Goal: Task Accomplishment & Management: Manage account settings

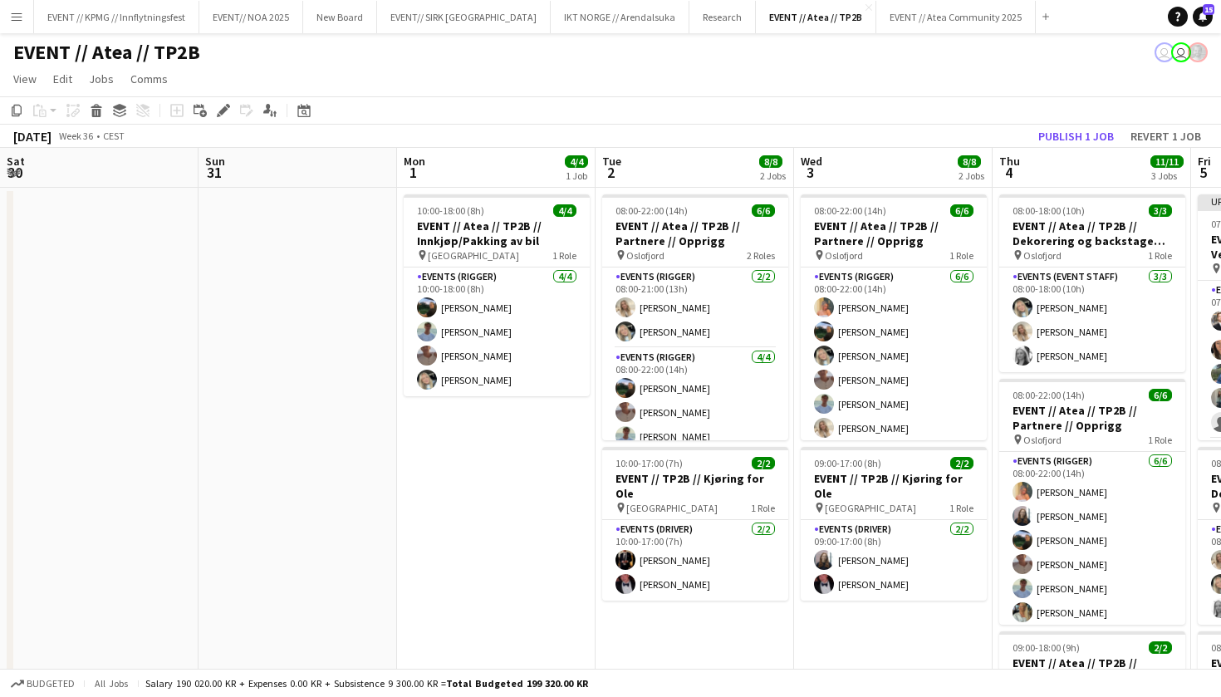
scroll to position [0, 677]
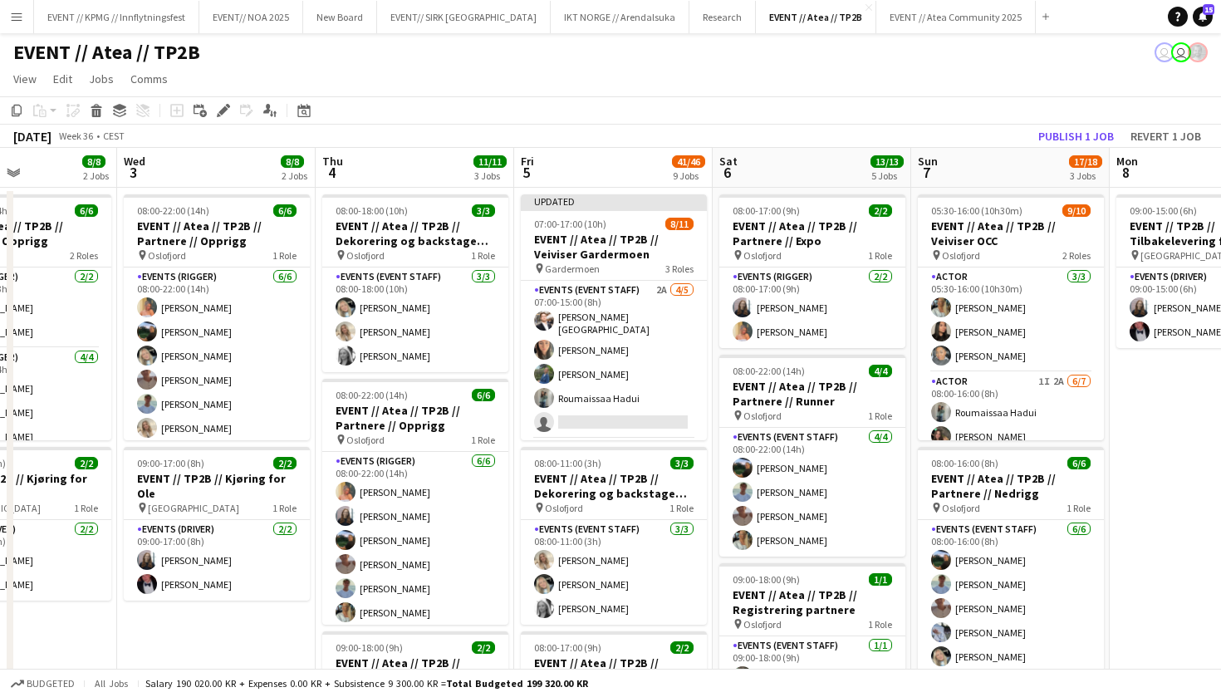
click at [2, 11] on button "Menu" at bounding box center [16, 16] width 33 height 33
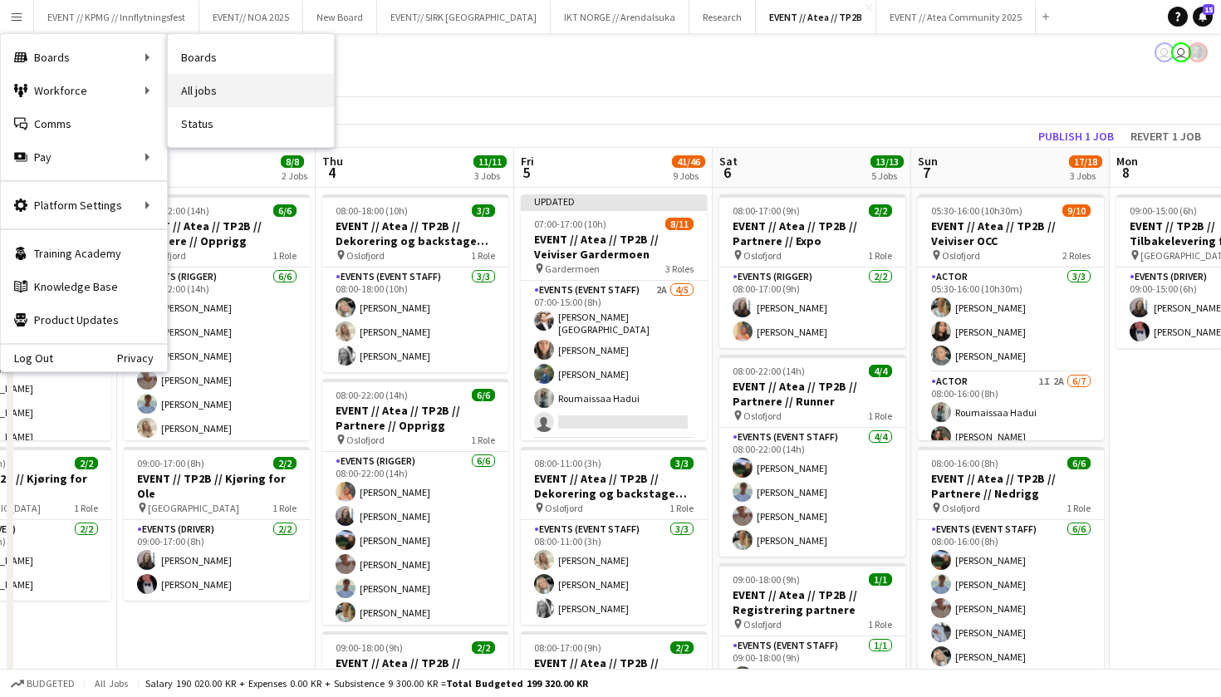
click at [200, 81] on link "All jobs" at bounding box center [251, 90] width 166 height 33
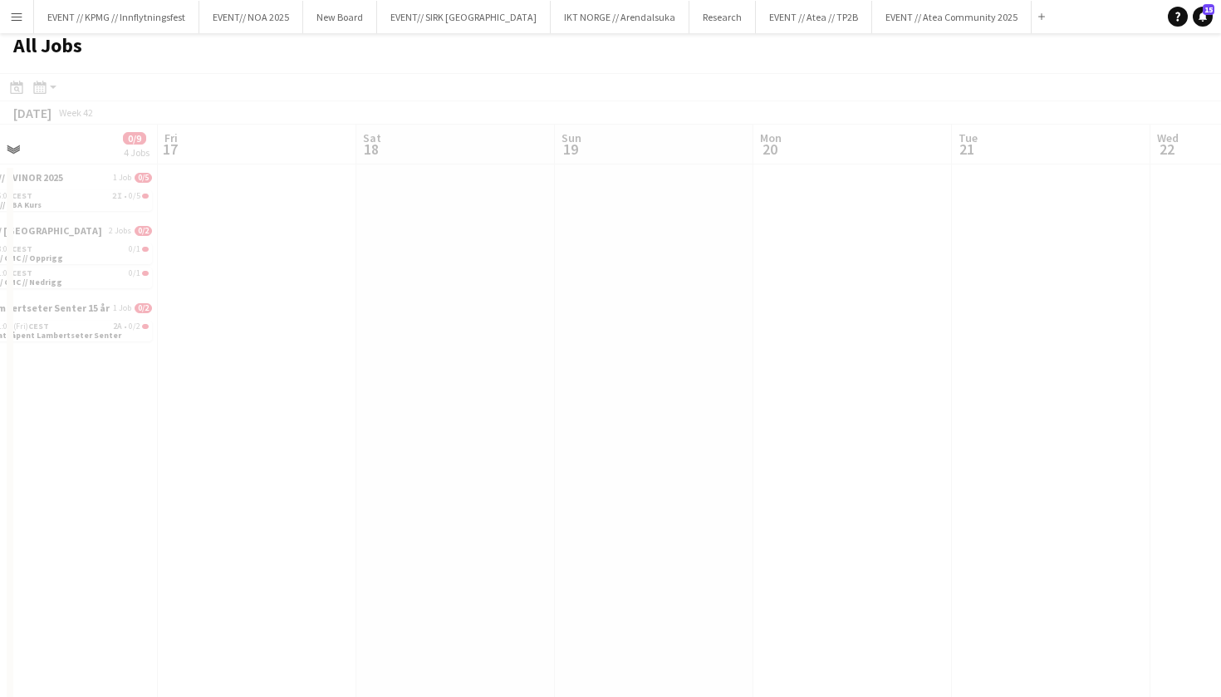
scroll to position [0, 524]
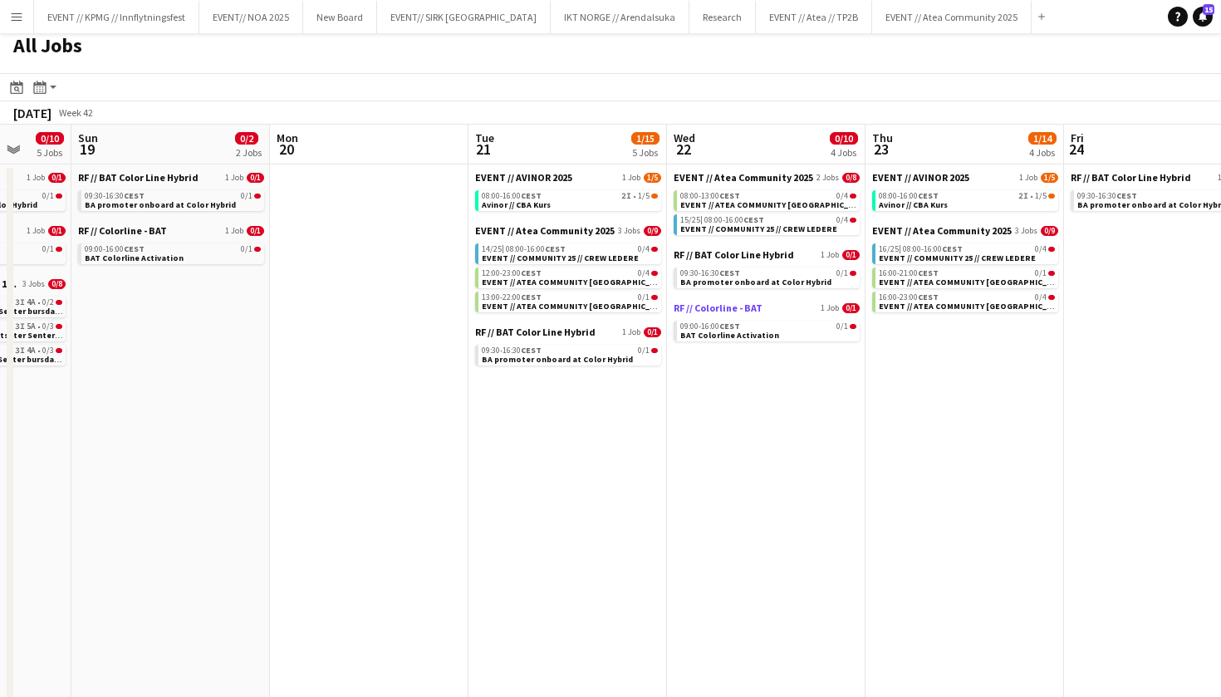
click at [740, 304] on span "RF // Colorline - BAT" at bounding box center [718, 308] width 89 height 12
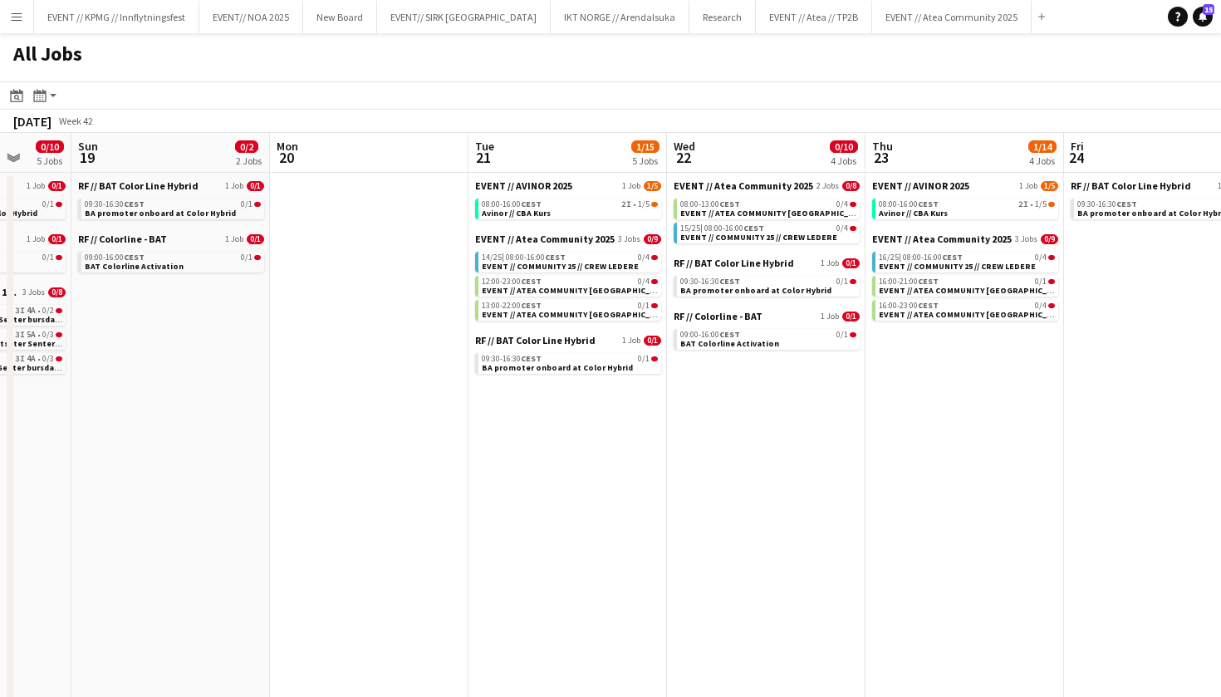
scroll to position [0, 0]
click at [16, 27] on button "Menu" at bounding box center [16, 16] width 33 height 33
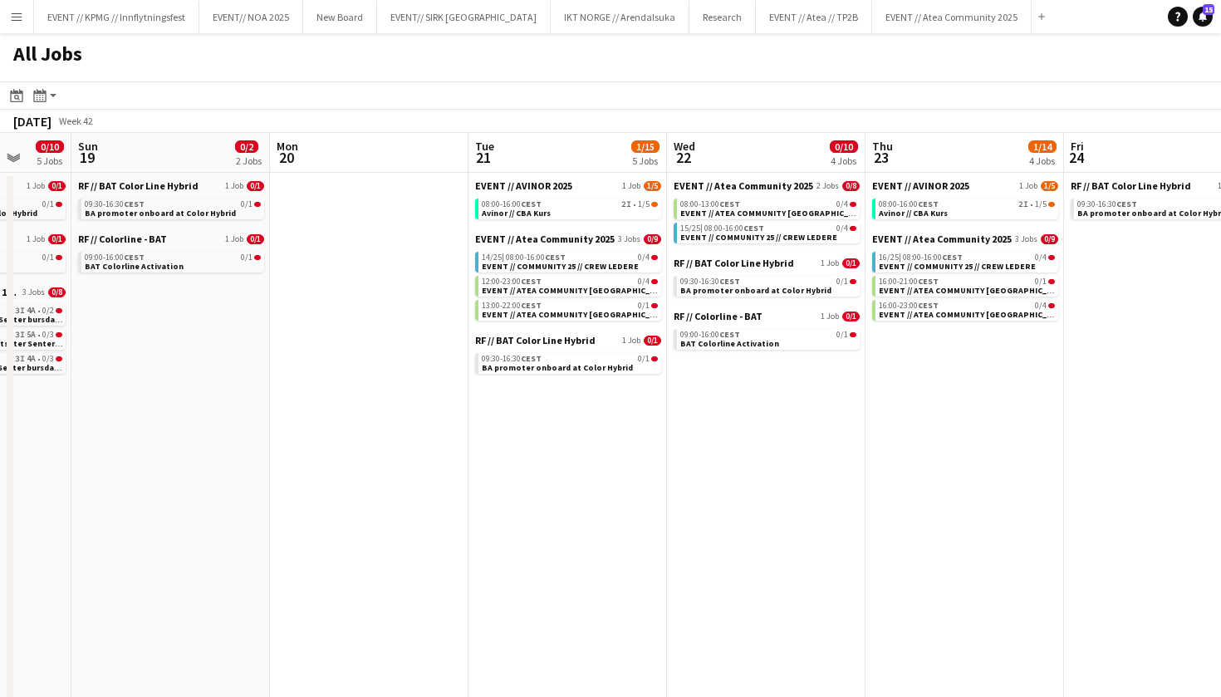
click at [9, 22] on button "Menu" at bounding box center [16, 16] width 33 height 33
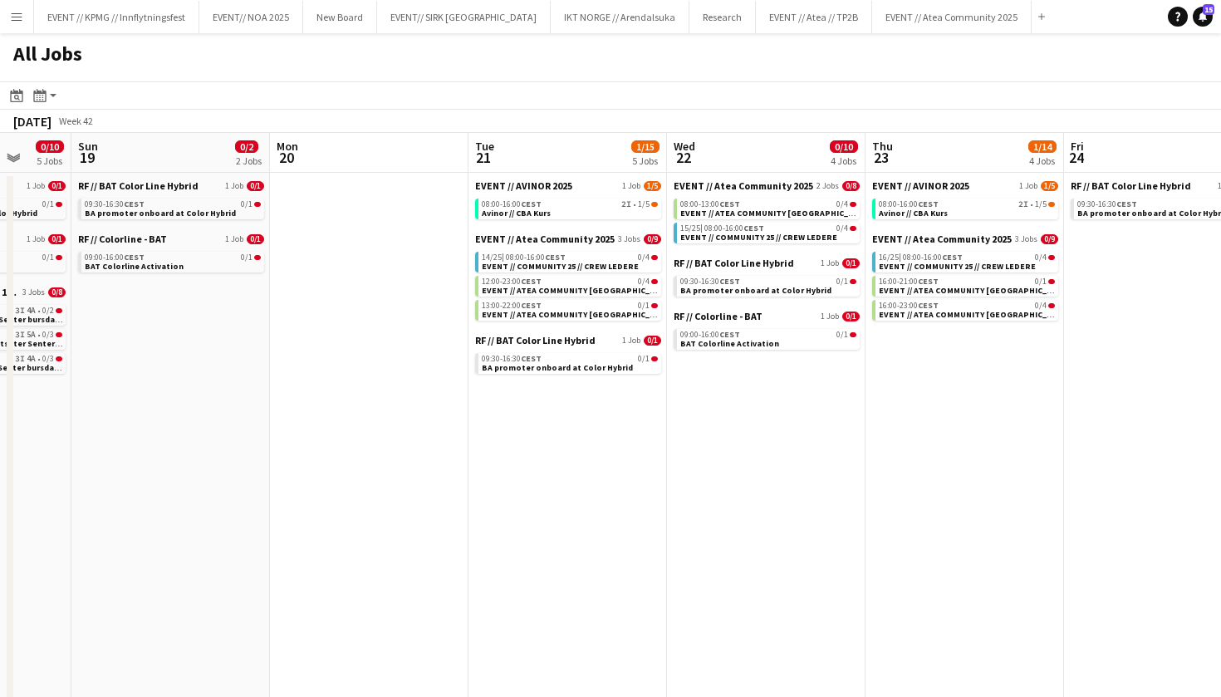
click at [21, 13] on app-icon "Menu" at bounding box center [16, 16] width 13 height 13
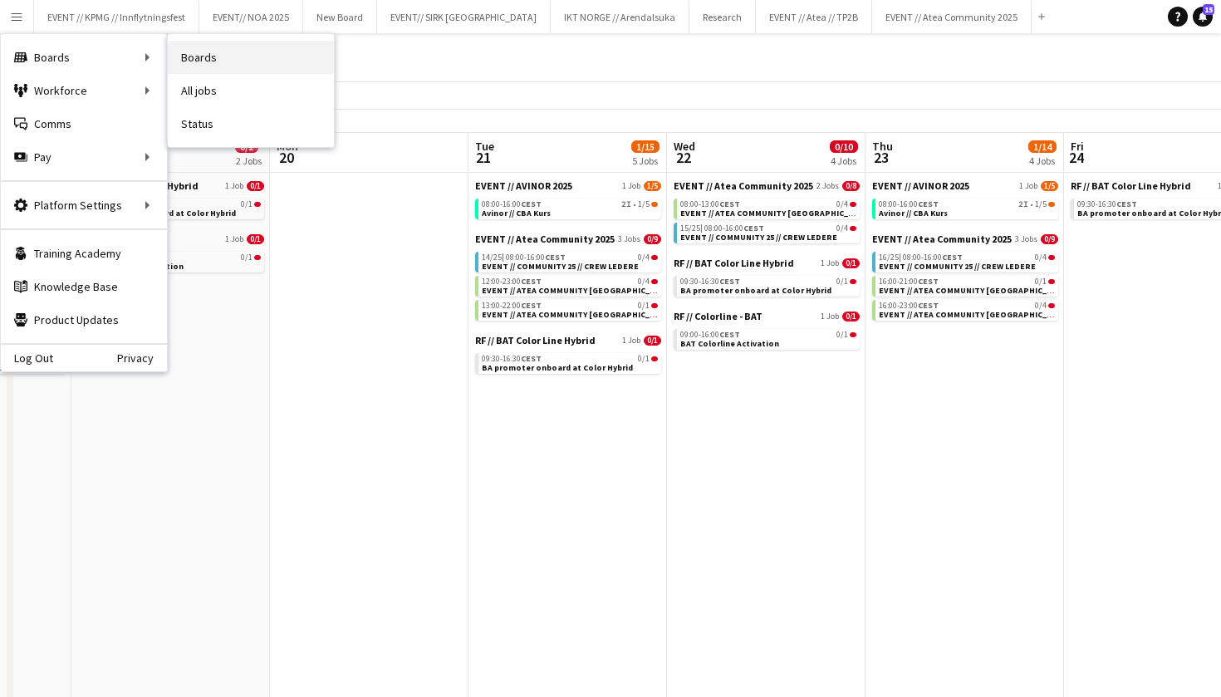
click at [238, 57] on link "Boards" at bounding box center [251, 57] width 166 height 33
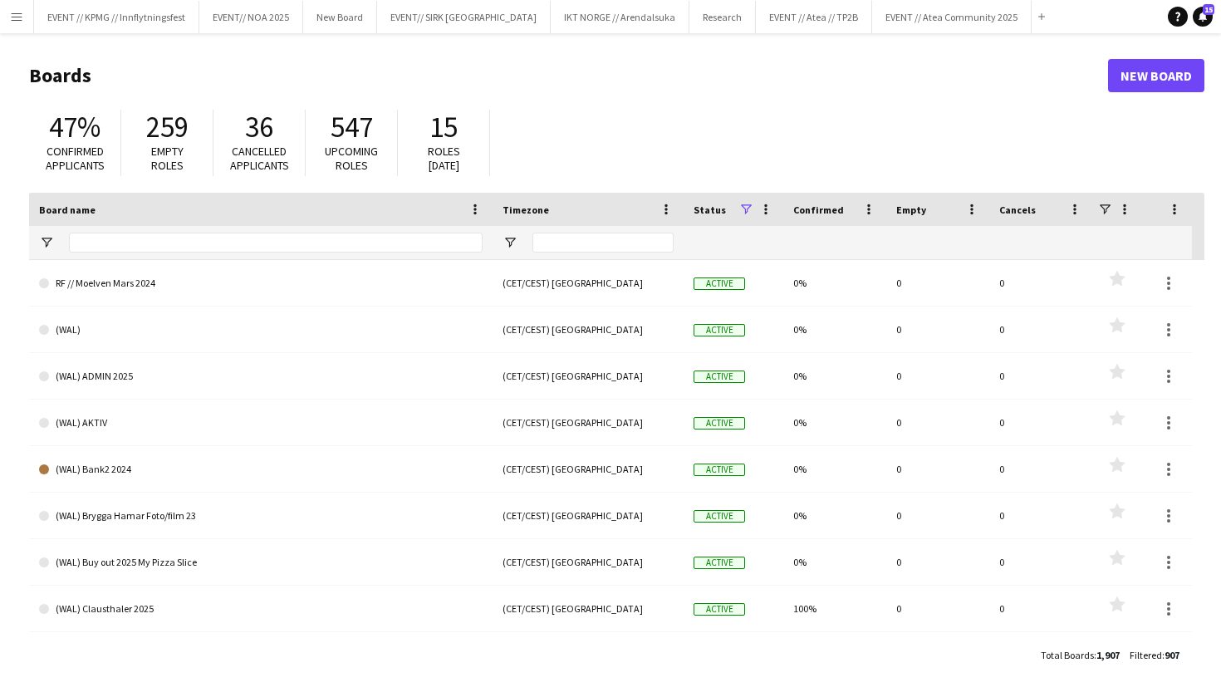
click at [1157, 76] on link "New Board" at bounding box center [1156, 75] width 96 height 33
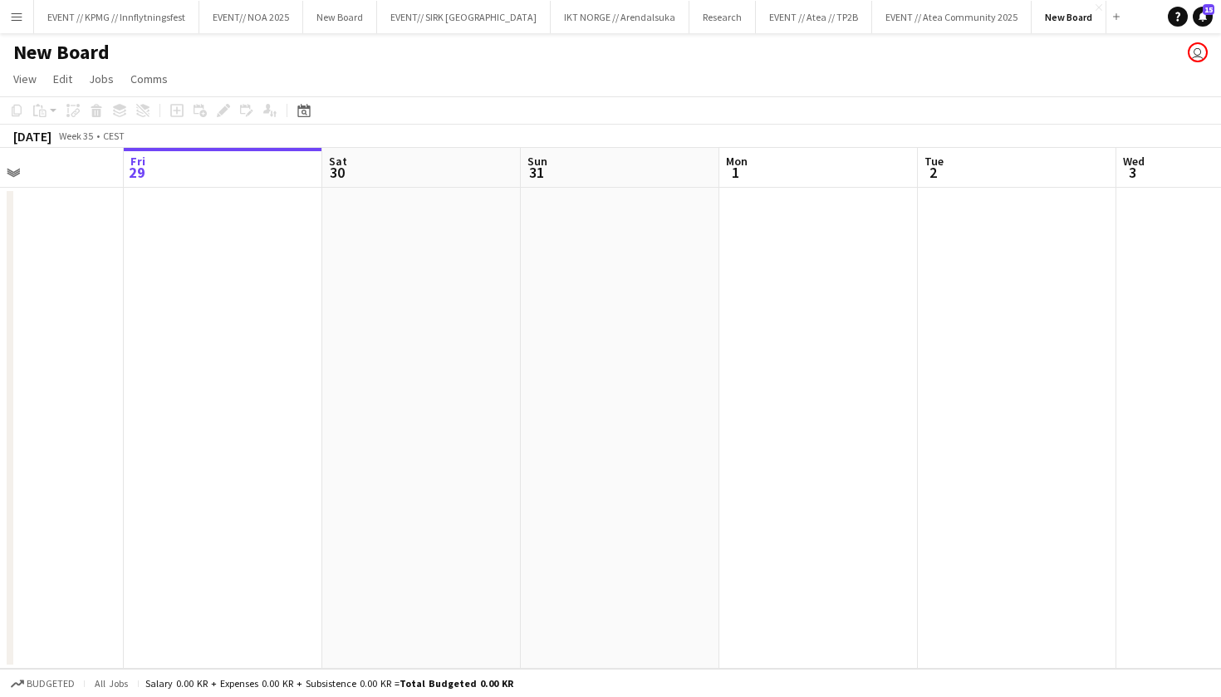
scroll to position [0, 493]
drag, startPoint x: 199, startPoint y: 154, endPoint x: 285, endPoint y: 152, distance: 85.6
click at [287, 153] on app-calendar-viewport "Tue 26 Wed 27 Thu 28 Fri 29 Sat 30 Sun 31 Mon 1 Tue 2 Wed 3 Thu 4 Fri 5 Sat 6" at bounding box center [610, 408] width 1221 height 521
click at [184, 163] on app-board-header-date "Thu 28" at bounding box center [91, 168] width 199 height 40
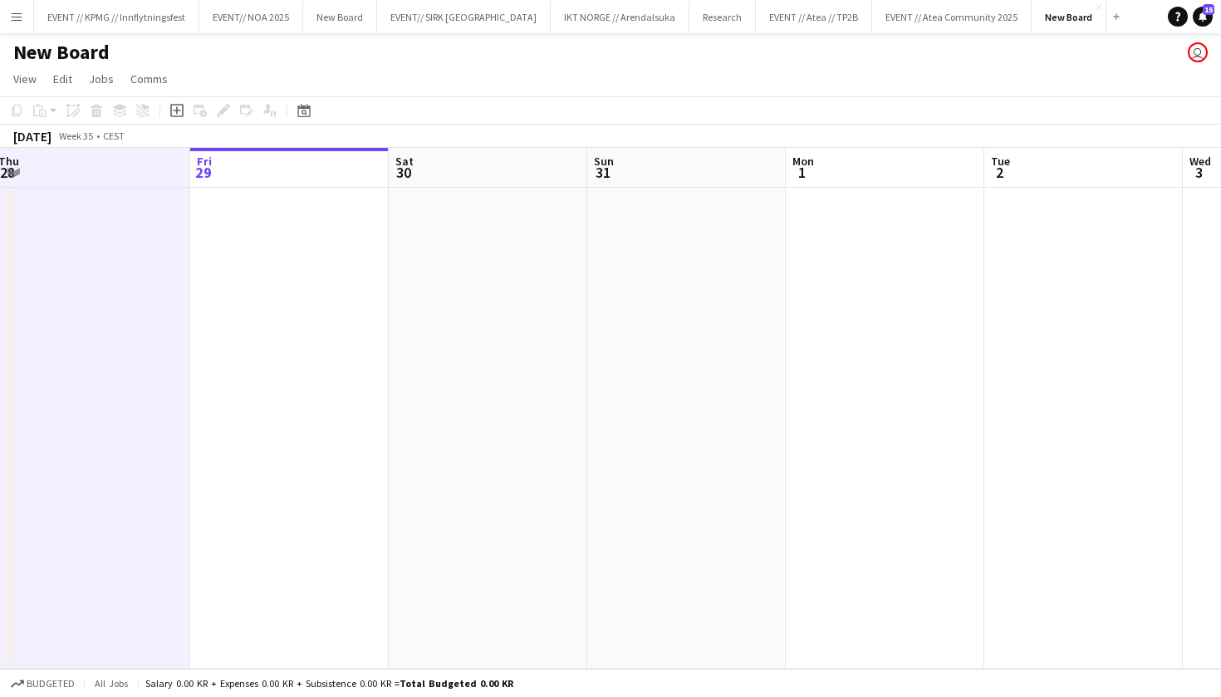
click at [199, 165] on span "29" at bounding box center [202, 172] width 17 height 19
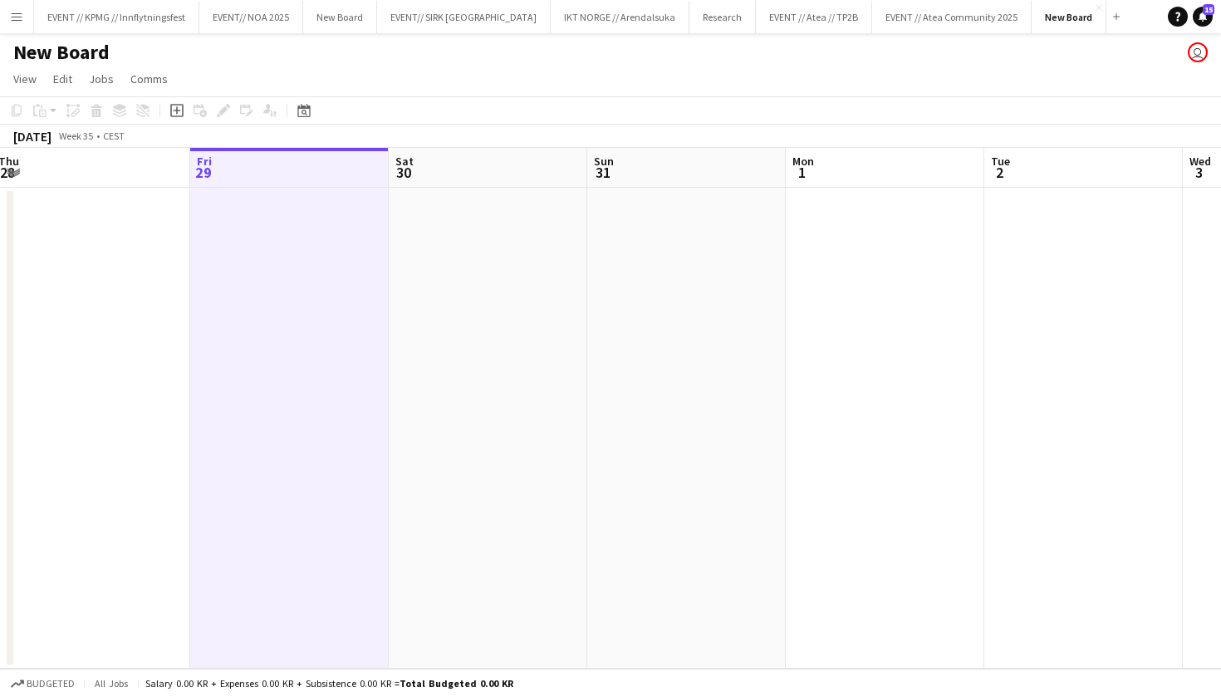
scroll to position [0, 0]
click at [470, 292] on app-date-cell at bounding box center [488, 428] width 199 height 481
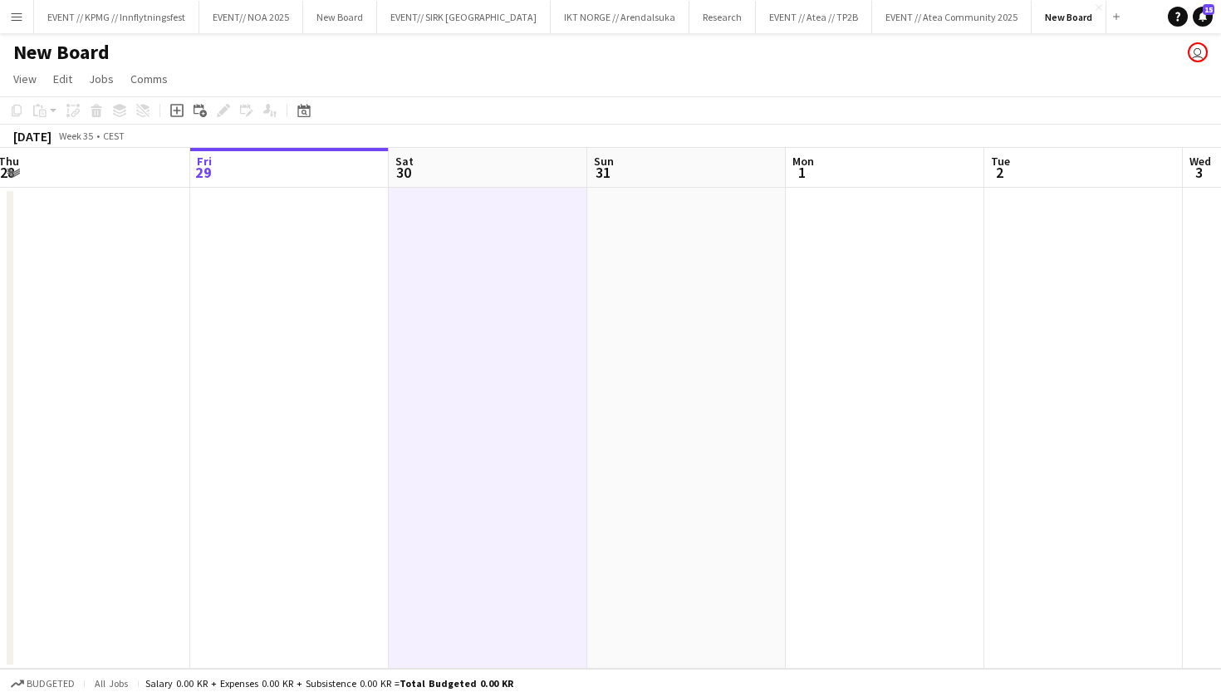
click at [351, 164] on app-board-header-date "Fri 29" at bounding box center [289, 168] width 199 height 40
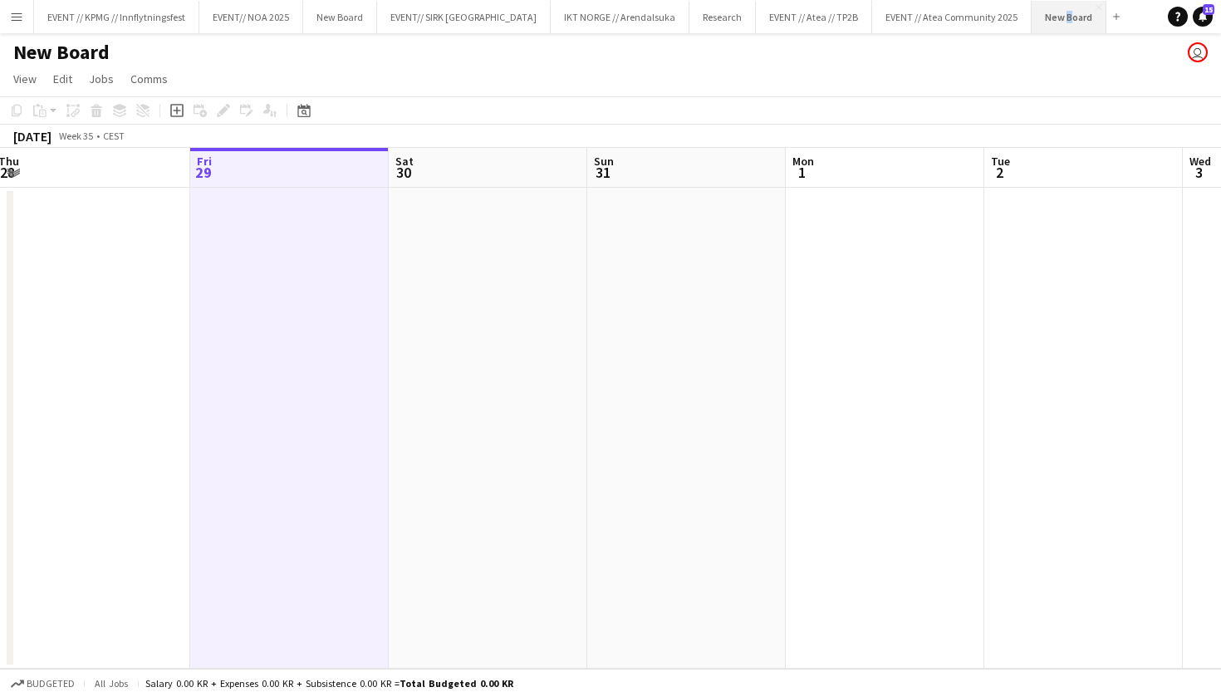
click at [1032, 21] on button "New Board Close" at bounding box center [1069, 17] width 75 height 32
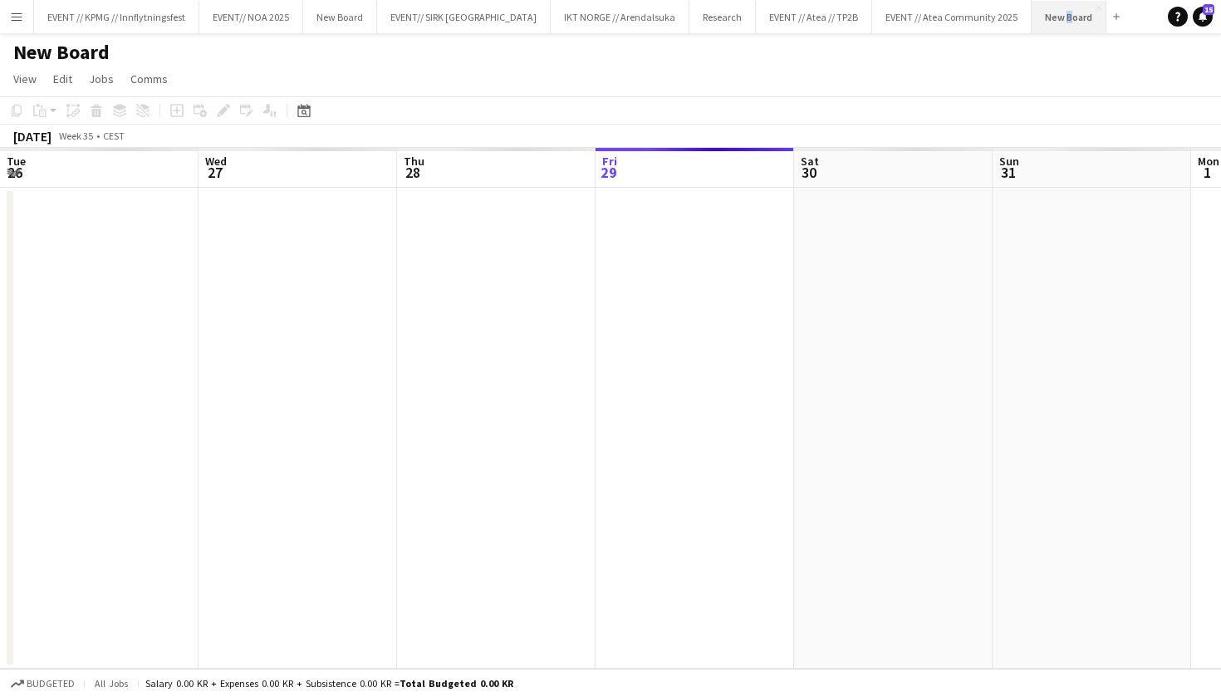
scroll to position [0, 397]
click at [1096, 4] on app-icon "Close" at bounding box center [1099, 7] width 7 height 7
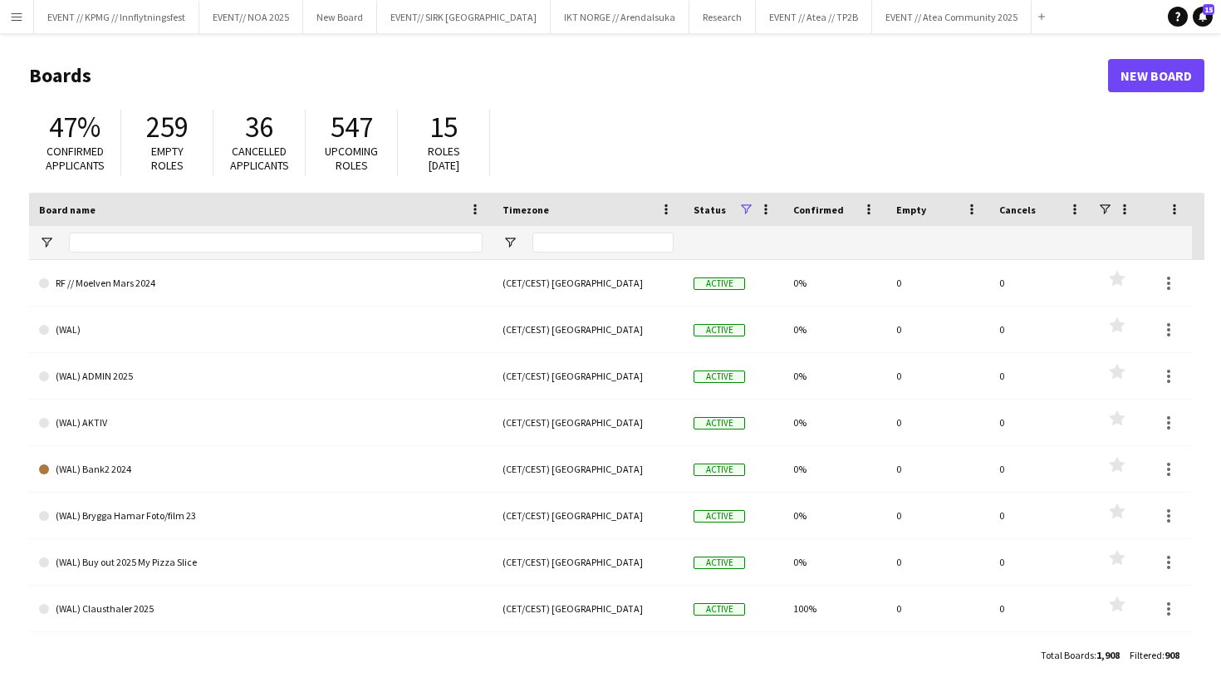
click at [23, 17] on button "Menu" at bounding box center [16, 16] width 33 height 33
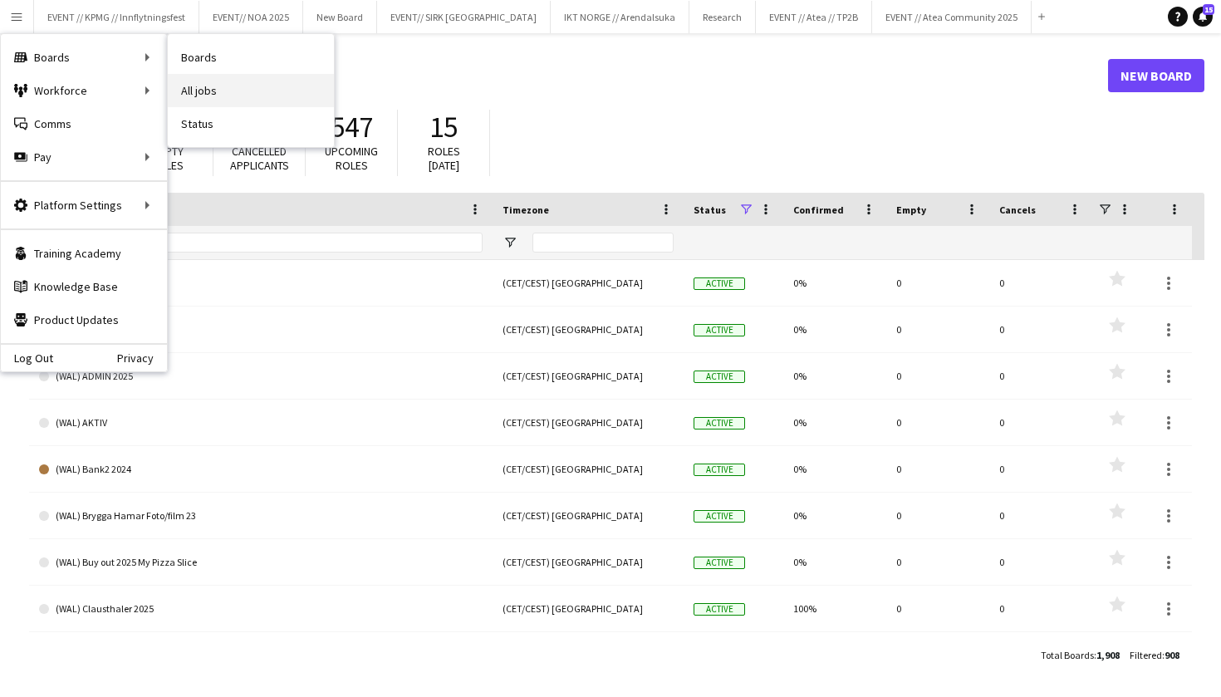
click at [199, 88] on link "All jobs" at bounding box center [251, 90] width 166 height 33
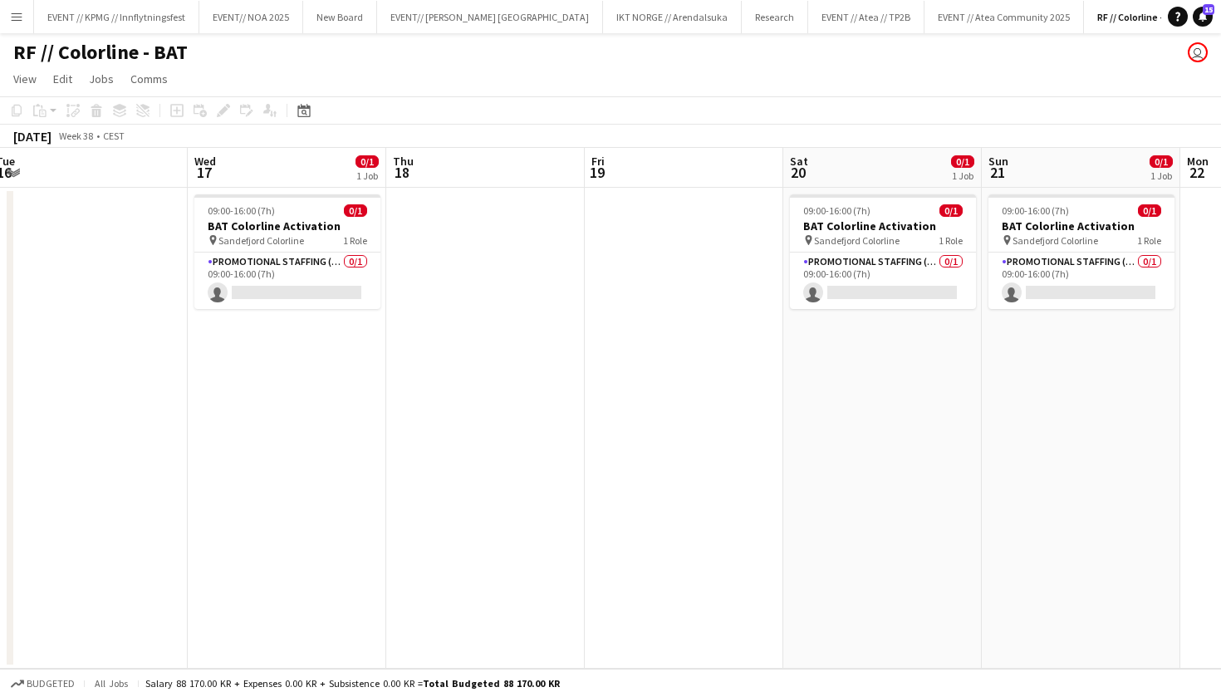
scroll to position [0, 605]
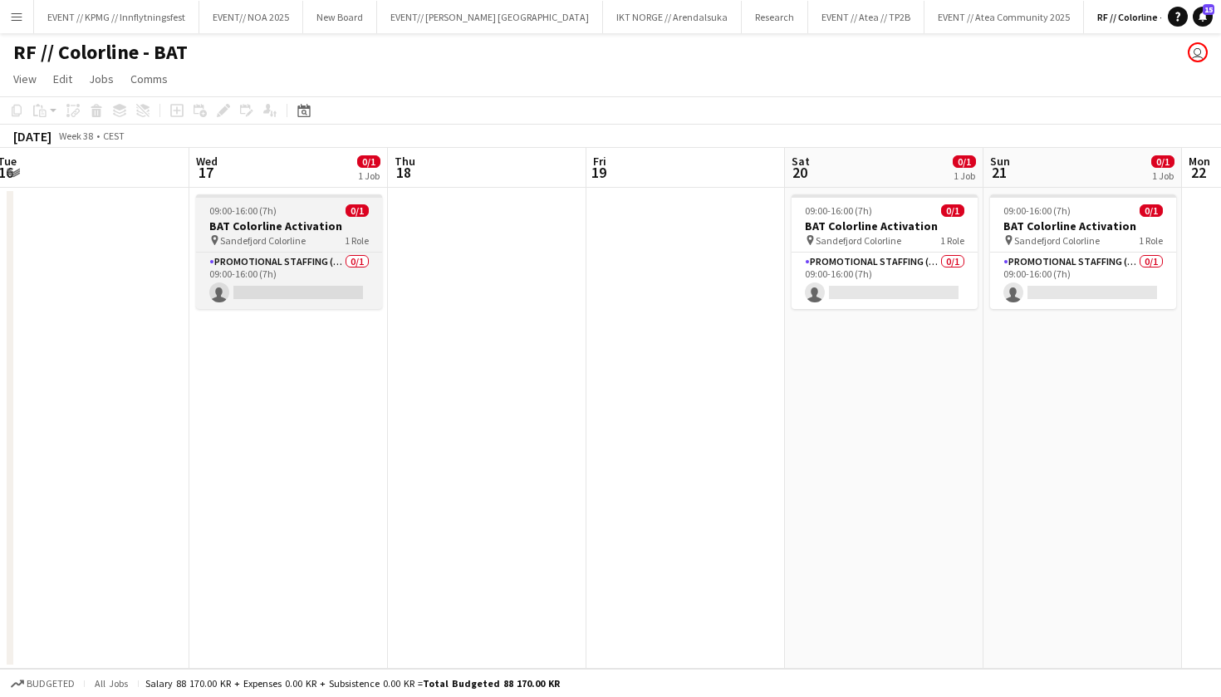
click at [334, 239] on div "pin Sandefjord Colorline 1 Role" at bounding box center [289, 239] width 186 height 13
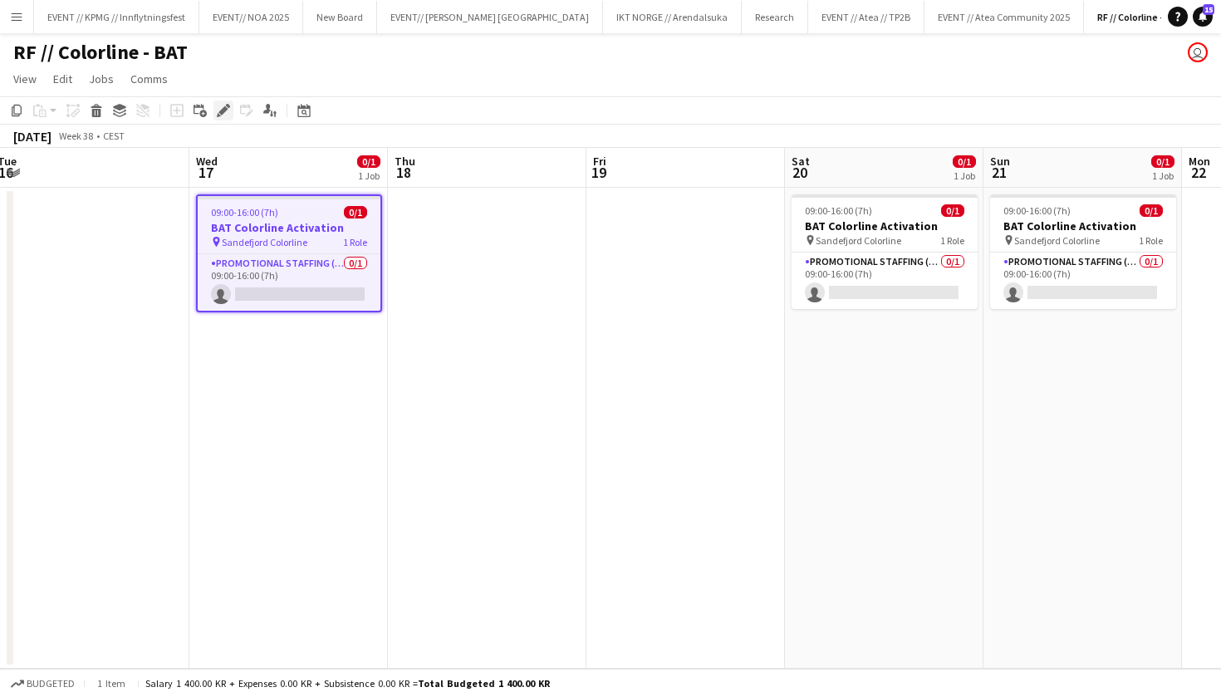
click at [224, 107] on icon at bounding box center [223, 110] width 9 height 9
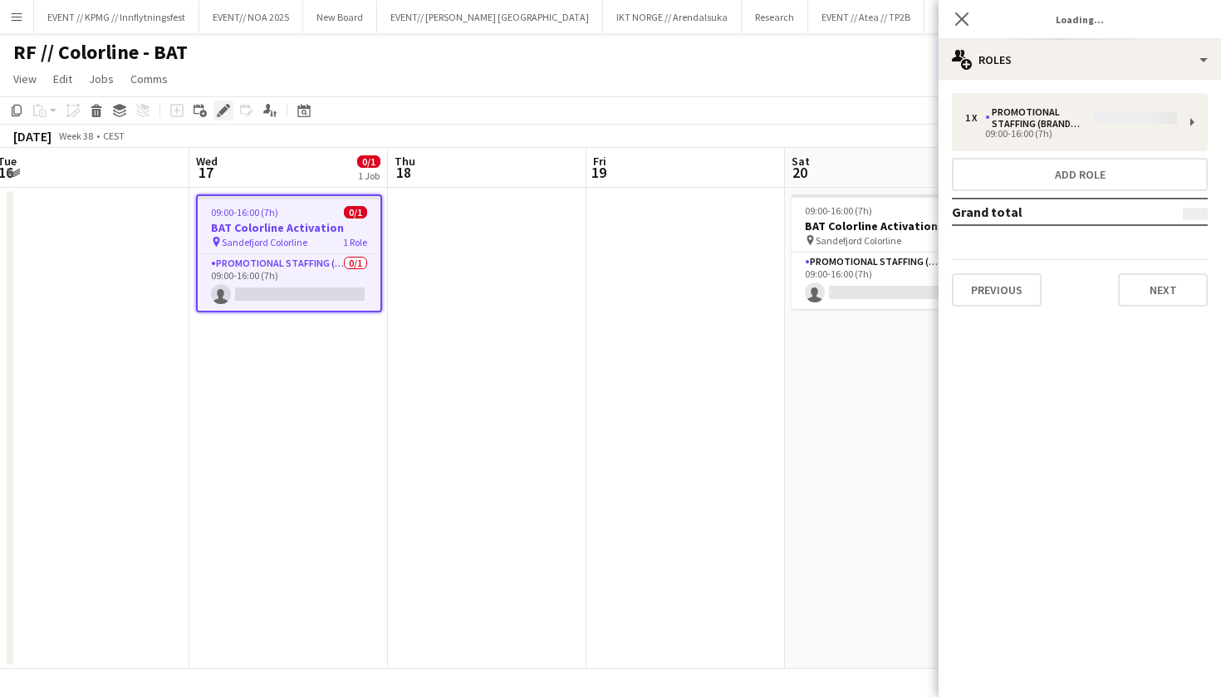
type input "**********"
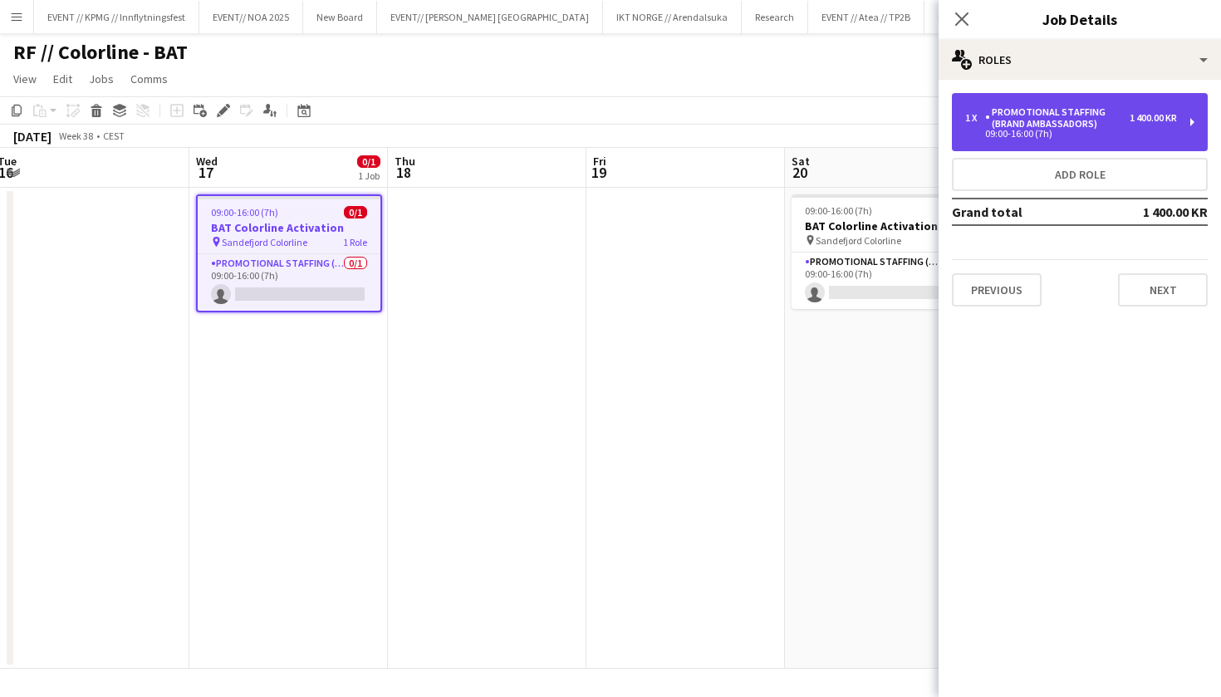
click at [1000, 122] on div "Promotional Staffing (Brand Ambassadors)" at bounding box center [1057, 117] width 145 height 23
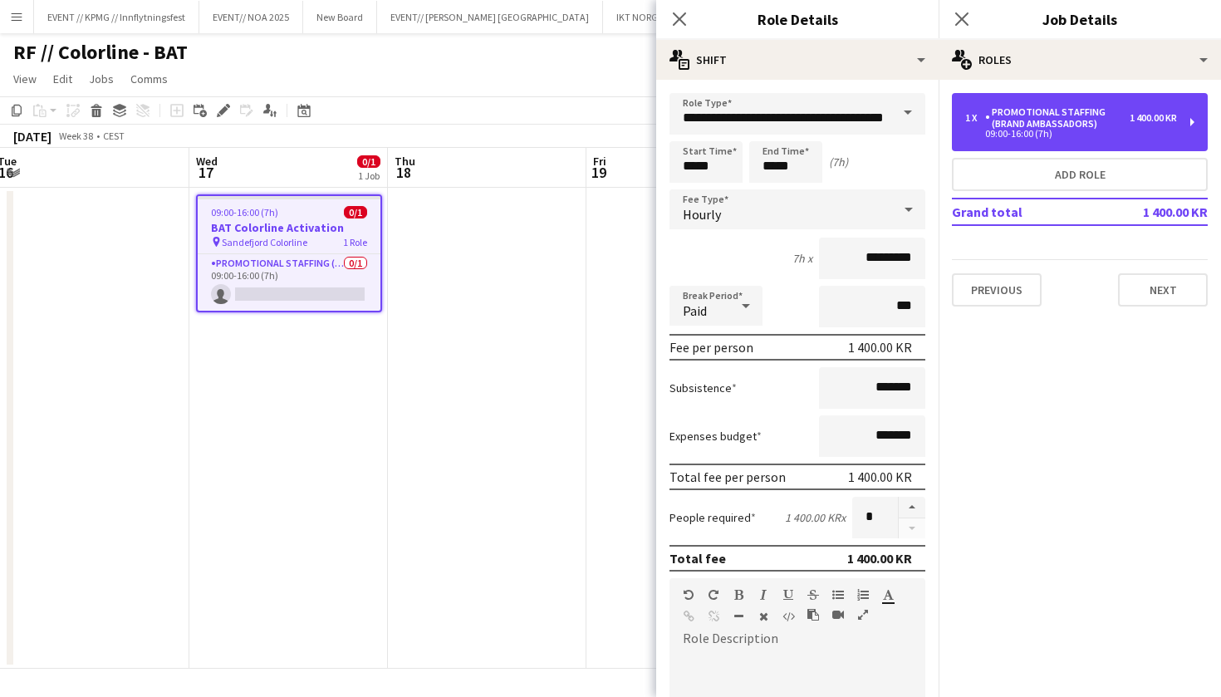
scroll to position [0, 0]
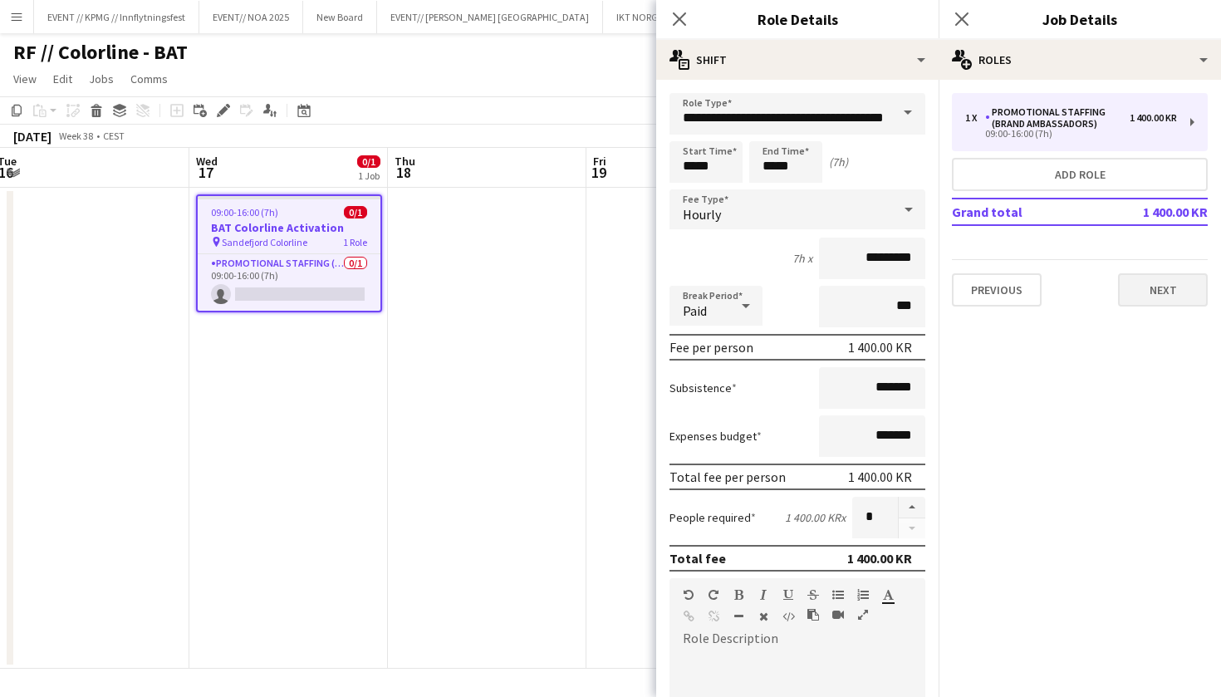
click at [1128, 287] on button "Next" at bounding box center [1163, 289] width 90 height 33
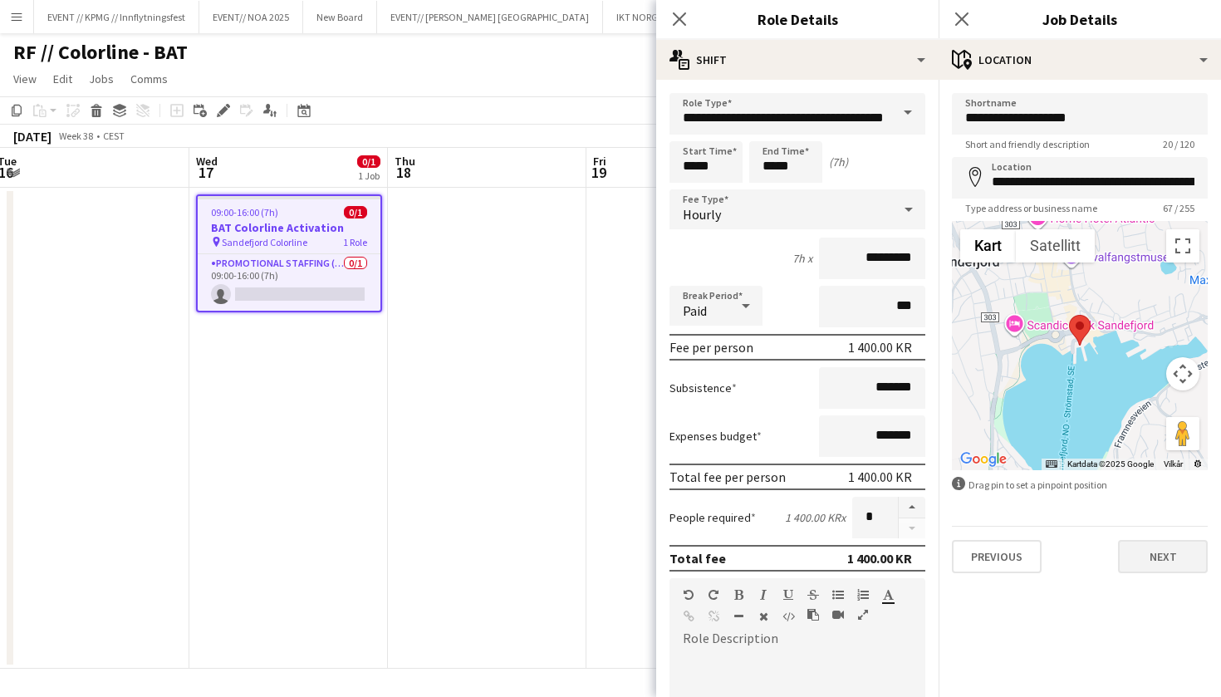
click at [1184, 564] on button "Next" at bounding box center [1163, 556] width 90 height 33
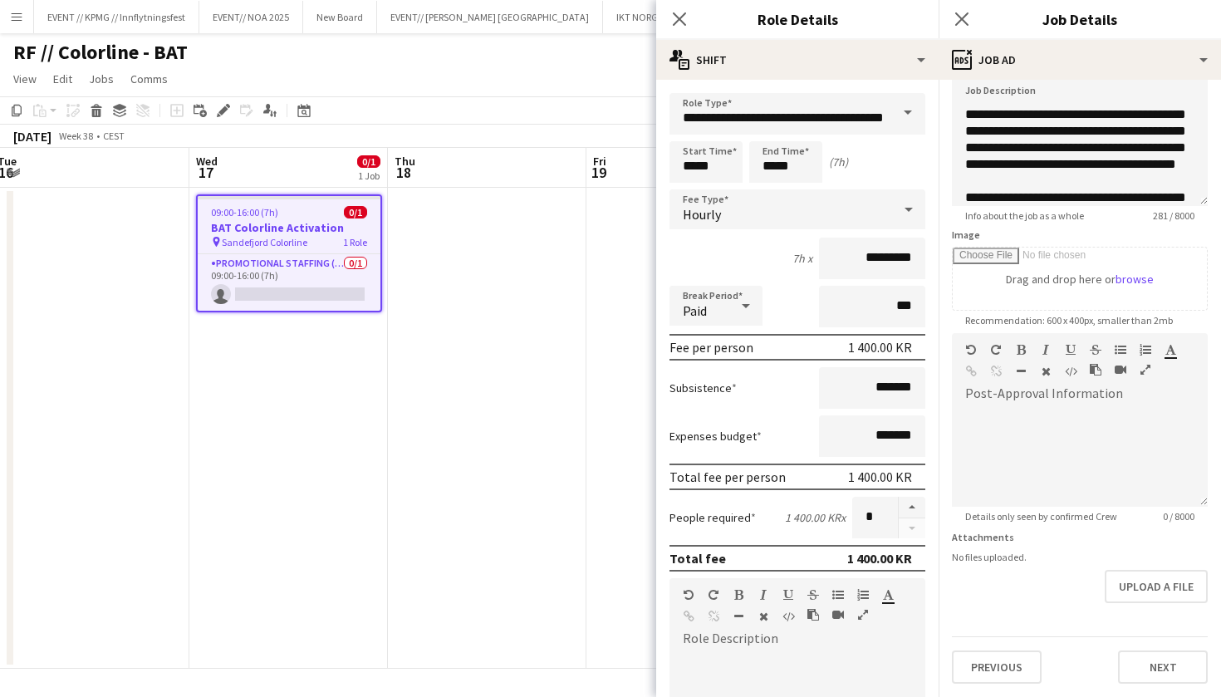
scroll to position [125, 0]
click at [1178, 675] on button "Next" at bounding box center [1163, 667] width 90 height 33
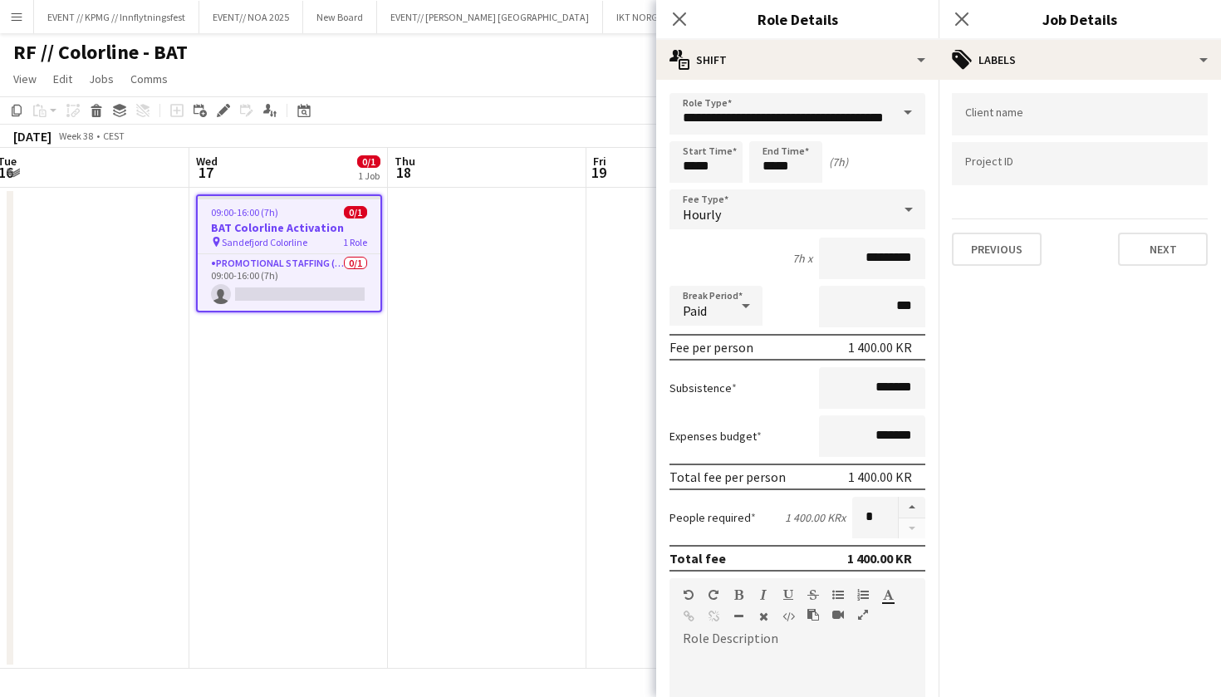
scroll to position [0, 0]
click at [457, 425] on app-date-cell at bounding box center [487, 428] width 199 height 481
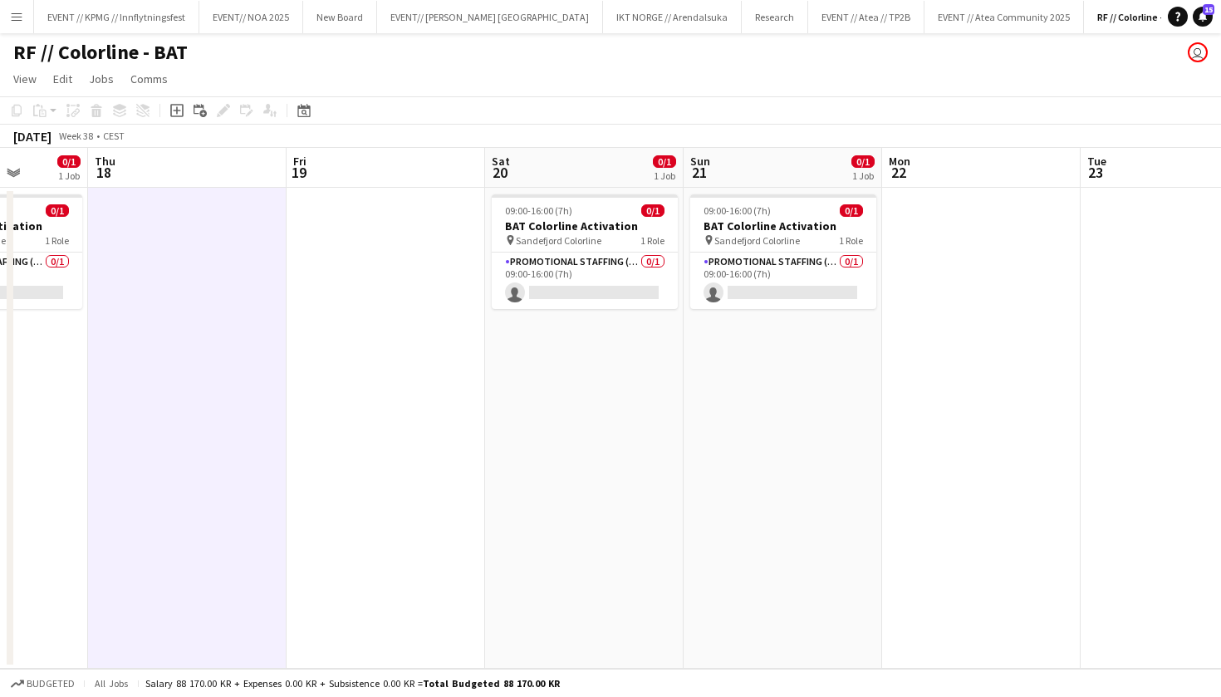
scroll to position [0, 717]
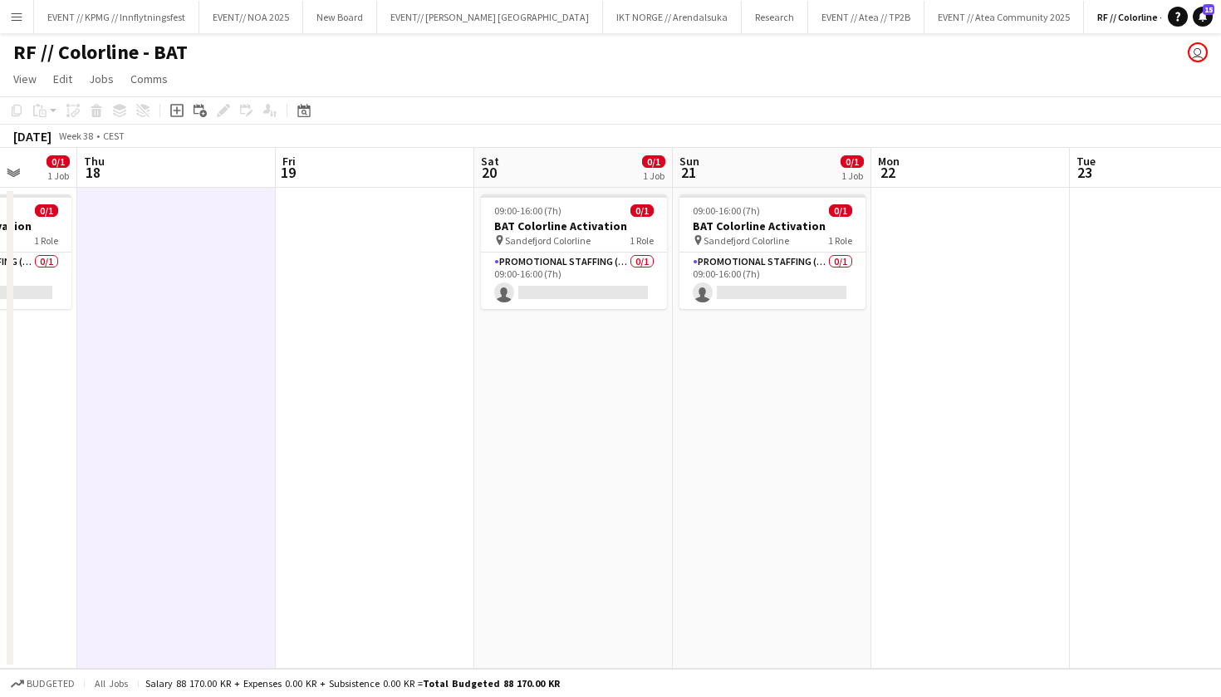
click at [650, 395] on app-date-cell "09:00-16:00 (7h) 0/1 BAT Colorline Activation pin Sandefjord Colorline 1 Role P…" at bounding box center [573, 428] width 199 height 481
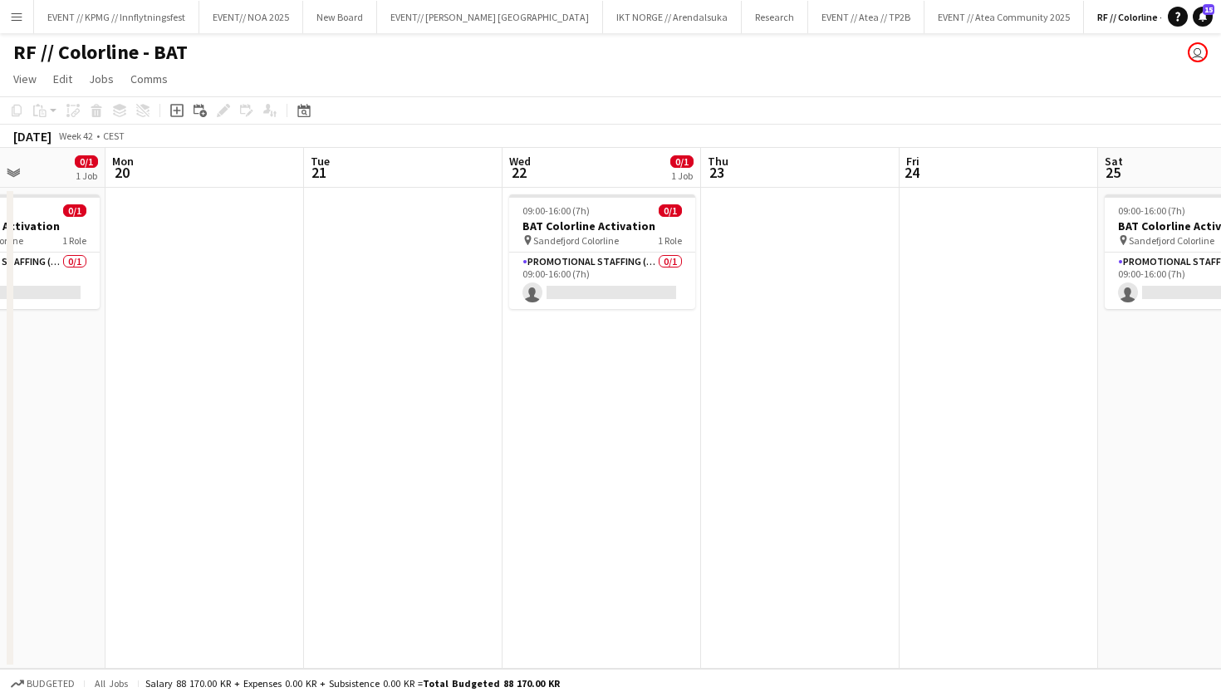
scroll to position [0, 469]
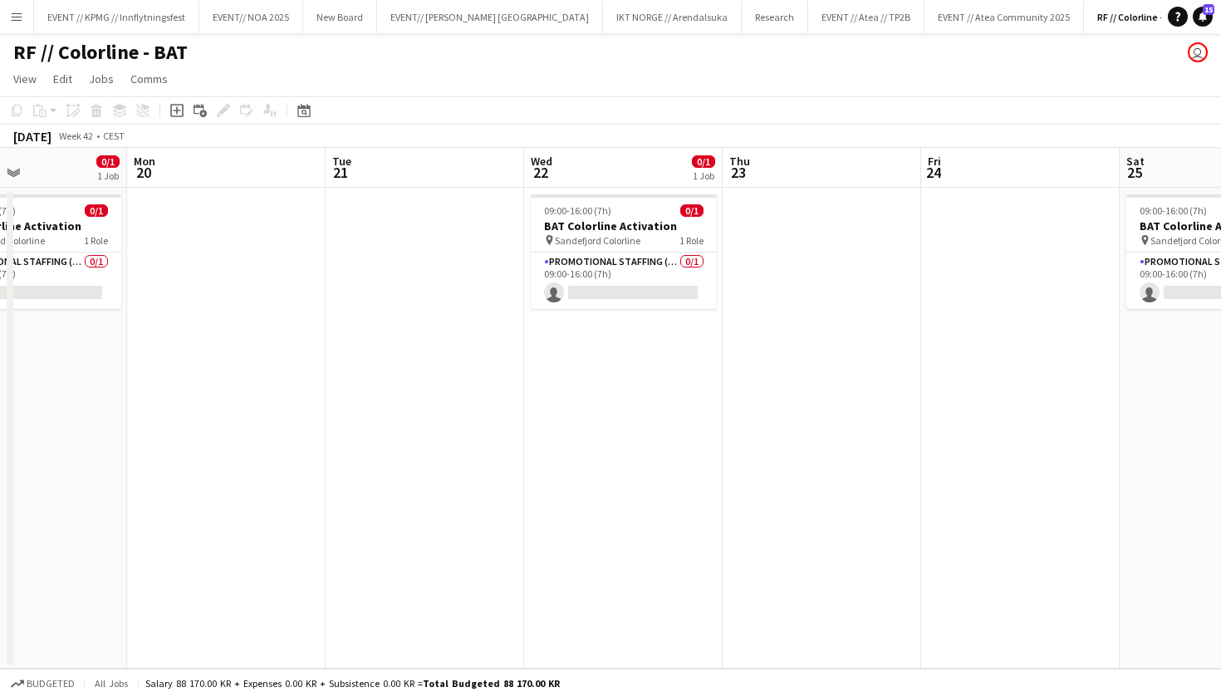
click at [592, 377] on app-date-cell "09:00-16:00 (7h) 0/1 BAT Colorline Activation pin Sandefjord Colorline 1 Role P…" at bounding box center [623, 428] width 199 height 481
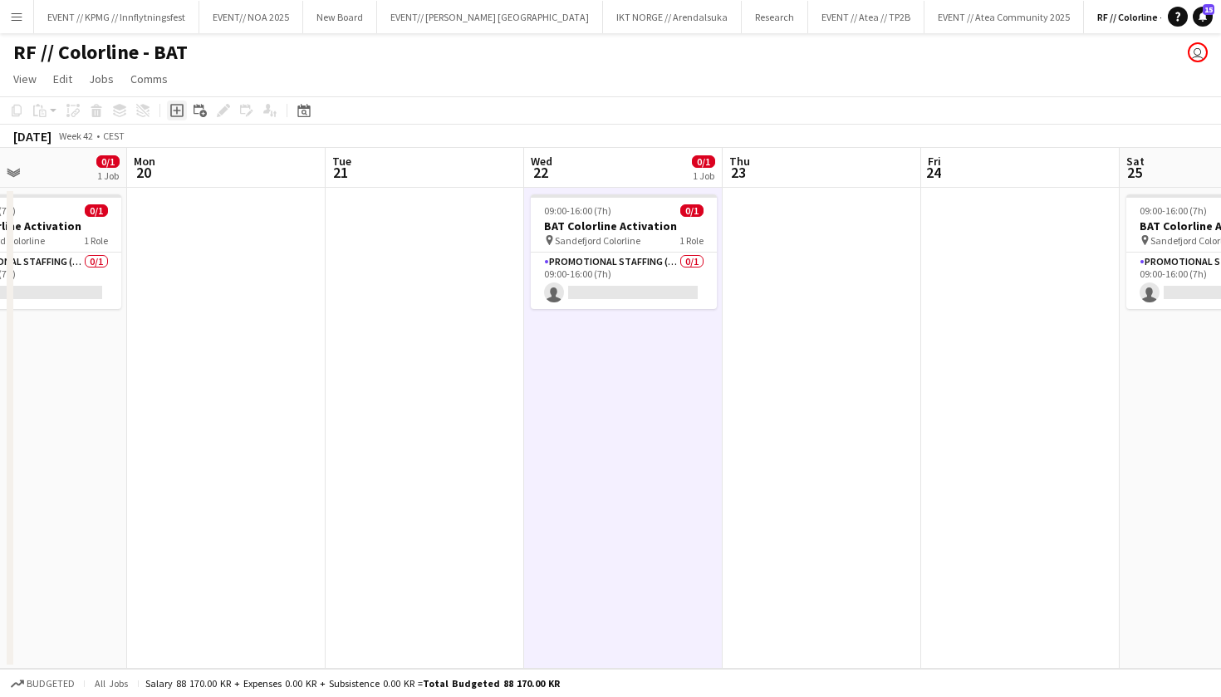
click at [178, 112] on icon "Add job" at bounding box center [176, 110] width 13 height 13
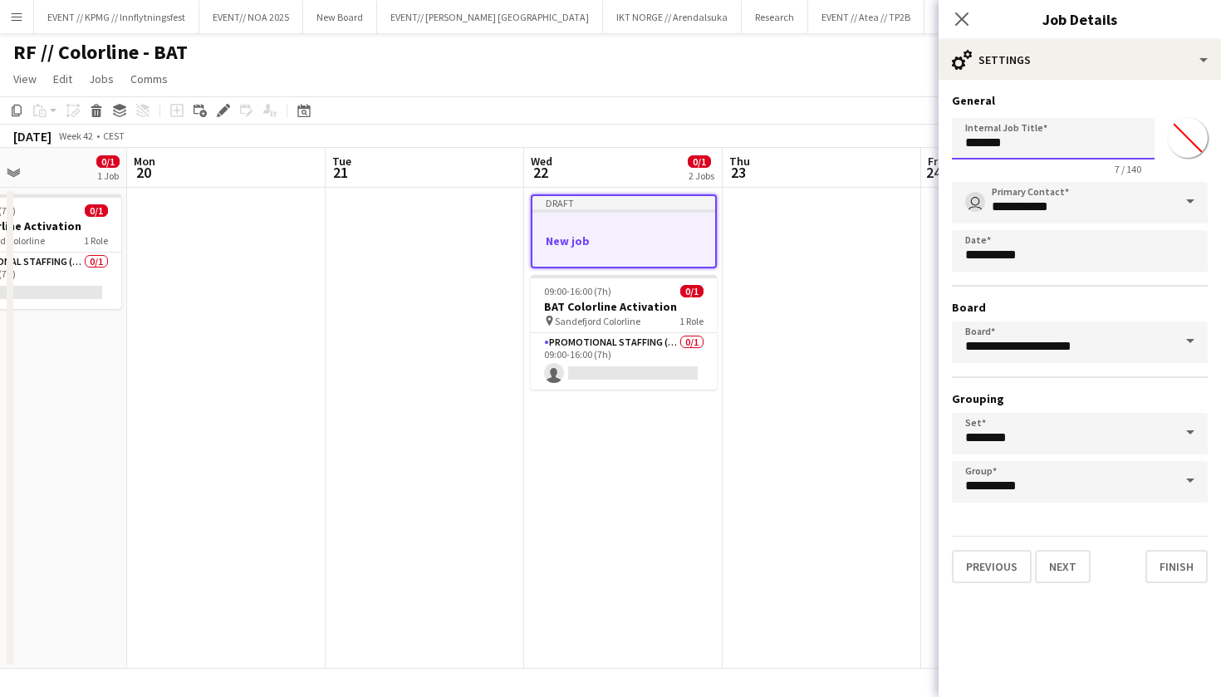
click at [1033, 135] on input "*******" at bounding box center [1053, 139] width 203 height 42
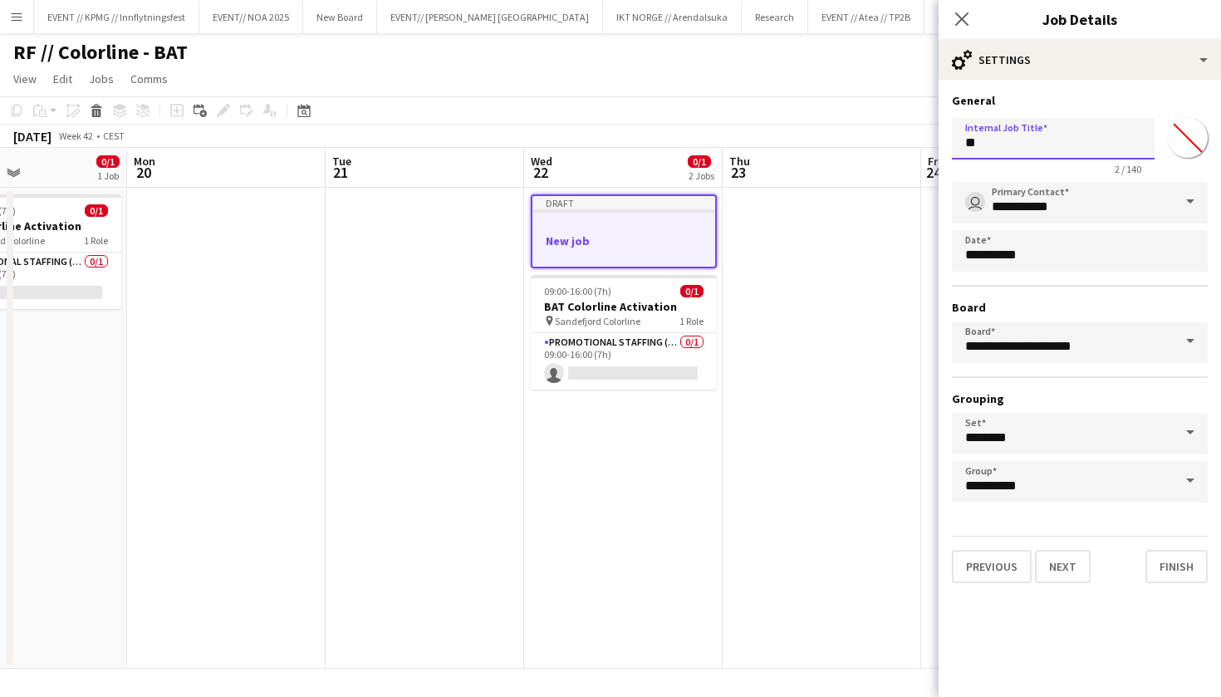
type input "*"
type input "**********"
click at [1098, 352] on input "**********" at bounding box center [1080, 343] width 256 height 42
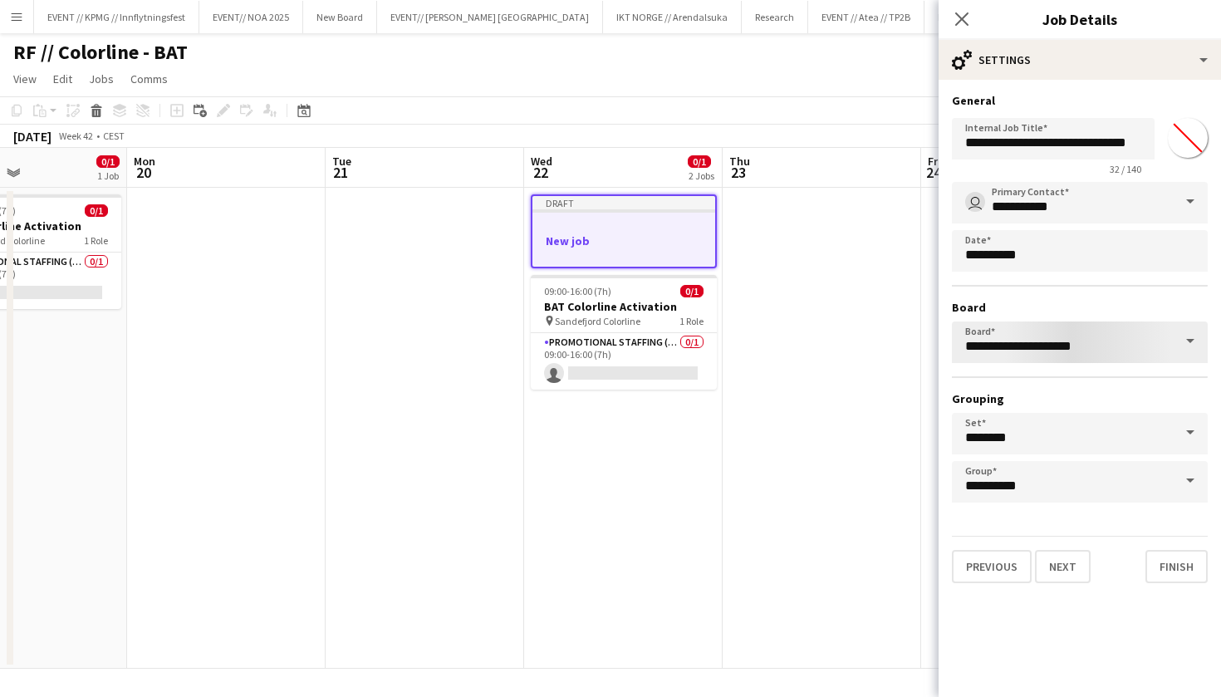
click at [1197, 330] on span at bounding box center [1190, 342] width 35 height 40
click at [1196, 335] on span at bounding box center [1190, 342] width 35 height 40
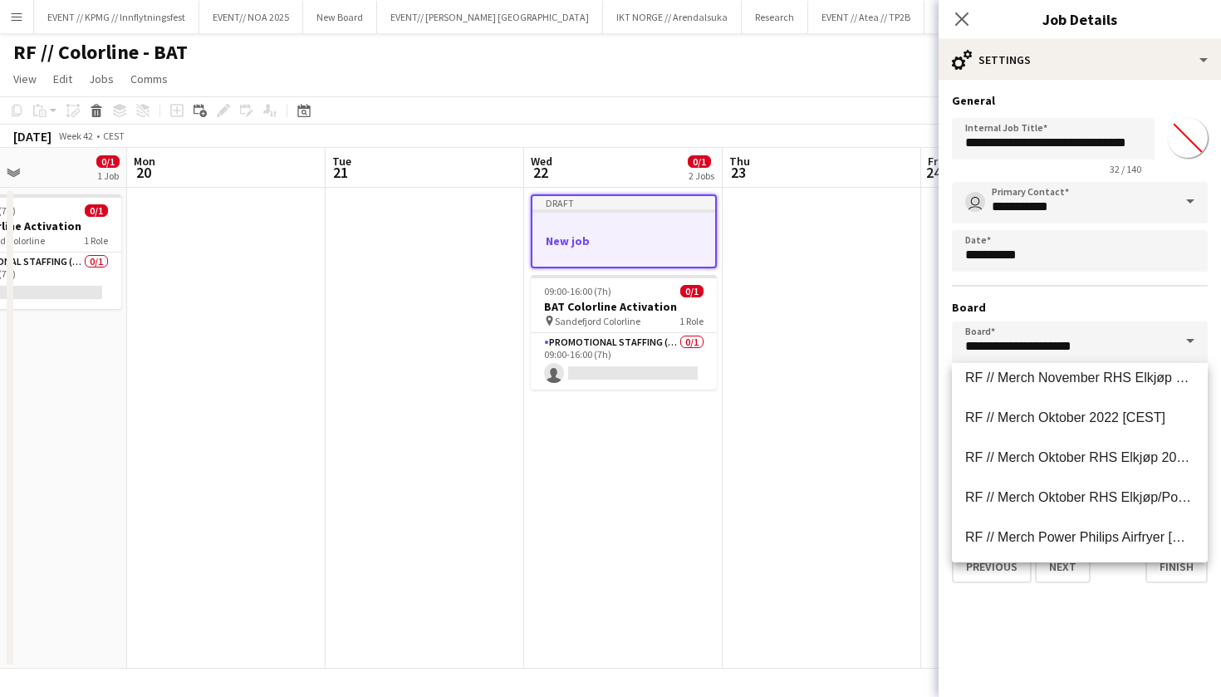
scroll to position [26816, 0]
click at [660, 392] on app-date-cell "Draft New job 09:00-16:00 (7h) 0/1 BAT Colorline Activation pin Sandefjord Colo…" at bounding box center [623, 428] width 199 height 481
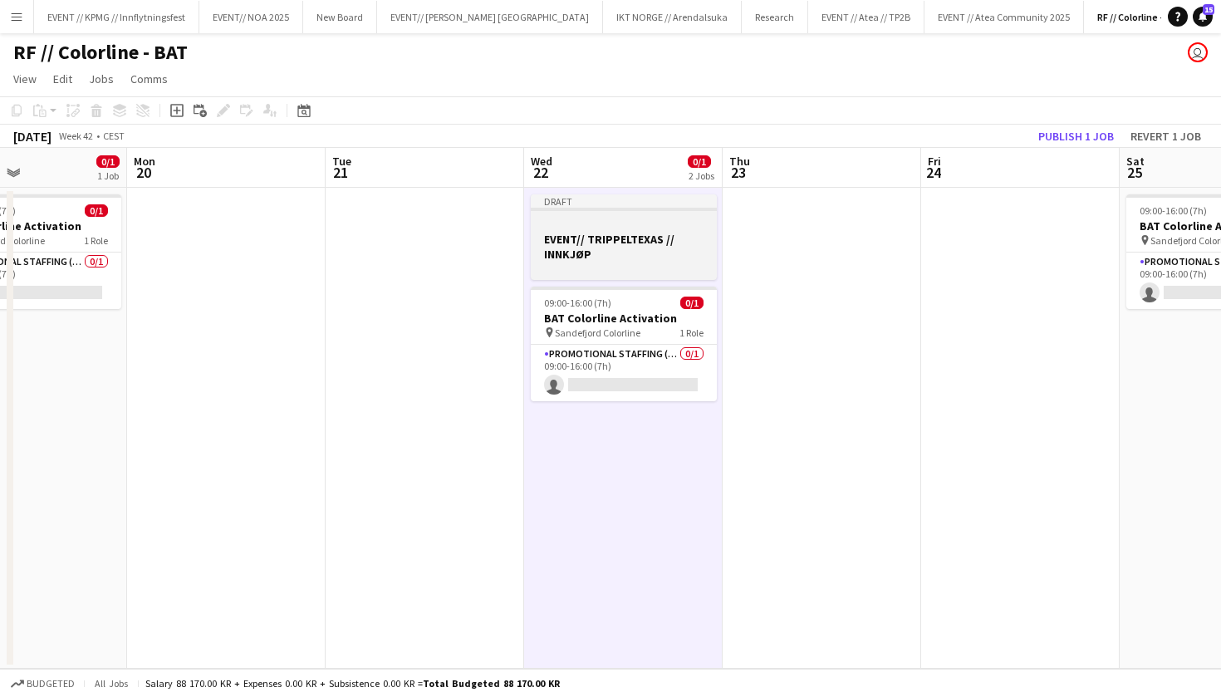
click at [613, 236] on h3 "EVENT// TRIPPELTEXAS // INNKJØP" at bounding box center [624, 247] width 186 height 30
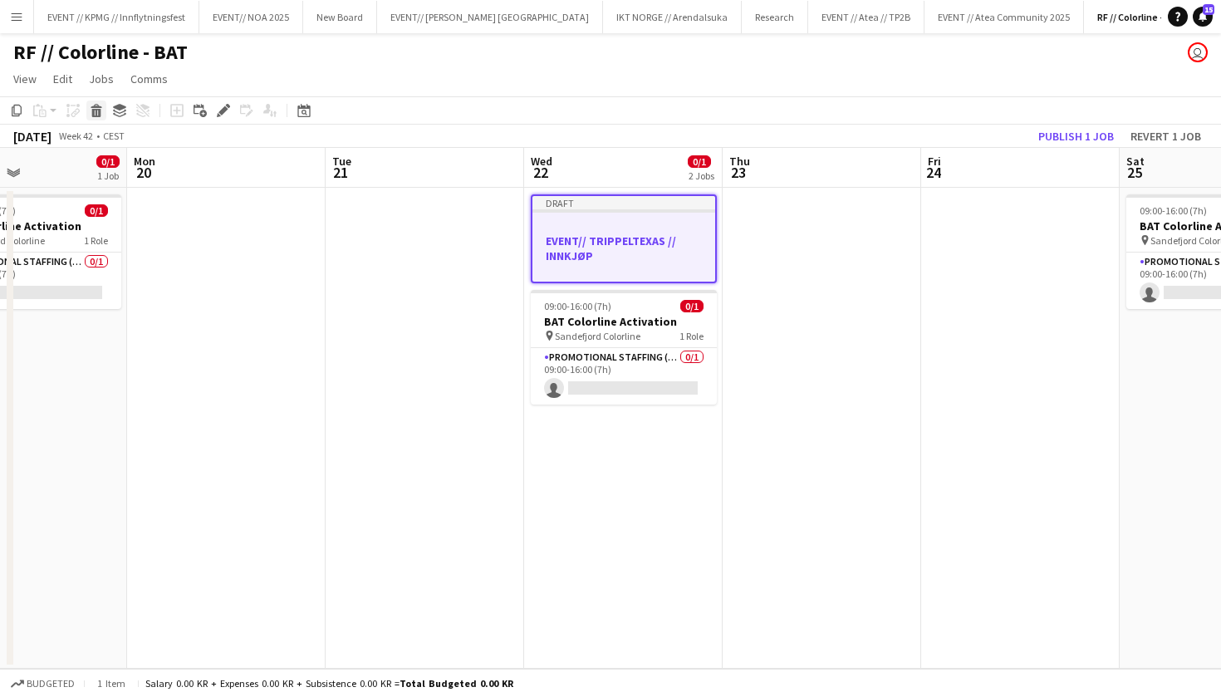
click at [101, 112] on icon "Delete" at bounding box center [96, 110] width 13 height 13
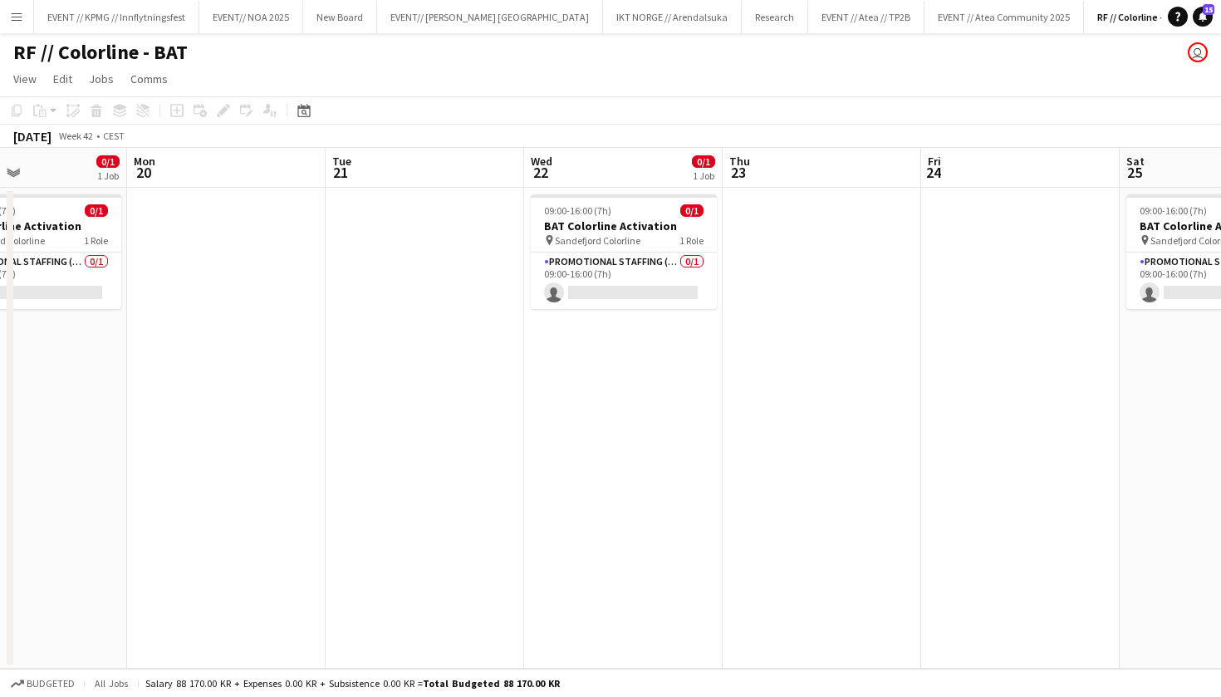
click at [22, 17] on app-icon "Menu" at bounding box center [16, 16] width 13 height 13
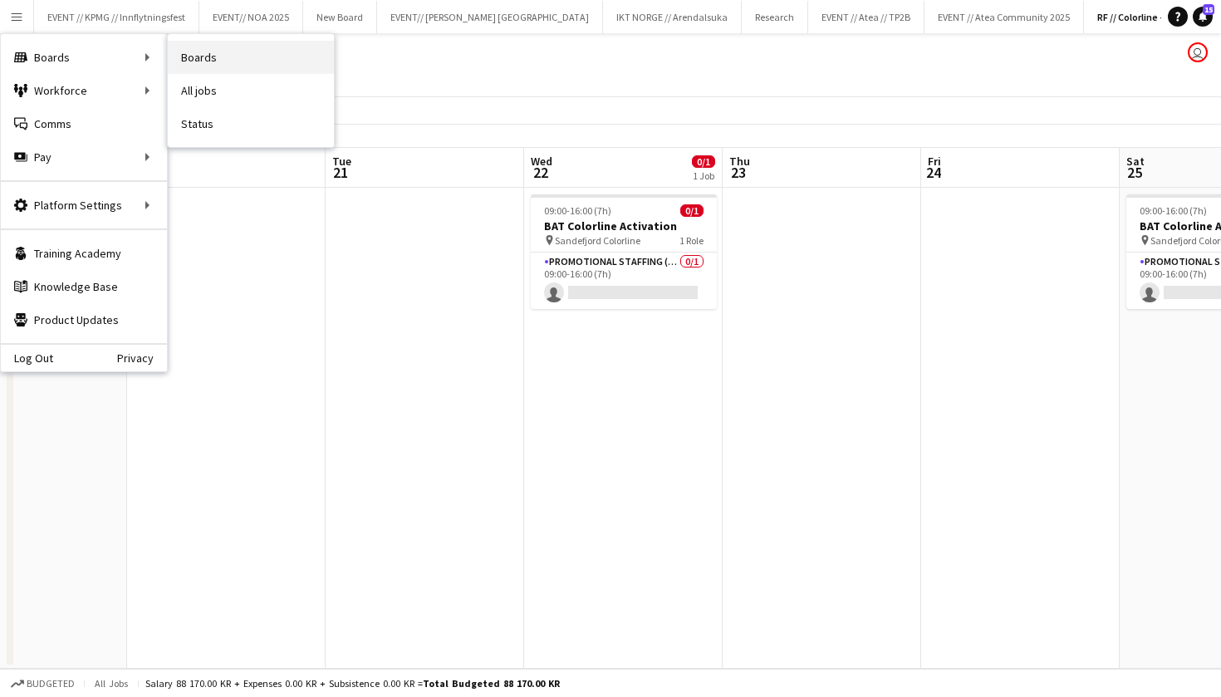
click at [191, 49] on link "Boards" at bounding box center [251, 57] width 166 height 33
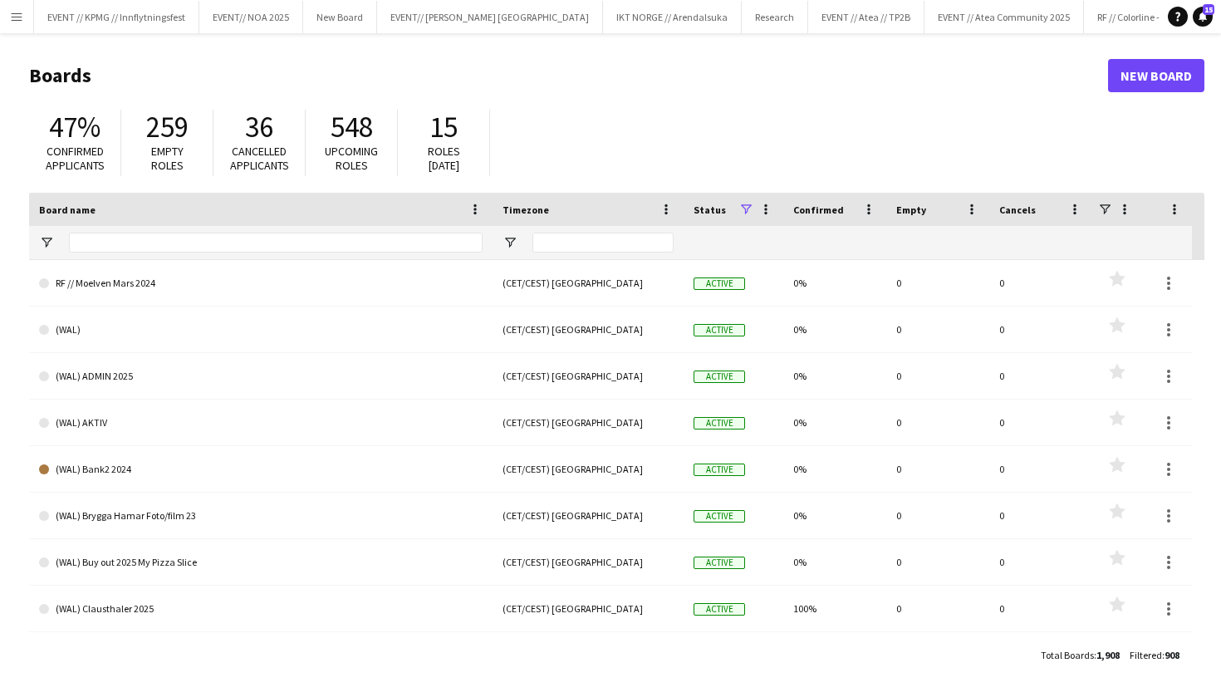
click at [1118, 74] on link "New Board" at bounding box center [1156, 75] width 96 height 33
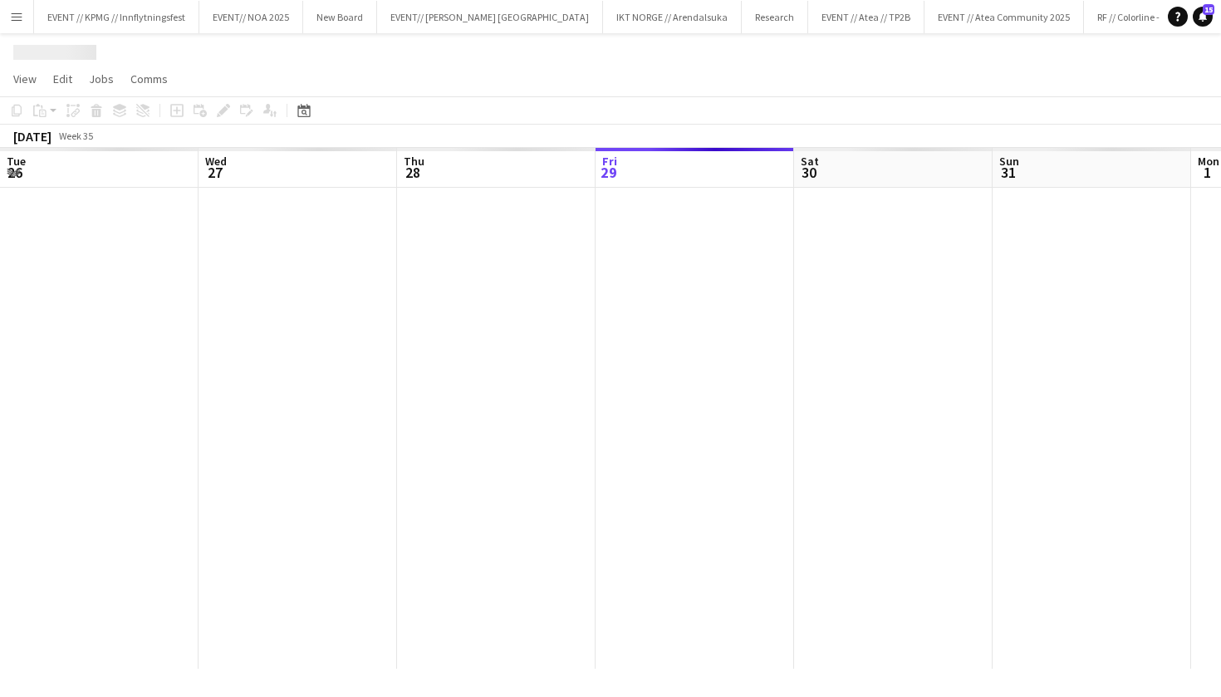
scroll to position [0, 397]
click at [272, 171] on app-board-header-date "Fri 29" at bounding box center [298, 168] width 199 height 40
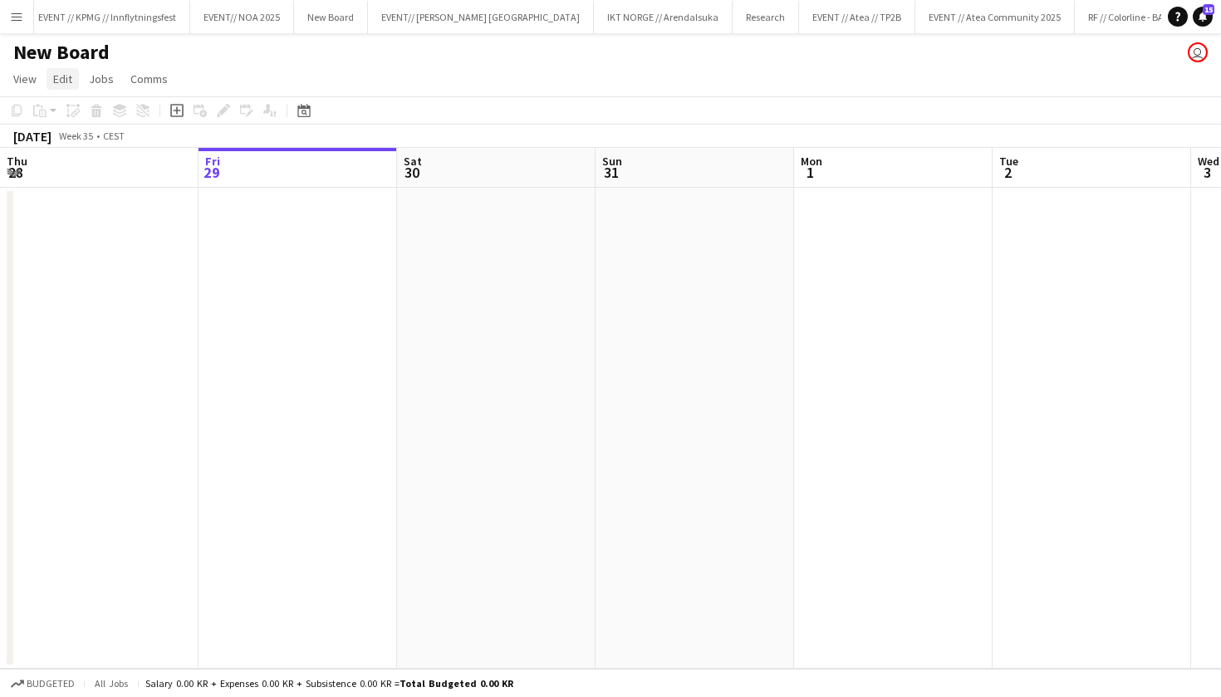
click at [66, 81] on span "Edit" at bounding box center [62, 78] width 19 height 15
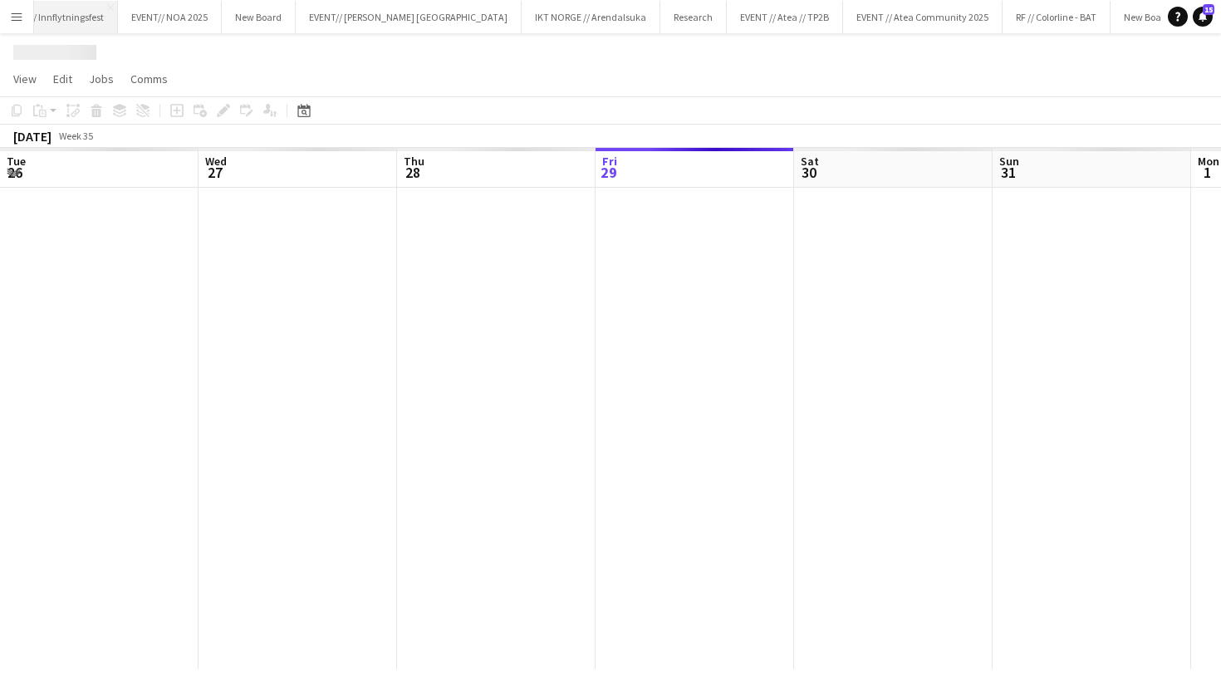
scroll to position [0, 397]
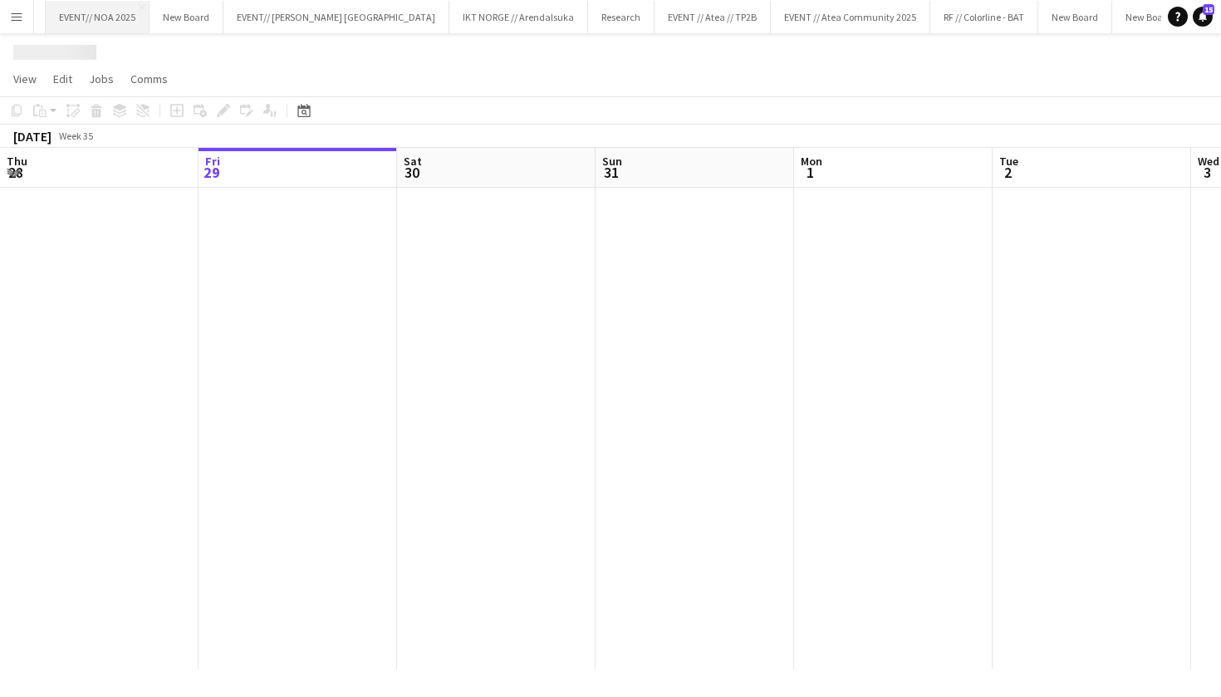
scroll to position [0, 228]
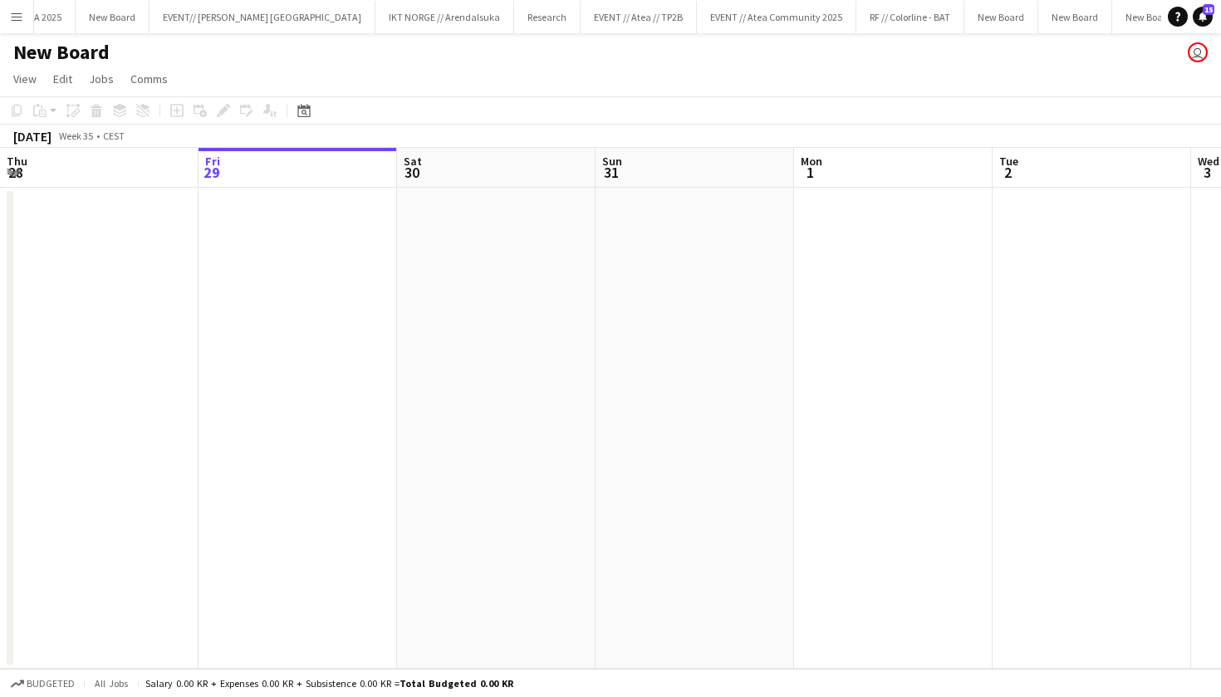
click at [64, 63] on h1 "New Board" at bounding box center [61, 52] width 96 height 25
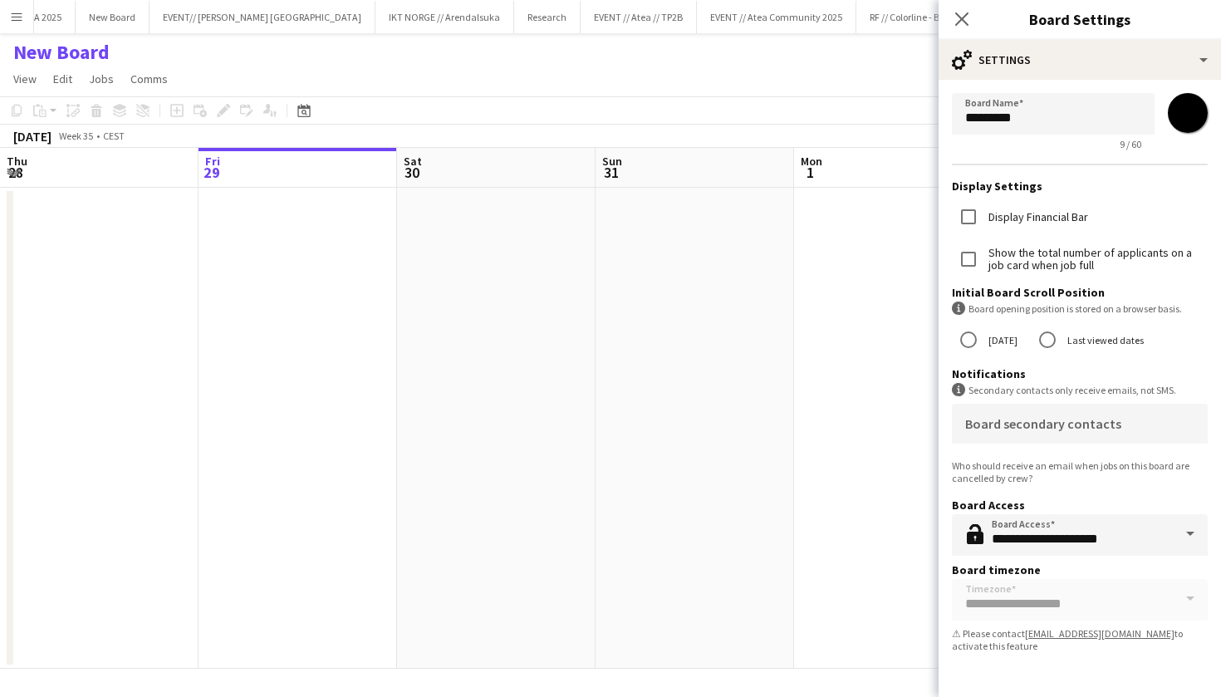
click at [785, 50] on div "New Board user" at bounding box center [610, 49] width 1221 height 32
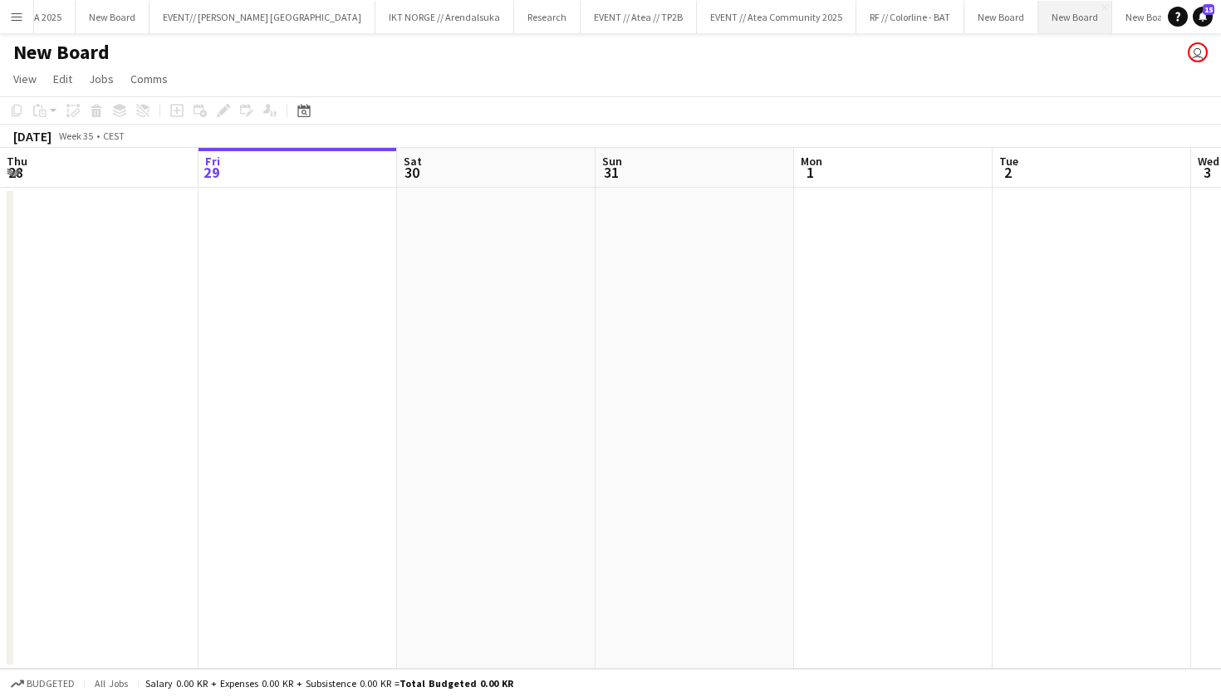
click at [1039, 10] on button "New Board Close" at bounding box center [1076, 17] width 74 height 32
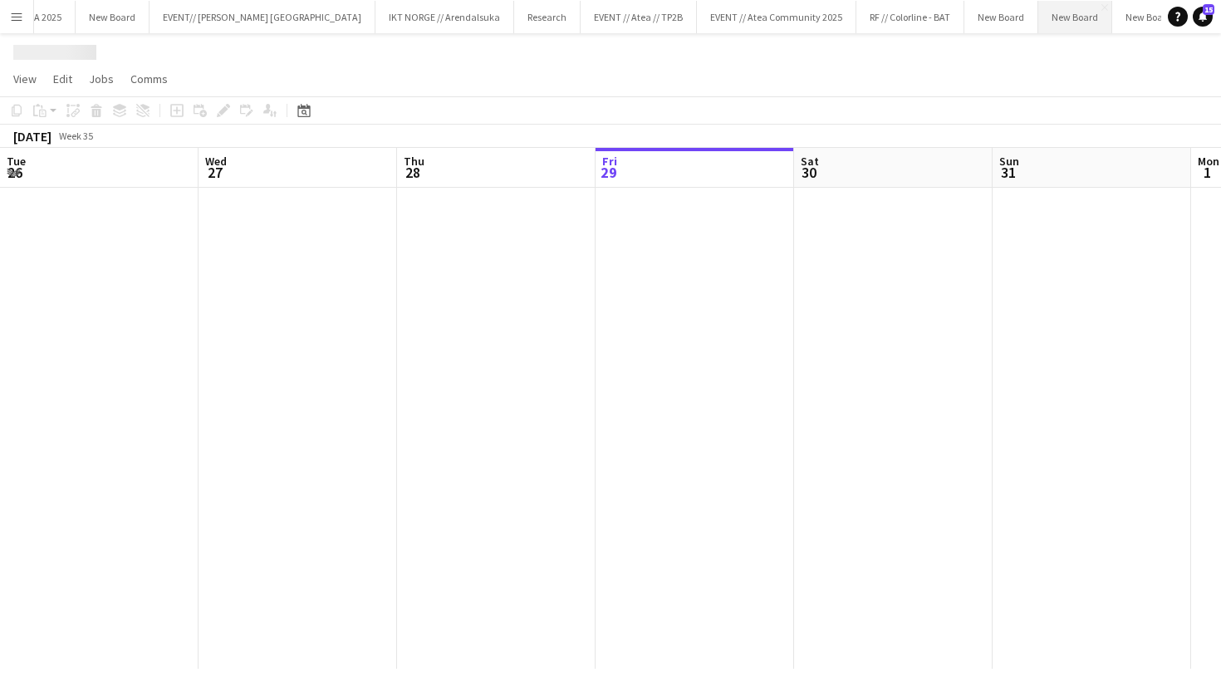
scroll to position [0, 397]
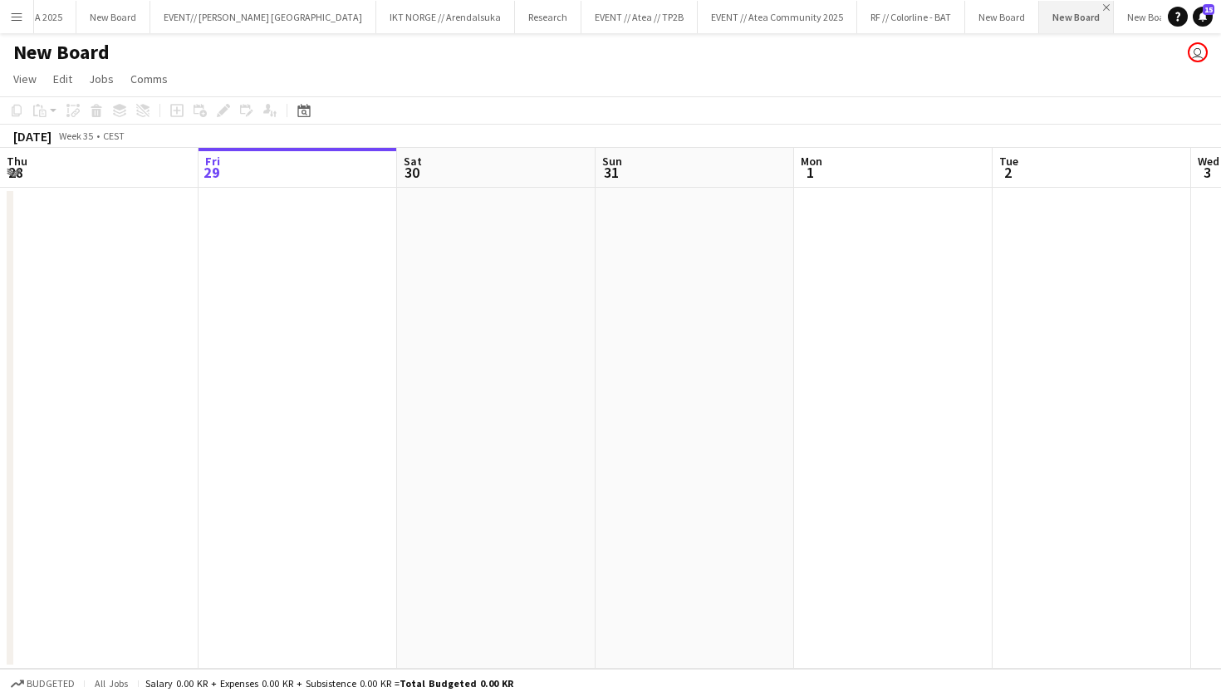
click at [1103, 8] on app-icon "Close" at bounding box center [1106, 7] width 7 height 7
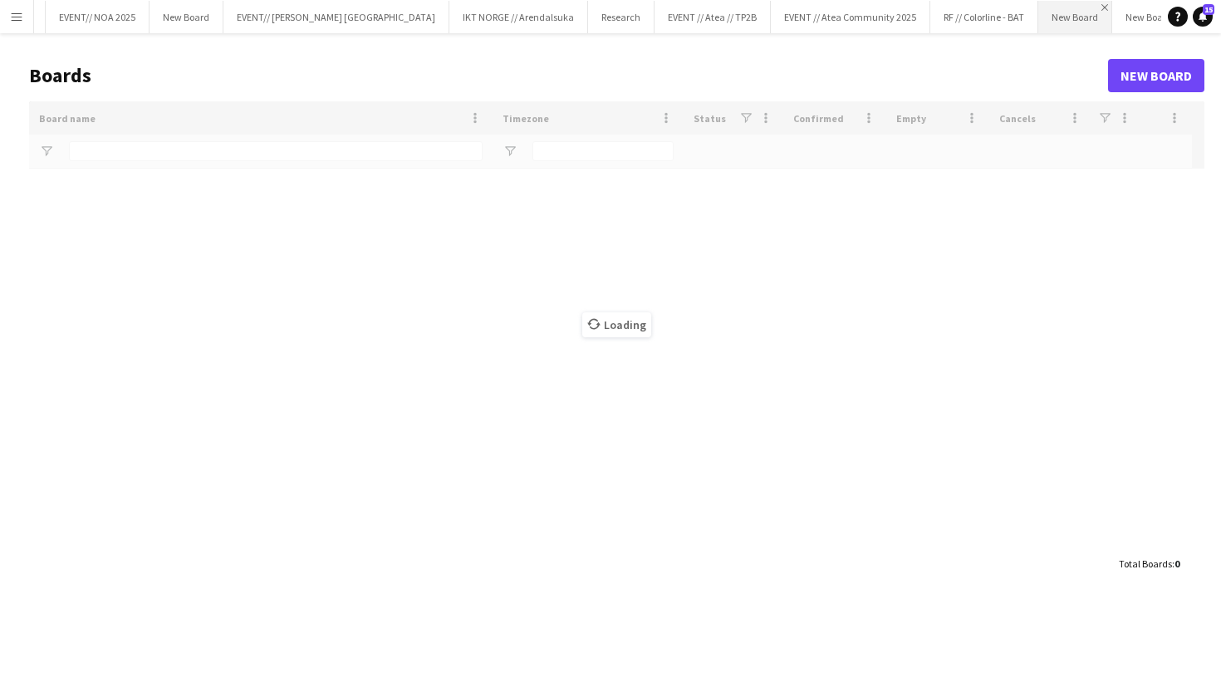
click at [1102, 7] on app-icon "Close" at bounding box center [1105, 7] width 7 height 7
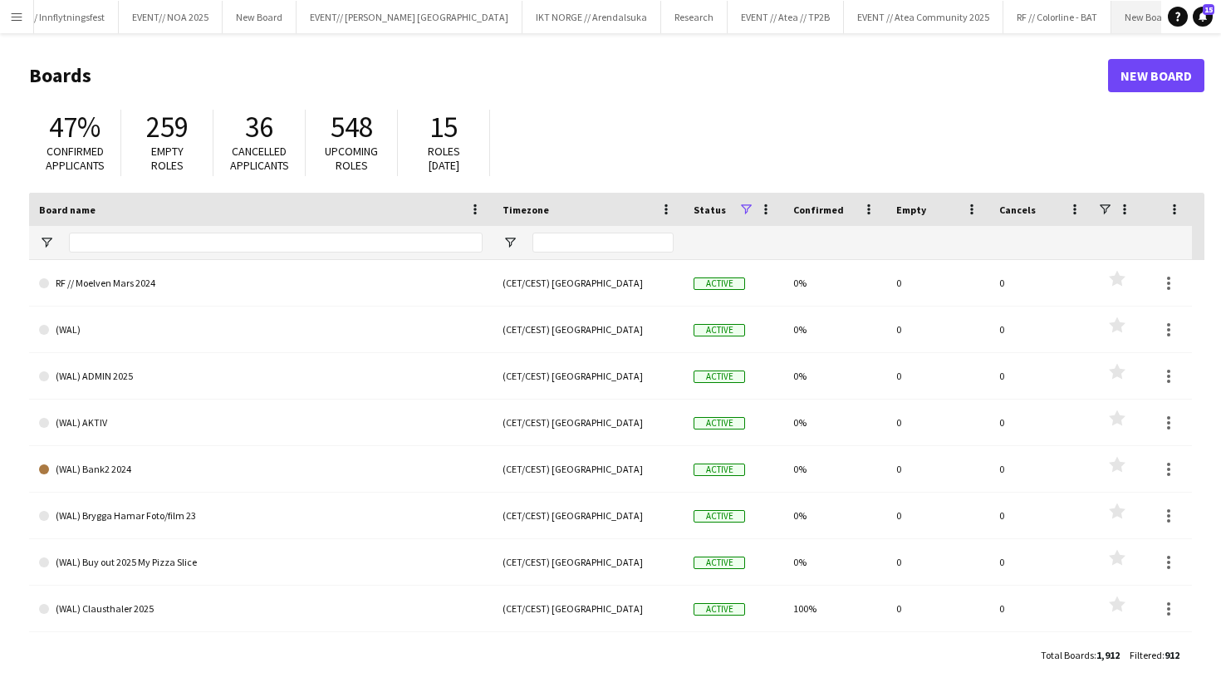
click at [1175, 5] on app-icon "Close" at bounding box center [1178, 7] width 7 height 7
click at [7, 22] on button "Menu" at bounding box center [16, 16] width 33 height 33
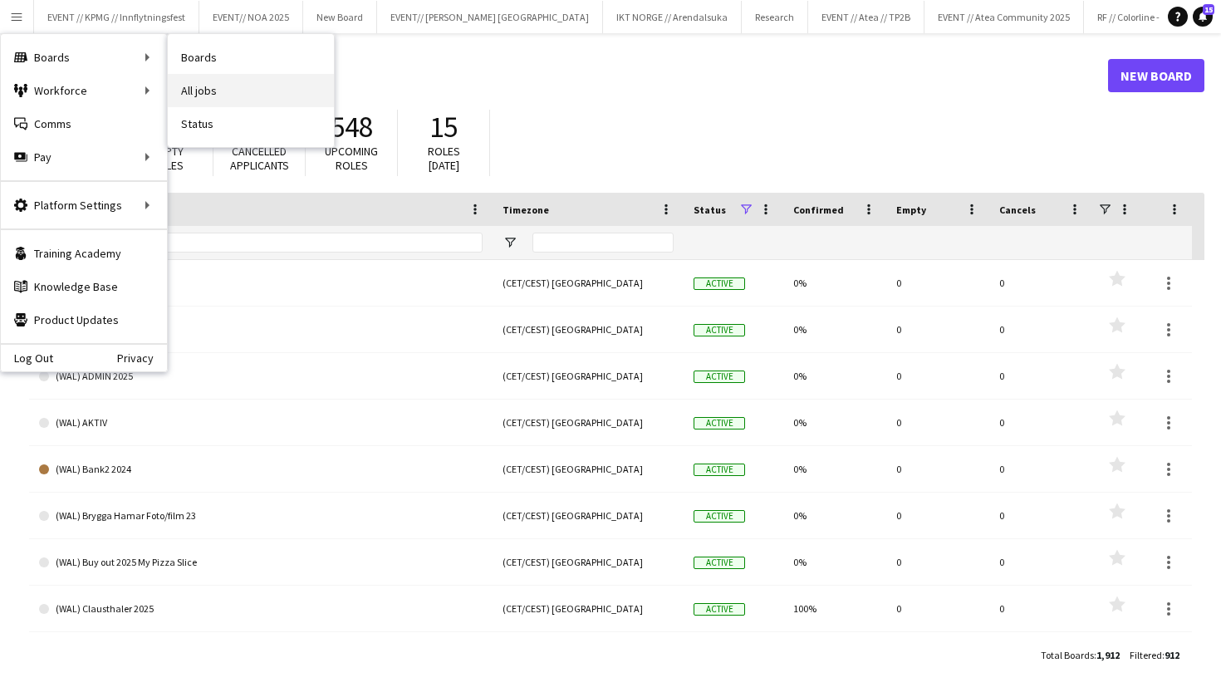
click at [229, 91] on link "All jobs" at bounding box center [251, 90] width 166 height 33
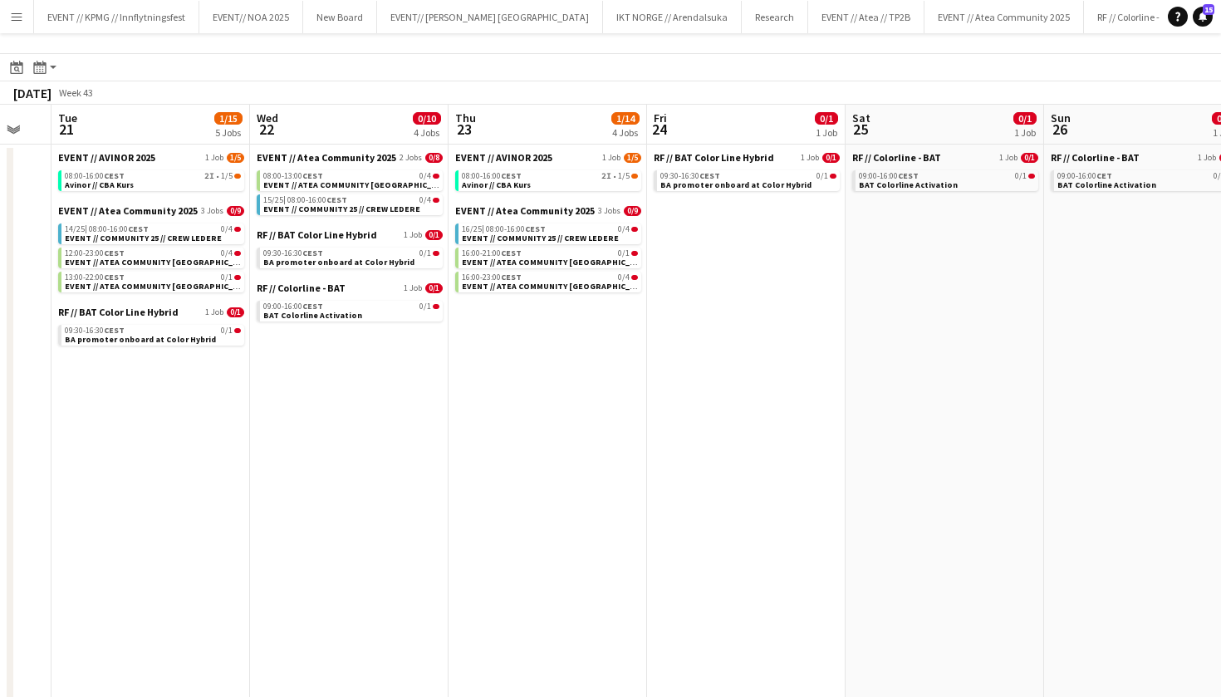
click at [53, 65] on app-action-btn "Month view / Day view" at bounding box center [45, 67] width 30 height 20
click at [25, 72] on div "Date picker" at bounding box center [17, 67] width 20 height 20
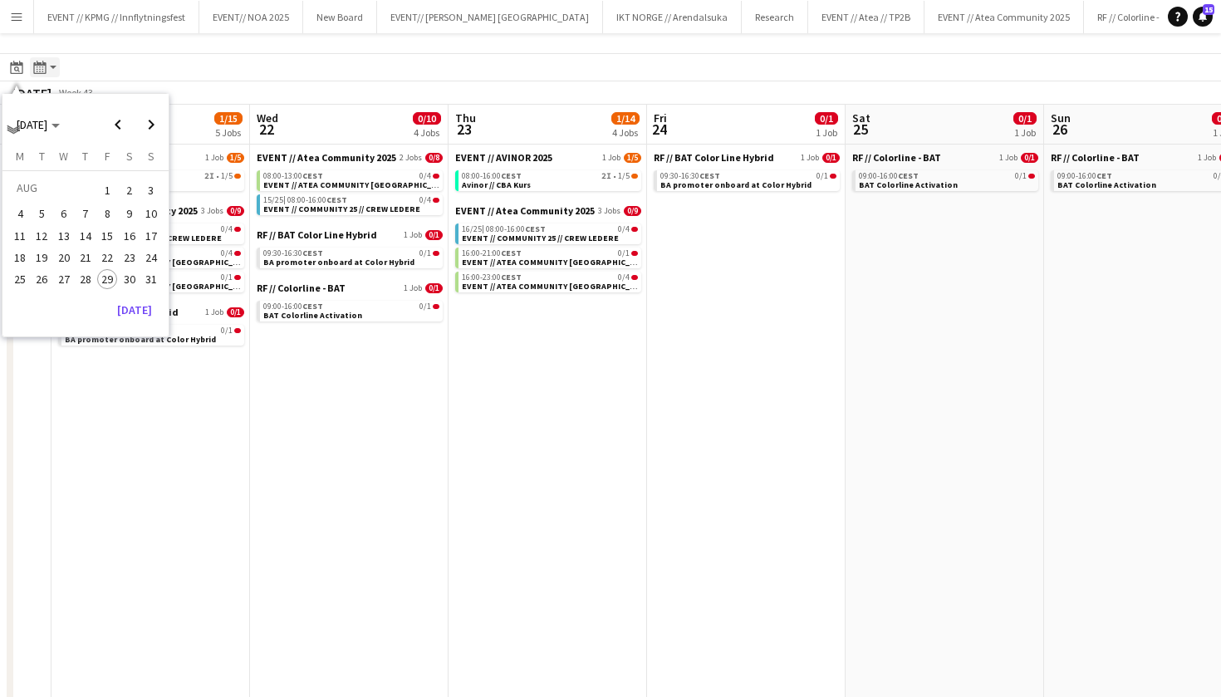
click at [54, 61] on app-action-btn "Month view / Day view" at bounding box center [45, 67] width 30 height 20
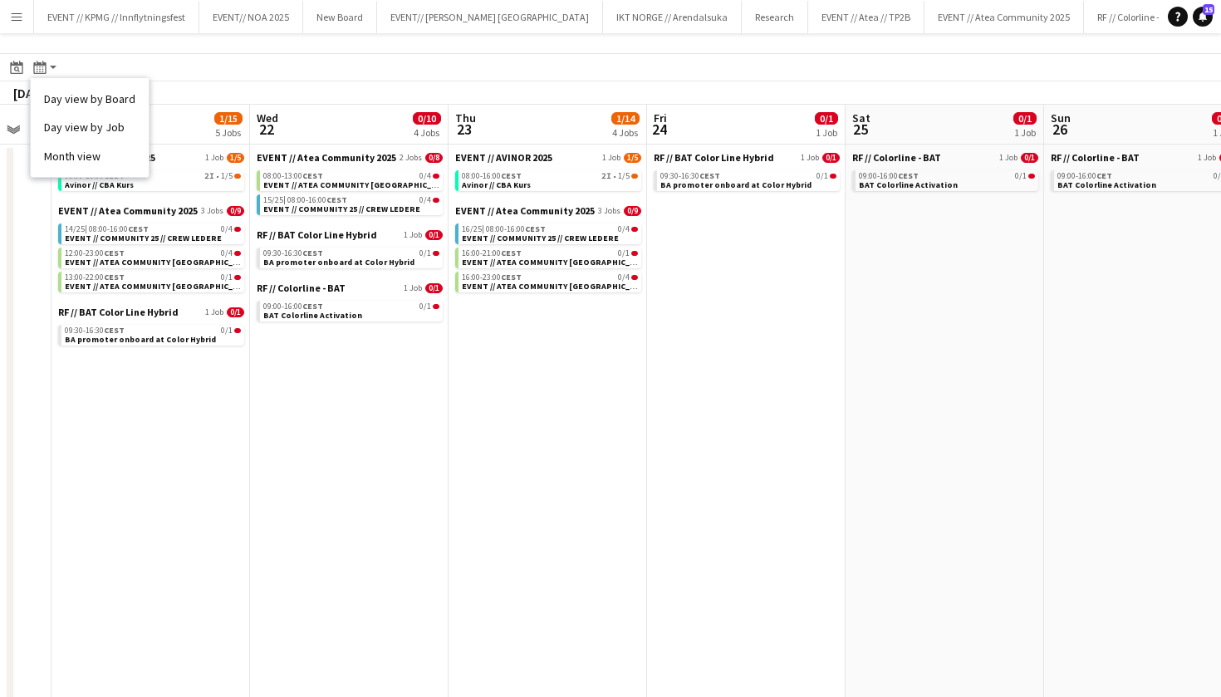
click at [298, 94] on div "[DATE] Week 43" at bounding box center [610, 92] width 1221 height 23
click at [24, 14] on button "Menu" at bounding box center [16, 16] width 33 height 33
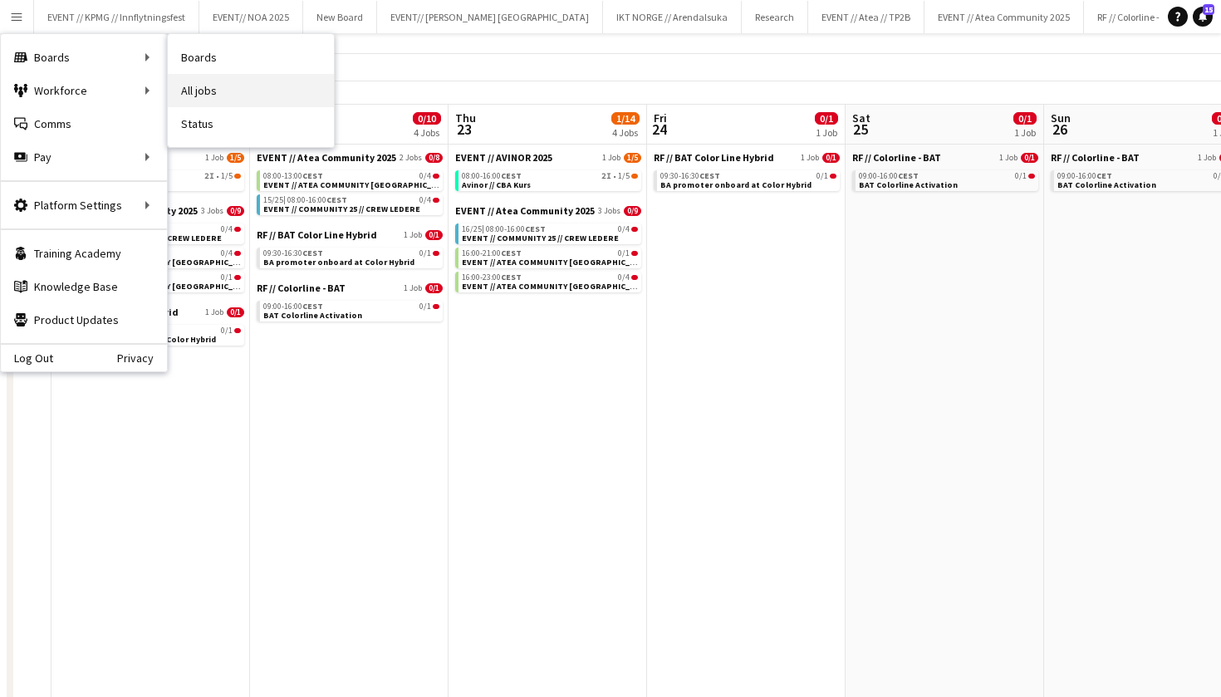
click at [215, 90] on link "All jobs" at bounding box center [251, 90] width 166 height 33
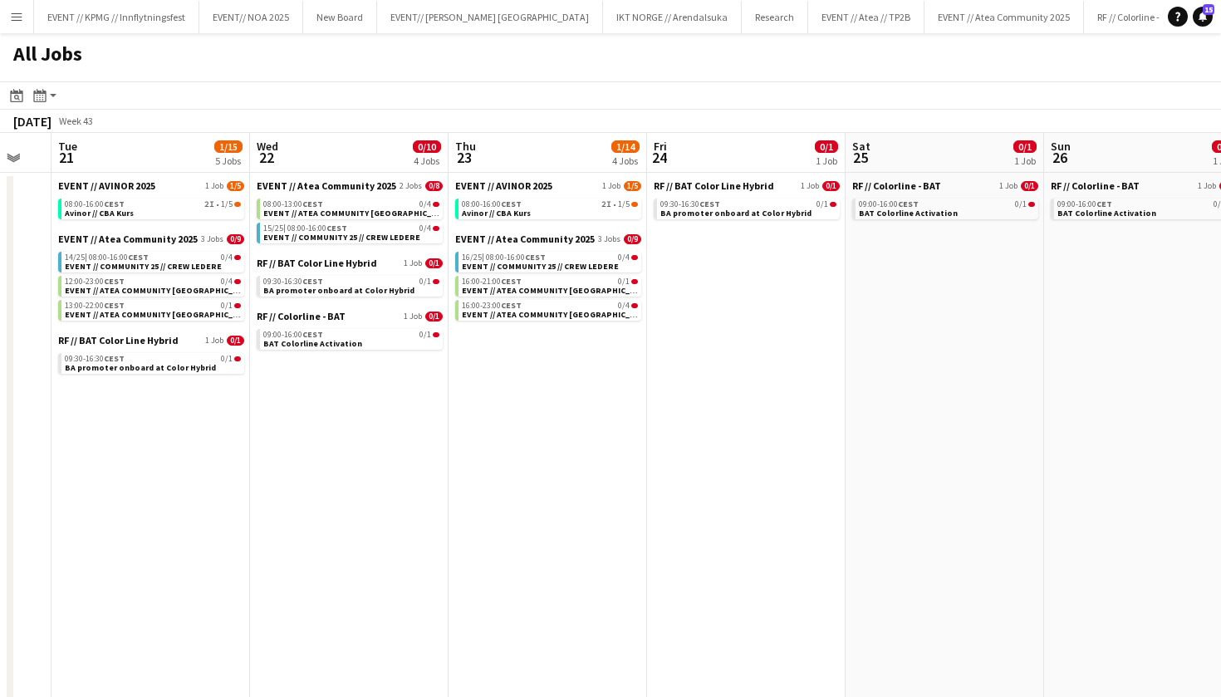
click at [17, 27] on button "Menu" at bounding box center [16, 16] width 33 height 33
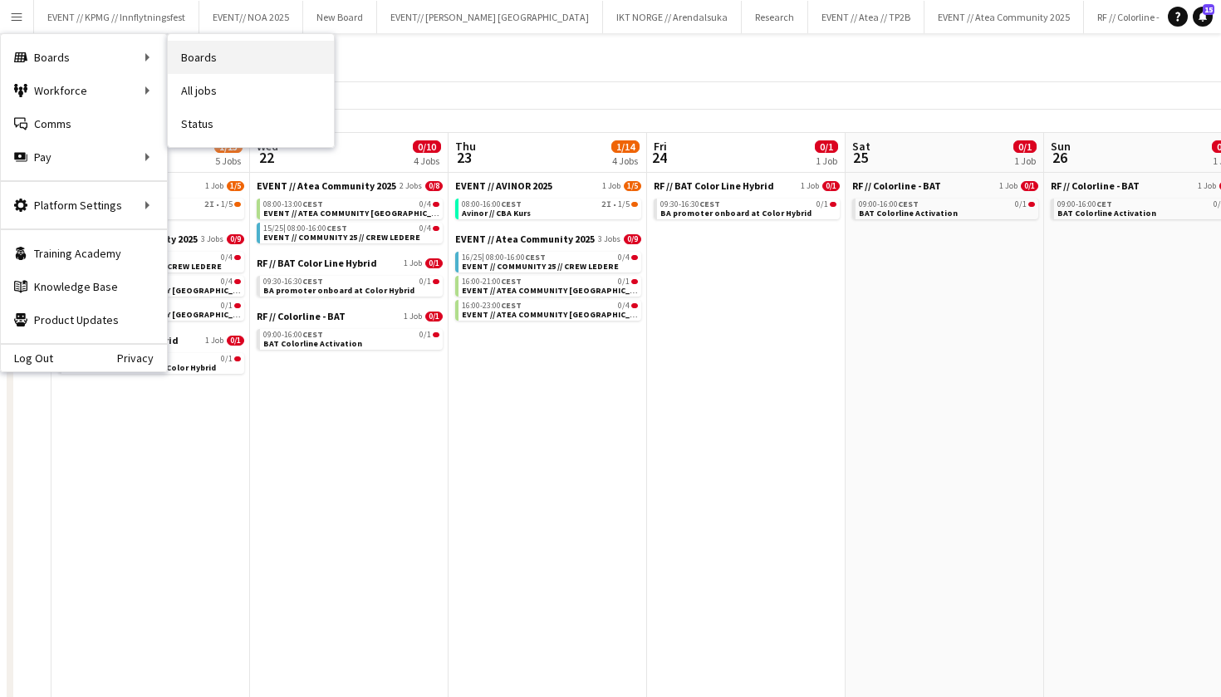
click at [204, 56] on link "Boards" at bounding box center [251, 57] width 166 height 33
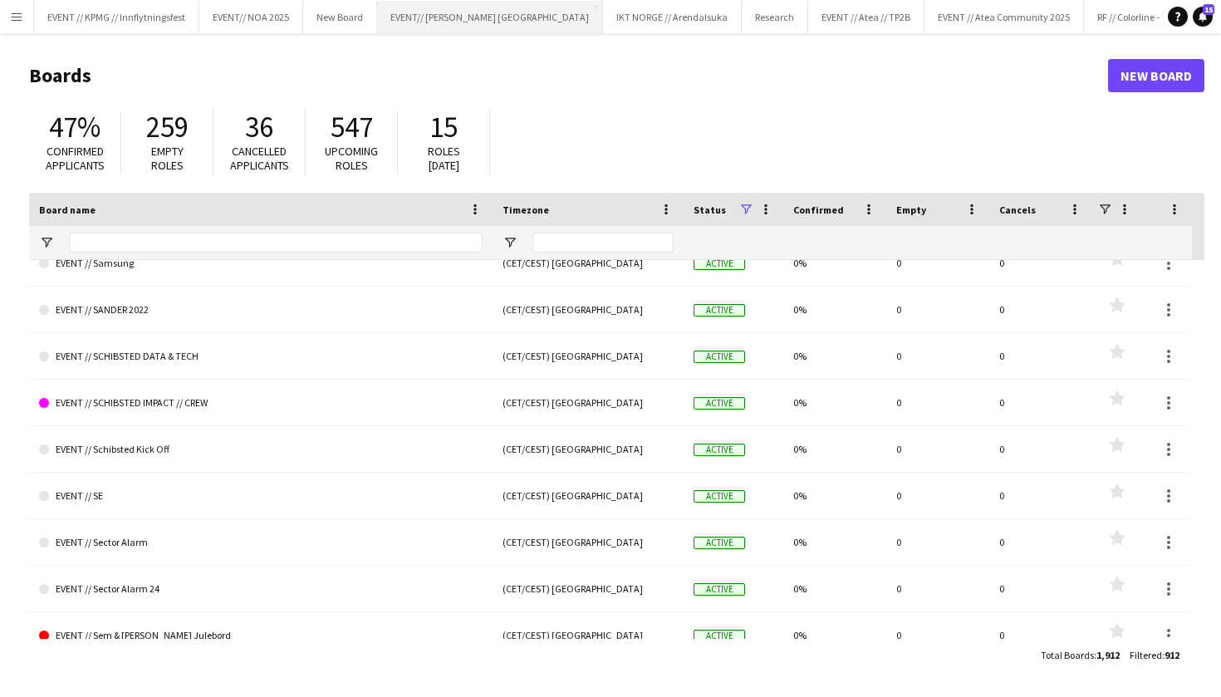
click at [452, 18] on button "EVENT// SIRK NORGE Close" at bounding box center [490, 17] width 226 height 32
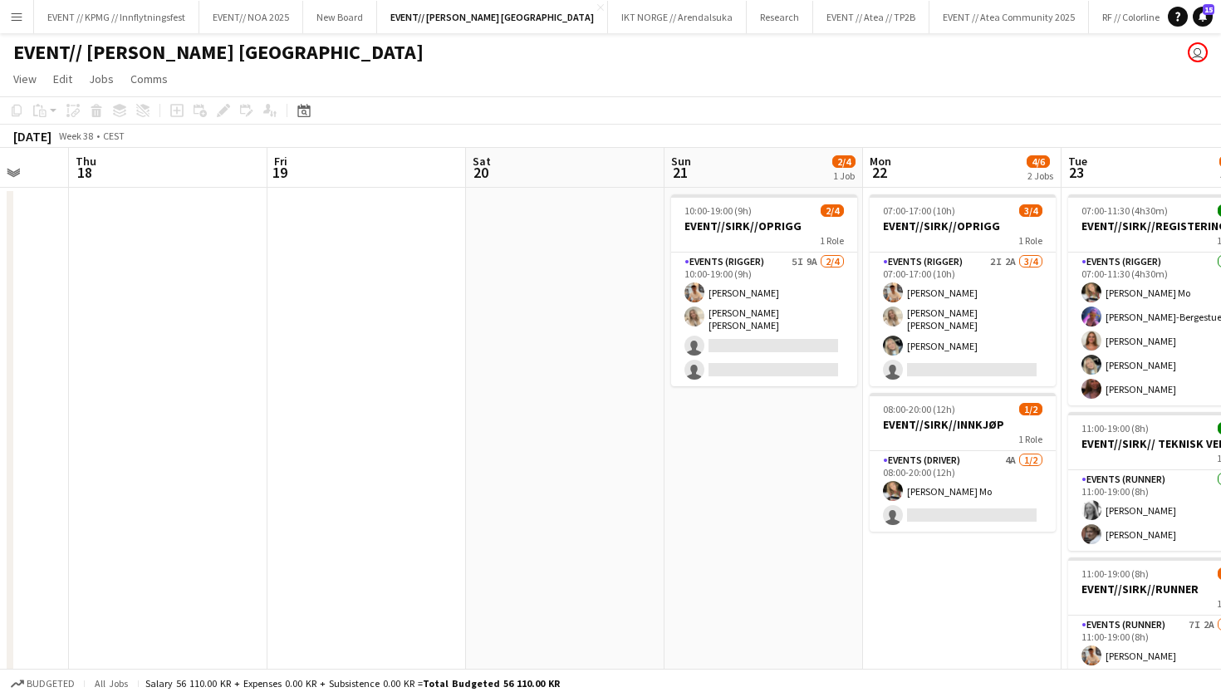
drag, startPoint x: 61, startPoint y: 210, endPoint x: 232, endPoint y: 356, distance: 224.6
click at [232, 356] on app-calendar-viewport "Sun 14 Mon 15 Tue 16 Wed 17 Thu 18 Fri 19 Sat 20 Sun 21 2/4 1 Job Mon 22 4/6 2 …" at bounding box center [610, 629] width 1221 height 963
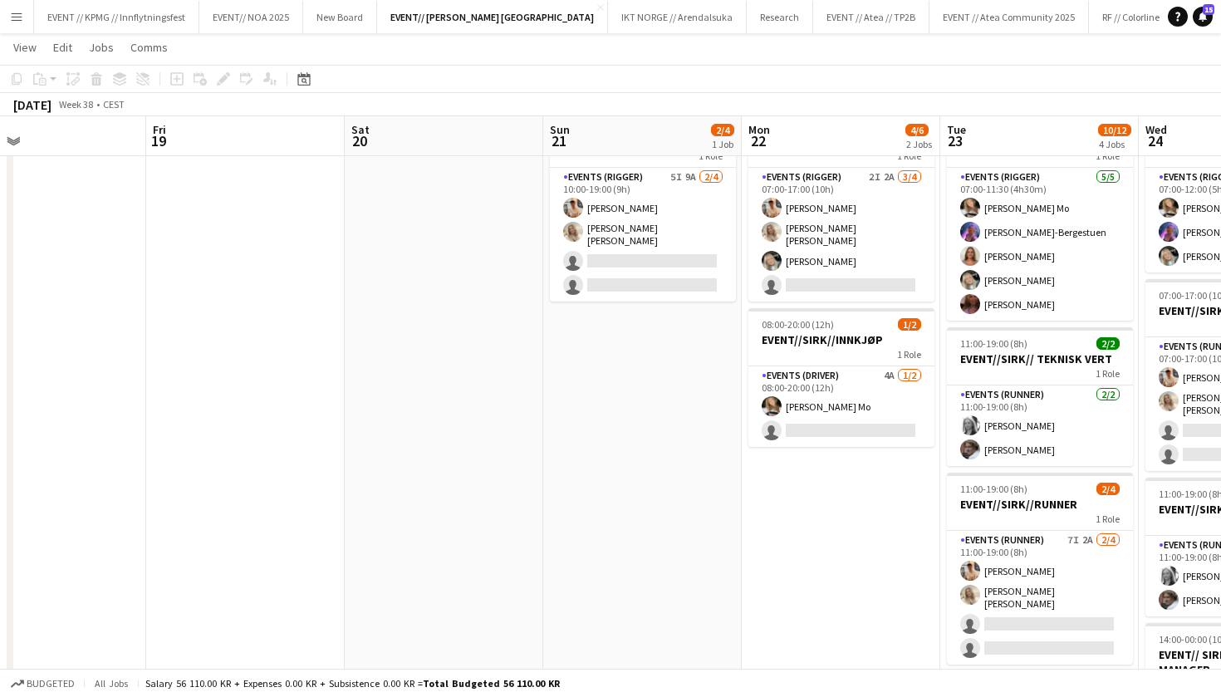
drag, startPoint x: 204, startPoint y: 215, endPoint x: 89, endPoint y: 292, distance: 139.0
click at [89, 292] on app-calendar-viewport "Mon 15 Tue 16 Wed 17 Thu 18 Fri 19 Sat 20 Sun 21 2/4 1 Job Mon 22 4/6 2 Jobs Tu…" at bounding box center [610, 504] width 1221 height 1044
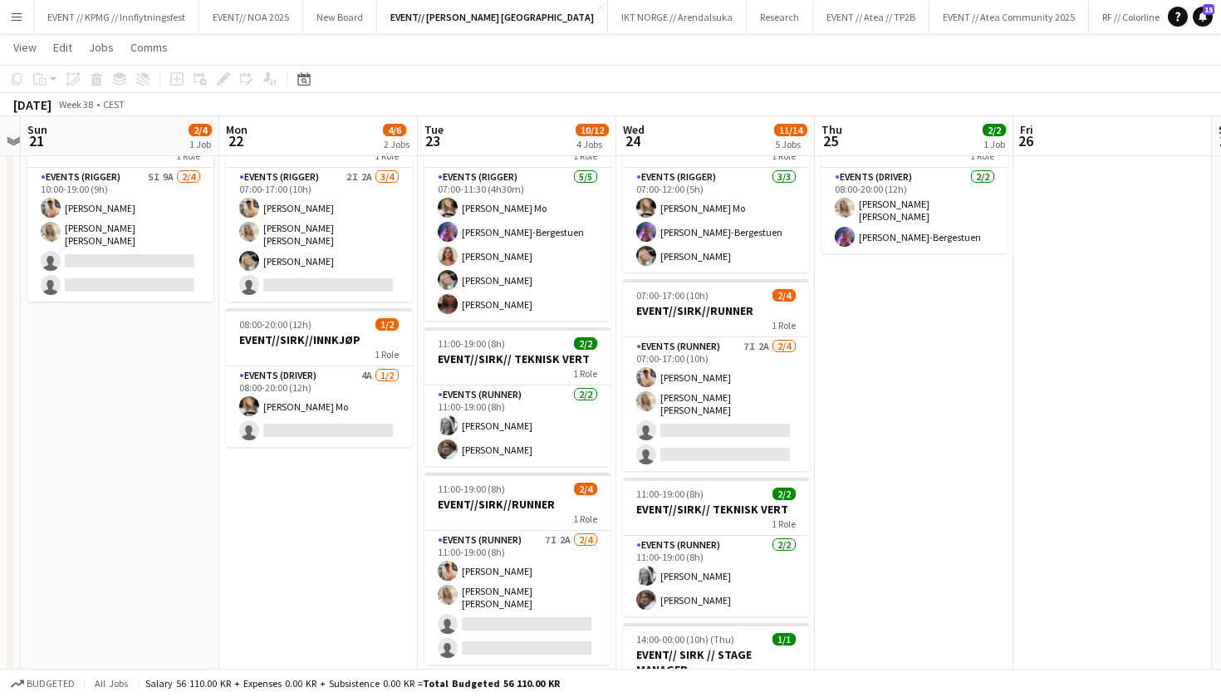
drag, startPoint x: 916, startPoint y: 519, endPoint x: 869, endPoint y: 509, distance: 47.6
click at [867, 506] on app-calendar-viewport "Wed 17 Thu 18 Fri 19 Sat 20 Sun 21 2/4 1 Job Mon 22 4/6 2 Jobs Tue 23 10/12 4 J…" at bounding box center [610, 504] width 1221 height 1044
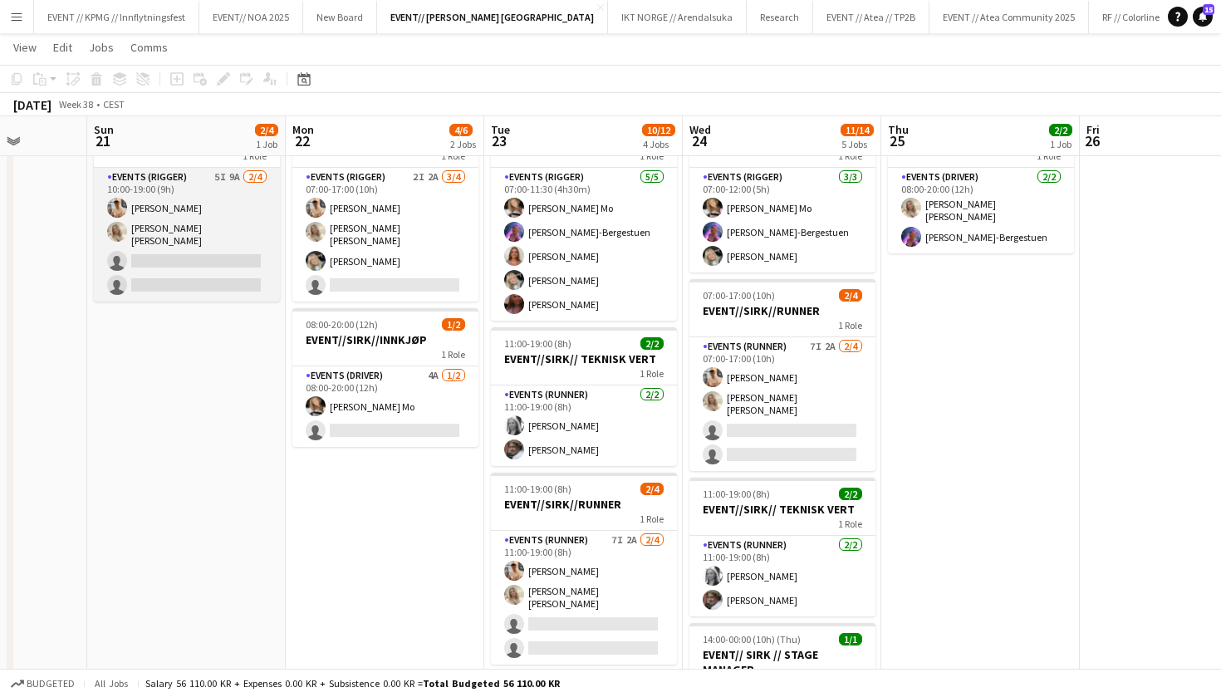
click at [207, 203] on app-card-role "Events (Rigger) 5I 9A [DATE] 10:00-19:00 (9h) [PERSON_NAME] [PERSON_NAME] [PERS…" at bounding box center [187, 235] width 186 height 134
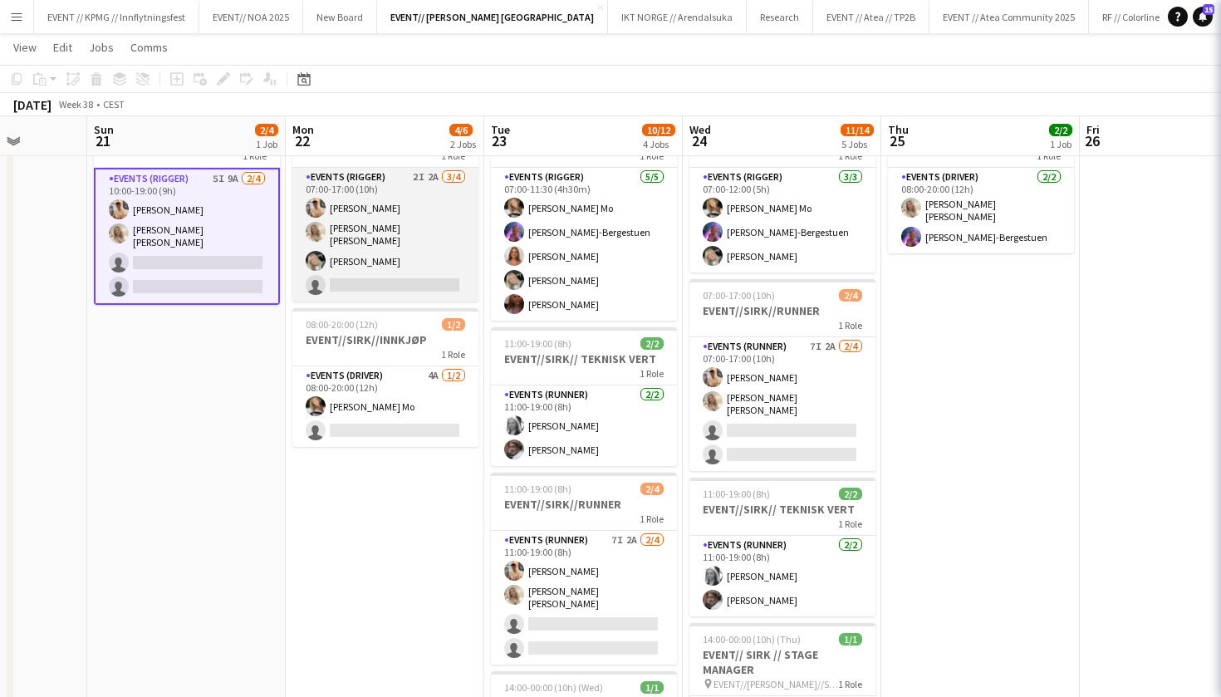
click at [388, 240] on app-card-role "Events (Rigger) 2I 2A [DATE] 07:00-17:00 (10h) [PERSON_NAME] [PERSON_NAME] [PER…" at bounding box center [385, 235] width 186 height 134
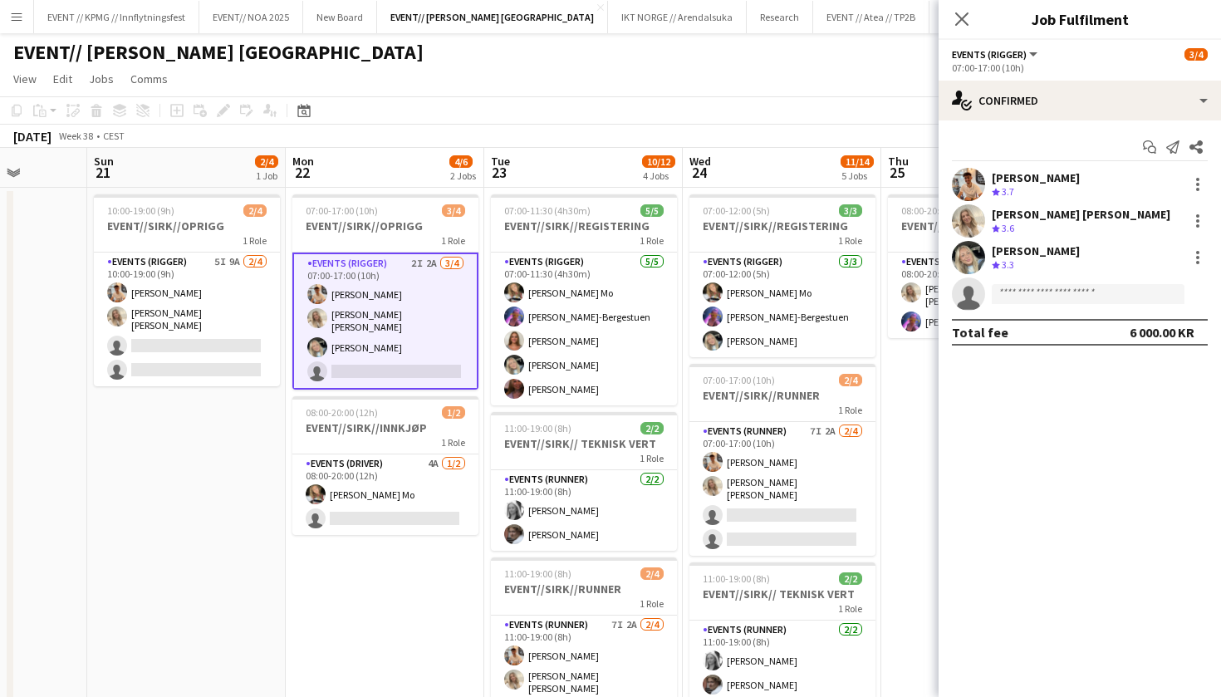
click at [314, 167] on app-board-header-date "Mon 22 4/6 2 Jobs" at bounding box center [385, 168] width 199 height 40
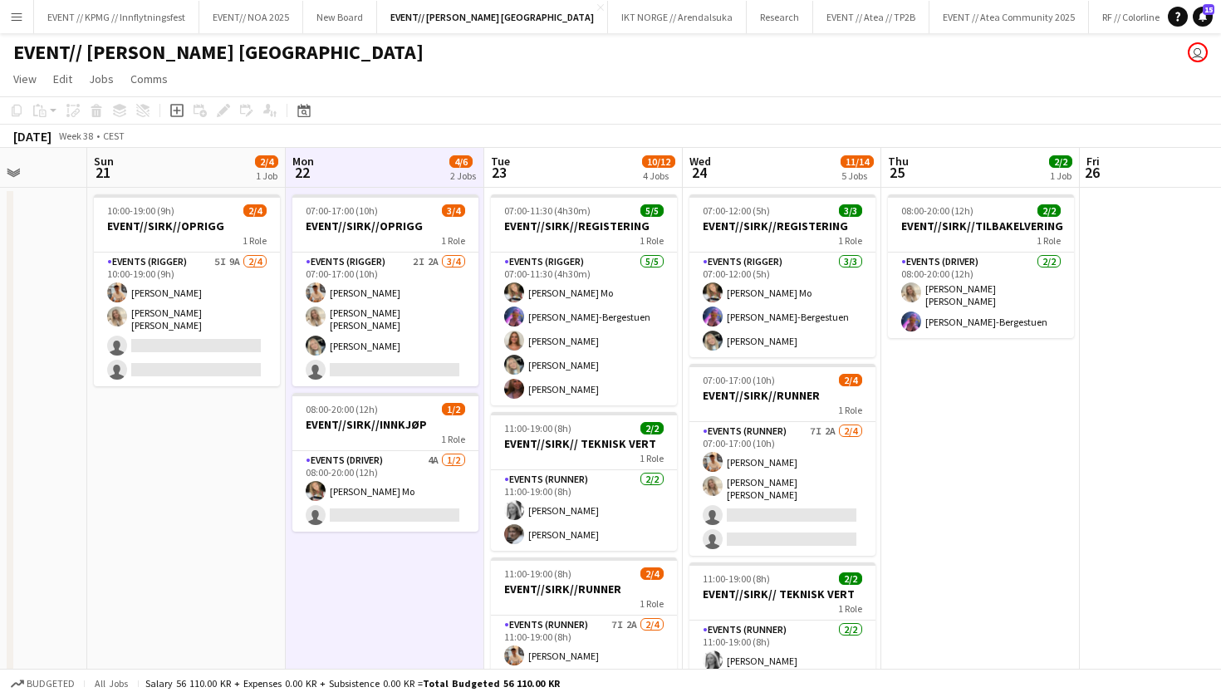
click at [535, 167] on app-board-header-date "Tue 23 10/12 4 Jobs" at bounding box center [583, 168] width 199 height 40
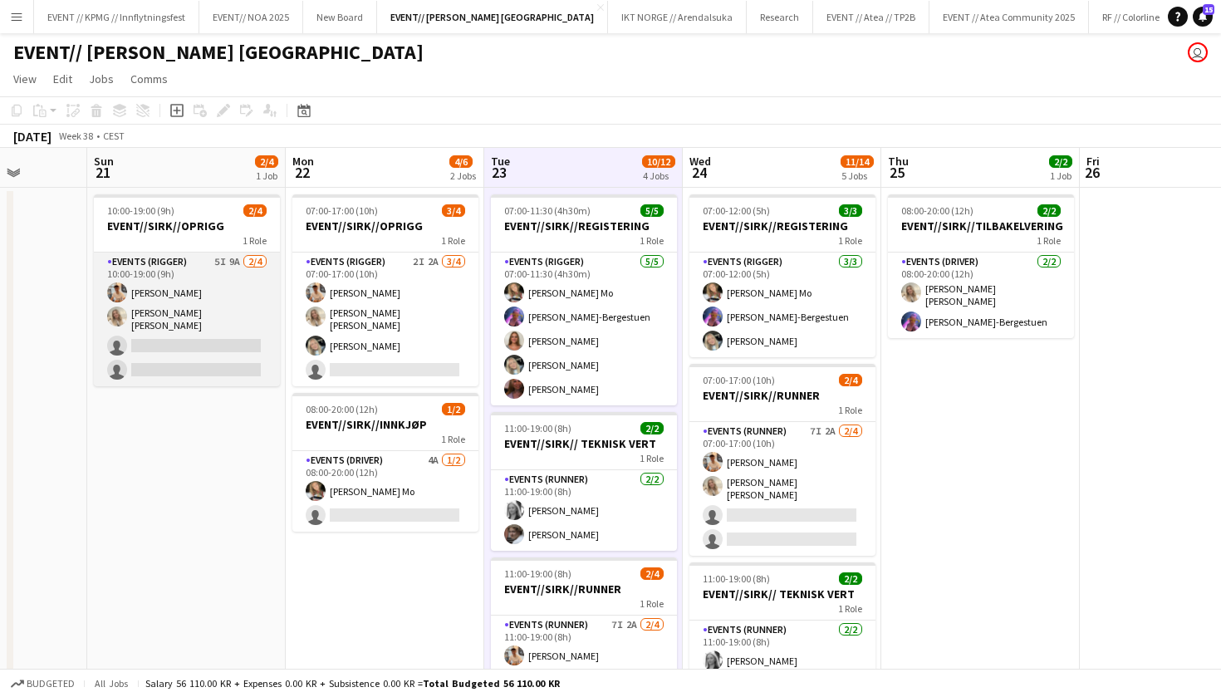
click at [202, 307] on app-card-role "Events (Rigger) 5I 9A [DATE] 10:00-19:00 (9h) [PERSON_NAME] [PERSON_NAME] [PERS…" at bounding box center [187, 320] width 186 height 134
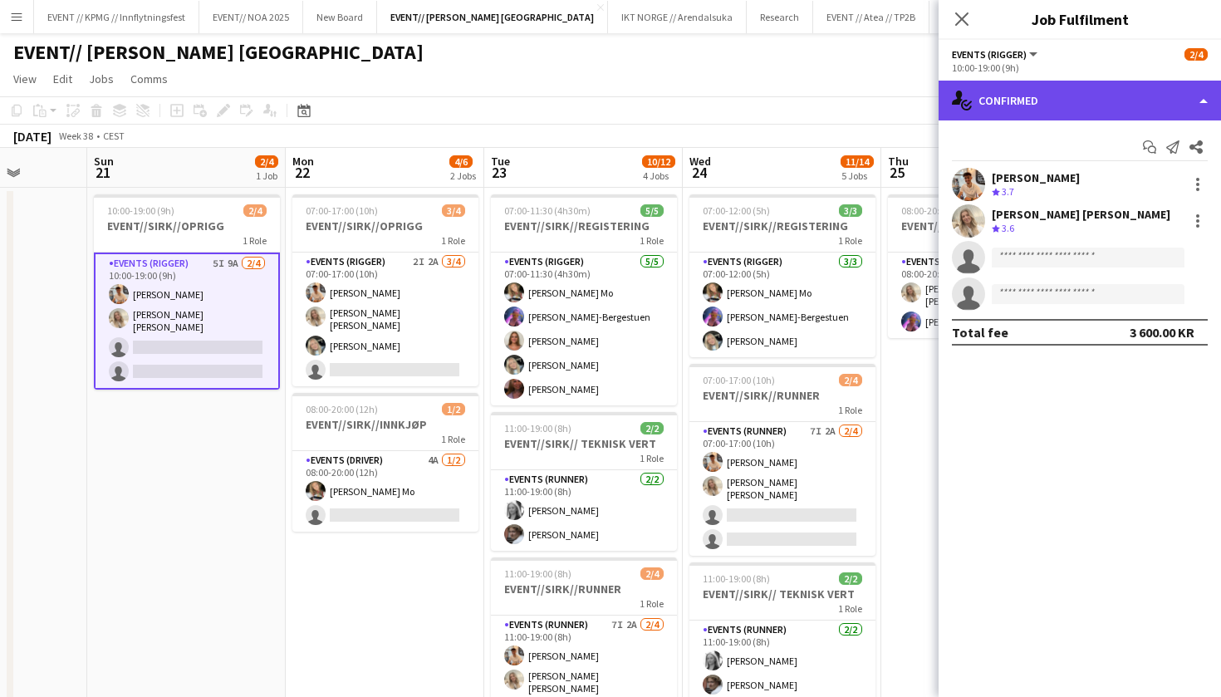
click at [1055, 83] on div "single-neutral-actions-check-2 Confirmed" at bounding box center [1080, 101] width 283 height 40
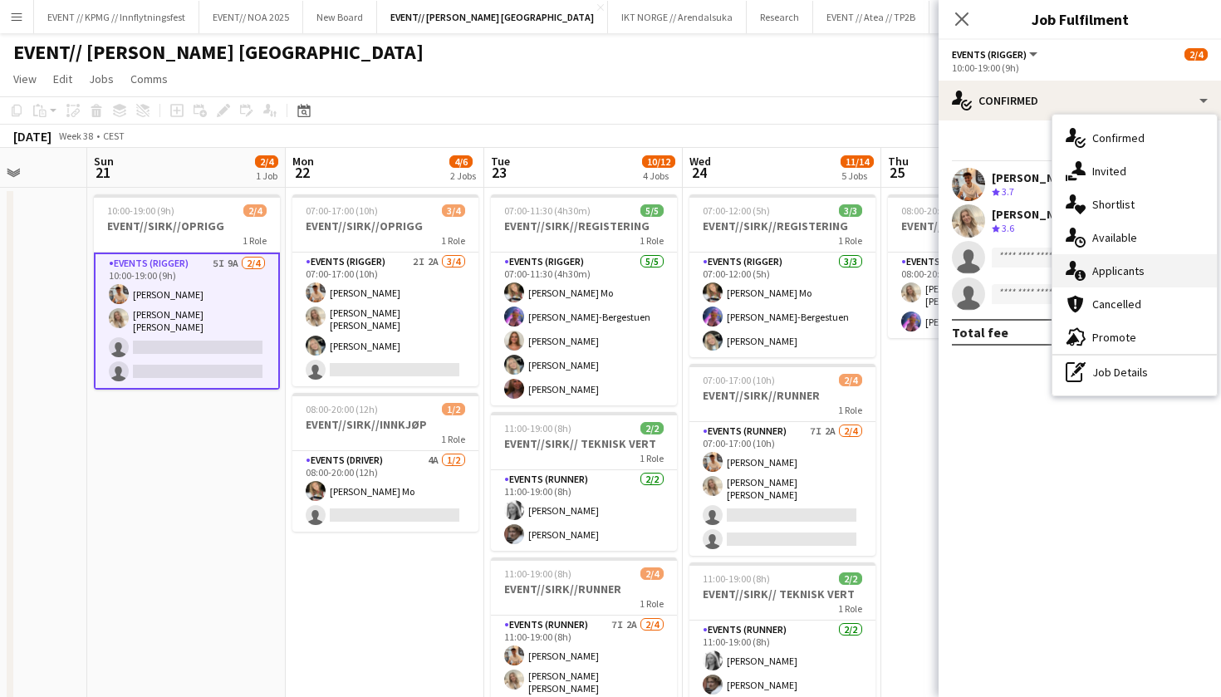
click at [1134, 284] on div "single-neutral-actions-information Applicants" at bounding box center [1135, 270] width 165 height 33
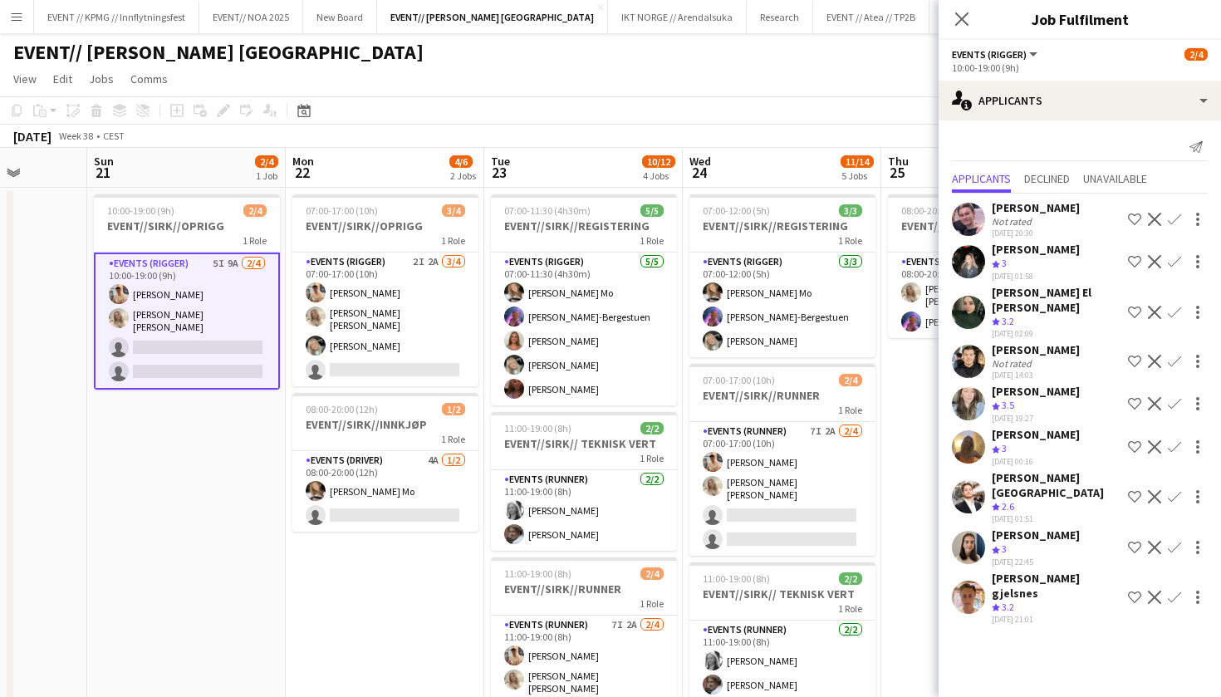
click at [739, 89] on app-page-menu "View Day view expanded Day view collapsed Month view Date picker Jump to [DATE]…" at bounding box center [610, 81] width 1221 height 32
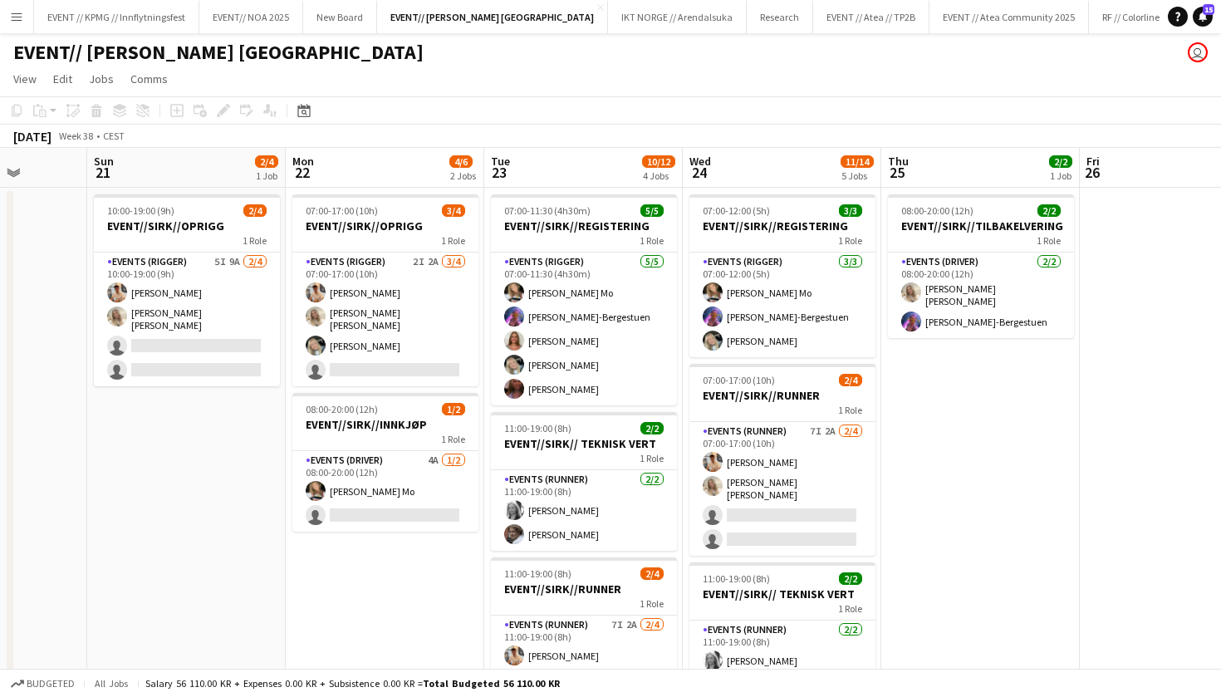
click at [1204, 16] on app-icon "Add" at bounding box center [1207, 16] width 7 height 7
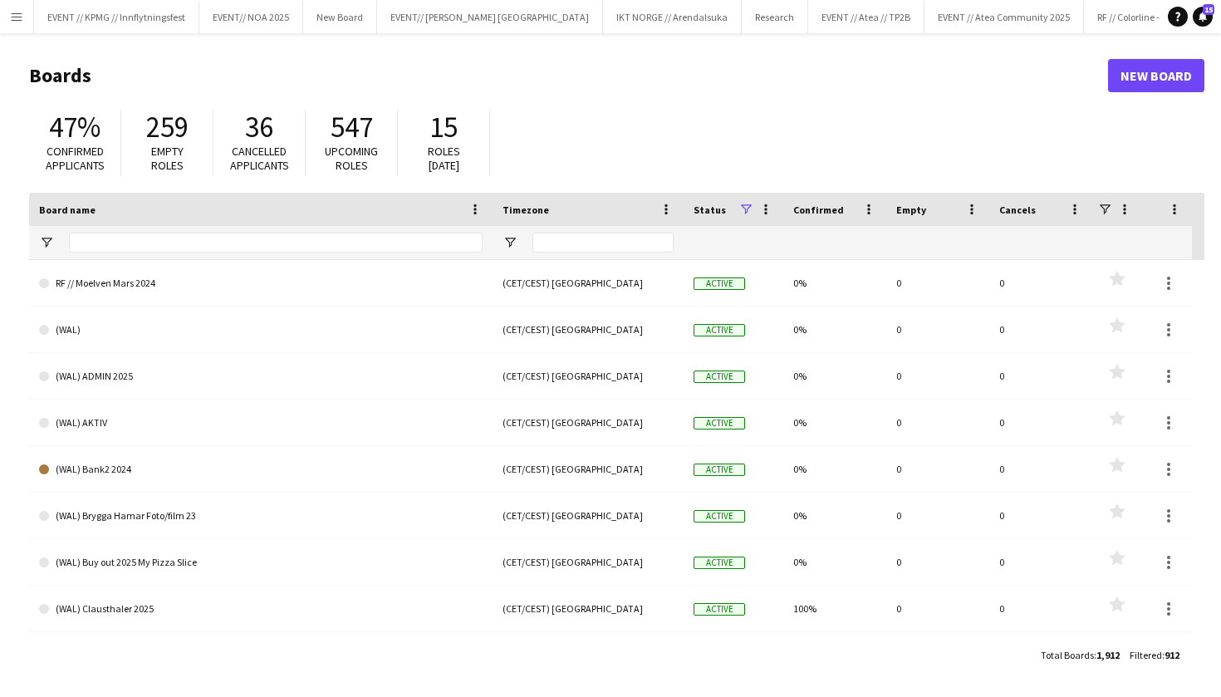
click at [1131, 76] on link "New Board" at bounding box center [1156, 75] width 96 height 33
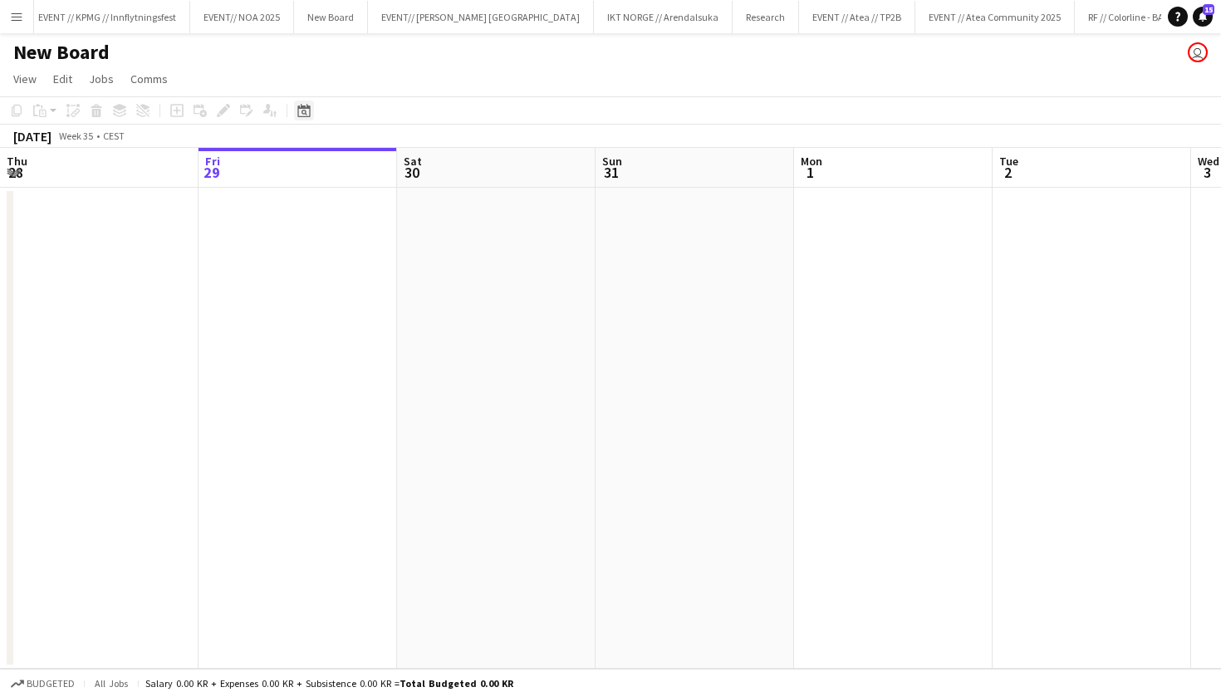
click at [304, 115] on icon "Date picker" at bounding box center [303, 110] width 13 height 13
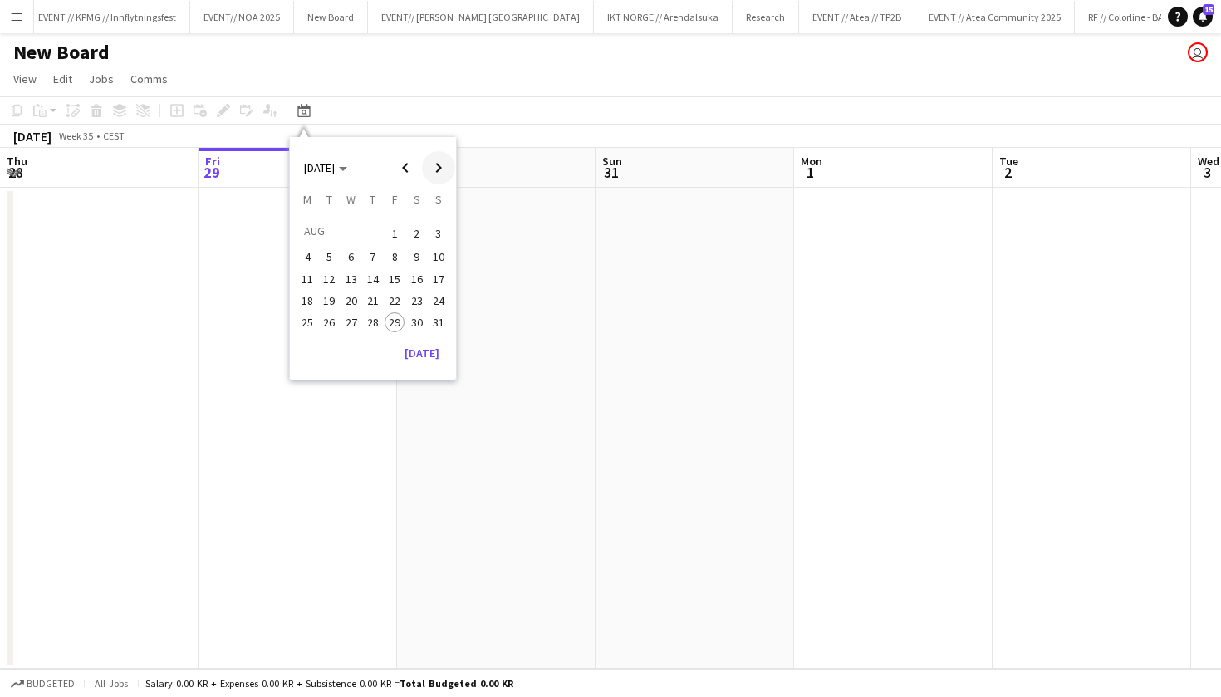
click at [436, 168] on span "Next month" at bounding box center [438, 167] width 33 height 33
click at [348, 320] on span "22" at bounding box center [352, 318] width 20 height 20
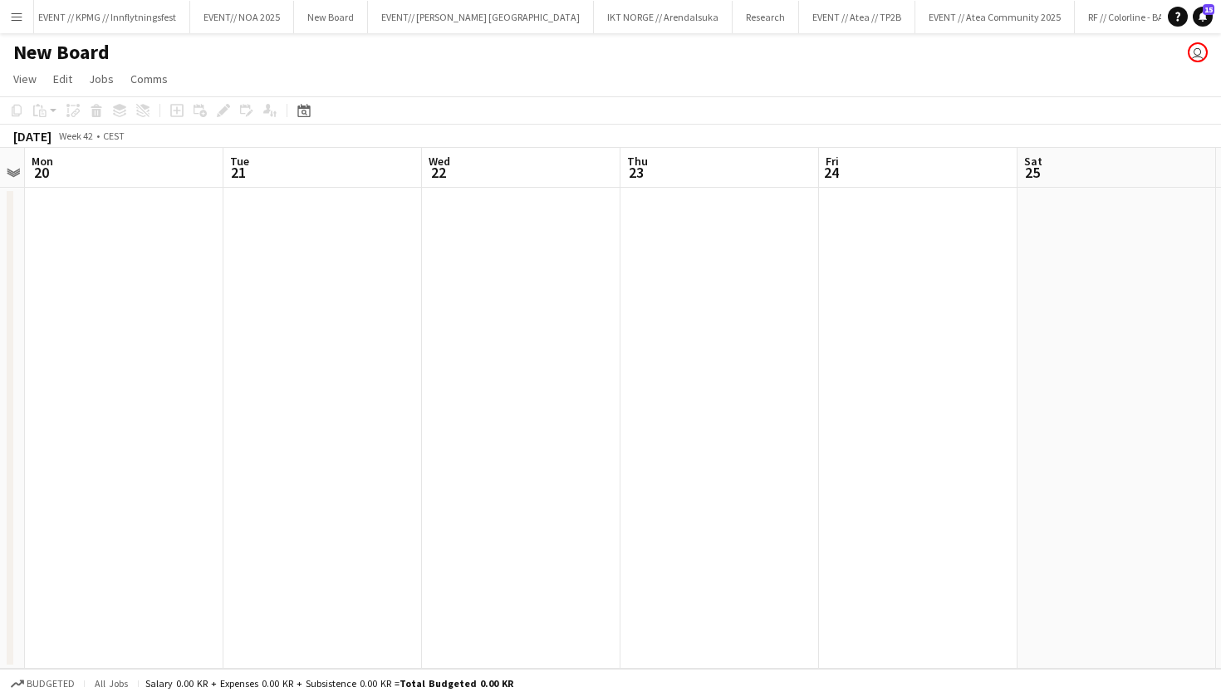
click at [358, 272] on app-date-cell at bounding box center [323, 428] width 199 height 481
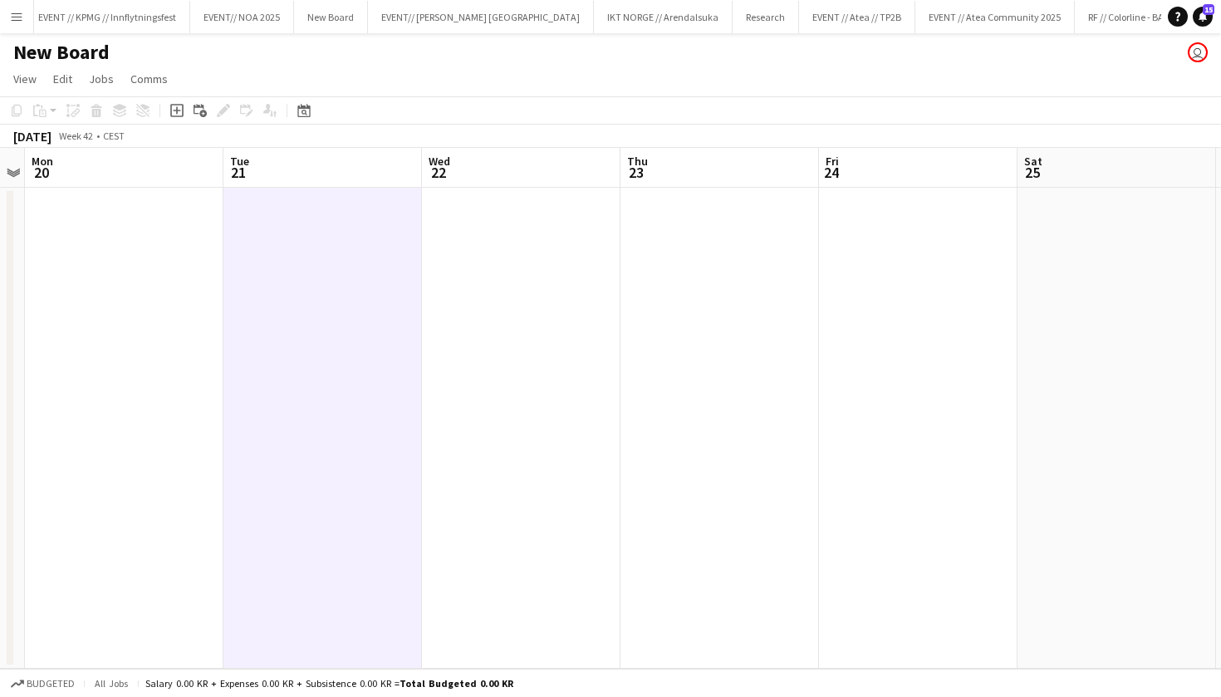
click at [502, 317] on app-date-cell at bounding box center [521, 428] width 199 height 481
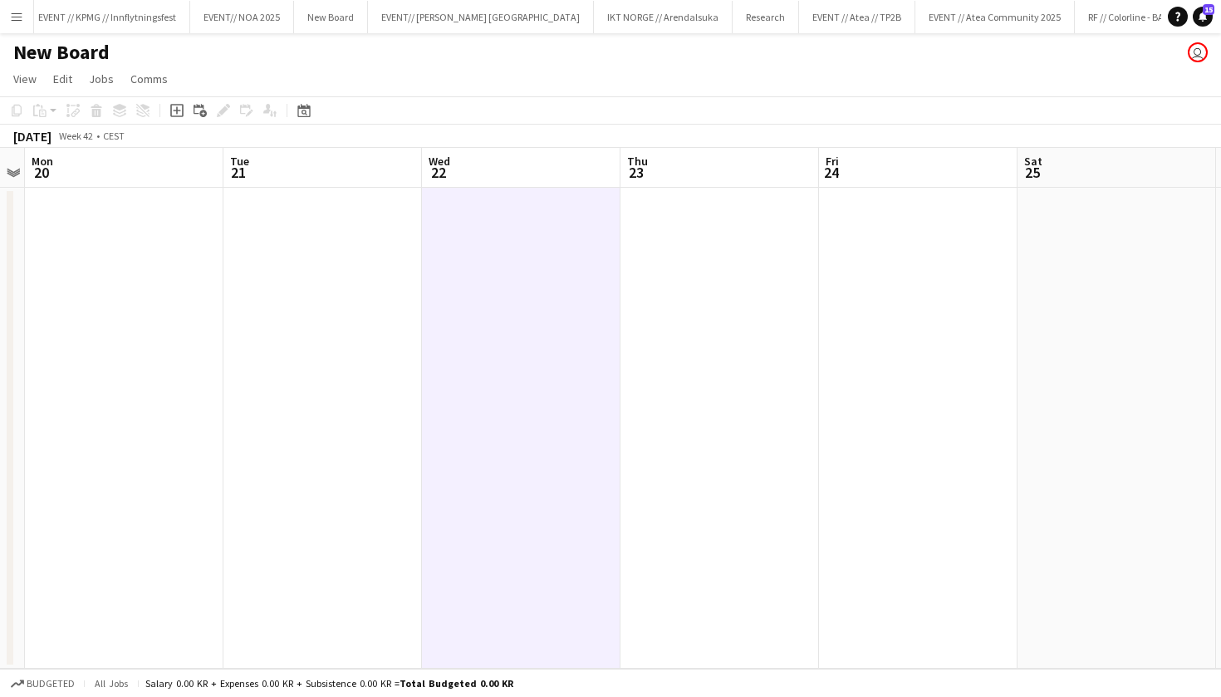
click at [52, 47] on h1 "New Board" at bounding box center [61, 52] width 96 height 25
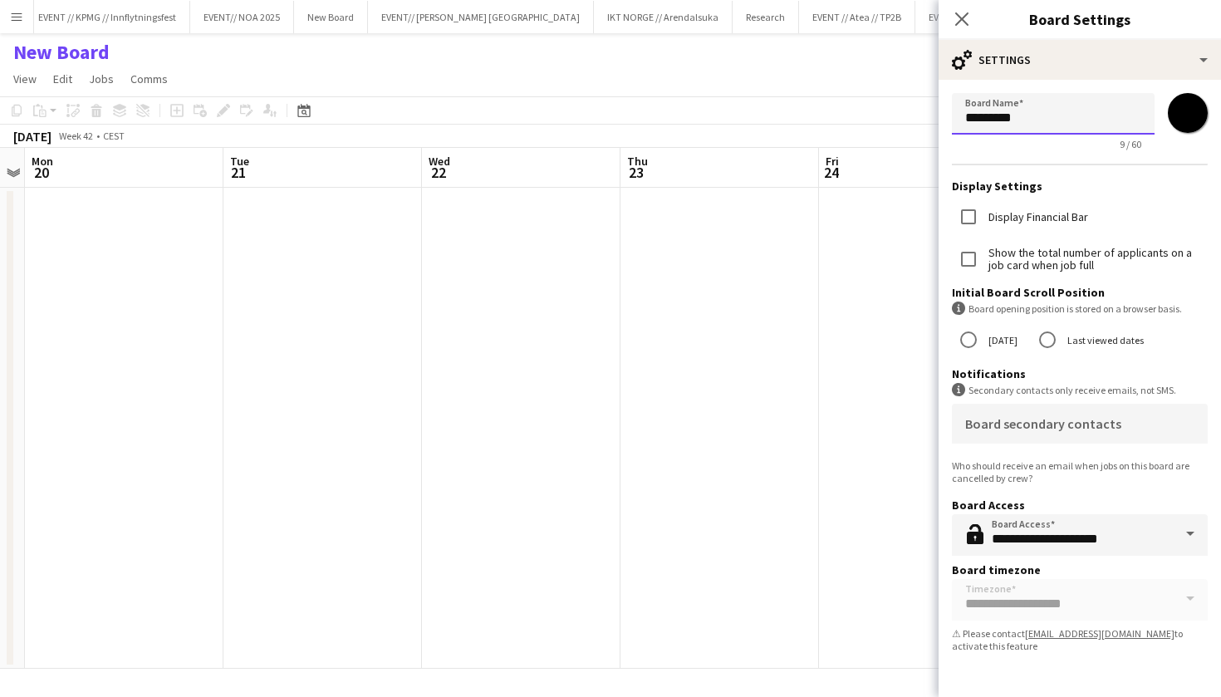
click at [1025, 123] on input "*********" at bounding box center [1053, 114] width 203 height 42
type input "*"
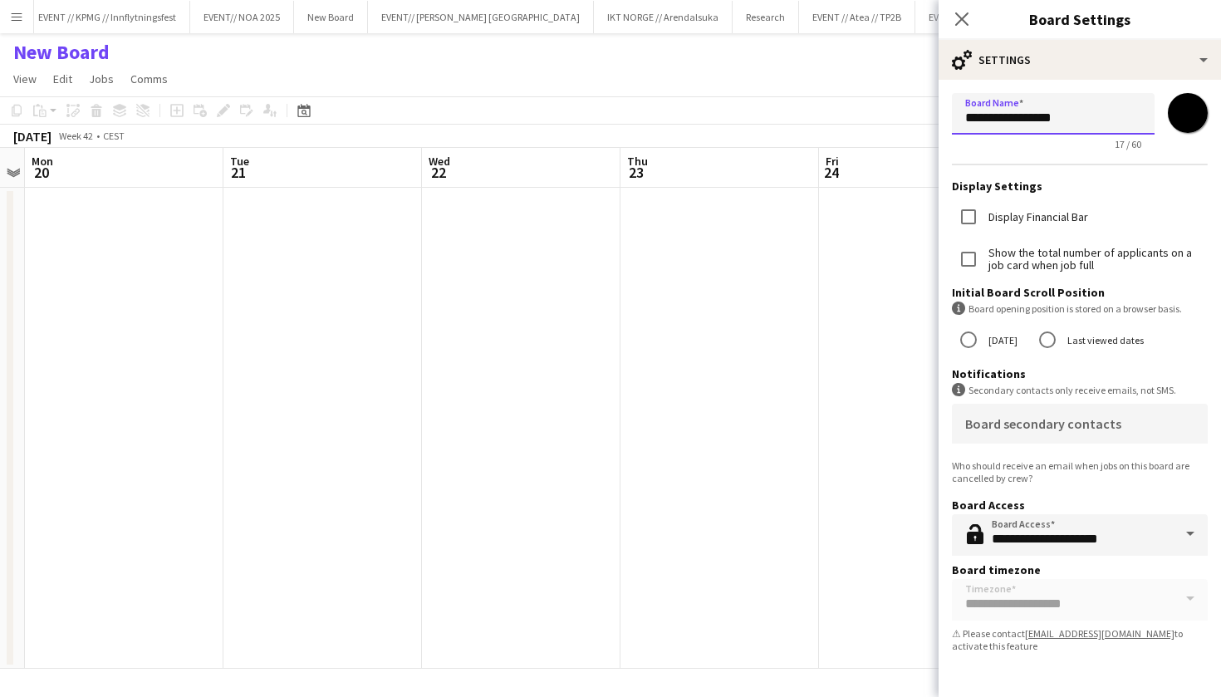
type input "**********"
click at [797, 294] on app-date-cell at bounding box center [720, 428] width 199 height 481
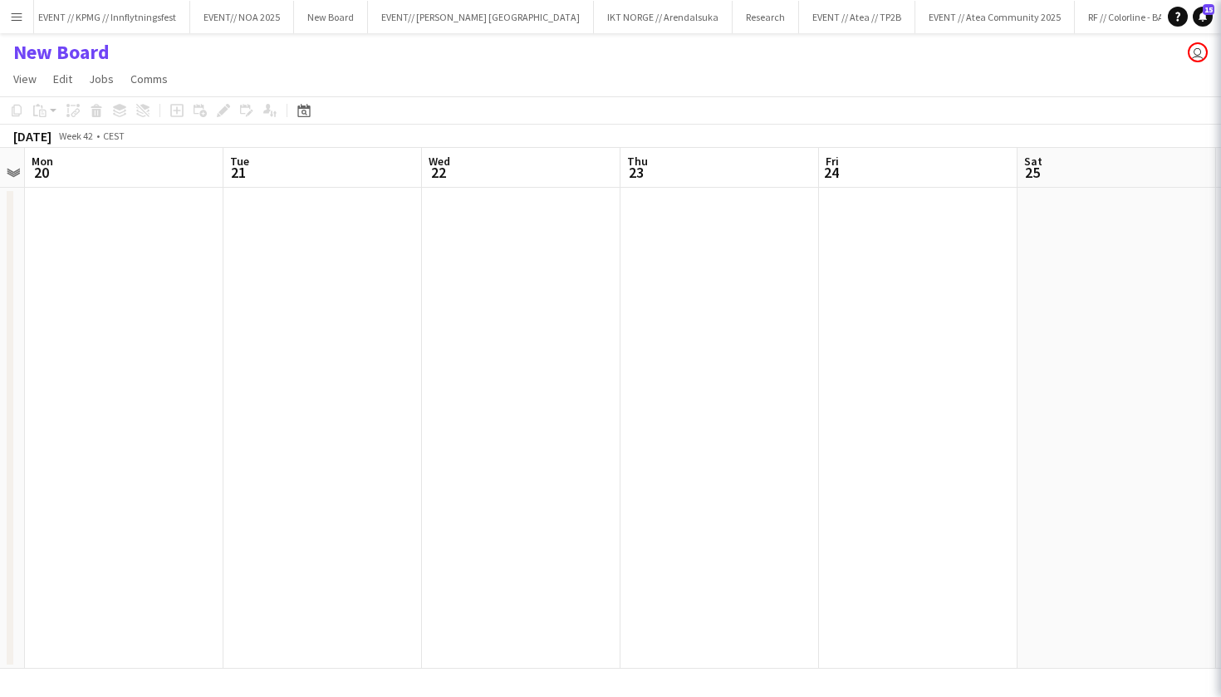
scroll to position [0, 25]
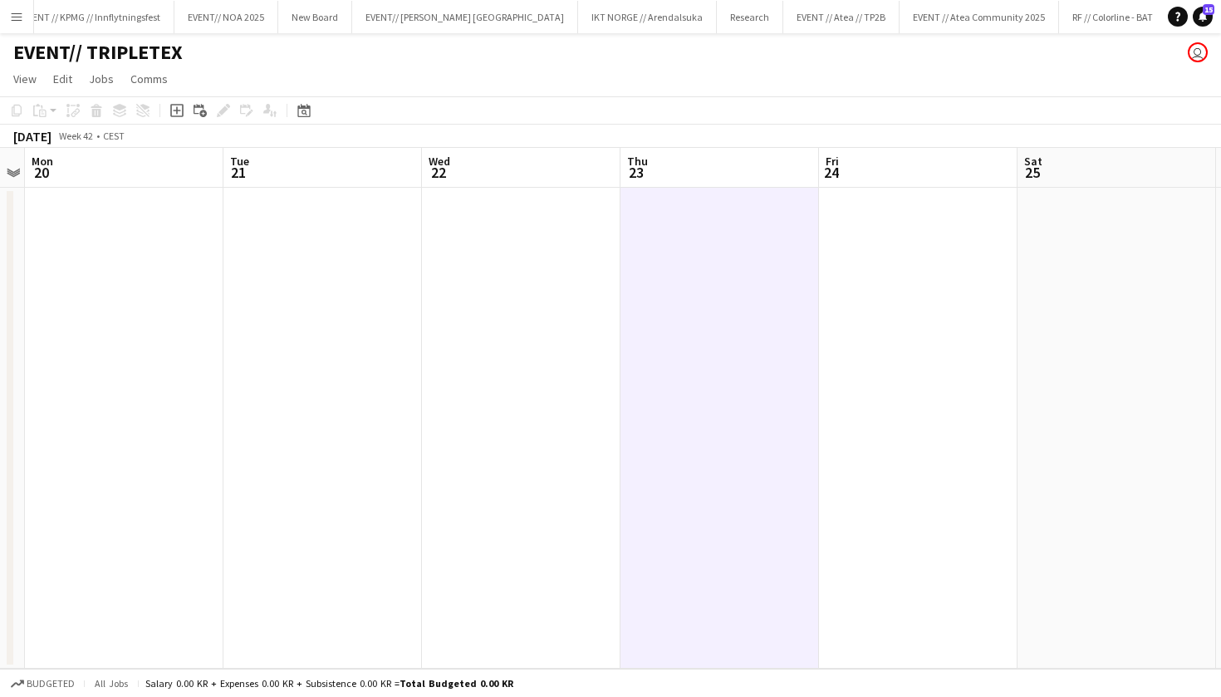
click at [468, 283] on app-date-cell at bounding box center [521, 428] width 199 height 481
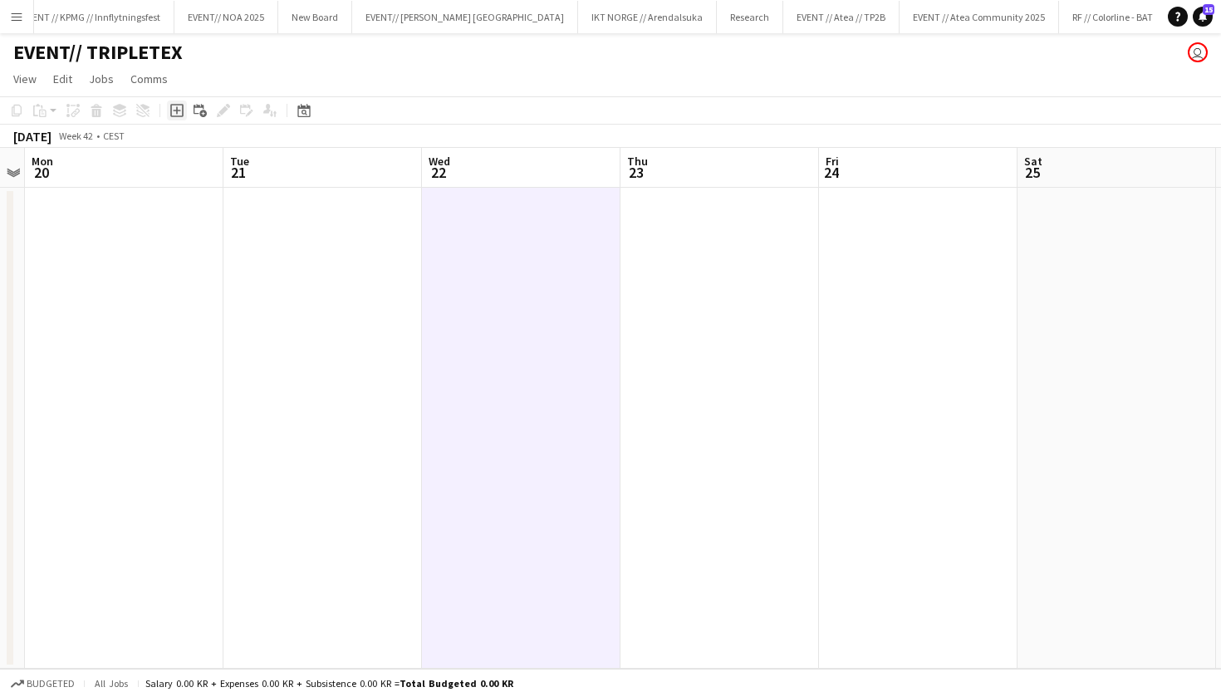
click at [177, 115] on icon "Add job" at bounding box center [176, 110] width 13 height 13
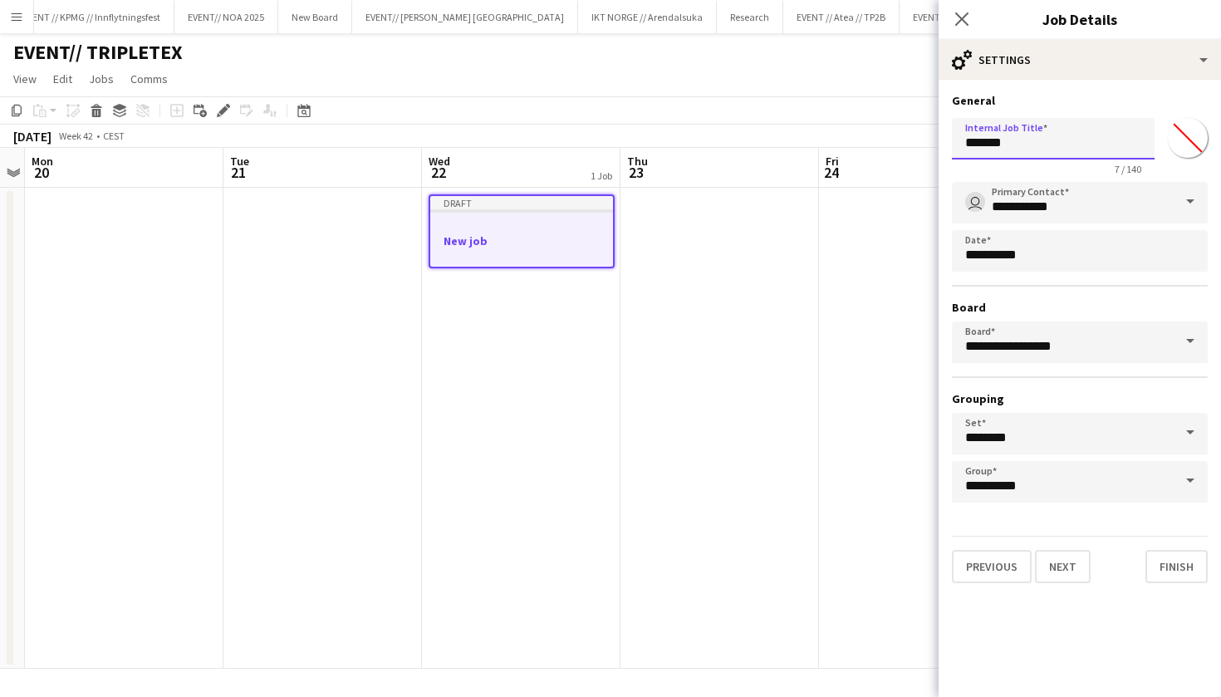
click at [1036, 139] on input "*******" at bounding box center [1053, 139] width 203 height 42
type input "*"
type input "**********"
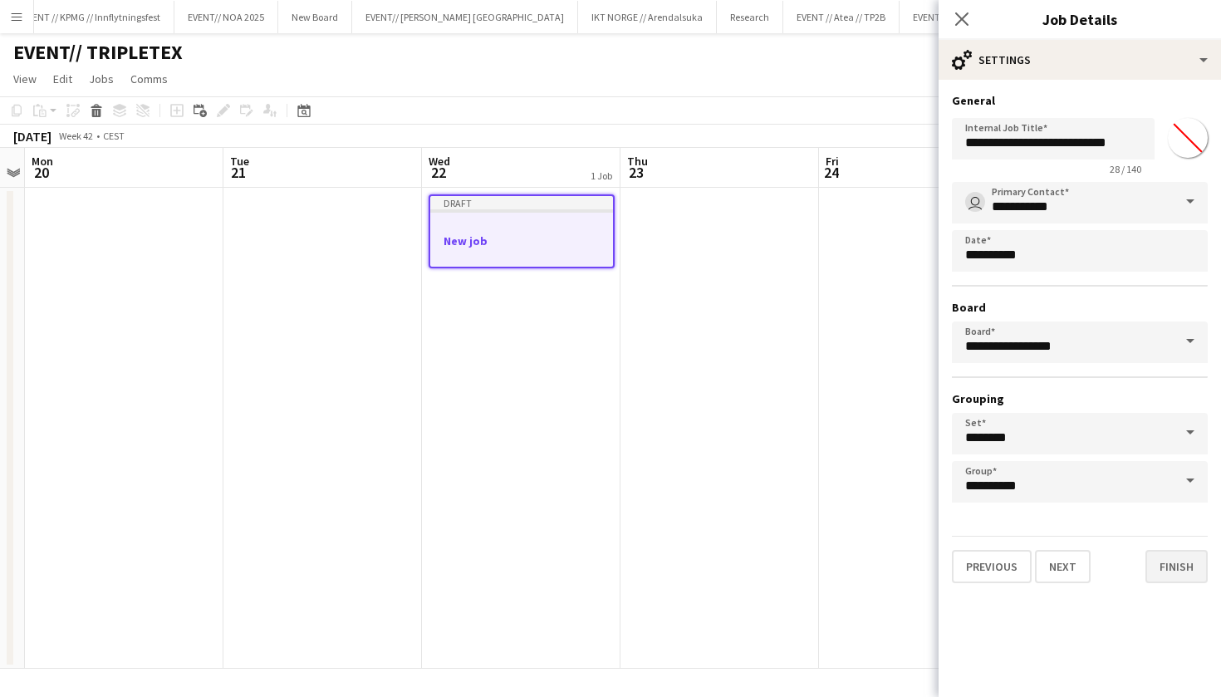
click at [1198, 581] on button "Finish" at bounding box center [1177, 566] width 62 height 33
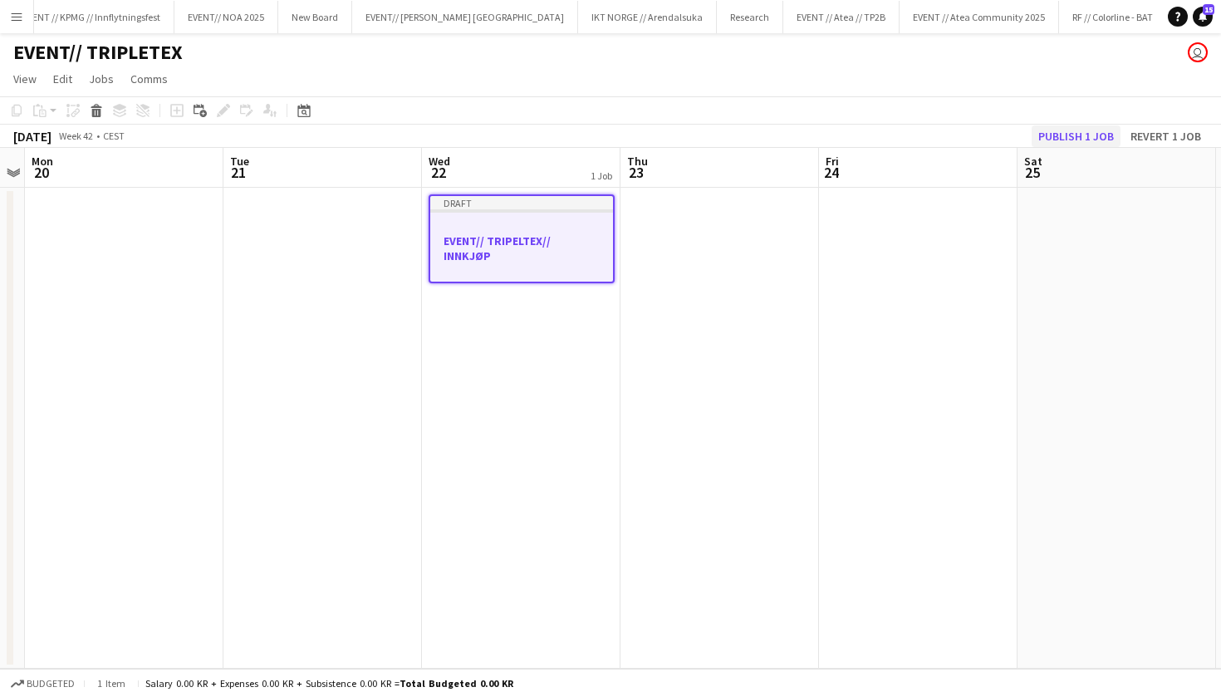
click at [1084, 138] on button "Publish 1 job" at bounding box center [1076, 136] width 89 height 22
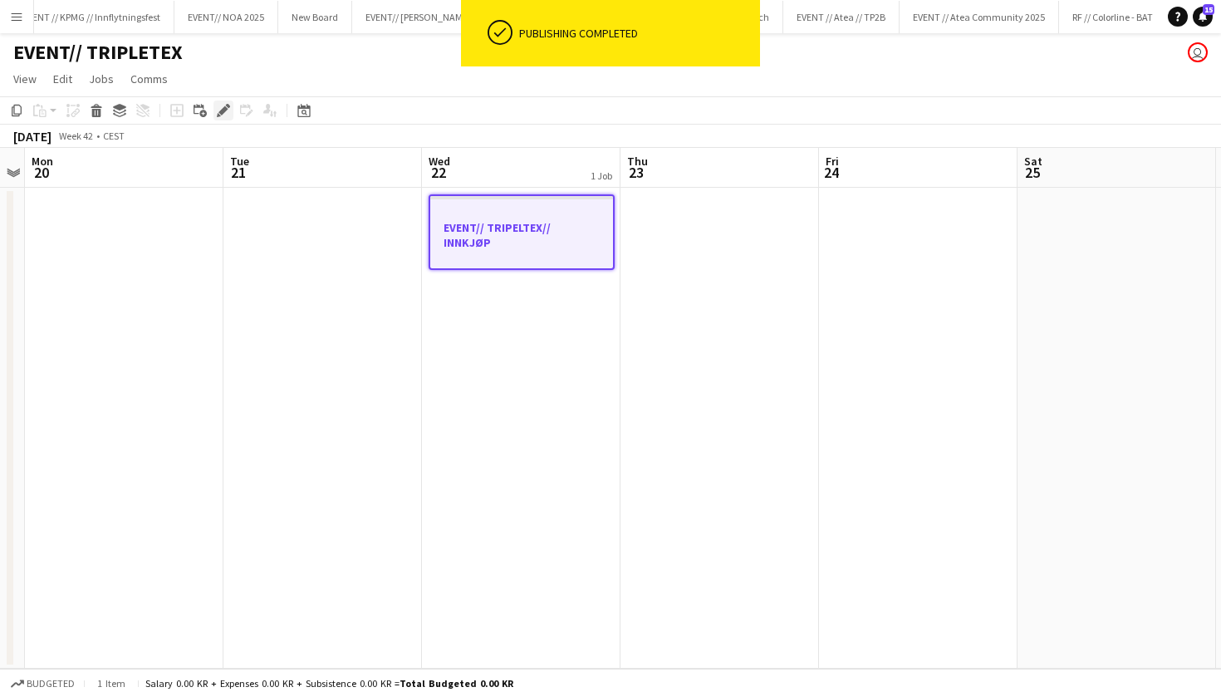
click at [214, 108] on div "Edit" at bounding box center [224, 111] width 20 height 20
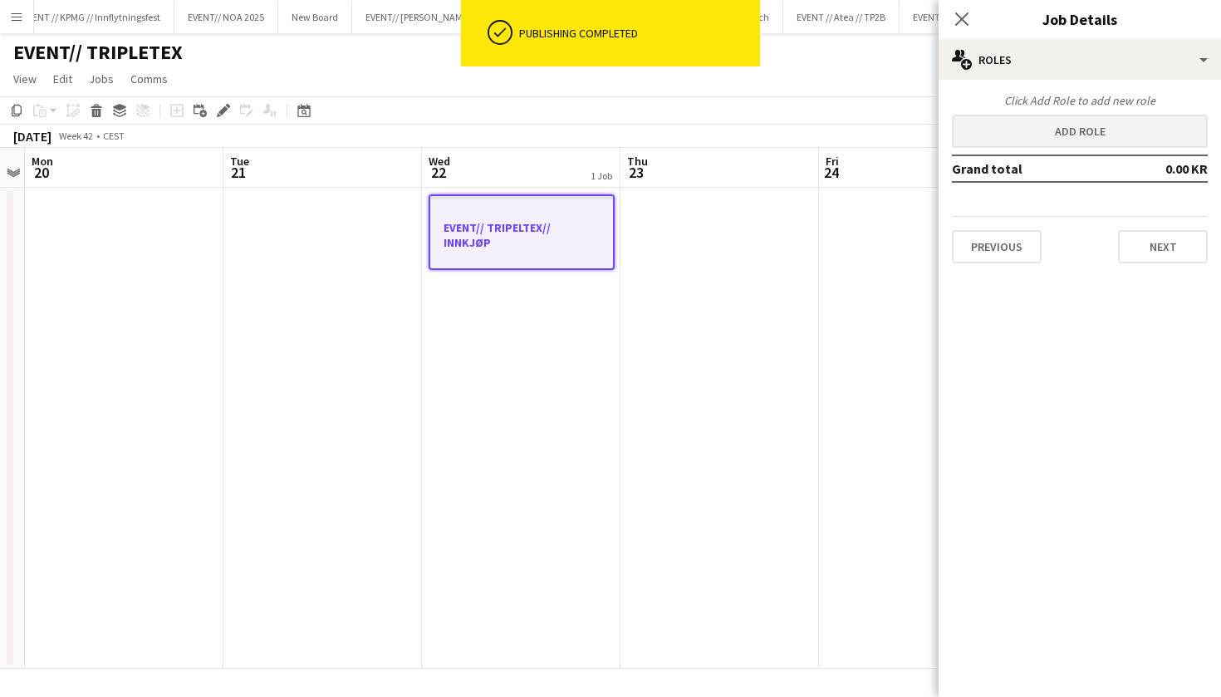
click at [1105, 133] on button "Add role" at bounding box center [1080, 131] width 256 height 33
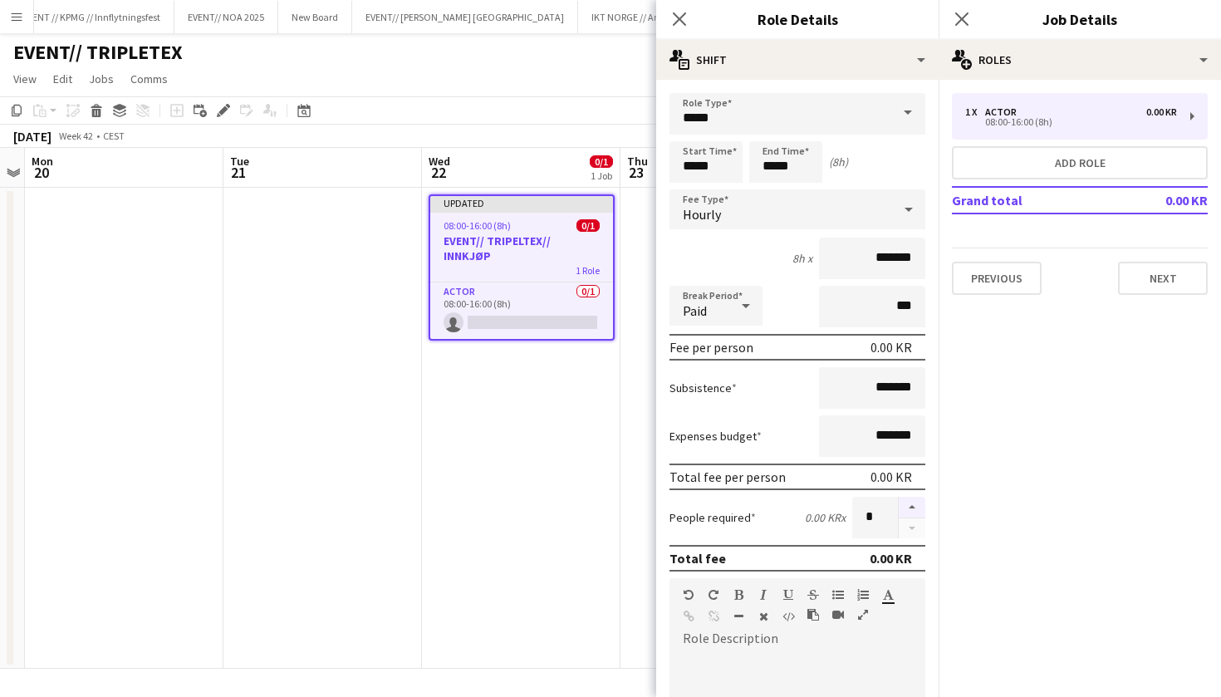
click at [915, 510] on button "button" at bounding box center [912, 508] width 27 height 22
type input "*"
click at [880, 256] on input "*******" at bounding box center [872, 259] width 106 height 42
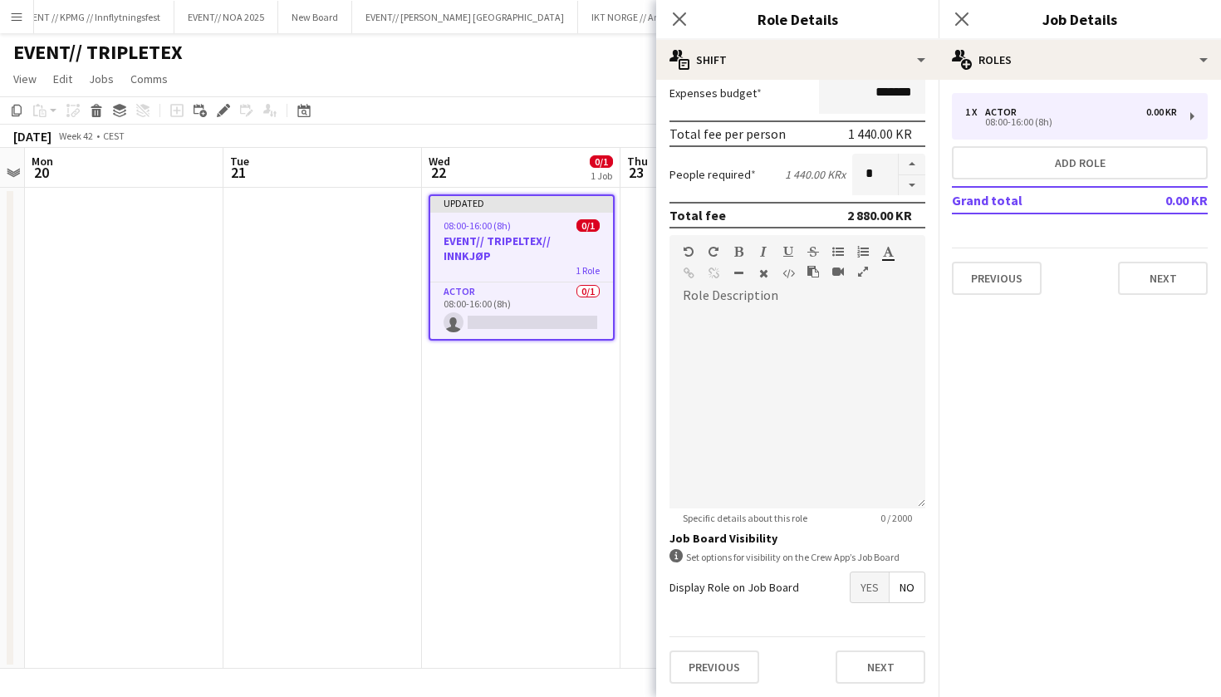
scroll to position [342, 0]
type input "******"
click at [872, 586] on span "Yes" at bounding box center [870, 589] width 38 height 30
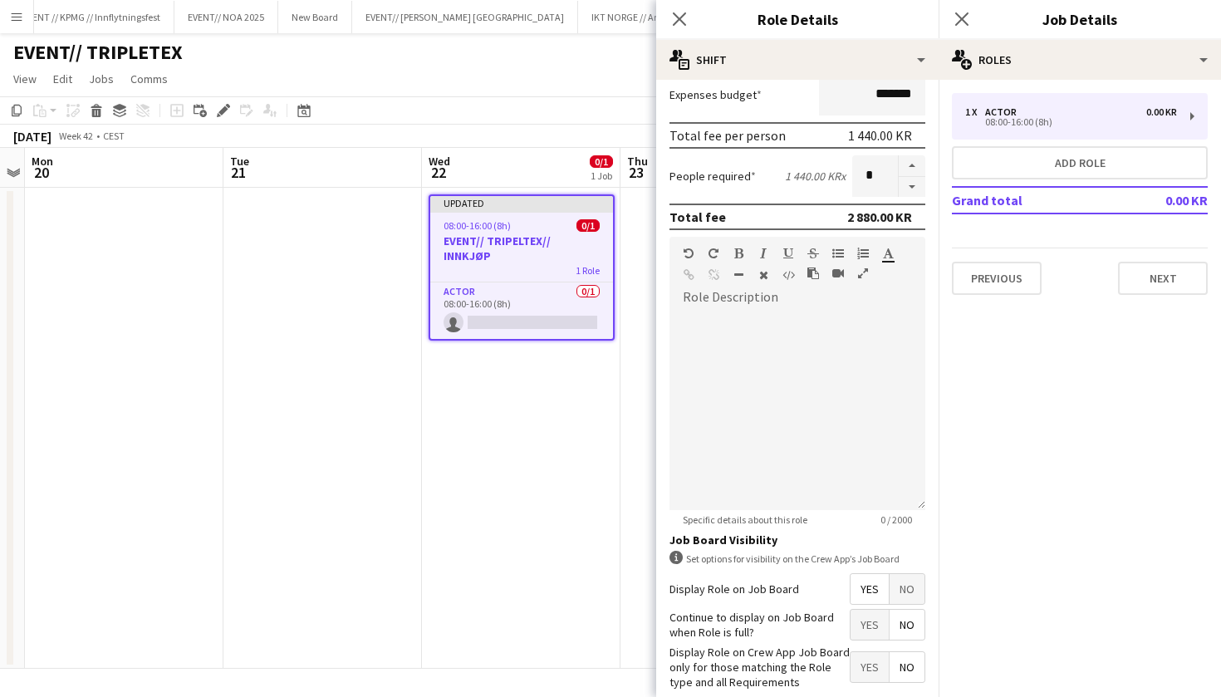
click at [877, 626] on span "Yes" at bounding box center [870, 625] width 38 height 30
click at [871, 663] on span "Yes" at bounding box center [870, 667] width 38 height 30
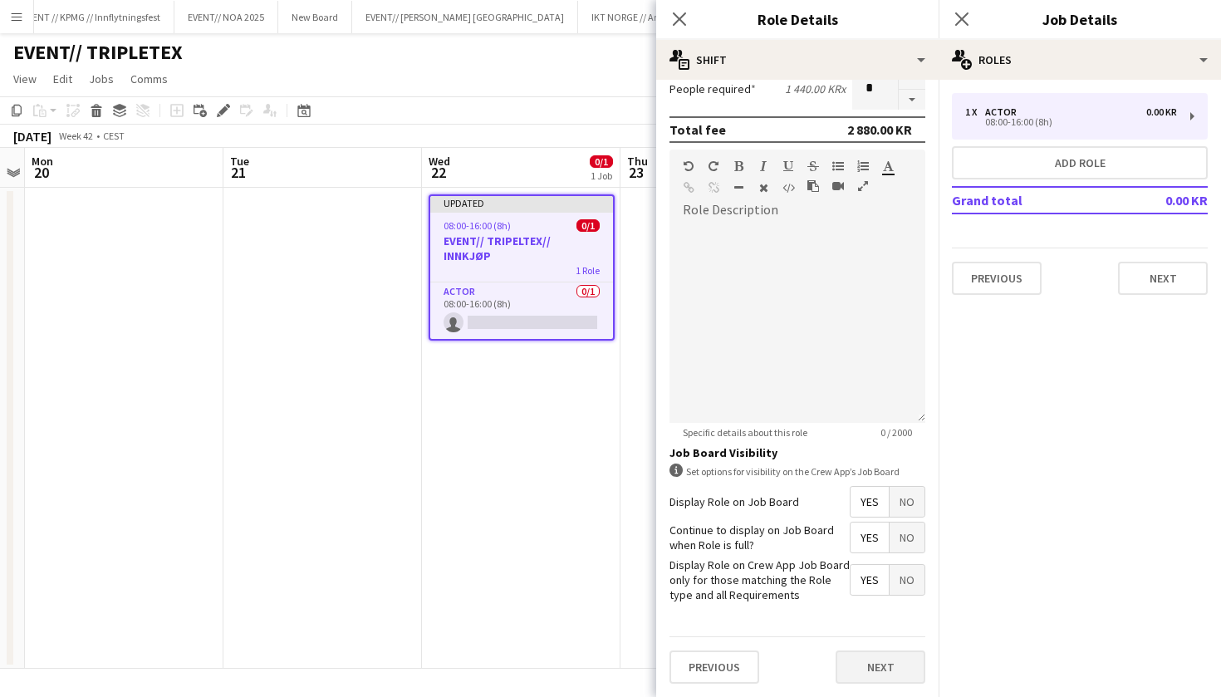
scroll to position [430, 0]
click at [875, 669] on button "Next" at bounding box center [881, 667] width 90 height 33
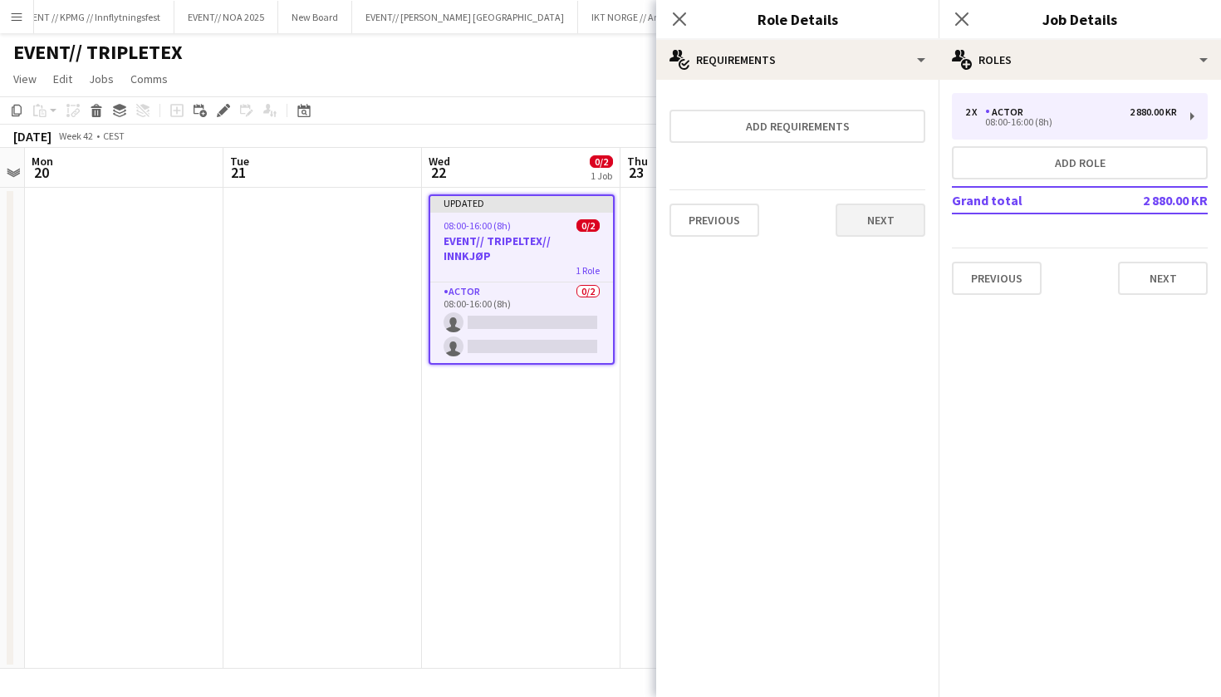
click at [868, 225] on button "Next" at bounding box center [881, 220] width 90 height 33
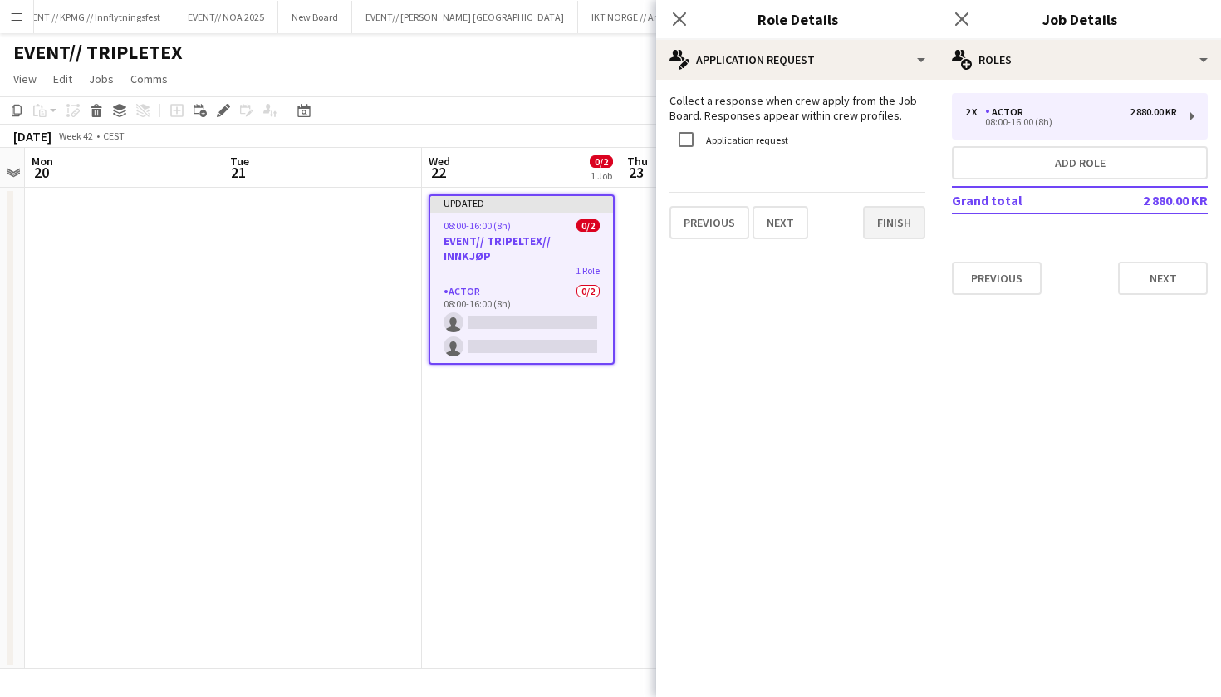
click at [887, 228] on button "Finish" at bounding box center [894, 222] width 62 height 33
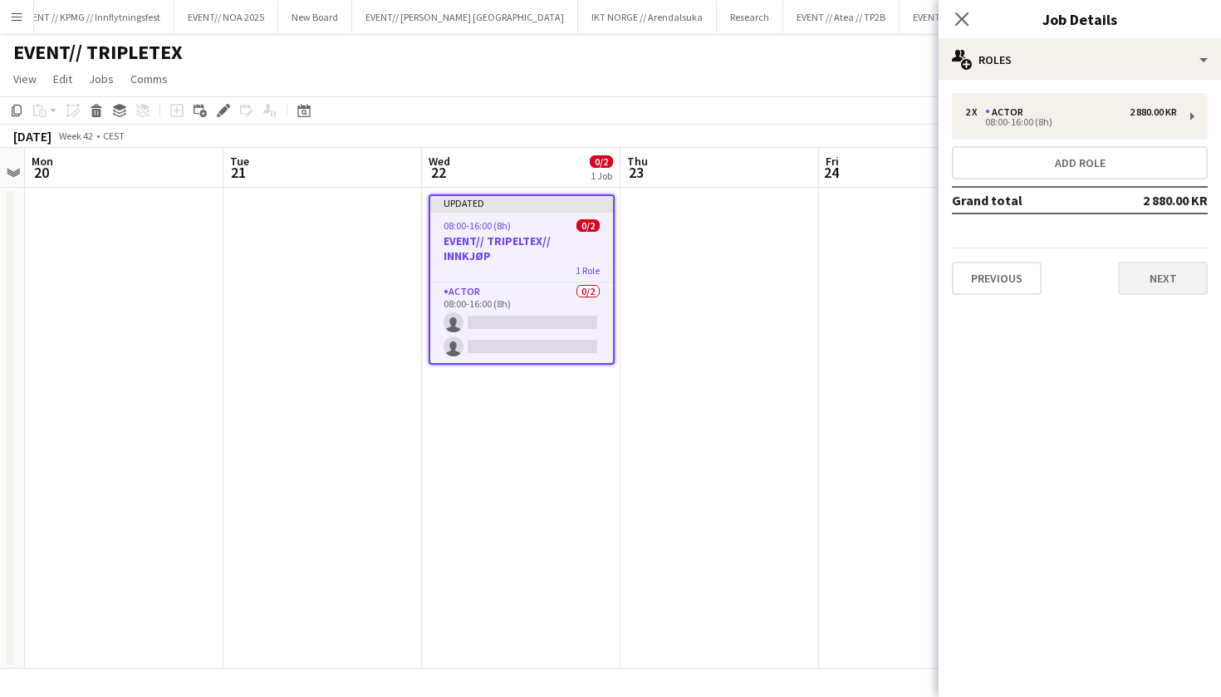
click at [1163, 268] on button "Next" at bounding box center [1163, 278] width 90 height 33
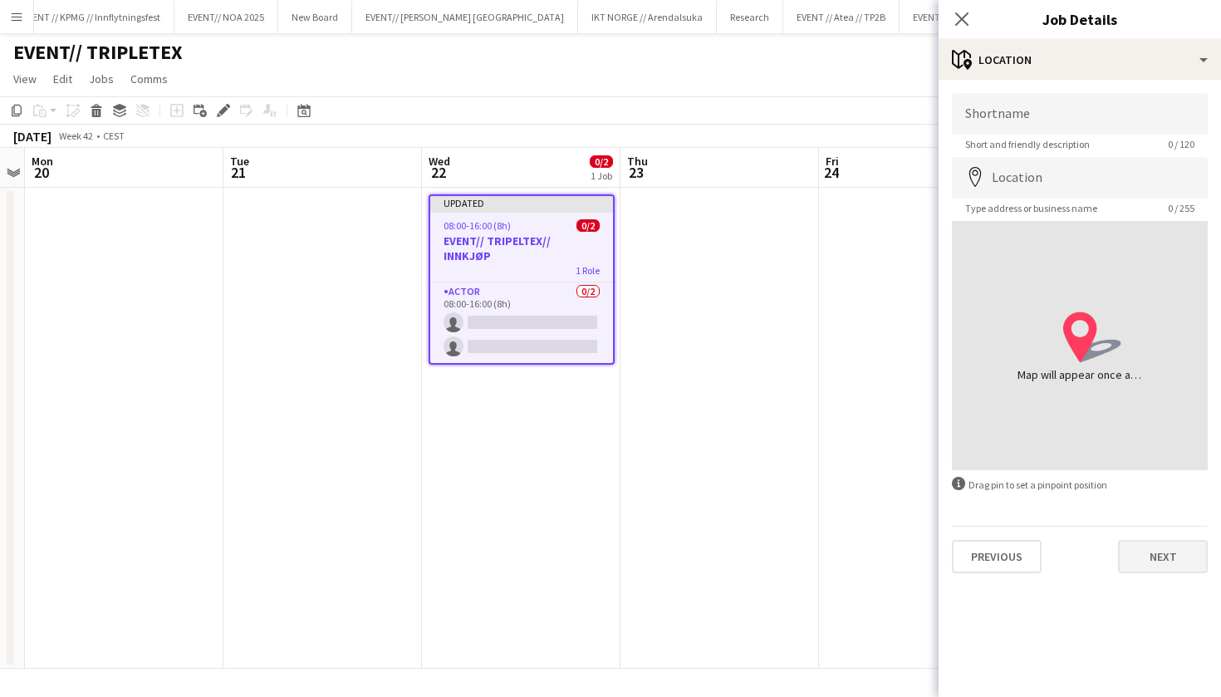
click at [1167, 564] on button "Next" at bounding box center [1163, 556] width 90 height 33
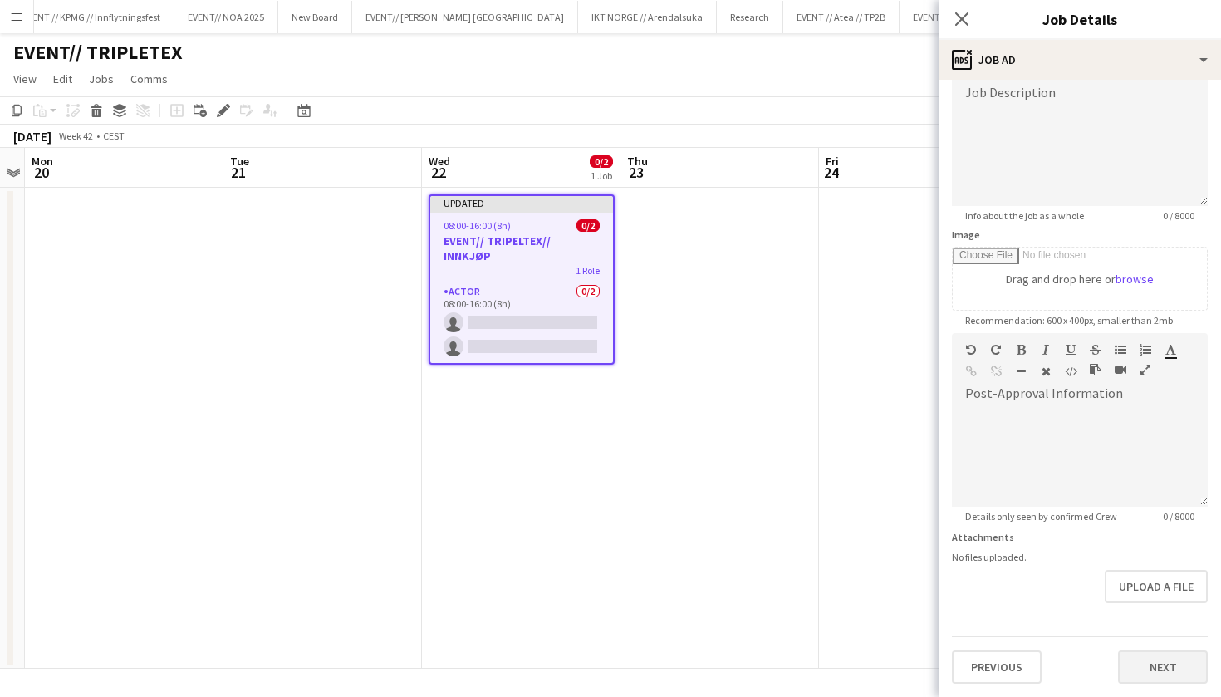
scroll to position [125, 0]
click at [1155, 669] on button "Next" at bounding box center [1163, 667] width 90 height 33
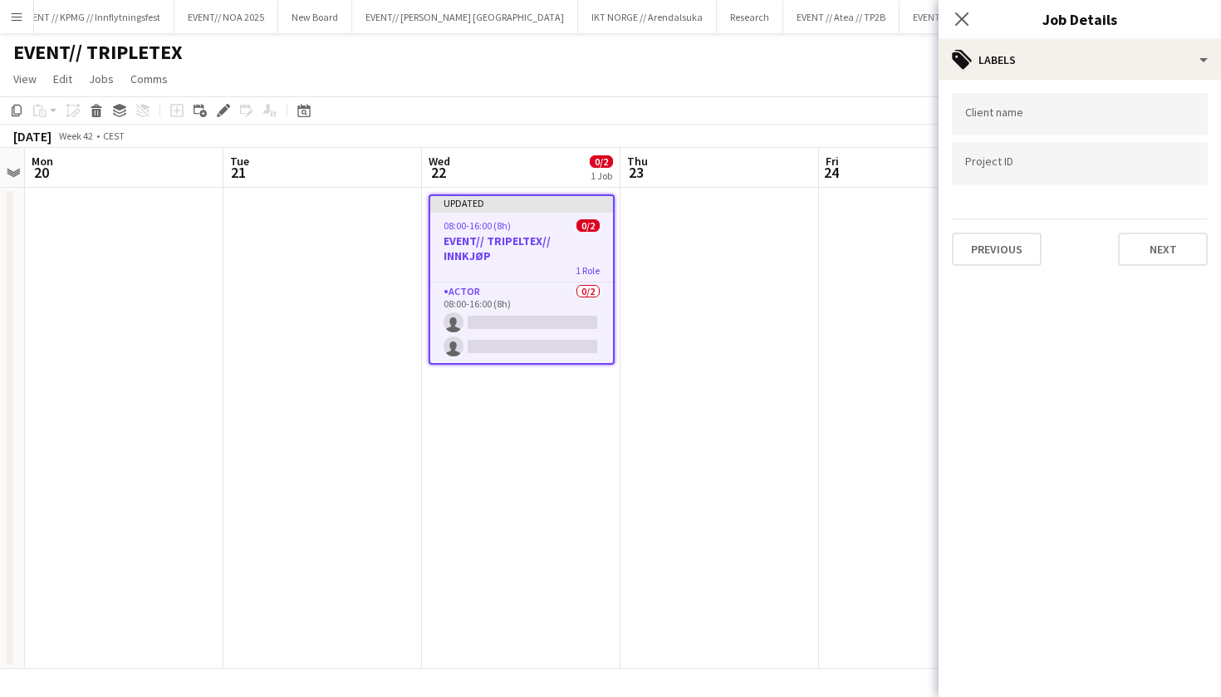
scroll to position [0, 0]
click at [1079, 120] on input "Type to search client labels..." at bounding box center [1080, 114] width 229 height 15
type input "*"
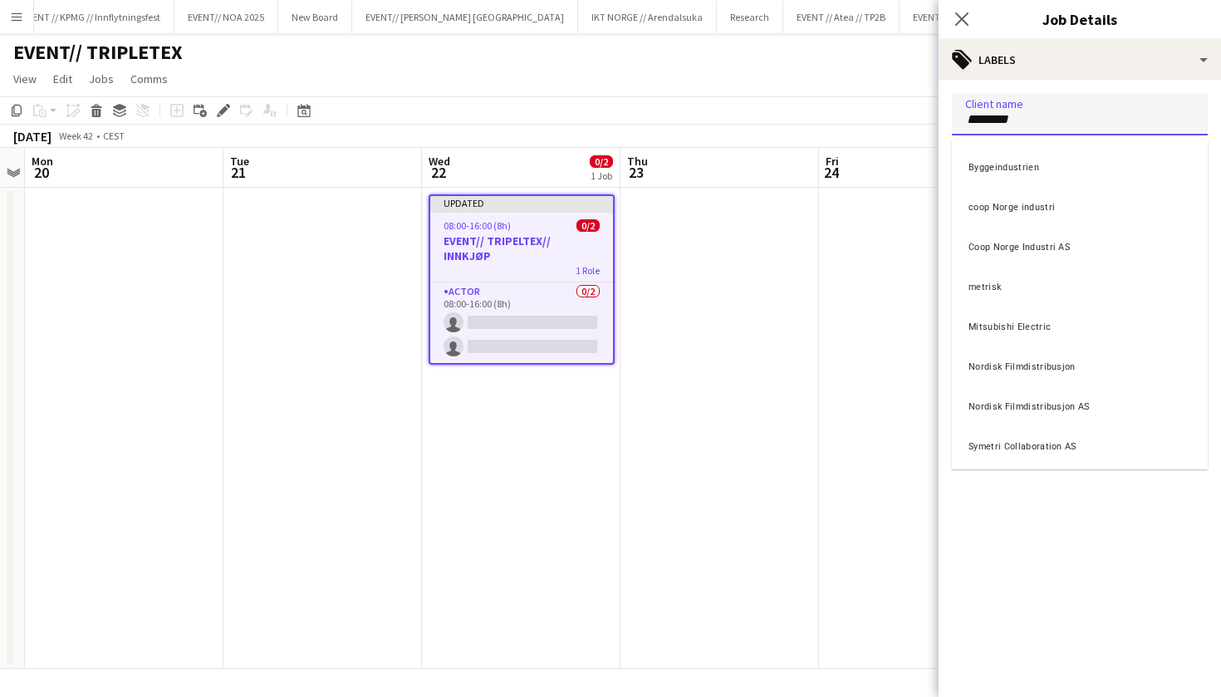
type input "*********"
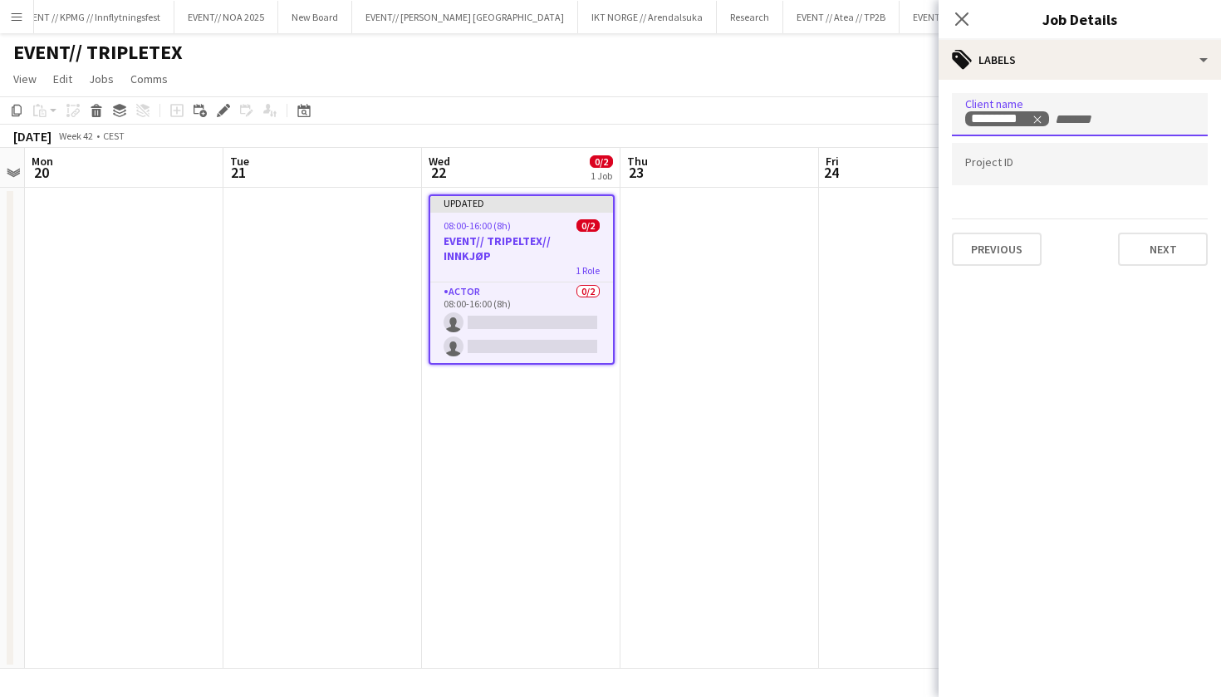
click at [1105, 172] on input "Type to search project ID labels..." at bounding box center [1080, 164] width 229 height 15
click at [670, 504] on app-date-cell at bounding box center [720, 428] width 199 height 481
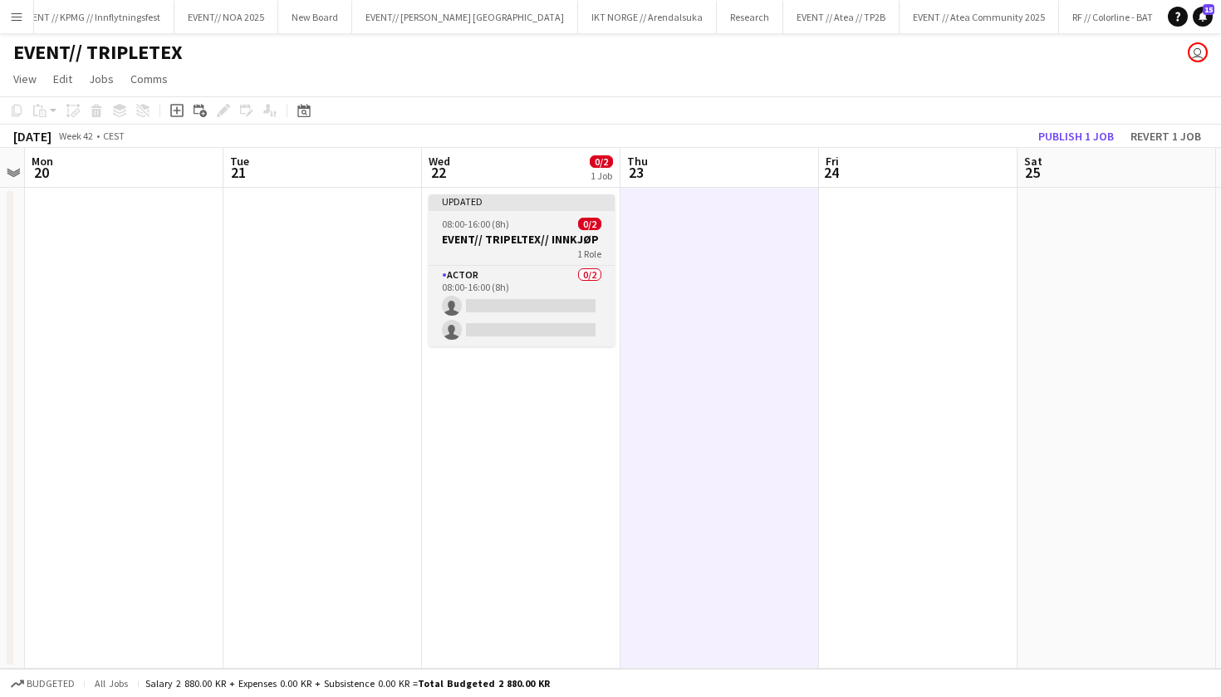
click at [484, 220] on span "08:00-16:00 (8h)" at bounding box center [475, 224] width 67 height 12
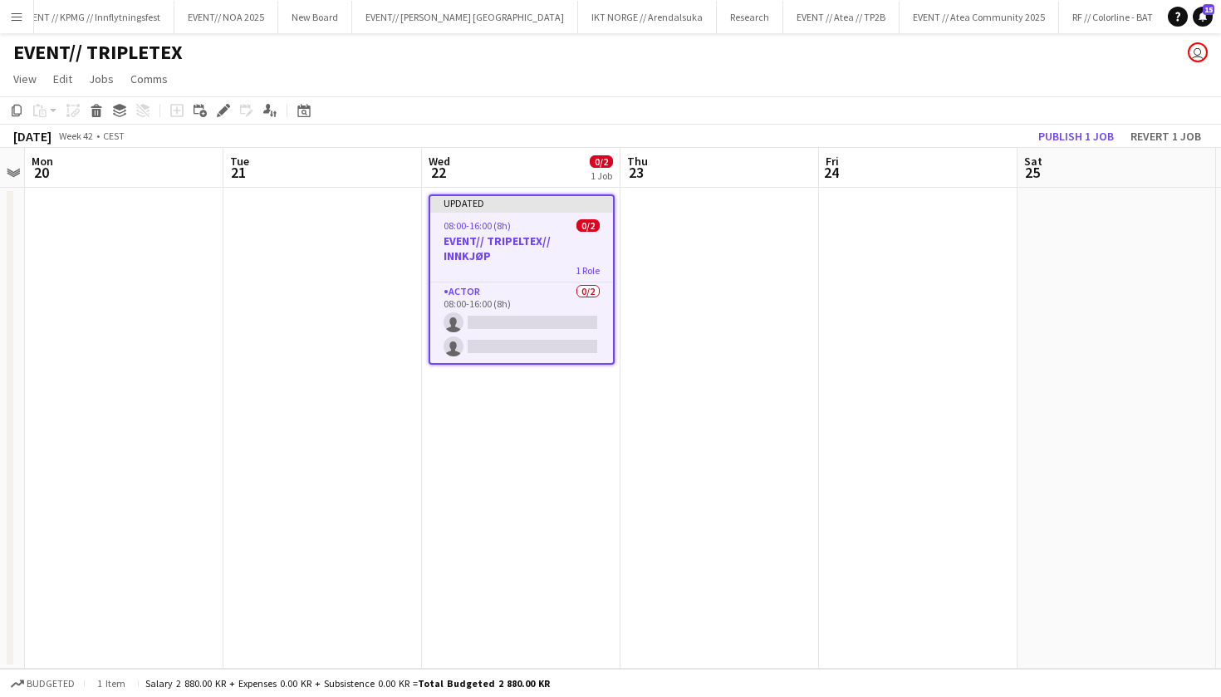
click at [690, 248] on app-date-cell at bounding box center [720, 428] width 199 height 481
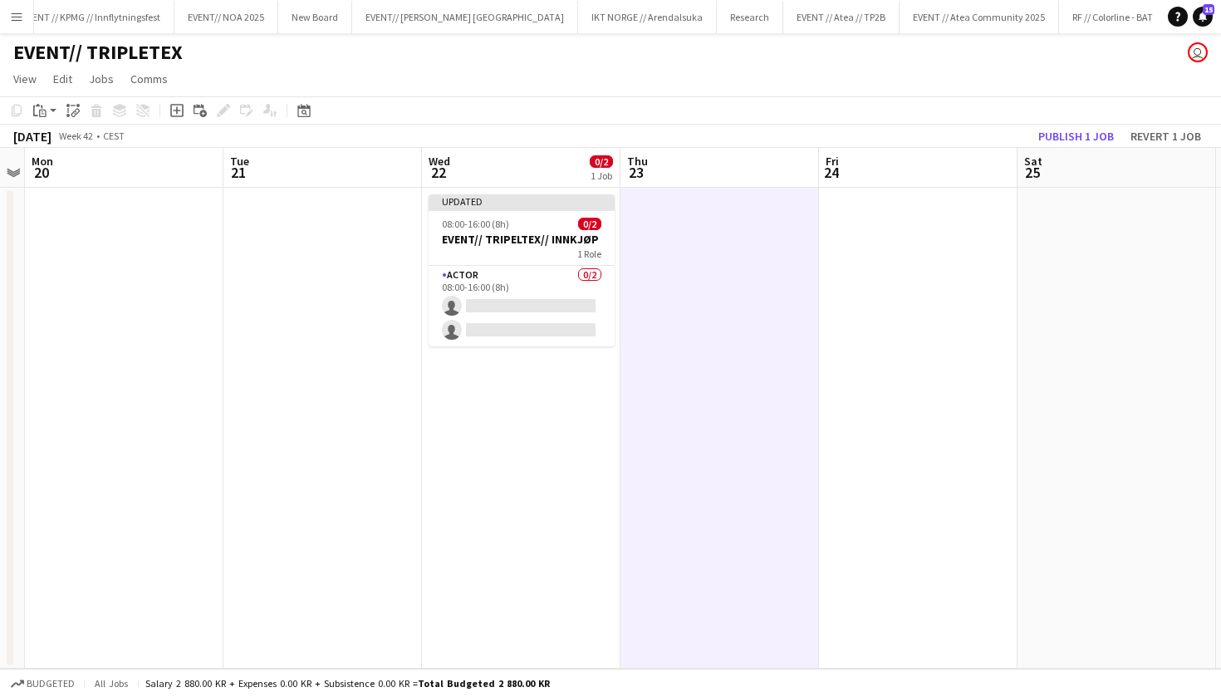
click at [463, 499] on app-date-cell "Updated 08:00-16:00 (8h) 0/2 EVENT// TRIPELTEX// INNKJØP 1 Role Actor 0/2 08:00…" at bounding box center [521, 428] width 199 height 481
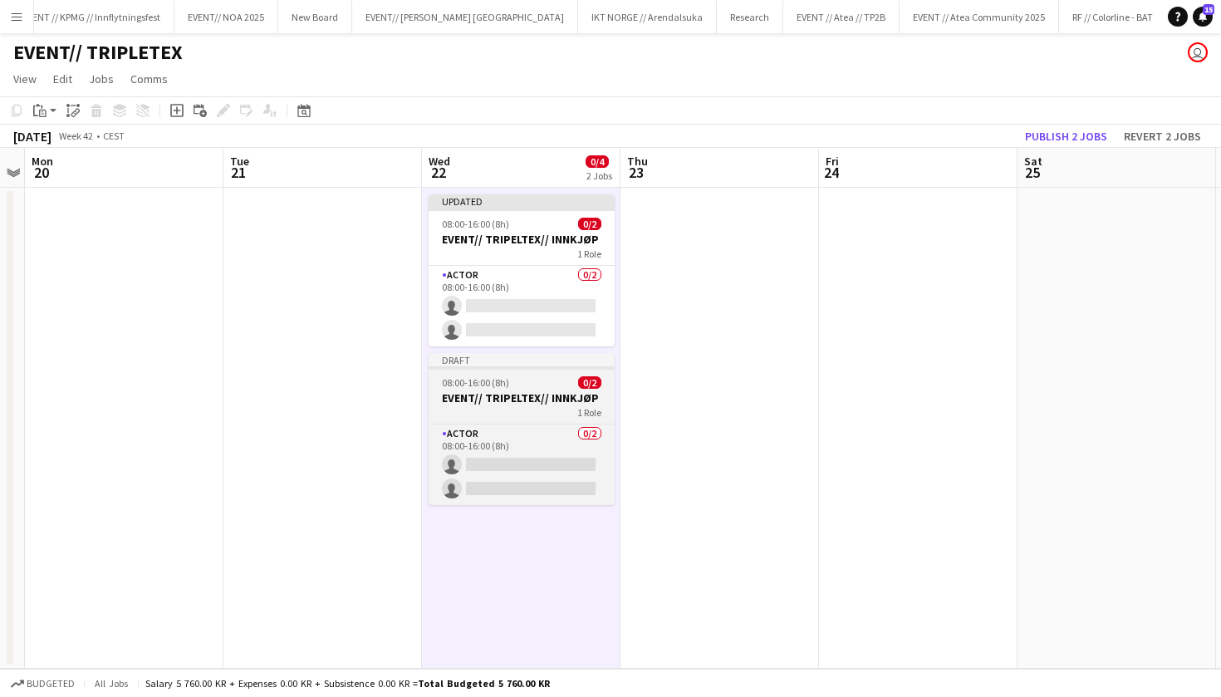
click at [557, 386] on div "08:00-16:00 (8h) 0/2" at bounding box center [522, 382] width 186 height 12
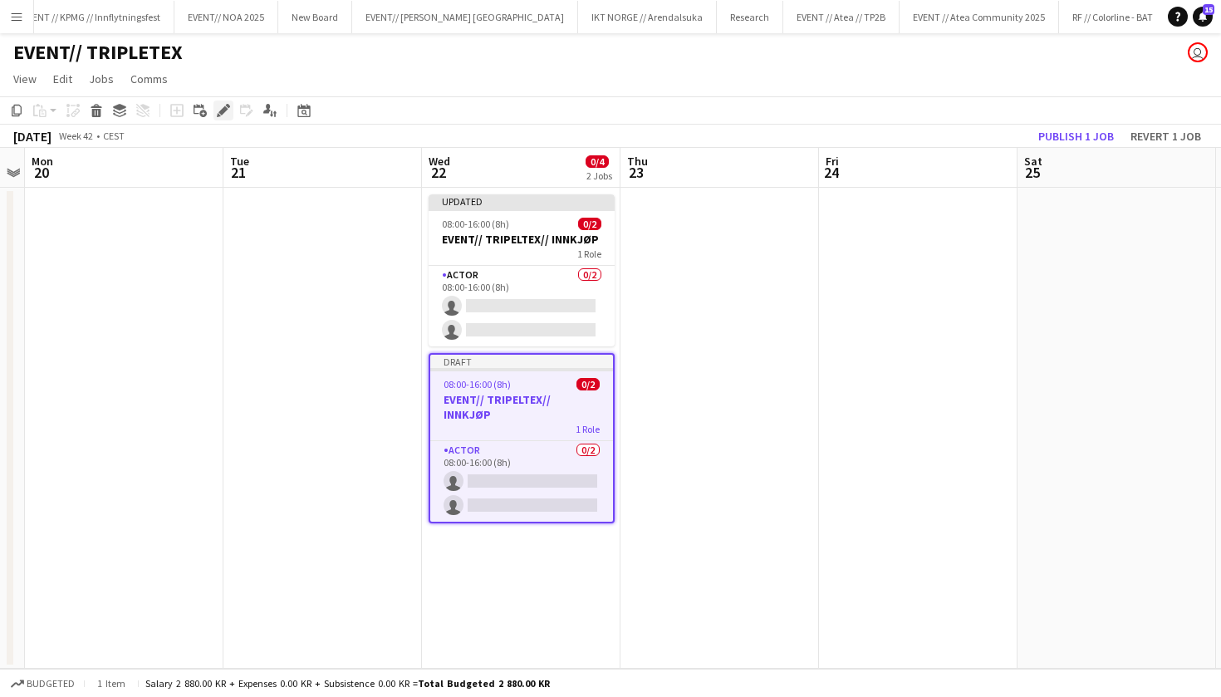
click at [224, 114] on icon "Edit" at bounding box center [223, 110] width 13 height 13
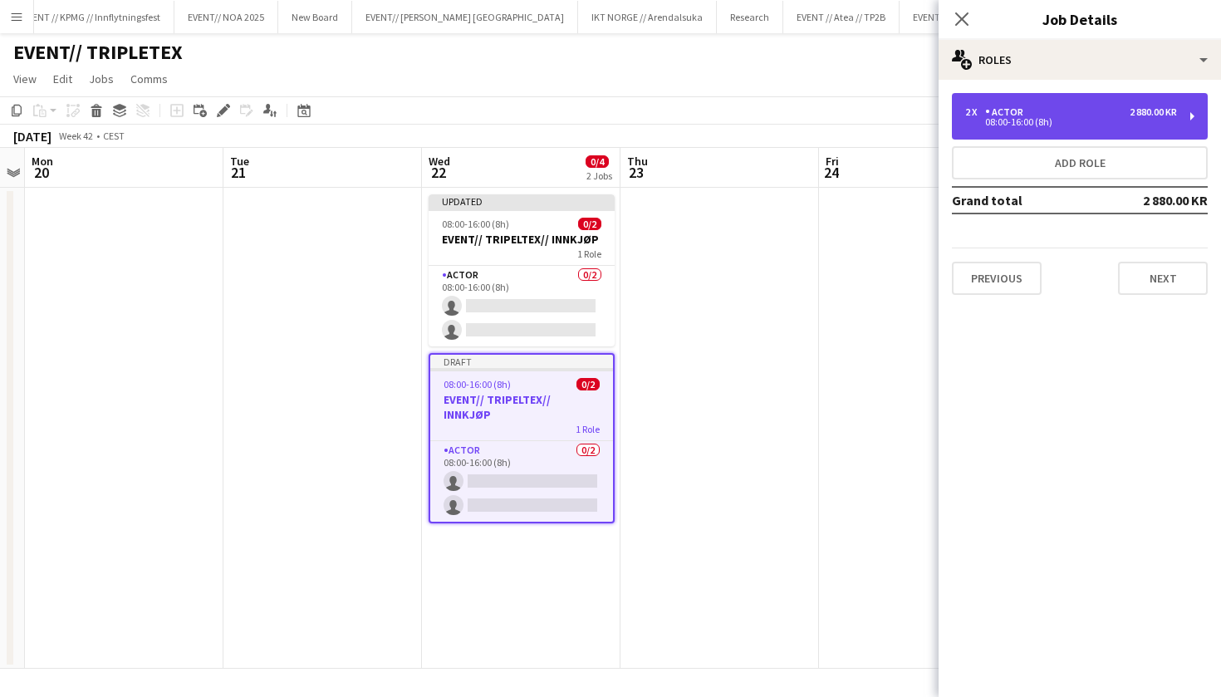
click at [999, 111] on div "Actor" at bounding box center [1007, 112] width 45 height 12
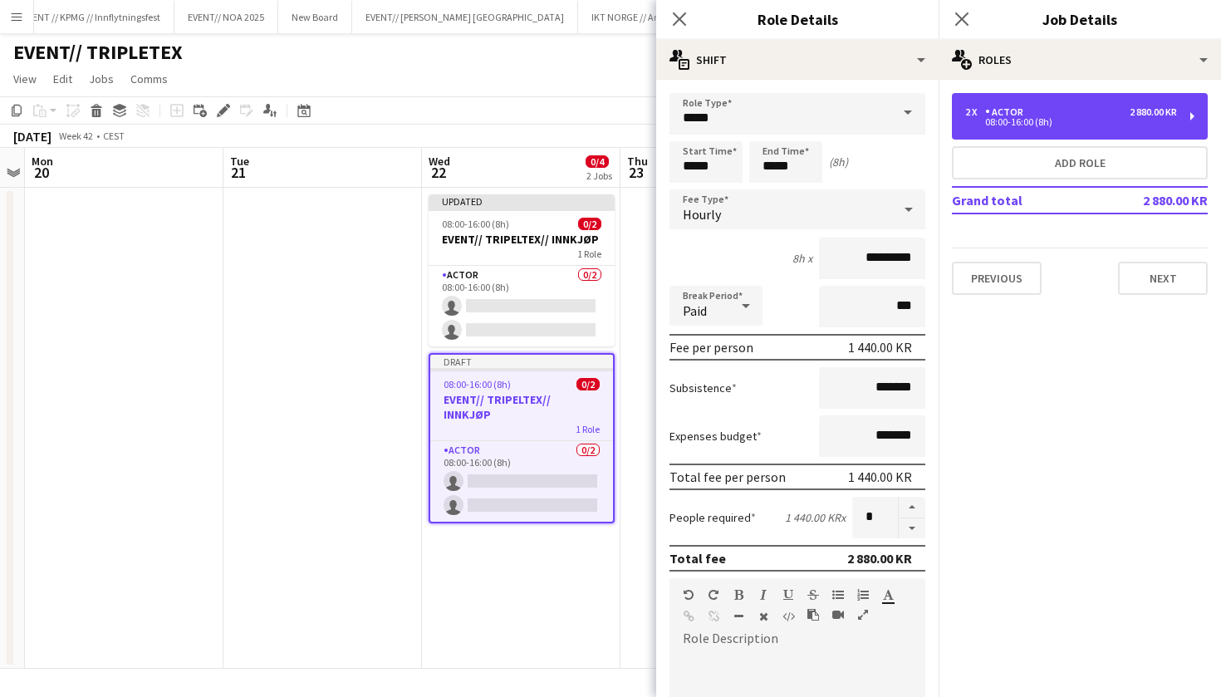
scroll to position [32, 0]
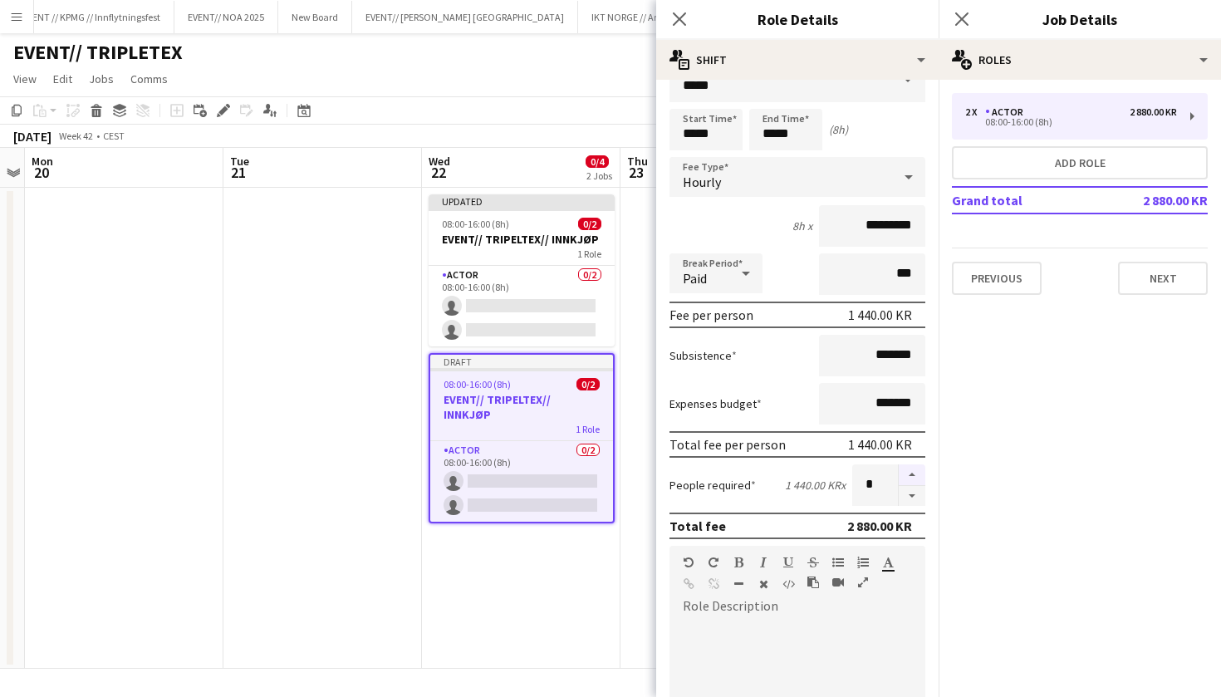
click at [910, 470] on button "button" at bounding box center [912, 475] width 27 height 22
type input "*"
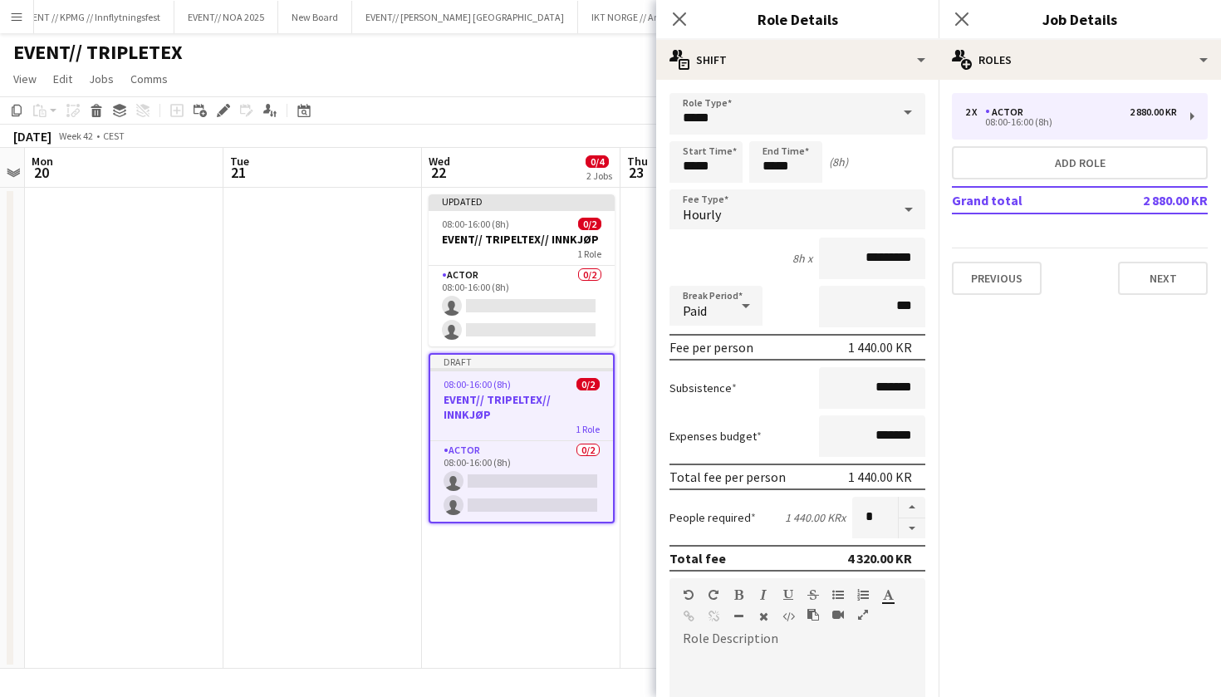
scroll to position [0, 0]
click at [869, 258] on input "*********" at bounding box center [872, 259] width 106 height 42
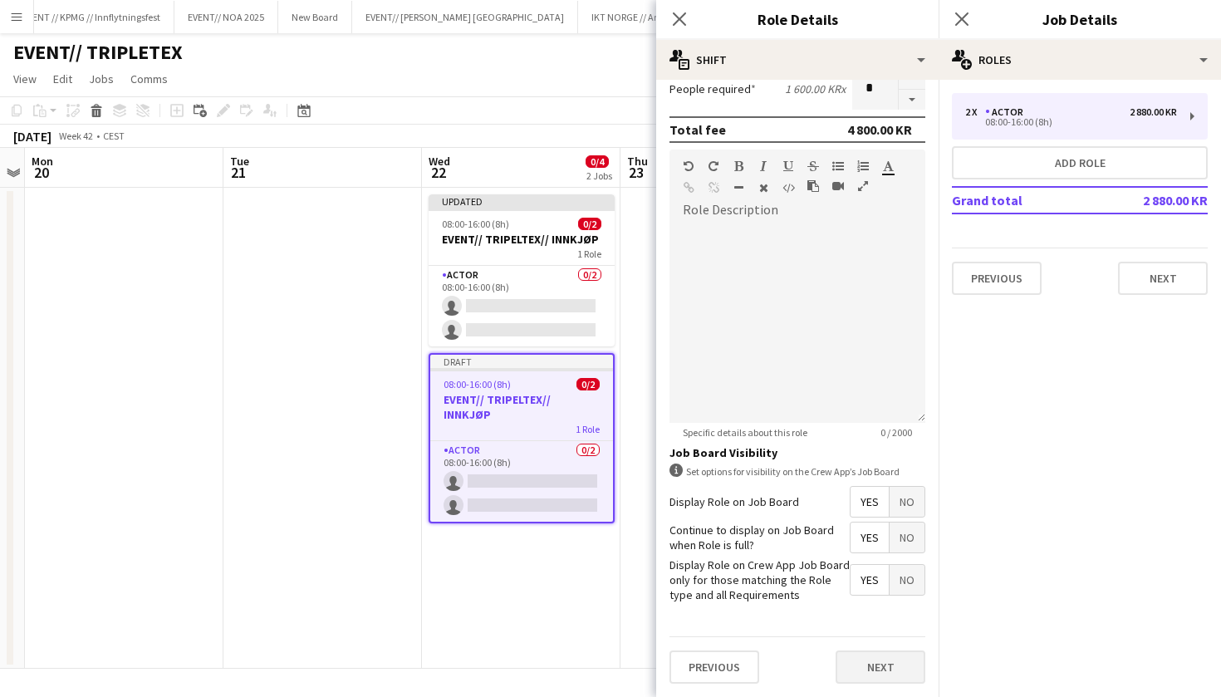
type input "******"
click at [920, 666] on button "Next" at bounding box center [881, 667] width 90 height 33
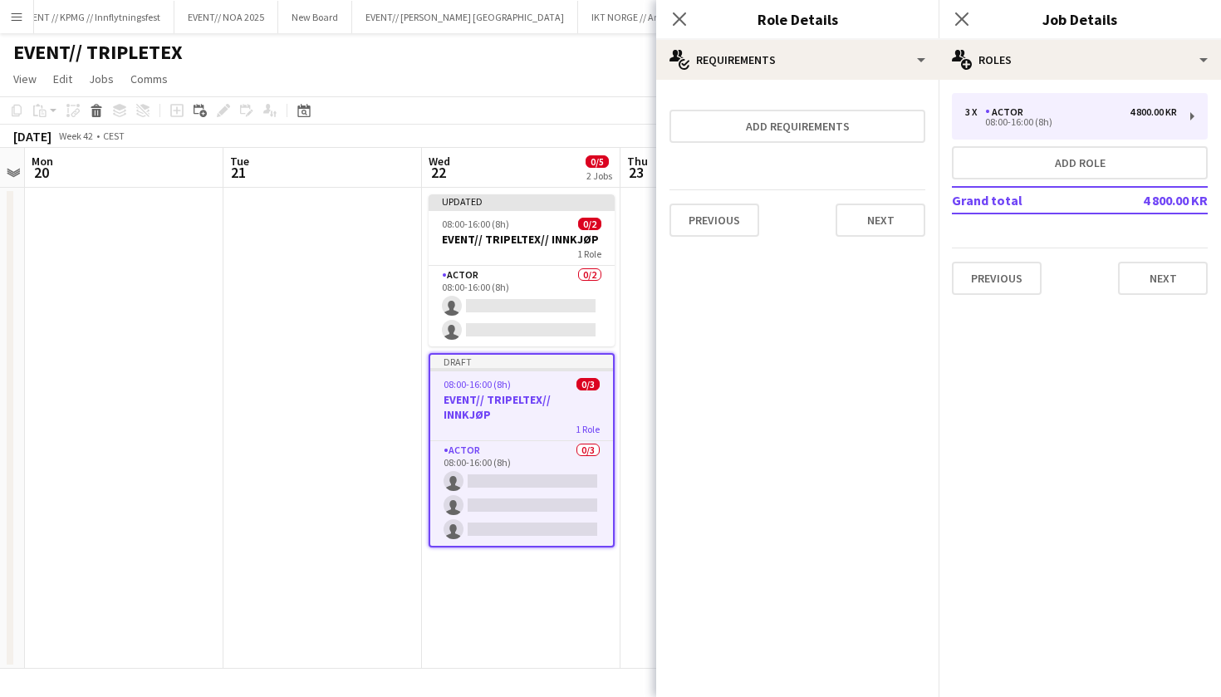
scroll to position [0, 0]
click at [897, 216] on button "Next" at bounding box center [881, 220] width 90 height 33
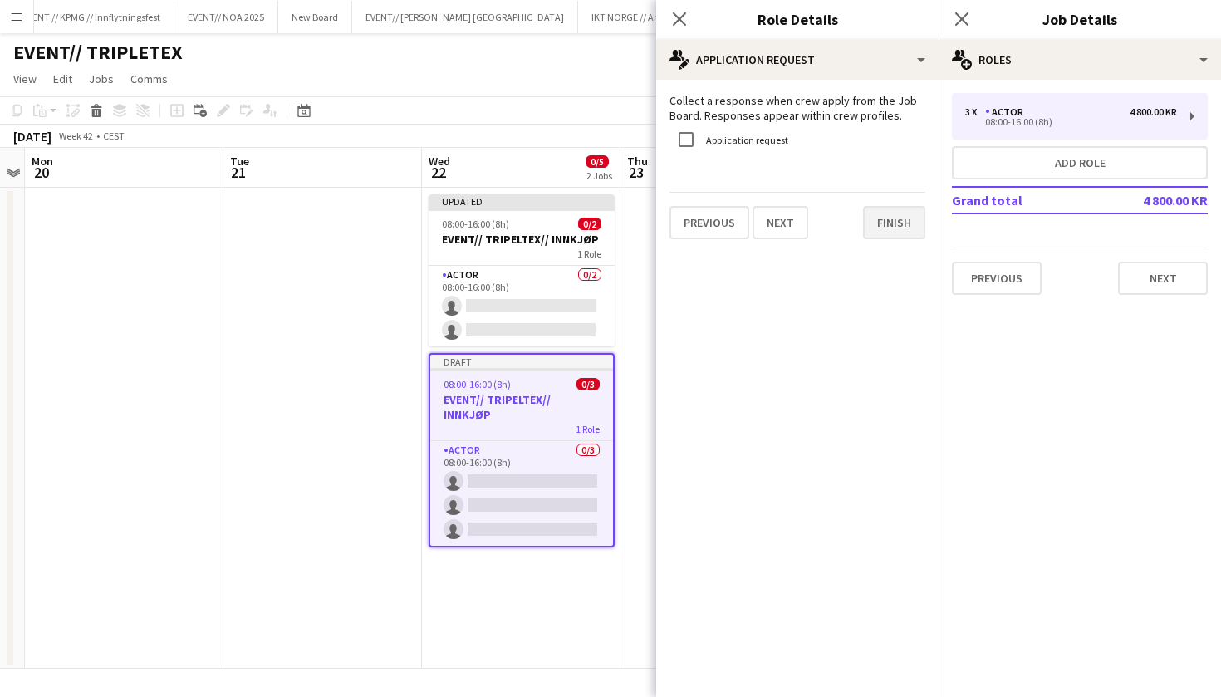
click at [897, 232] on button "Finish" at bounding box center [894, 222] width 62 height 33
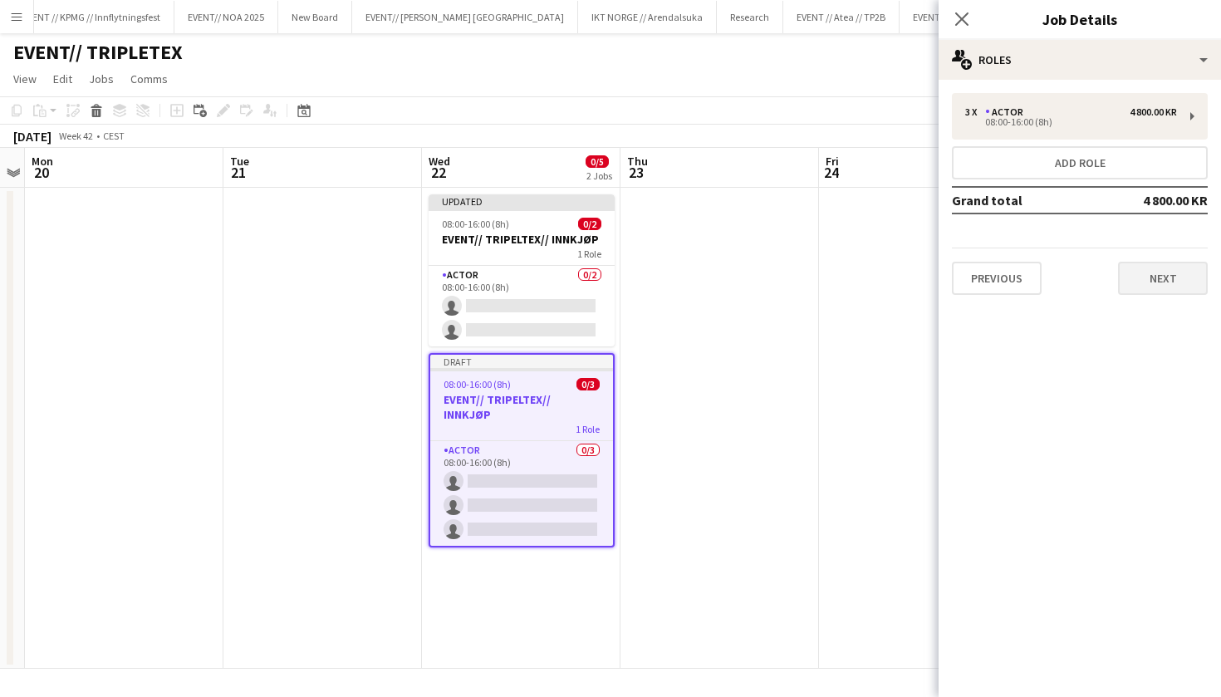
click at [1164, 286] on button "Next" at bounding box center [1163, 278] width 90 height 33
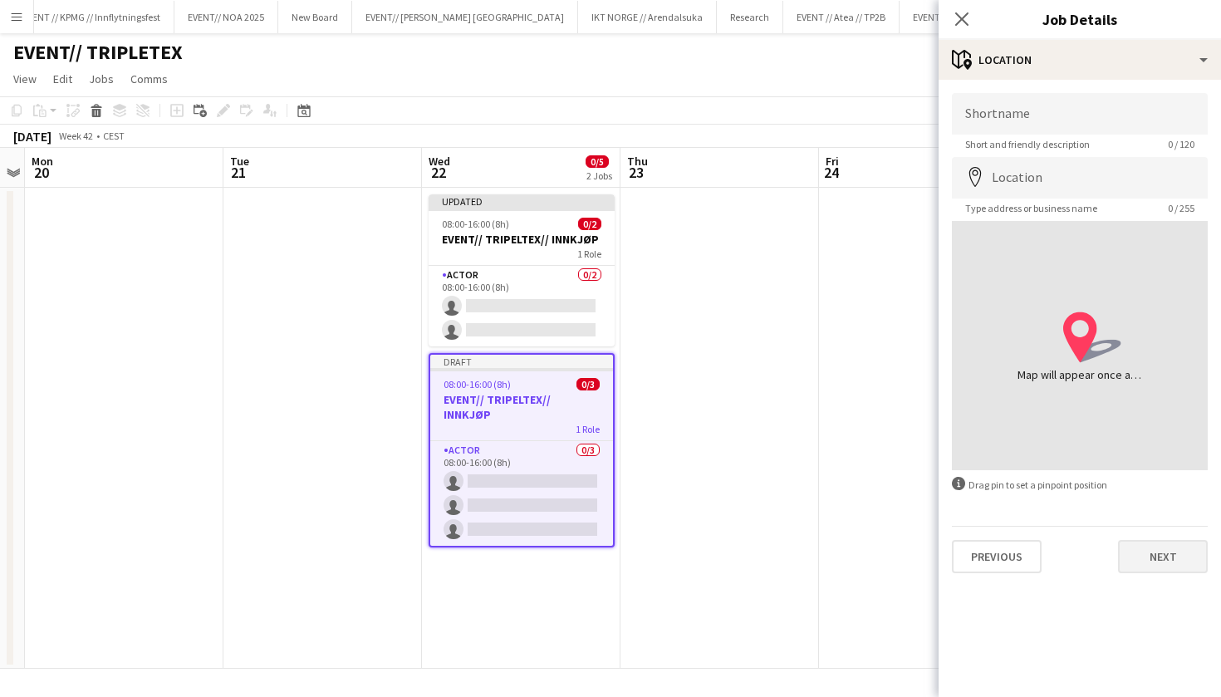
click at [1157, 563] on button "Next" at bounding box center [1163, 556] width 90 height 33
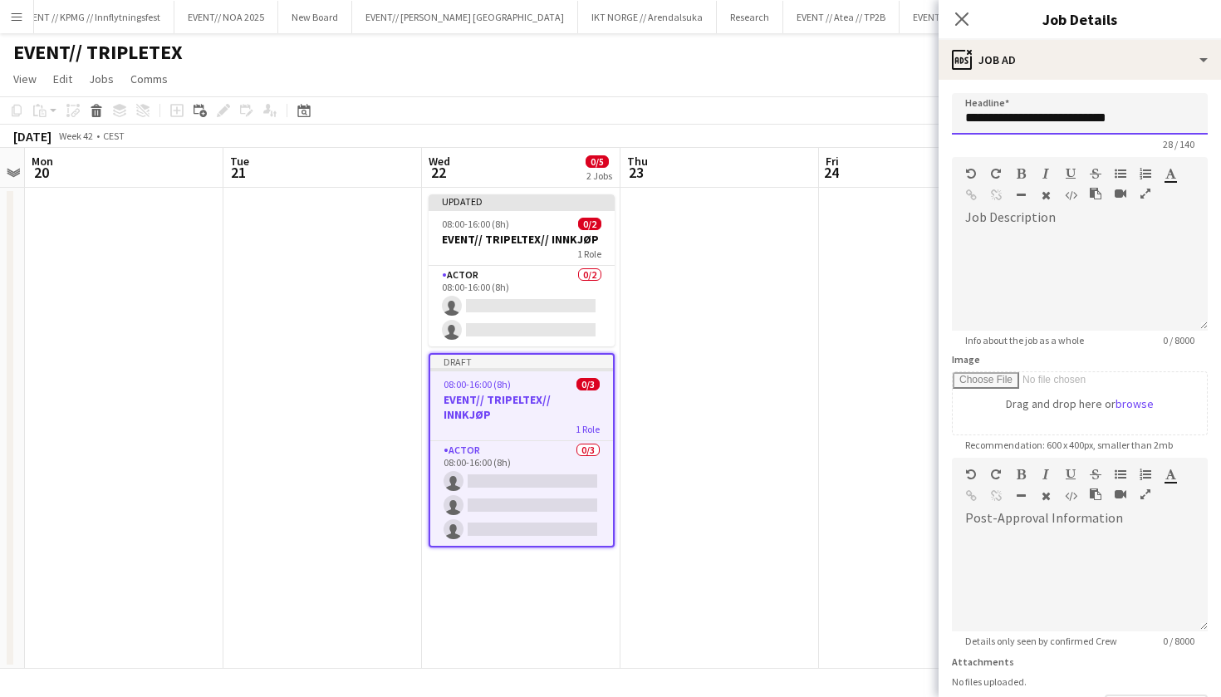
click at [1145, 125] on input "**********" at bounding box center [1080, 114] width 256 height 42
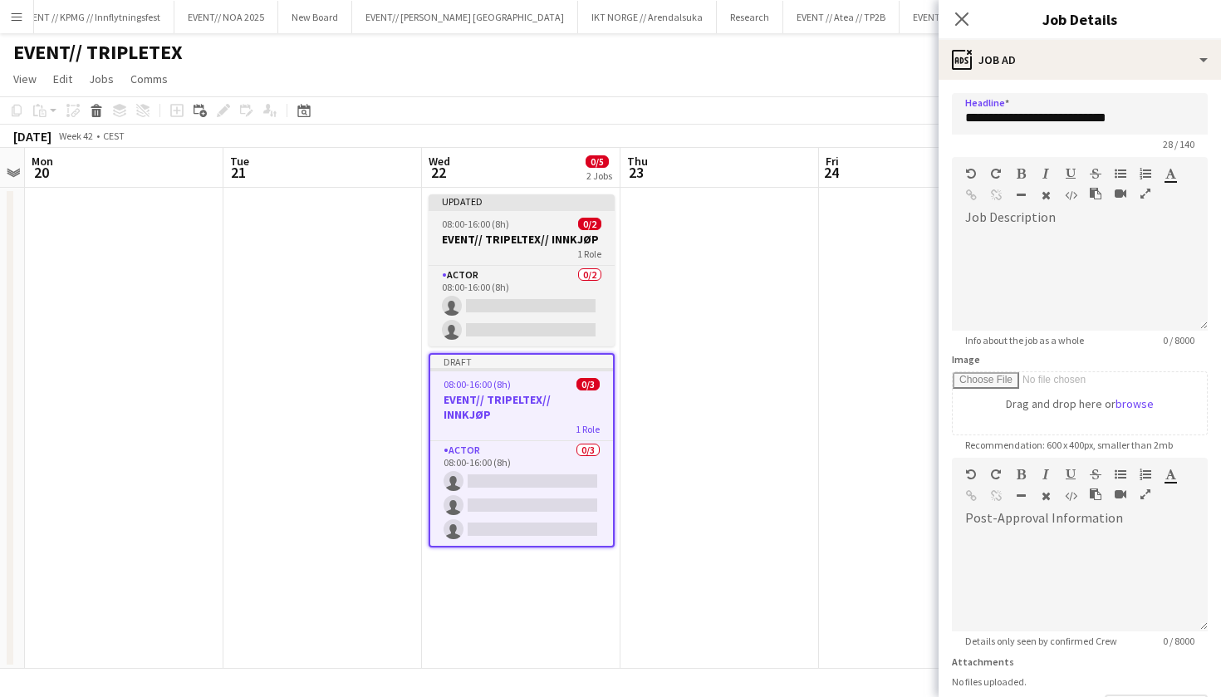
click at [504, 263] on app-job-card "Updated 08:00-16:00 (8h) 0/2 EVENT// TRIPELTEX// INNKJØP 1 Role Actor 0/2 08:00…" at bounding box center [522, 270] width 186 height 152
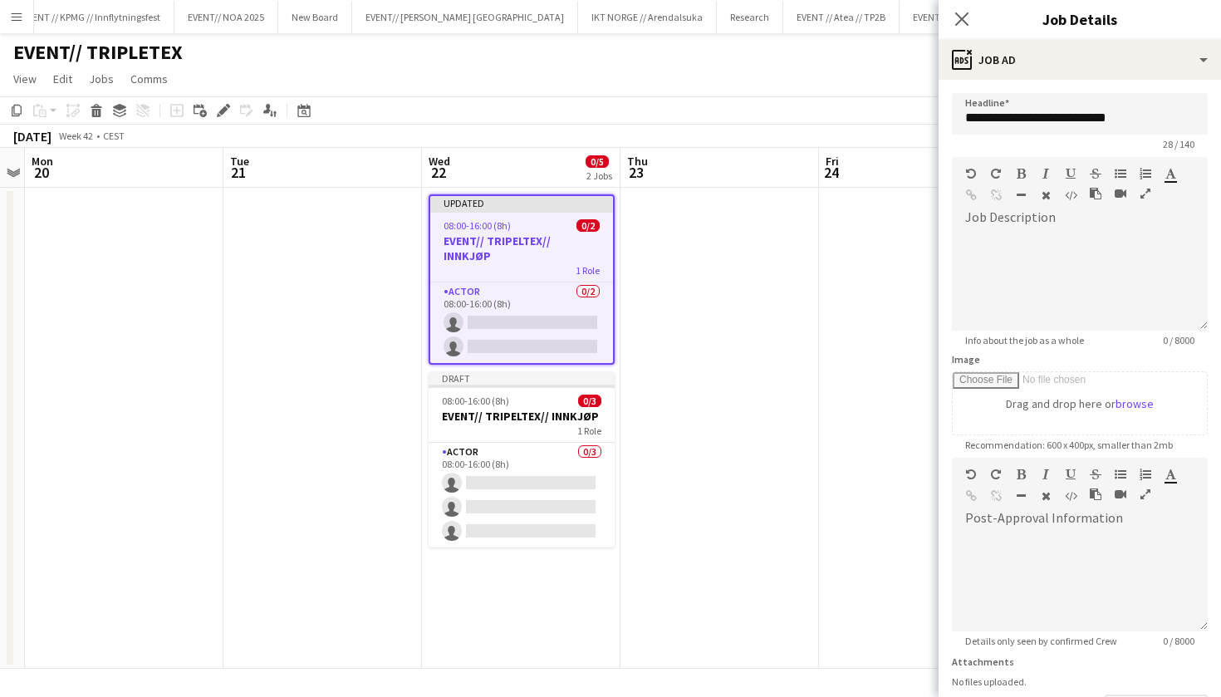
type input "**********"
click at [1073, 214] on div "default Heading 1 Heading 2 Heading 3 Heading 4 Heading 5 Heading 6 Heading 7 P…" at bounding box center [1080, 188] width 256 height 62
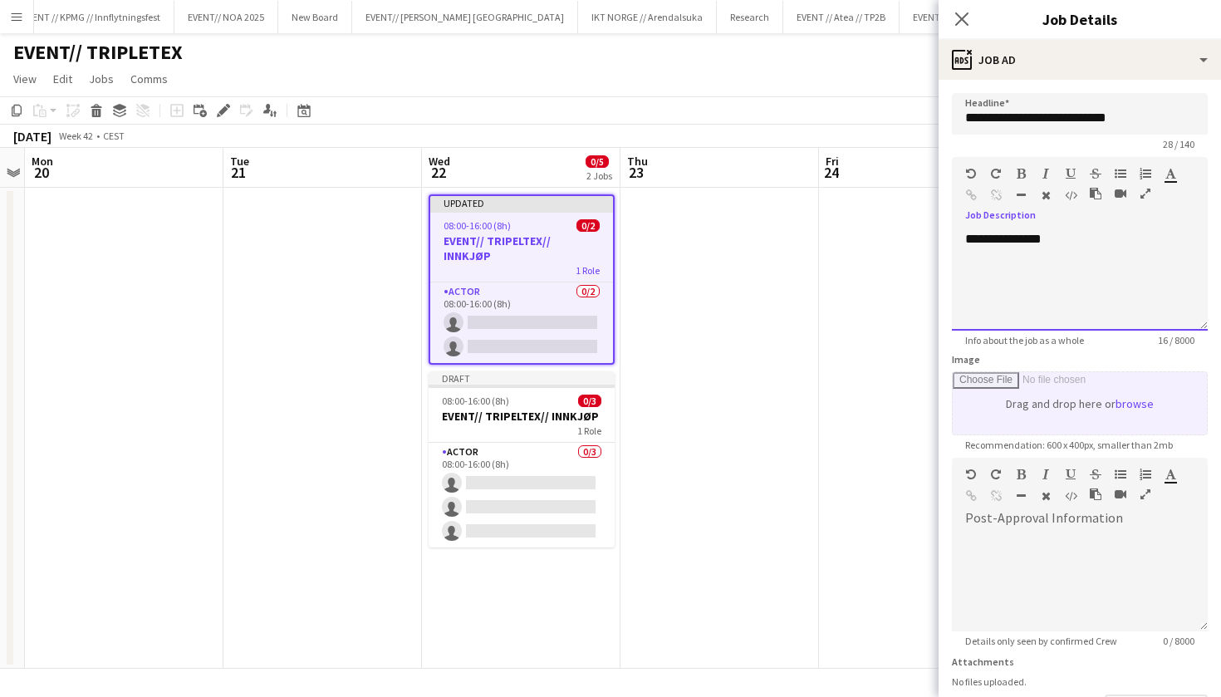
scroll to position [57, 0]
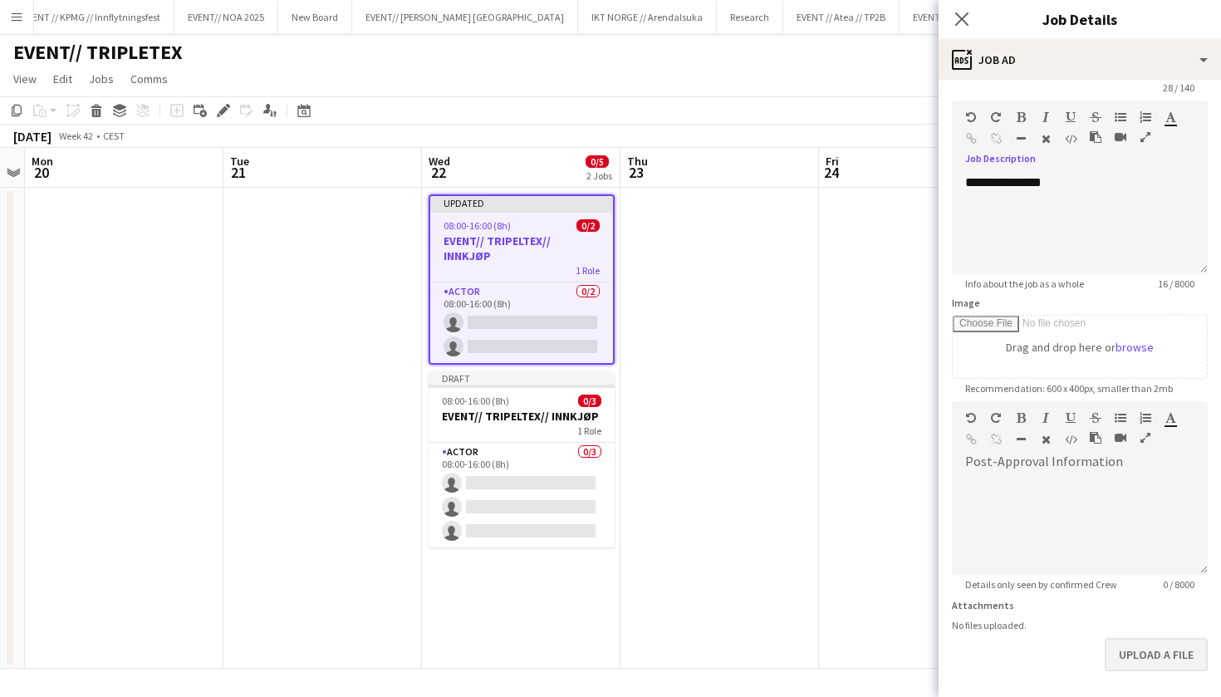
click at [1174, 658] on button "Upload a file" at bounding box center [1156, 654] width 103 height 33
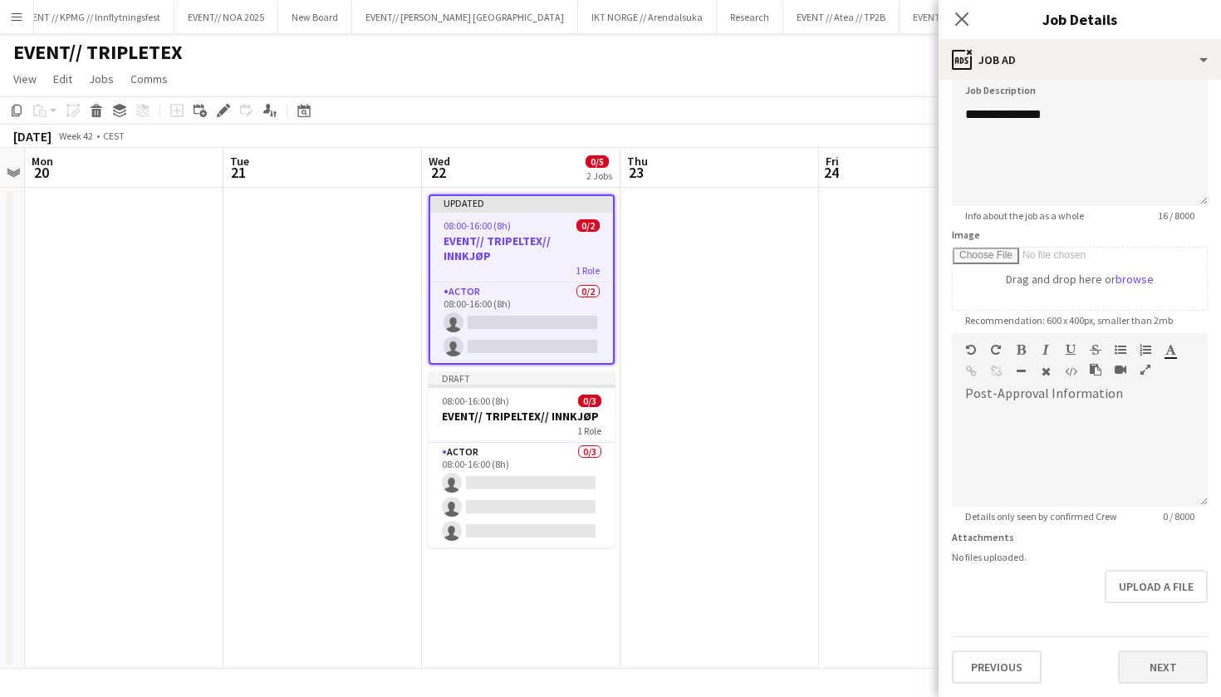
scroll to position [125, 0]
click at [1161, 681] on button "Next" at bounding box center [1163, 667] width 90 height 33
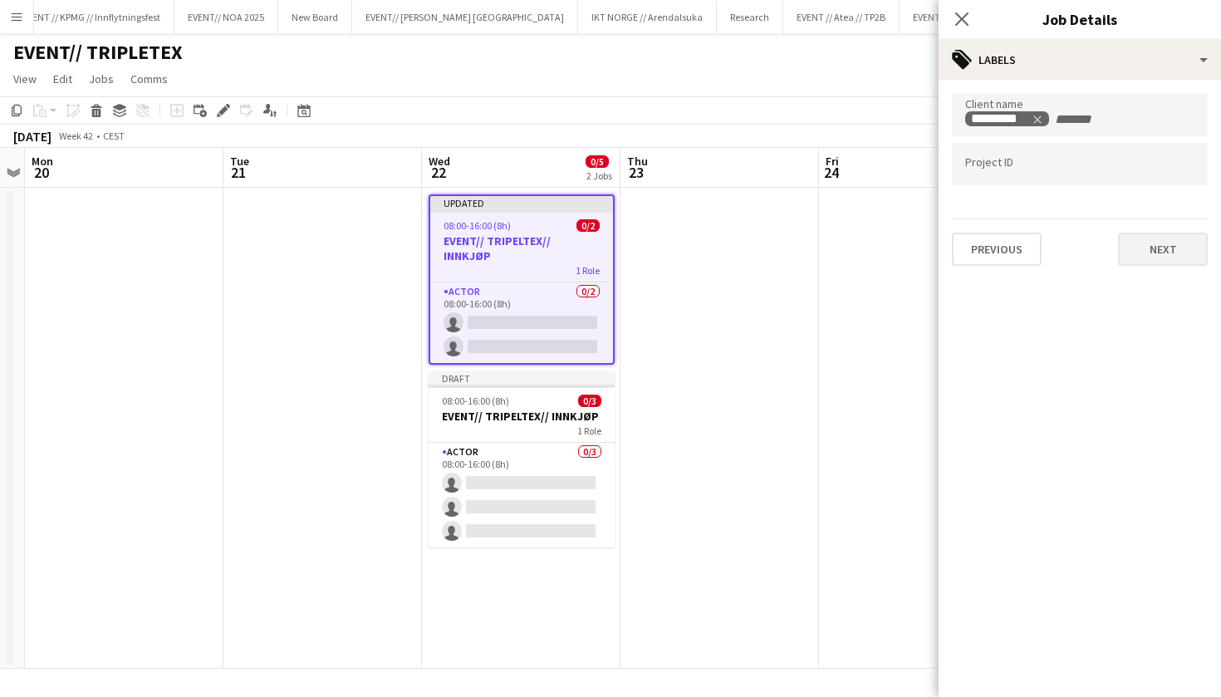
click at [1161, 239] on button "Next" at bounding box center [1163, 249] width 90 height 33
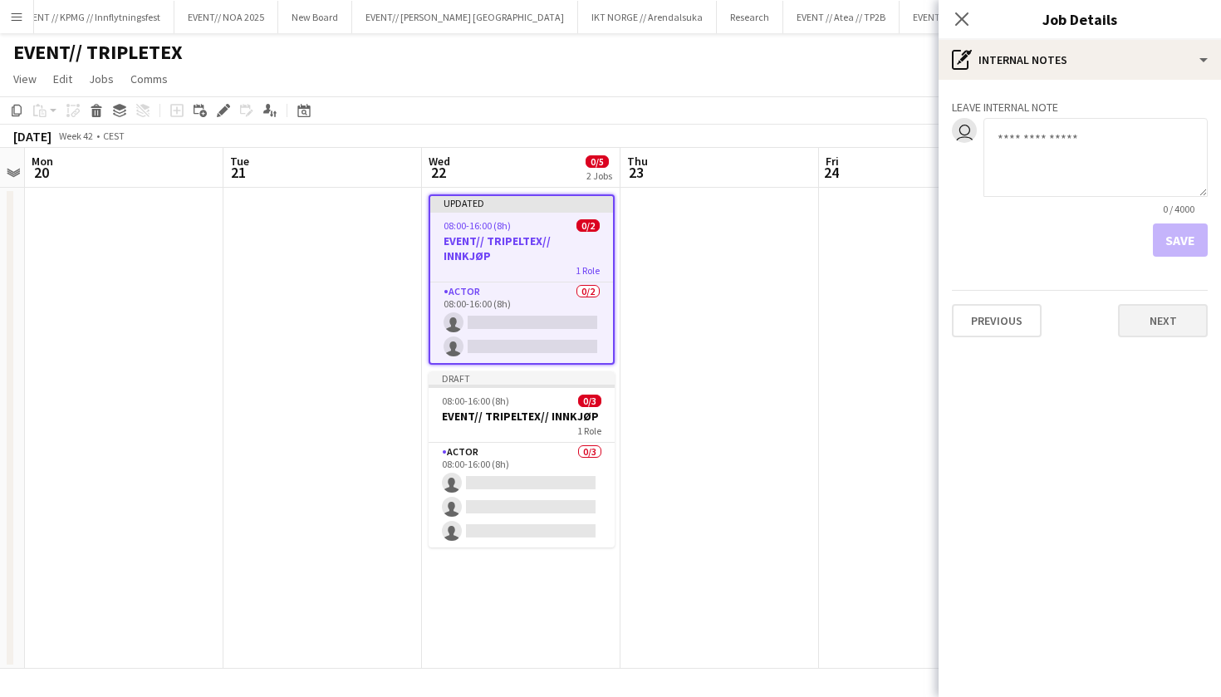
click at [1190, 317] on button "Next" at bounding box center [1163, 320] width 90 height 33
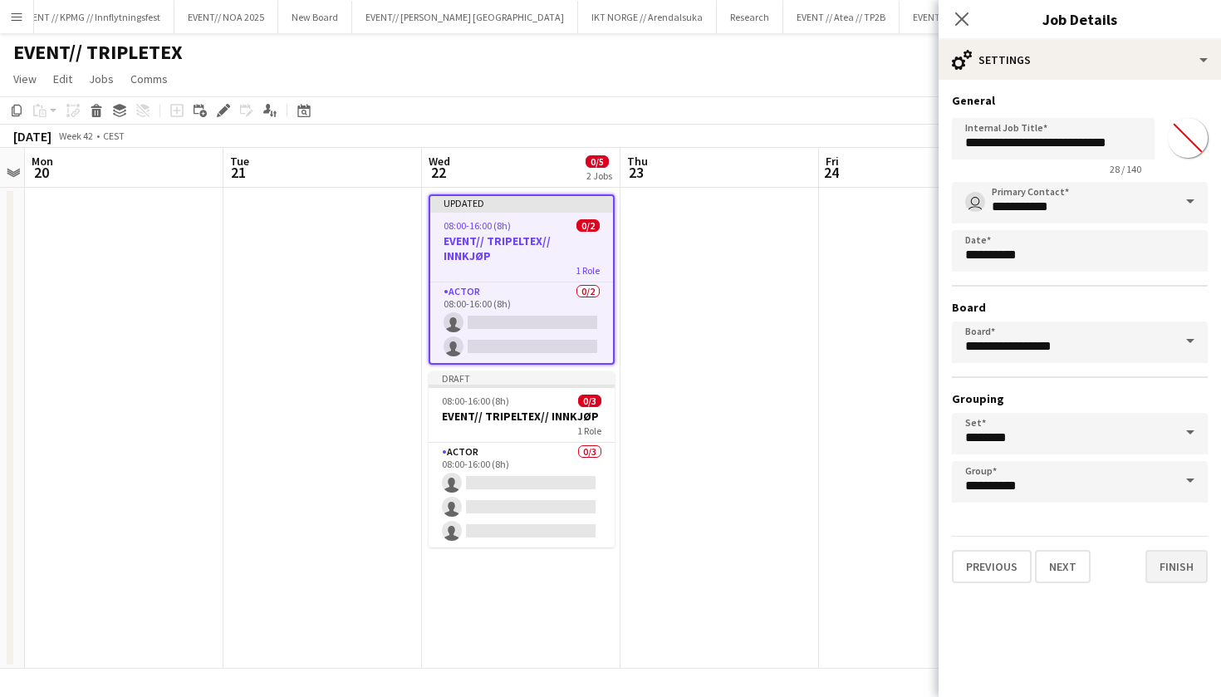
click at [1182, 578] on button "Finish" at bounding box center [1177, 566] width 62 height 33
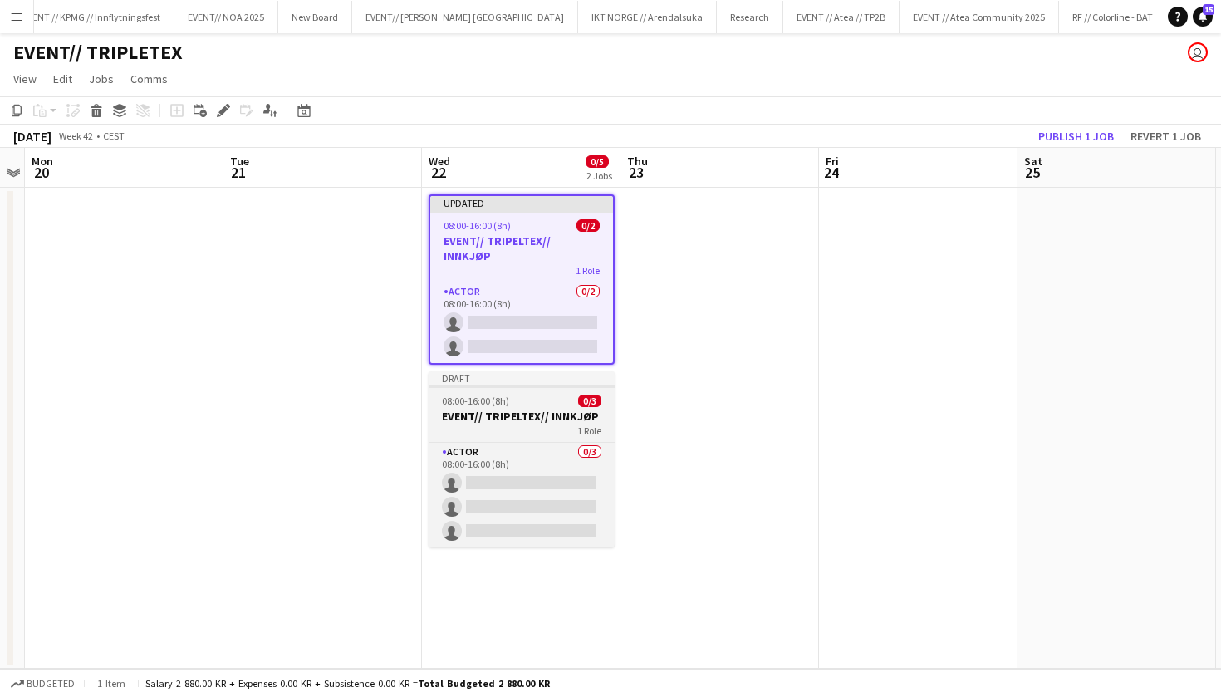
click at [558, 409] on h3 "EVENT// TRIPELTEX// INNKJØP" at bounding box center [522, 416] width 186 height 15
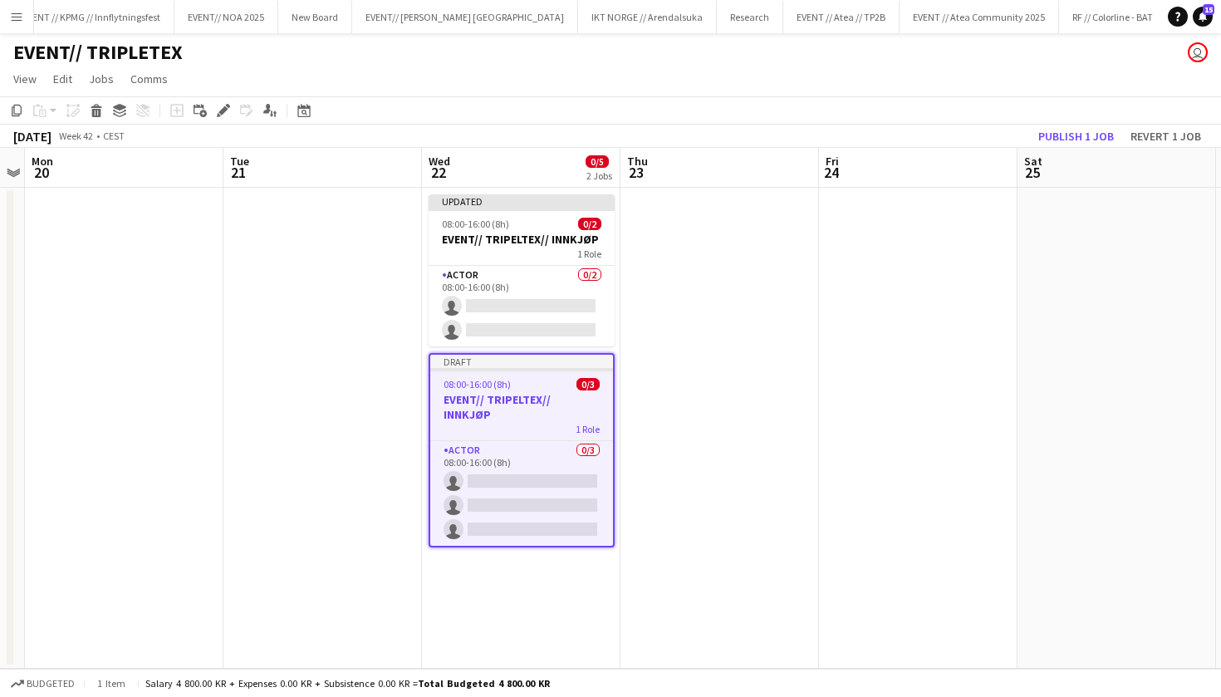
click at [211, 107] on div "Add job Add linked Job Edit Edit linked Job Applicants" at bounding box center [216, 111] width 127 height 20
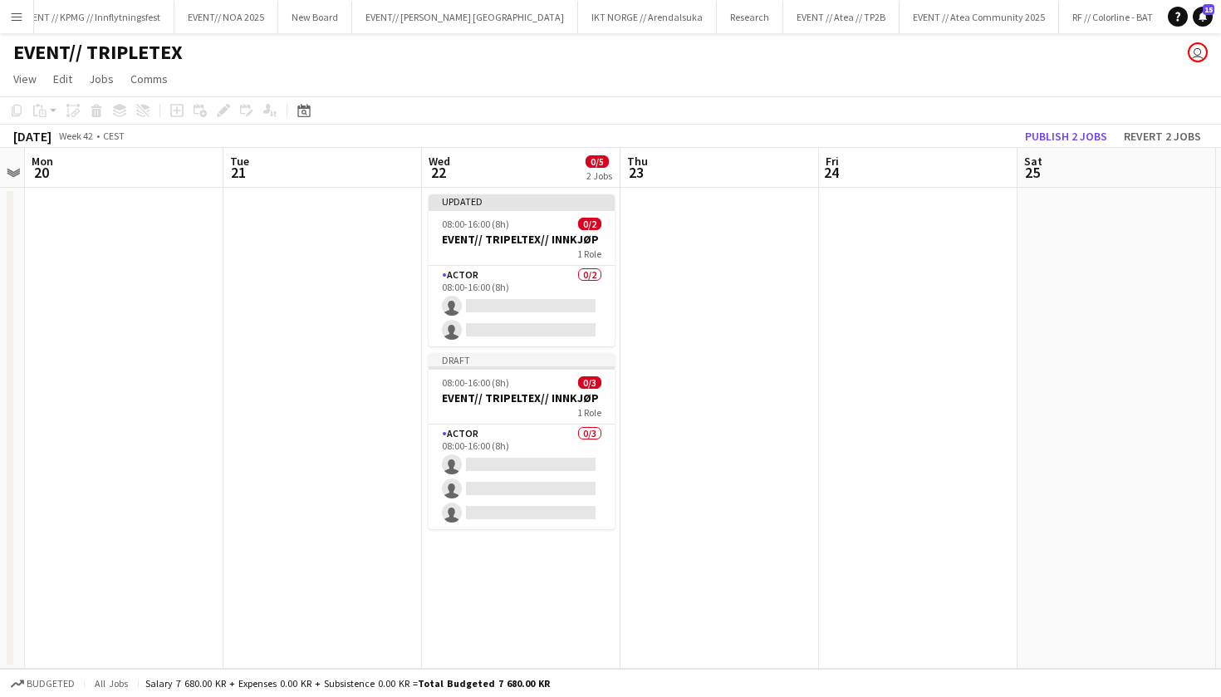
click at [229, 107] on div "Add job Add linked Job Edit Edit linked Job Applicants" at bounding box center [216, 111] width 127 height 20
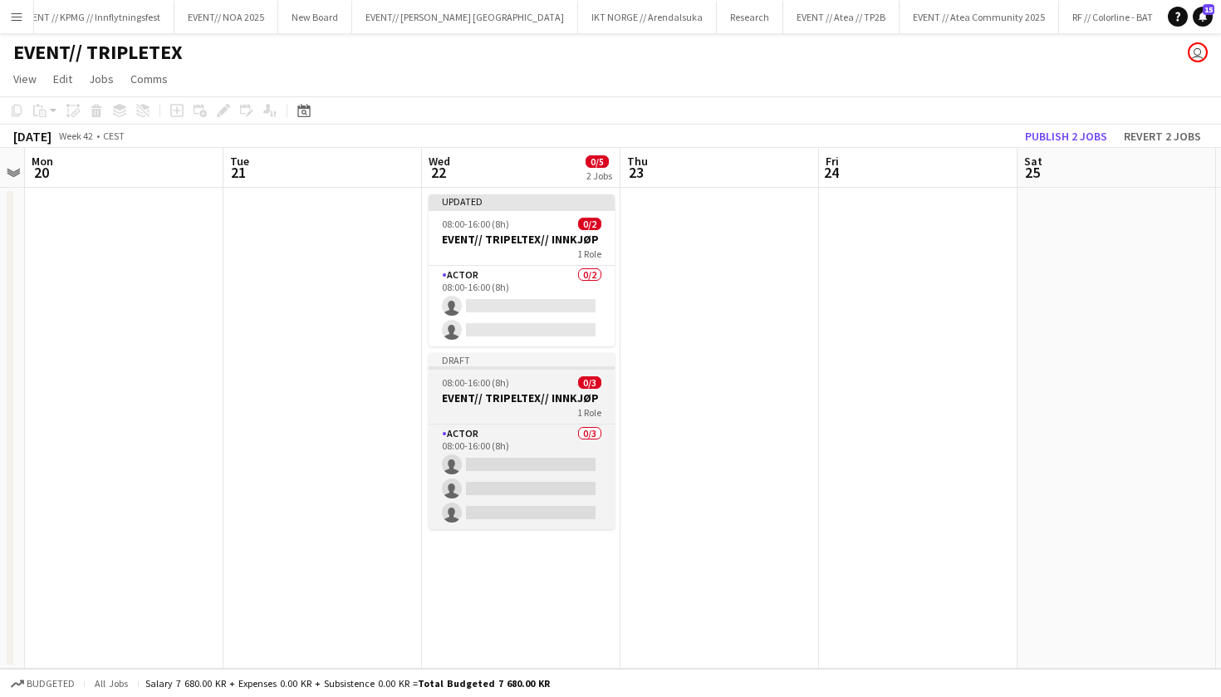
click at [540, 408] on div "1 Role" at bounding box center [522, 411] width 186 height 13
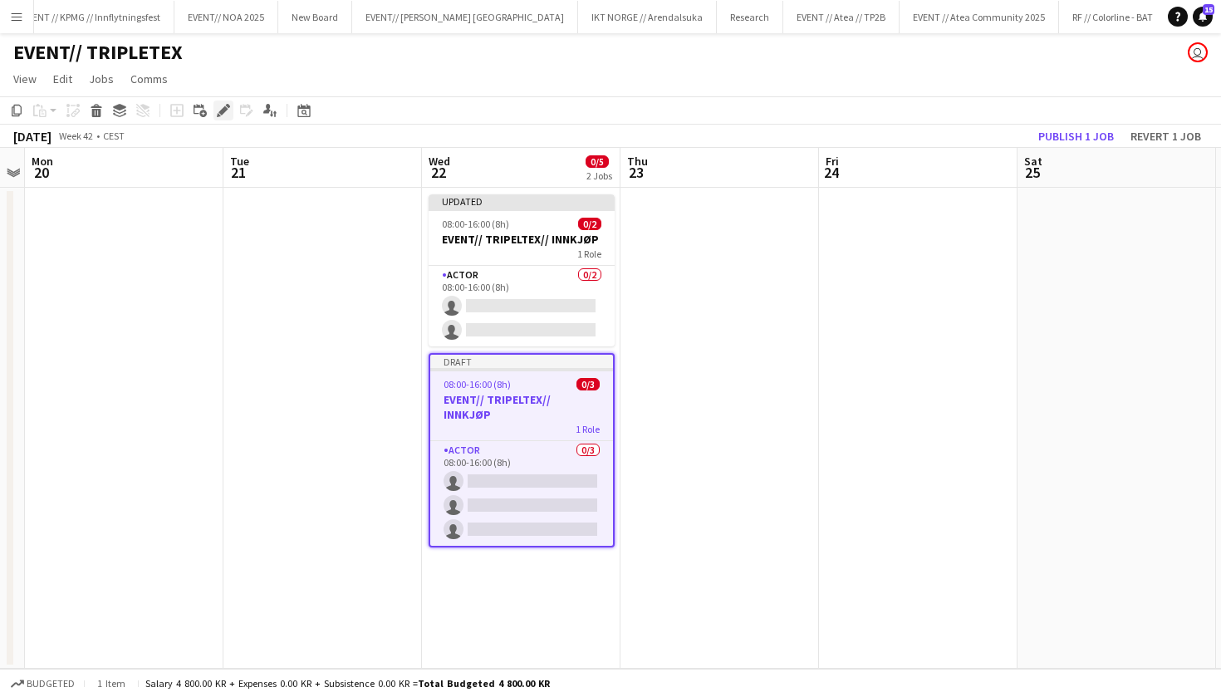
click at [221, 101] on div "Edit" at bounding box center [224, 111] width 20 height 20
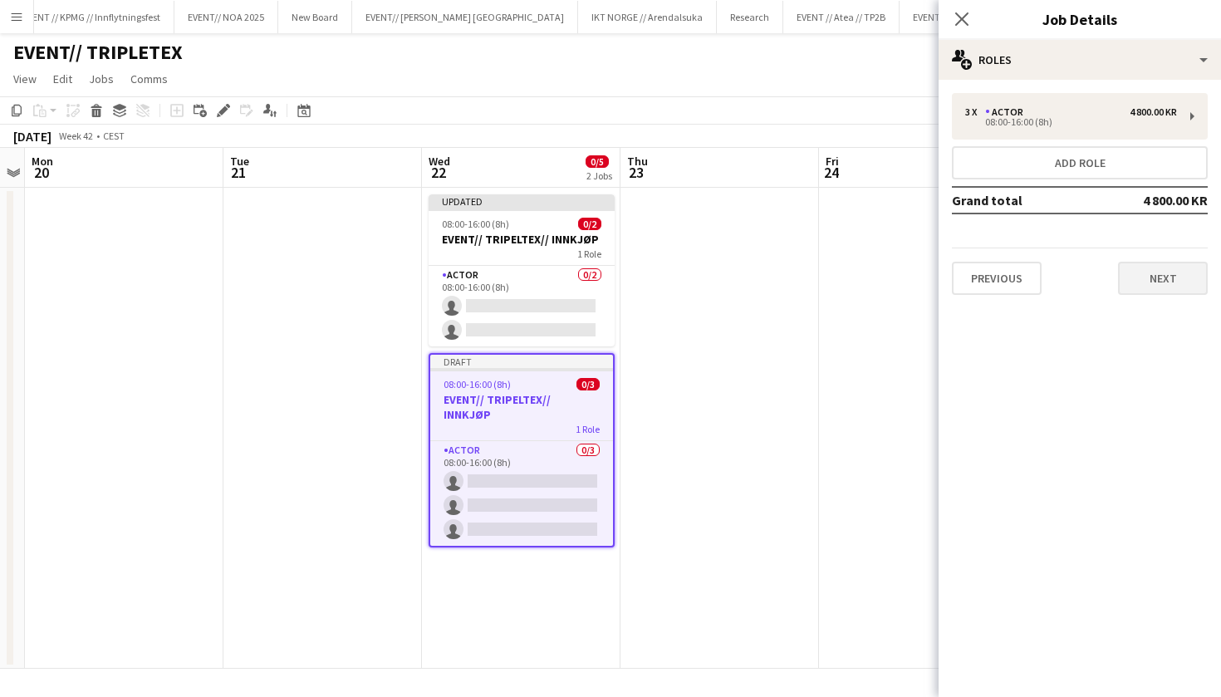
click at [1157, 271] on button "Next" at bounding box center [1163, 278] width 90 height 33
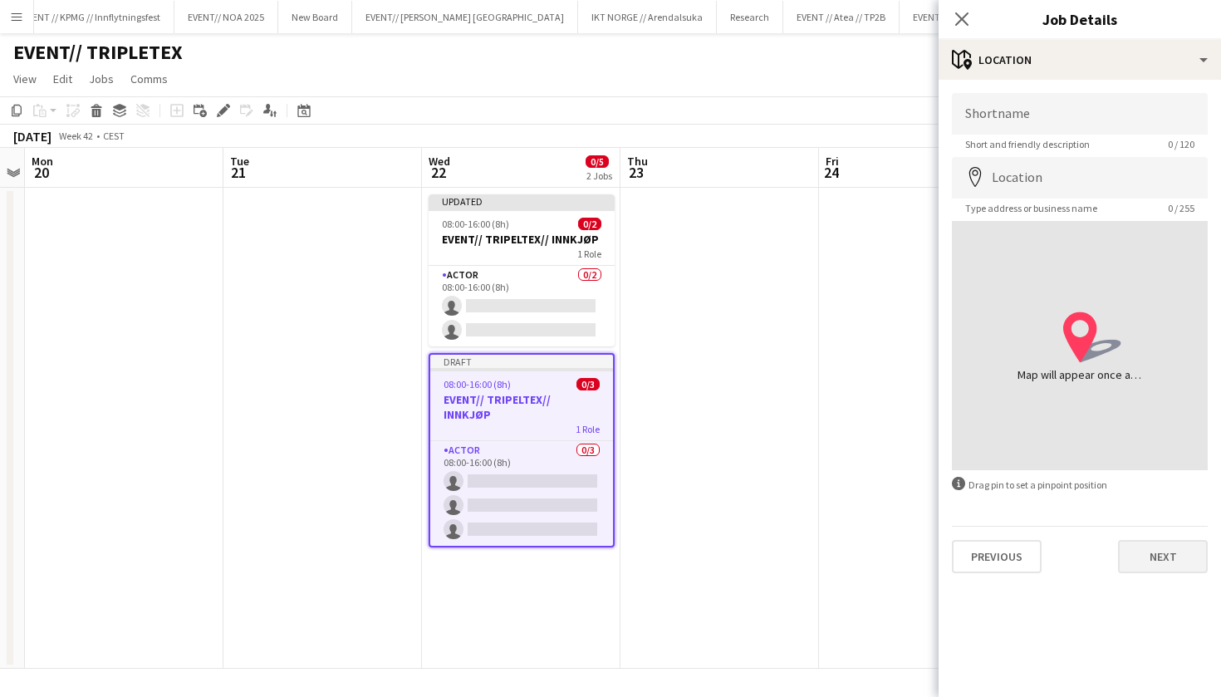
click at [1172, 550] on button "Next" at bounding box center [1163, 556] width 90 height 33
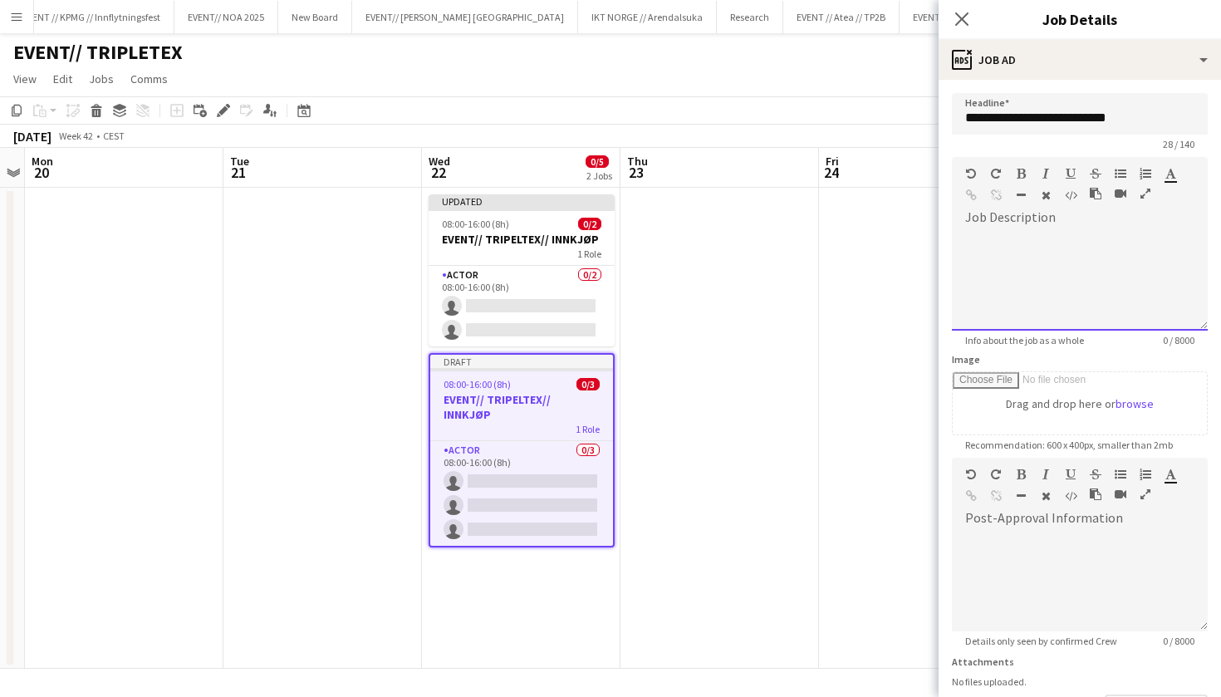
click at [1069, 215] on div "default Heading 1 Heading 2 Heading 3 Heading 4 Heading 5 Heading 6 Heading 7 P…" at bounding box center [1080, 188] width 256 height 62
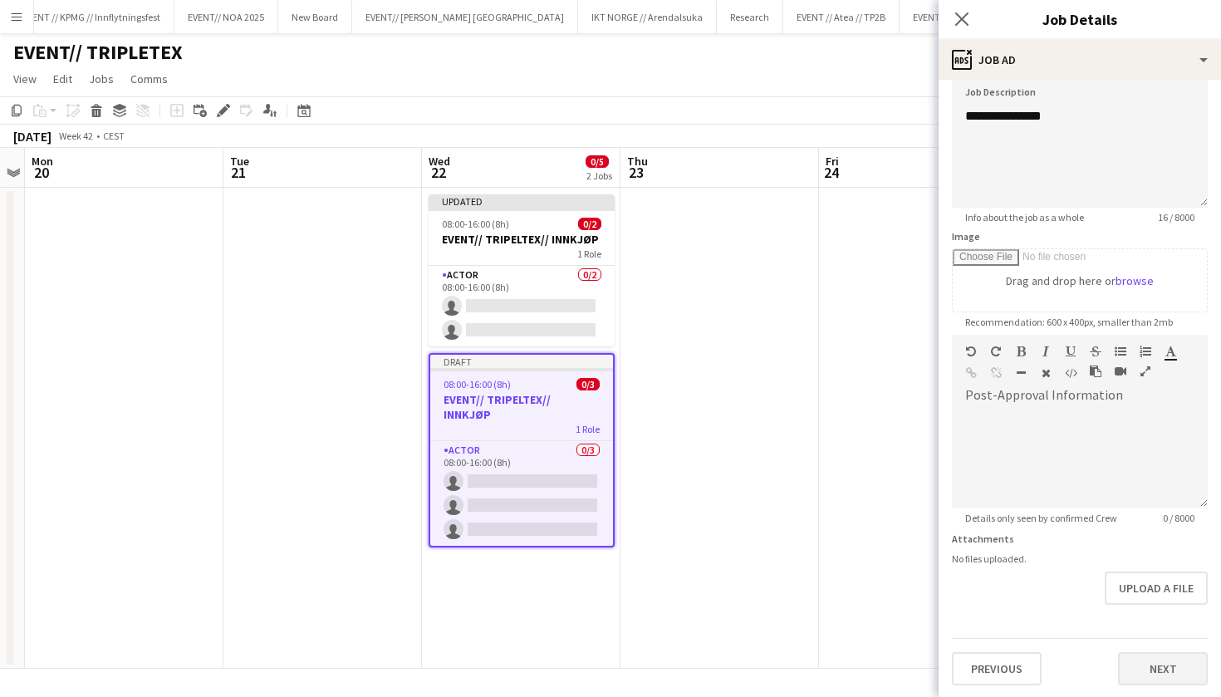
click at [1188, 666] on button "Next" at bounding box center [1163, 668] width 90 height 33
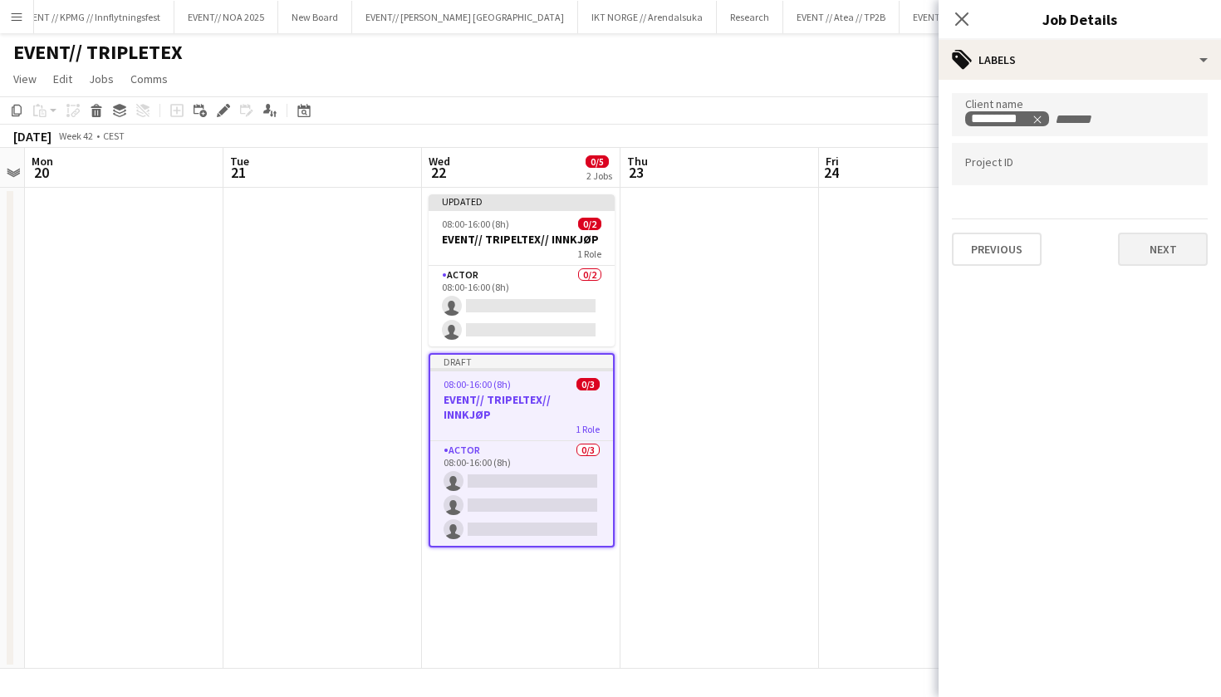
click at [1157, 263] on button "Next" at bounding box center [1163, 249] width 90 height 33
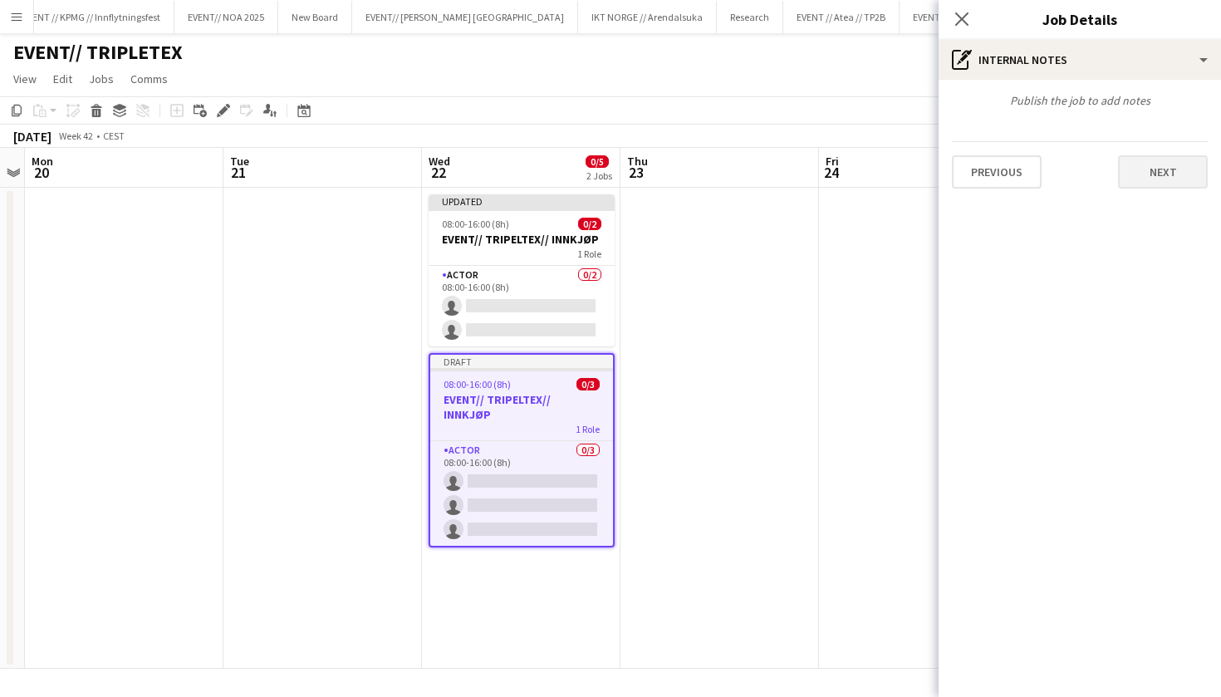
click at [1172, 165] on button "Next" at bounding box center [1163, 171] width 90 height 33
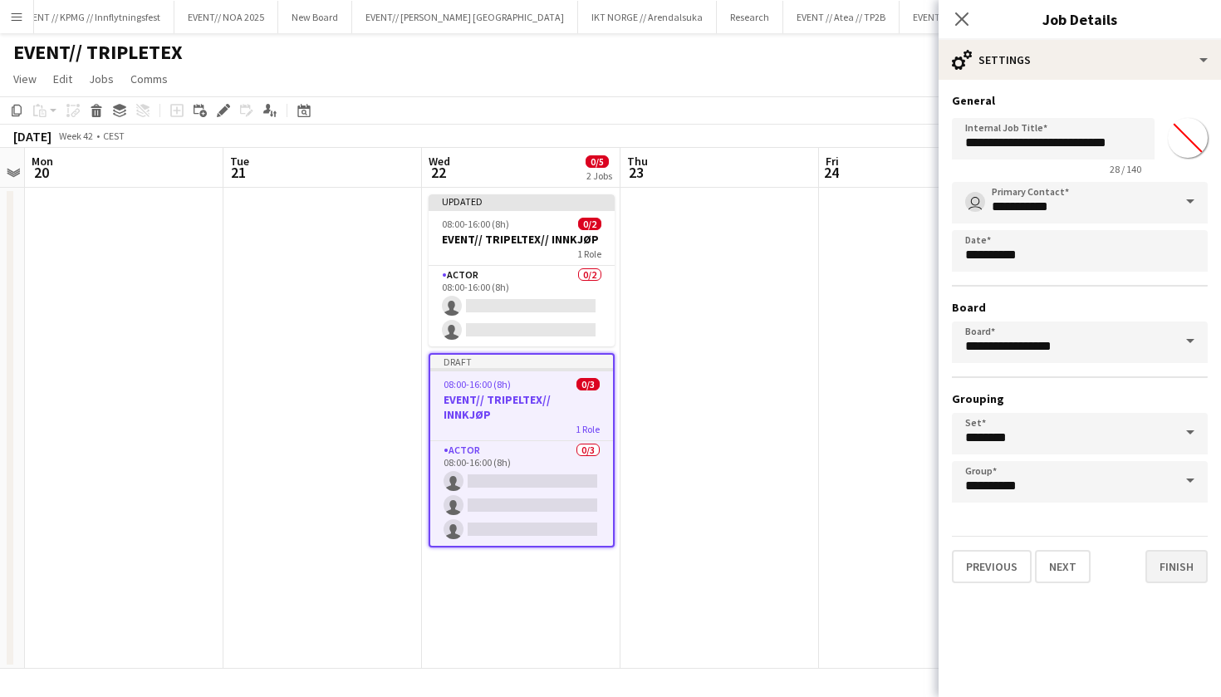
click at [1161, 582] on button "Finish" at bounding box center [1177, 566] width 62 height 33
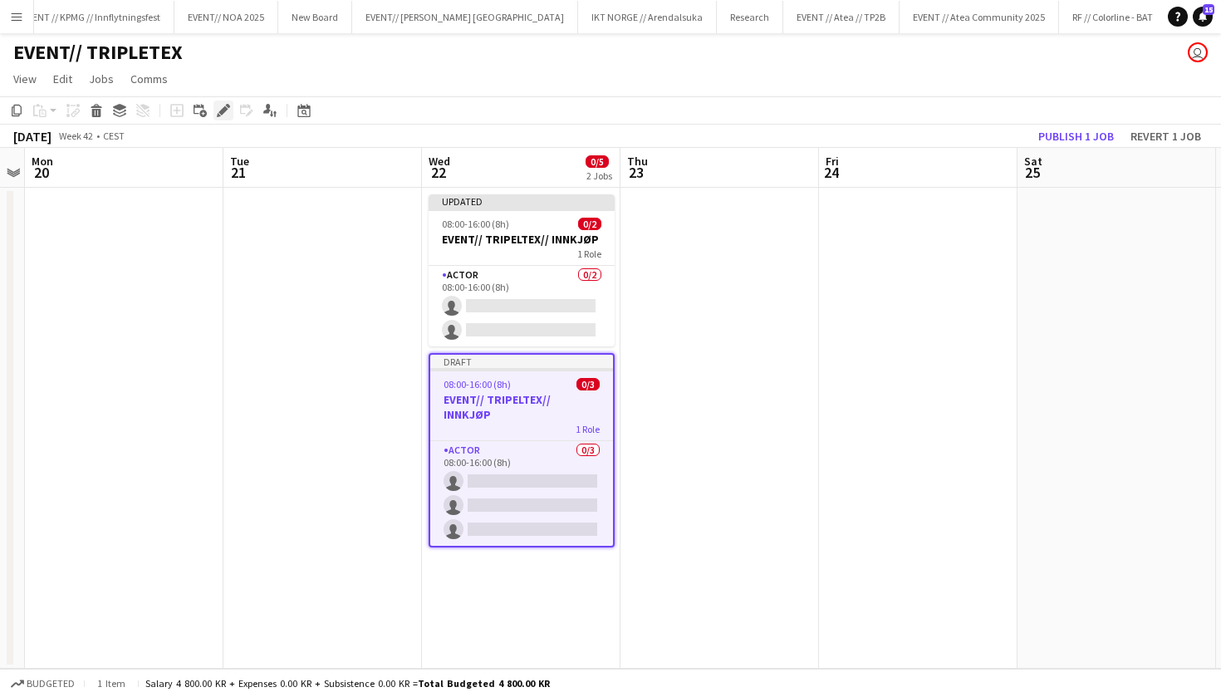
click at [225, 115] on icon "Edit" at bounding box center [223, 110] width 13 height 13
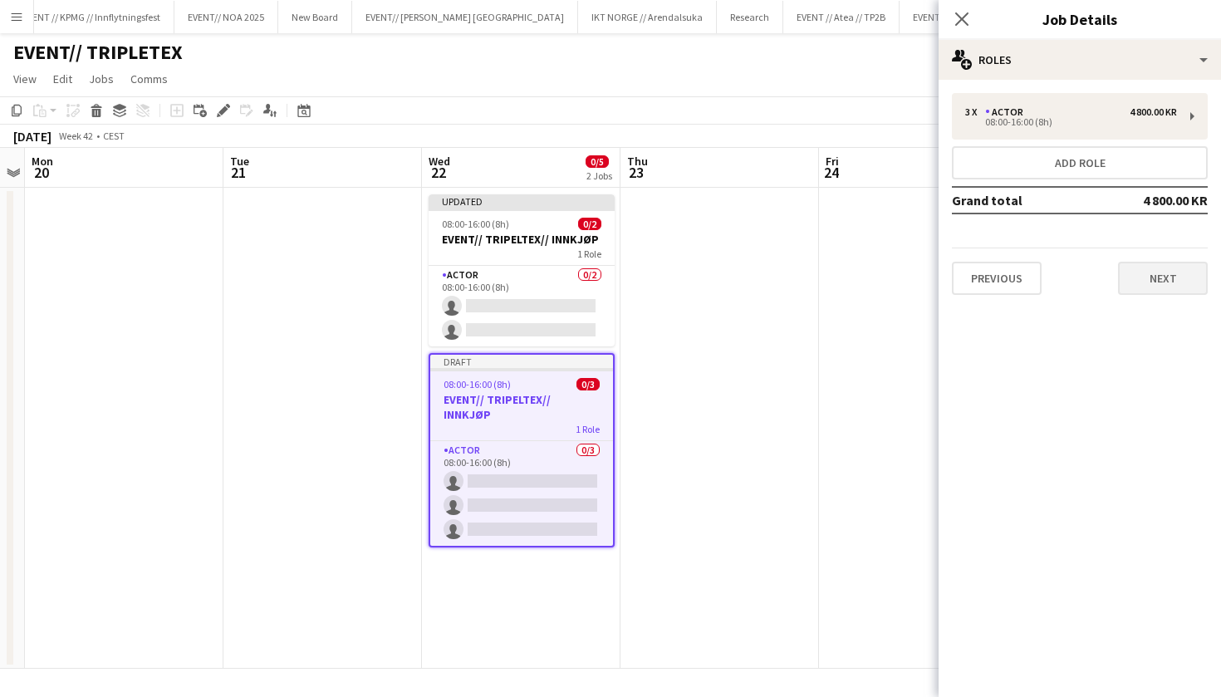
click at [1159, 276] on button "Next" at bounding box center [1163, 278] width 90 height 33
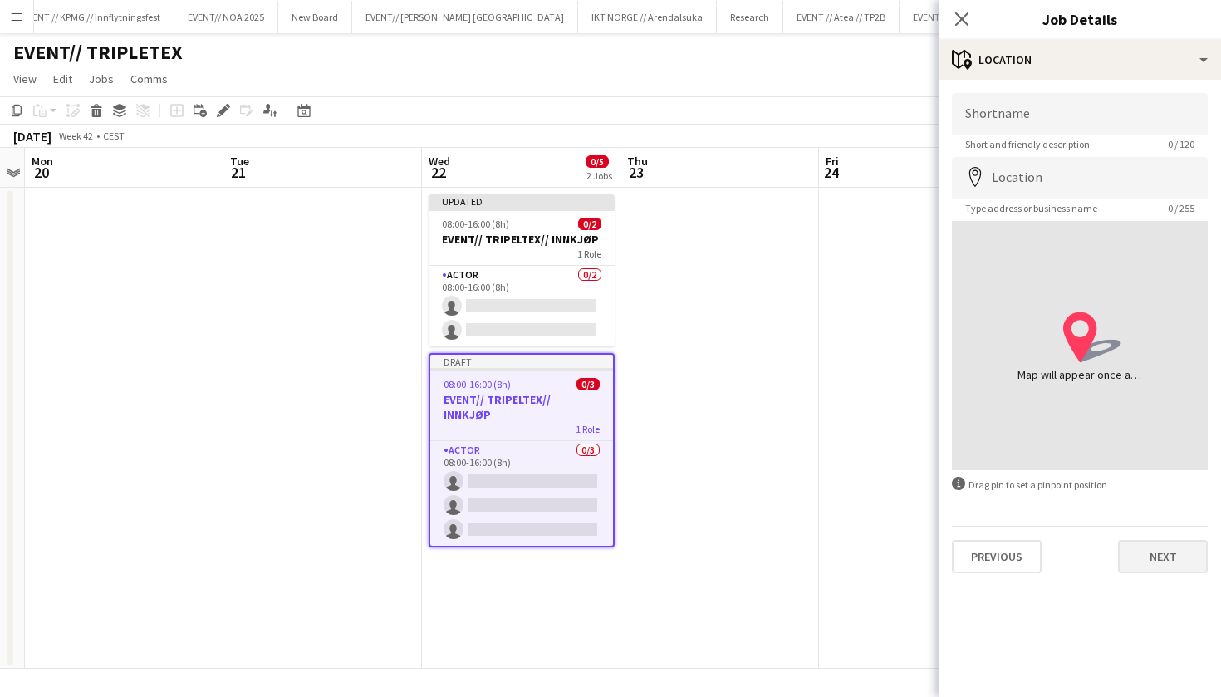
click at [1148, 553] on button "Next" at bounding box center [1163, 556] width 90 height 33
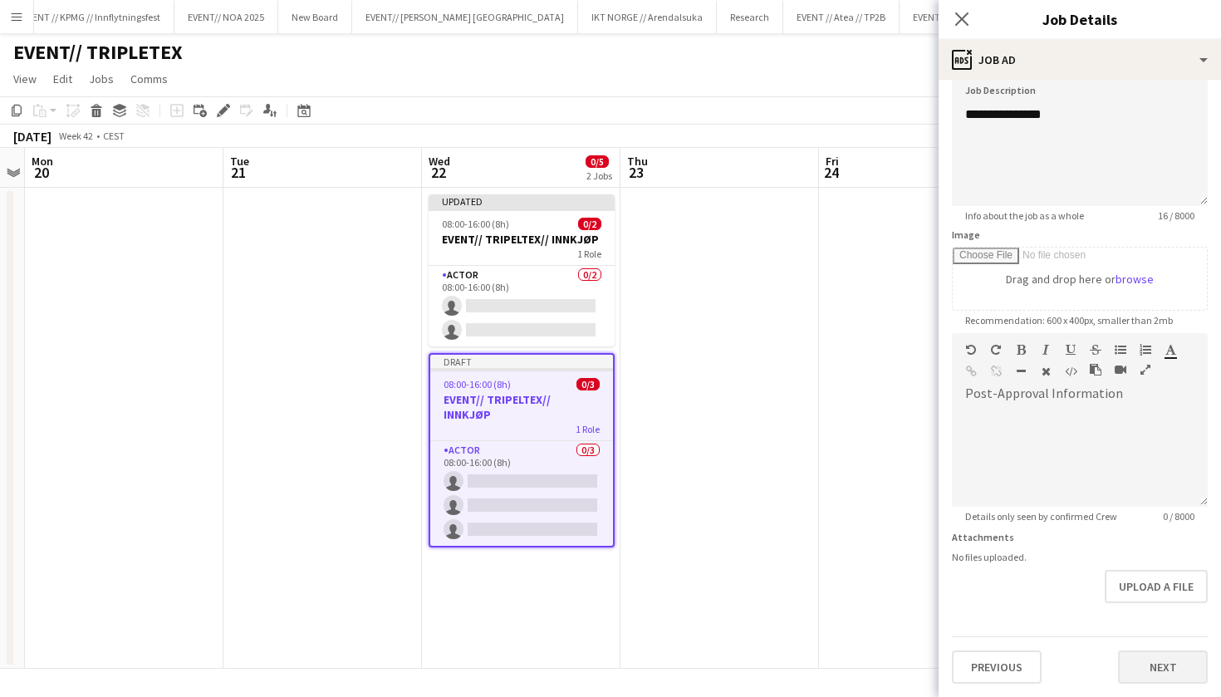
scroll to position [125, 0]
click at [1145, 656] on button "Next" at bounding box center [1163, 667] width 90 height 33
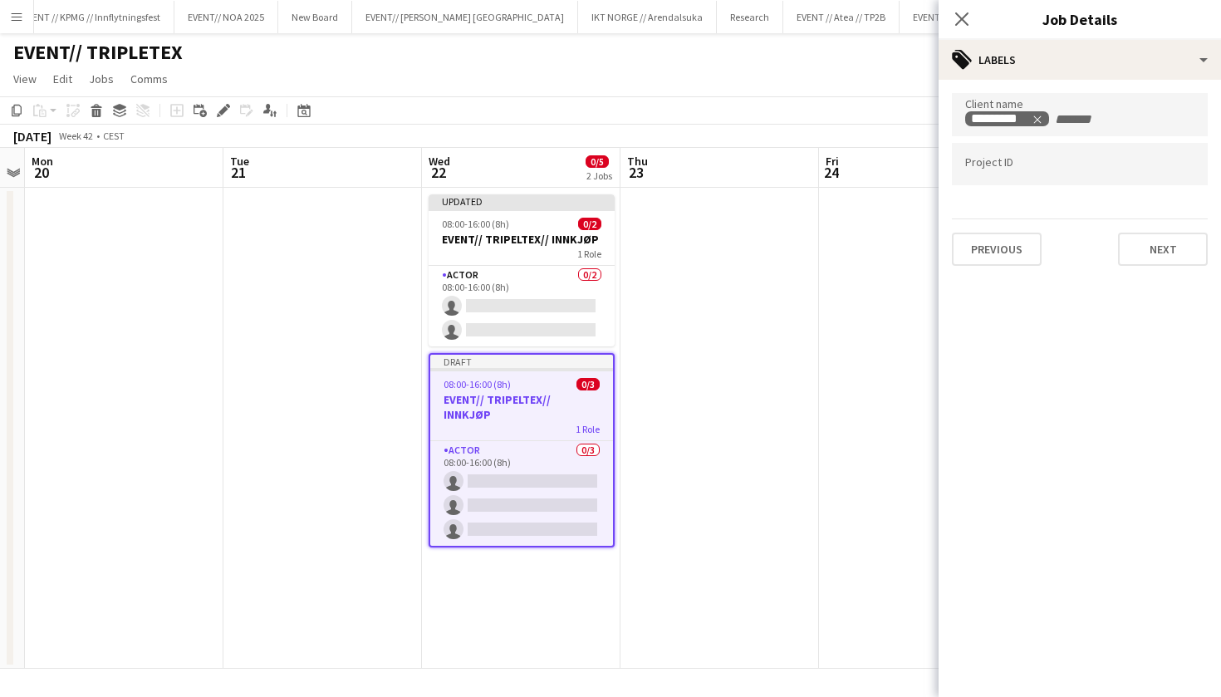
scroll to position [0, 0]
click at [1162, 251] on button "Next" at bounding box center [1163, 249] width 90 height 33
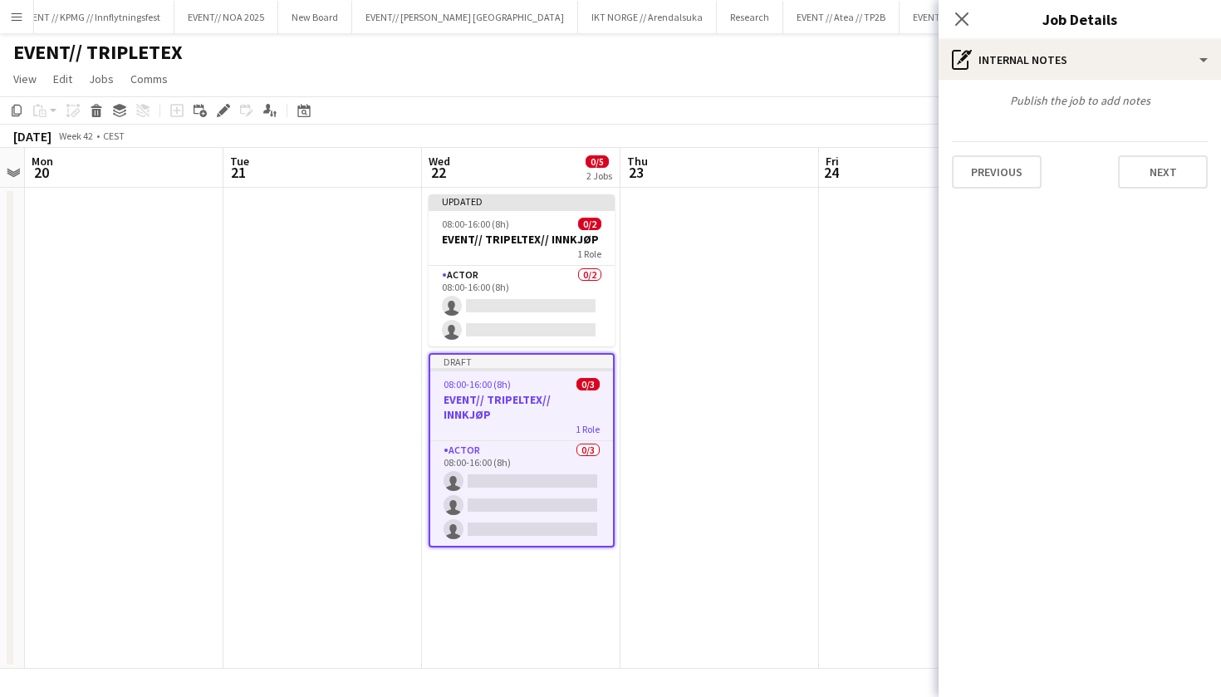
click at [1191, 189] on div "Publish the job to add notes Previous Next" at bounding box center [1080, 141] width 283 height 122
click at [1184, 179] on button "Next" at bounding box center [1163, 171] width 90 height 33
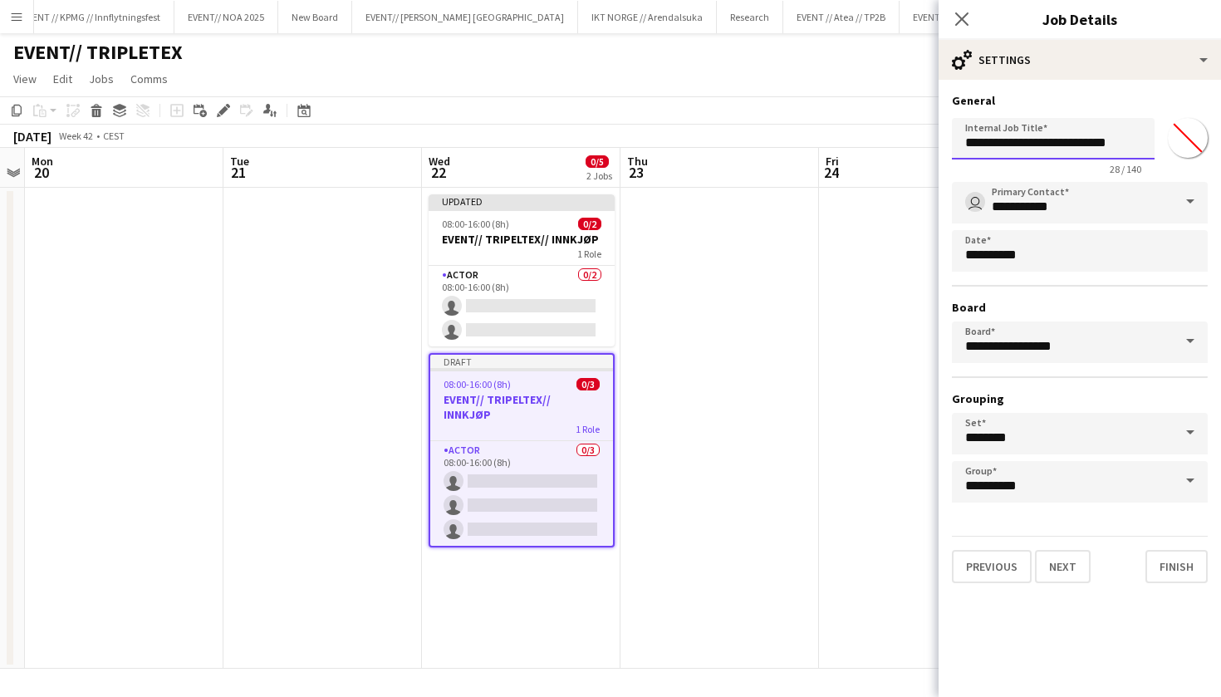
click at [1140, 138] on input "**********" at bounding box center [1053, 139] width 203 height 42
type input "**********"
click at [1165, 570] on button "Finish" at bounding box center [1177, 566] width 62 height 33
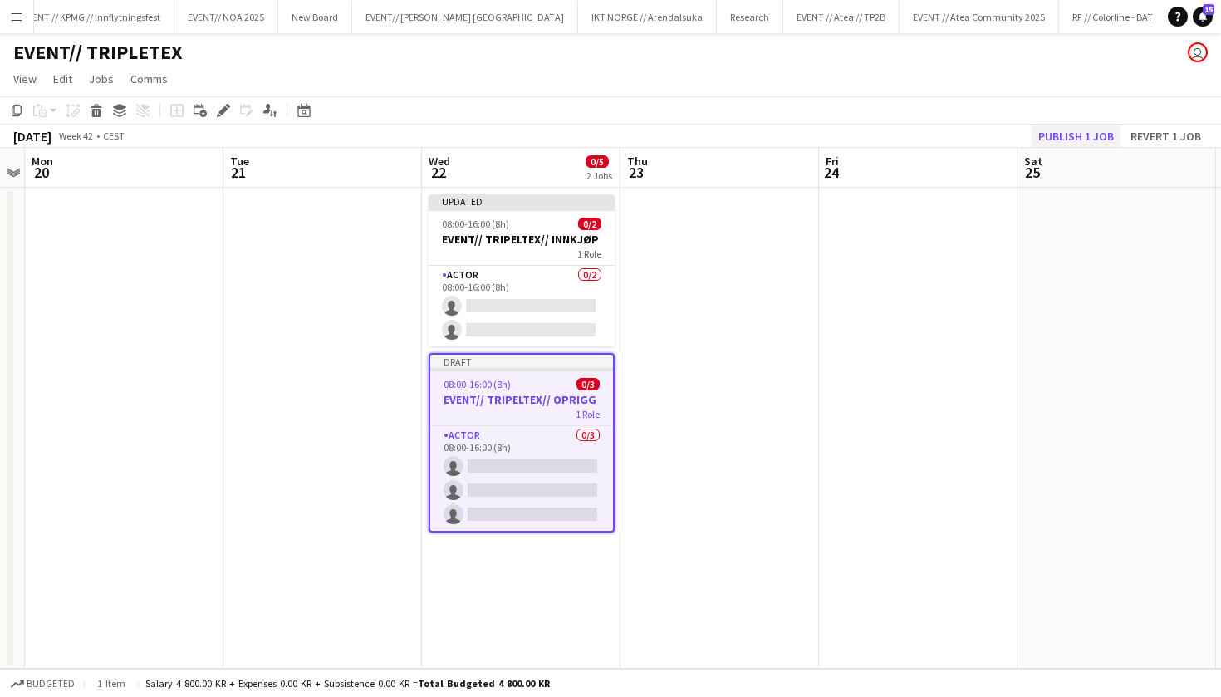
click at [1087, 140] on button "Publish 1 job" at bounding box center [1076, 136] width 89 height 22
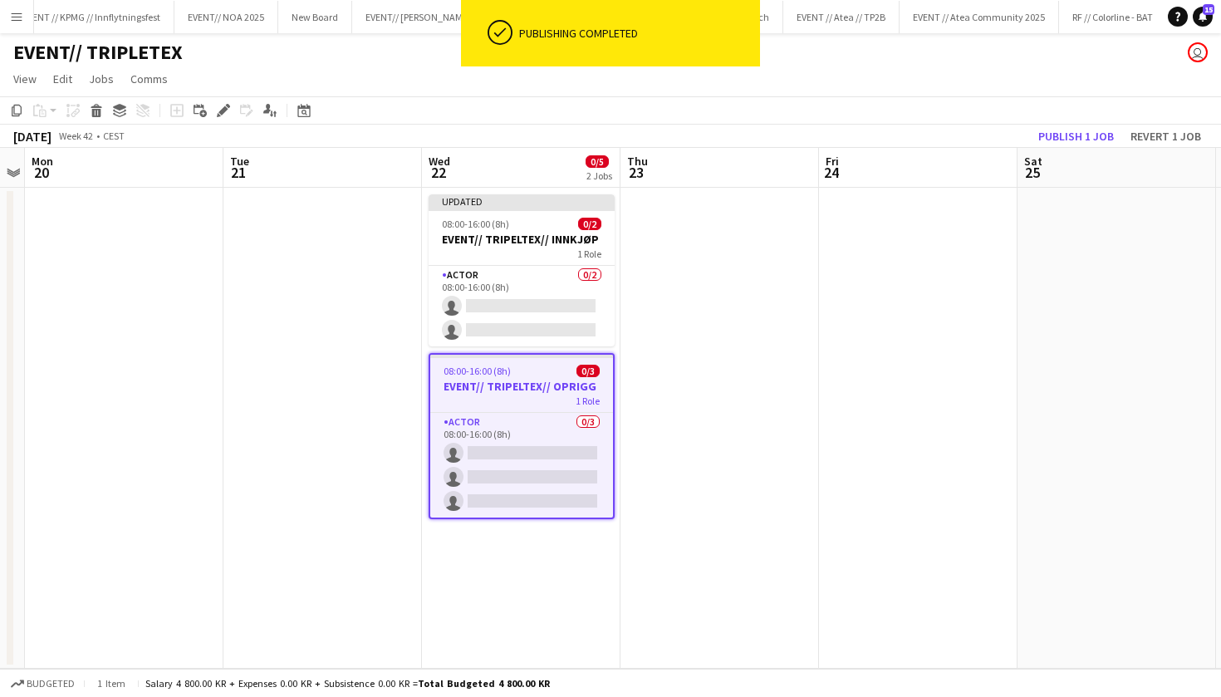
click at [740, 212] on app-date-cell at bounding box center [720, 428] width 199 height 481
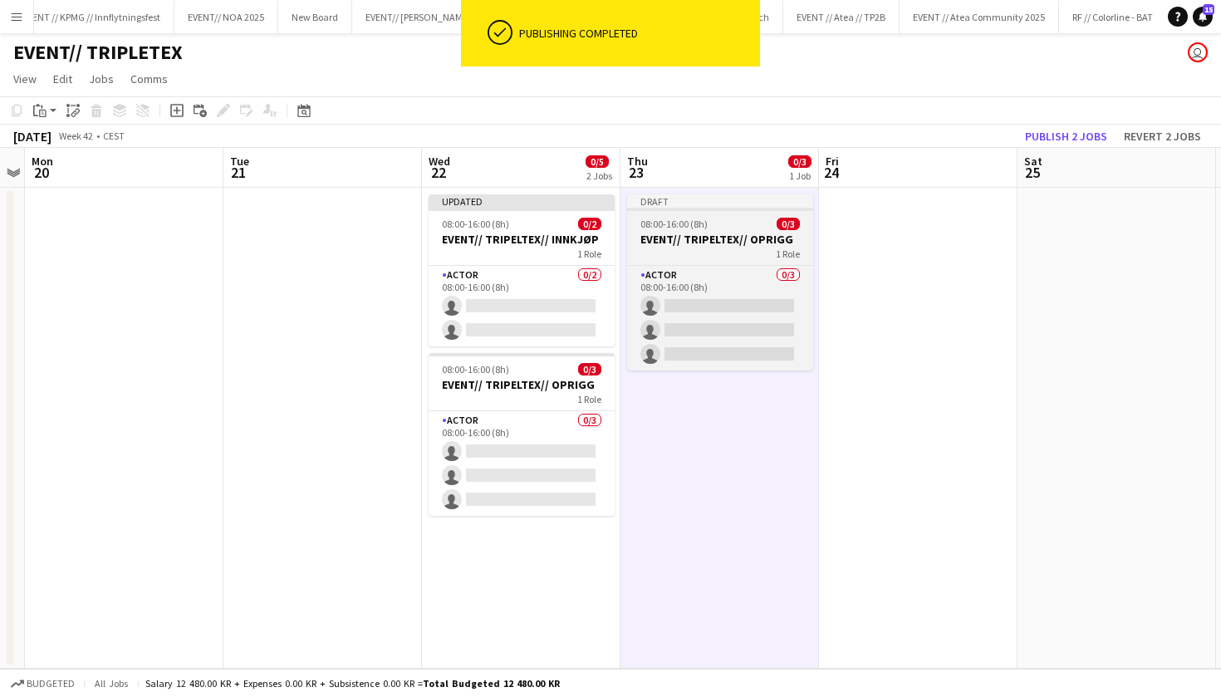
click at [770, 250] on div "1 Role" at bounding box center [720, 253] width 186 height 13
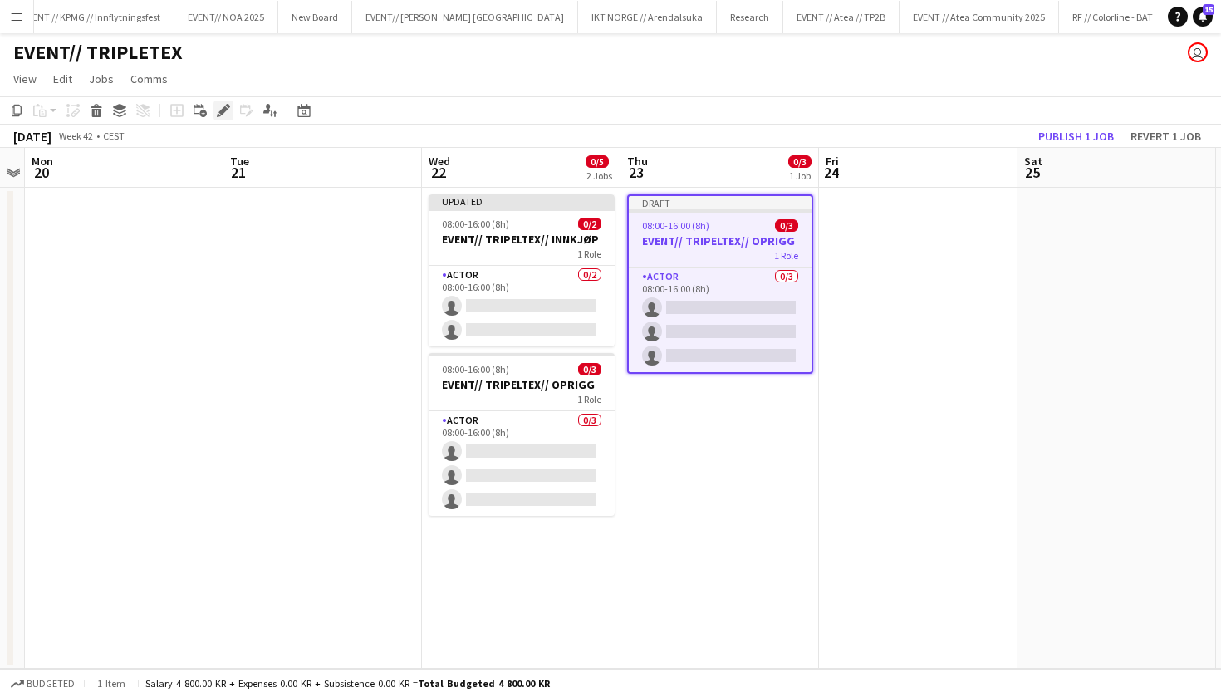
click at [221, 110] on icon "Edit" at bounding box center [223, 110] width 13 height 13
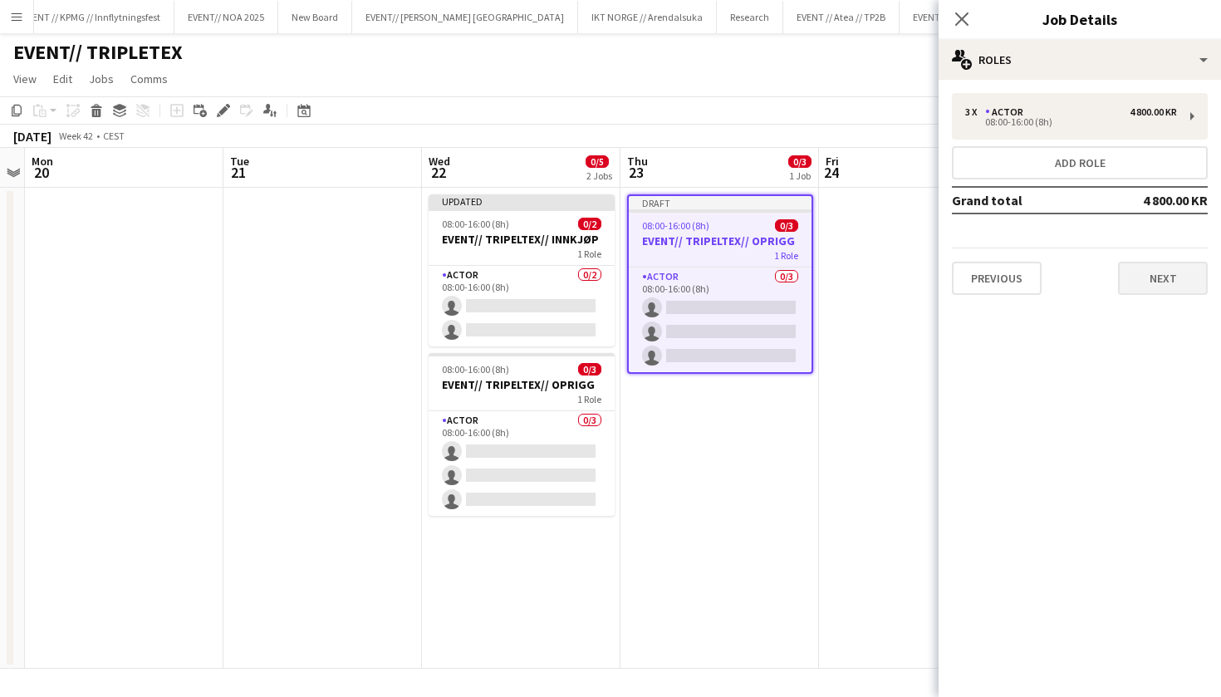
click at [1164, 276] on button "Next" at bounding box center [1163, 278] width 90 height 33
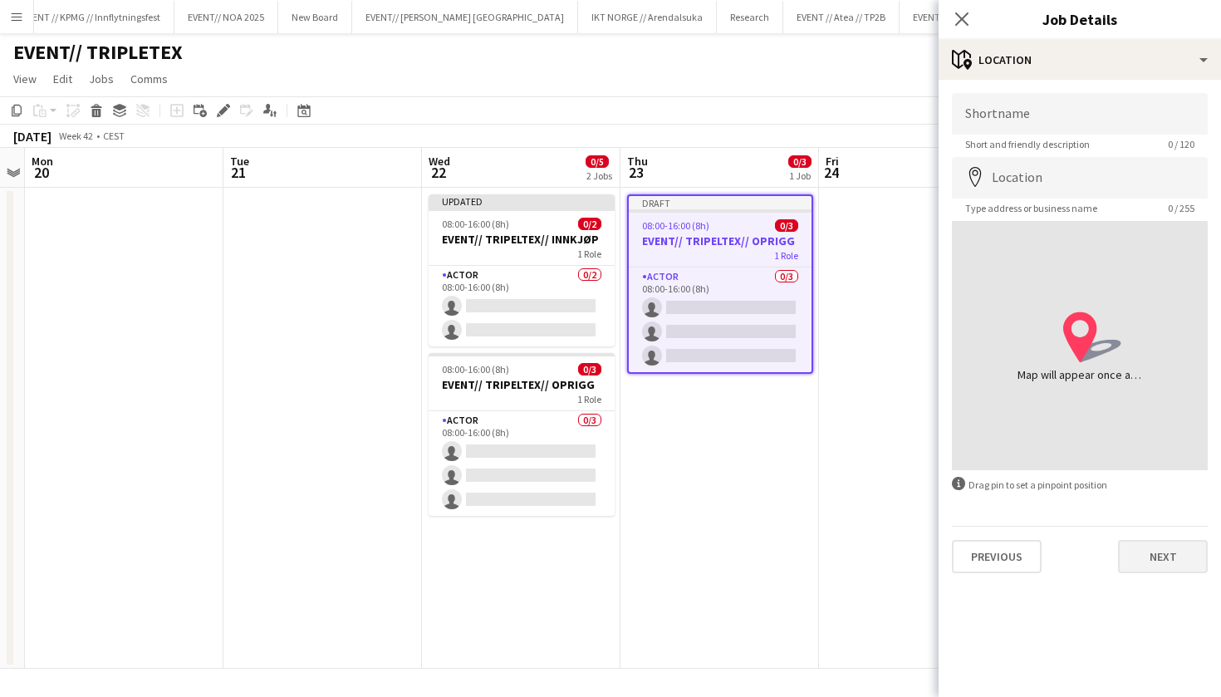
click at [1148, 573] on div "Shortname Short and friendly description 0 / 120 Location map-marker Type addre…" at bounding box center [1080, 333] width 283 height 507
click at [1148, 571] on button "Next" at bounding box center [1163, 556] width 90 height 33
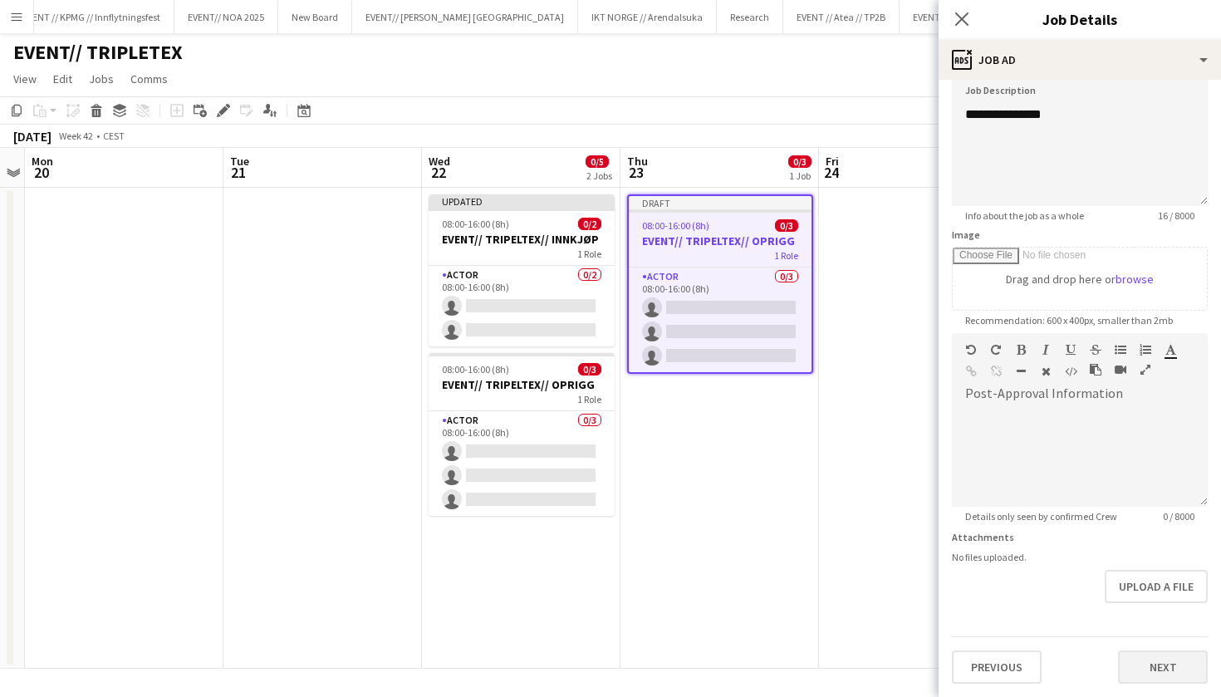
scroll to position [125, 0]
click at [1169, 655] on button "Next" at bounding box center [1163, 667] width 90 height 33
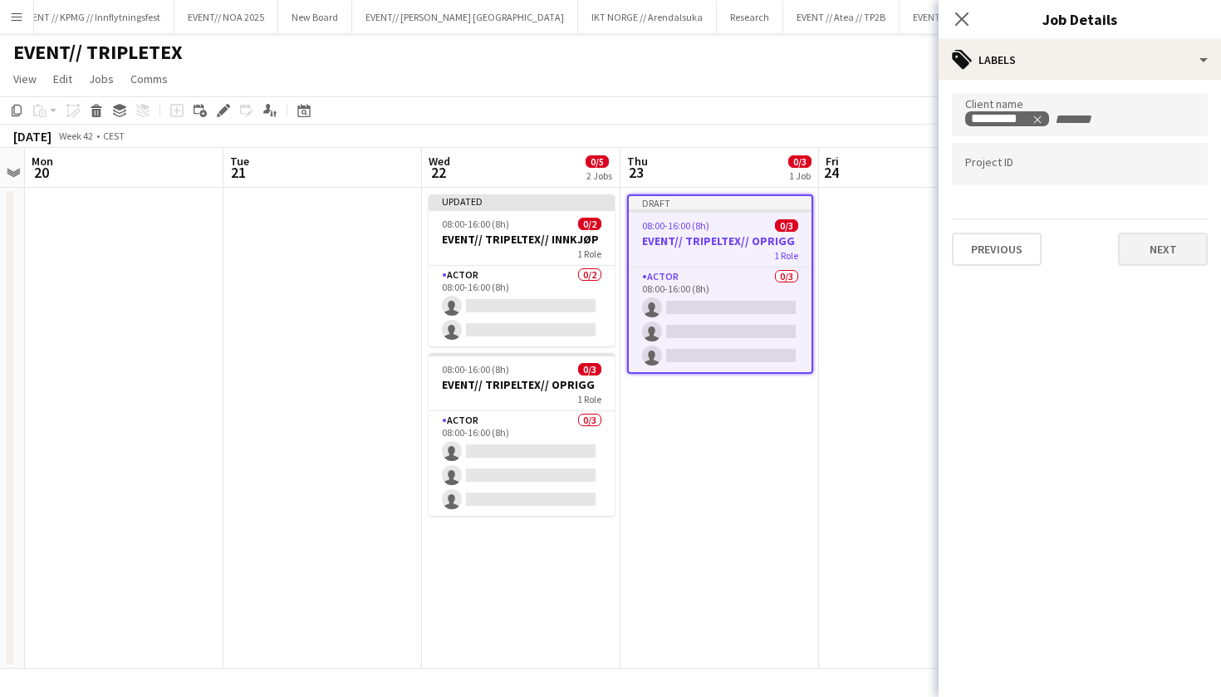
click at [1167, 262] on button "Next" at bounding box center [1163, 249] width 90 height 33
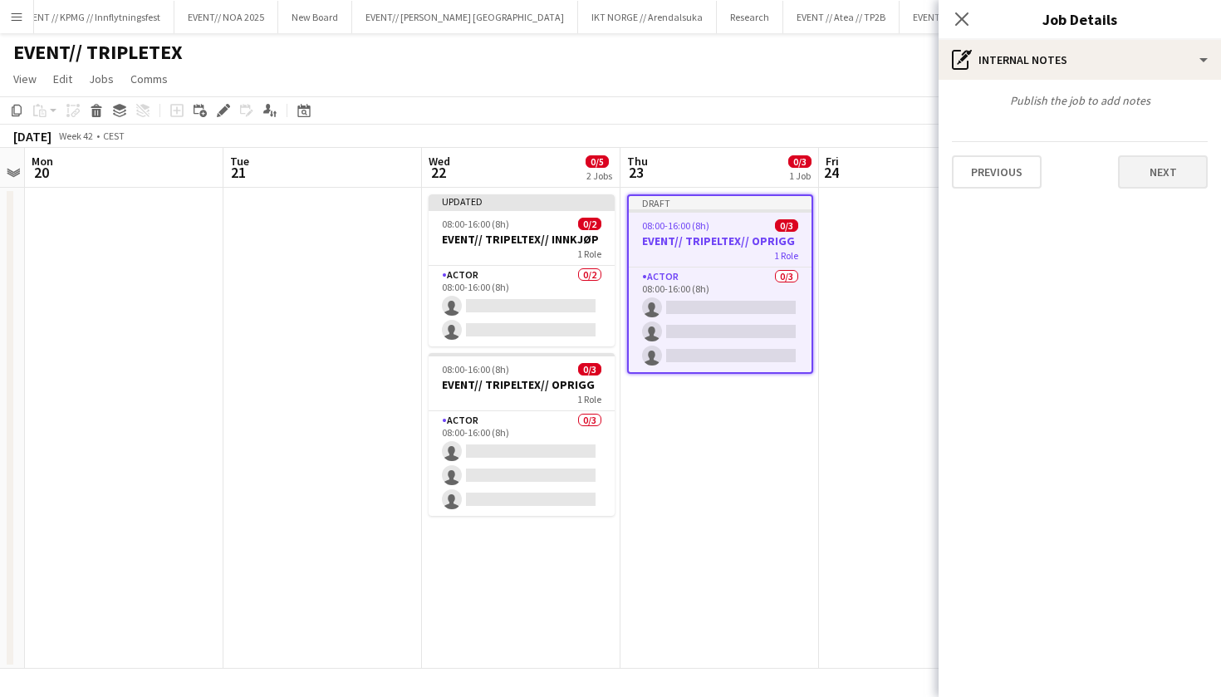
click at [1181, 179] on button "Next" at bounding box center [1163, 171] width 90 height 33
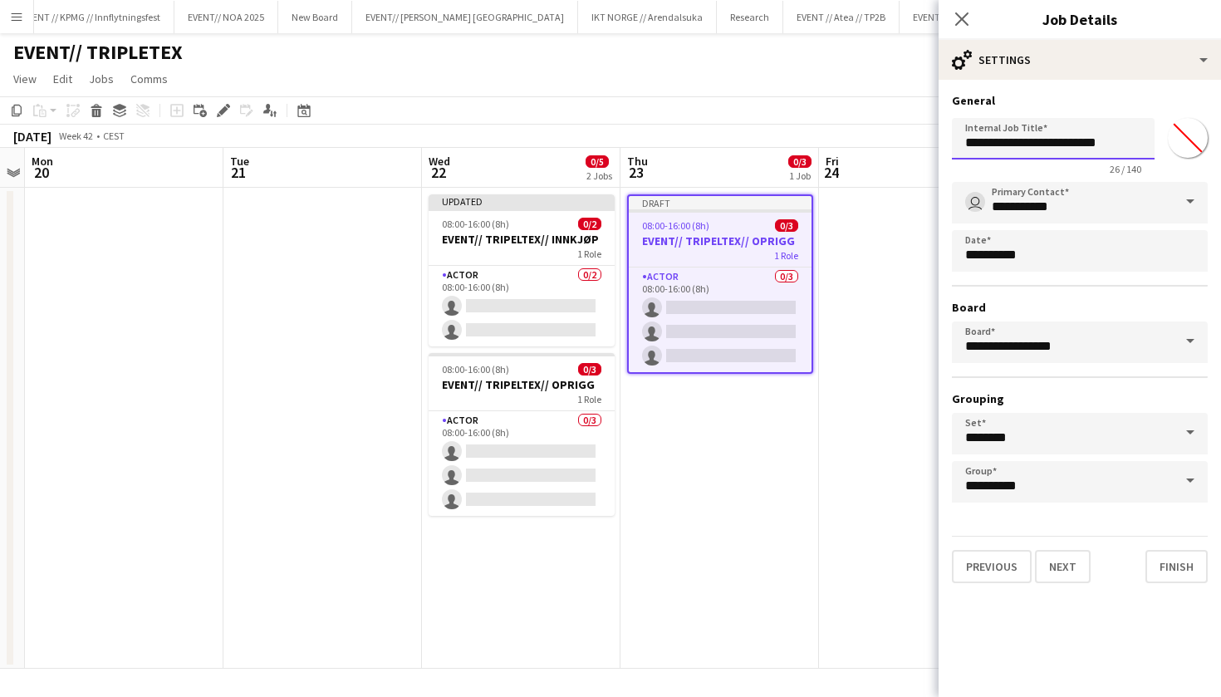
click at [1123, 136] on input "**********" at bounding box center [1053, 139] width 203 height 42
click at [1134, 139] on input "**********" at bounding box center [1053, 139] width 203 height 42
type input "**********"
click at [1184, 572] on button "Finish" at bounding box center [1177, 566] width 62 height 33
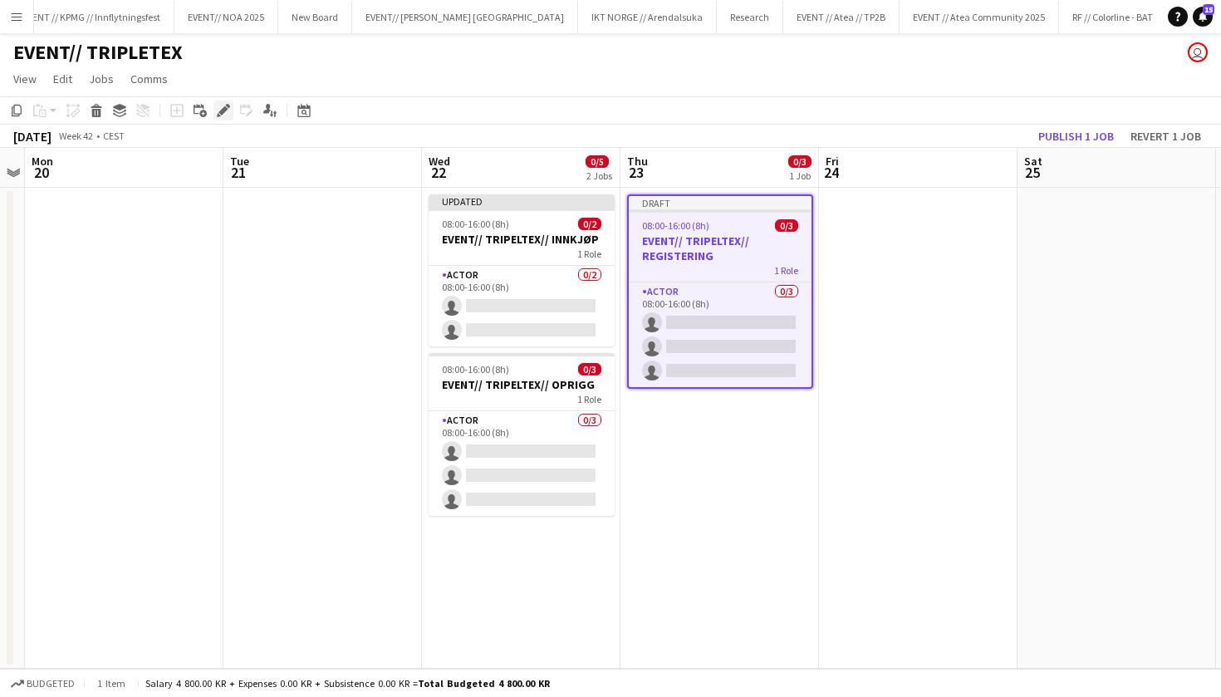
click at [220, 109] on icon "Edit" at bounding box center [223, 110] width 13 height 13
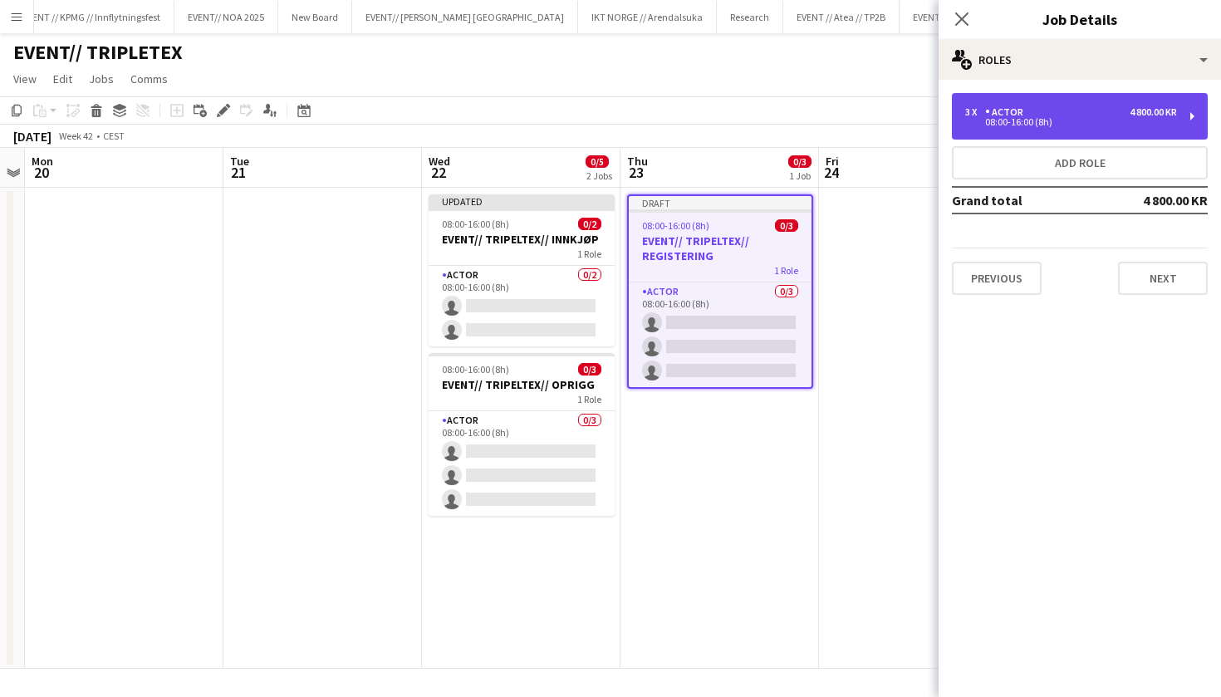
click at [1015, 120] on div "08:00-16:00 (8h)" at bounding box center [1072, 122] width 212 height 8
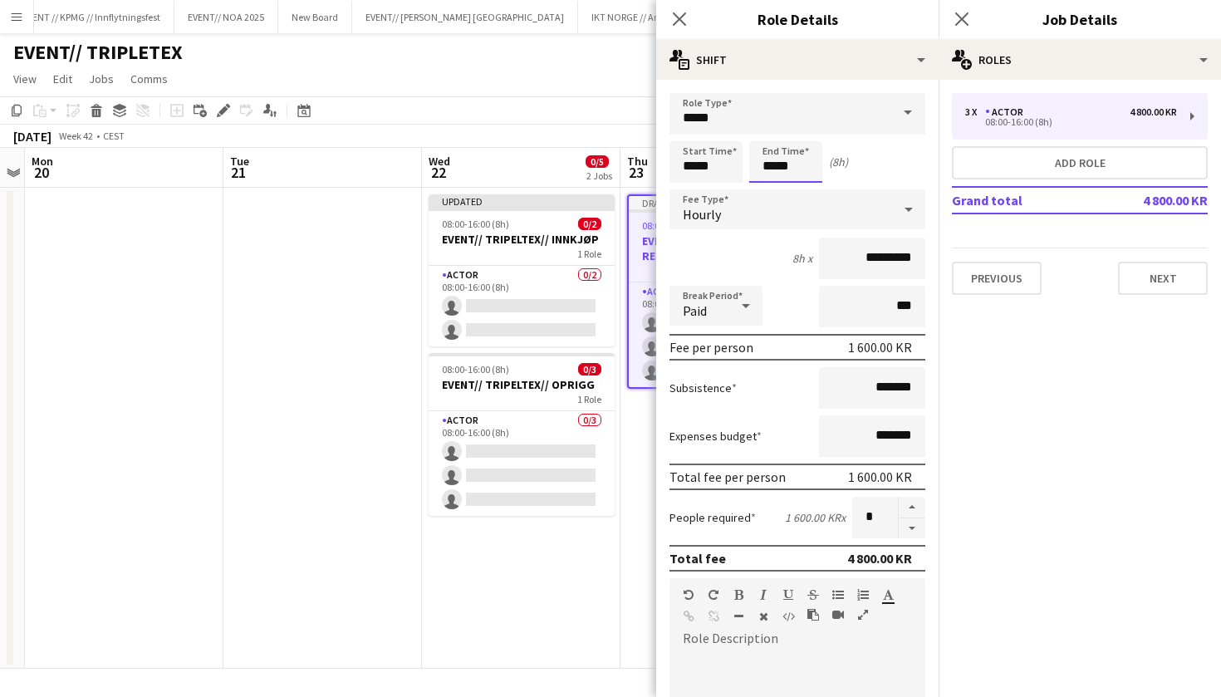
click at [770, 161] on input "*****" at bounding box center [786, 162] width 73 height 42
click at [774, 161] on input "*****" at bounding box center [786, 162] width 73 height 42
type input "*****"
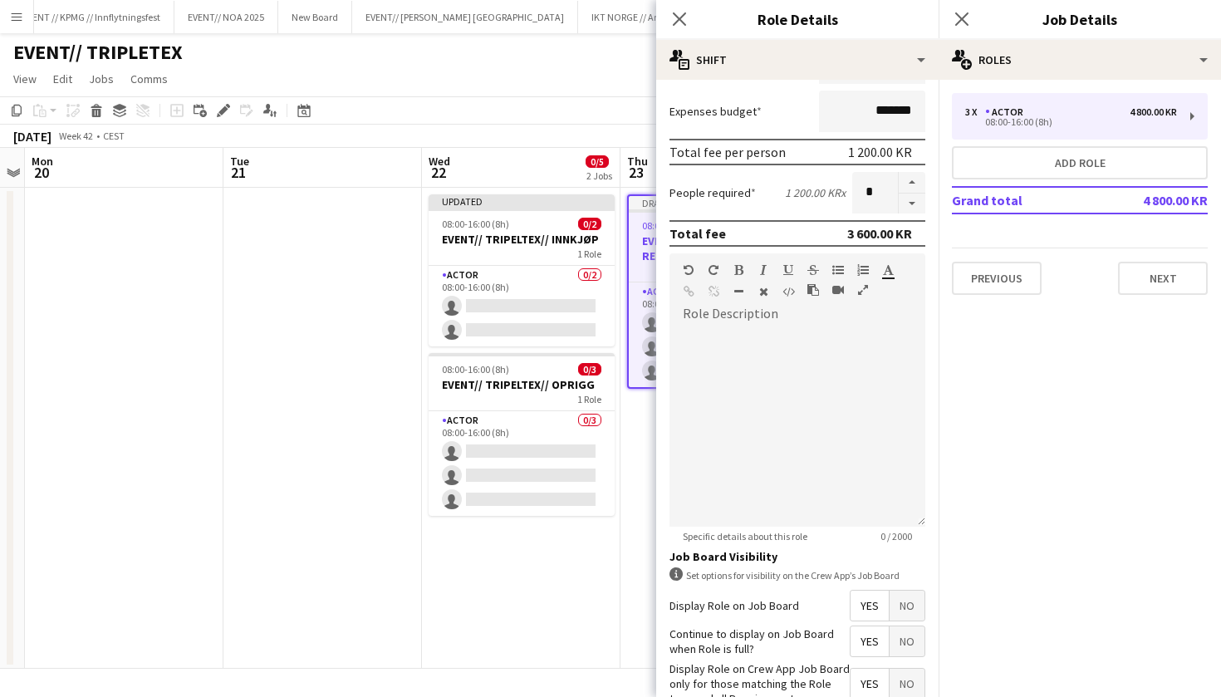
scroll to position [150, 0]
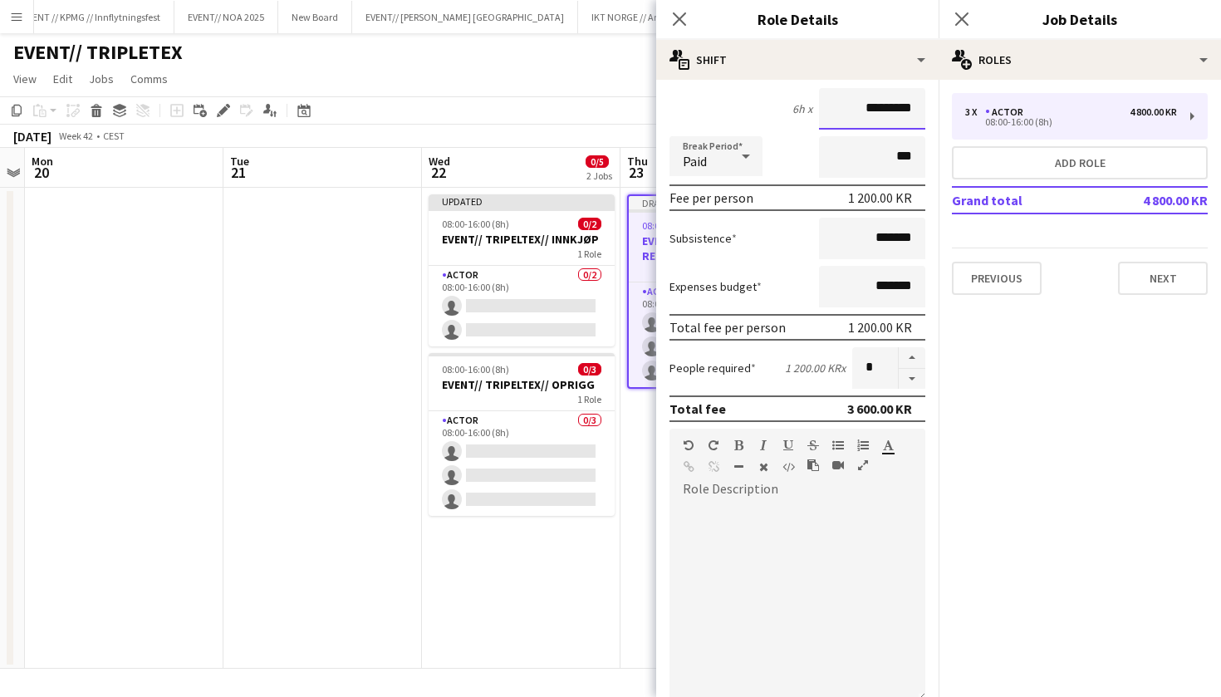
click at [867, 105] on input "*********" at bounding box center [872, 109] width 106 height 42
type input "******"
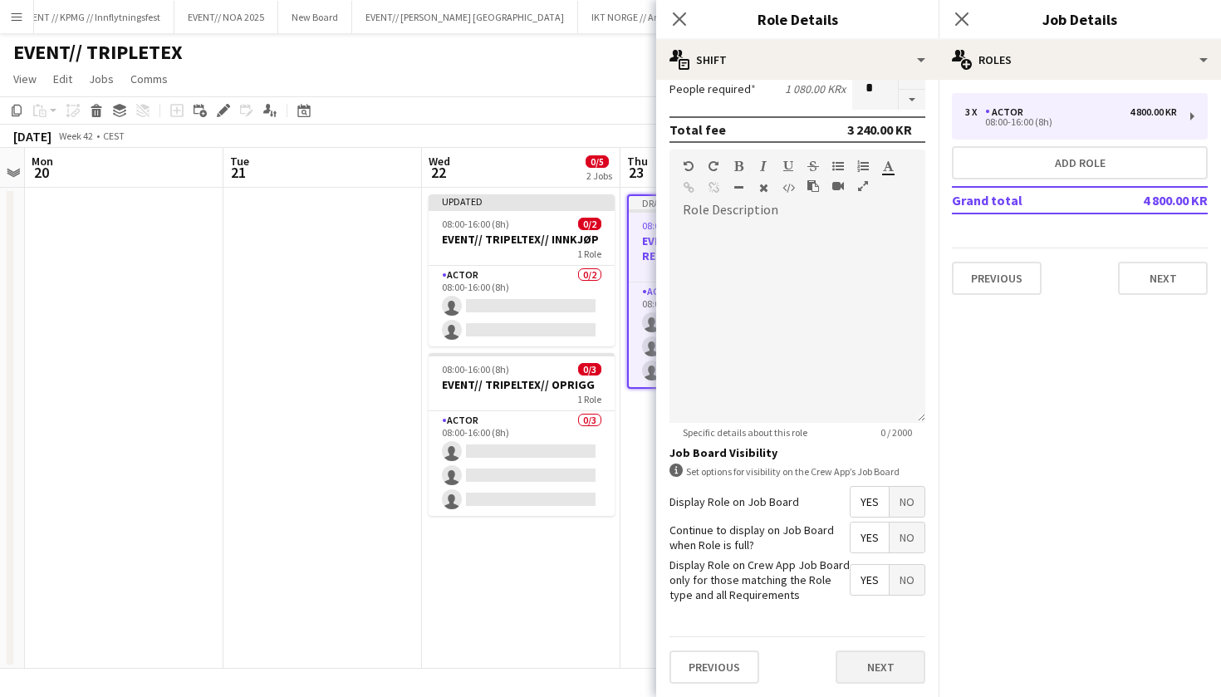
scroll to position [428, 0]
click at [898, 679] on button "Next" at bounding box center [881, 667] width 90 height 33
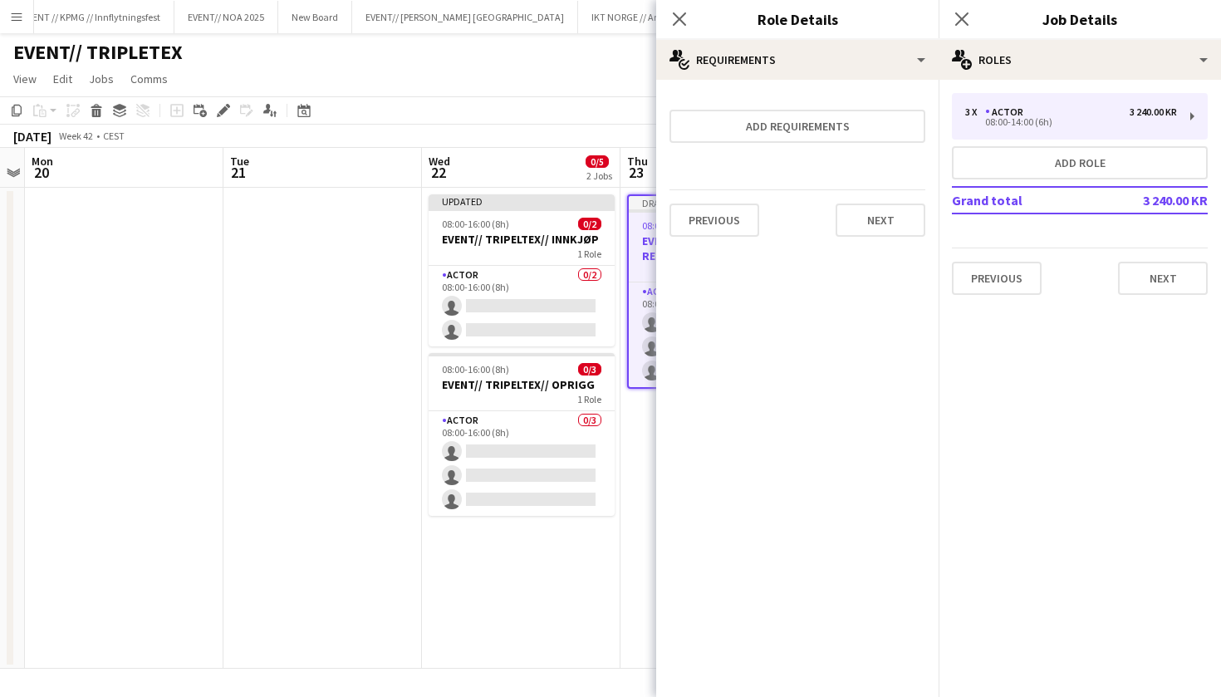
scroll to position [0, 0]
click at [886, 239] on div "Previous Next" at bounding box center [798, 219] width 256 height 61
click at [887, 231] on button "Next" at bounding box center [881, 220] width 90 height 33
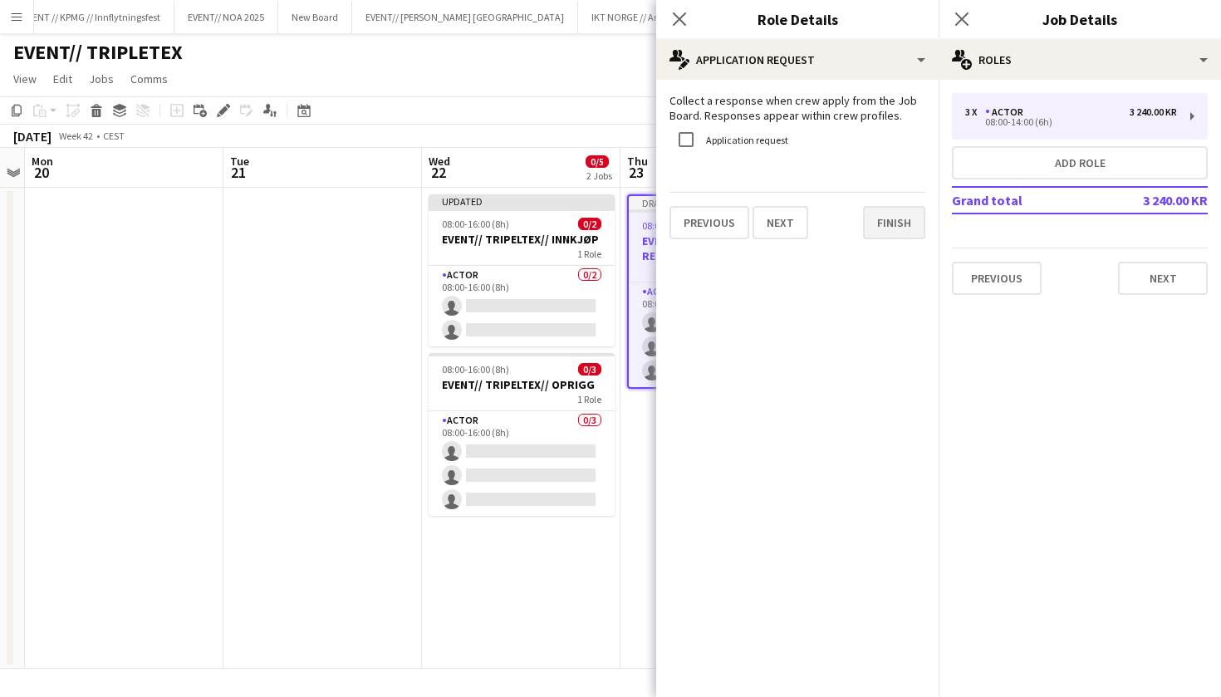
click at [902, 229] on button "Finish" at bounding box center [894, 222] width 62 height 33
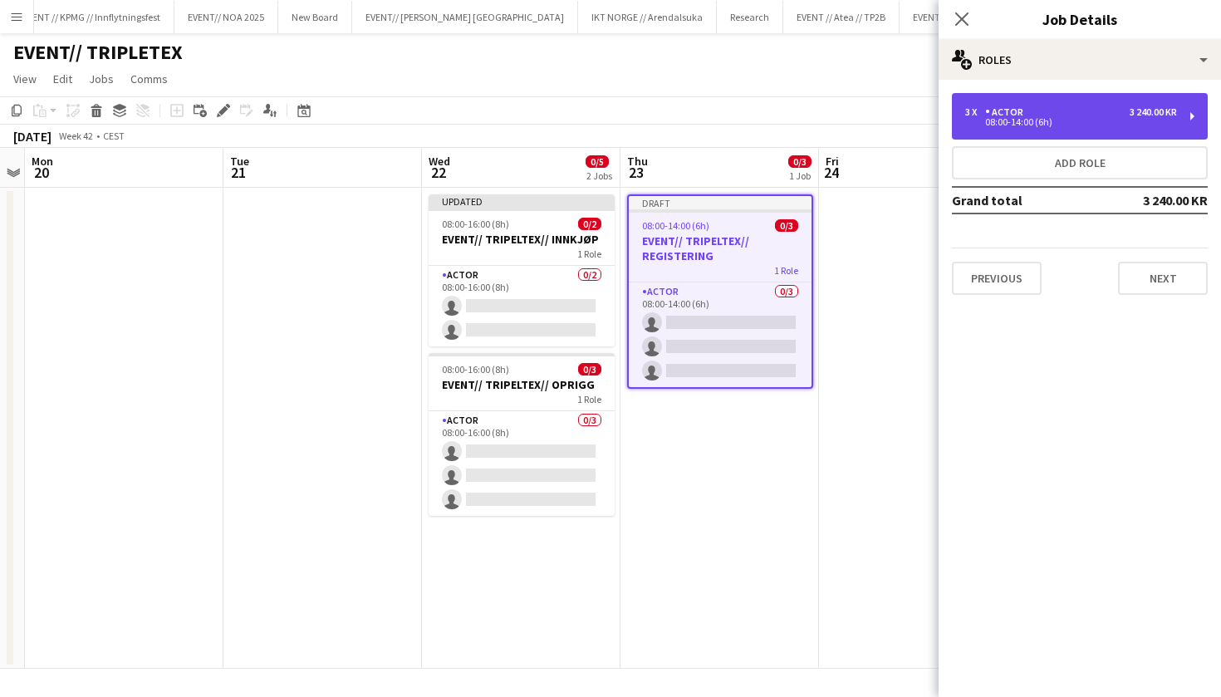
click at [1040, 108] on div "3 x Actor 3 240.00 KR" at bounding box center [1072, 112] width 212 height 12
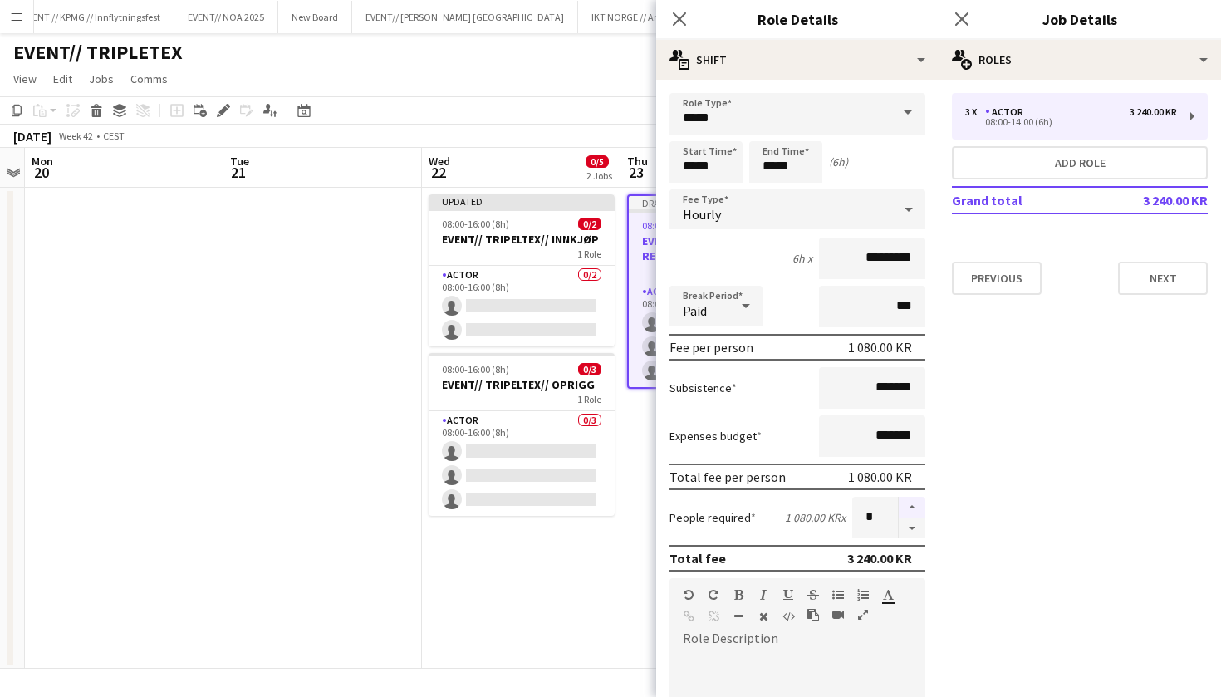
click at [916, 502] on button "button" at bounding box center [912, 508] width 27 height 22
type input "*"
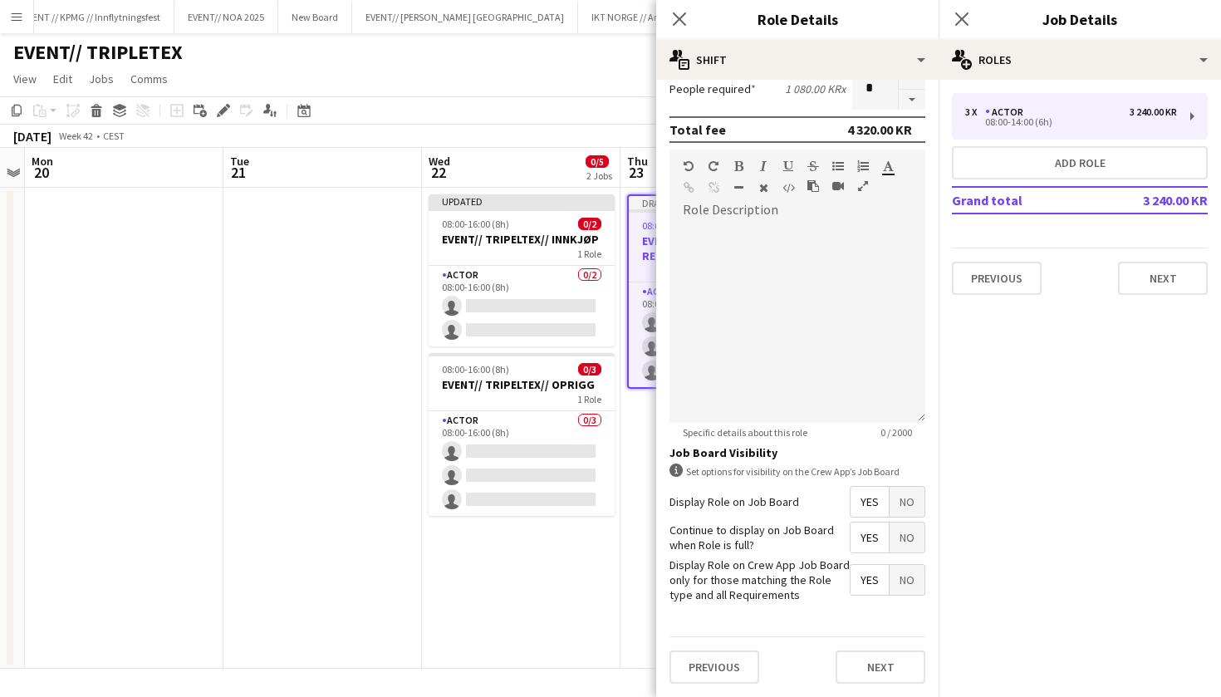
click at [875, 648] on div "Previous Next" at bounding box center [798, 666] width 256 height 61
click at [875, 666] on button "Next" at bounding box center [881, 667] width 90 height 33
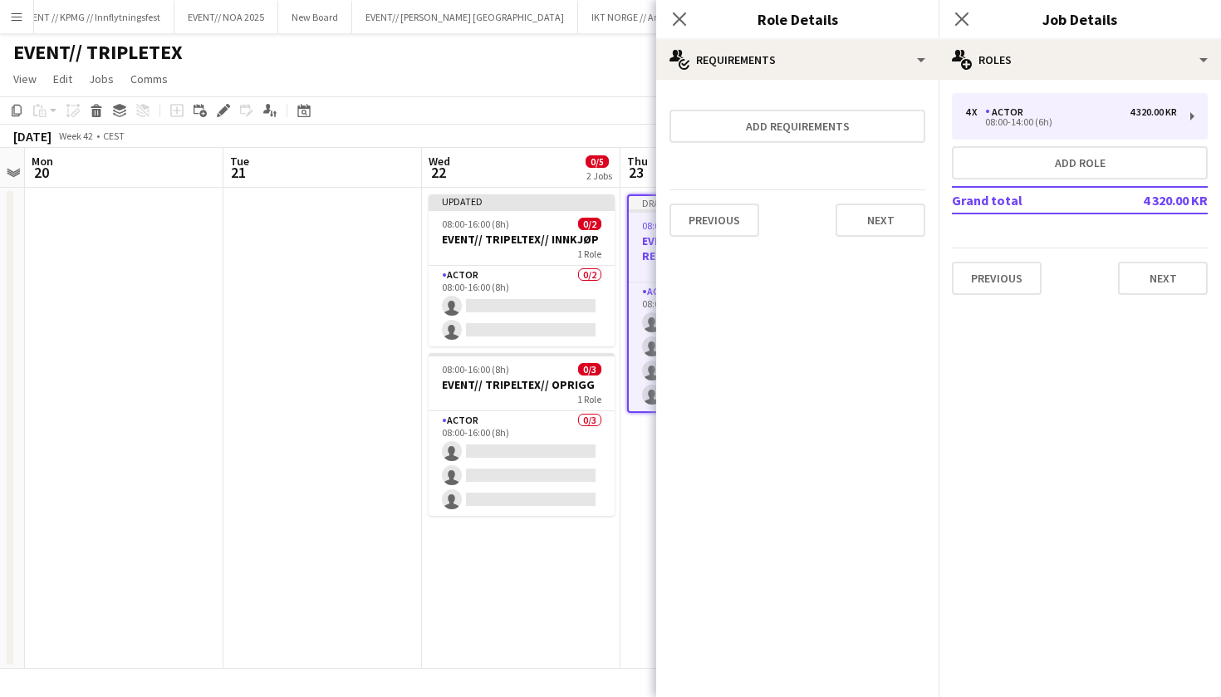
scroll to position [0, 0]
click at [872, 218] on button "Next" at bounding box center [881, 220] width 90 height 33
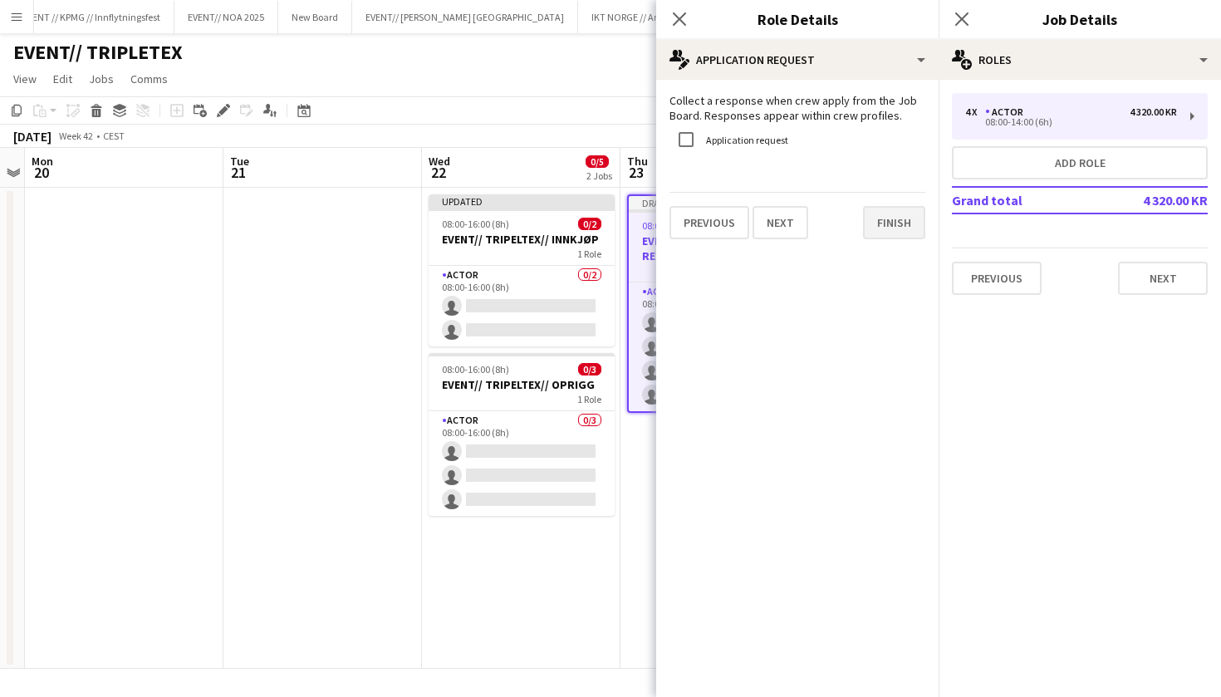
click at [900, 224] on button "Finish" at bounding box center [894, 222] width 62 height 33
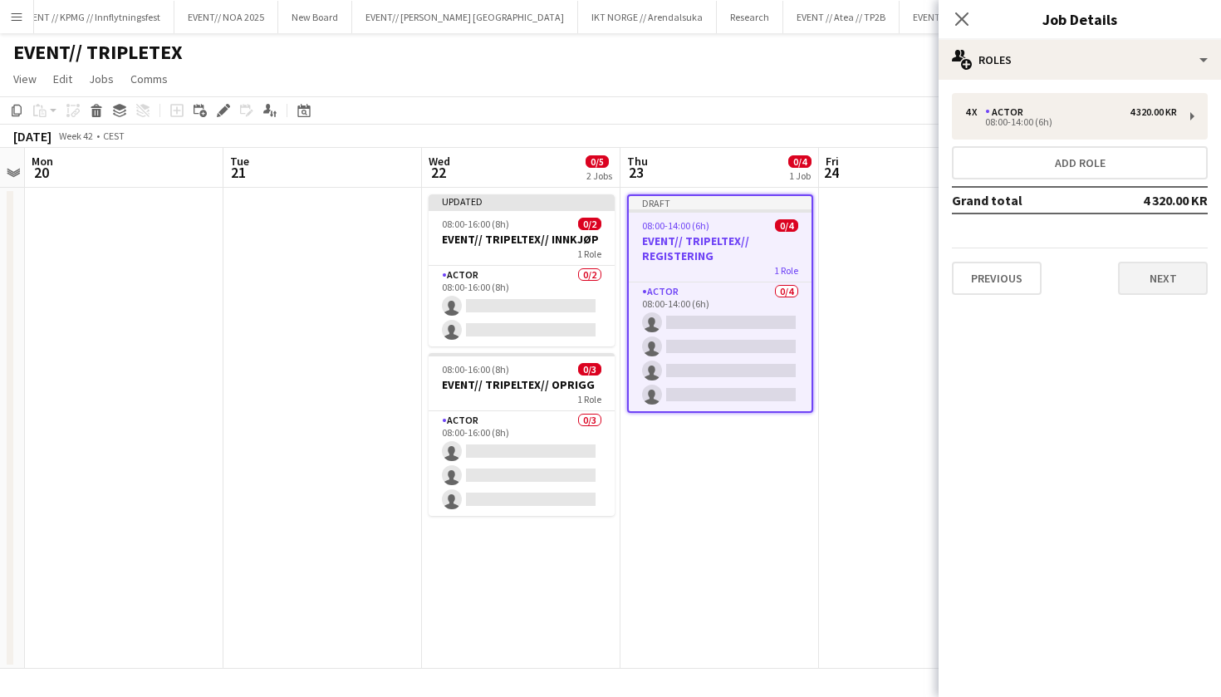
click at [1161, 272] on button "Next" at bounding box center [1163, 278] width 90 height 33
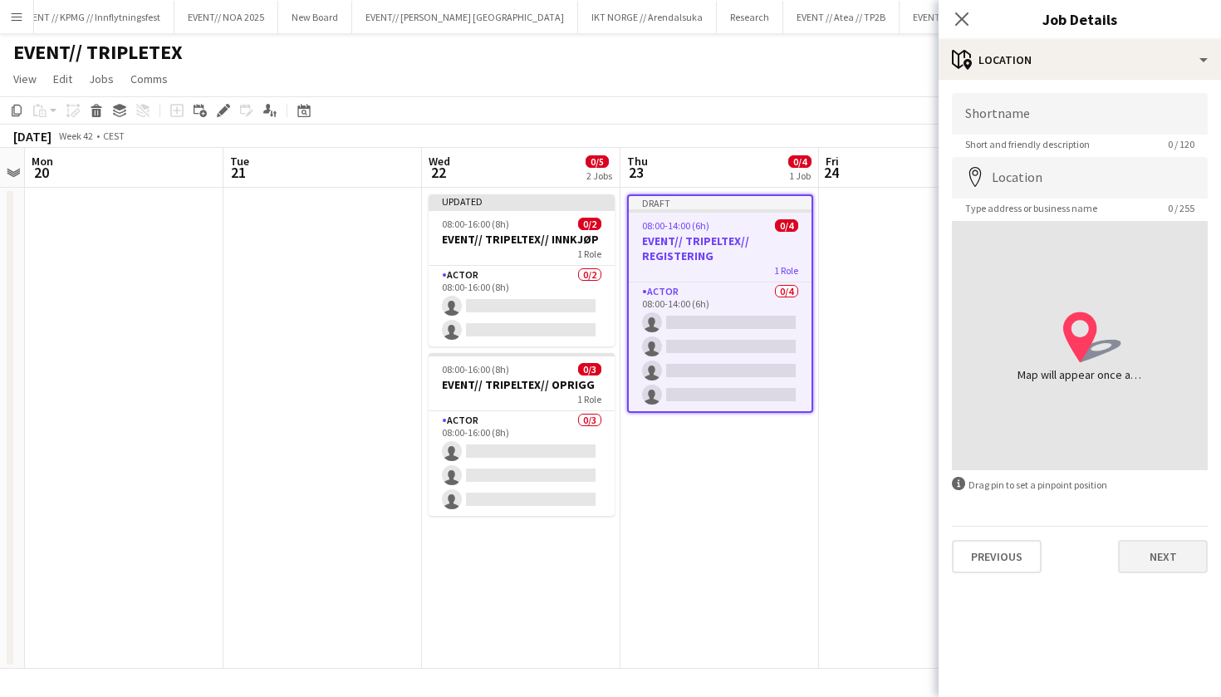
click at [1176, 557] on button "Next" at bounding box center [1163, 556] width 90 height 33
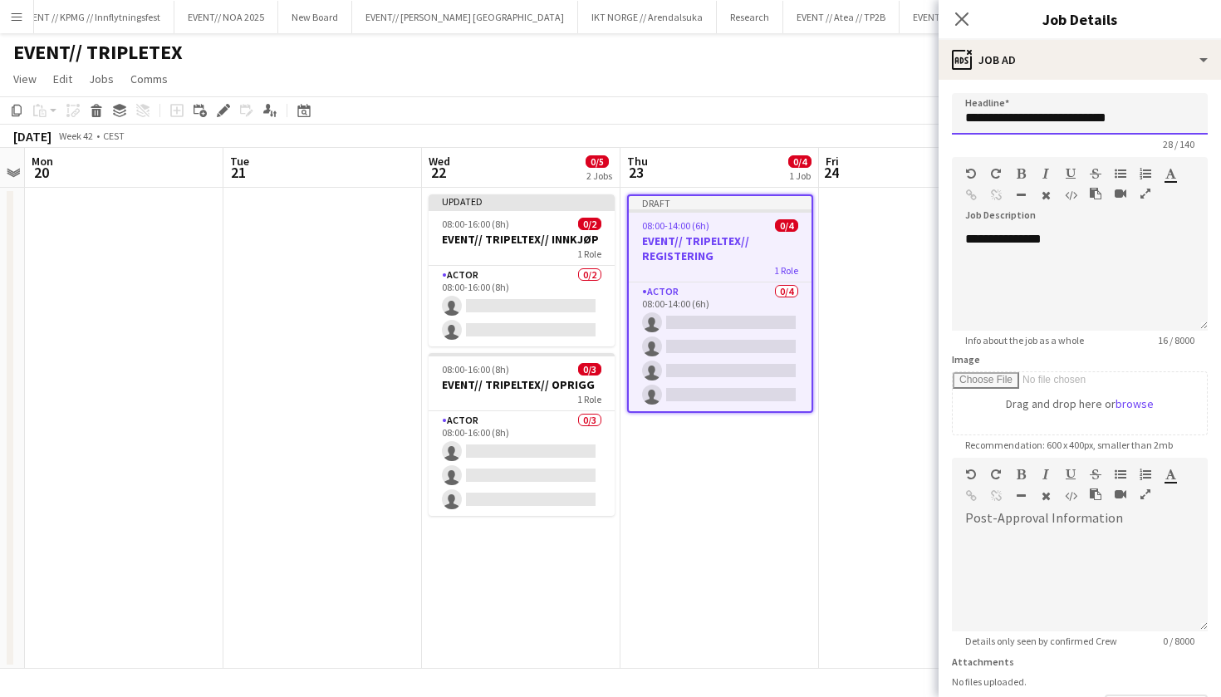
click at [1153, 118] on input "**********" at bounding box center [1080, 114] width 256 height 42
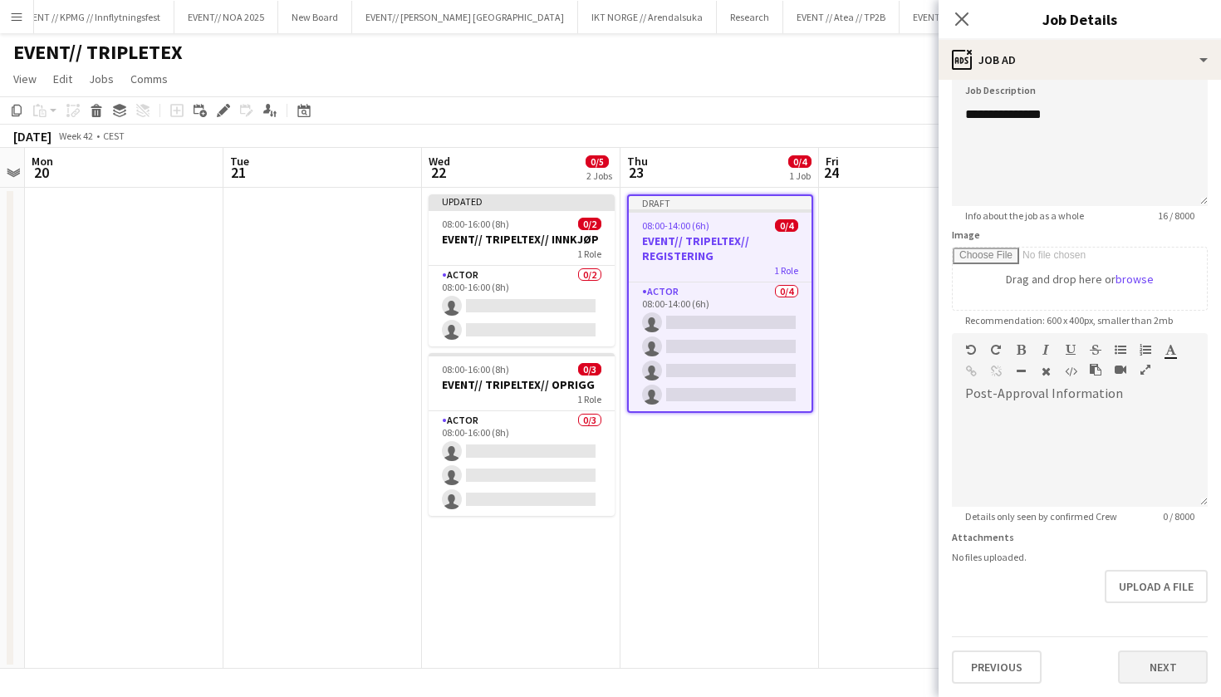
scroll to position [125, 0]
type input "**********"
click at [1157, 678] on button "Next" at bounding box center [1163, 667] width 90 height 33
type input "*******"
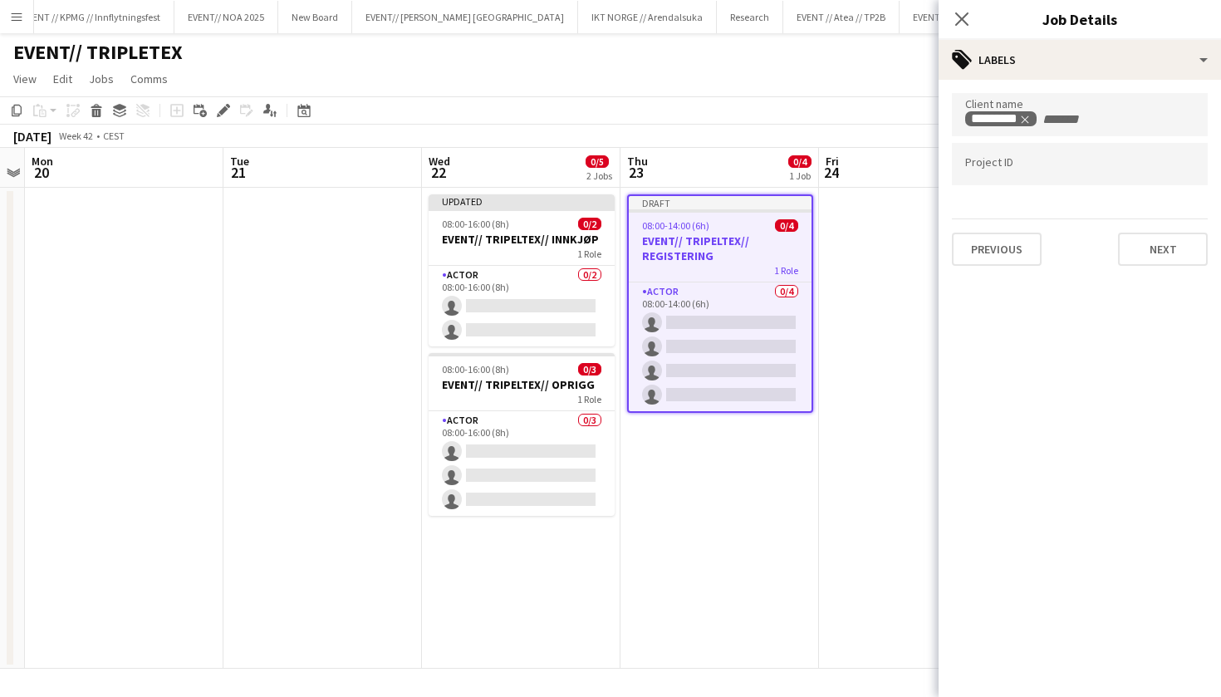
scroll to position [0, 0]
click at [1155, 276] on div "Client name ********* Project ID Previous Next" at bounding box center [1080, 179] width 283 height 199
click at [1167, 258] on button "Next" at bounding box center [1163, 249] width 90 height 33
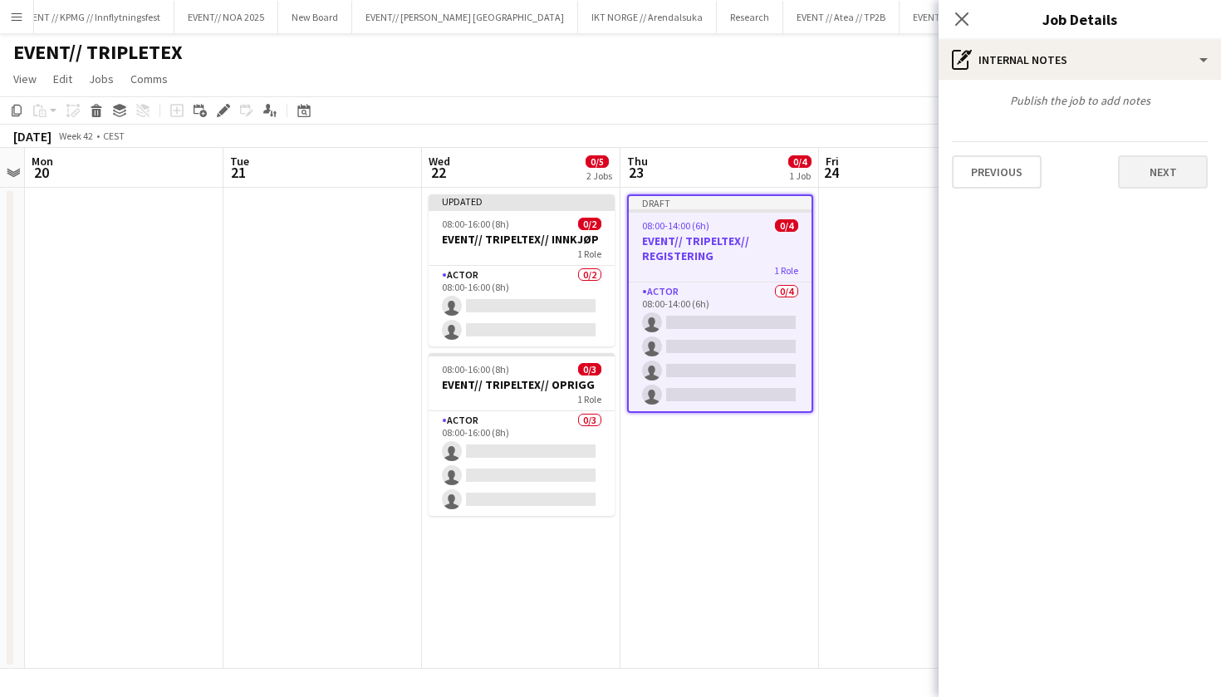
click at [1162, 156] on button "Next" at bounding box center [1163, 171] width 90 height 33
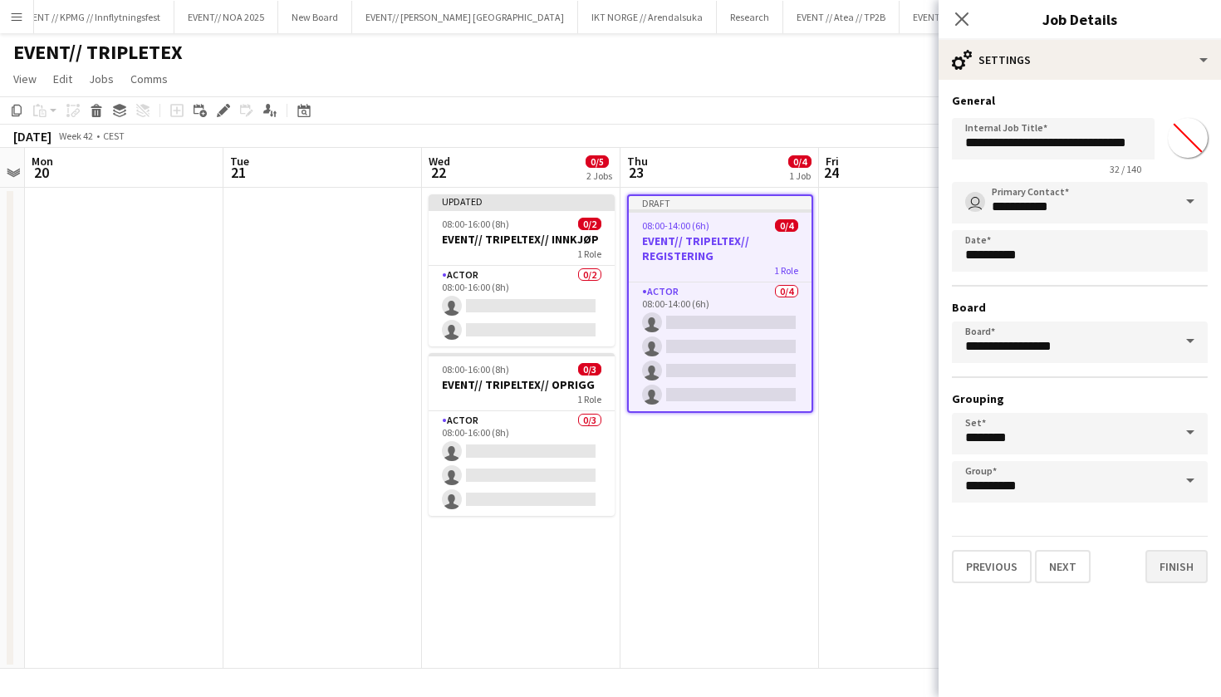
click at [1194, 567] on button "Finish" at bounding box center [1177, 566] width 62 height 33
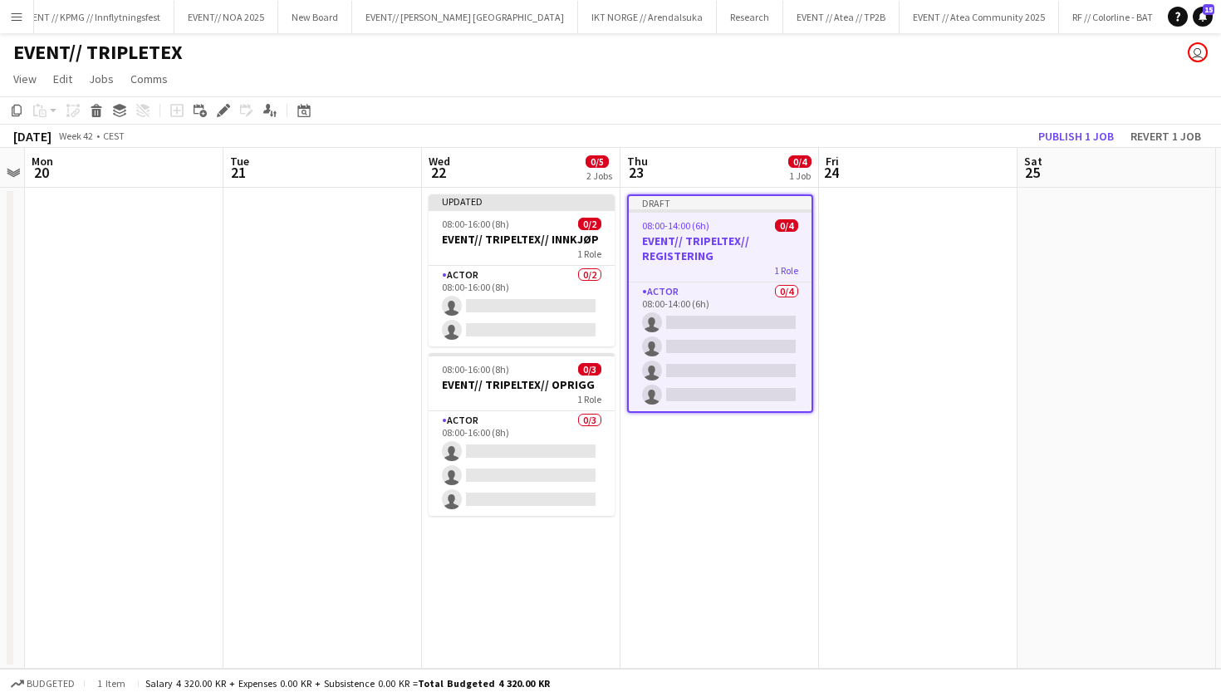
click at [939, 361] on app-date-cell at bounding box center [918, 428] width 199 height 481
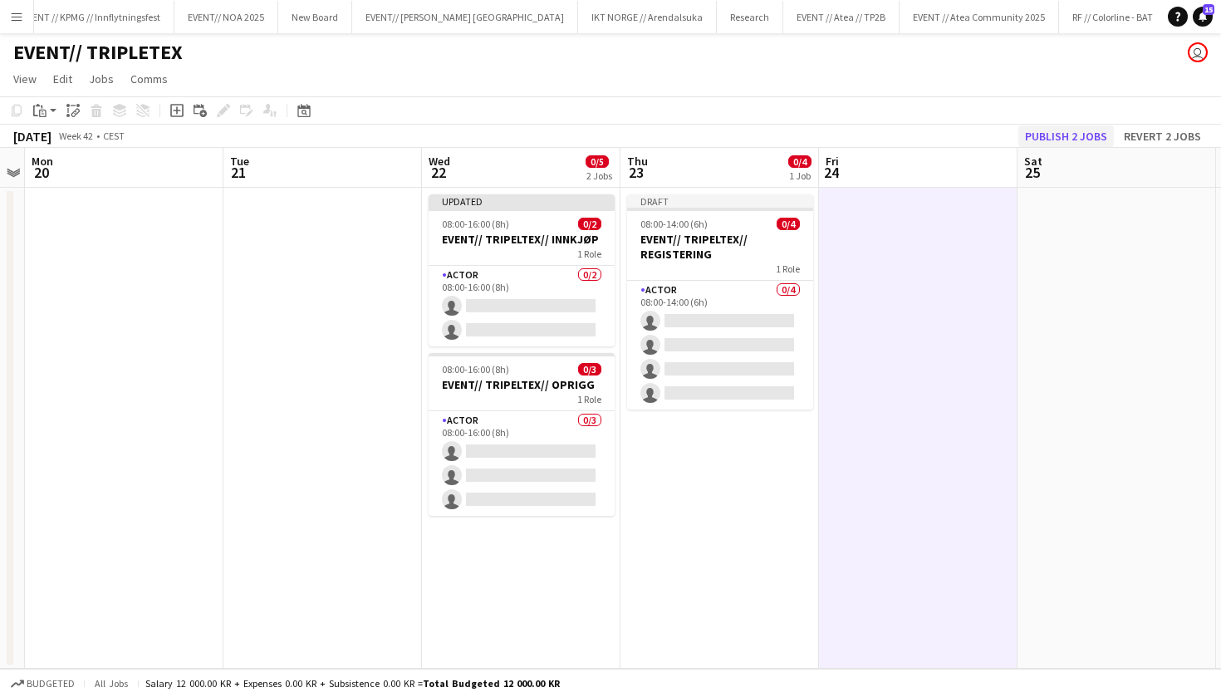
click at [1074, 130] on button "Publish 2 jobs" at bounding box center [1067, 136] width 96 height 22
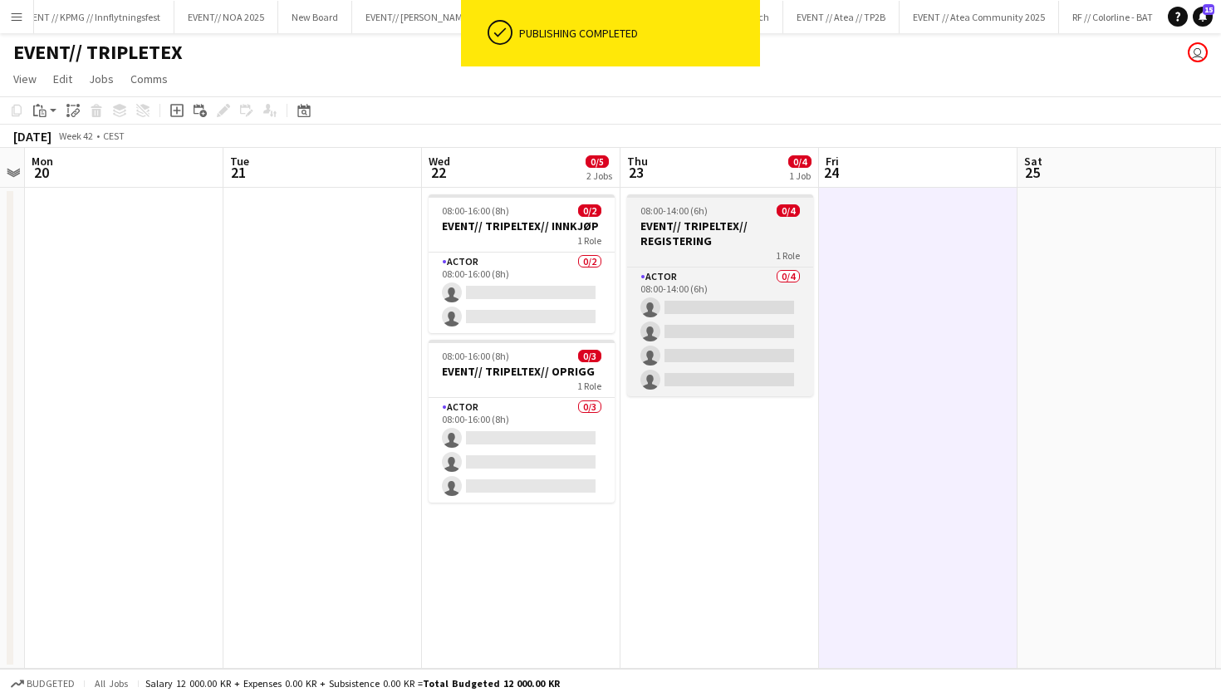
click at [744, 233] on h3 "EVENT// TRIPELTEX// REGISTERING" at bounding box center [720, 234] width 186 height 30
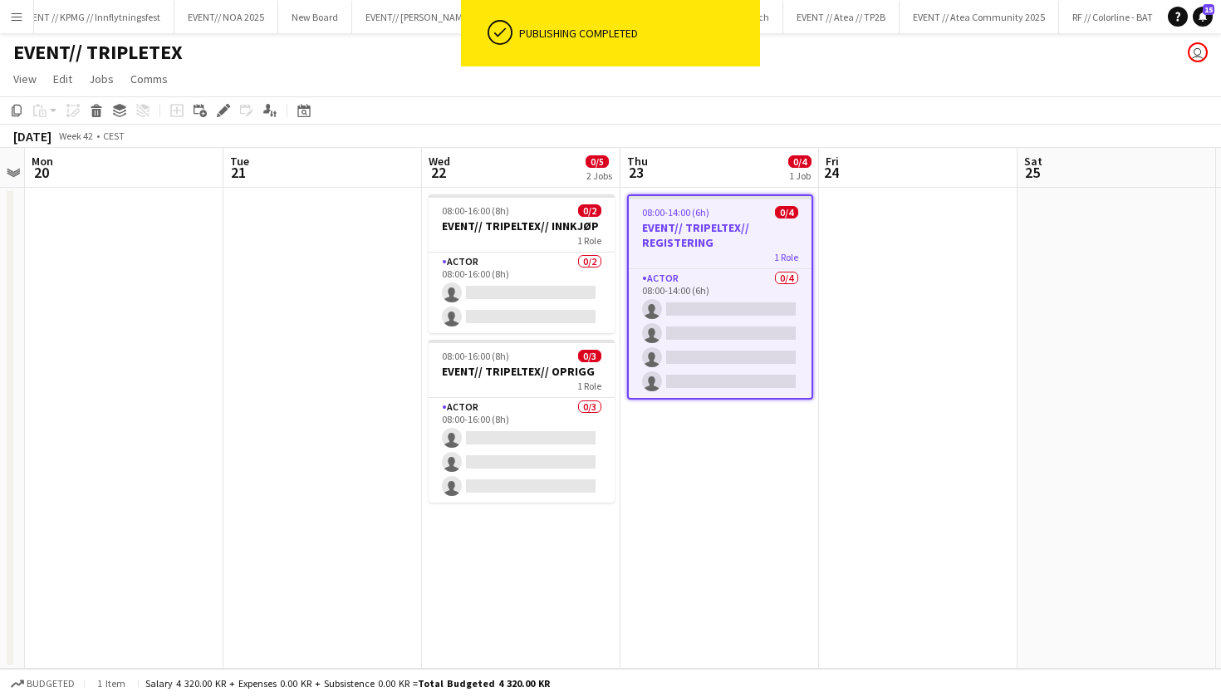
click at [740, 508] on app-date-cell "08:00-14:00 (6h) 0/4 EVENT// TRIPELTEX// REGISTERING 1 Role Actor 0/4 08:00-14:…" at bounding box center [720, 428] width 199 height 481
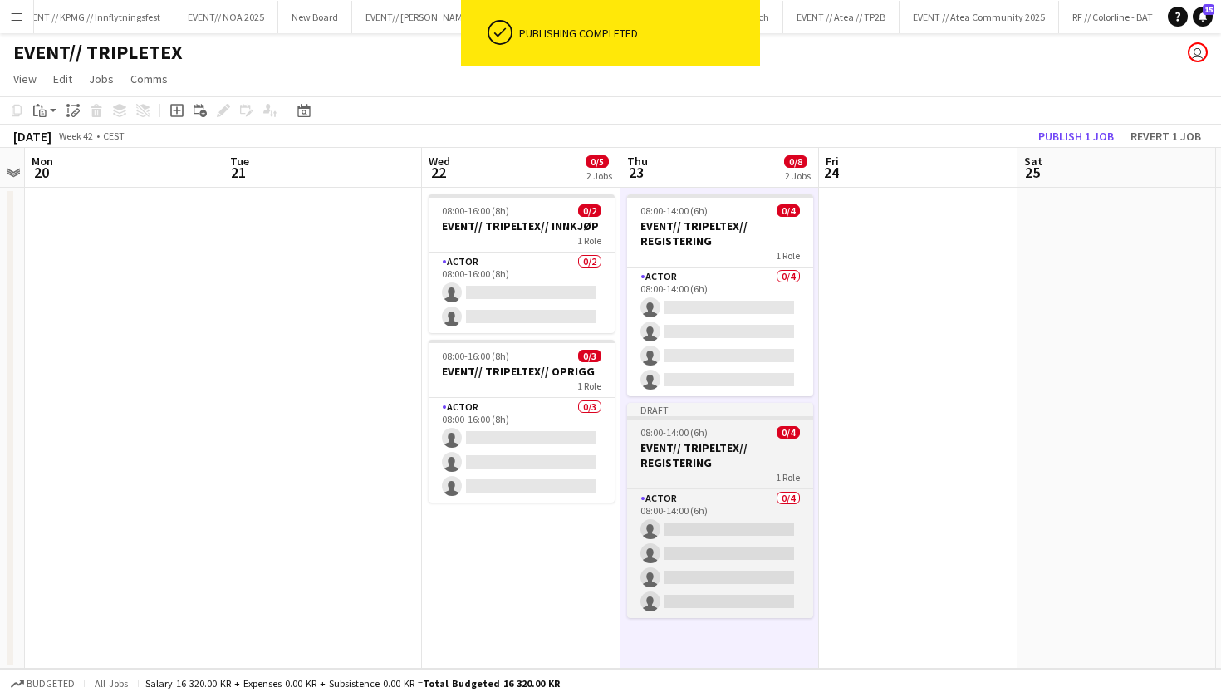
click at [740, 440] on h3 "EVENT// TRIPELTEX// REGISTERING" at bounding box center [720, 455] width 186 height 30
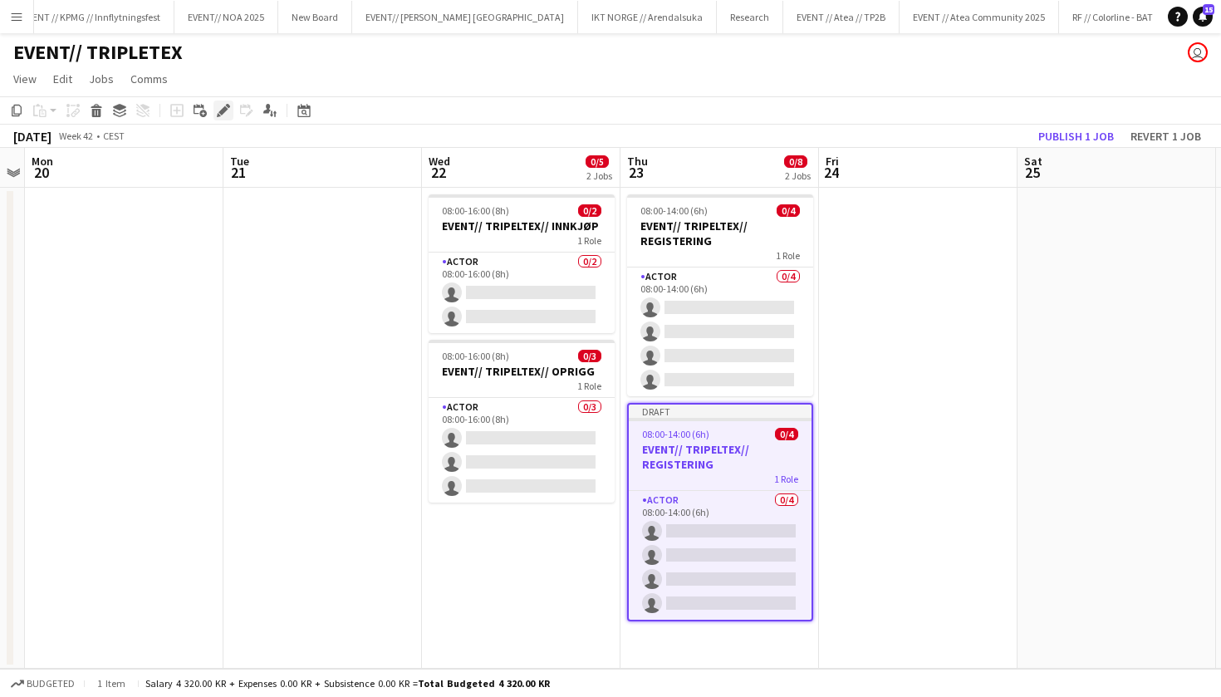
click at [220, 109] on icon "Edit" at bounding box center [223, 110] width 13 height 13
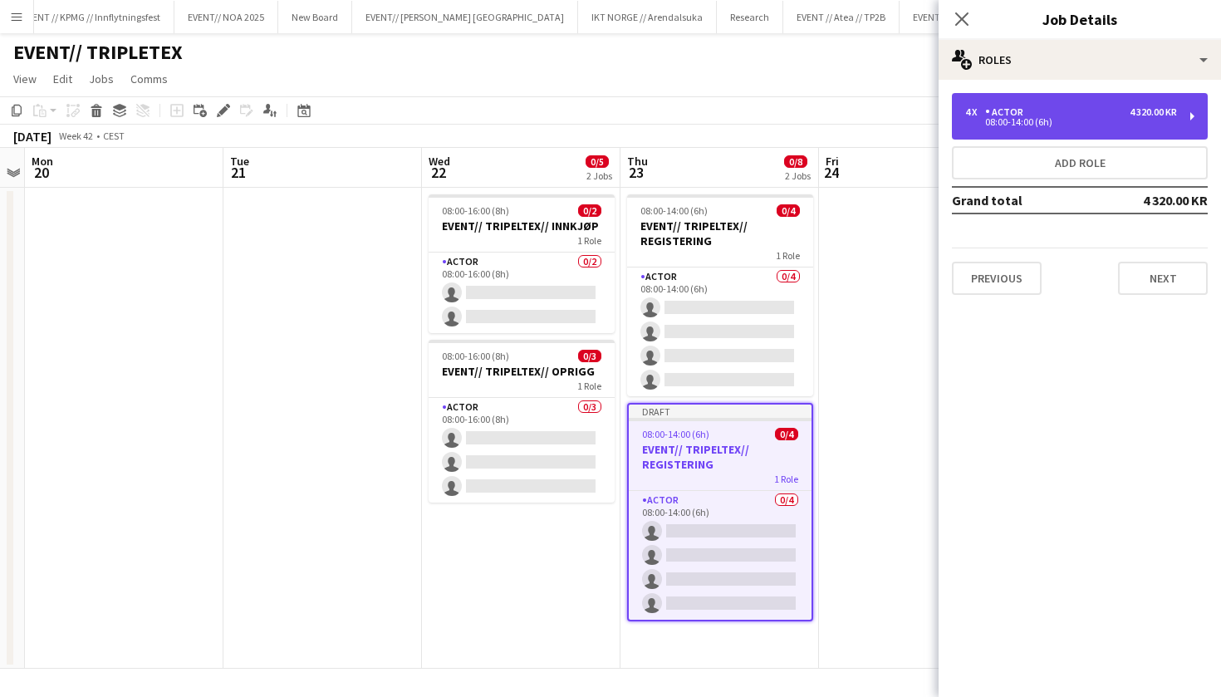
click at [1140, 113] on div "4 320.00 KR" at bounding box center [1153, 112] width 47 height 12
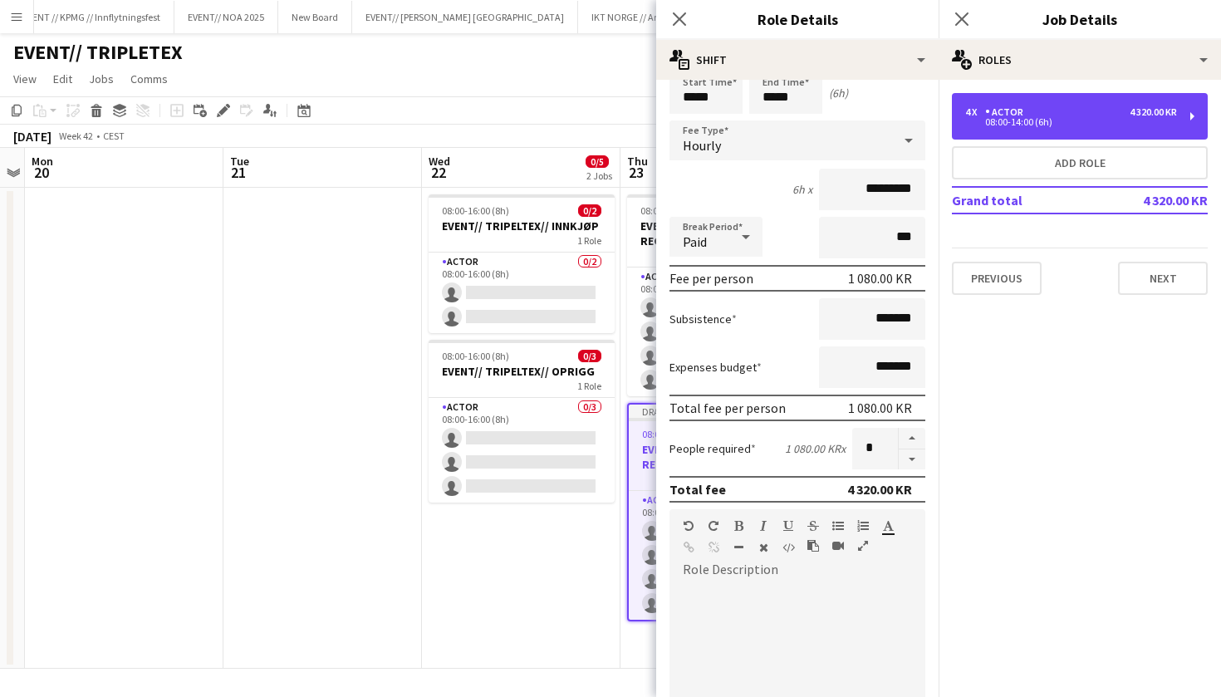
scroll to position [11, 0]
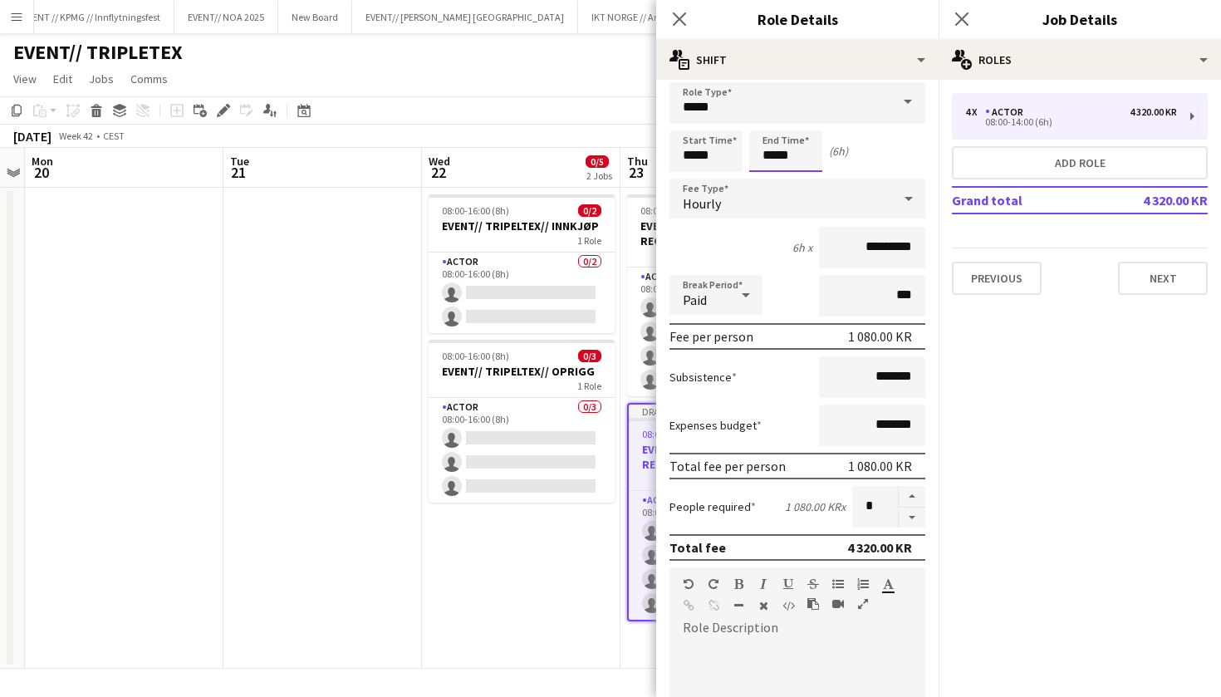
click at [771, 164] on input "*****" at bounding box center [786, 151] width 73 height 42
click at [771, 160] on input "*****" at bounding box center [786, 151] width 73 height 42
click at [769, 156] on input "*****" at bounding box center [786, 151] width 73 height 42
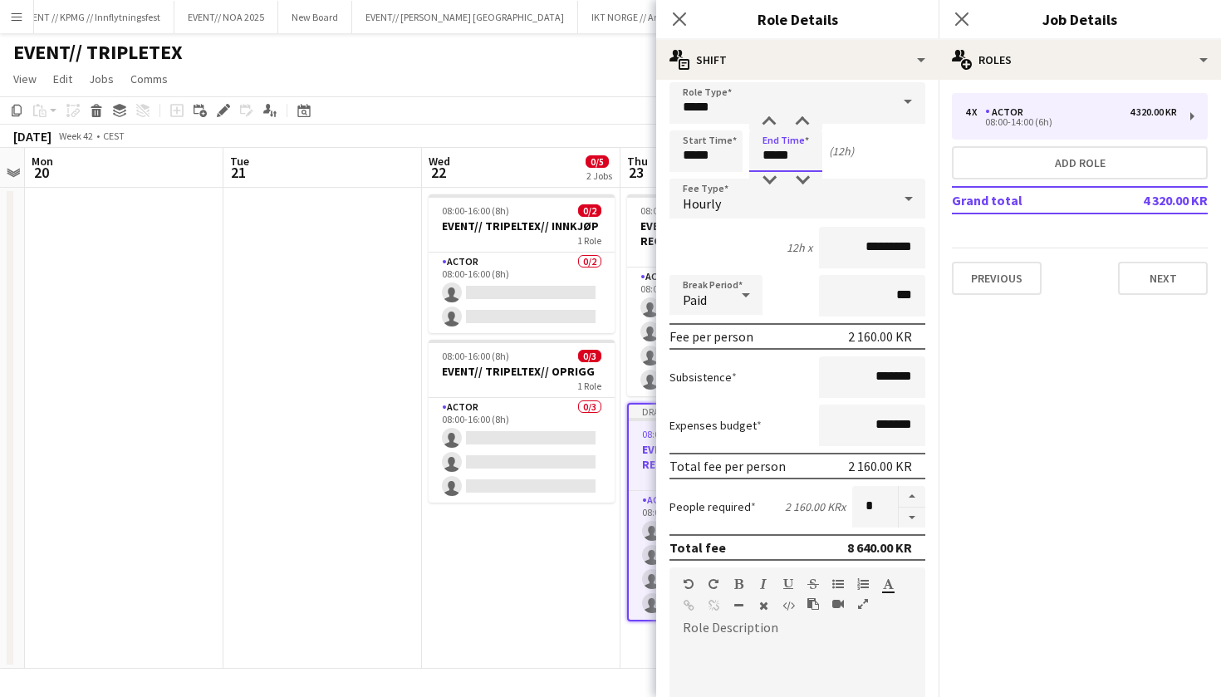
type input "*****"
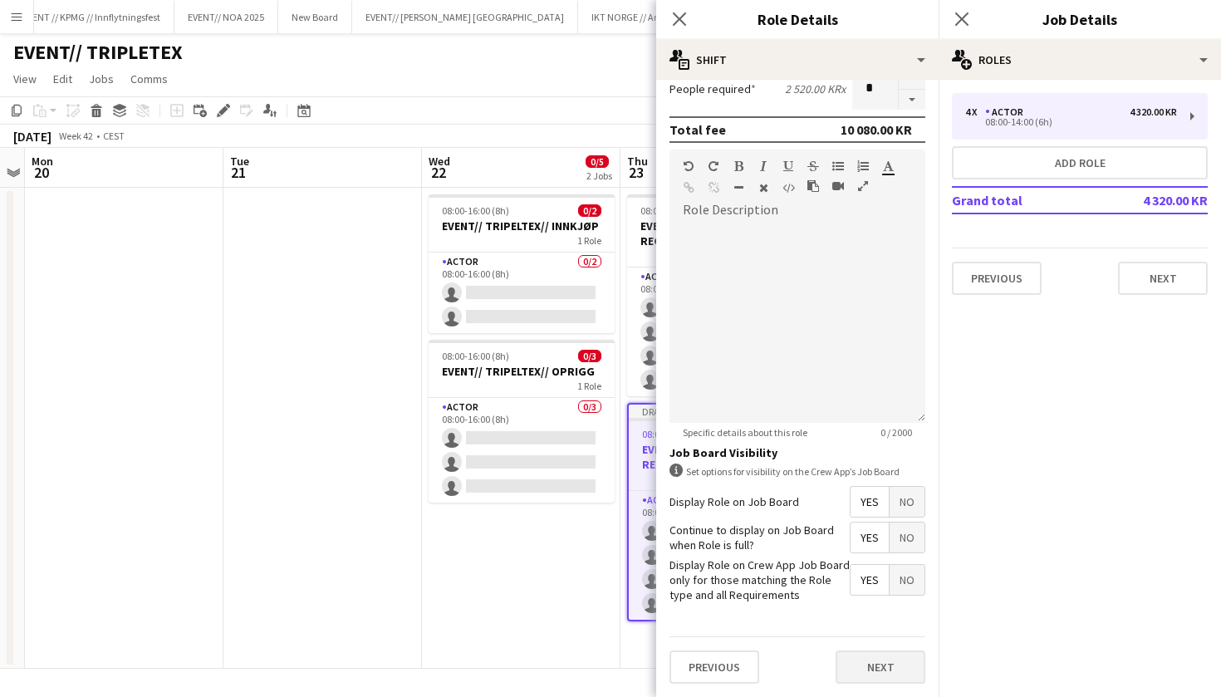
scroll to position [428, 0]
click at [881, 680] on button "Next" at bounding box center [881, 667] width 90 height 33
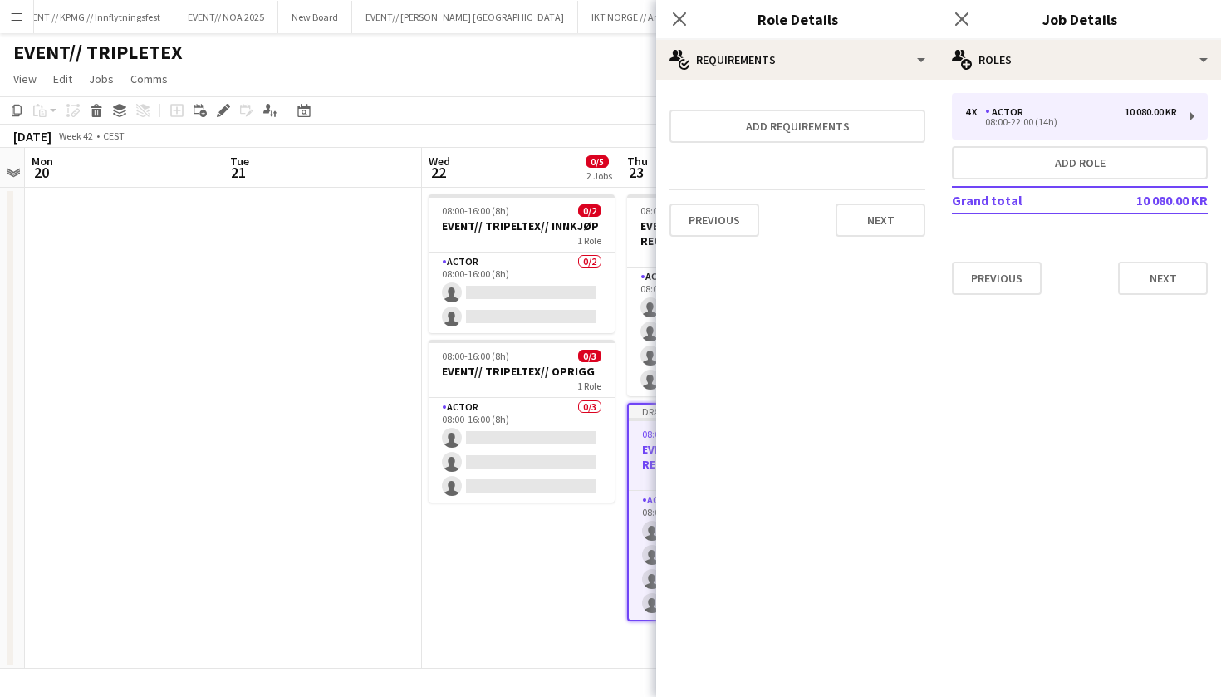
scroll to position [0, 0]
click at [873, 211] on button "Next" at bounding box center [881, 220] width 90 height 33
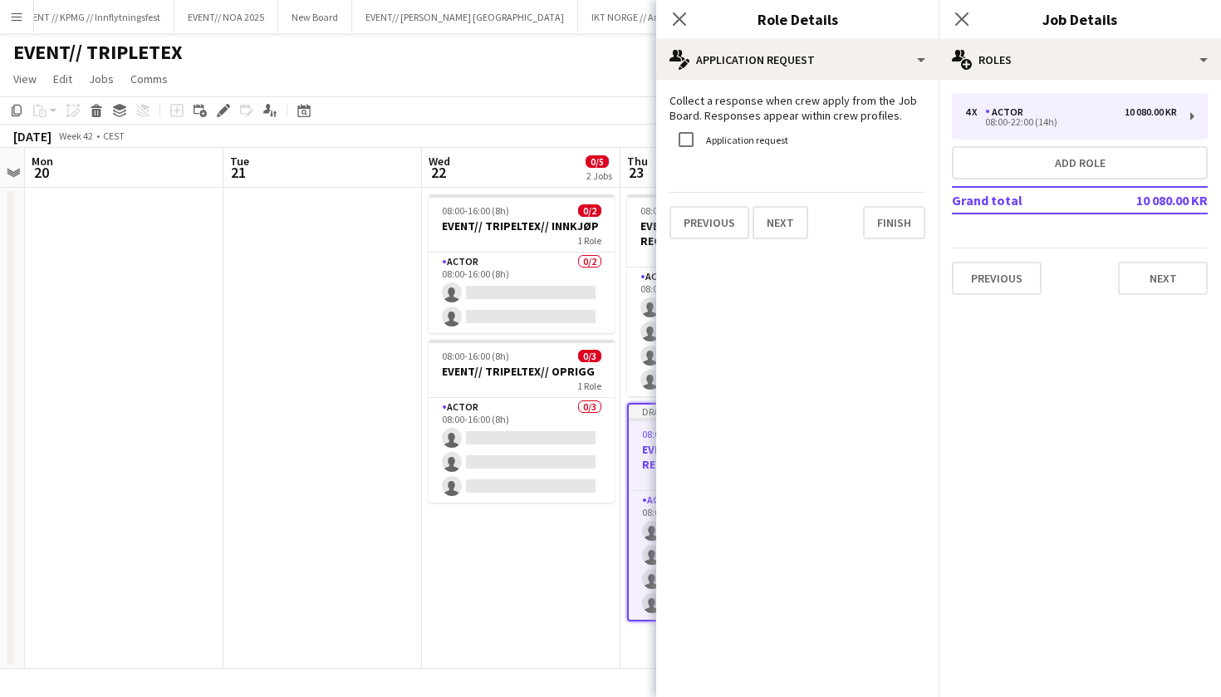
click at [892, 243] on div "Collect a response when crew apply from the Job Board. Responses appear within …" at bounding box center [797, 166] width 283 height 173
click at [896, 233] on button "Finish" at bounding box center [894, 222] width 62 height 33
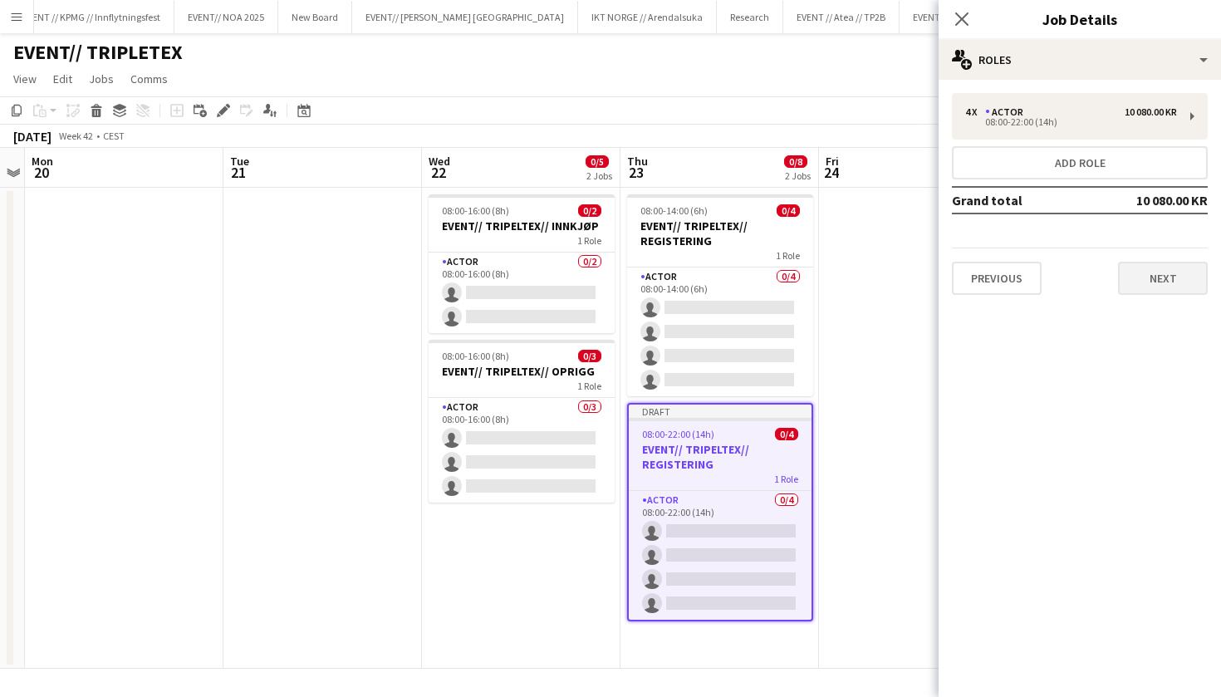
click at [1145, 287] on button "Next" at bounding box center [1163, 278] width 90 height 33
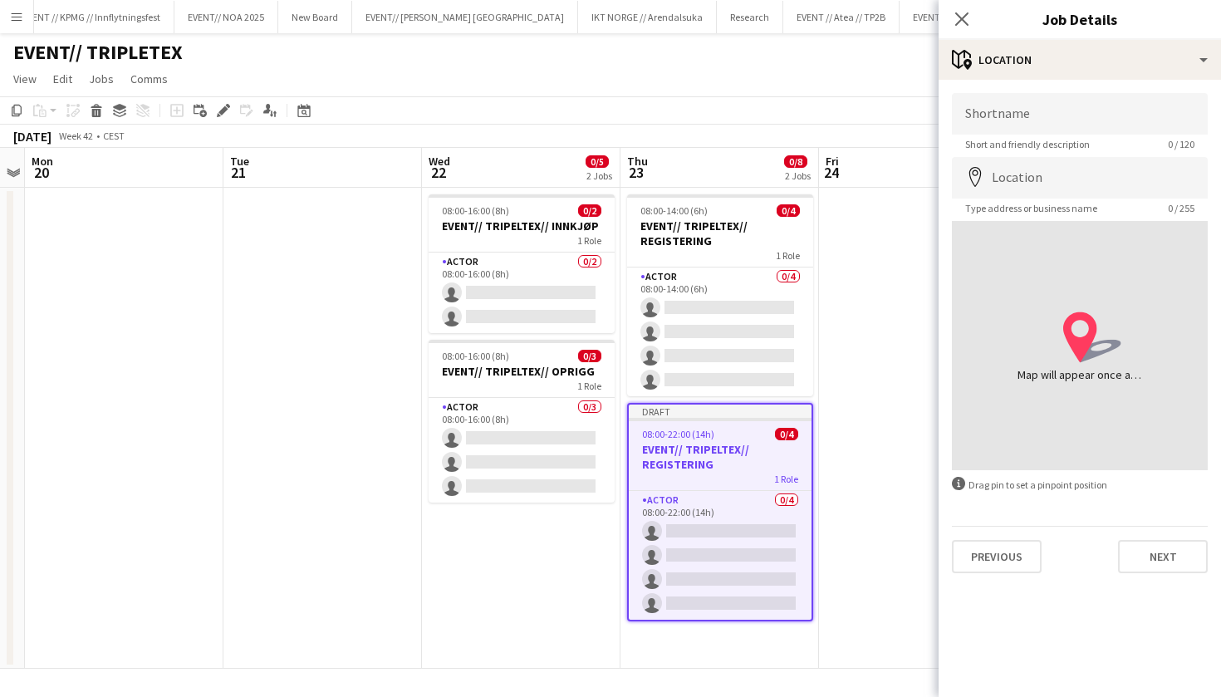
click at [1053, 282] on div "location-icon Created with Sketch. Map will appear once address has been added" at bounding box center [1080, 345] width 256 height 249
click at [1136, 556] on button "Next" at bounding box center [1163, 556] width 90 height 33
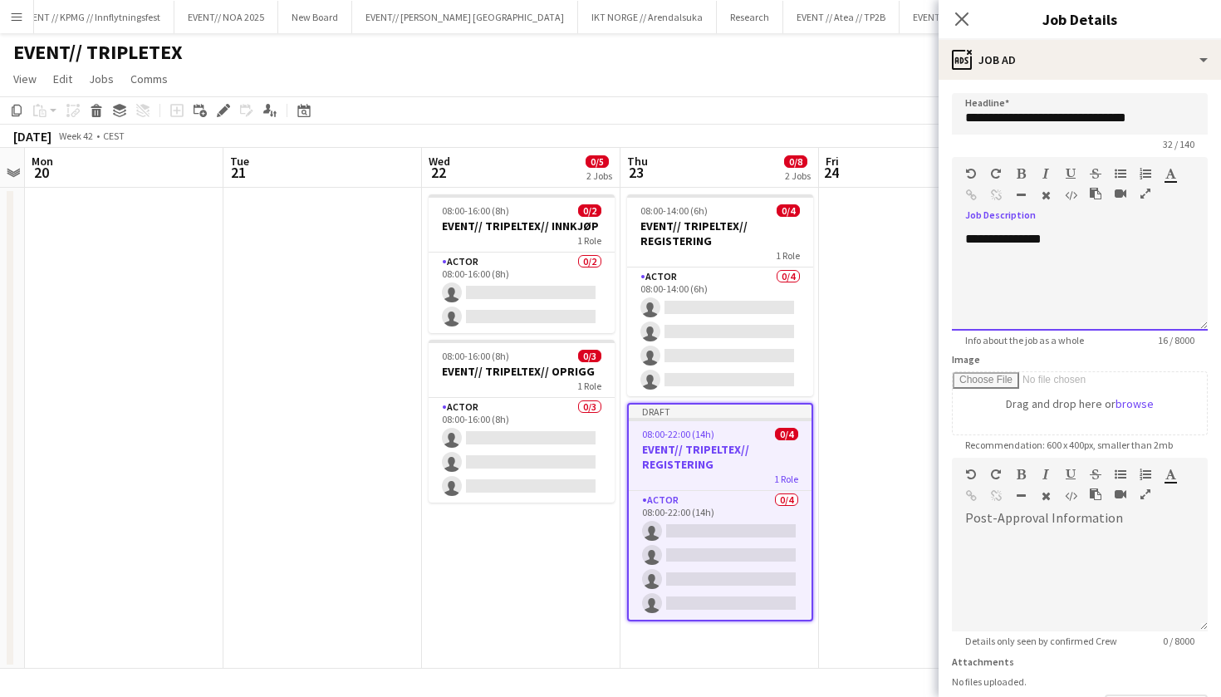
click at [1075, 257] on div "**********" at bounding box center [1080, 281] width 256 height 100
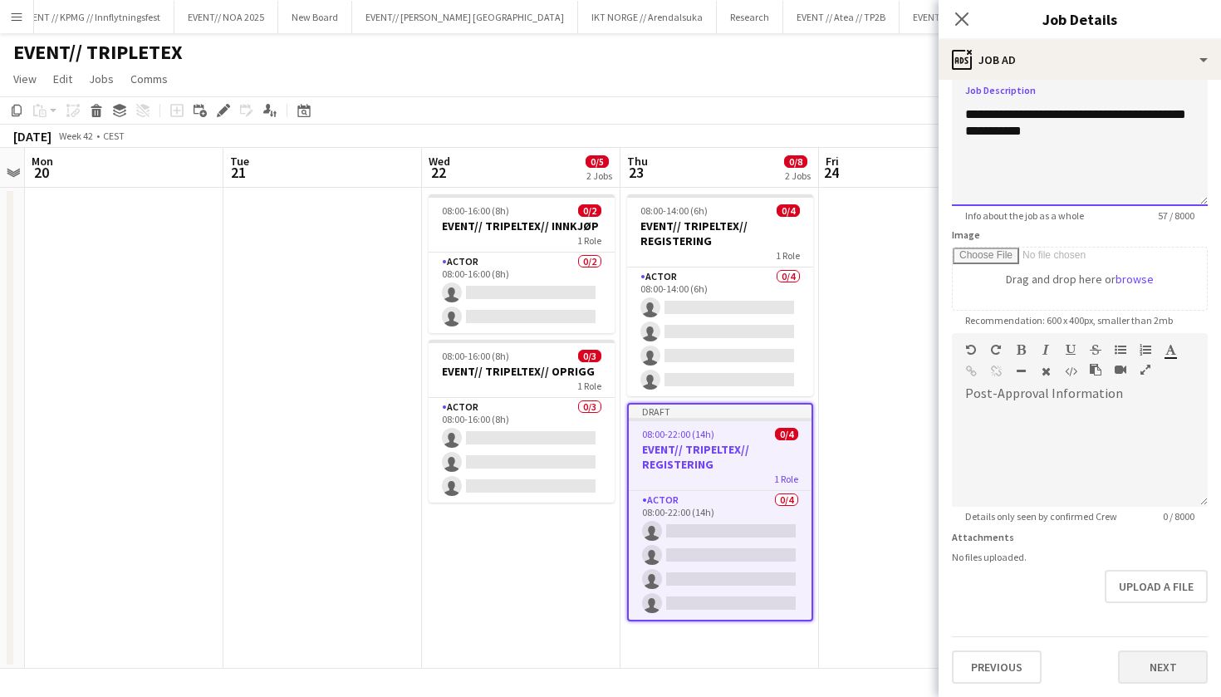
scroll to position [125, 0]
click at [1191, 678] on button "Next" at bounding box center [1163, 667] width 90 height 33
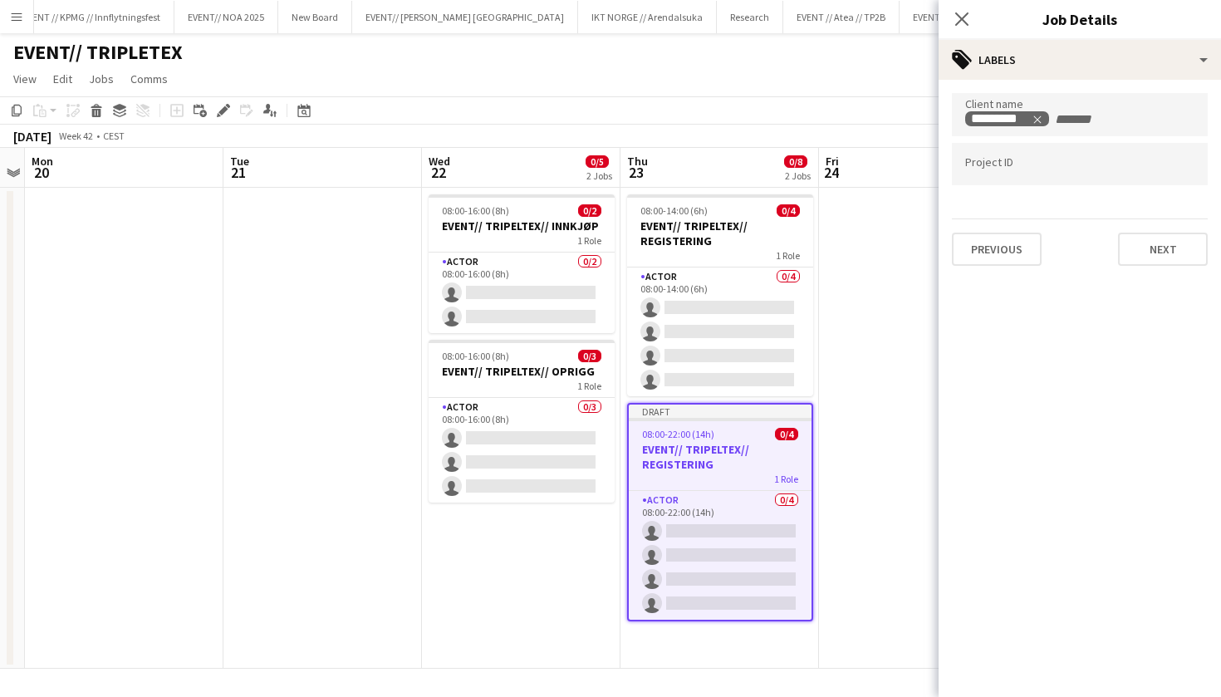
click at [1174, 231] on div "Previous Next" at bounding box center [1080, 242] width 256 height 47
click at [1174, 246] on button "Next" at bounding box center [1163, 249] width 90 height 33
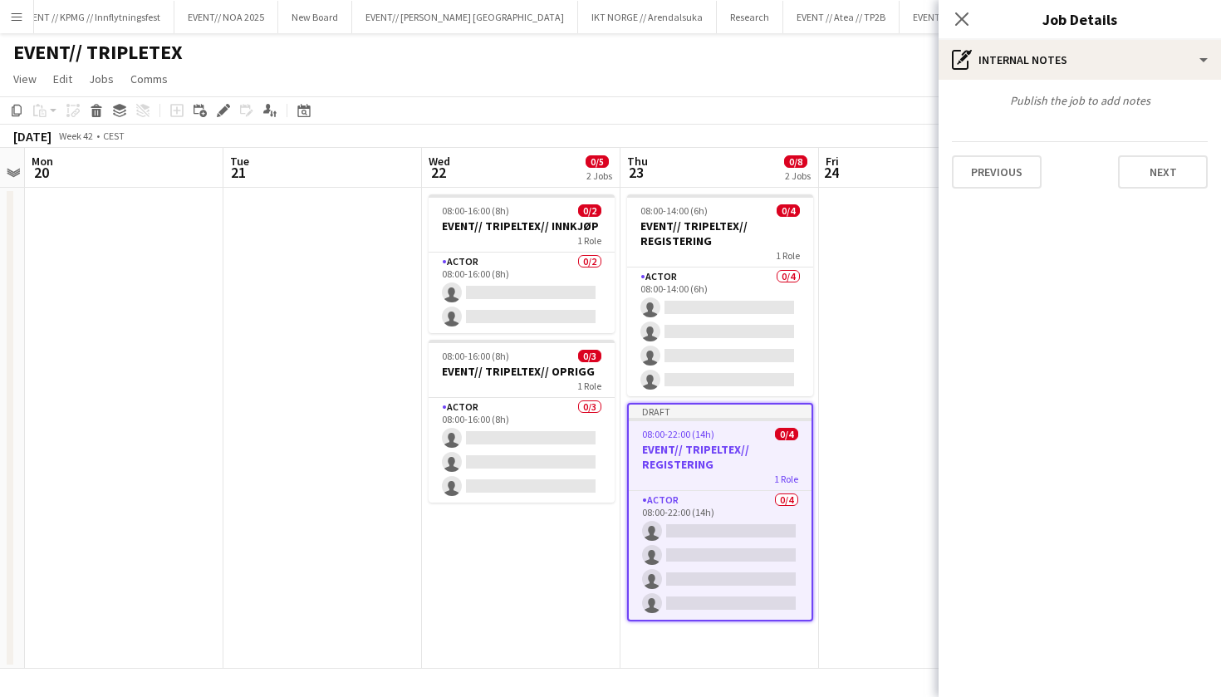
click at [1177, 154] on div "Previous Next" at bounding box center [1080, 164] width 256 height 47
click at [1177, 169] on button "Next" at bounding box center [1163, 171] width 90 height 33
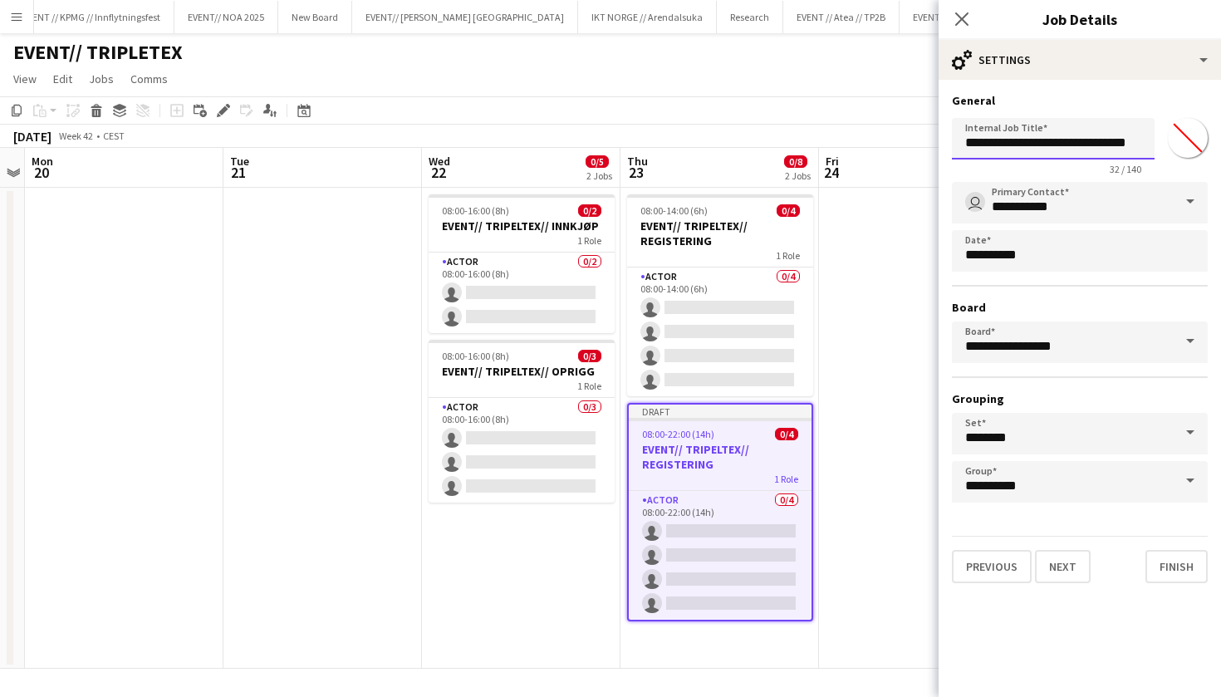
click at [1129, 137] on input "**********" at bounding box center [1053, 139] width 203 height 42
type input "**********"
click at [1200, 563] on button "Finish" at bounding box center [1177, 566] width 62 height 33
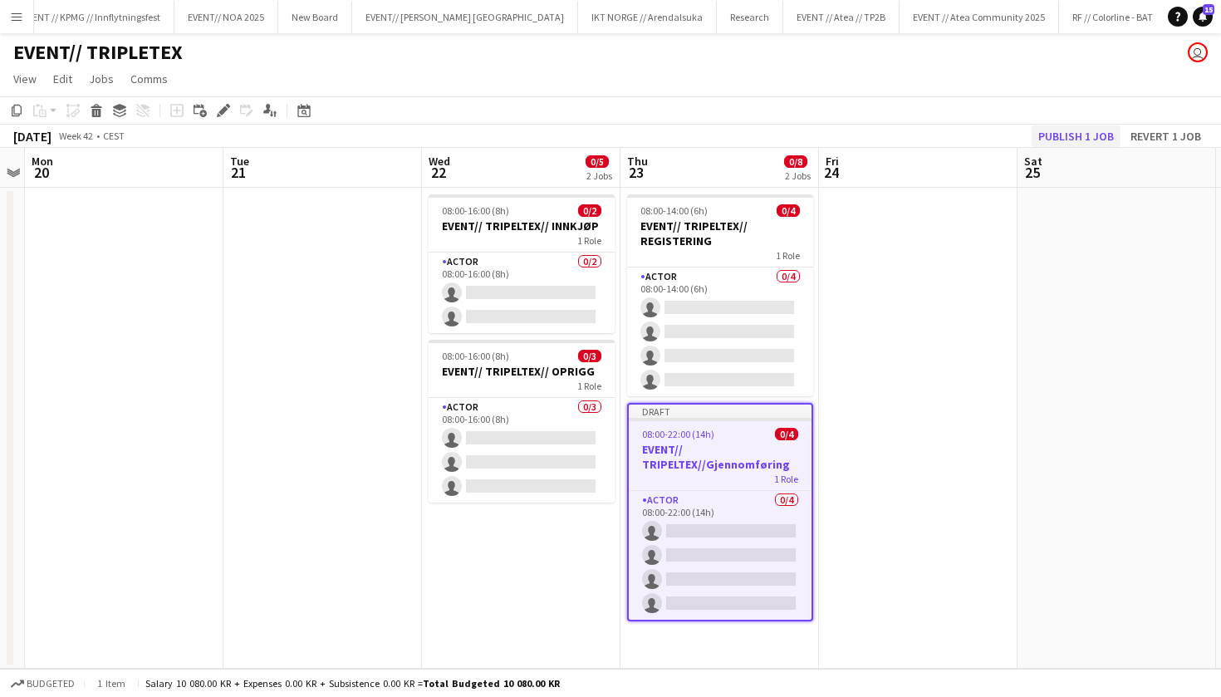
click at [1087, 137] on button "Publish 1 job" at bounding box center [1076, 136] width 89 height 22
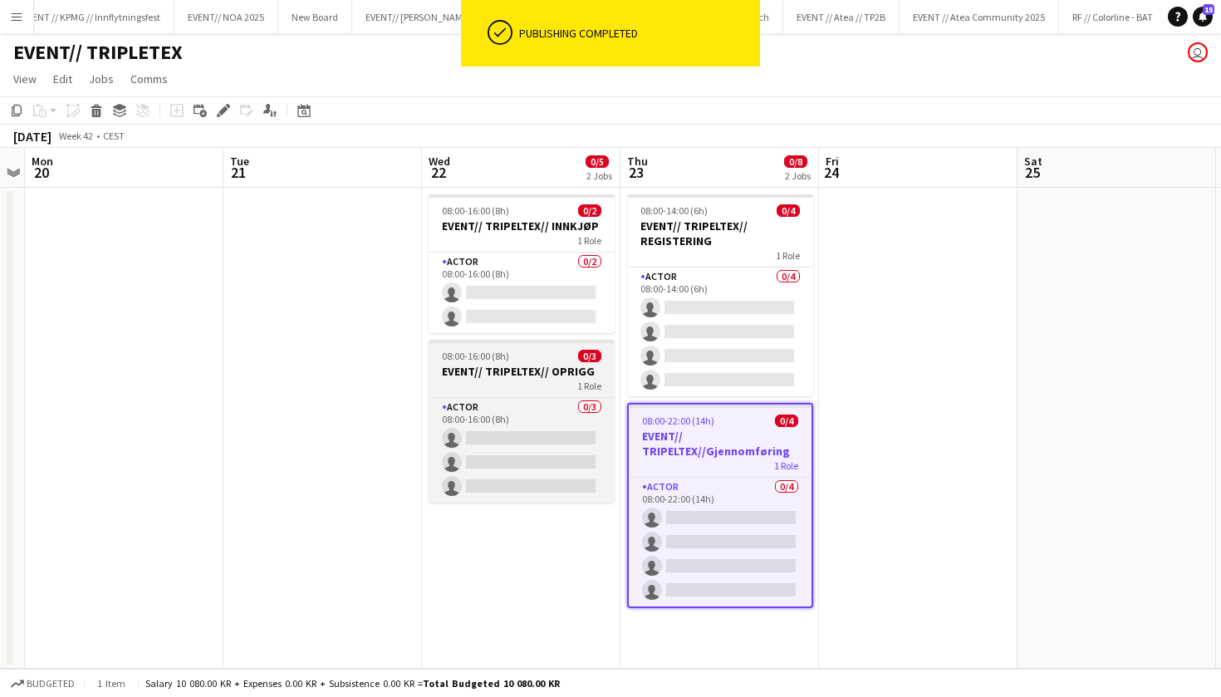
click at [553, 361] on div "08:00-16:00 (8h) 0/3" at bounding box center [522, 356] width 186 height 12
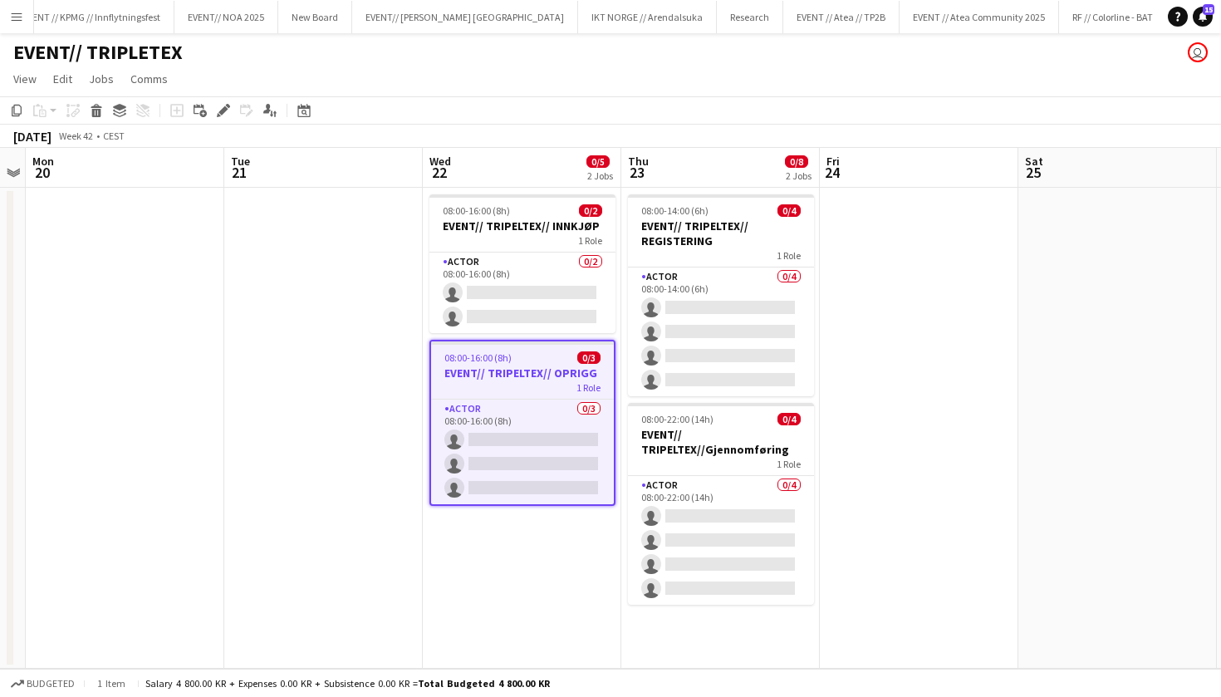
click at [686, 629] on app-date-cell "08:00-14:00 (6h) 0/4 EVENT// TRIPELTEX// REGISTERING 1 Role Actor 0/4 08:00-14:…" at bounding box center [721, 428] width 199 height 481
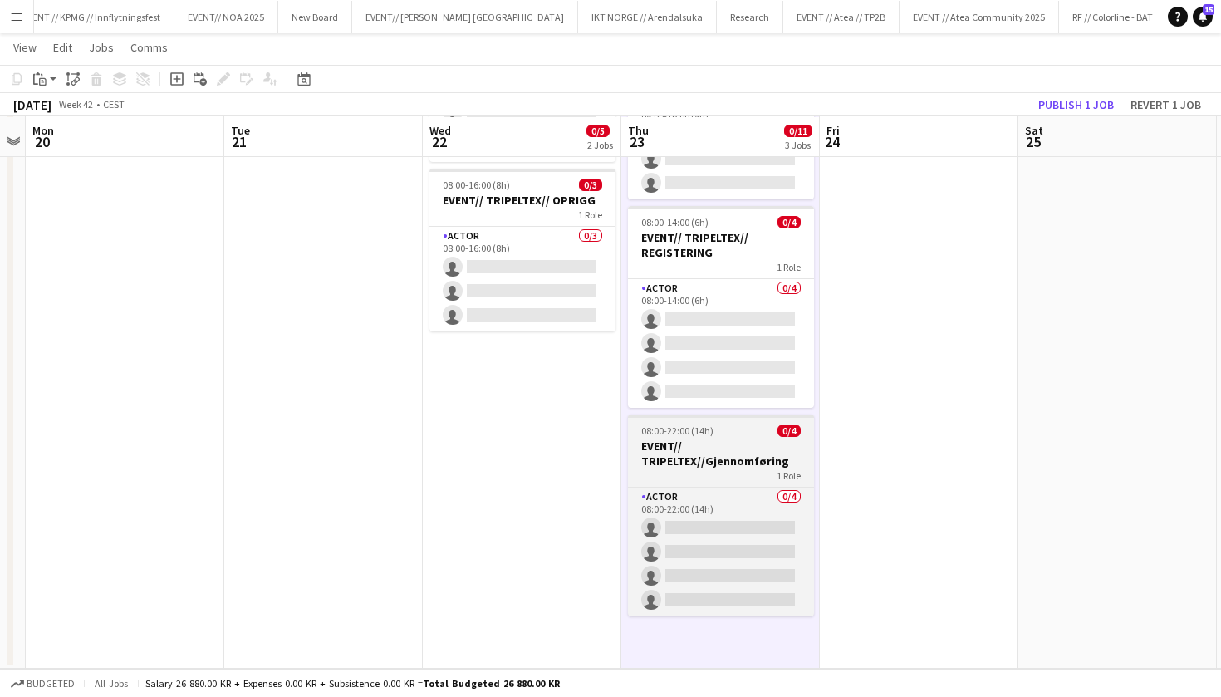
click at [730, 436] on app-job-card "08:00-22:00 (14h) 0/4 EVENT// TRIPELTEX//Gjennomføring 1 Role Actor 0/4 08:00-2…" at bounding box center [721, 516] width 186 height 202
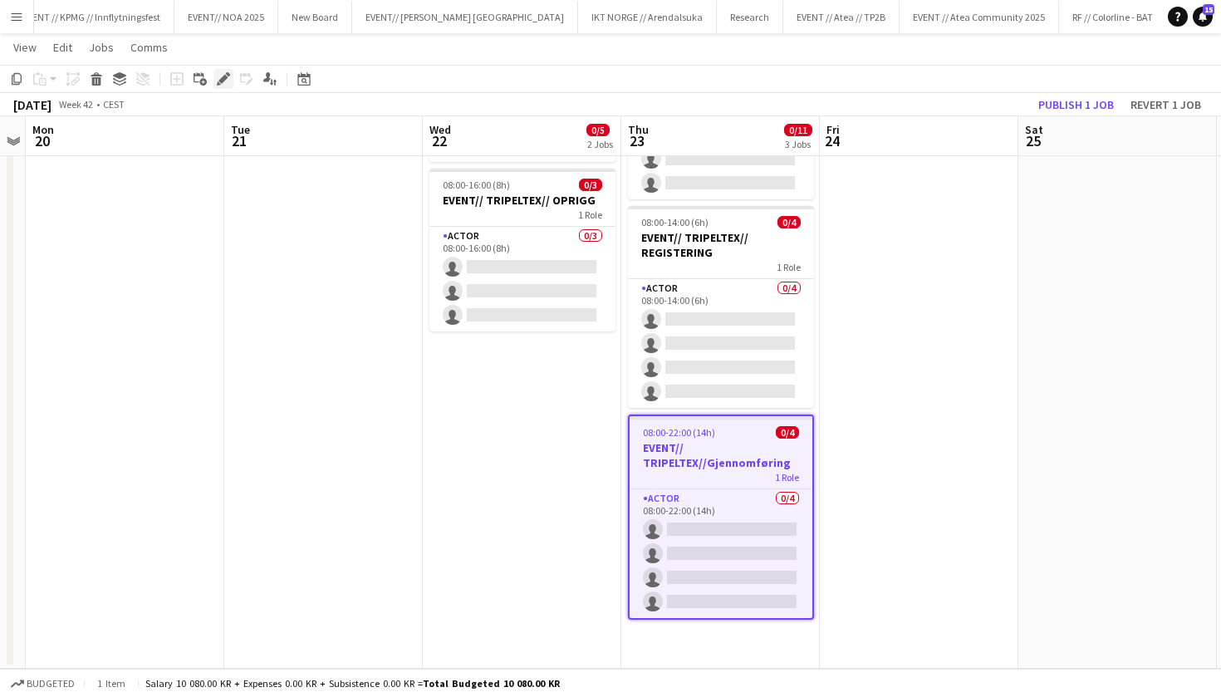
click at [220, 69] on div "Edit" at bounding box center [224, 79] width 20 height 20
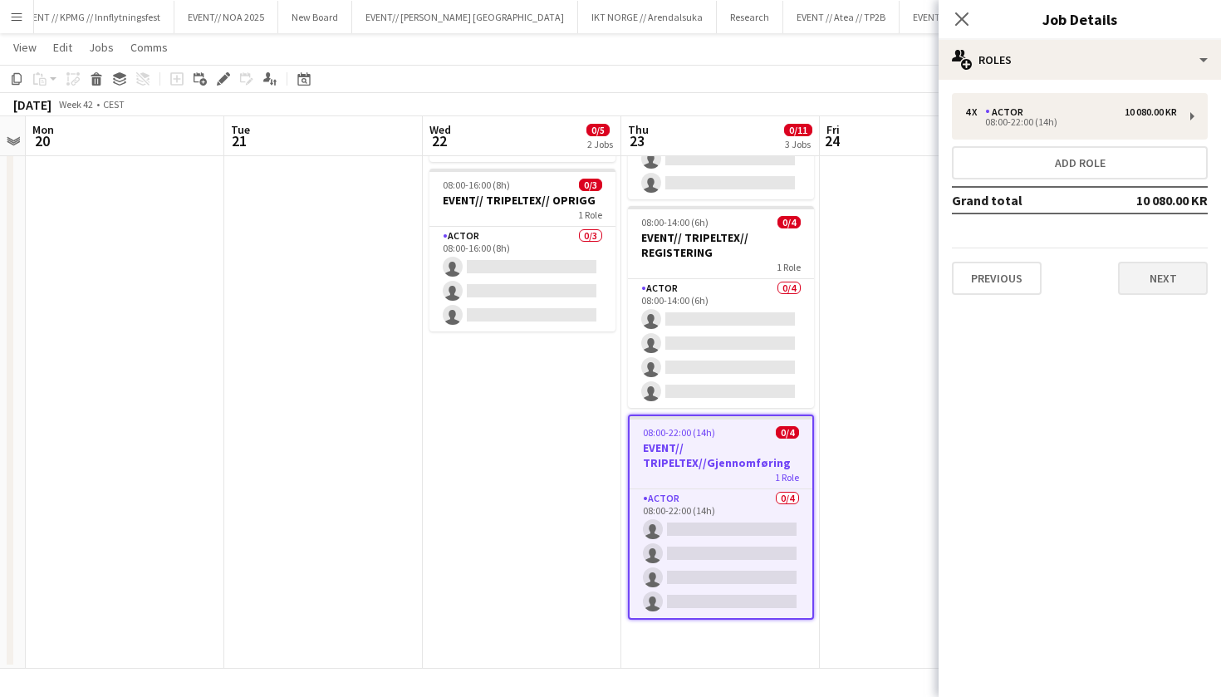
click at [1172, 280] on button "Next" at bounding box center [1163, 278] width 90 height 33
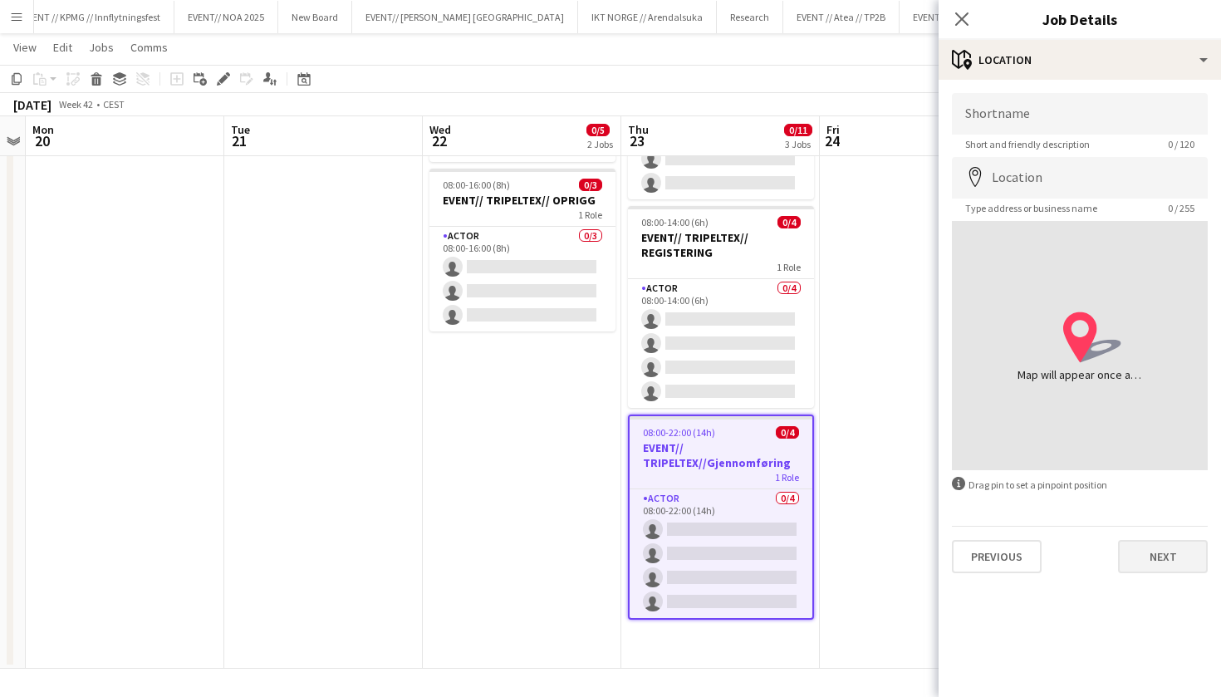
click at [1147, 553] on button "Next" at bounding box center [1163, 556] width 90 height 33
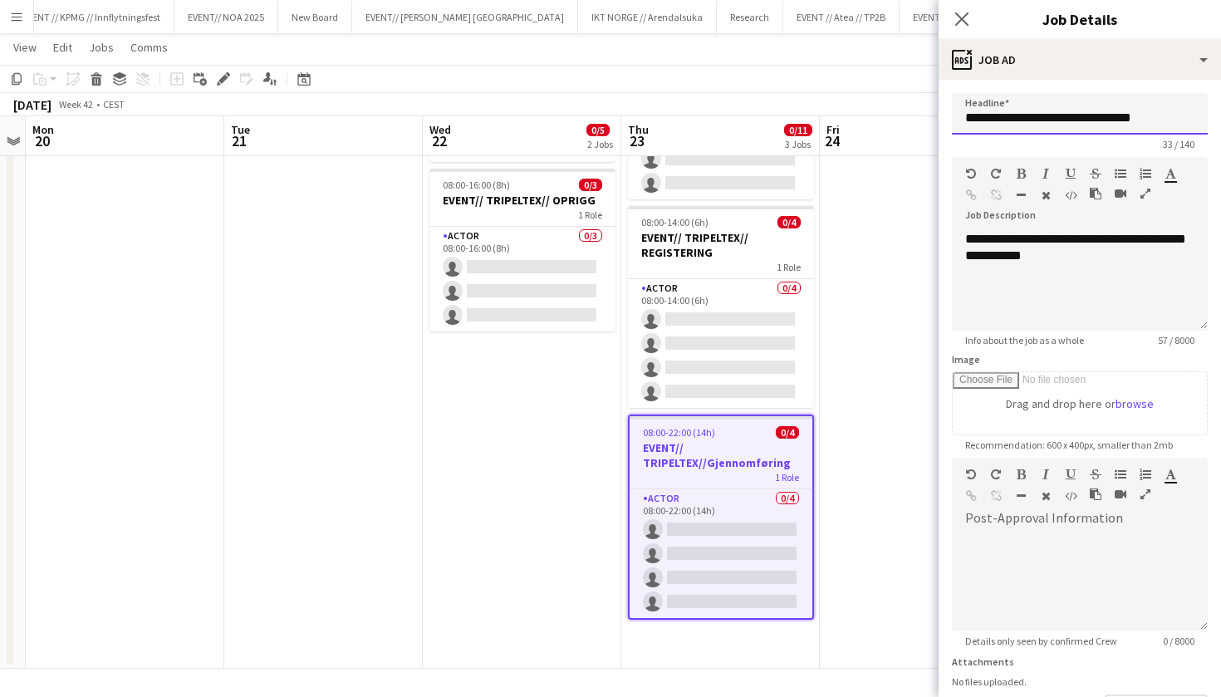
click at [1131, 125] on input "**********" at bounding box center [1080, 114] width 256 height 42
type input "**********"
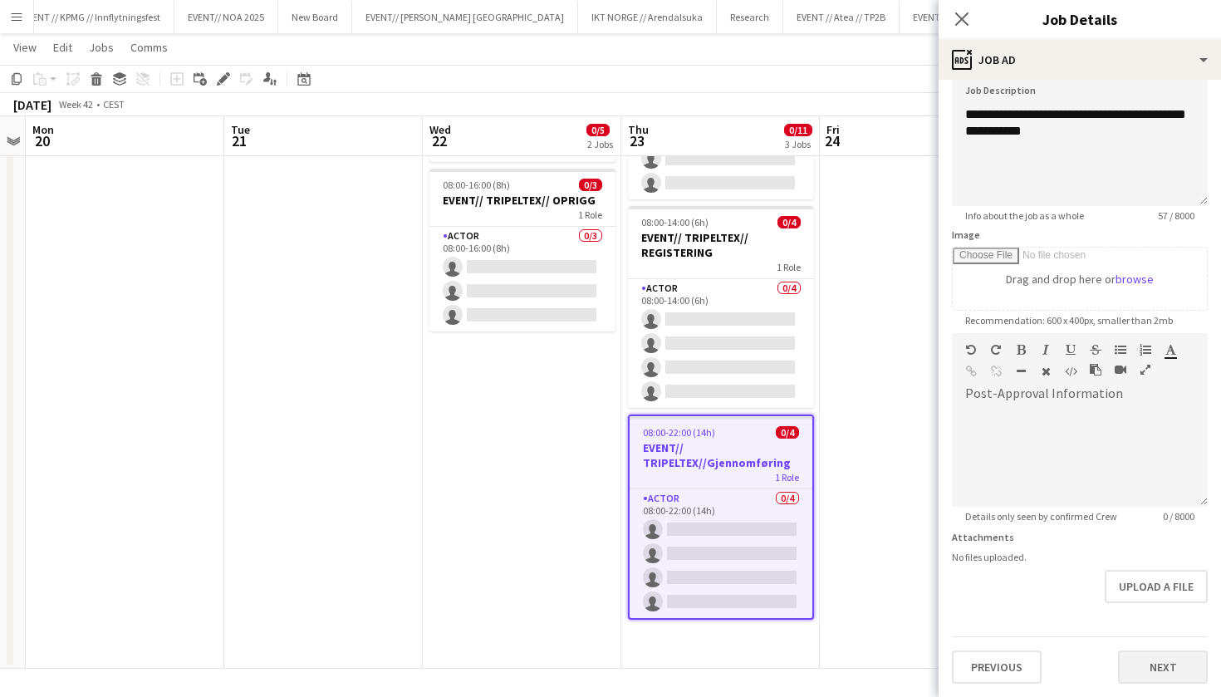
scroll to position [125, 0]
click at [1162, 671] on button "Next" at bounding box center [1163, 667] width 90 height 33
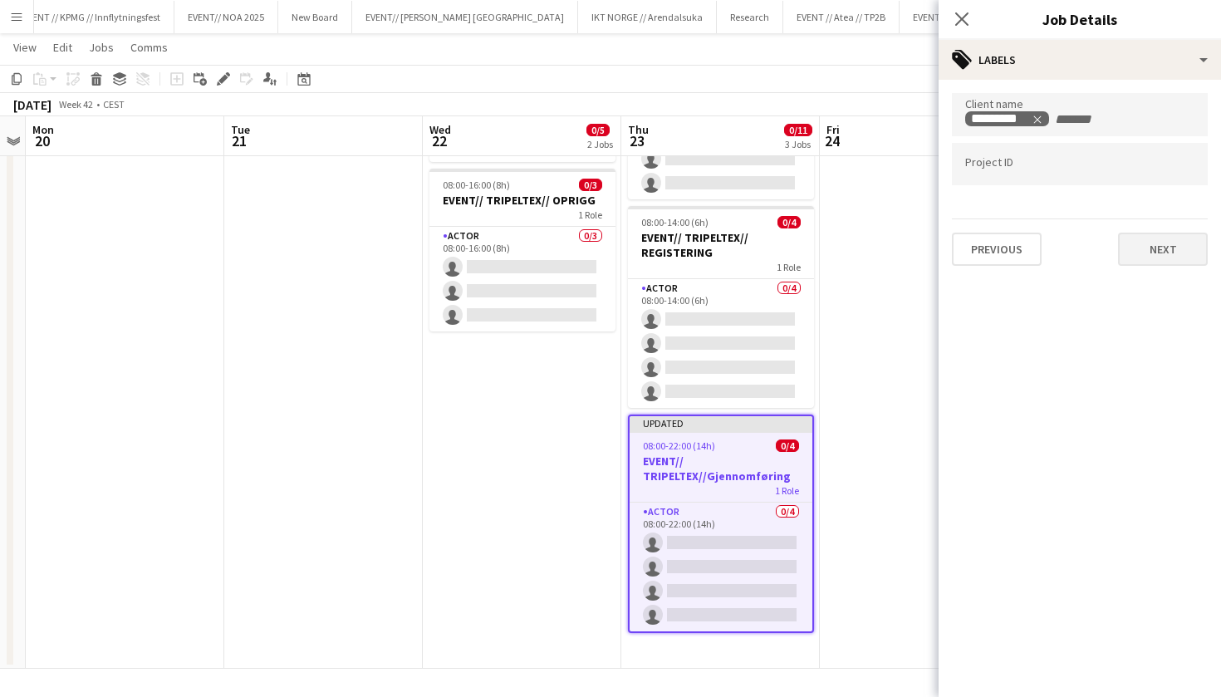
click at [1157, 245] on button "Next" at bounding box center [1163, 249] width 90 height 33
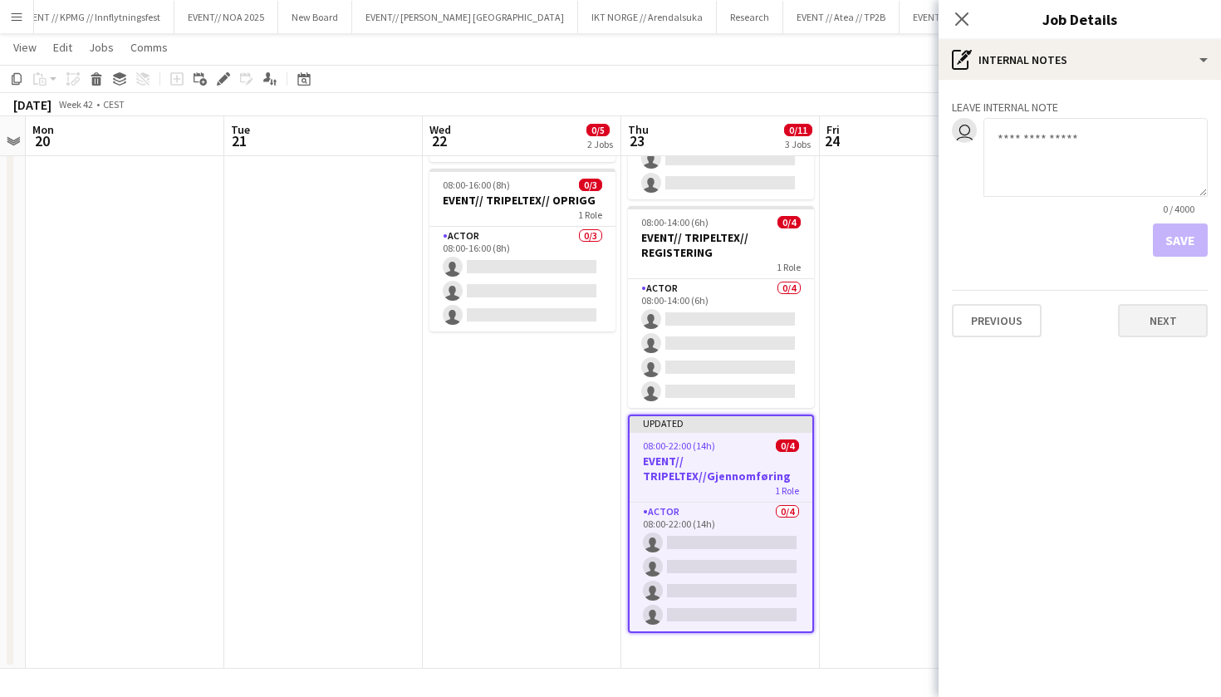
click at [1168, 317] on button "Next" at bounding box center [1163, 320] width 90 height 33
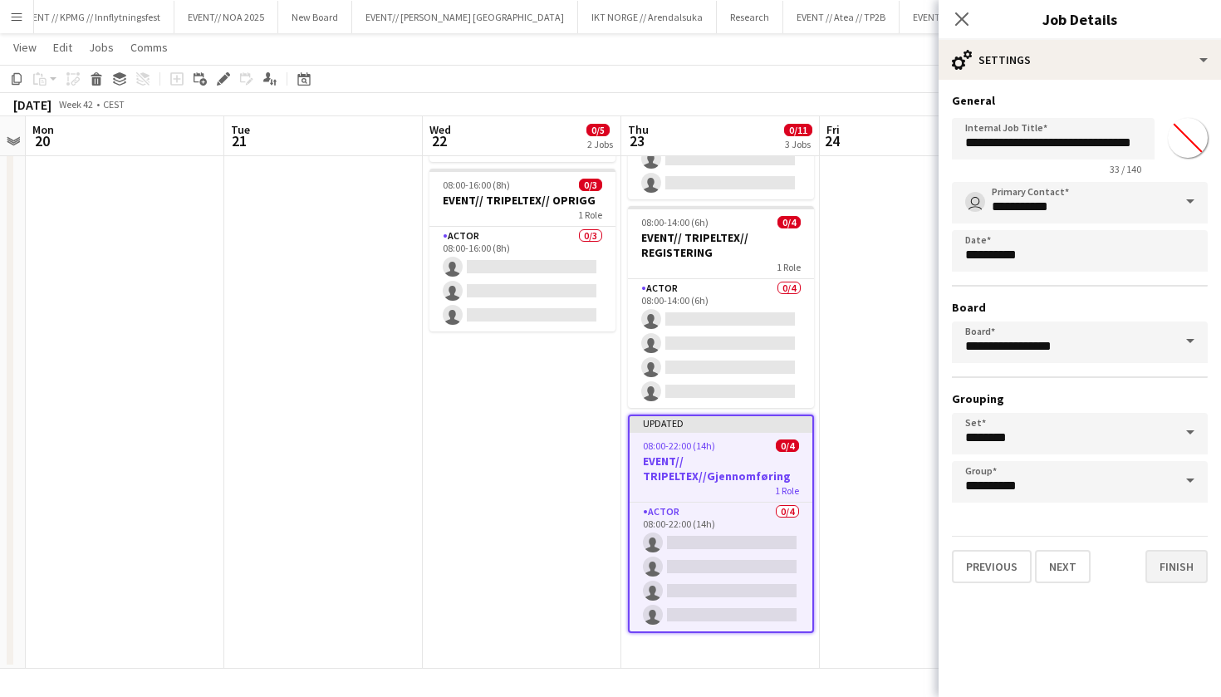
click at [1187, 560] on button "Finish" at bounding box center [1177, 566] width 62 height 33
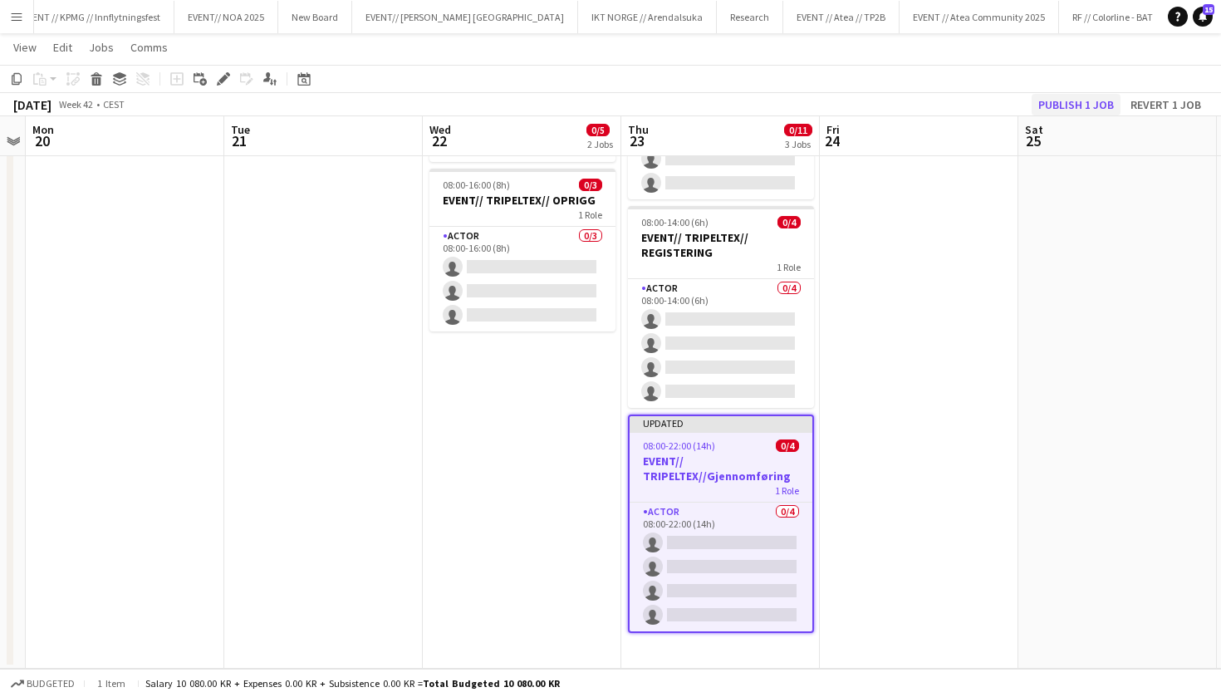
click at [1081, 111] on button "Publish 1 job" at bounding box center [1076, 105] width 89 height 22
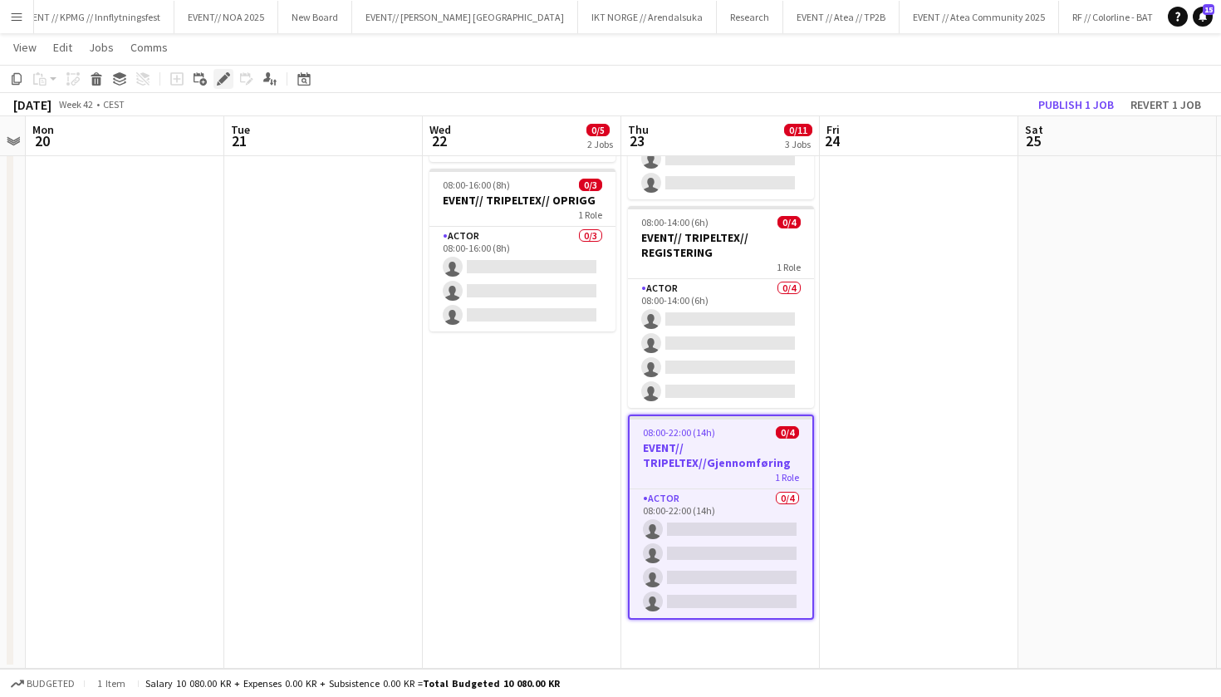
click at [224, 73] on icon "Edit" at bounding box center [223, 78] width 13 height 13
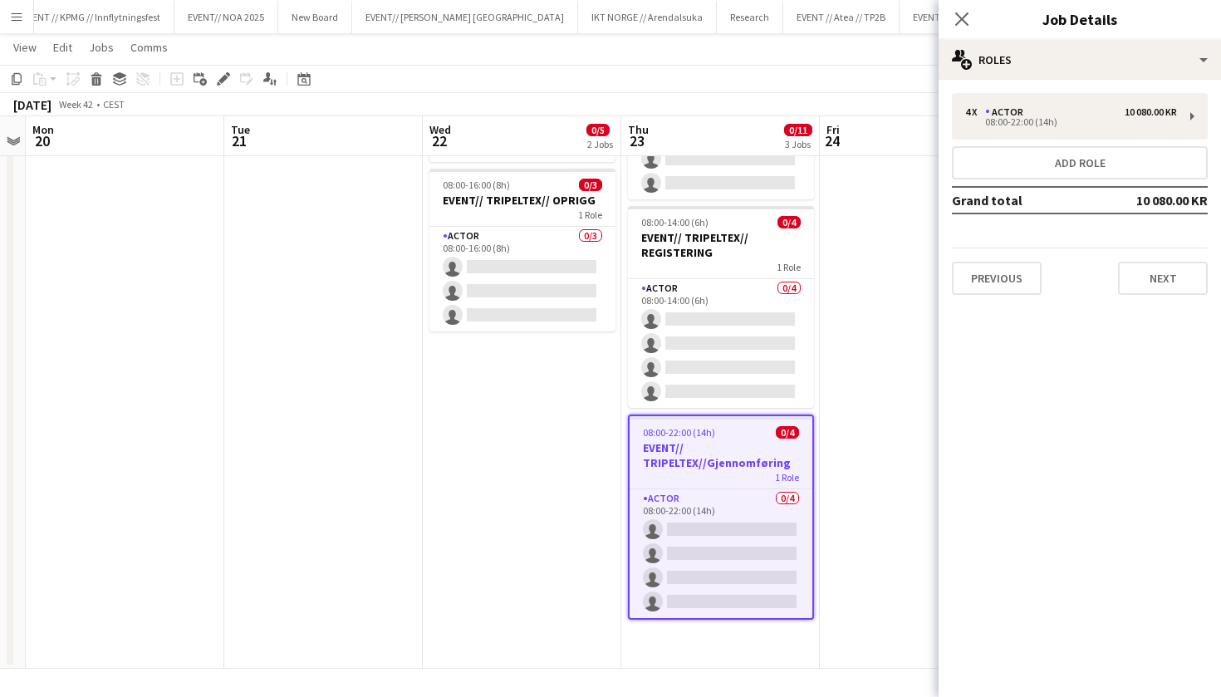
click at [1159, 312] on mat-expansion-panel "pencil3 General details 4 x Actor 10 080.00 KR 08:00-22:00 (14h) Add role Grand…" at bounding box center [1080, 388] width 283 height 617
click at [1159, 292] on button "Next" at bounding box center [1163, 278] width 90 height 33
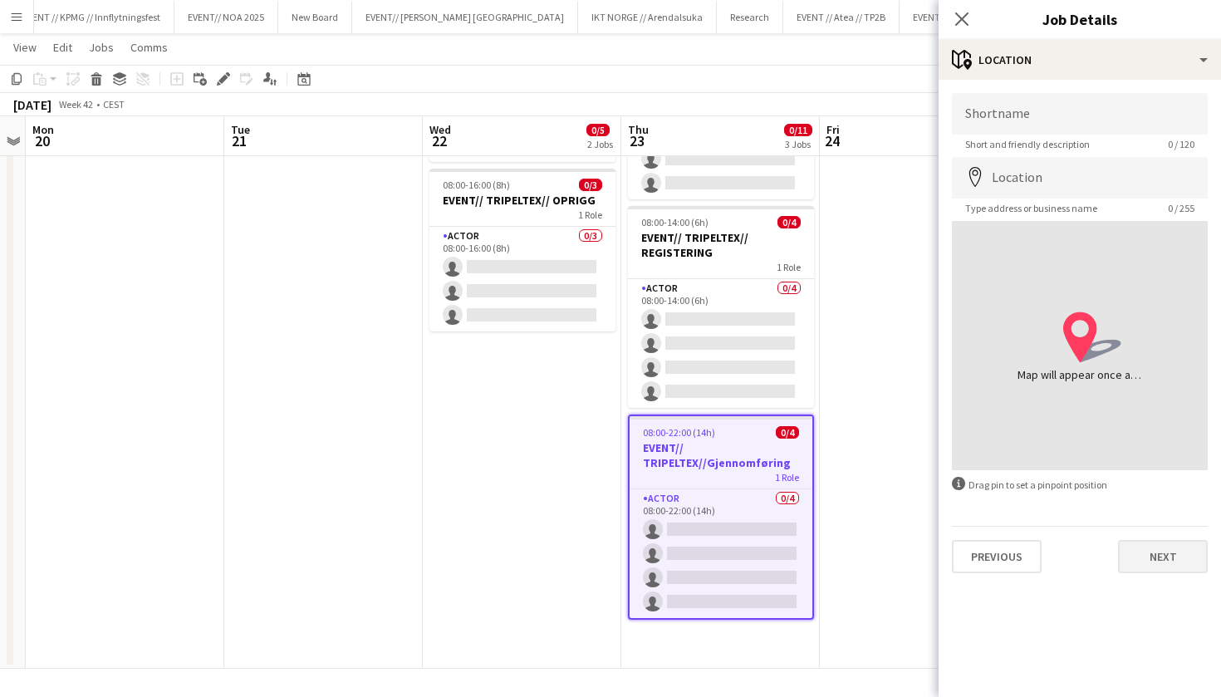
click at [1147, 543] on button "Next" at bounding box center [1163, 556] width 90 height 33
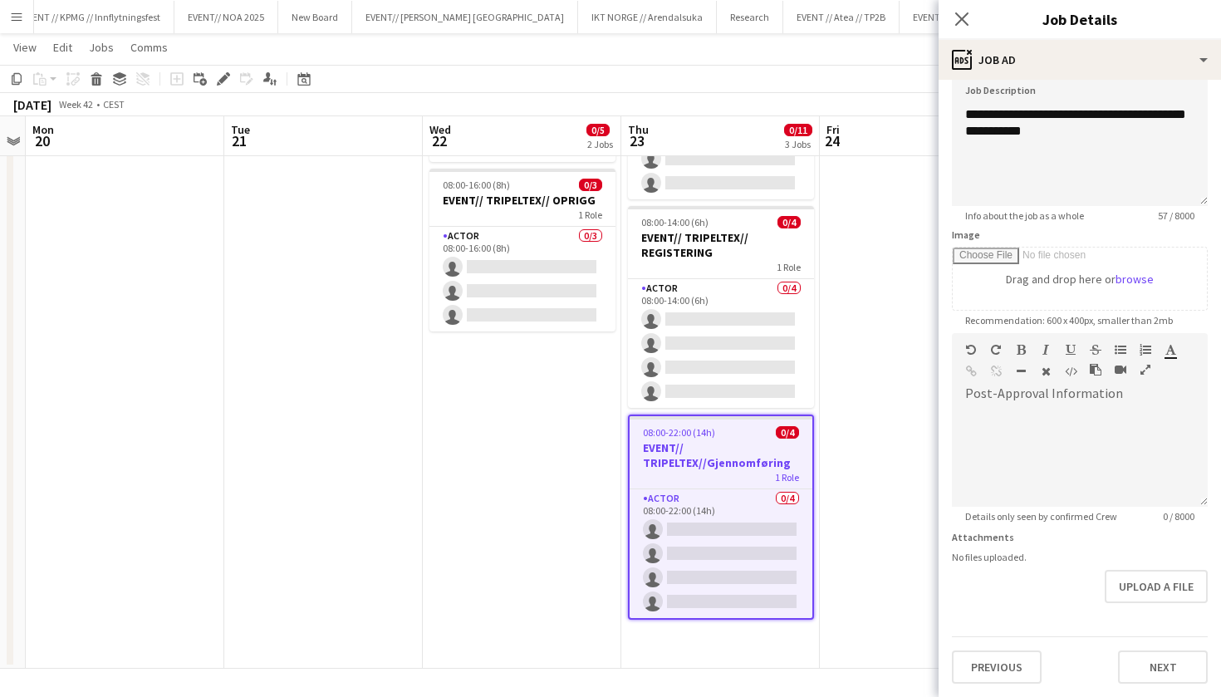
scroll to position [125, 0]
click at [1168, 675] on button "Next" at bounding box center [1163, 667] width 90 height 33
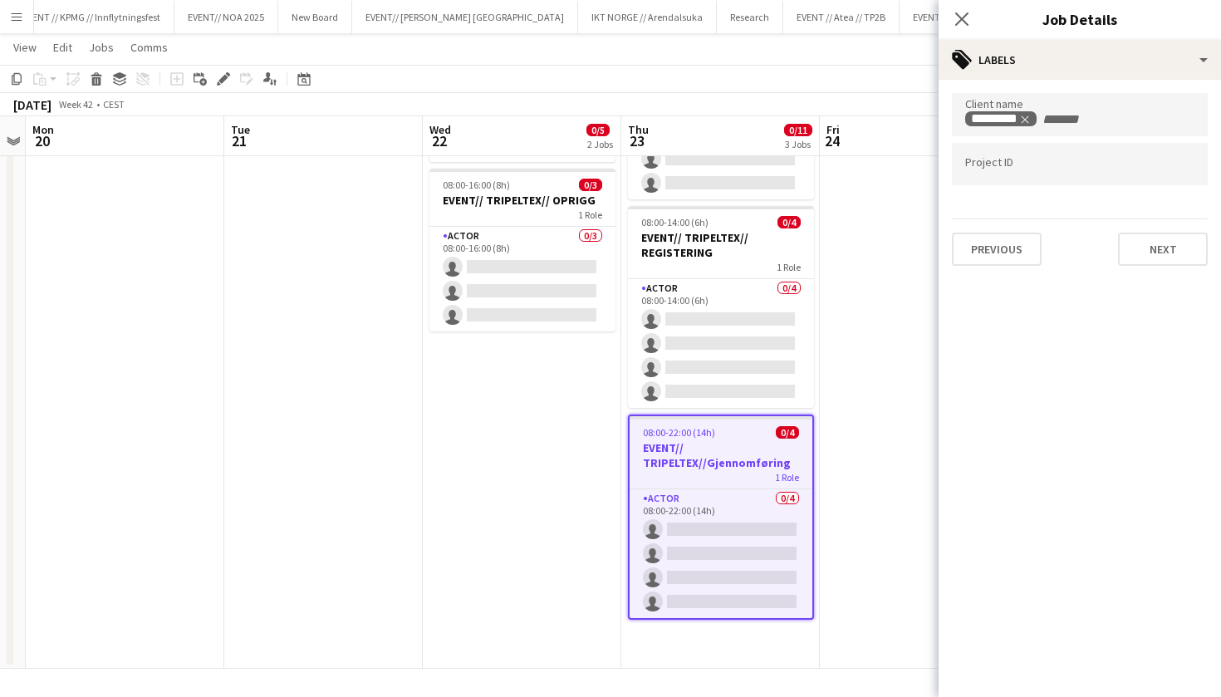
scroll to position [0, 0]
click at [1157, 244] on button "Next" at bounding box center [1163, 249] width 90 height 33
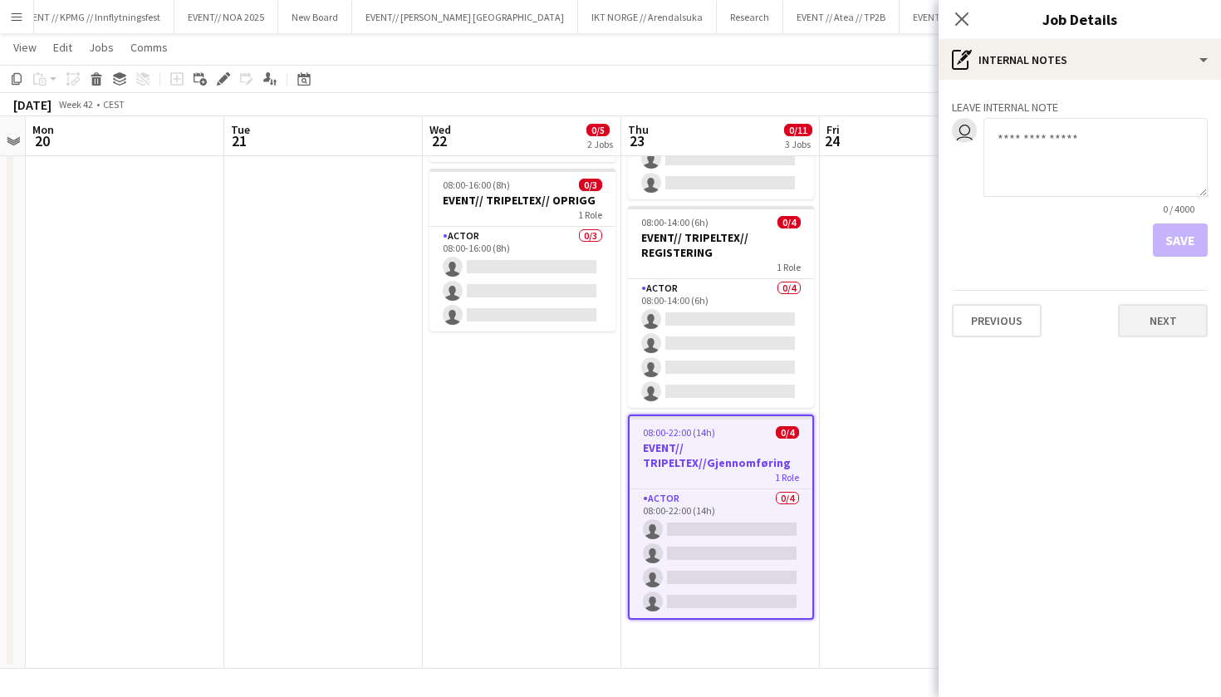
click at [1147, 327] on button "Next" at bounding box center [1163, 320] width 90 height 33
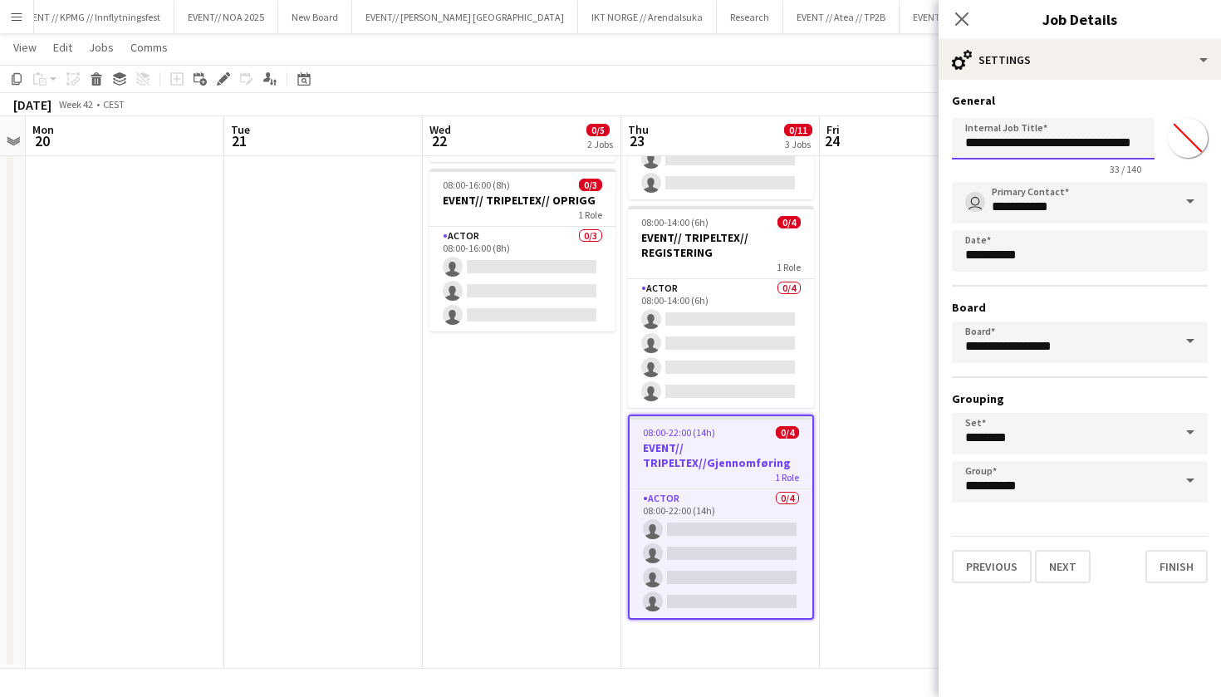
click at [1122, 147] on input "**********" at bounding box center [1053, 139] width 203 height 42
type input "**********"
click at [1206, 588] on div "**********" at bounding box center [1080, 338] width 283 height 517
click at [1197, 568] on button "Finish" at bounding box center [1177, 566] width 62 height 33
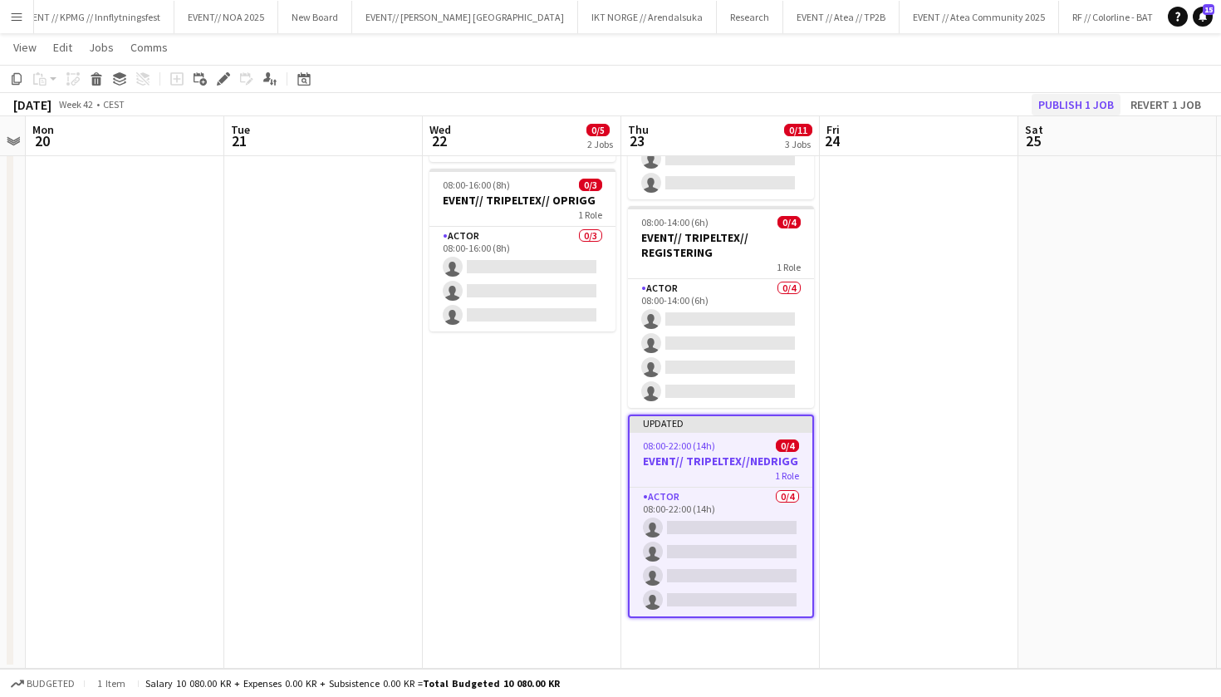
click at [1074, 111] on button "Publish 1 job" at bounding box center [1076, 105] width 89 height 22
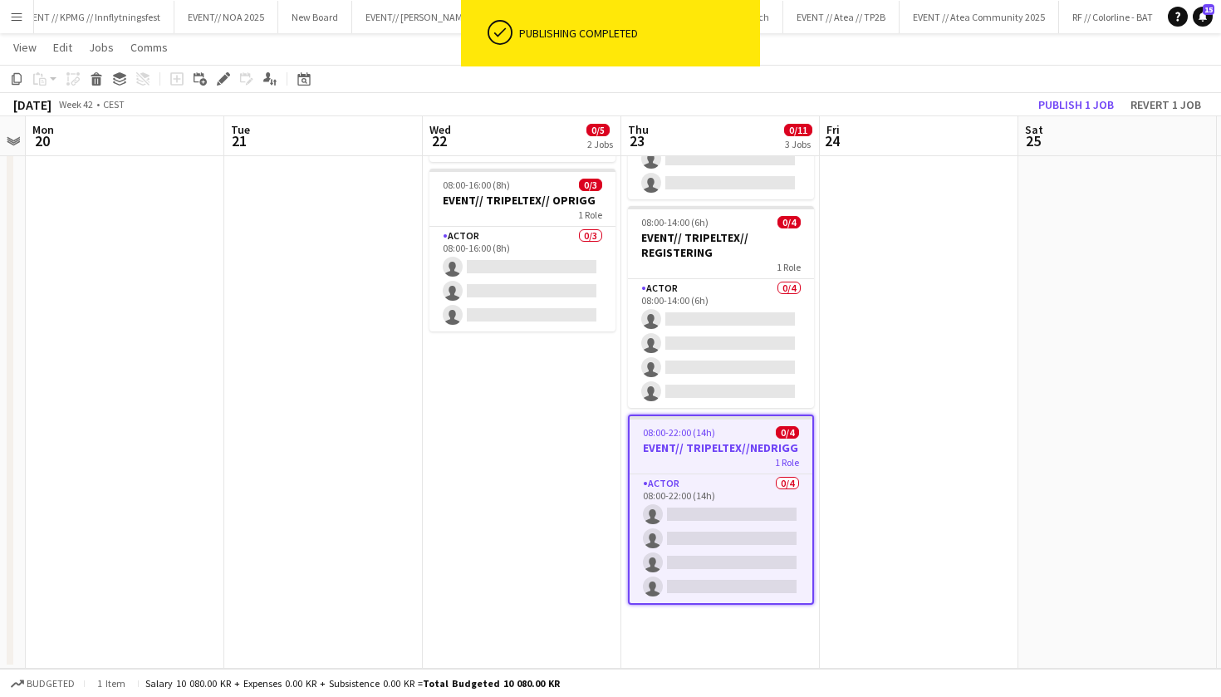
click at [897, 366] on app-date-cell at bounding box center [919, 343] width 199 height 652
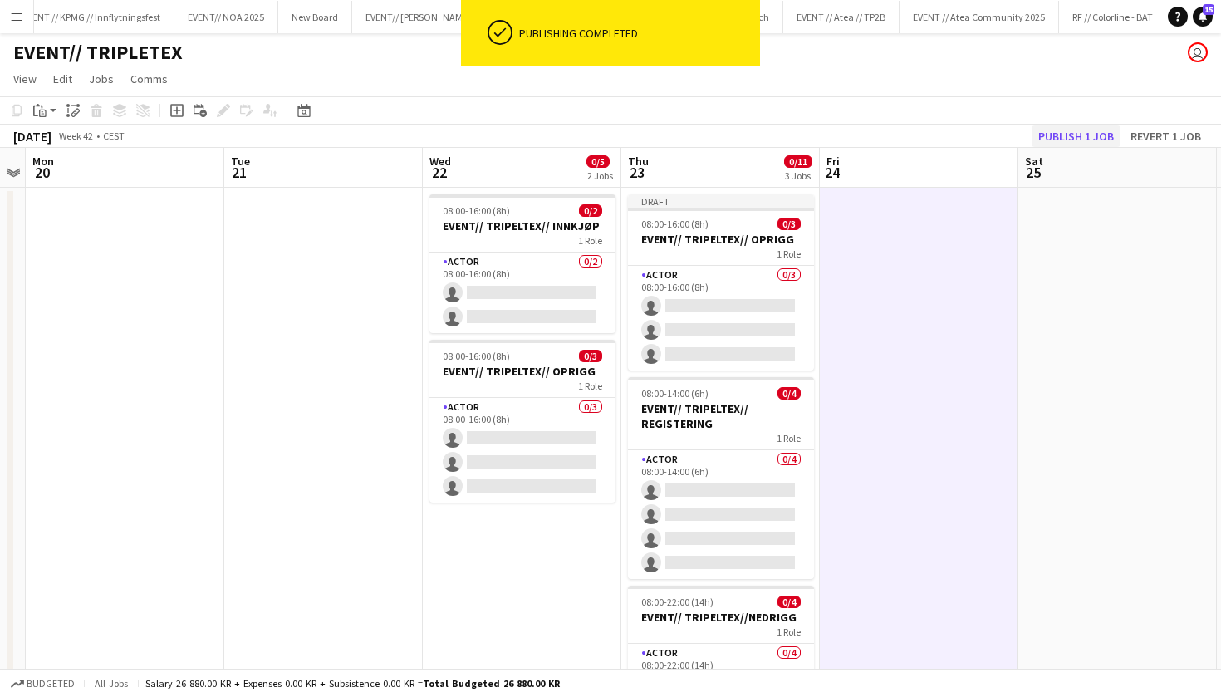
click at [1064, 140] on button "Publish 1 job" at bounding box center [1076, 136] width 89 height 22
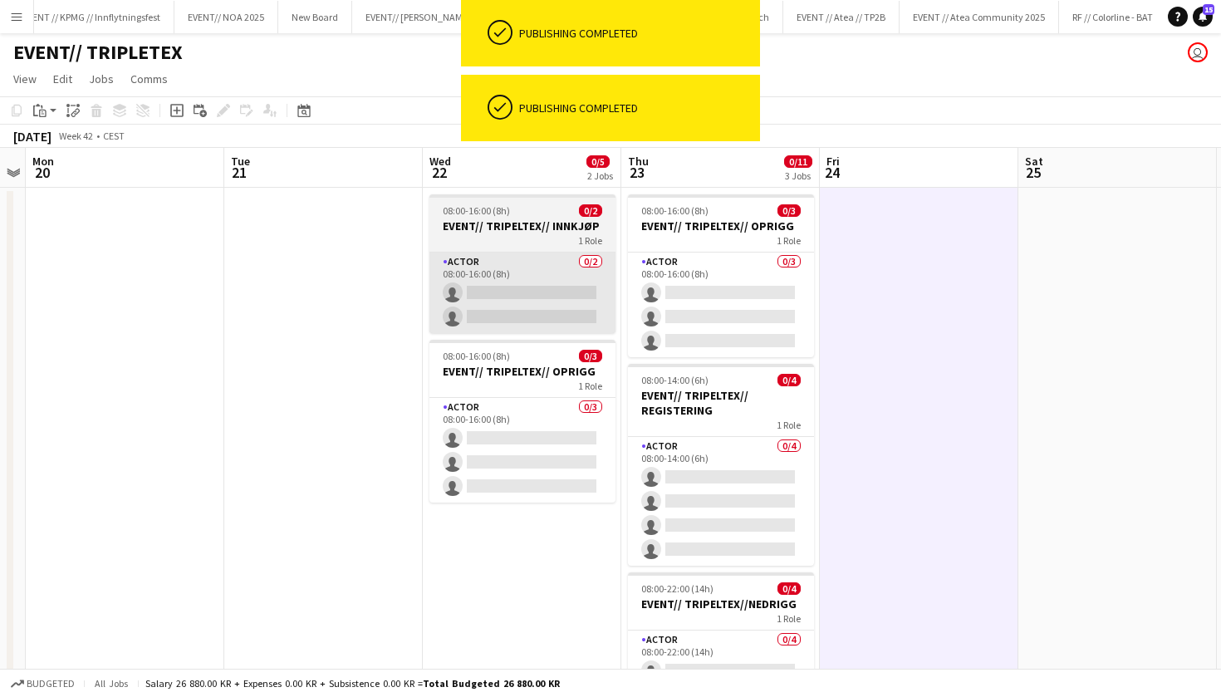
click at [529, 288] on app-card-role "Actor 0/2 08:00-16:00 (8h) single-neutral-actions single-neutral-actions" at bounding box center [523, 293] width 186 height 81
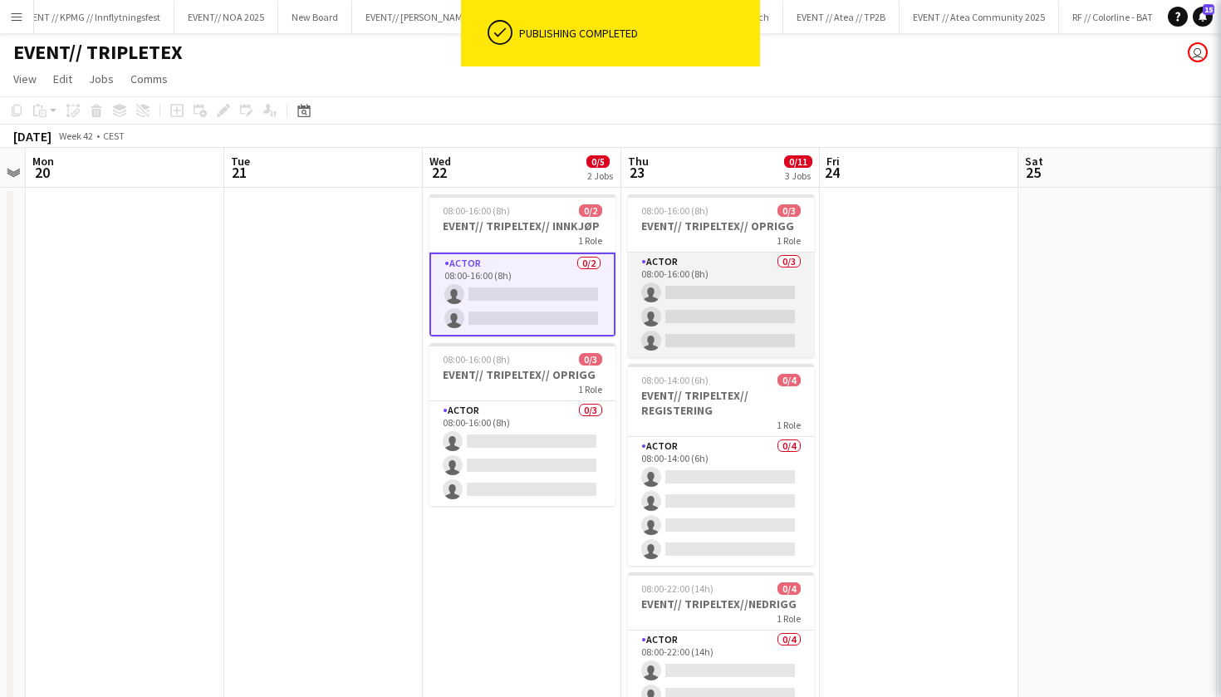
click at [730, 294] on app-card-role "Actor 0/3 08:00-16:00 (8h) single-neutral-actions single-neutral-actions single…" at bounding box center [721, 305] width 186 height 105
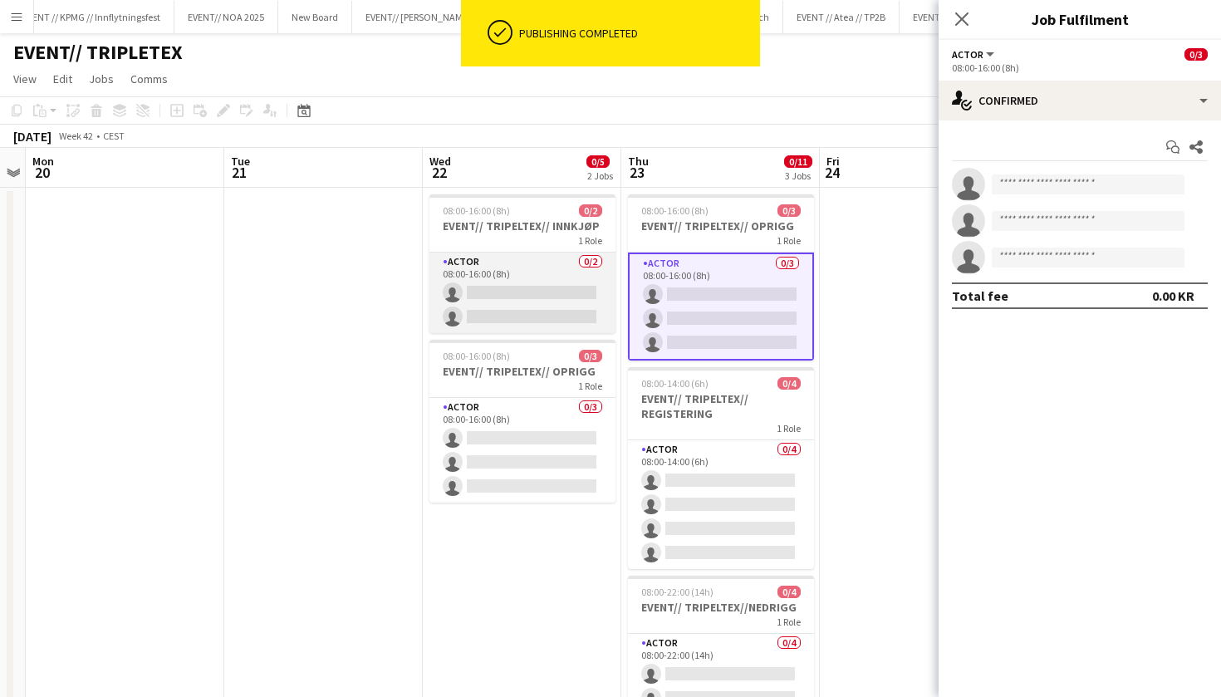
click at [543, 313] on app-card-role "Actor 0/2 08:00-16:00 (8h) single-neutral-actions single-neutral-actions" at bounding box center [523, 293] width 186 height 81
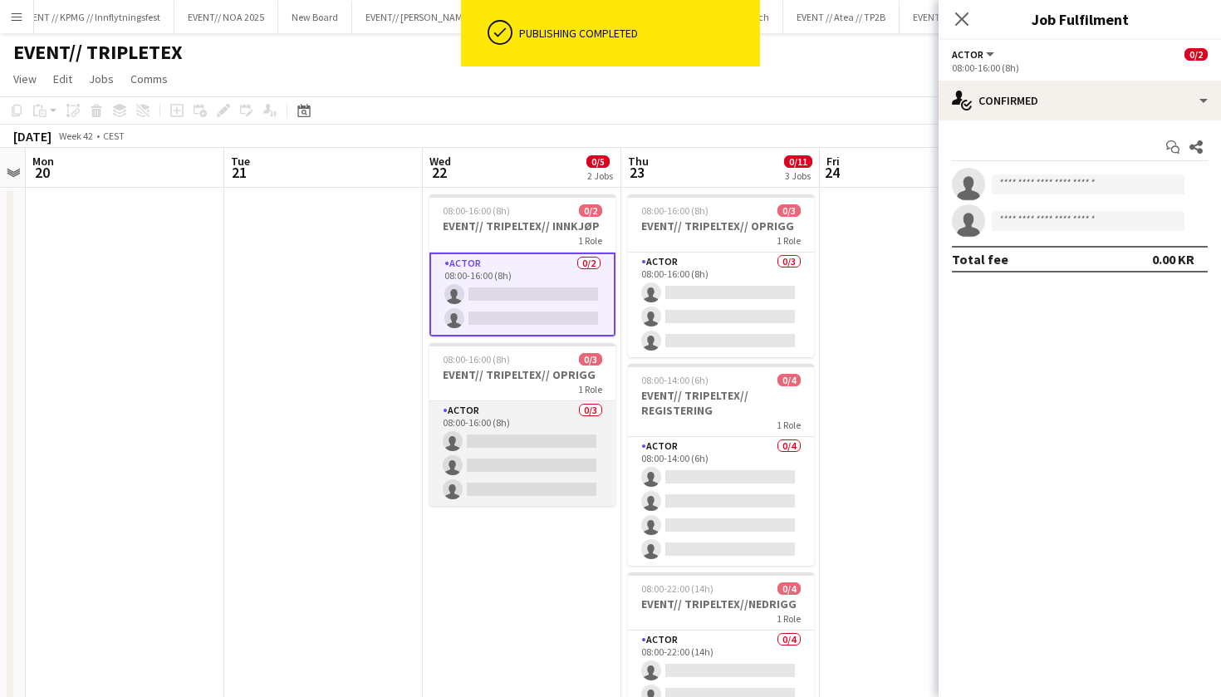
click at [565, 422] on app-card-role "Actor 0/3 08:00-16:00 (8h) single-neutral-actions single-neutral-actions single…" at bounding box center [523, 453] width 186 height 105
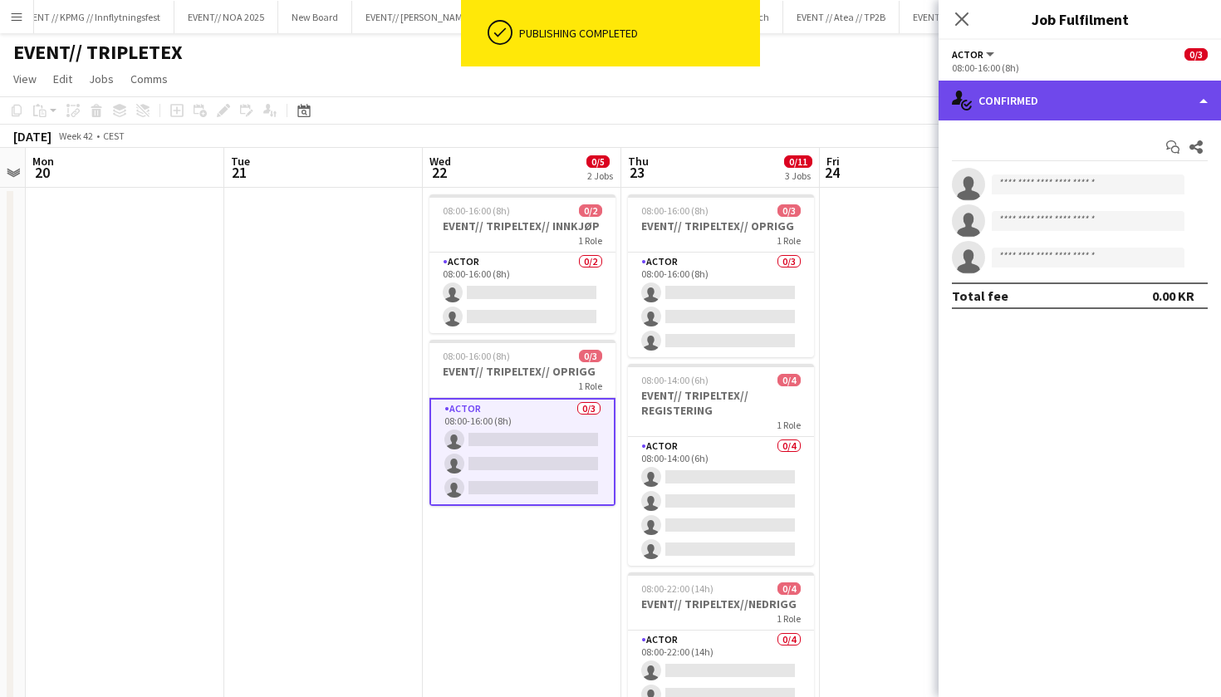
click at [1005, 108] on div "single-neutral-actions-check-2 Confirmed" at bounding box center [1080, 101] width 283 height 40
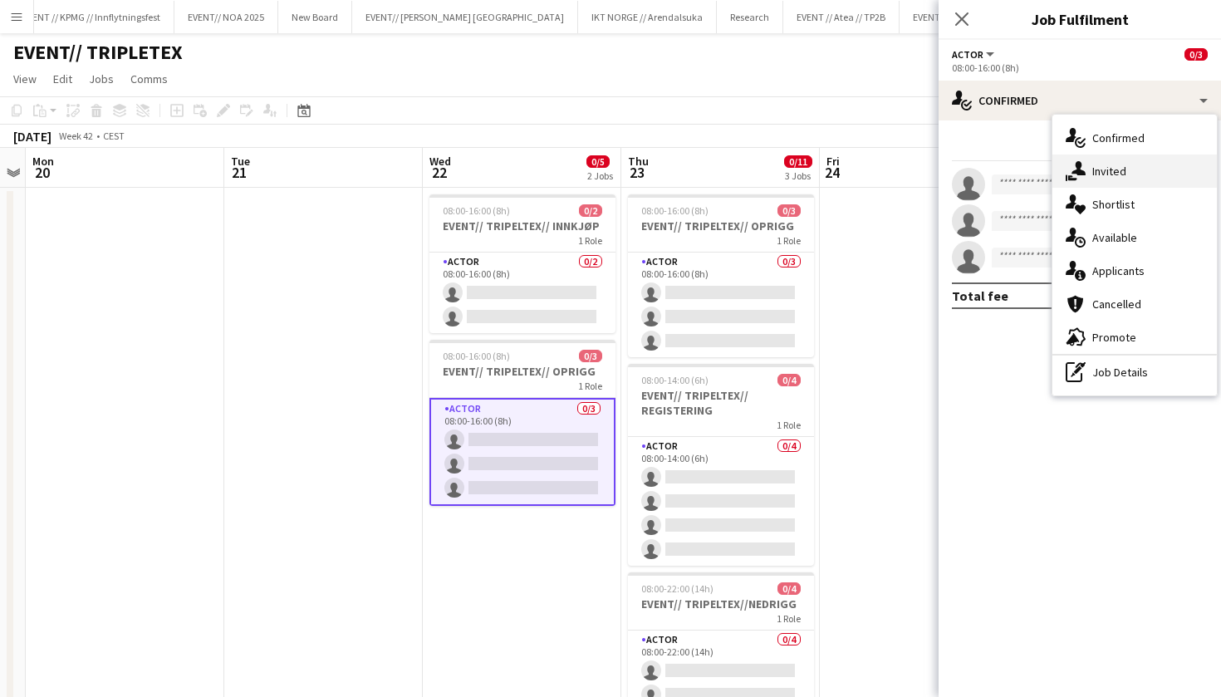
click at [1111, 184] on div "single-neutral-actions-share-1 Invited" at bounding box center [1135, 171] width 165 height 33
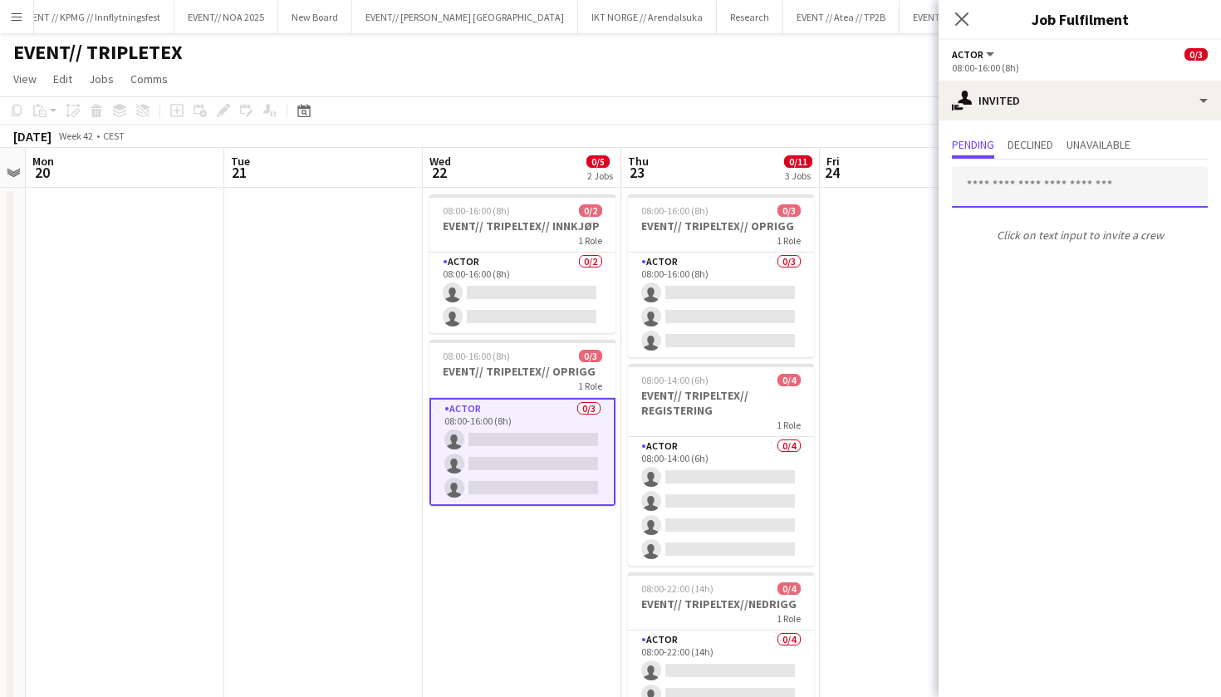
click at [1066, 199] on input "text" at bounding box center [1080, 187] width 256 height 42
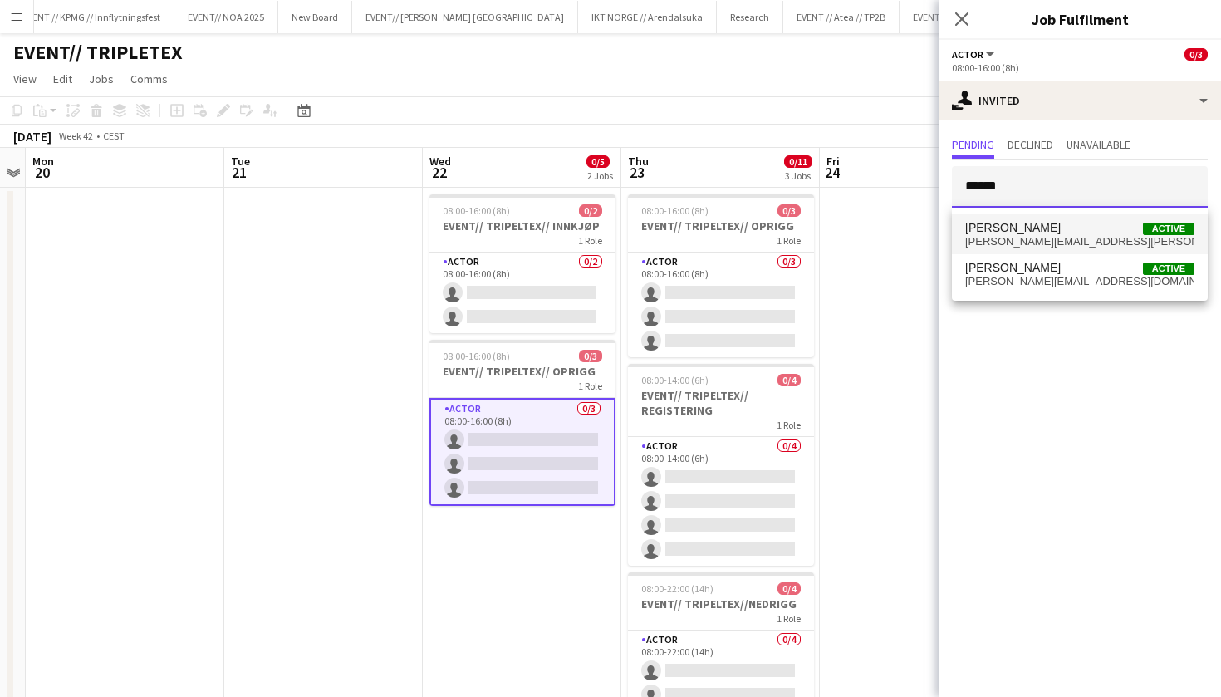
type input "******"
click at [1056, 230] on span "[PERSON_NAME]" at bounding box center [1014, 228] width 96 height 14
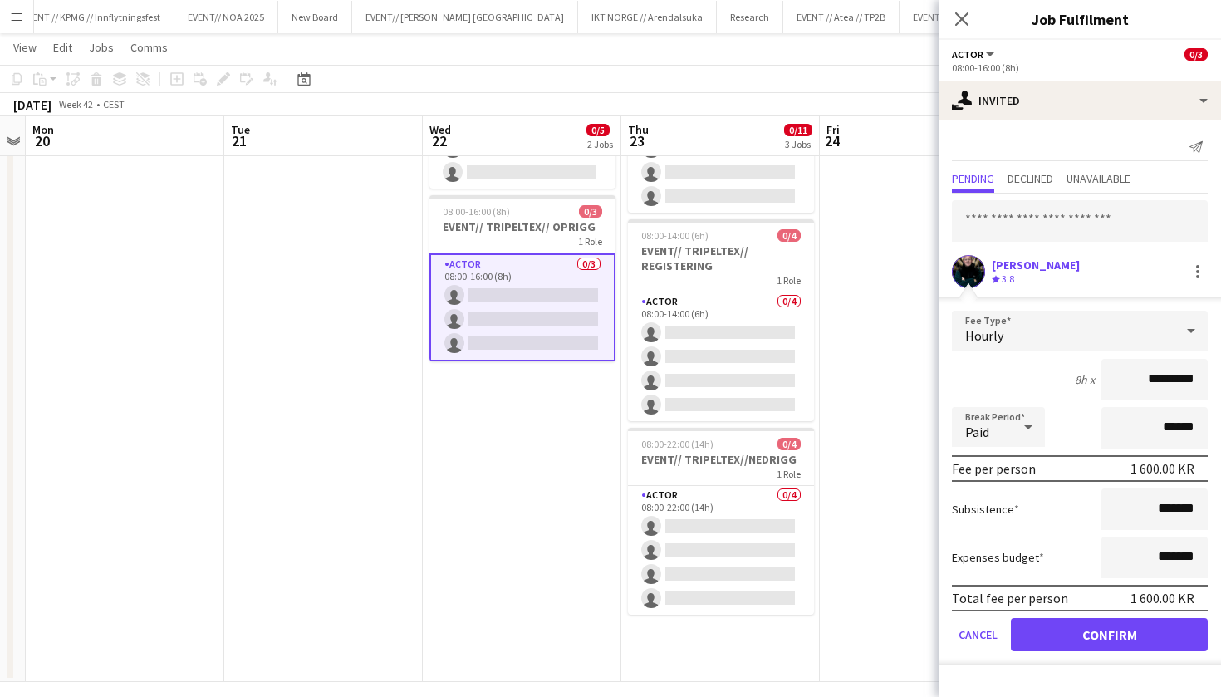
click at [1075, 635] on button "Confirm" at bounding box center [1109, 634] width 197 height 33
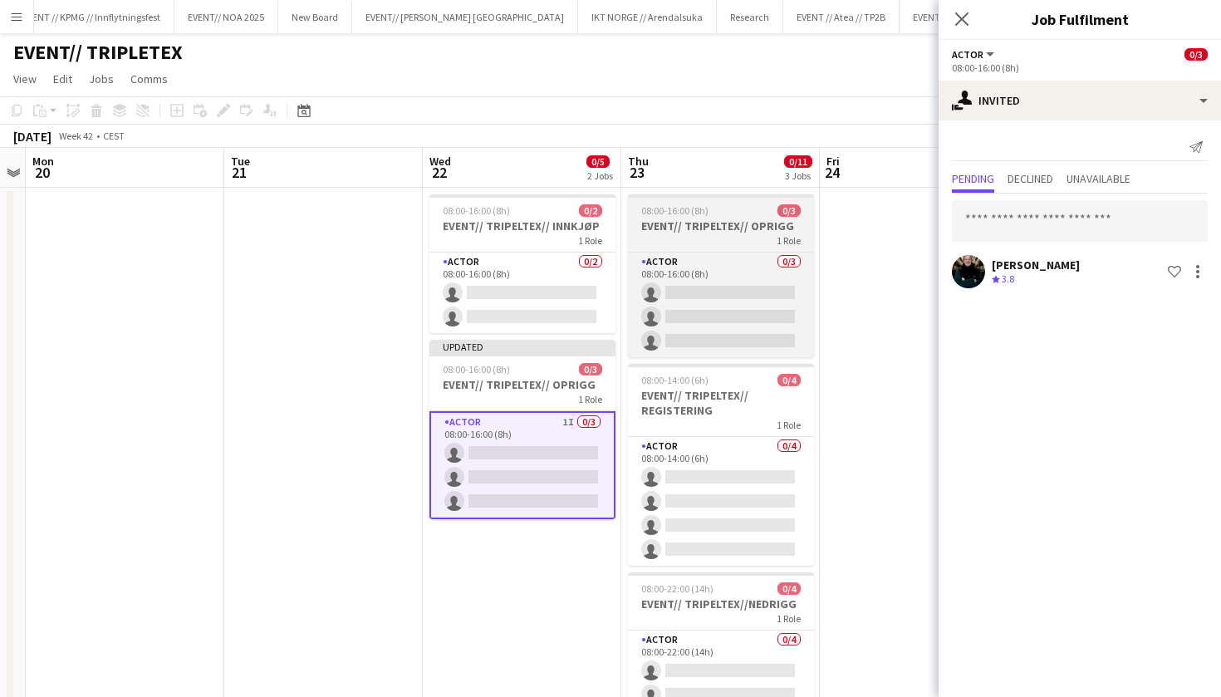
click at [765, 241] on div "1 Role" at bounding box center [721, 239] width 186 height 13
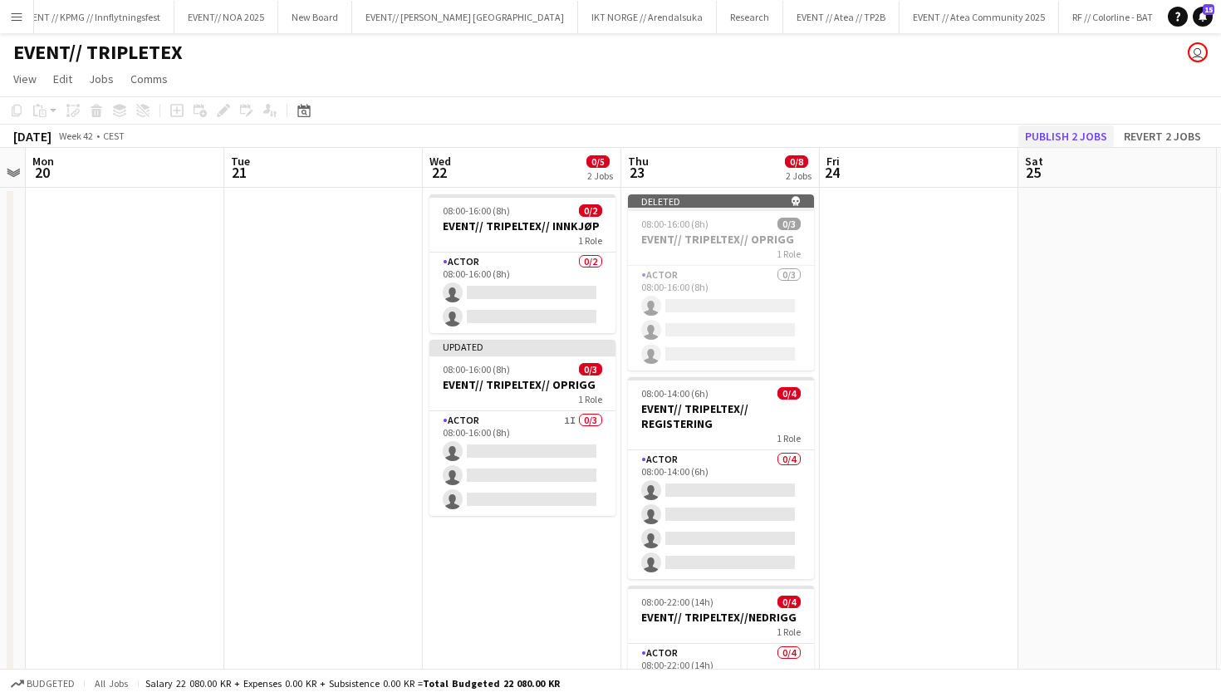
click at [1055, 133] on button "Publish 2 jobs" at bounding box center [1067, 136] width 96 height 22
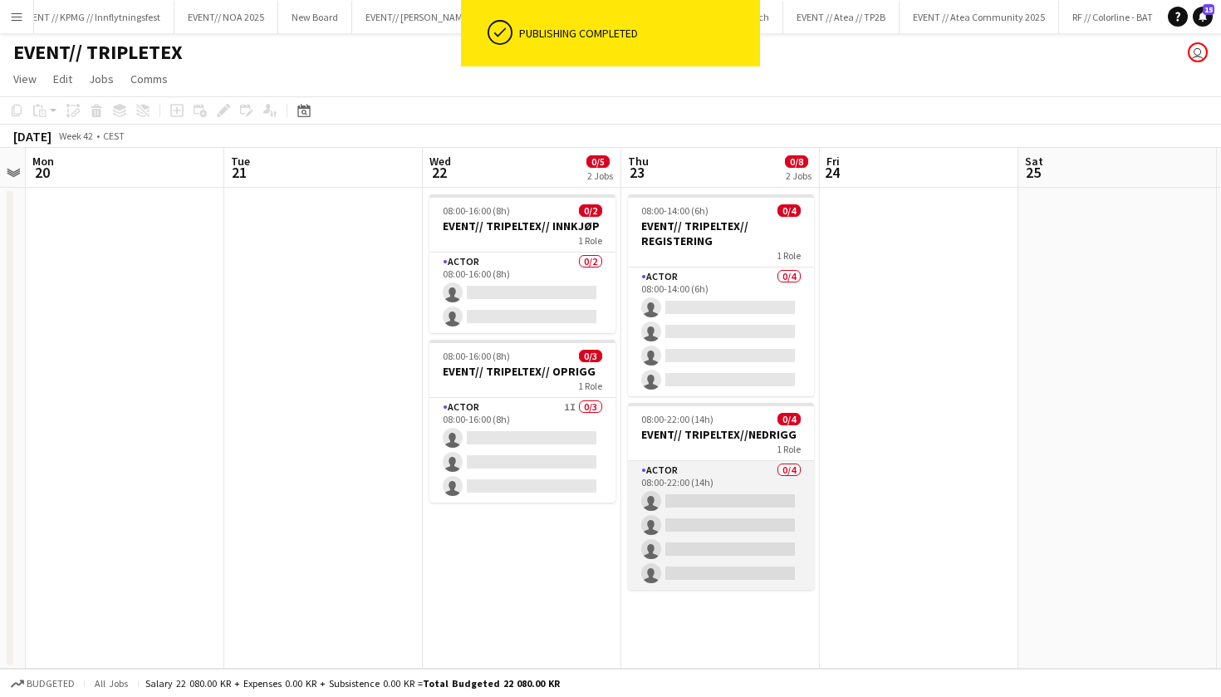
click at [756, 516] on app-card-role "Actor 0/4 08:00-22:00 (14h) single-neutral-actions single-neutral-actions singl…" at bounding box center [721, 525] width 186 height 129
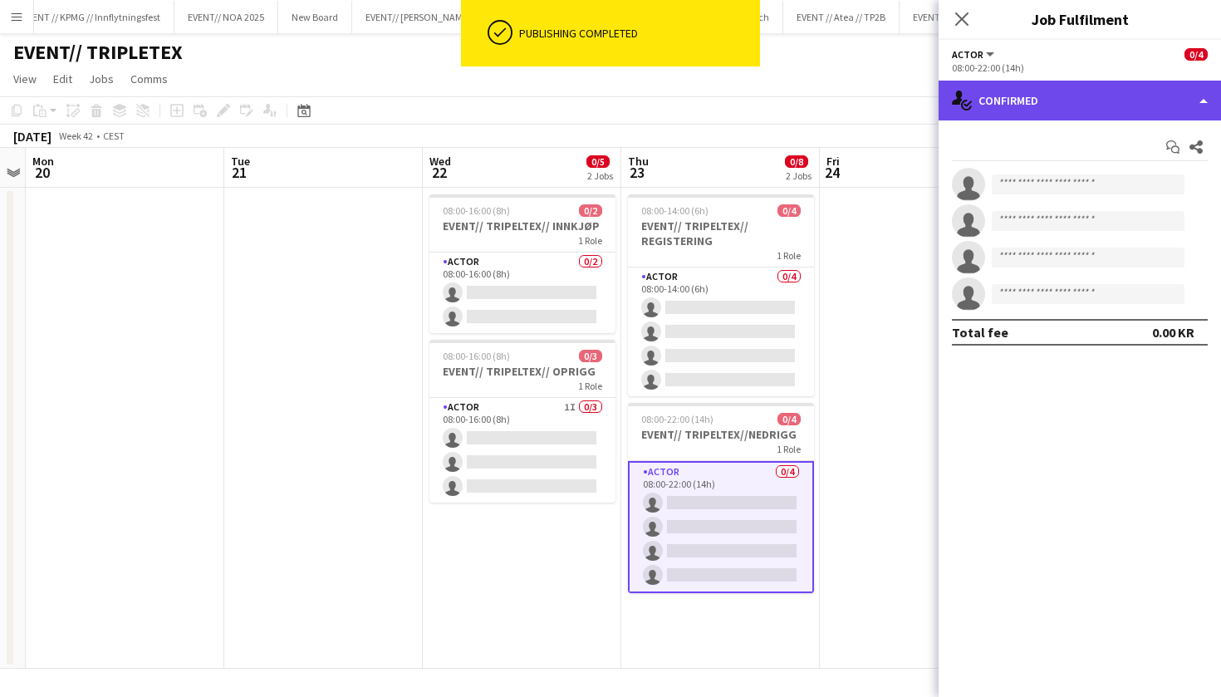
click at [1049, 112] on div "single-neutral-actions-check-2 Confirmed" at bounding box center [1080, 101] width 283 height 40
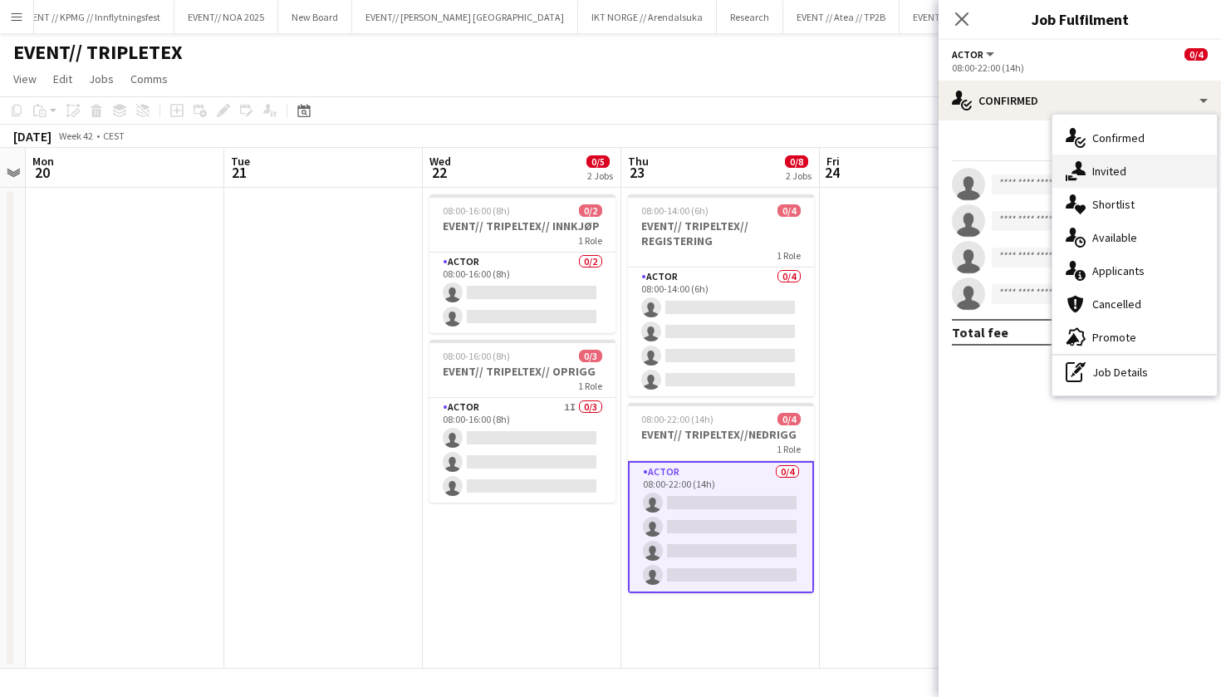
click at [1096, 172] on div "single-neutral-actions-share-1 Invited" at bounding box center [1135, 171] width 165 height 33
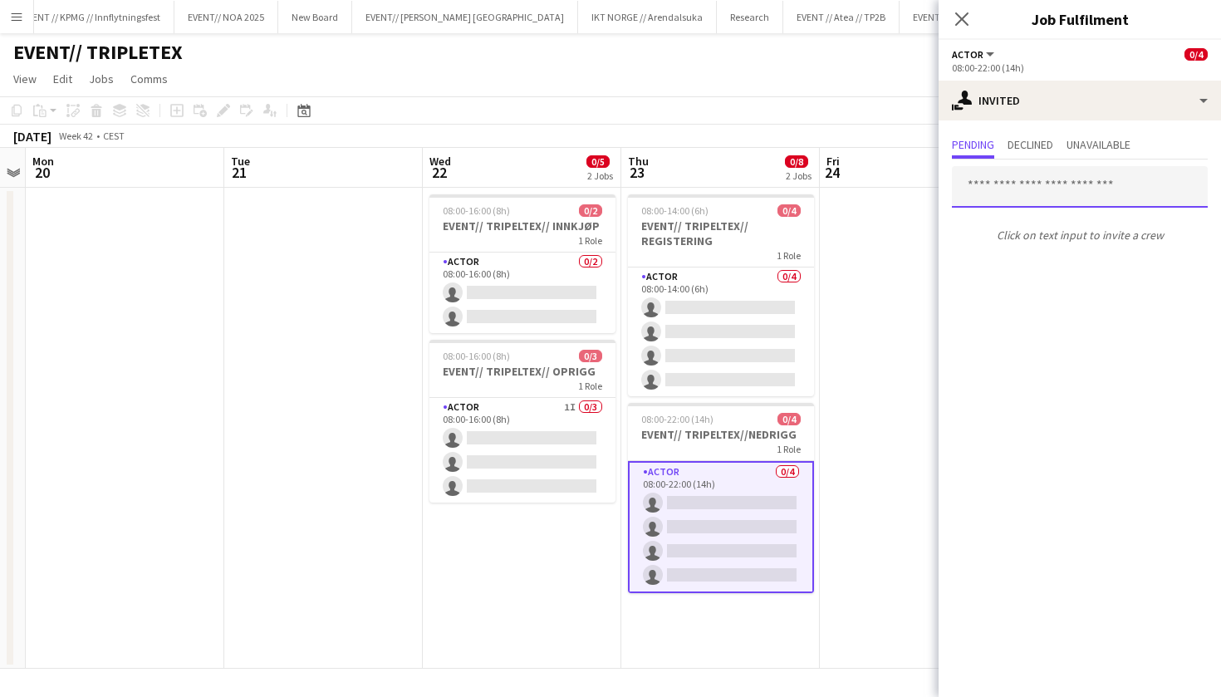
click at [996, 191] on input "text" at bounding box center [1080, 187] width 256 height 42
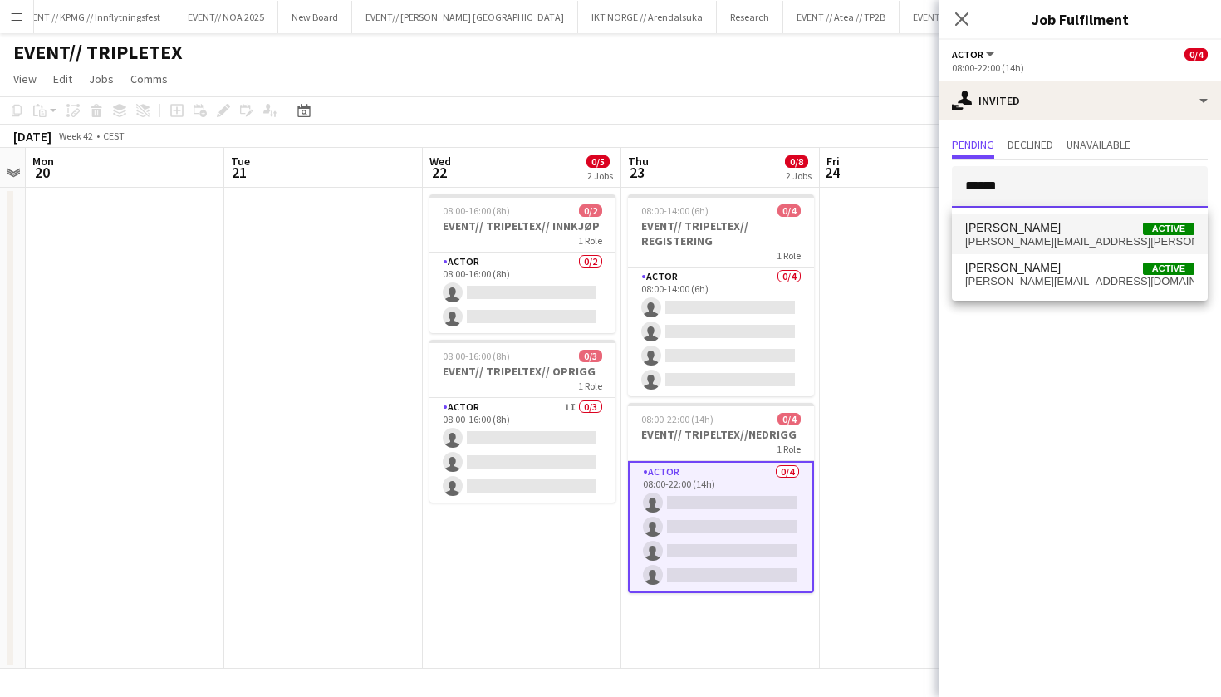
type input "******"
click at [1010, 236] on span "[PERSON_NAME][EMAIL_ADDRESS][PERSON_NAME][DOMAIN_NAME]" at bounding box center [1080, 241] width 229 height 13
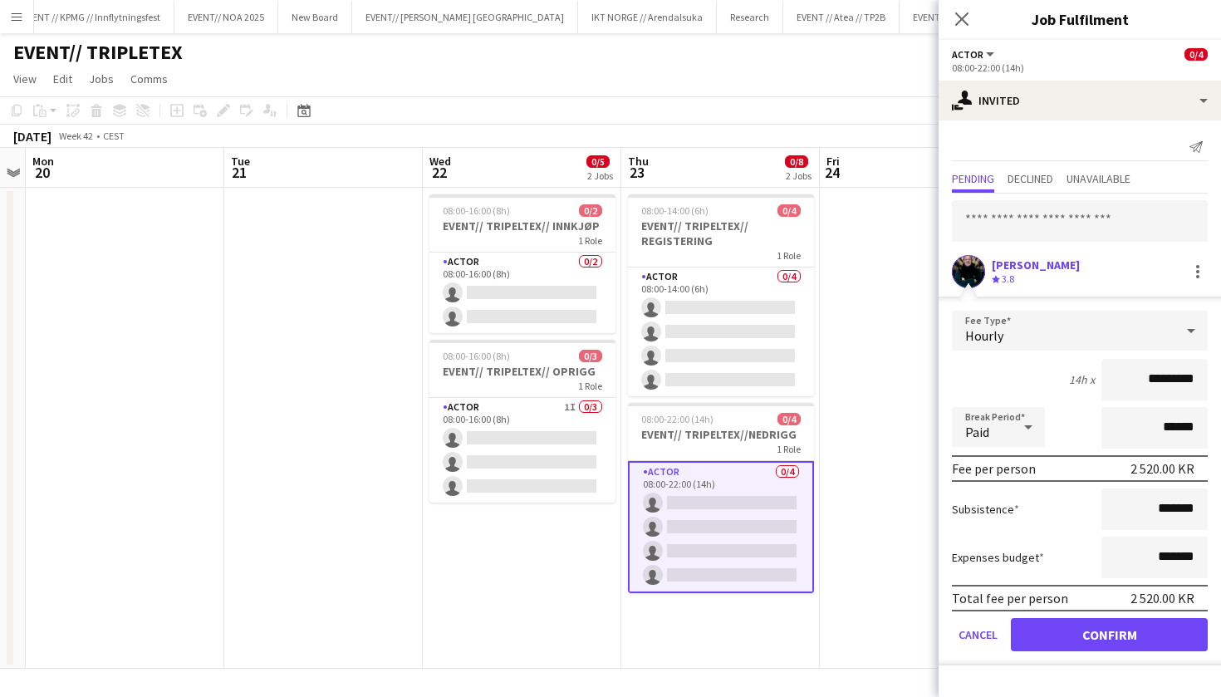
click at [1108, 647] on button "Confirm" at bounding box center [1109, 634] width 197 height 33
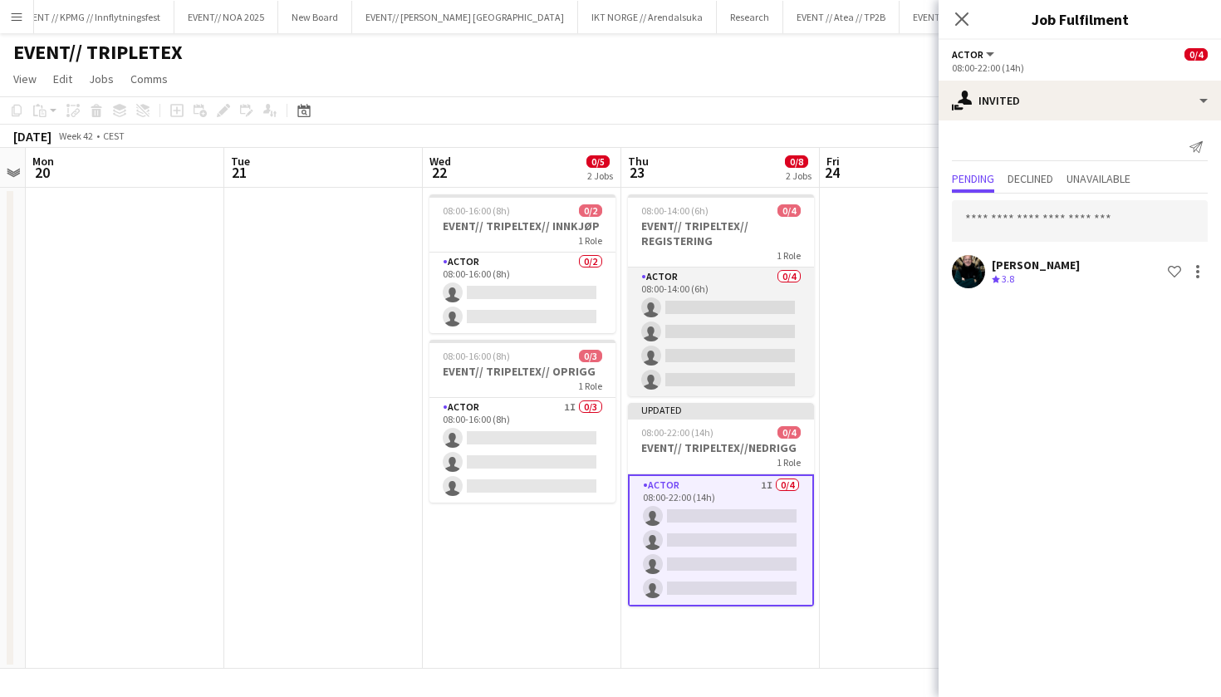
click at [695, 326] on app-card-role "Actor 0/4 08:00-14:00 (6h) single-neutral-actions single-neutral-actions single…" at bounding box center [721, 332] width 186 height 129
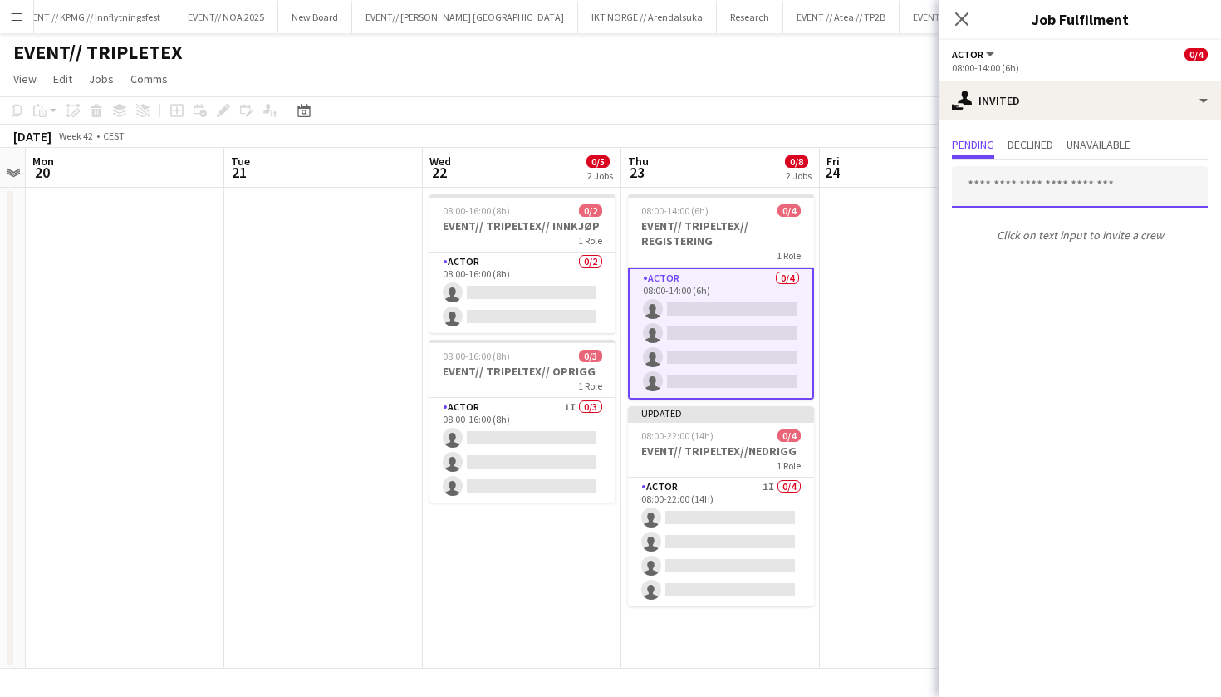
click at [1101, 177] on input "text" at bounding box center [1080, 187] width 256 height 42
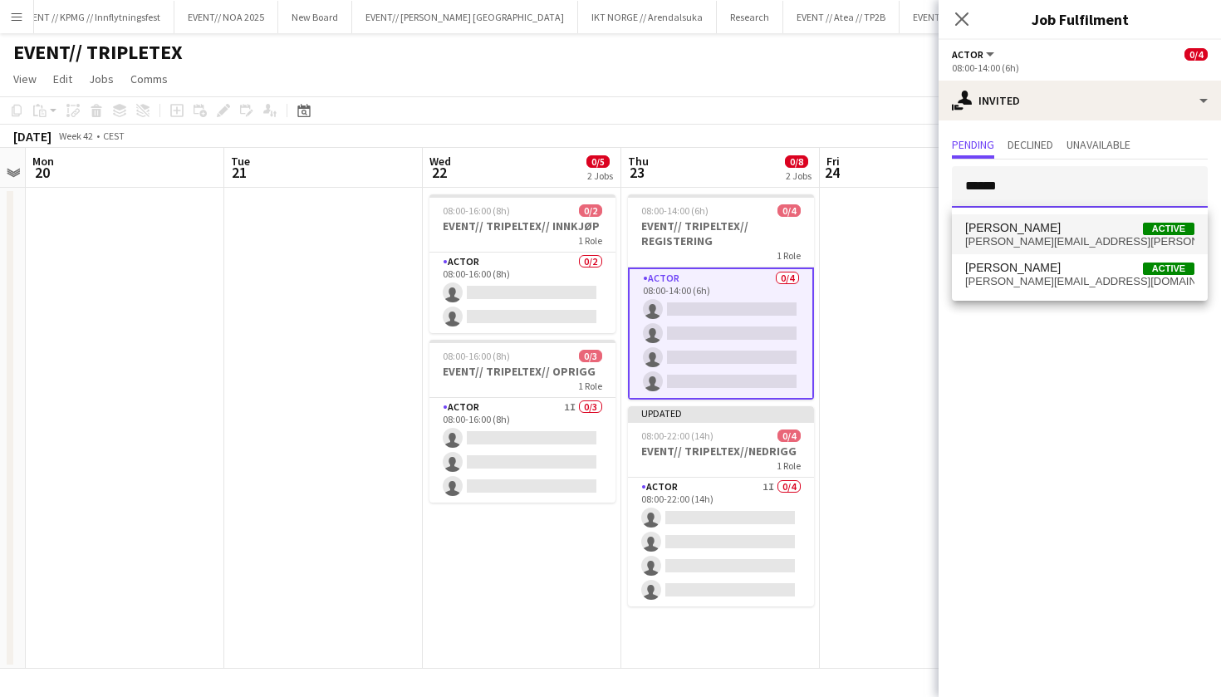
type input "******"
click at [1079, 231] on span "[PERSON_NAME] Active" at bounding box center [1080, 228] width 229 height 14
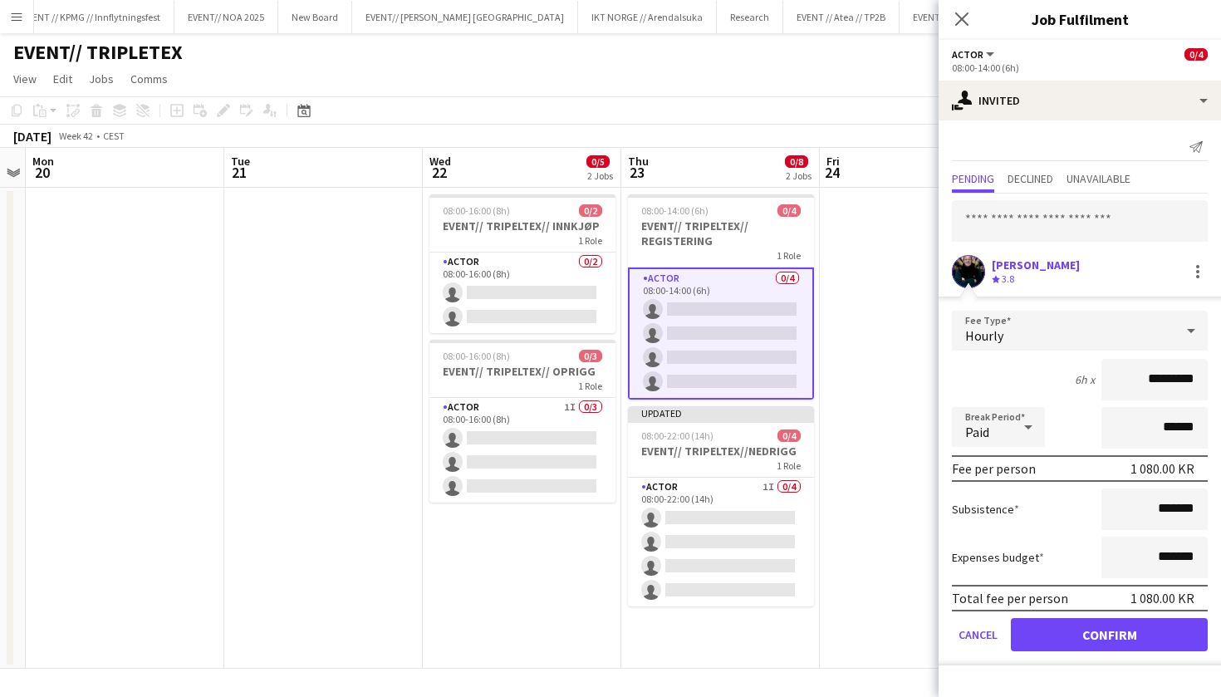
click at [1064, 636] on button "Confirm" at bounding box center [1109, 634] width 197 height 33
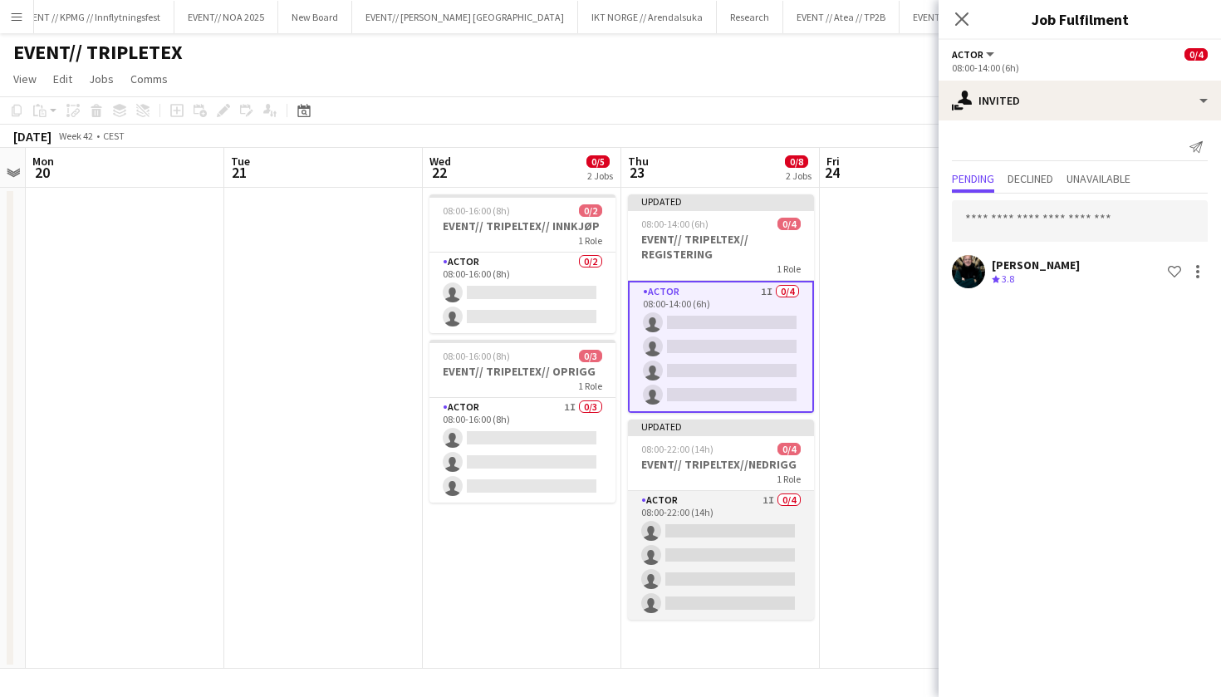
click at [696, 513] on app-card-role "Actor 1I 0/4 08:00-22:00 (14h) single-neutral-actions single-neutral-actions si…" at bounding box center [721, 555] width 186 height 129
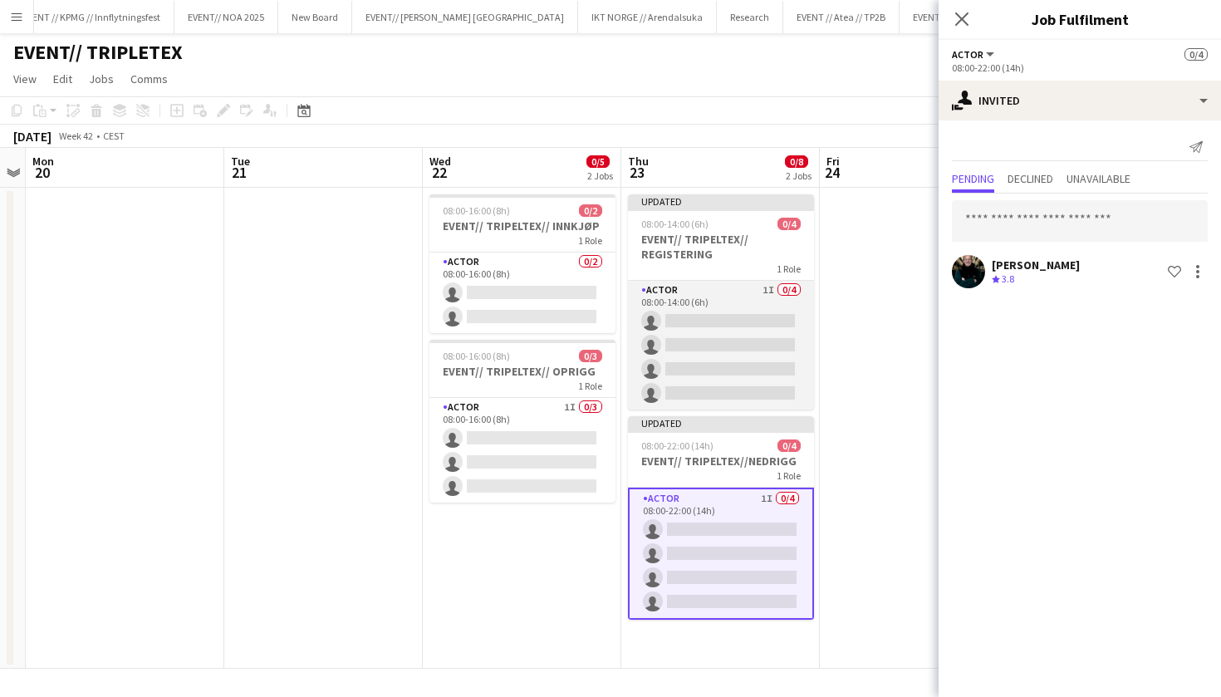
click at [729, 368] on app-card-role "Actor 1I 0/4 08:00-14:00 (6h) single-neutral-actions single-neutral-actions sin…" at bounding box center [721, 345] width 186 height 129
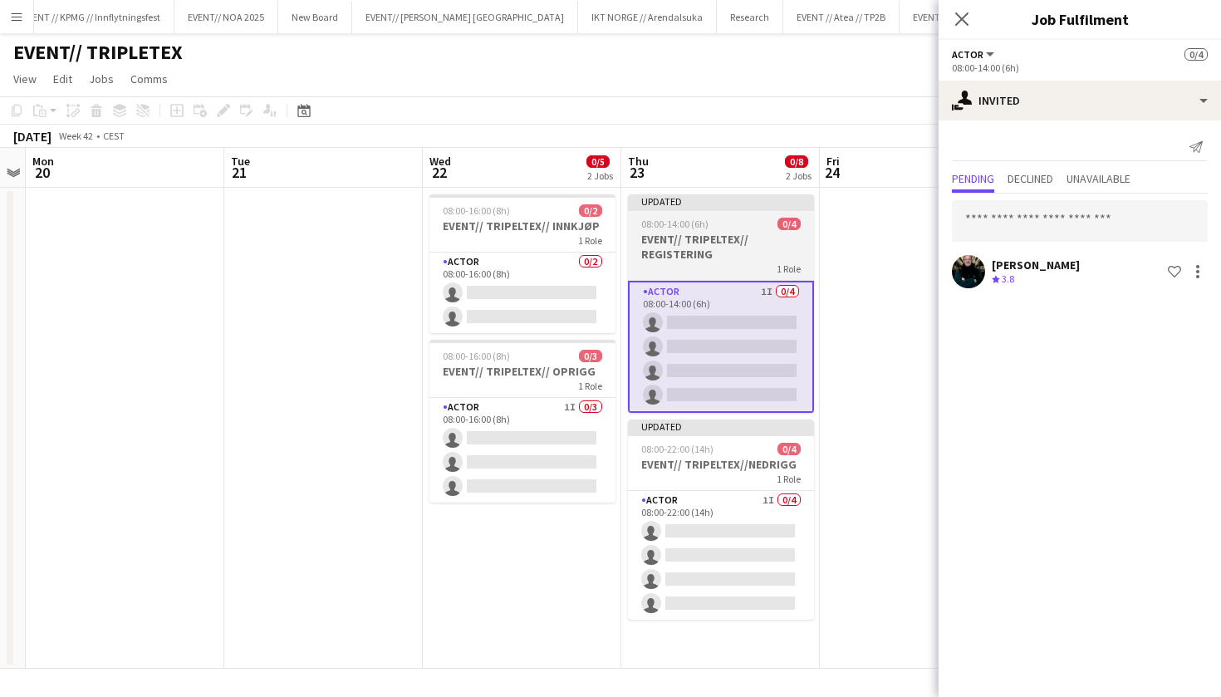
click at [745, 253] on h3 "EVENT// TRIPELTEX// REGISTERING" at bounding box center [721, 247] width 186 height 30
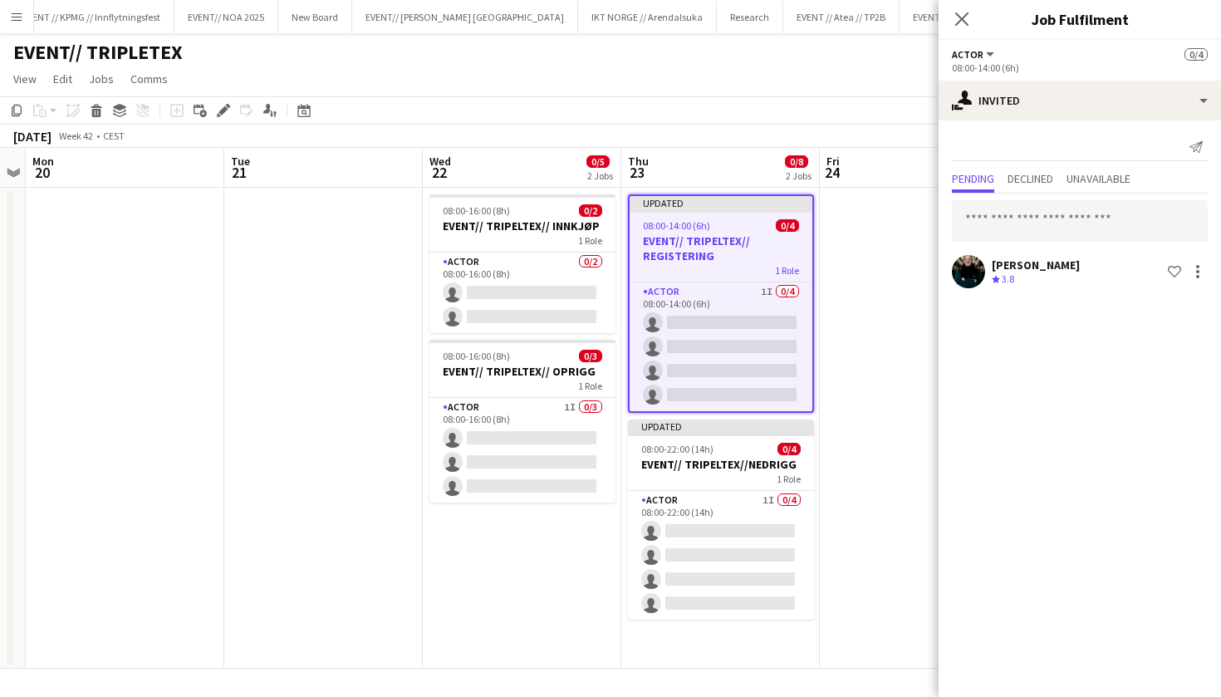
click at [711, 627] on app-date-cell "Updated 08:00-14:00 (6h) 0/4 EVENT// TRIPELTEX// REGISTERING 1 Role Actor 1I 0/…" at bounding box center [721, 428] width 199 height 481
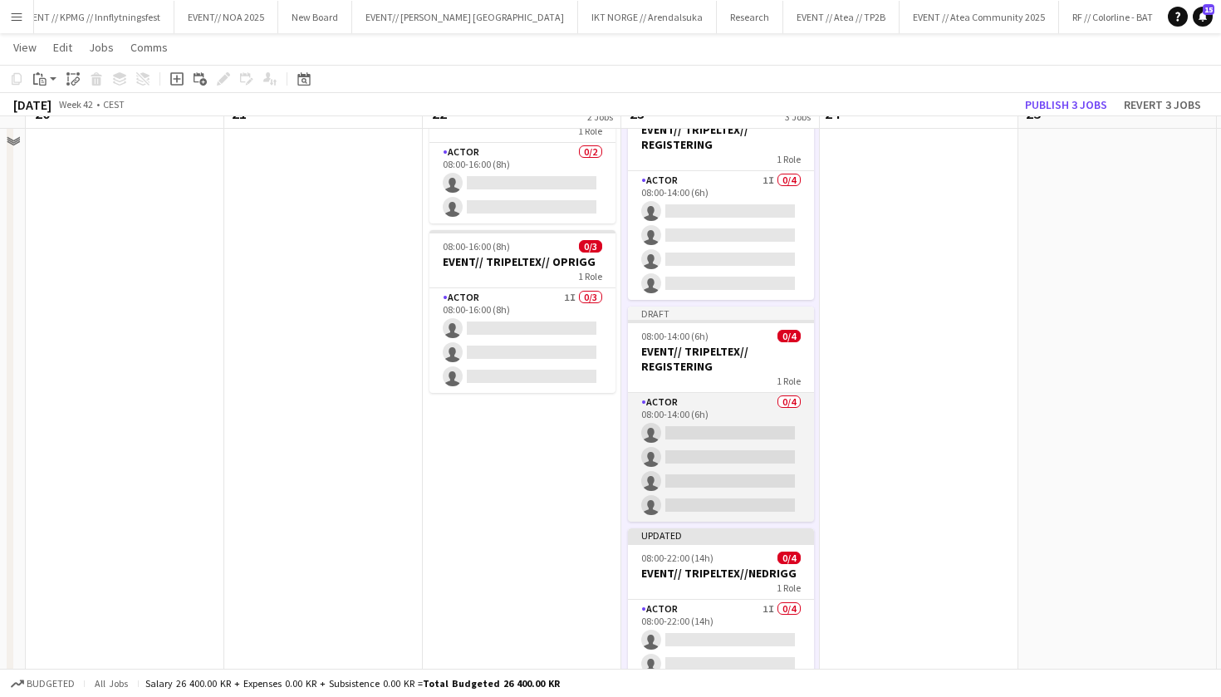
scroll to position [114, 0]
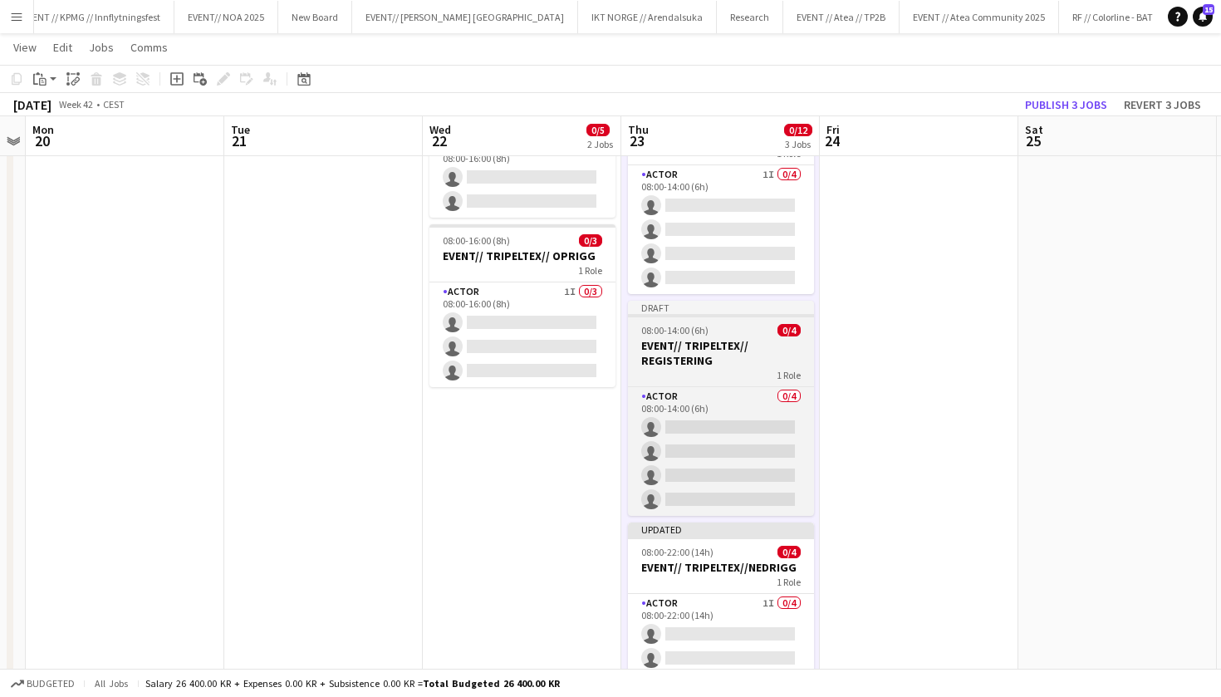
click at [735, 356] on h3 "EVENT// TRIPELTEX// REGISTERING" at bounding box center [721, 353] width 186 height 30
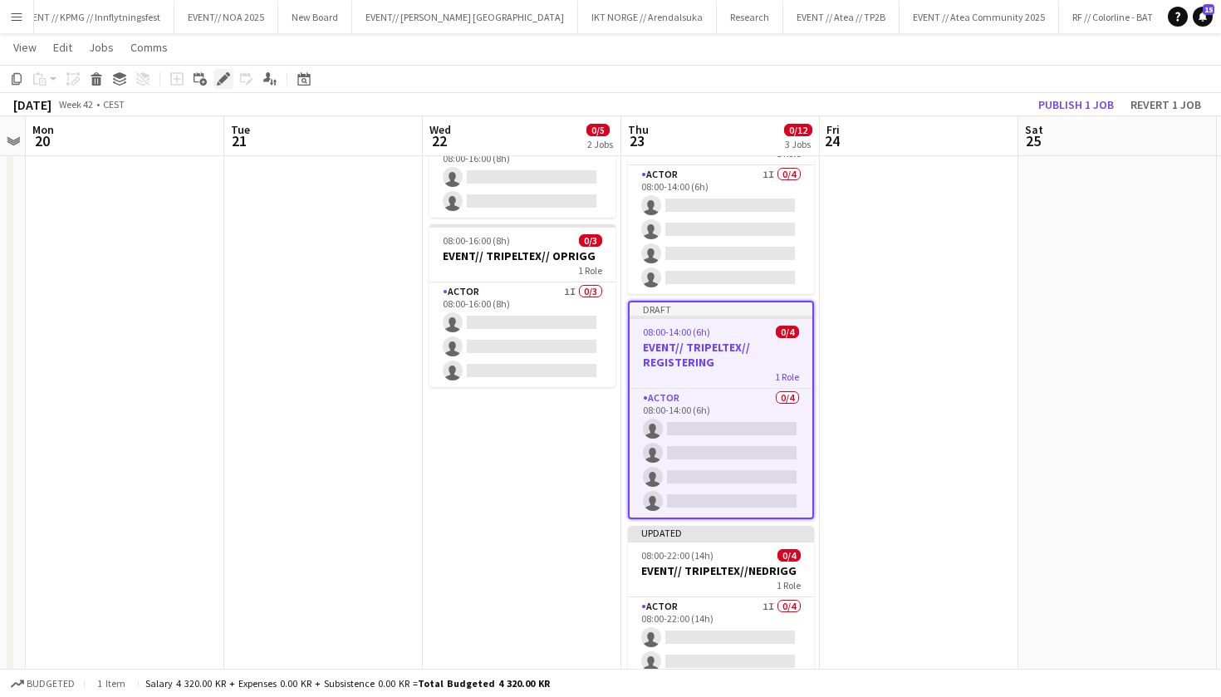
click at [229, 84] on icon "Edit" at bounding box center [223, 78] width 13 height 13
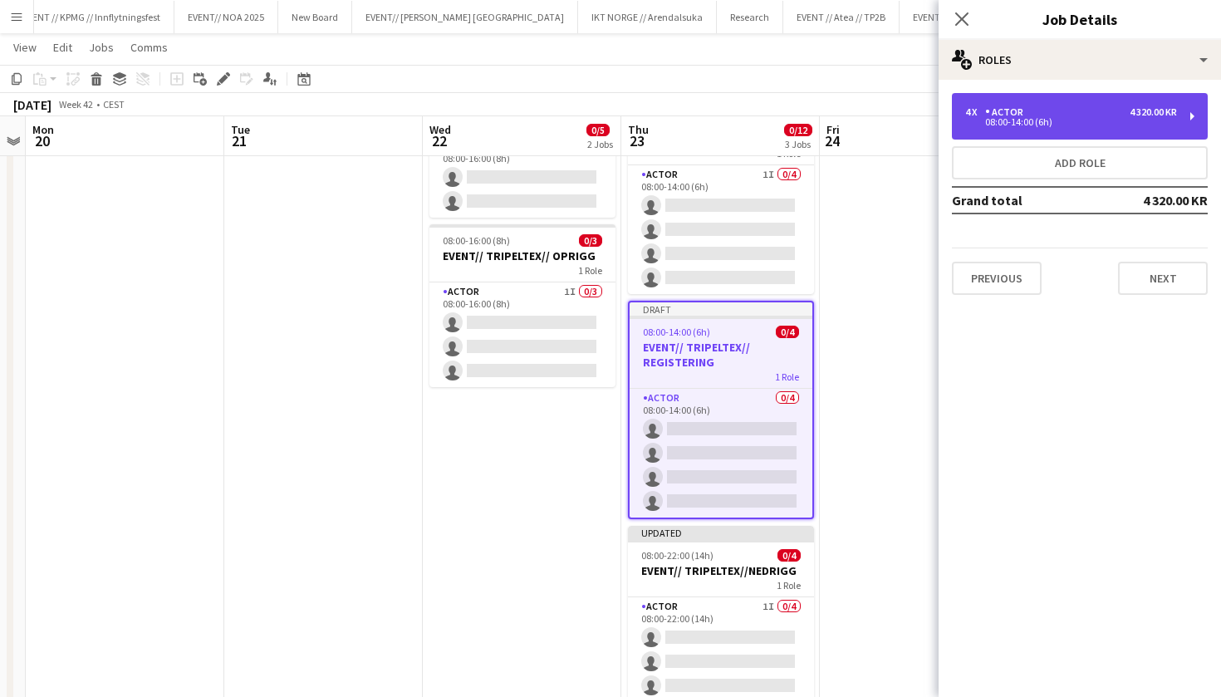
click at [1086, 107] on div "4 x Actor 4 320.00 KR" at bounding box center [1072, 112] width 212 height 12
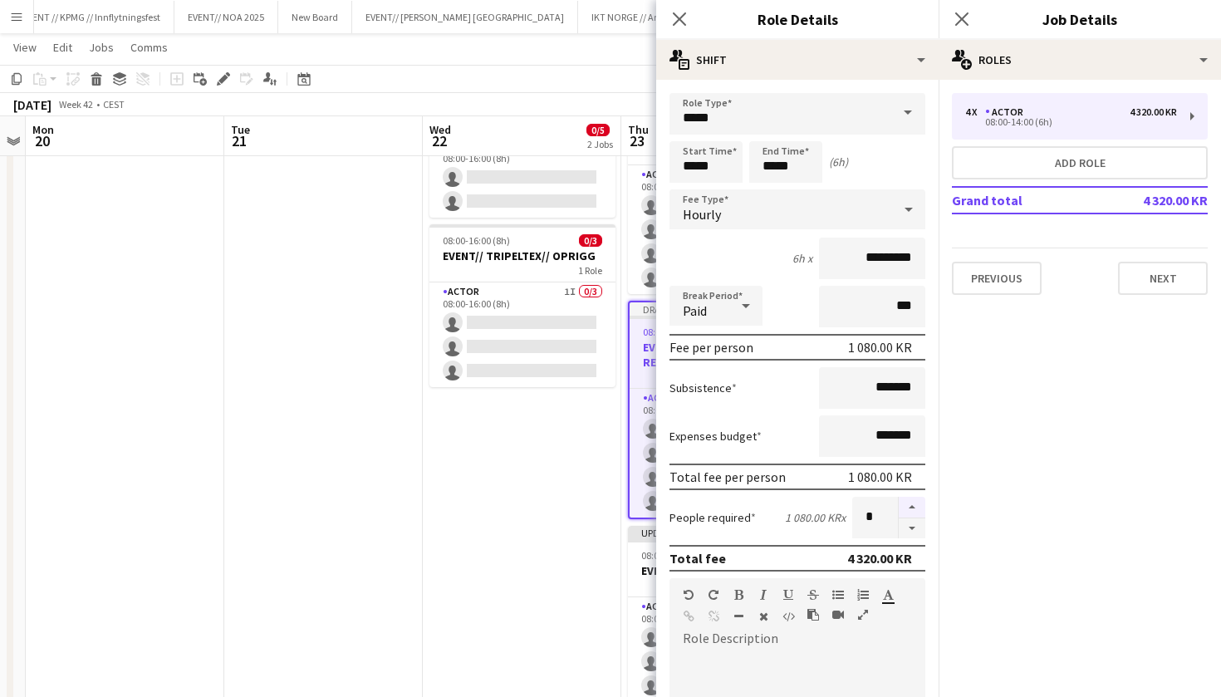
click at [909, 501] on button "button" at bounding box center [912, 508] width 27 height 22
type input "*"
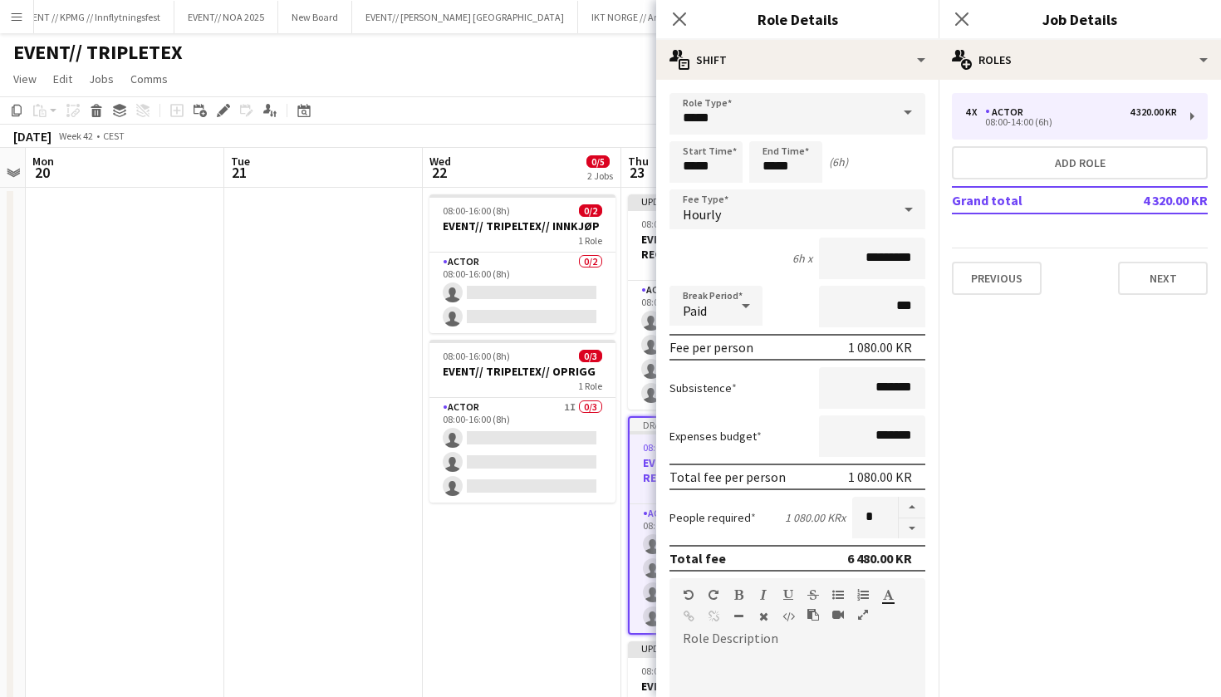
scroll to position [0, 0]
click at [695, 168] on input "*****" at bounding box center [706, 162] width 73 height 42
click at [693, 168] on input "*****" at bounding box center [706, 162] width 73 height 42
click at [774, 152] on input "*****" at bounding box center [786, 162] width 73 height 42
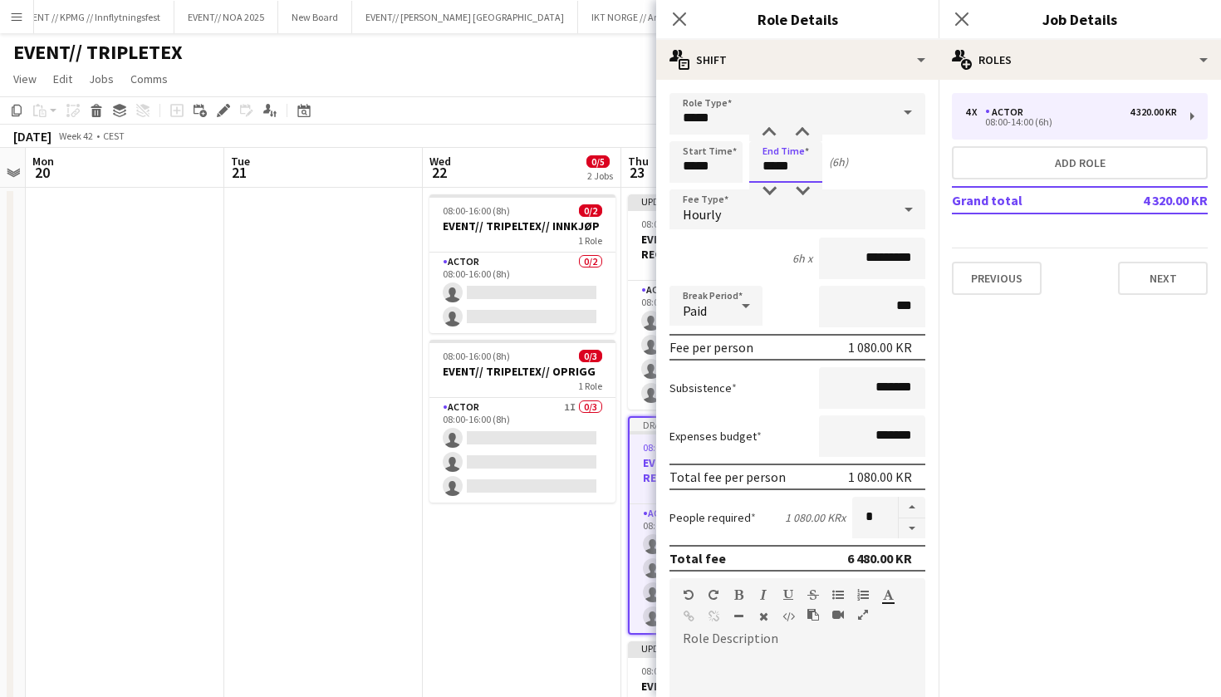
click at [774, 160] on input "*****" at bounding box center [786, 162] width 73 height 42
click at [771, 169] on input "*****" at bounding box center [786, 162] width 73 height 42
click at [775, 165] on input "*****" at bounding box center [786, 161] width 73 height 42
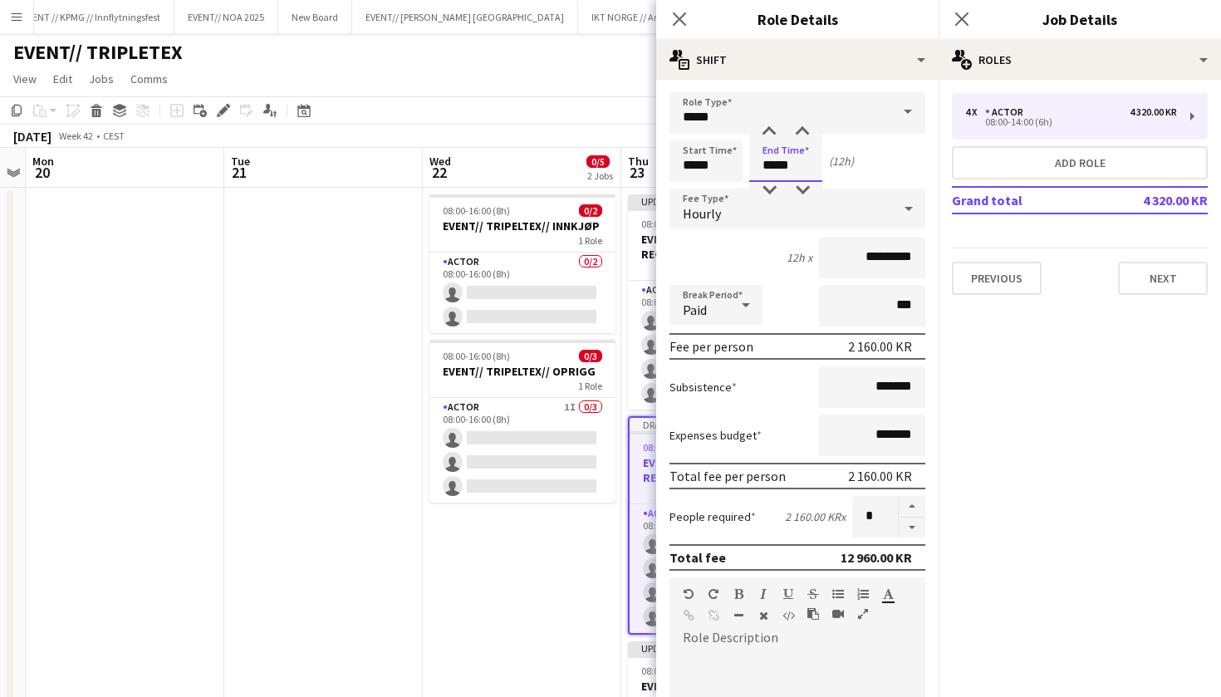
type input "*****"
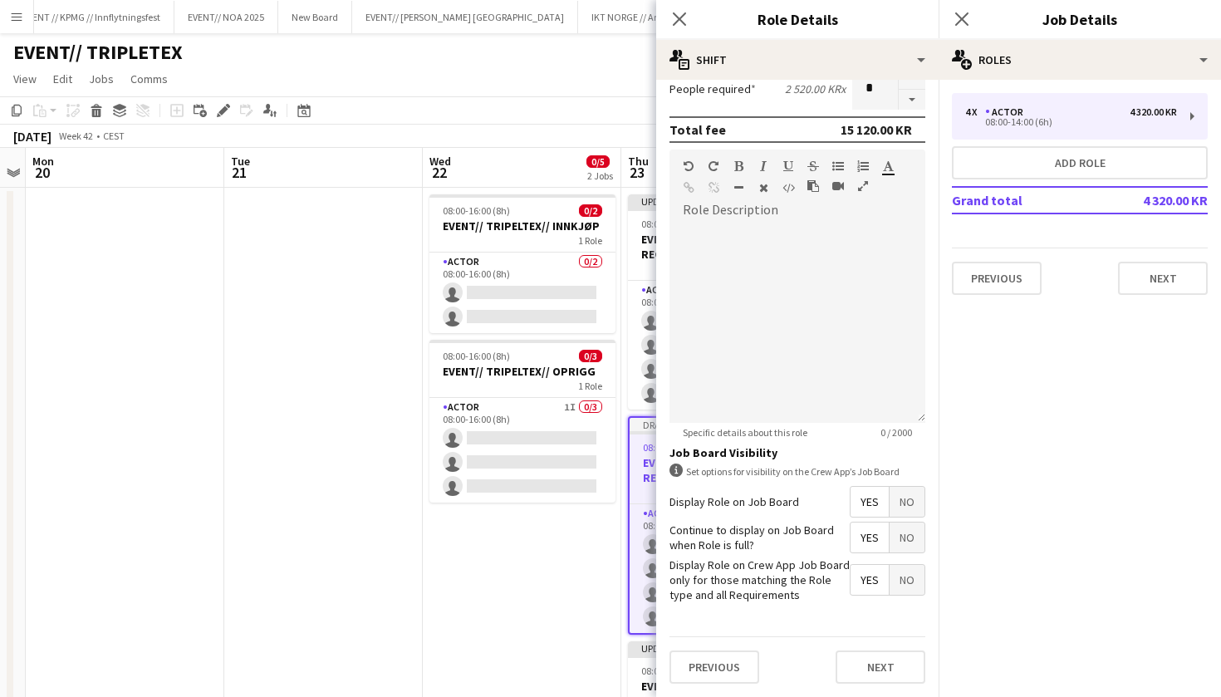
scroll to position [428, 0]
click at [882, 672] on button "Next" at bounding box center [881, 667] width 90 height 33
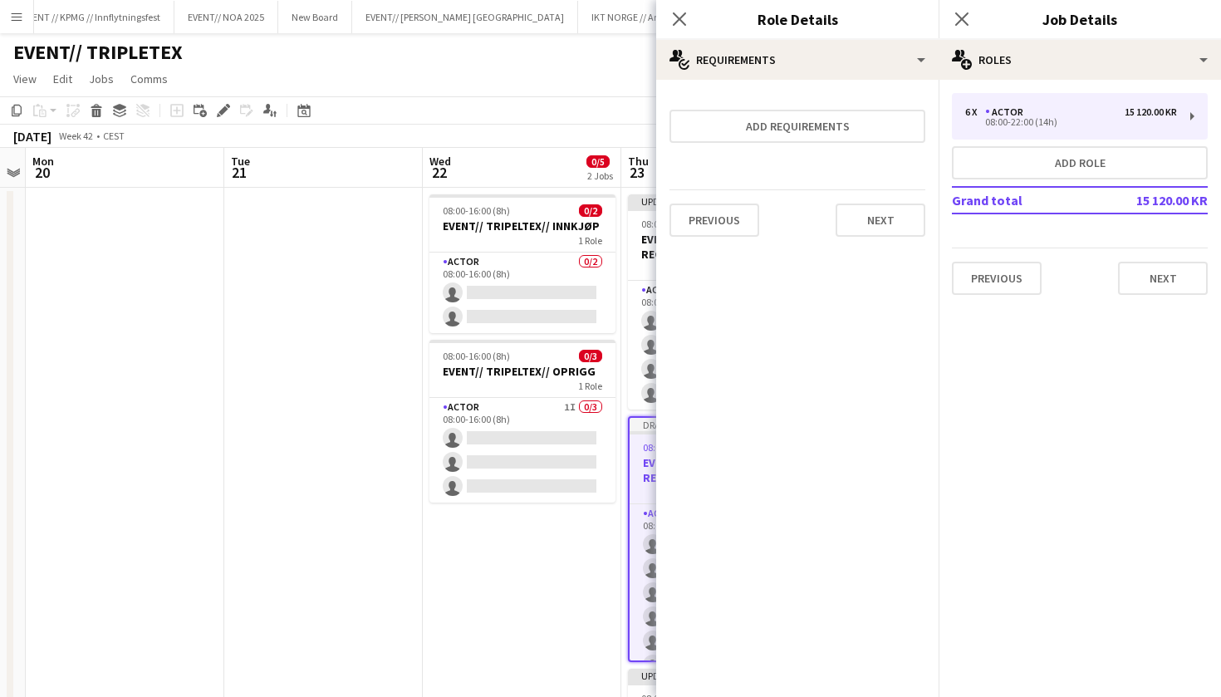
scroll to position [0, 0]
click at [891, 229] on button "Next" at bounding box center [881, 220] width 90 height 33
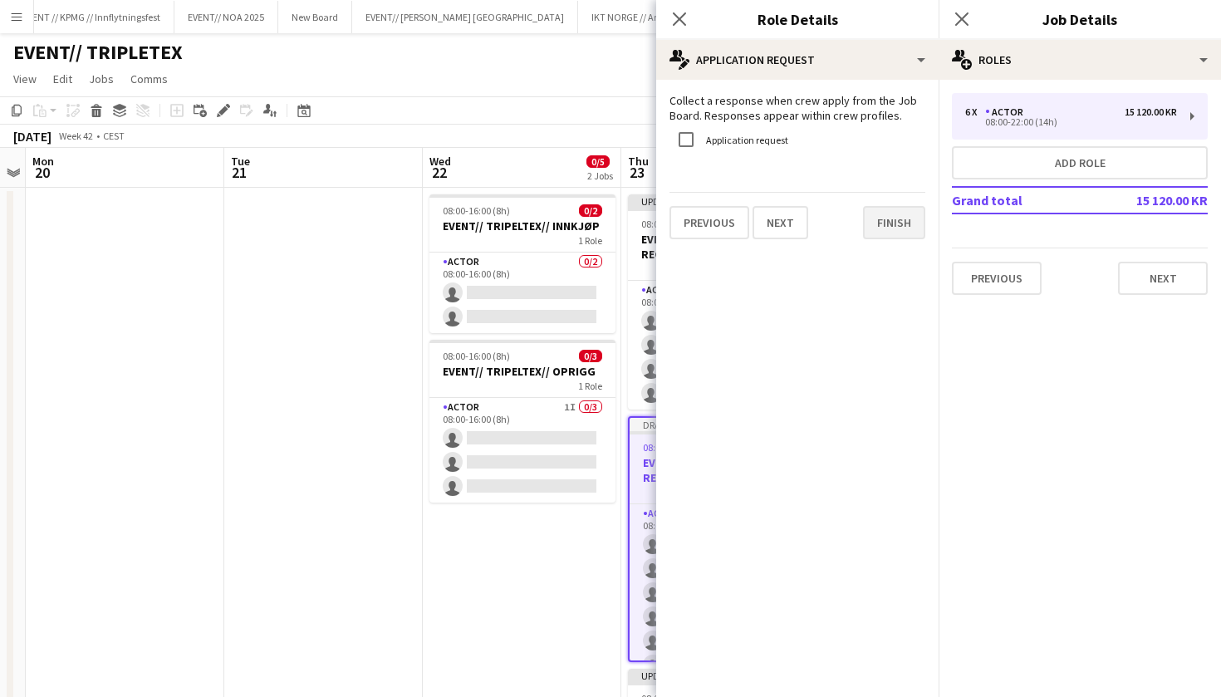
click at [910, 223] on button "Finish" at bounding box center [894, 222] width 62 height 33
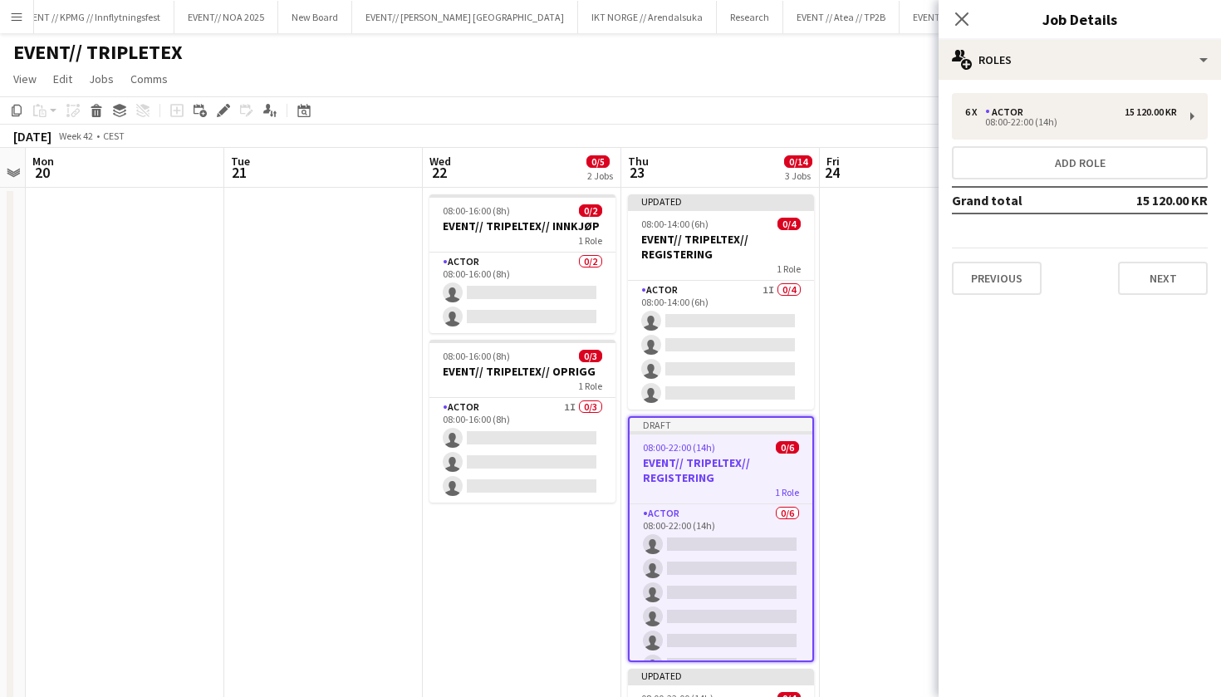
click at [1157, 291] on button "Next" at bounding box center [1163, 278] width 90 height 33
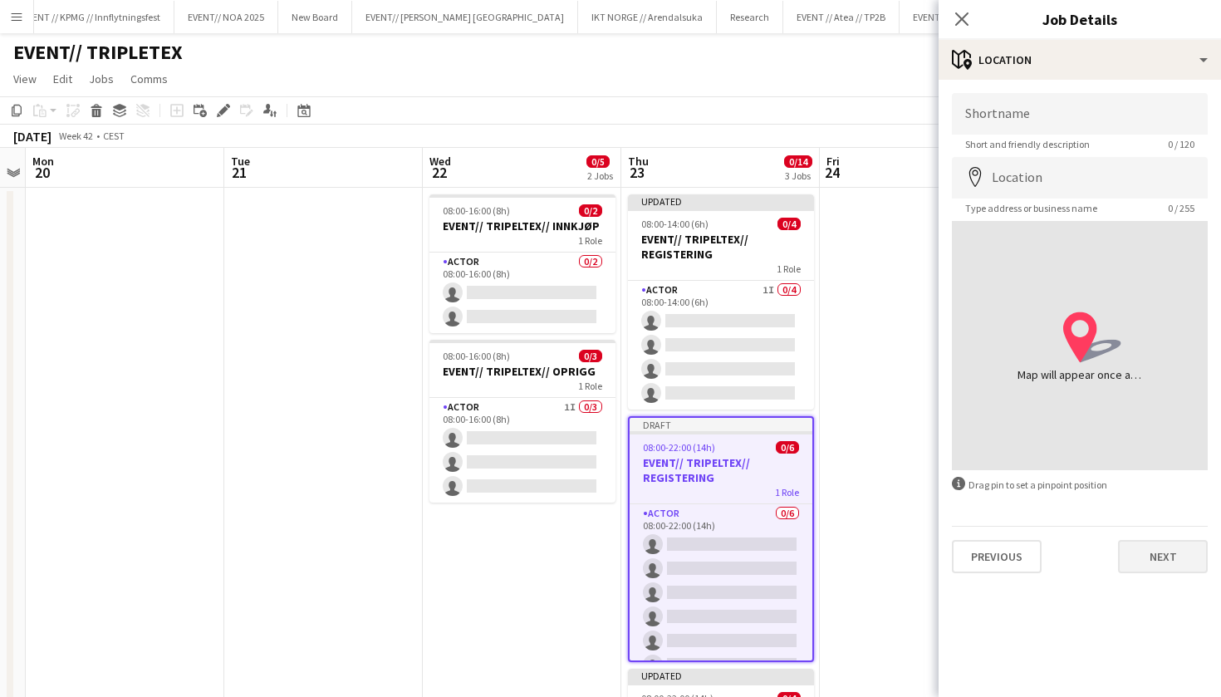
click at [1183, 568] on button "Next" at bounding box center [1163, 556] width 90 height 33
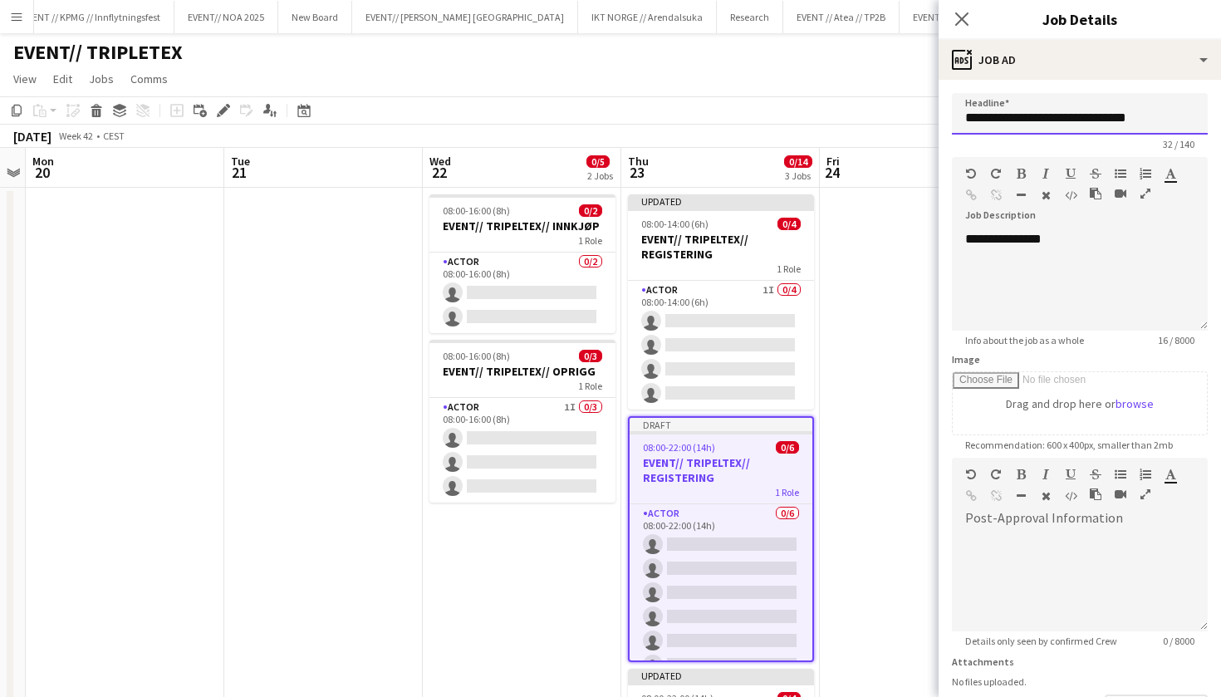
click at [1119, 122] on input "**********" at bounding box center [1080, 114] width 256 height 42
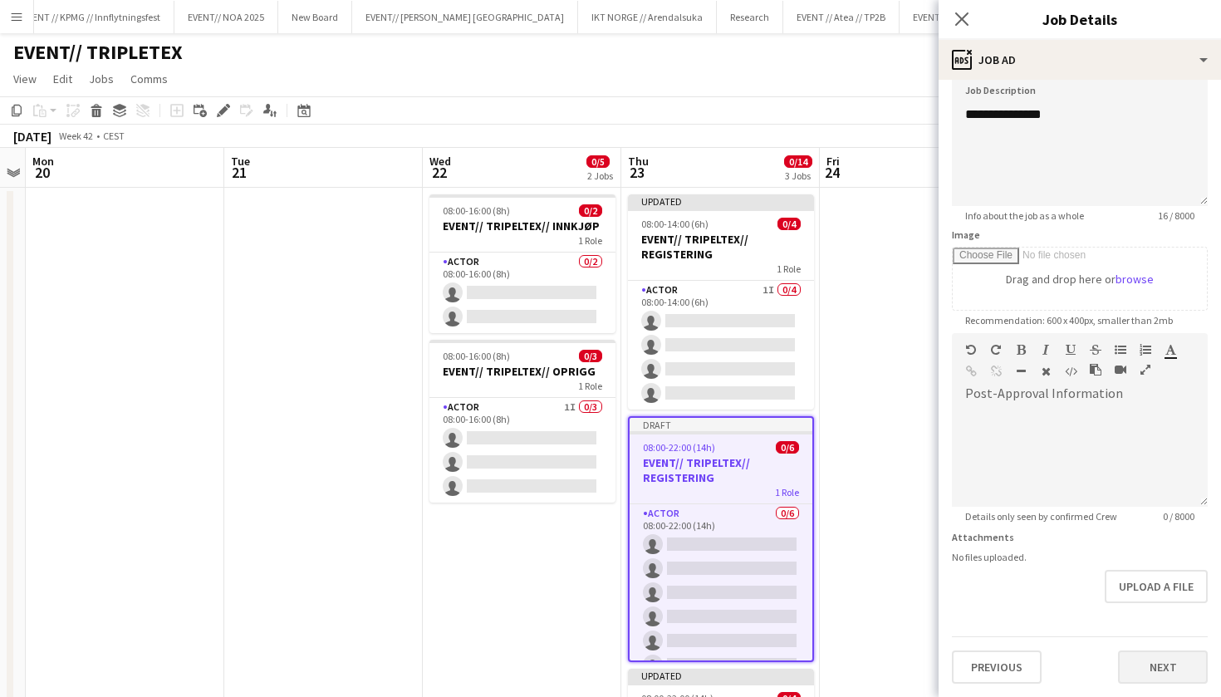
scroll to position [125, 0]
type input "**********"
click at [1153, 676] on button "Next" at bounding box center [1163, 667] width 90 height 33
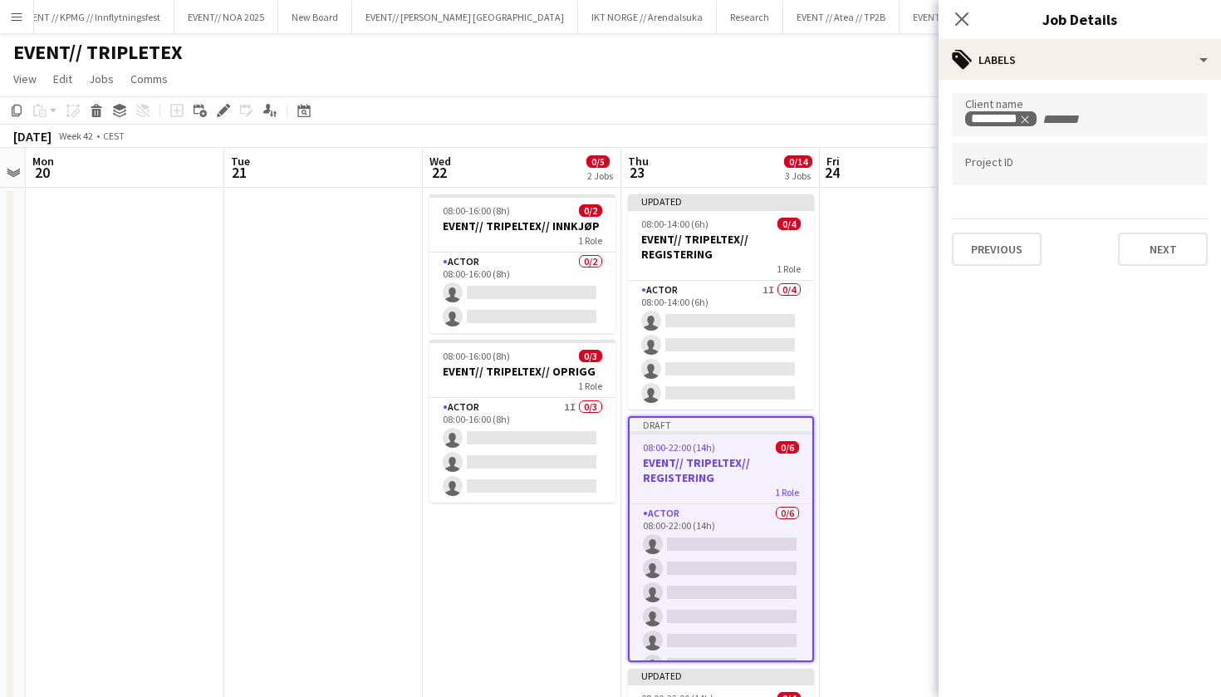
type input "*******"
click at [1148, 248] on button "Next" at bounding box center [1163, 249] width 90 height 33
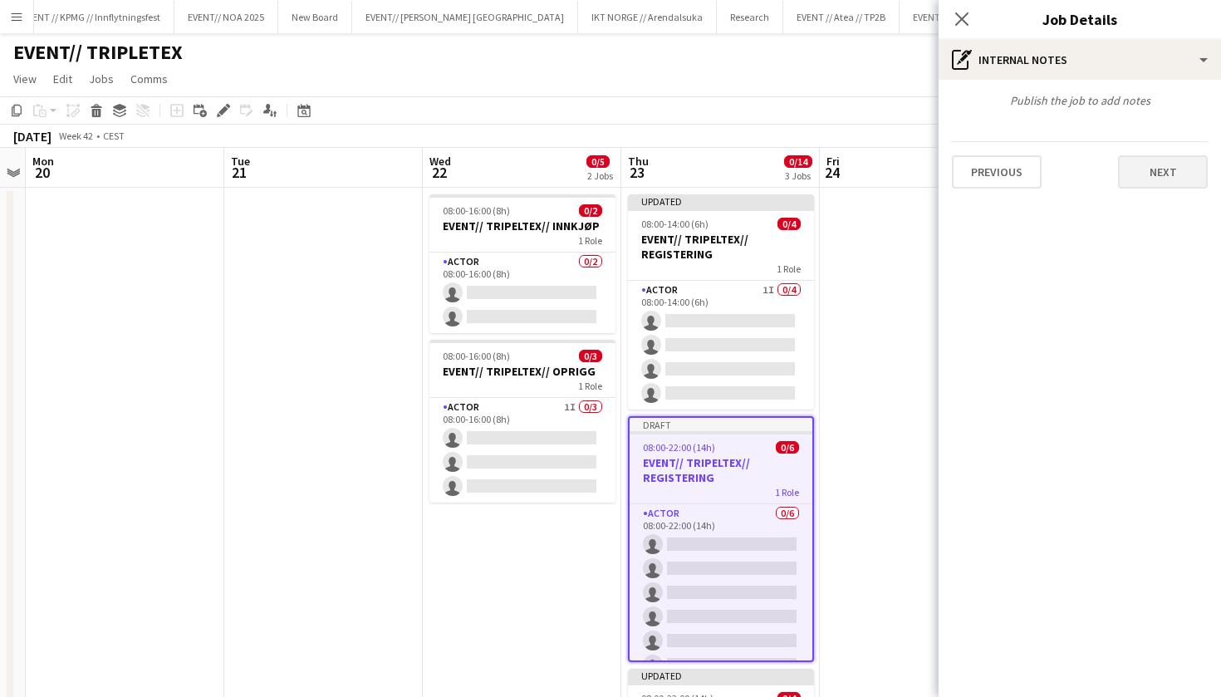
click at [1167, 174] on button "Next" at bounding box center [1163, 171] width 90 height 33
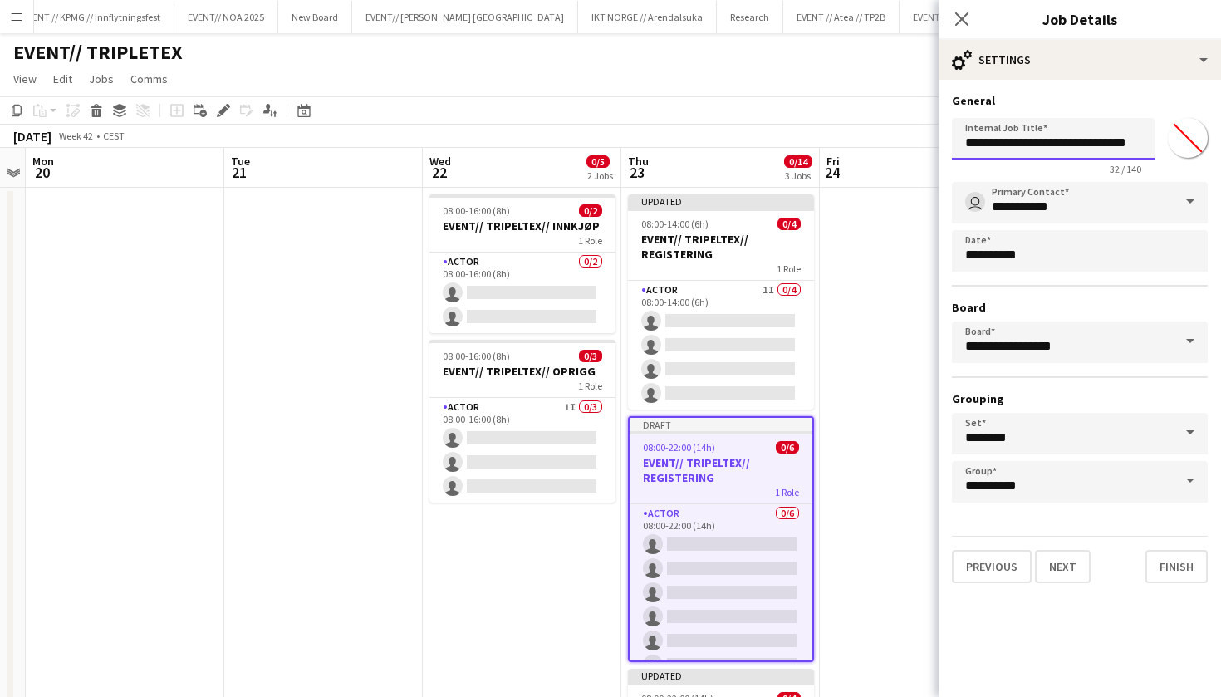
click at [1128, 150] on input "**********" at bounding box center [1053, 139] width 203 height 42
type input "**********"
click at [1178, 573] on button "Finish" at bounding box center [1177, 566] width 62 height 33
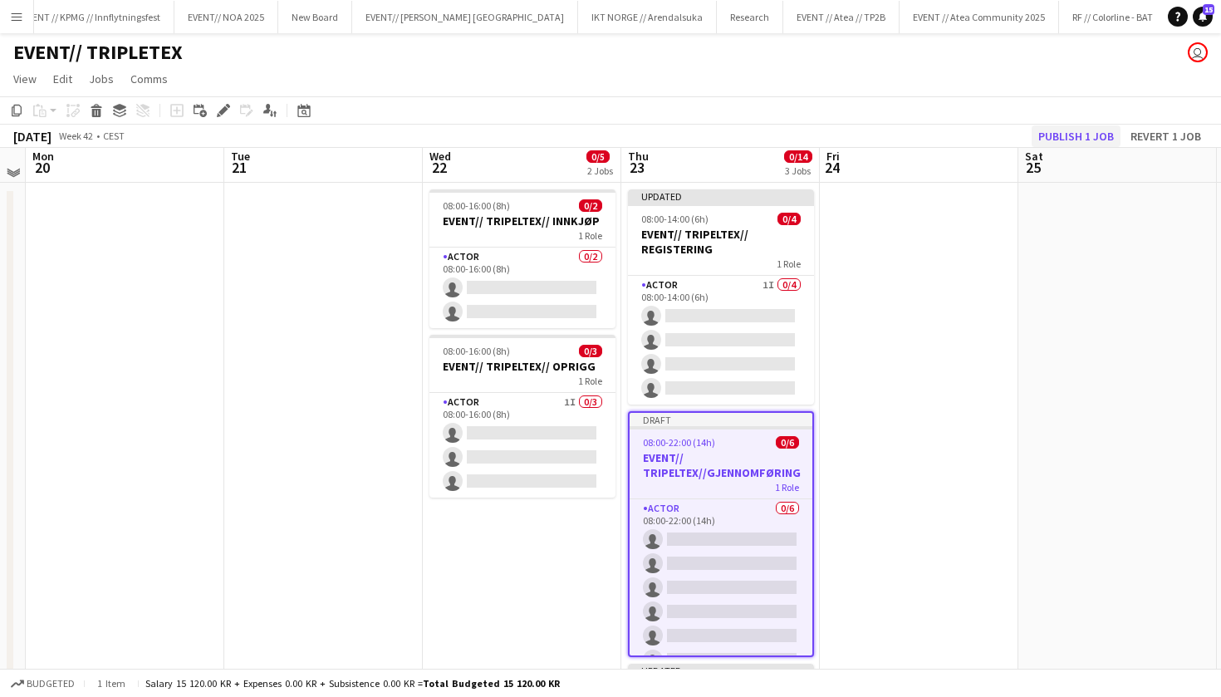
scroll to position [5, 570]
click at [1092, 135] on button "Publish 1 job" at bounding box center [1076, 136] width 89 height 22
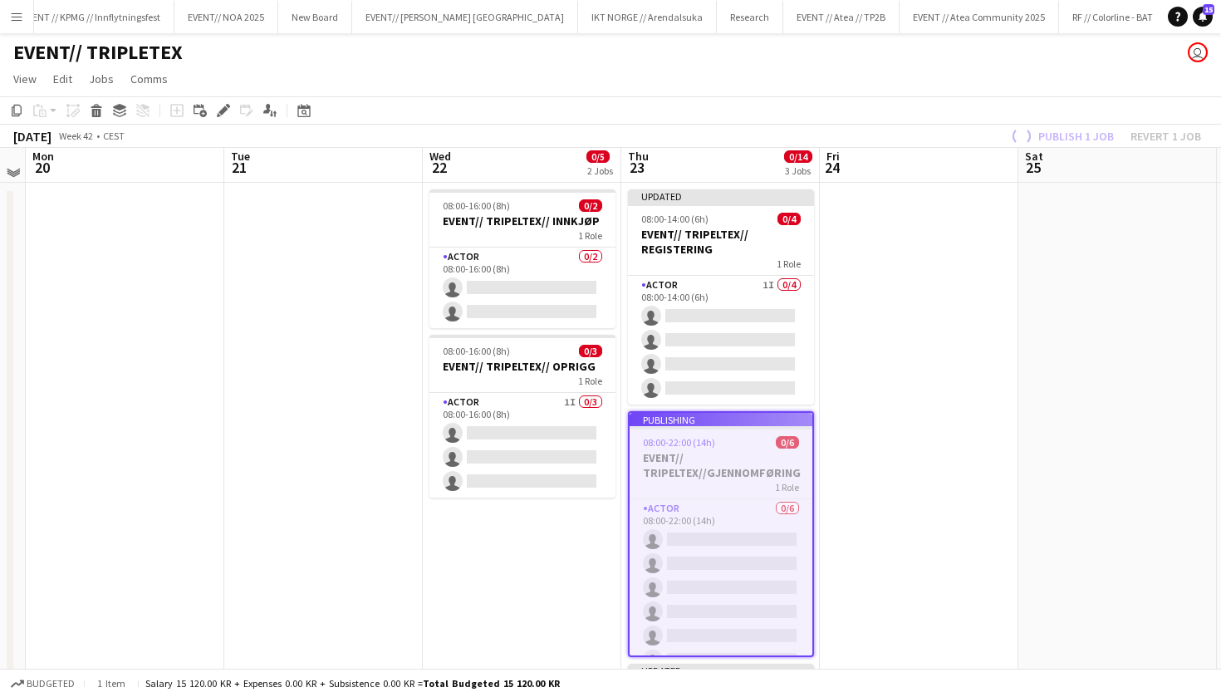
scroll to position [0, 570]
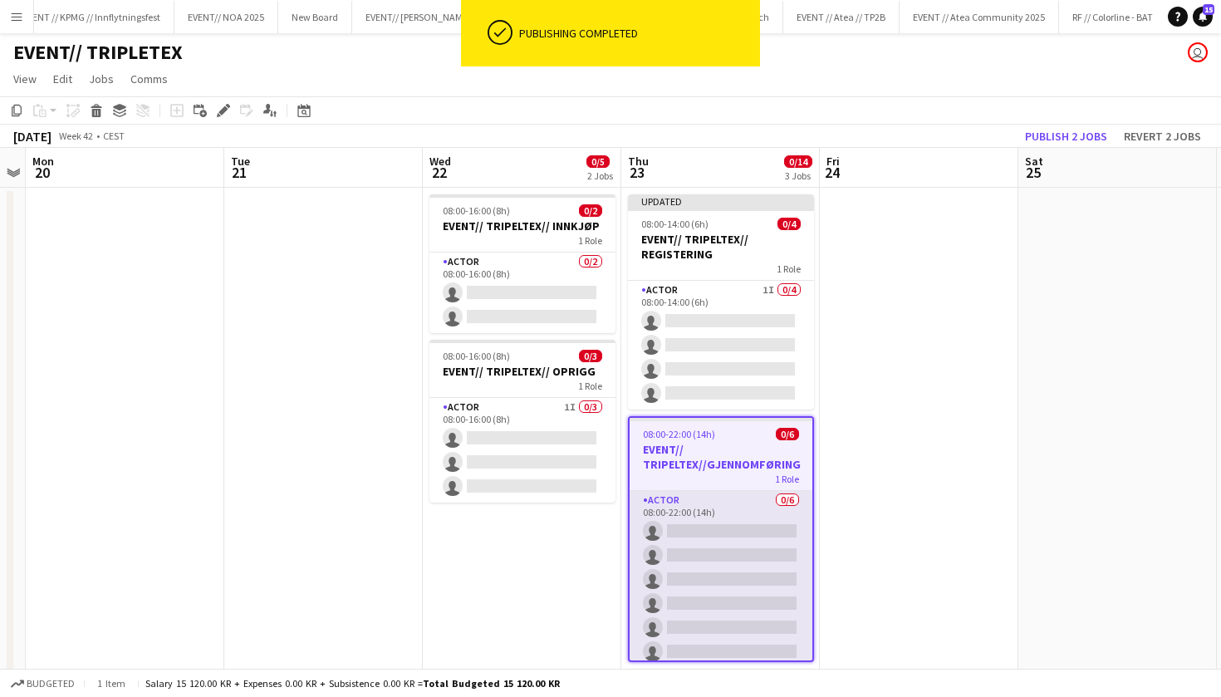
click at [733, 567] on app-card-role "Actor 0/6 08:00-22:00 (14h) single-neutral-actions single-neutral-actions singl…" at bounding box center [721, 579] width 183 height 177
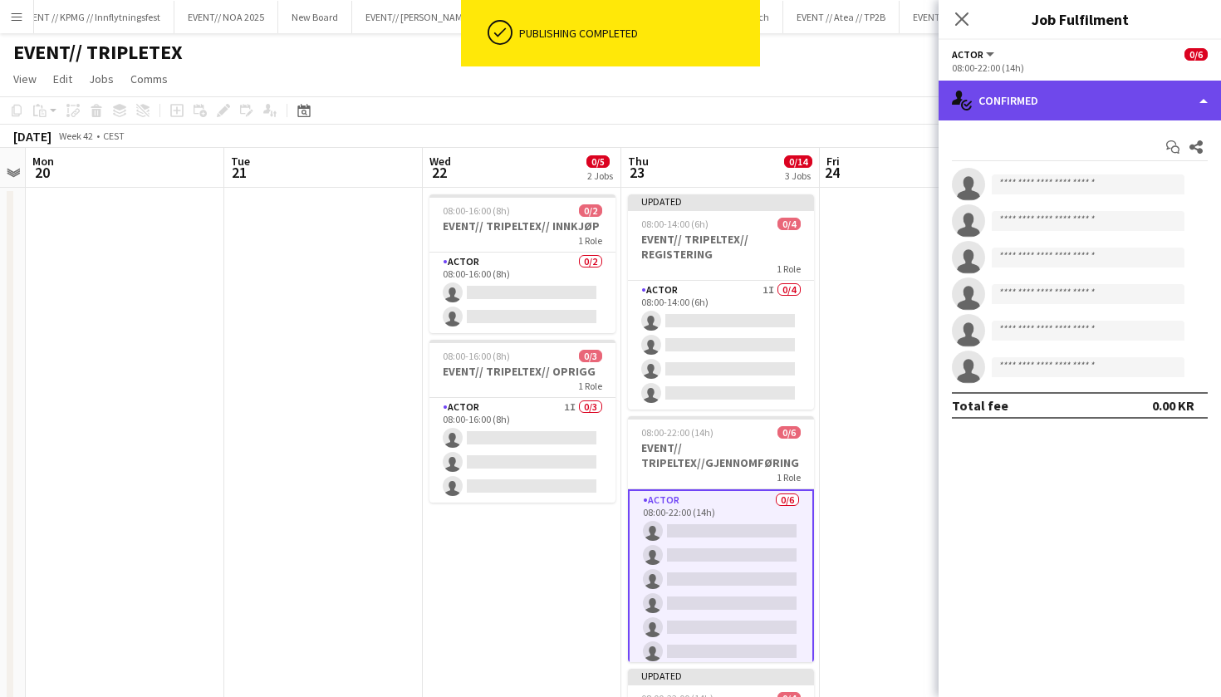
click at [1060, 88] on div "single-neutral-actions-check-2 Confirmed" at bounding box center [1080, 101] width 283 height 40
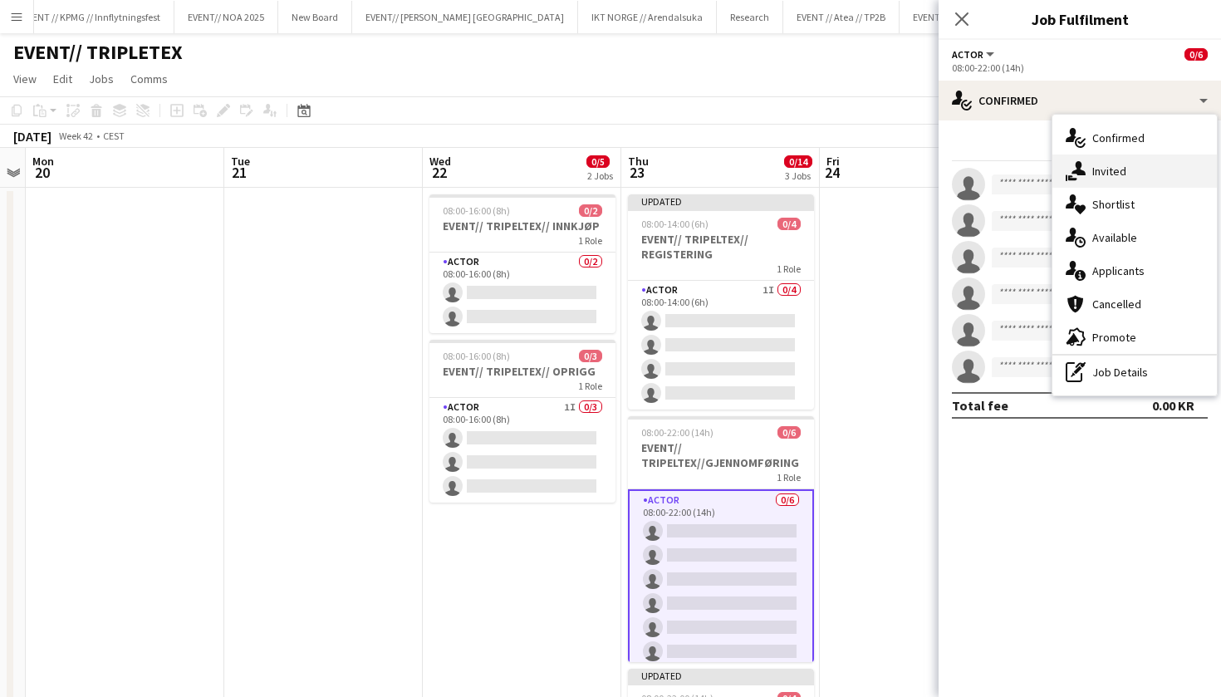
click at [1115, 173] on div "single-neutral-actions-share-1 Invited" at bounding box center [1135, 171] width 165 height 33
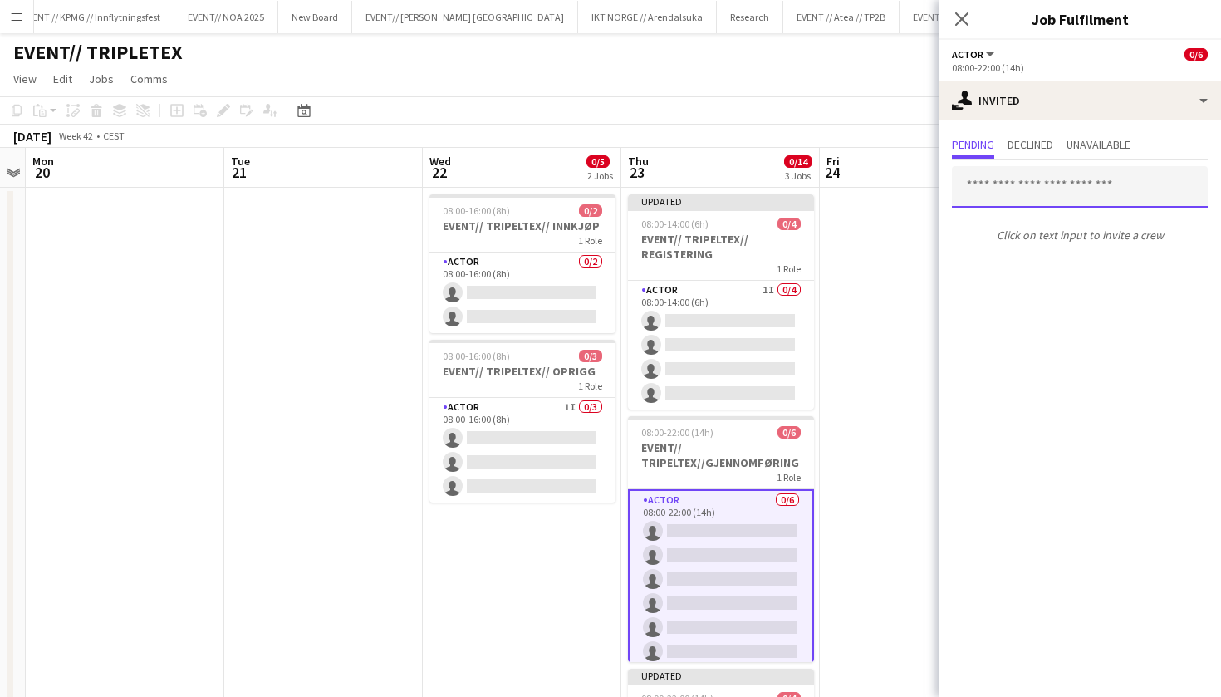
click at [1080, 193] on input "text" at bounding box center [1080, 187] width 256 height 42
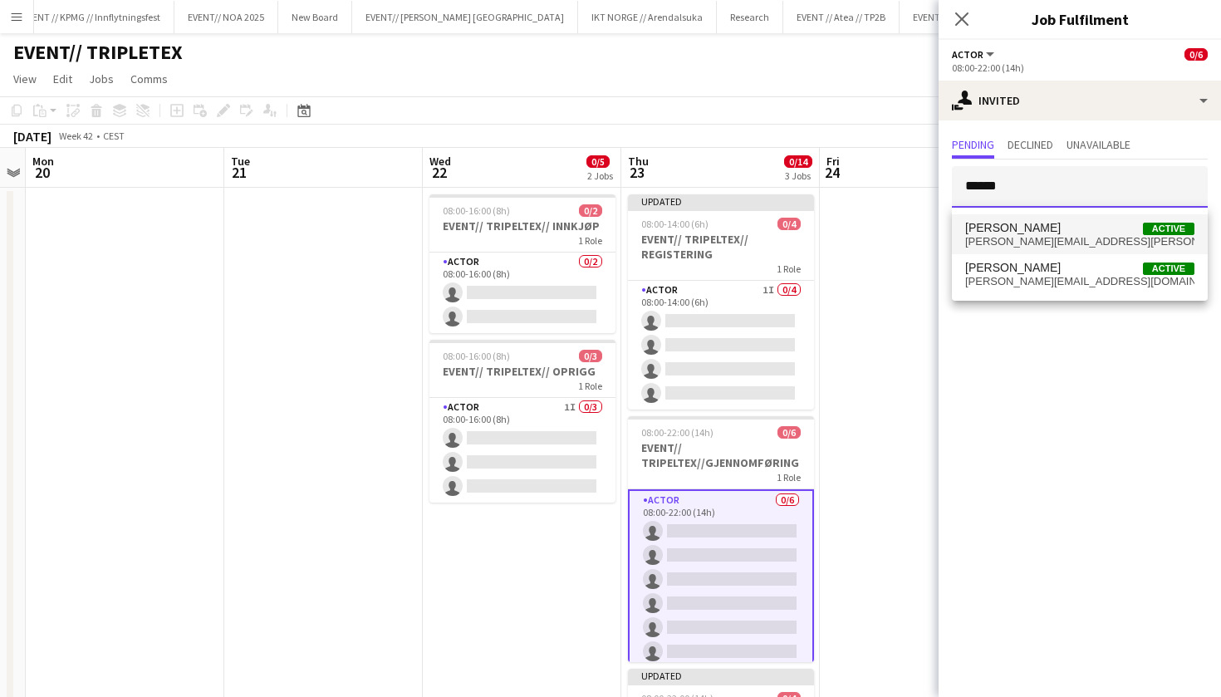
type input "******"
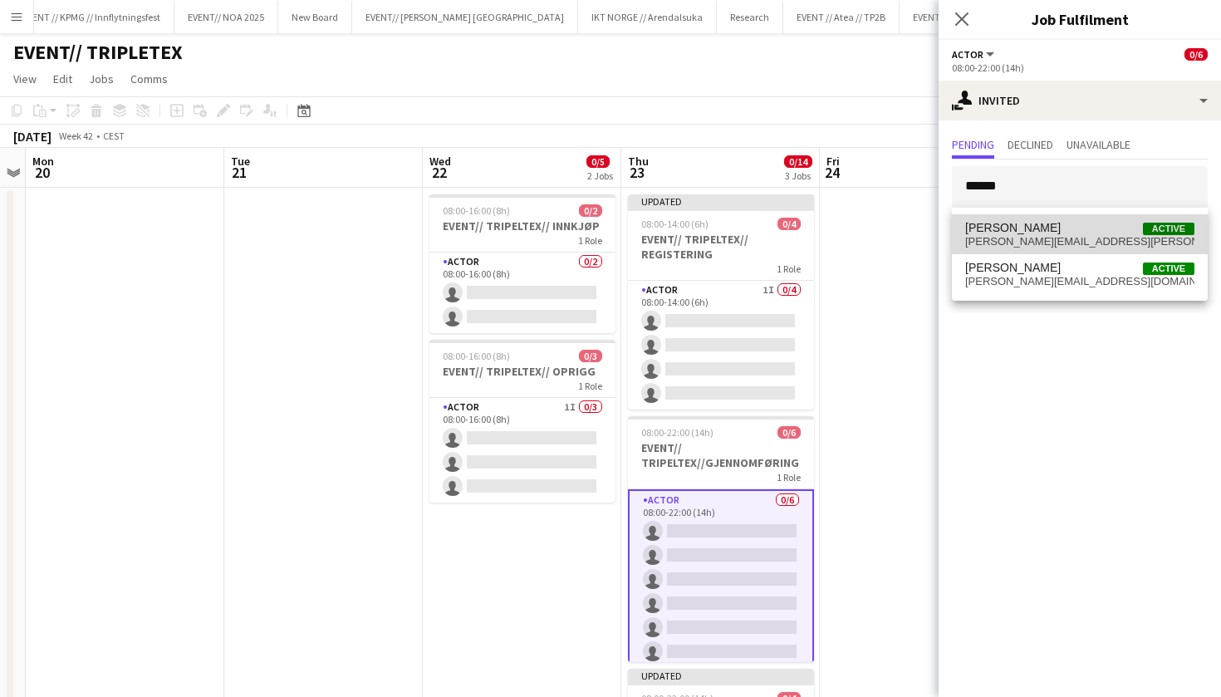
click at [1090, 233] on span "[PERSON_NAME] Active" at bounding box center [1080, 228] width 229 height 14
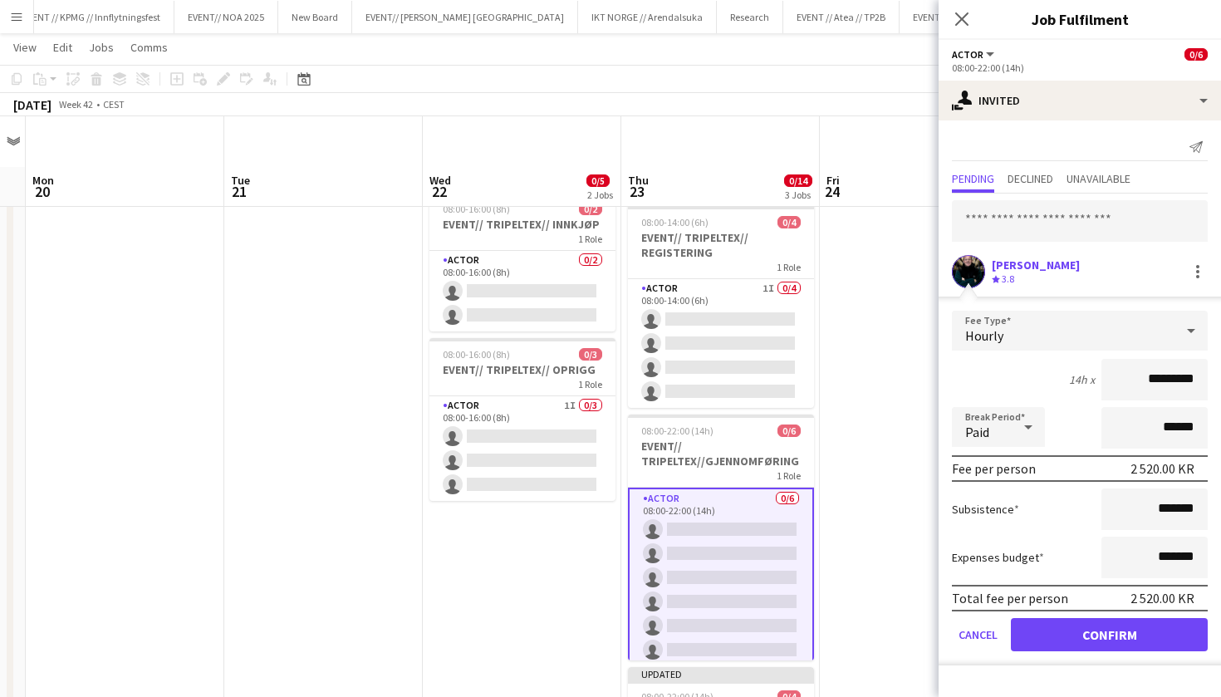
scroll to position [145, 0]
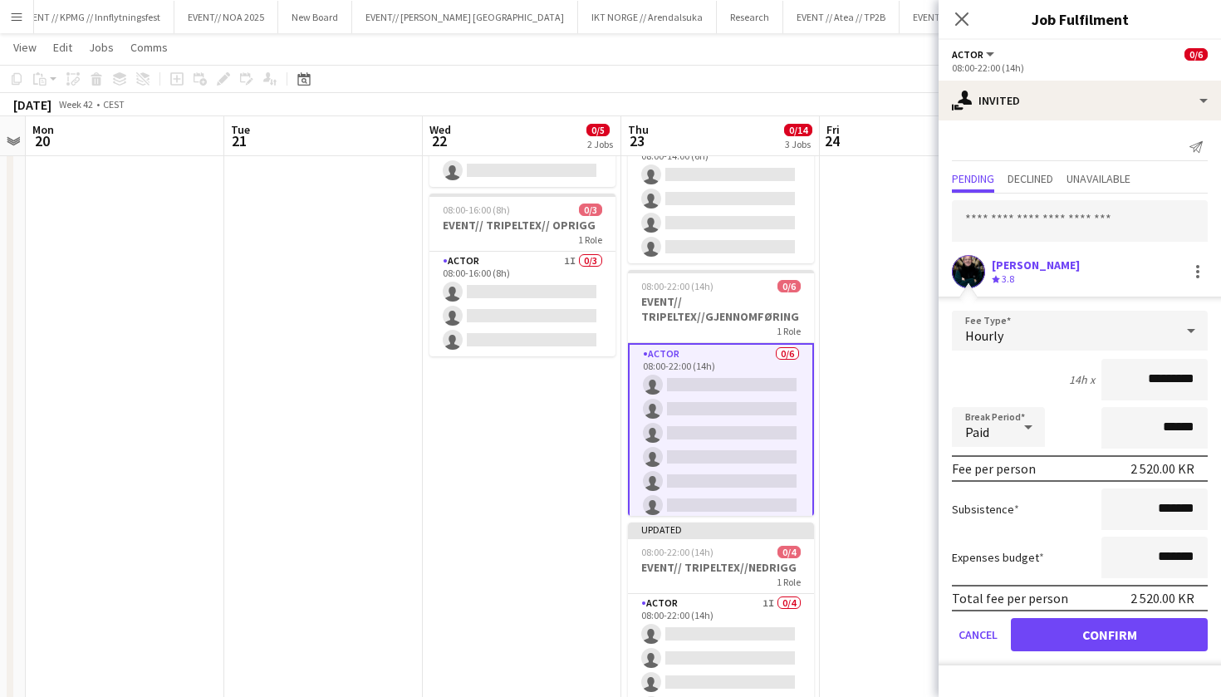
click at [1065, 654] on form "Fee Type Hourly 14h x ********* Break Period Paid ****** Fee per person 2 520.0…" at bounding box center [1080, 488] width 283 height 355
click at [1069, 649] on button "Confirm" at bounding box center [1109, 634] width 197 height 33
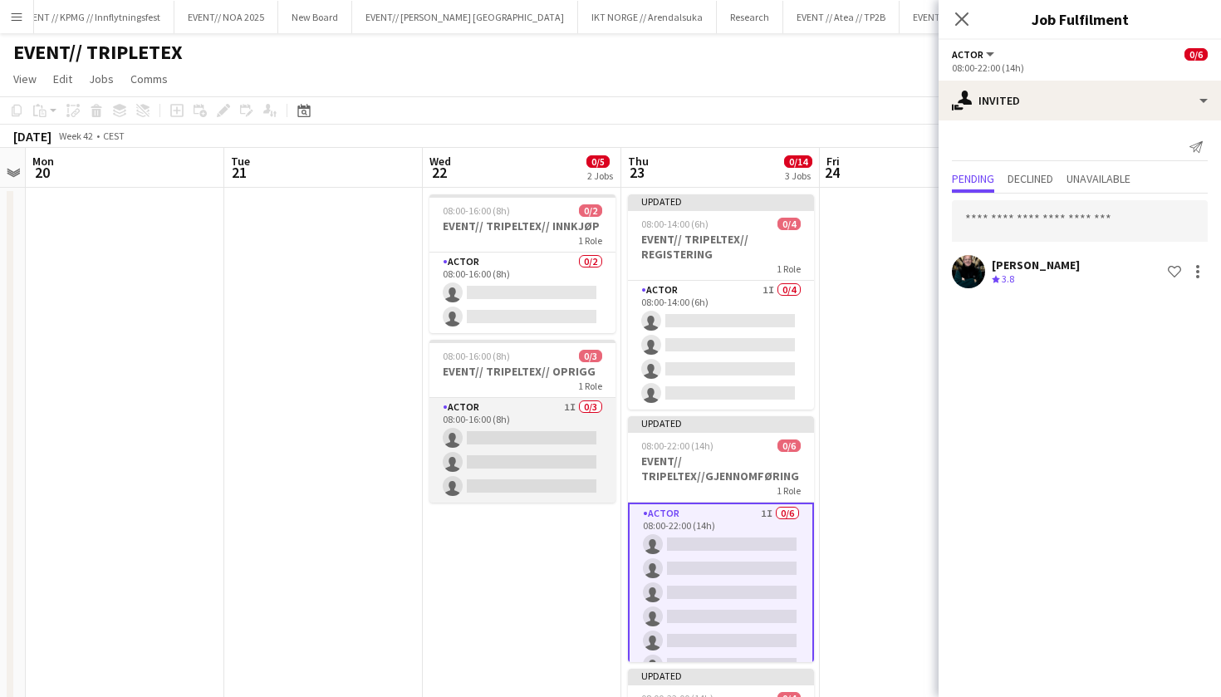
scroll to position [0, 0]
click at [473, 478] on app-card-role "Actor 1I 0/3 08:00-16:00 (8h) single-neutral-actions single-neutral-actions sin…" at bounding box center [523, 450] width 186 height 105
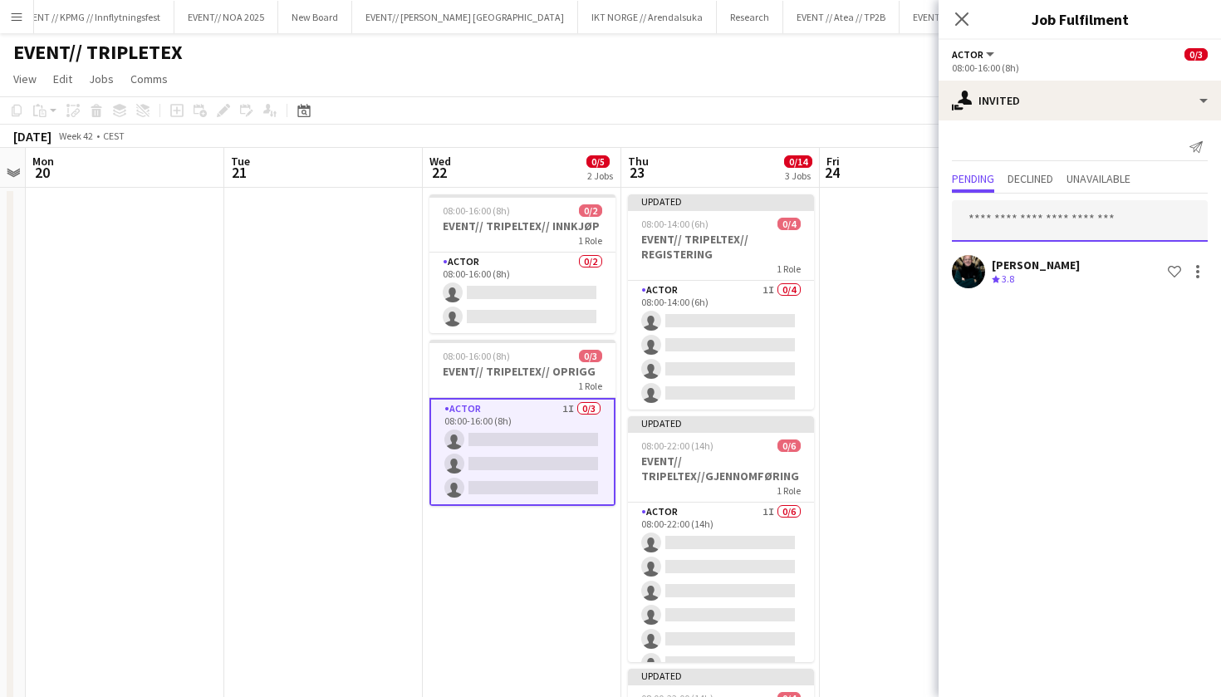
click at [1040, 217] on input "text" at bounding box center [1080, 221] width 256 height 42
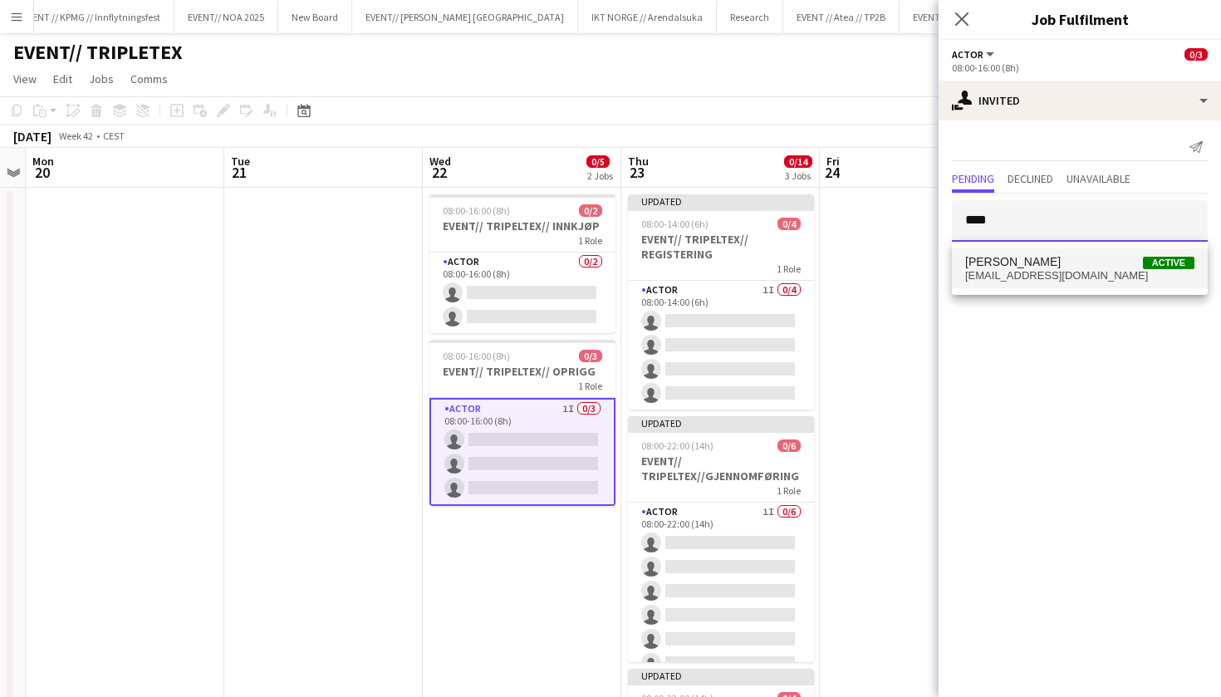
type input "****"
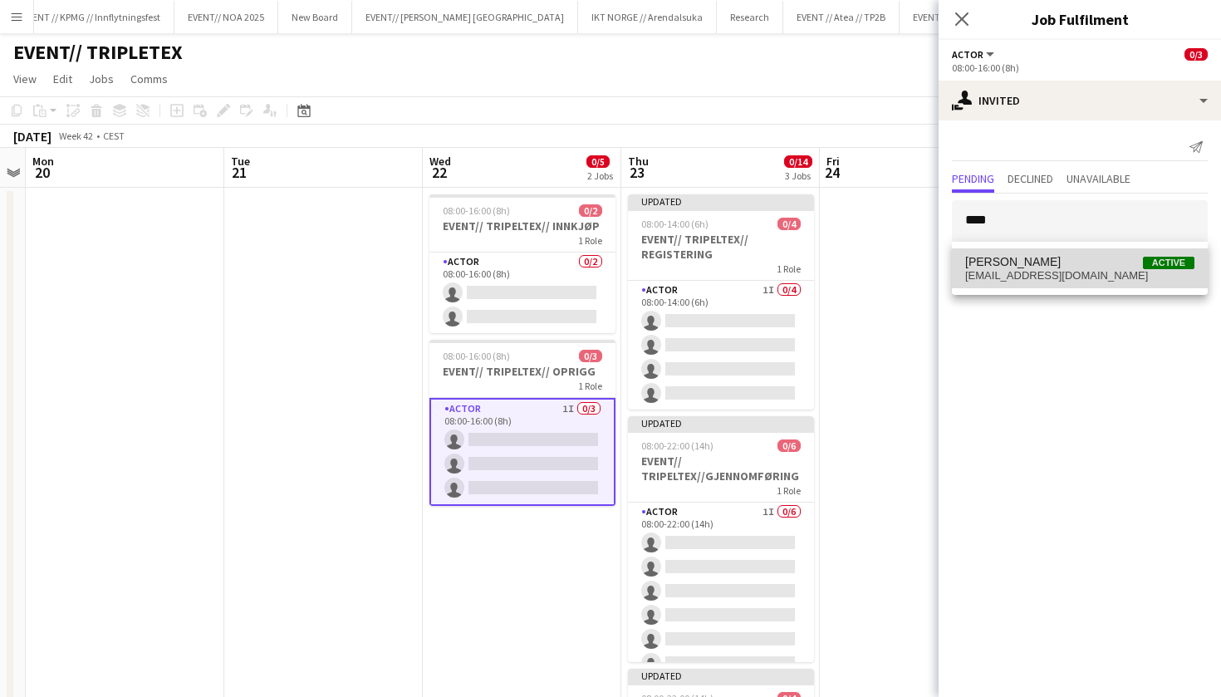
click at [1034, 264] on span "[PERSON_NAME]" at bounding box center [1014, 262] width 96 height 14
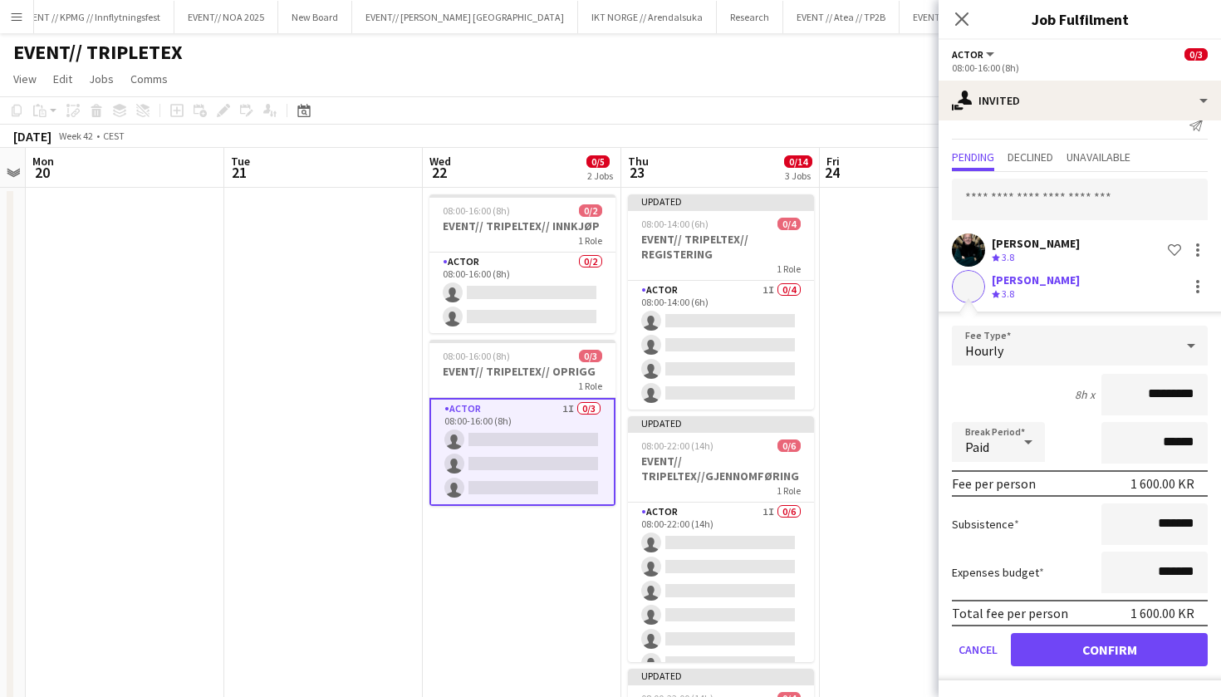
scroll to position [22, 0]
click at [1090, 661] on button "Confirm" at bounding box center [1109, 649] width 197 height 33
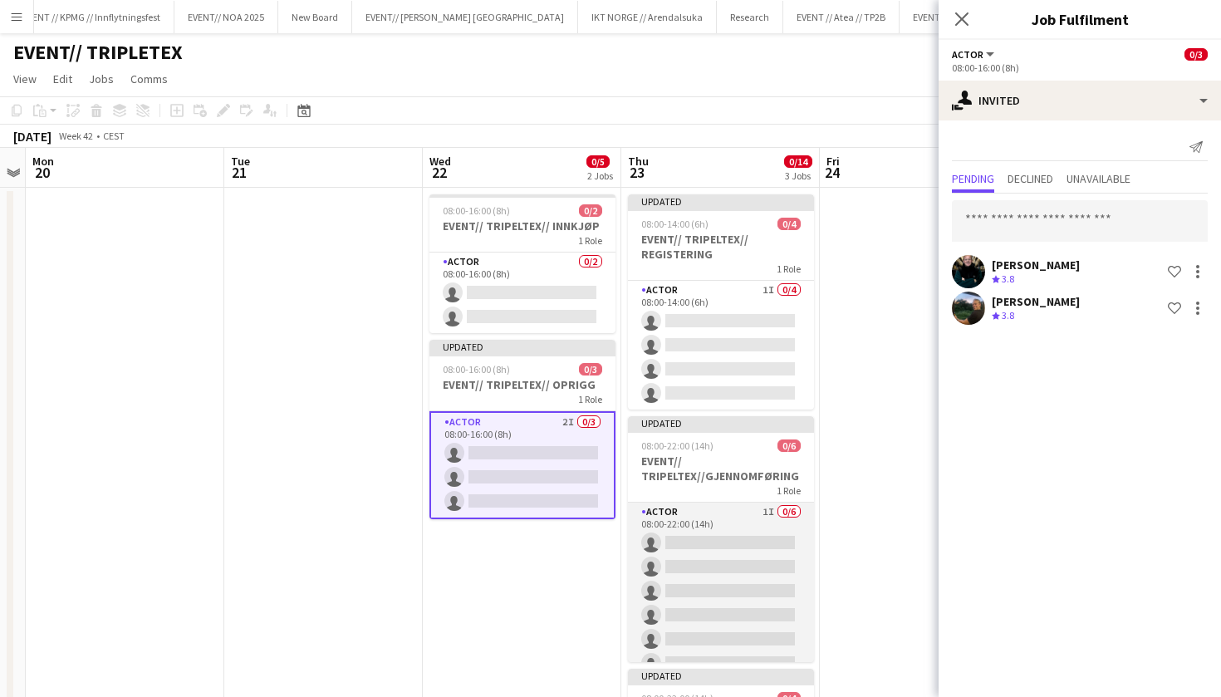
click at [730, 560] on app-card-role "Actor 1I 0/6 08:00-22:00 (14h) single-neutral-actions single-neutral-actions si…" at bounding box center [721, 591] width 186 height 177
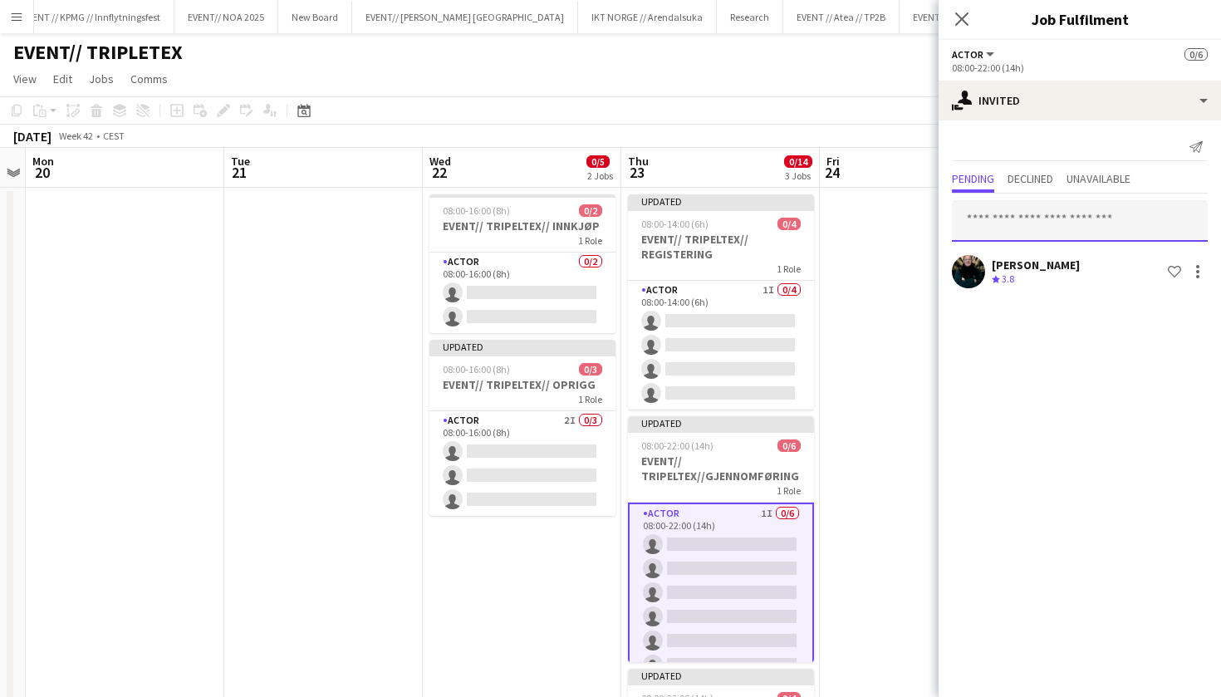
click at [1033, 225] on input "text" at bounding box center [1080, 221] width 256 height 42
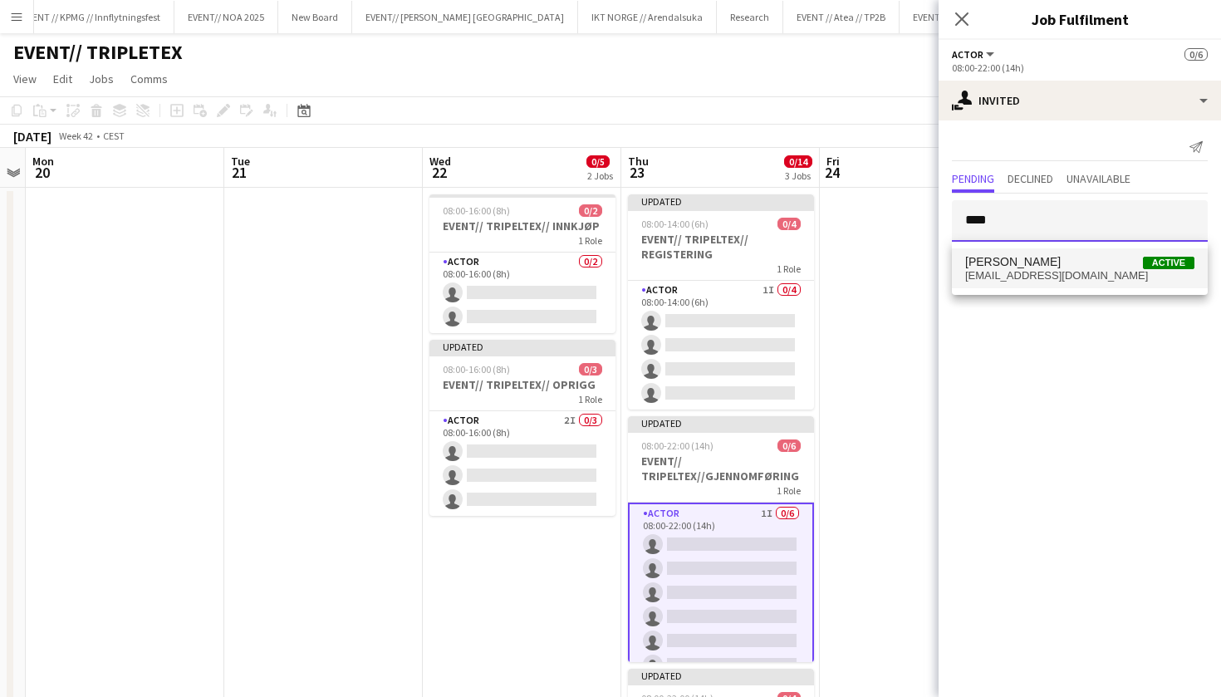
type input "****"
click at [1025, 282] on mat-option "[PERSON_NAME] Active [EMAIL_ADDRESS][DOMAIN_NAME]" at bounding box center [1080, 268] width 256 height 40
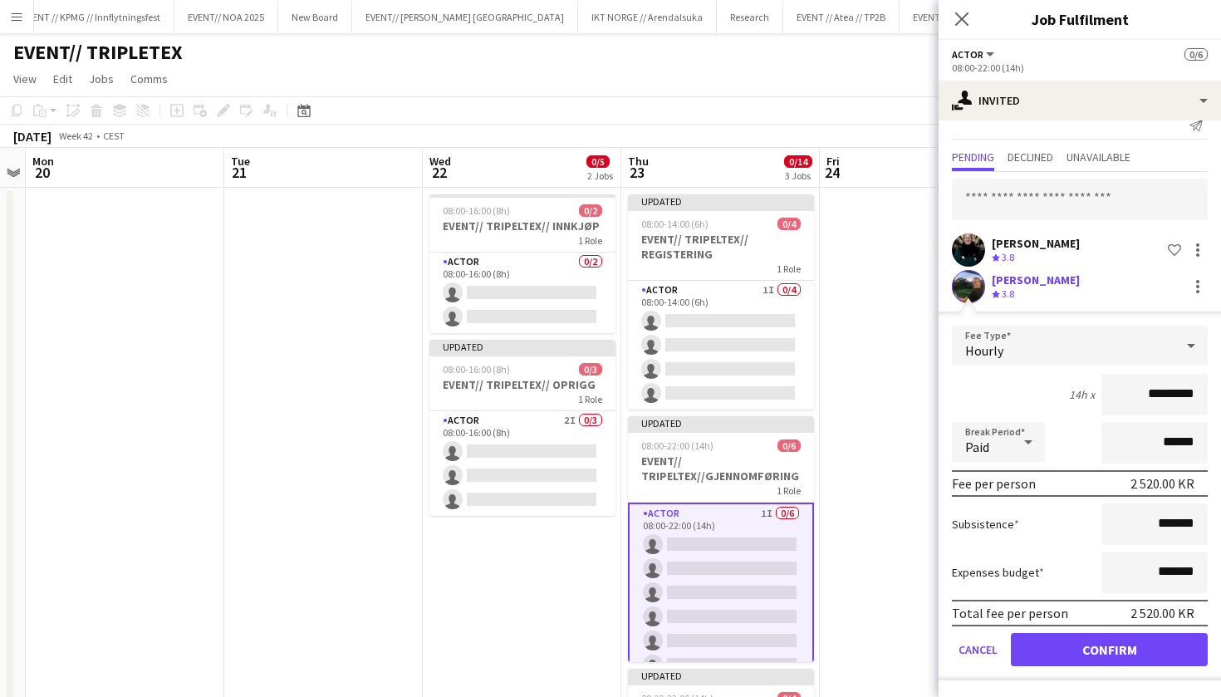
scroll to position [22, 0]
click at [1060, 646] on button "Confirm" at bounding box center [1109, 649] width 197 height 33
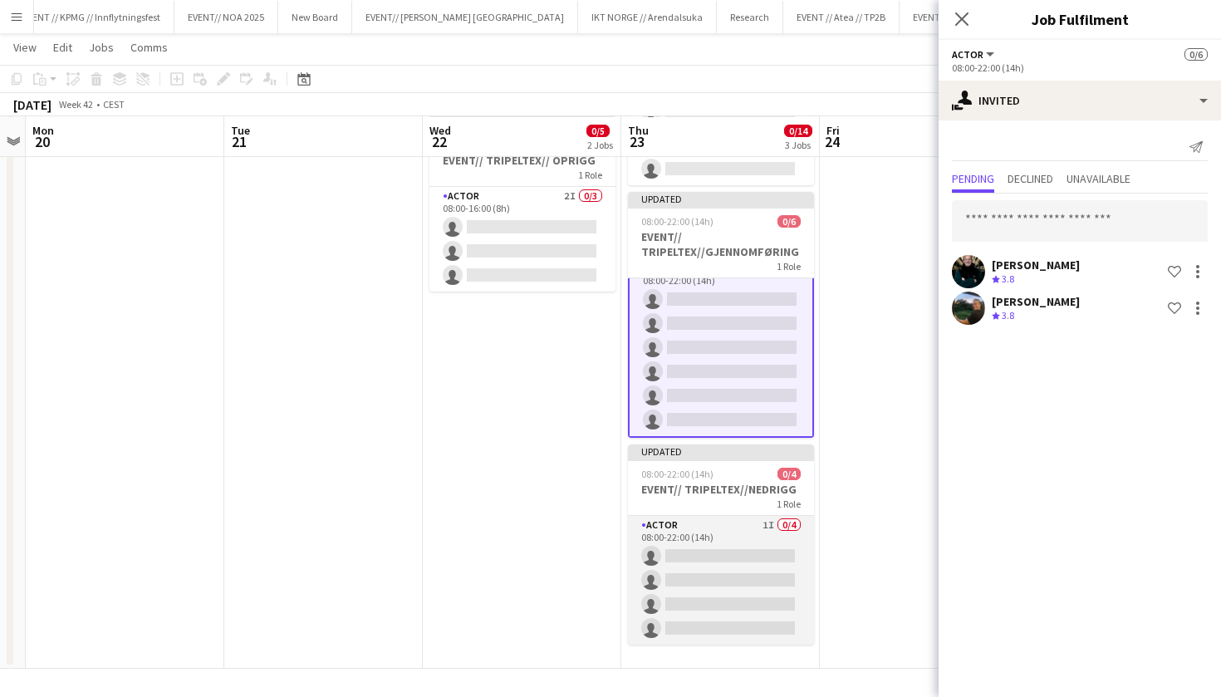
scroll to position [223, 0]
click at [730, 554] on app-card-role "Actor 1I 0/4 08:00-22:00 (14h) single-neutral-actions single-neutral-actions si…" at bounding box center [721, 580] width 186 height 129
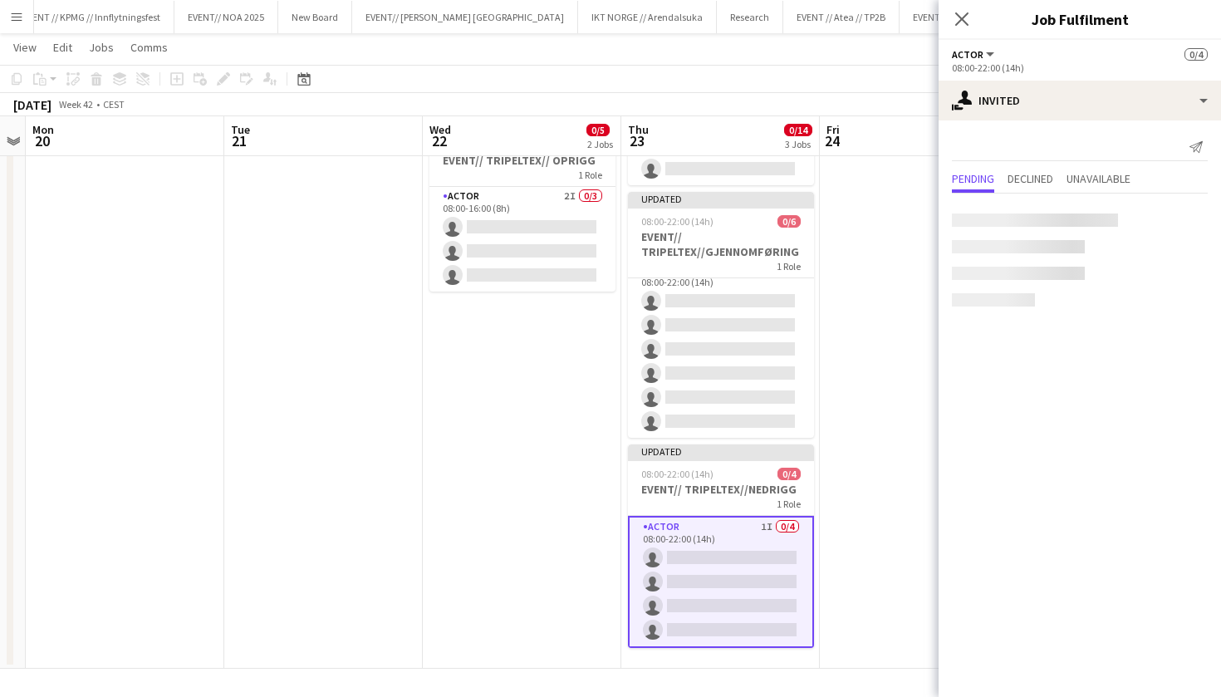
scroll to position [17, 0]
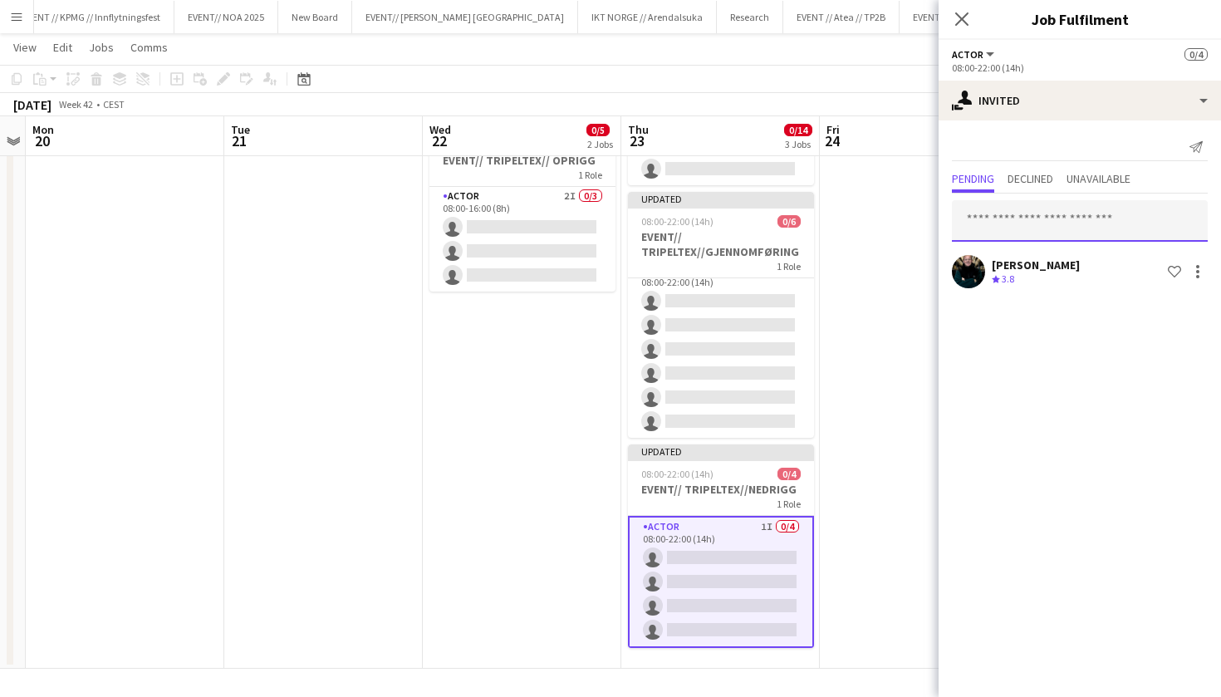
click at [1037, 216] on input "text" at bounding box center [1080, 221] width 256 height 42
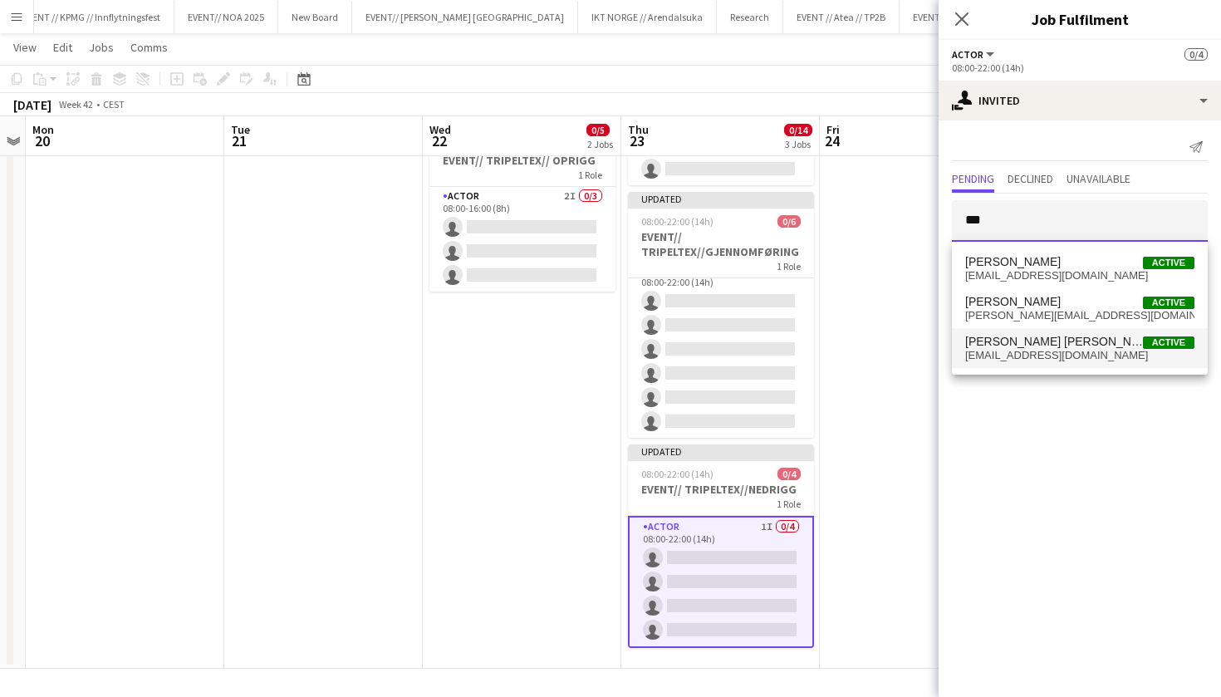
type input "***"
click at [1030, 350] on span "[EMAIL_ADDRESS][DOMAIN_NAME]" at bounding box center [1080, 355] width 229 height 13
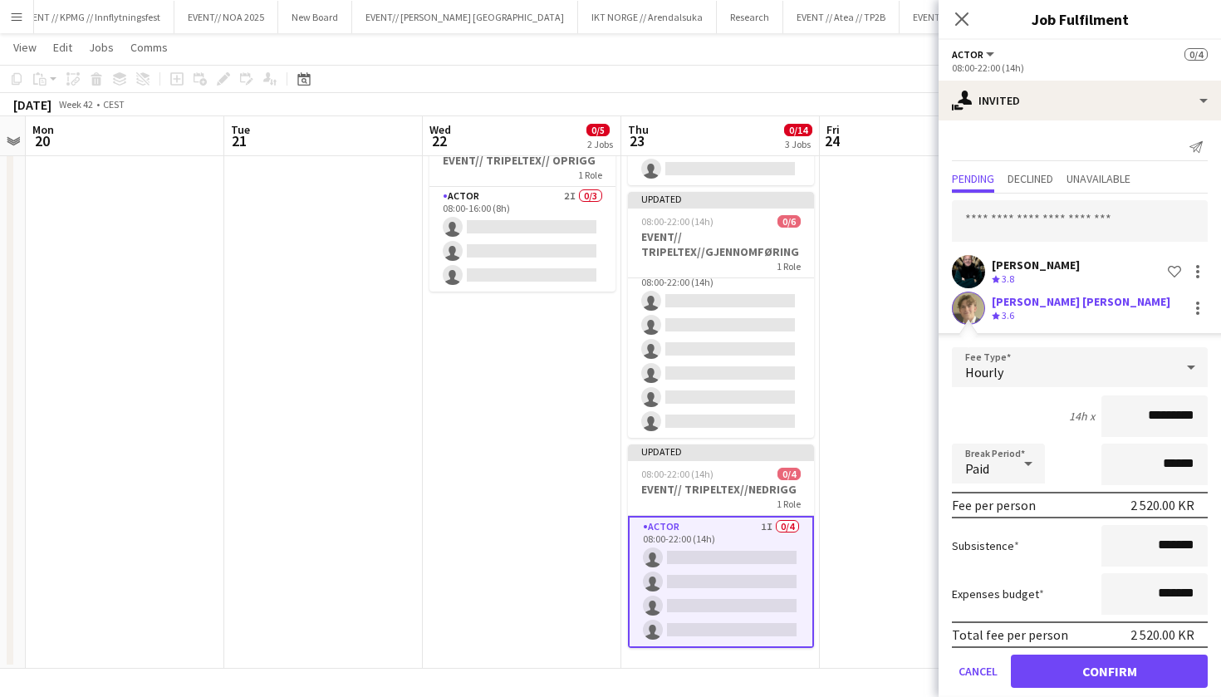
click at [1142, 671] on button "Confirm" at bounding box center [1109, 671] width 197 height 33
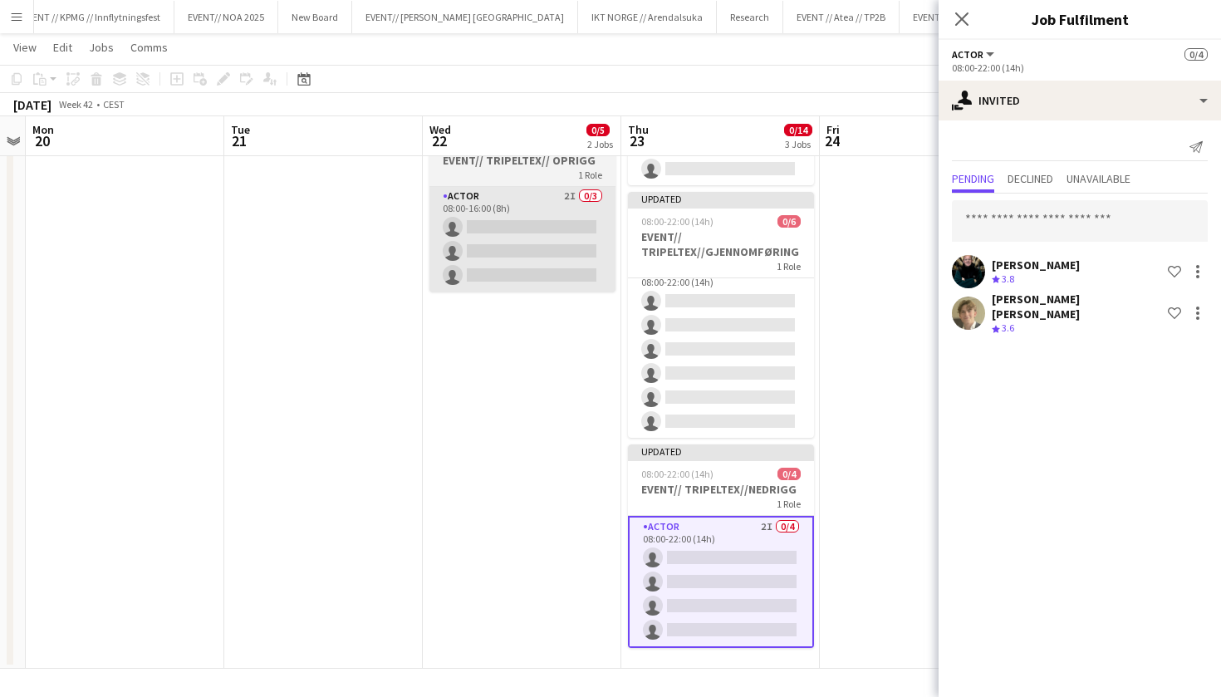
click at [534, 249] on app-card-role "Actor 2I 0/3 08:00-16:00 (8h) single-neutral-actions single-neutral-actions sin…" at bounding box center [523, 239] width 186 height 105
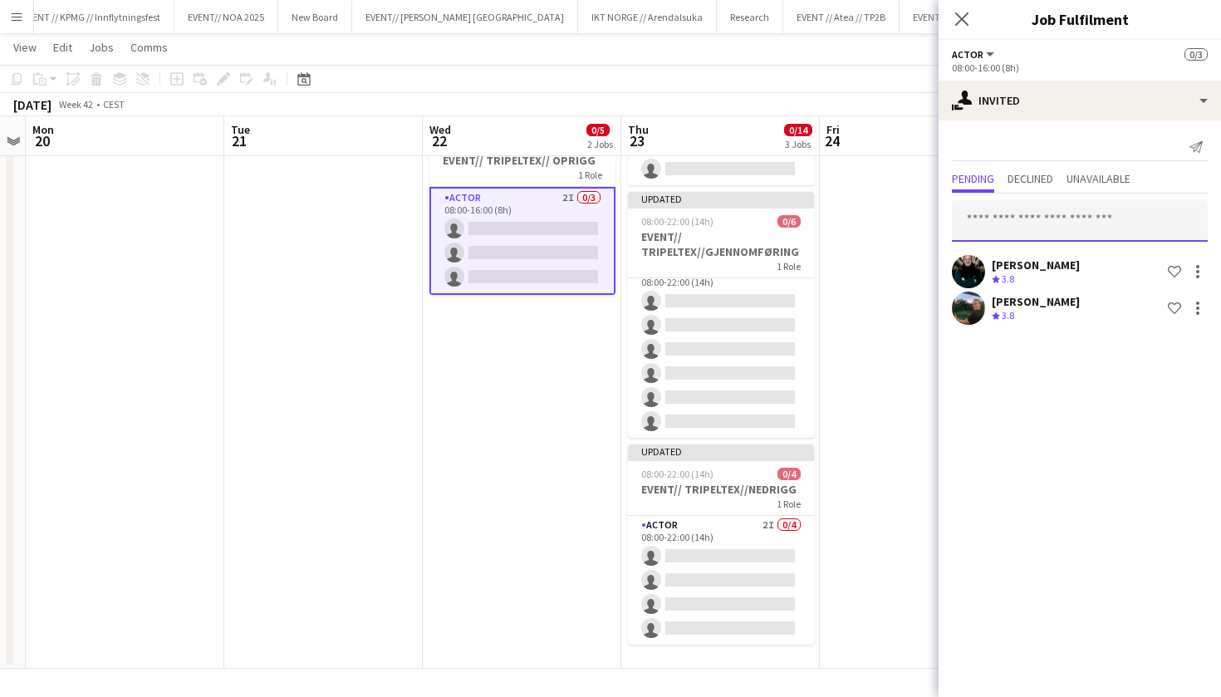
click at [1009, 211] on input "text" at bounding box center [1080, 221] width 256 height 42
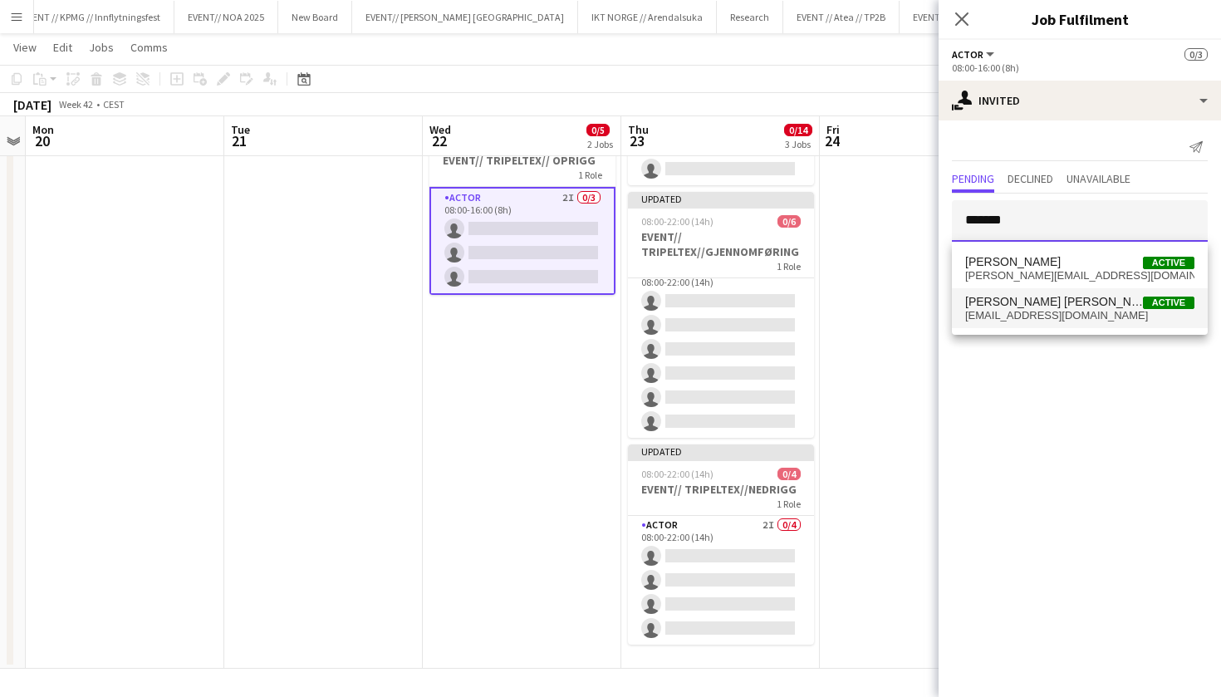
type input "*******"
click at [1061, 306] on span "[PERSON_NAME] [PERSON_NAME] Active" at bounding box center [1080, 302] width 229 height 14
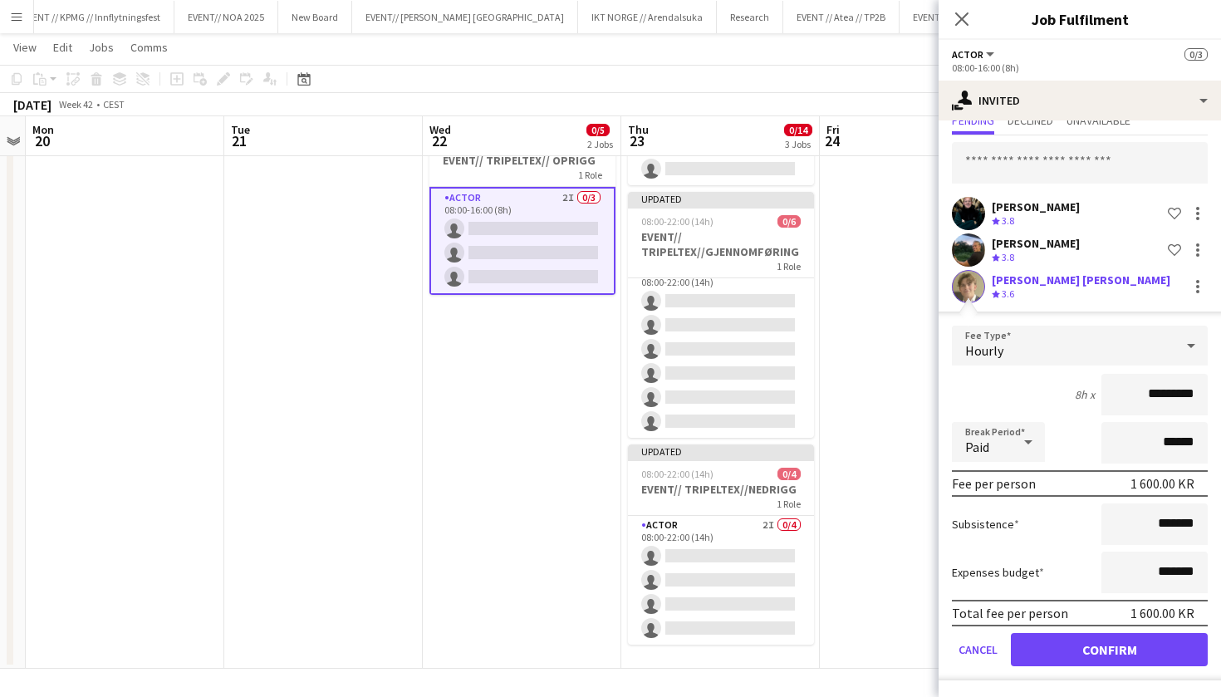
scroll to position [58, 0]
click at [1096, 650] on button "Confirm" at bounding box center [1109, 649] width 197 height 33
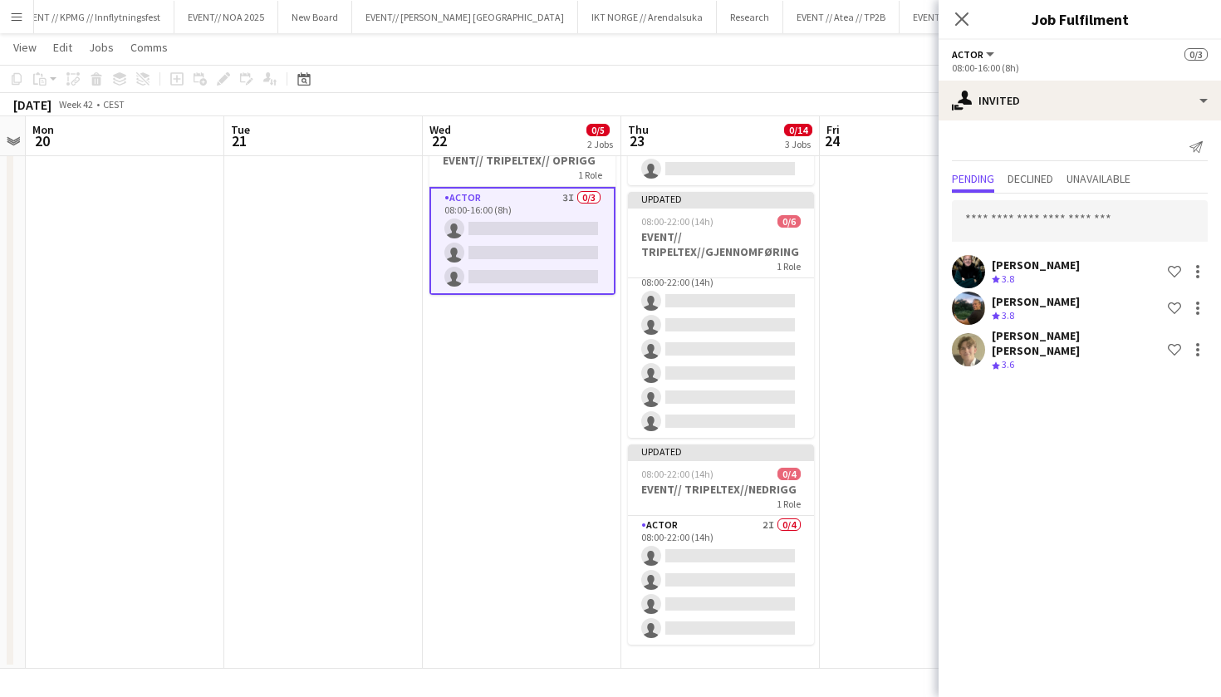
scroll to position [0, 0]
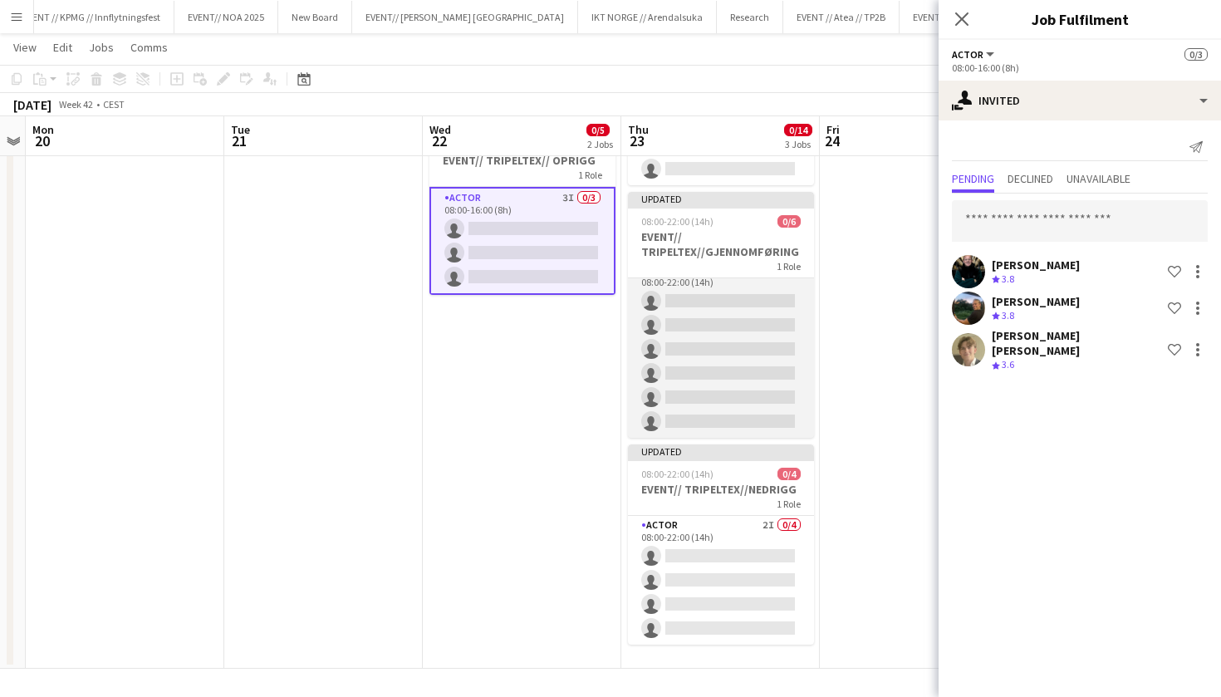
click at [740, 347] on app-card-role "Actor 2I 0/6 08:00-22:00 (14h) single-neutral-actions single-neutral-actions si…" at bounding box center [721, 349] width 186 height 177
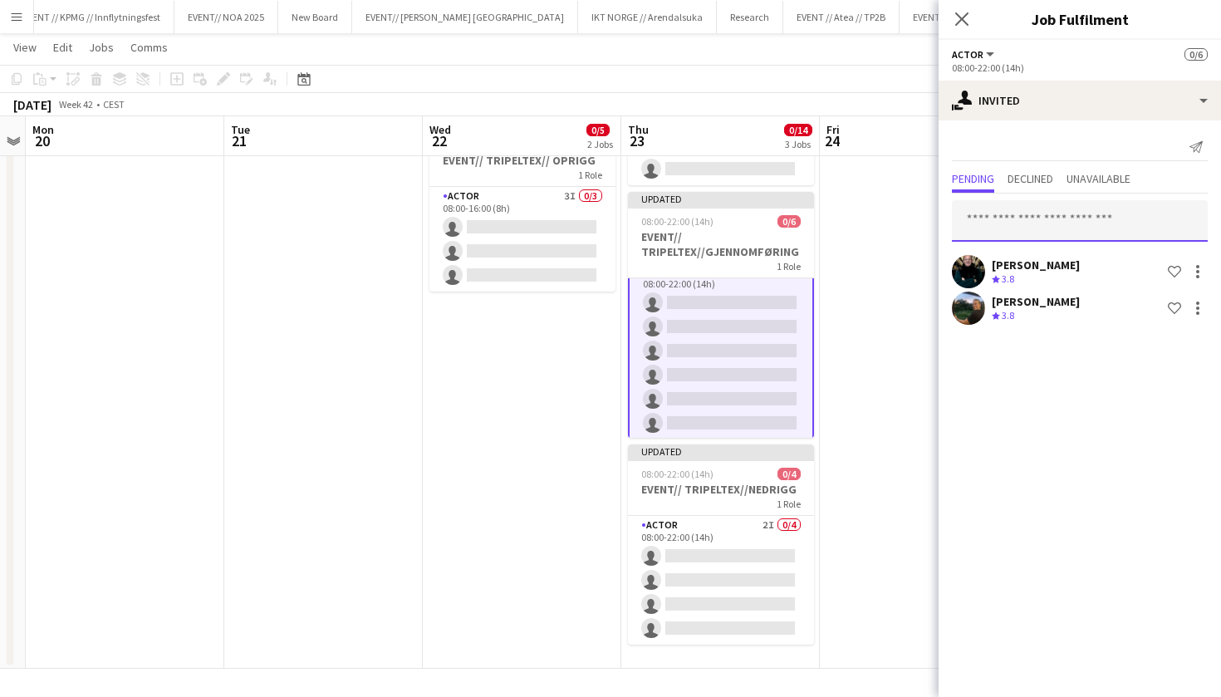
click at [1128, 227] on input "text" at bounding box center [1080, 221] width 256 height 42
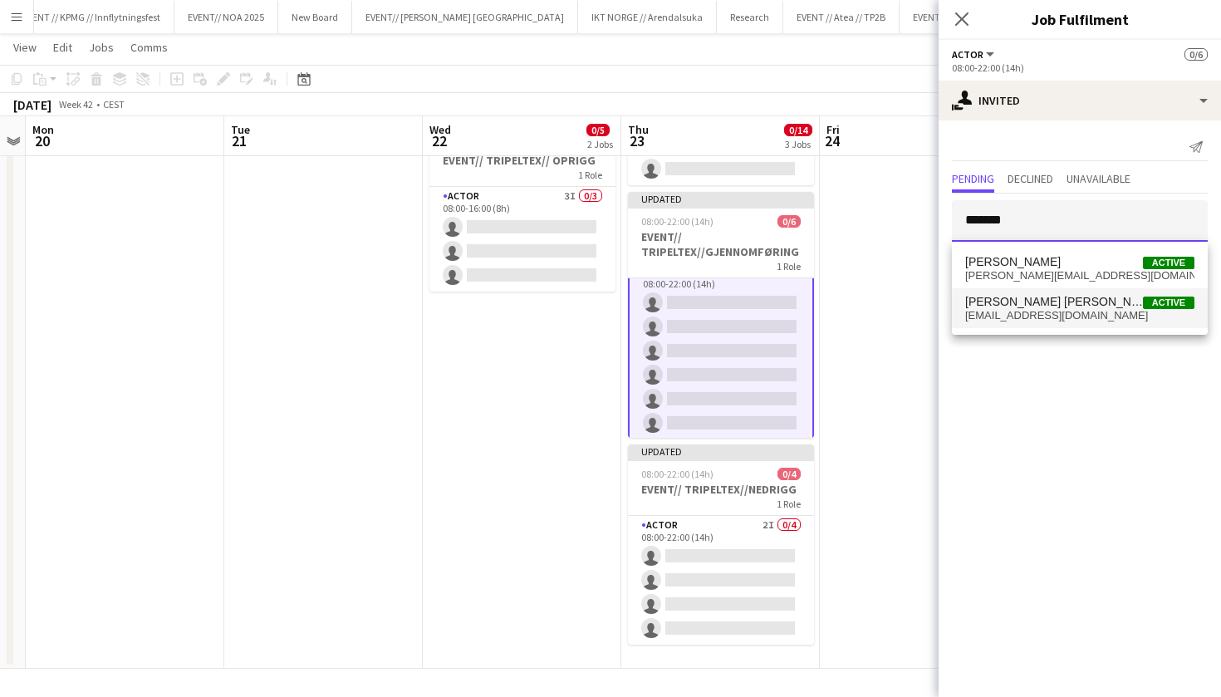
type input "*******"
click at [1095, 307] on span "[PERSON_NAME] [PERSON_NAME] Active" at bounding box center [1080, 302] width 229 height 14
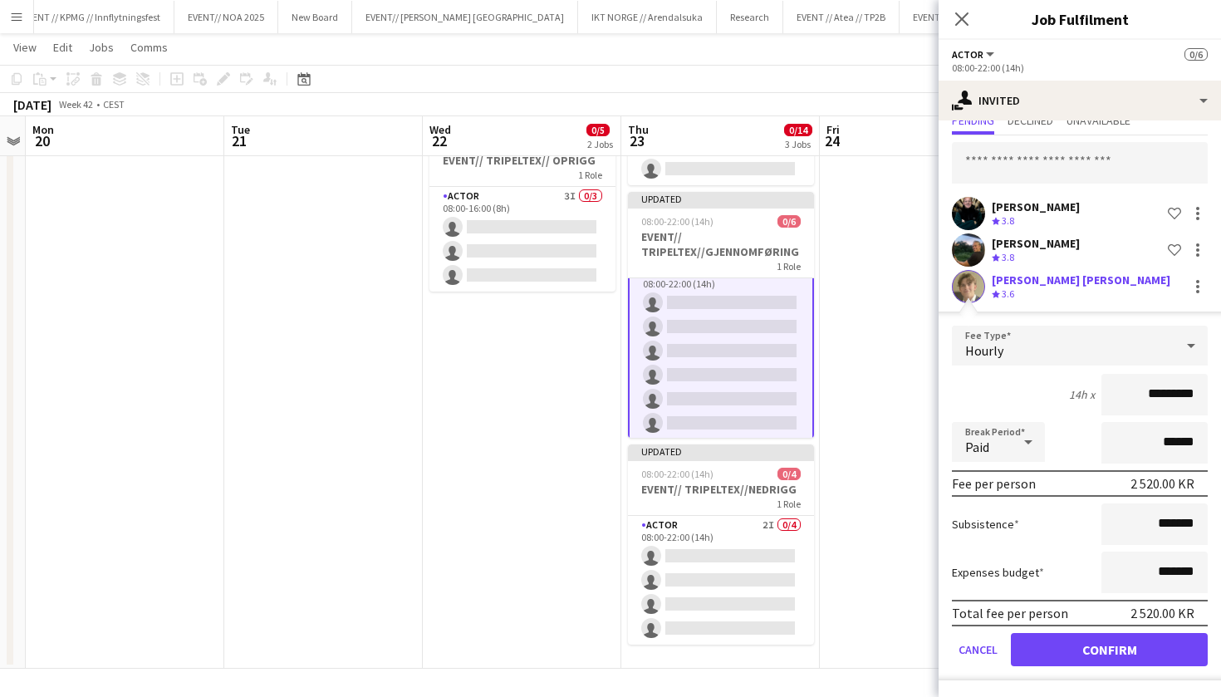
scroll to position [58, 0]
click at [1078, 652] on button "Confirm" at bounding box center [1109, 649] width 197 height 33
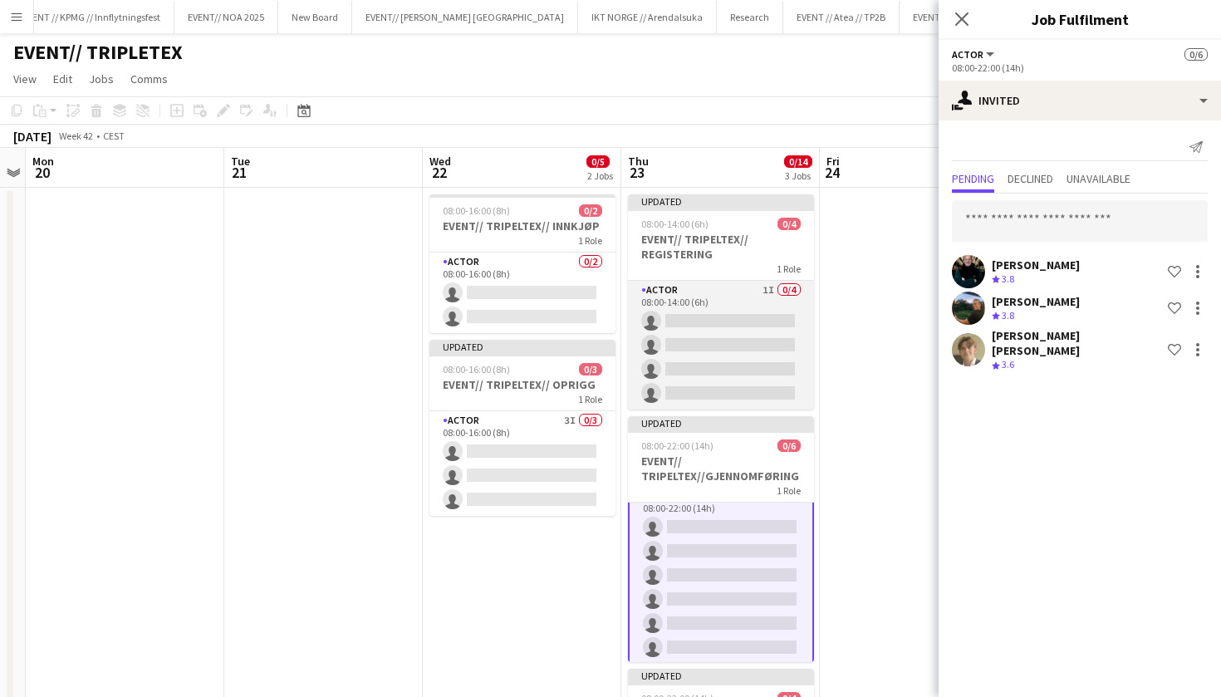
scroll to position [0, 0]
click at [768, 351] on app-card-role "Actor 1I 0/4 08:00-14:00 (6h) single-neutral-actions single-neutral-actions sin…" at bounding box center [721, 345] width 186 height 129
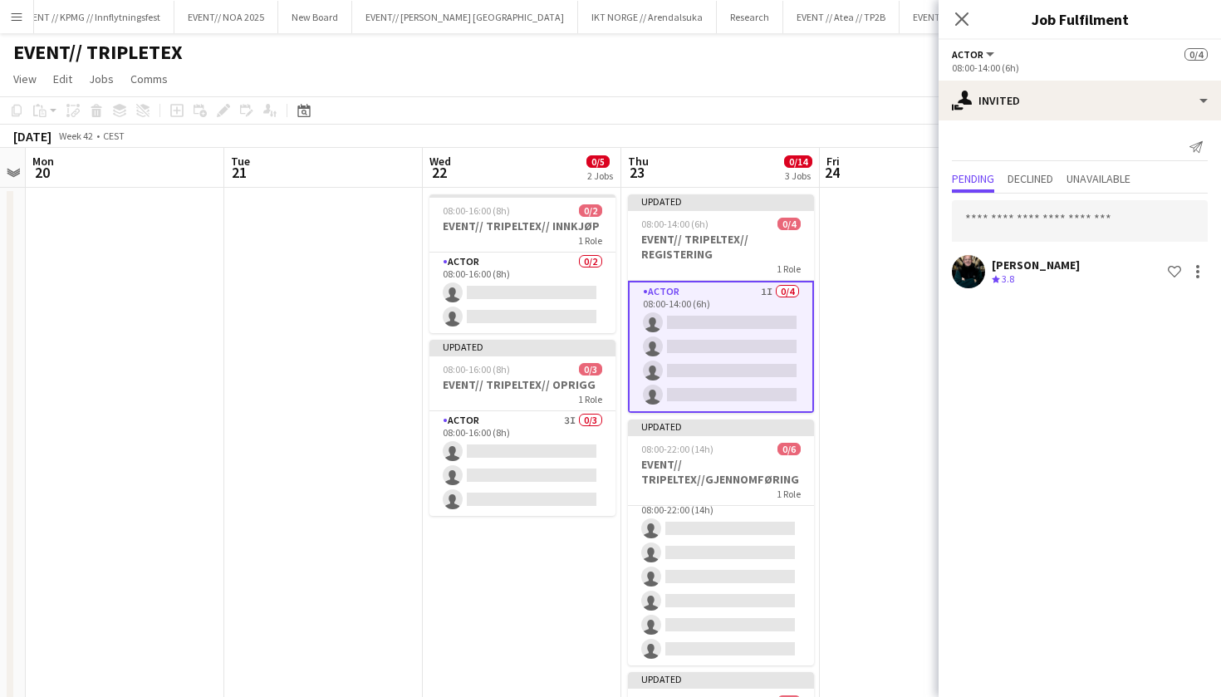
click at [883, 242] on app-date-cell at bounding box center [919, 540] width 199 height 705
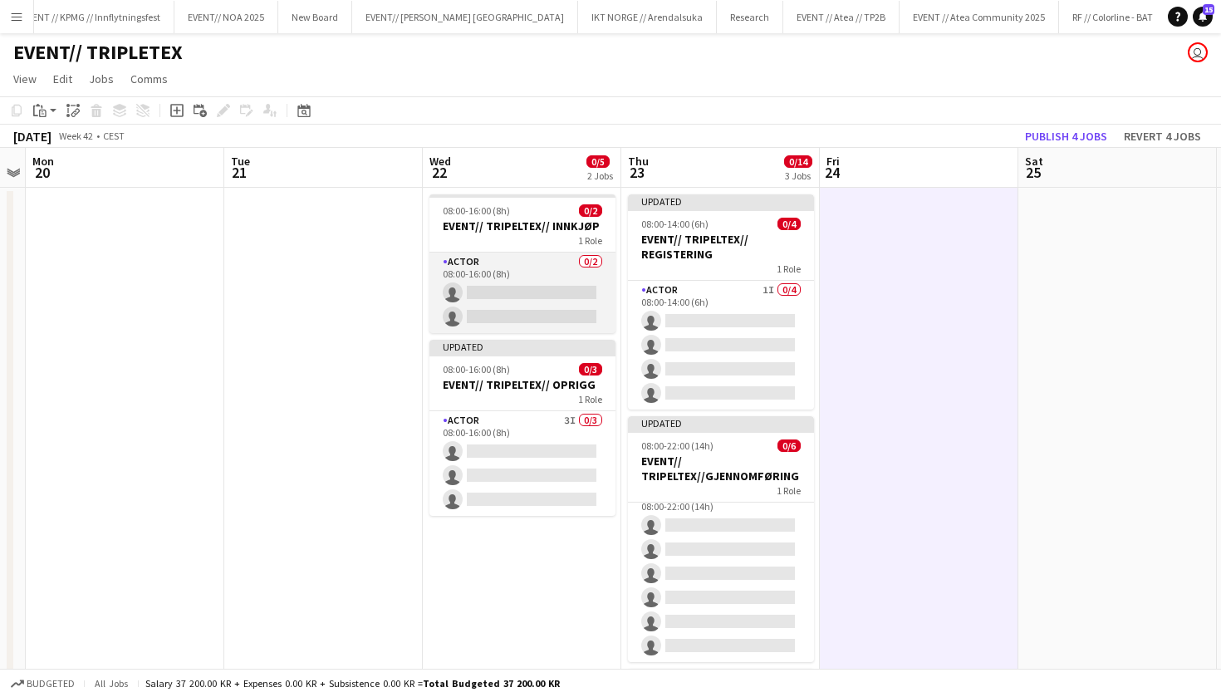
click at [538, 303] on app-card-role "Actor 0/2 08:00-16:00 (8h) single-neutral-actions single-neutral-actions" at bounding box center [523, 293] width 186 height 81
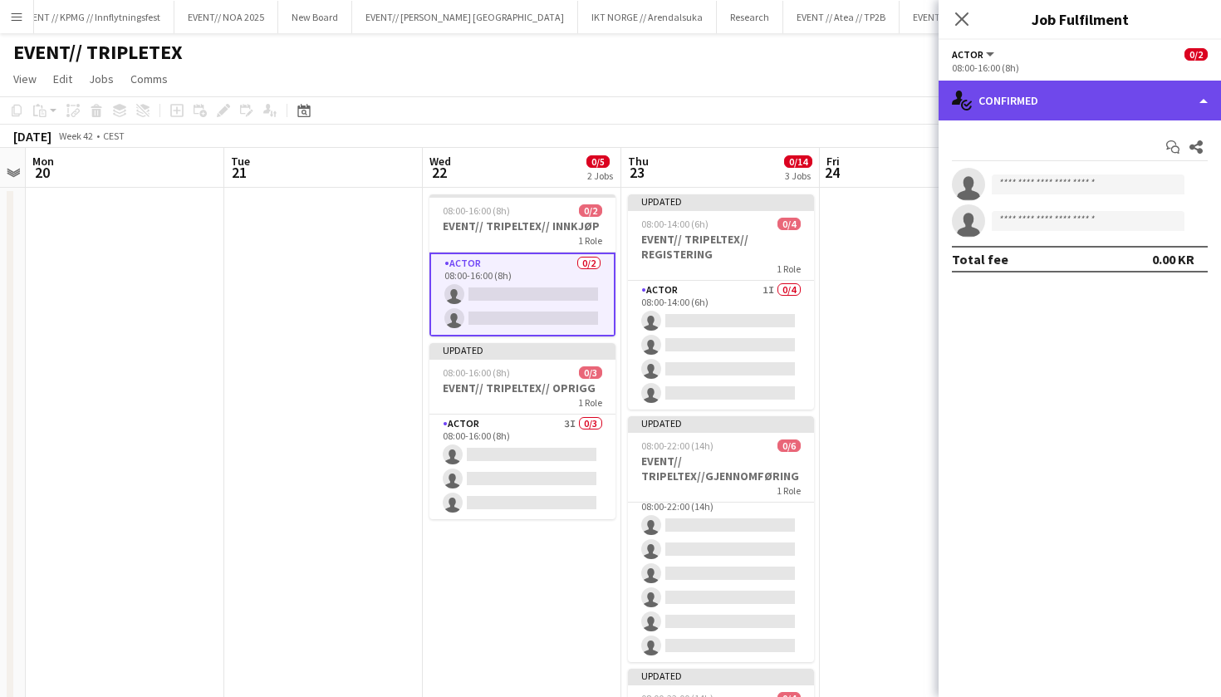
click at [1066, 101] on div "single-neutral-actions-check-2 Confirmed" at bounding box center [1080, 101] width 283 height 40
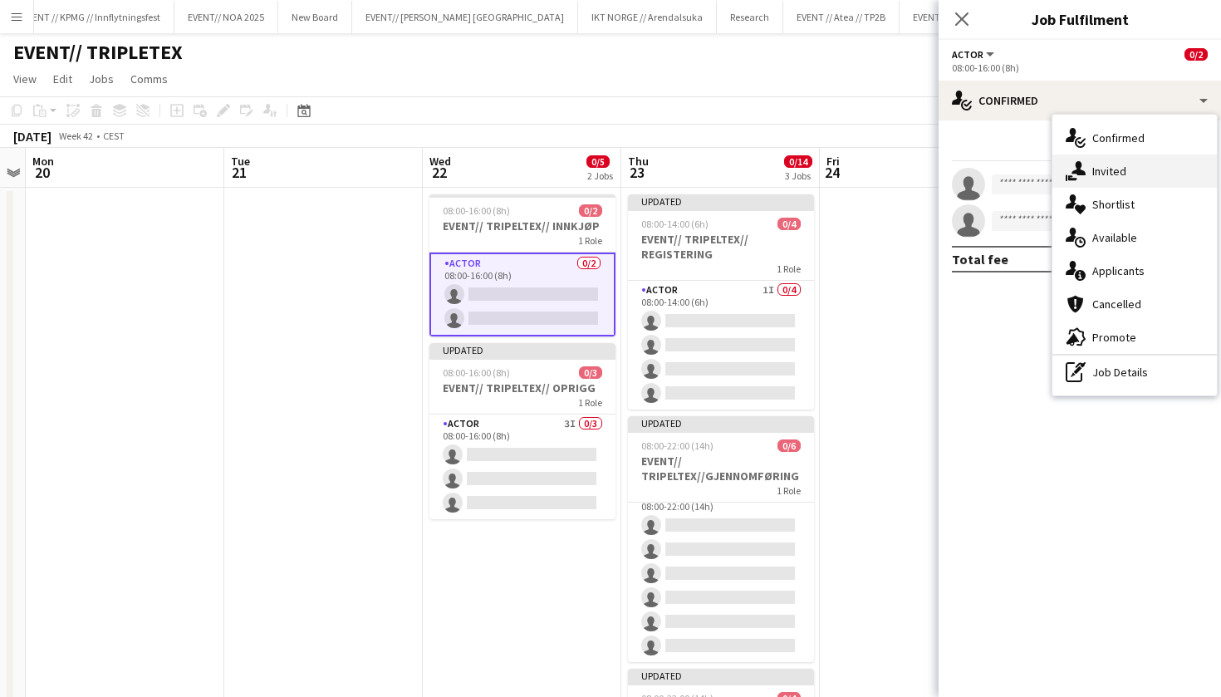
click at [1117, 171] on div "single-neutral-actions-share-1 Invited" at bounding box center [1135, 171] width 165 height 33
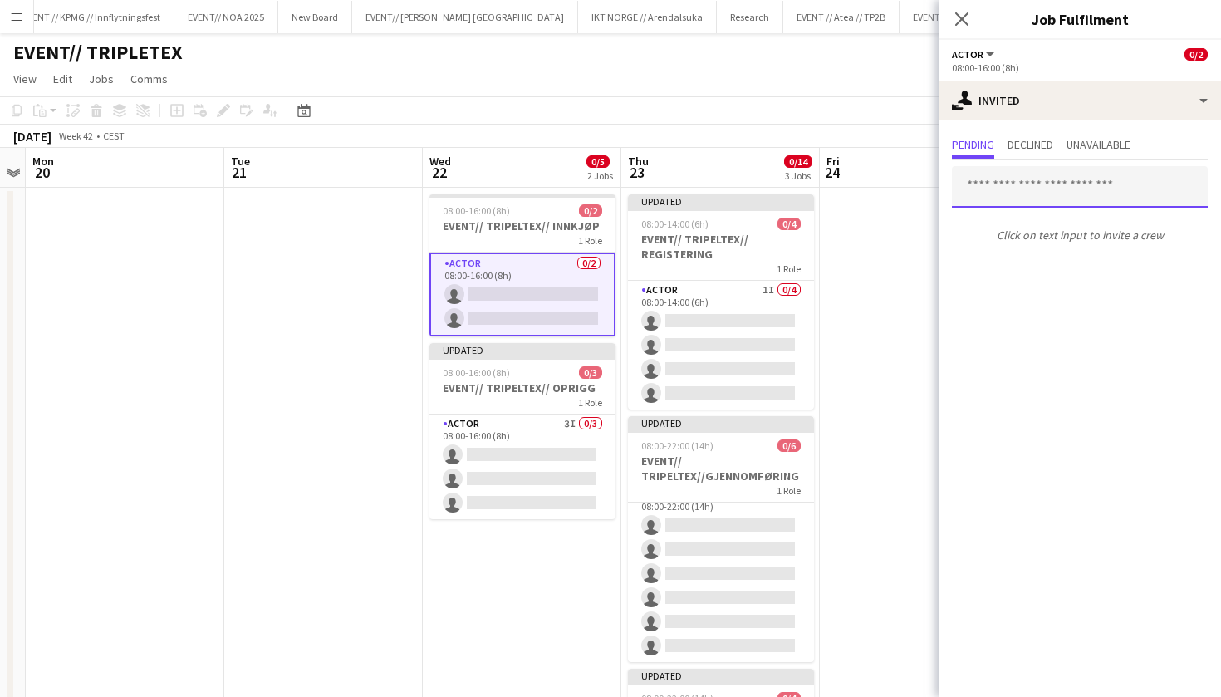
click at [1044, 199] on input "text" at bounding box center [1080, 187] width 256 height 42
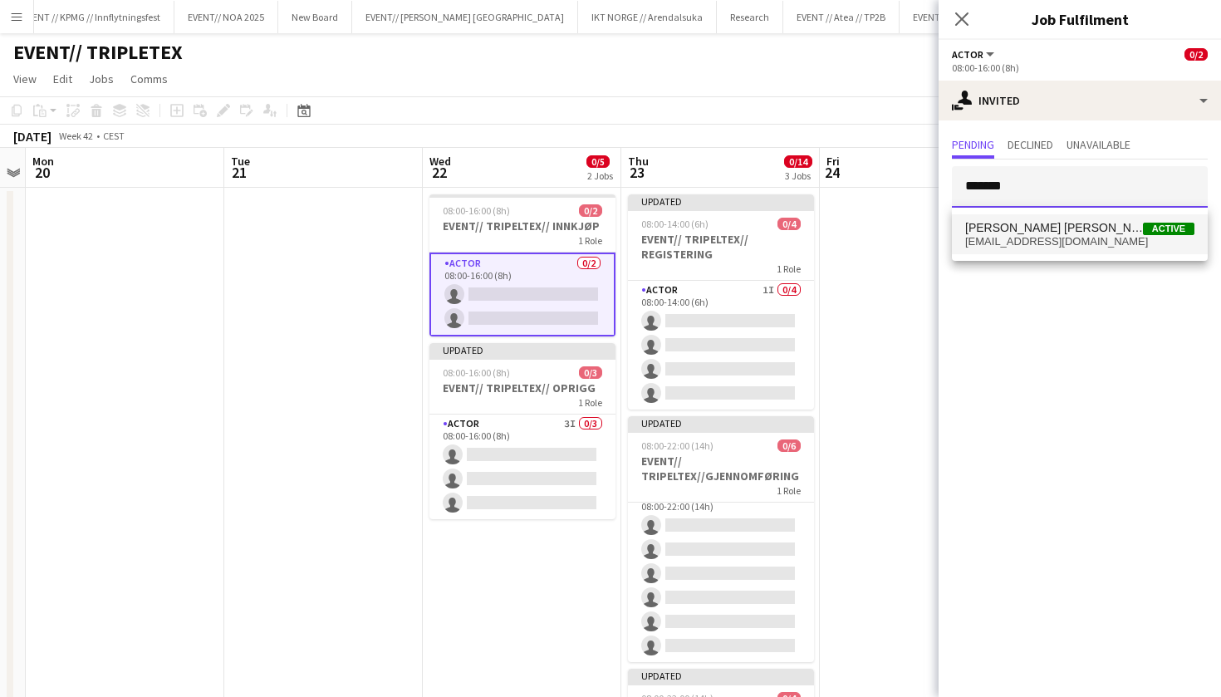
type input "*******"
click at [1047, 232] on span "[PERSON_NAME] [PERSON_NAME]" at bounding box center [1055, 228] width 178 height 14
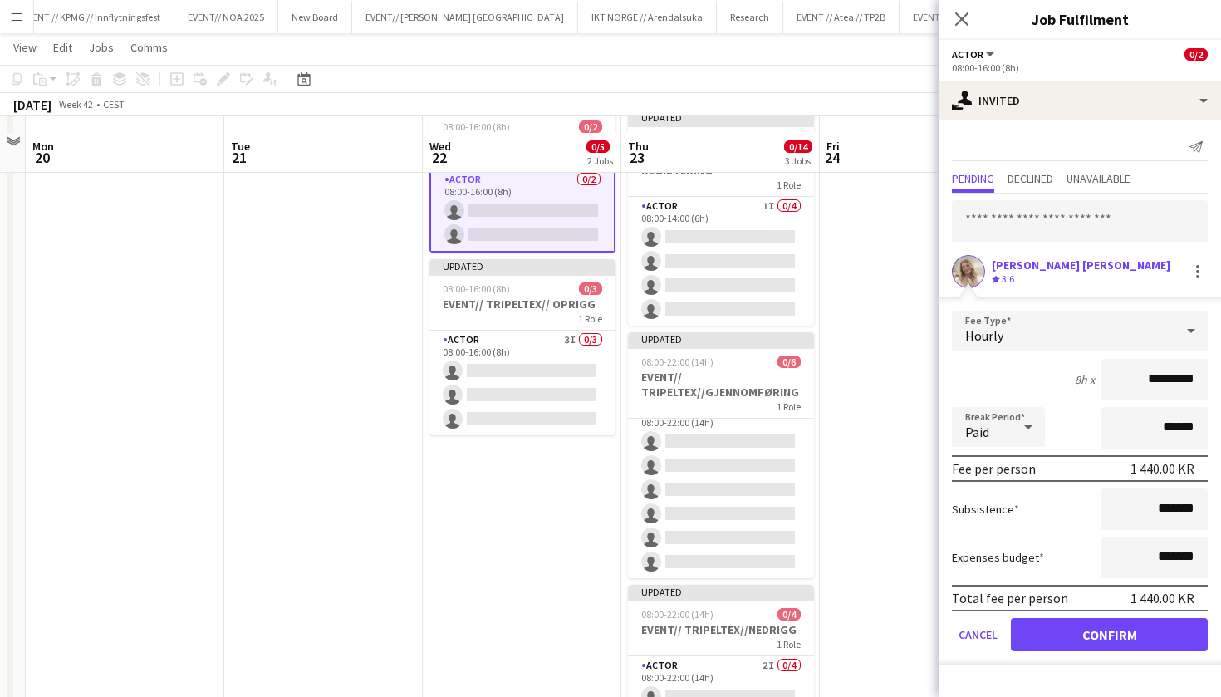
scroll to position [148, 0]
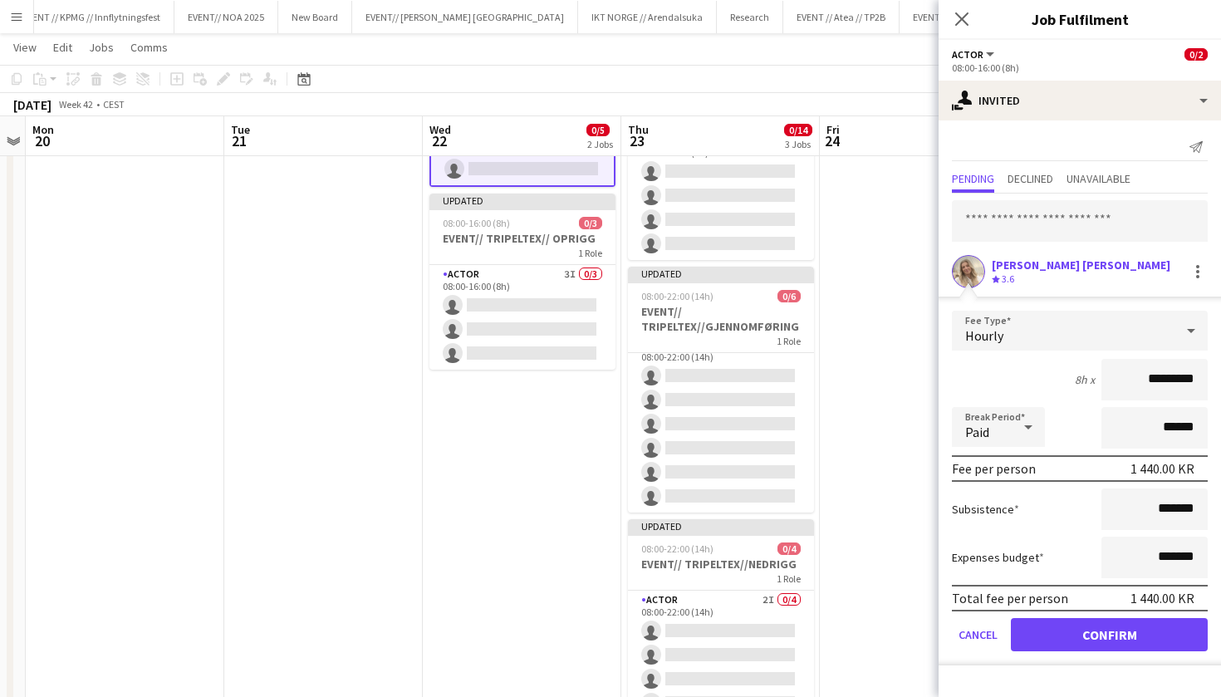
click at [1054, 640] on button "Confirm" at bounding box center [1109, 634] width 197 height 33
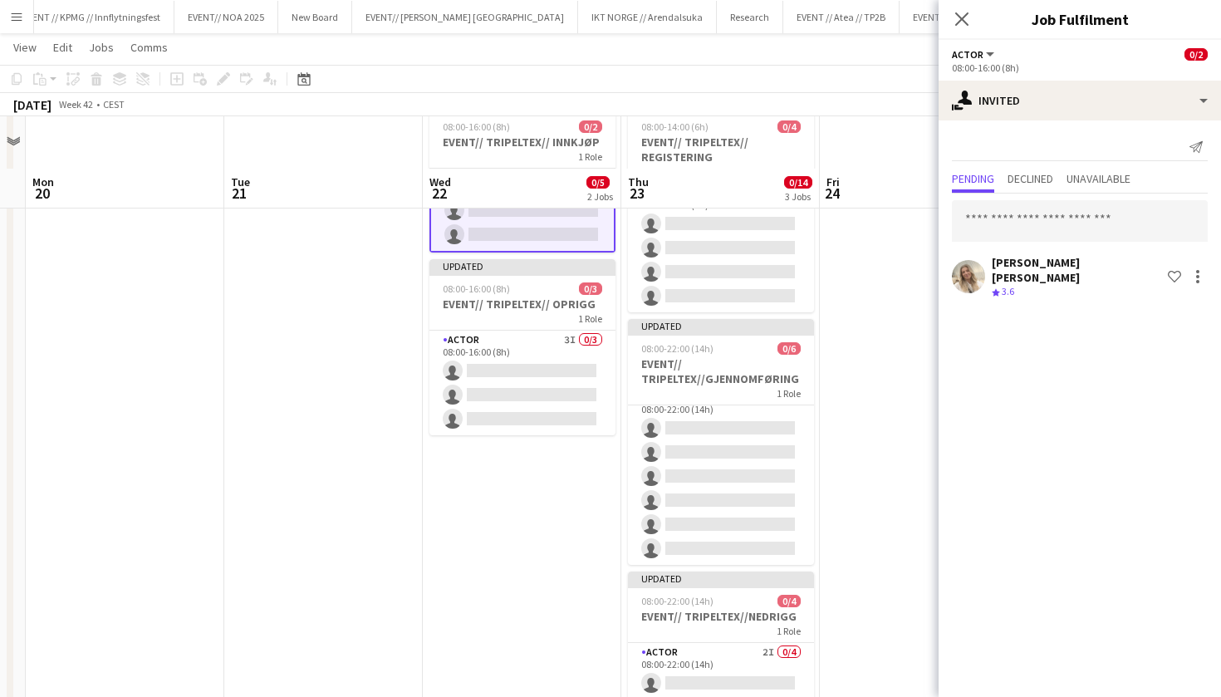
scroll to position [50, 0]
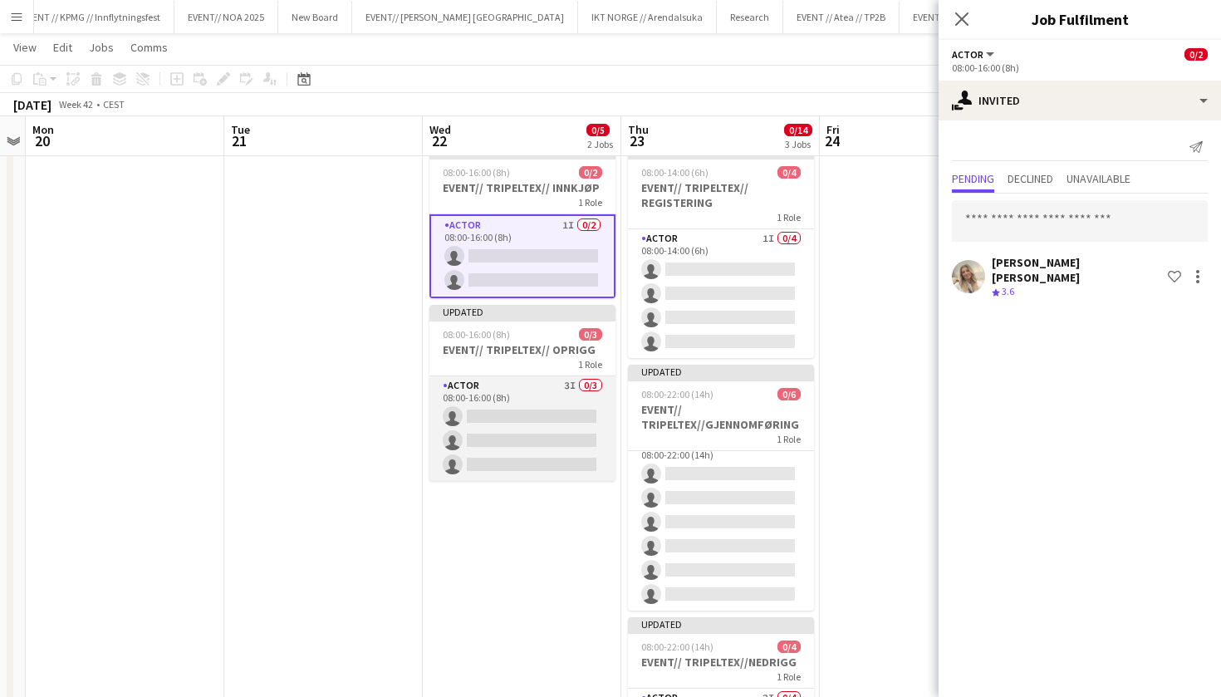
click at [577, 449] on app-card-role "Actor 3I 0/3 08:00-16:00 (8h) single-neutral-actions single-neutral-actions sin…" at bounding box center [523, 428] width 186 height 105
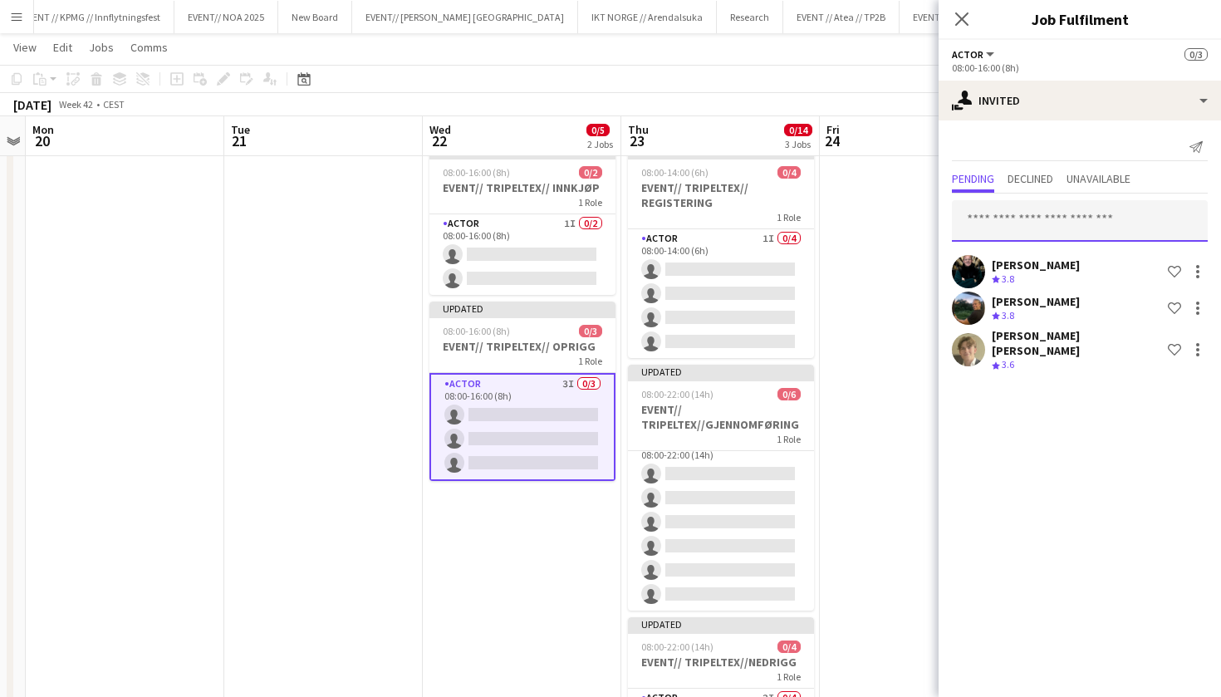
click at [999, 230] on input "text" at bounding box center [1080, 221] width 256 height 42
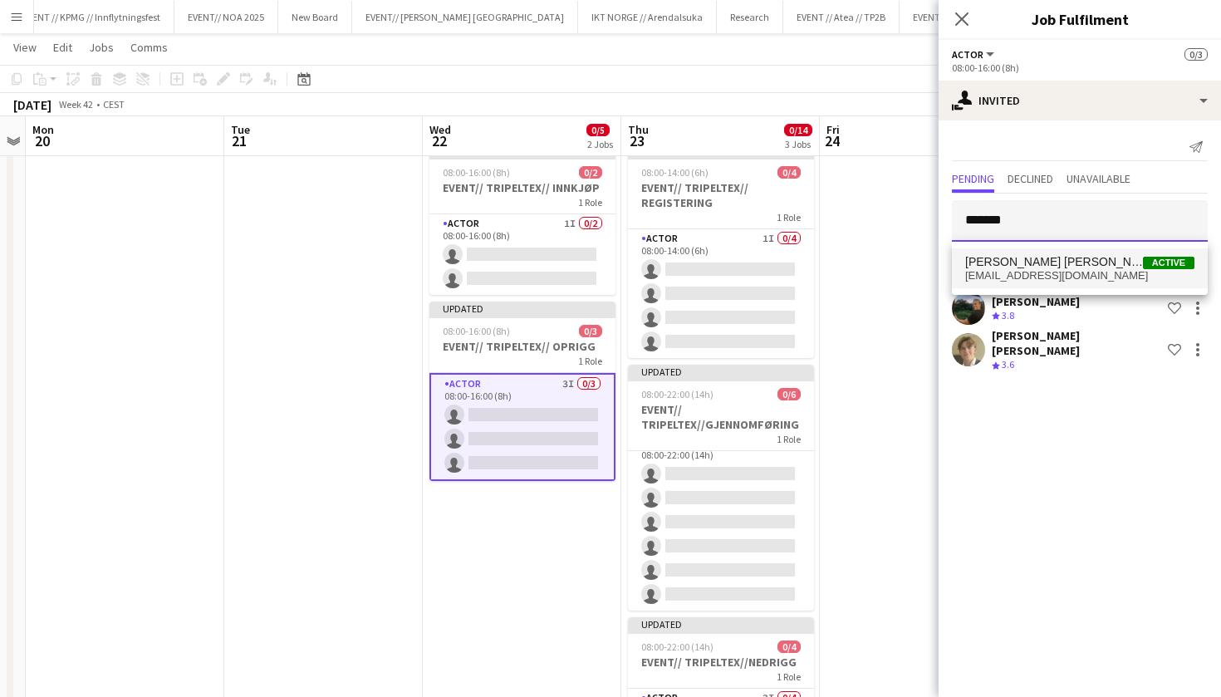
type input "*******"
click at [1047, 263] on span "[PERSON_NAME] [PERSON_NAME]" at bounding box center [1055, 262] width 178 height 14
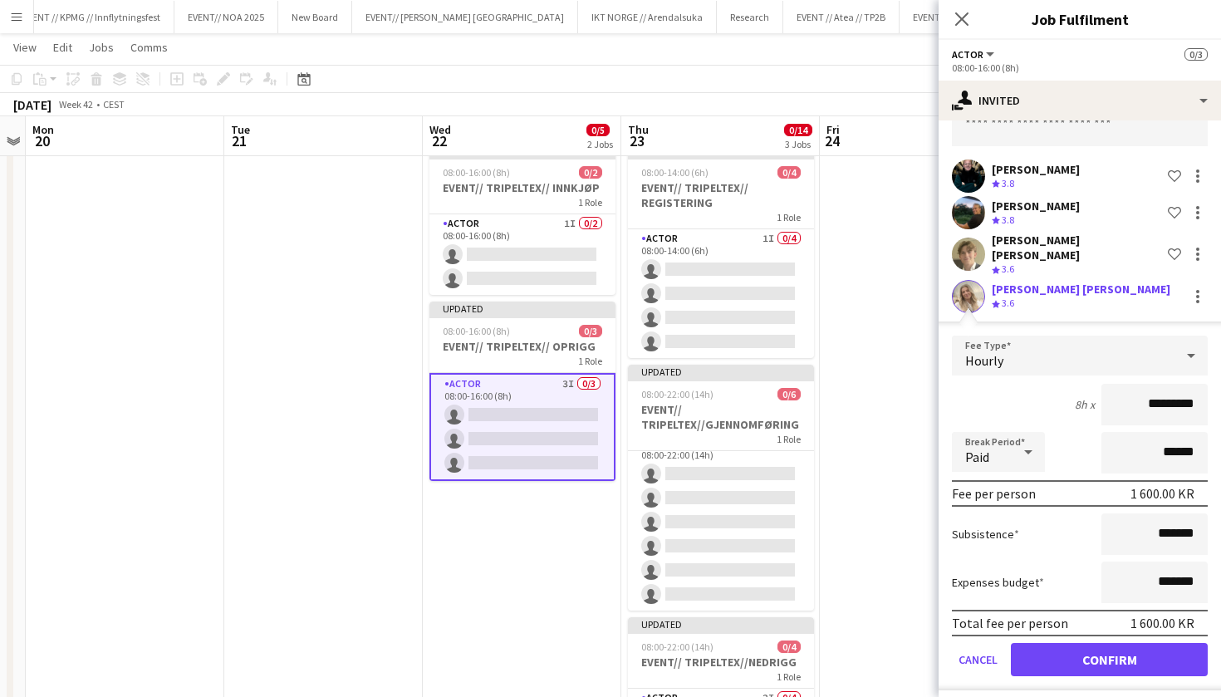
scroll to position [95, 0]
click at [1083, 656] on button "Confirm" at bounding box center [1109, 660] width 197 height 33
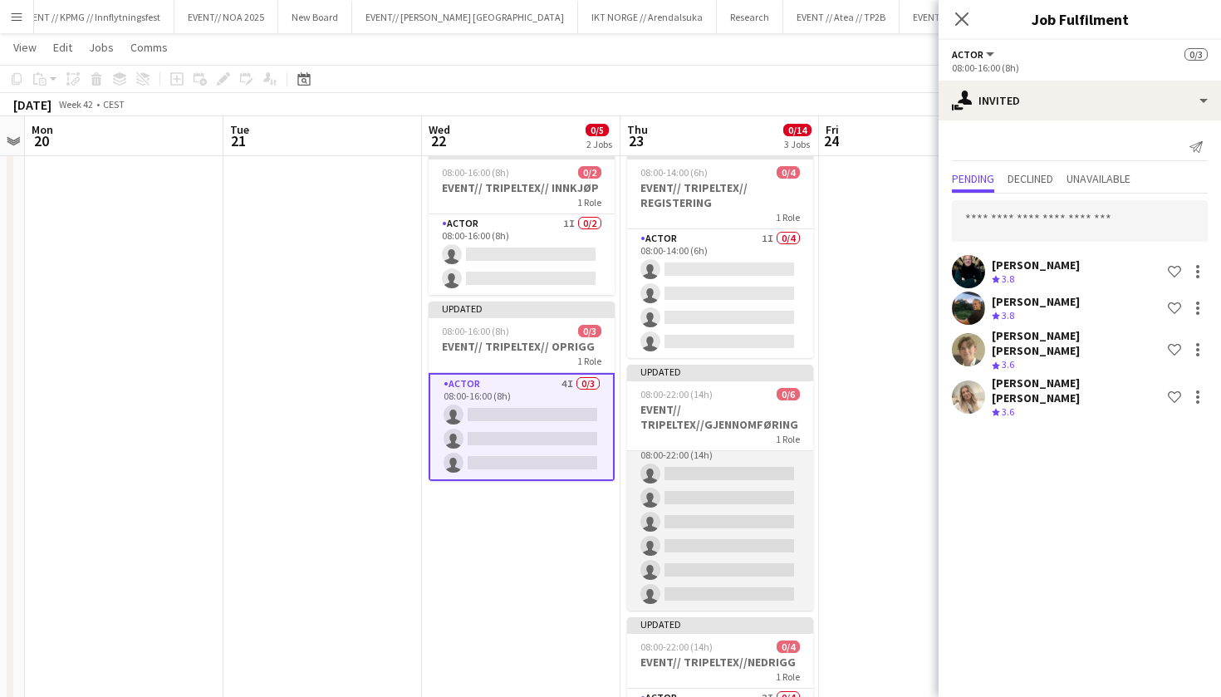
scroll to position [49, 0]
click at [757, 532] on app-card-role "Actor 3I 0/6 08:00-22:00 (14h) single-neutral-actions single-neutral-actions si…" at bounding box center [720, 523] width 186 height 177
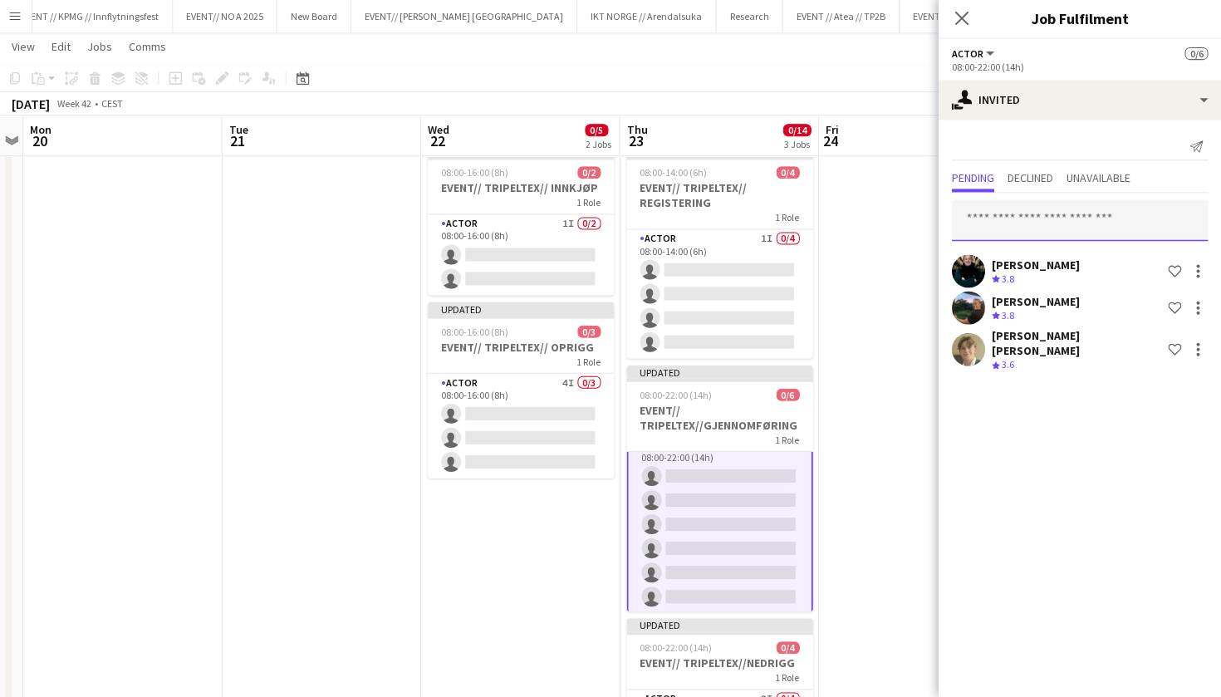
click at [1032, 227] on input "text" at bounding box center [1080, 221] width 256 height 42
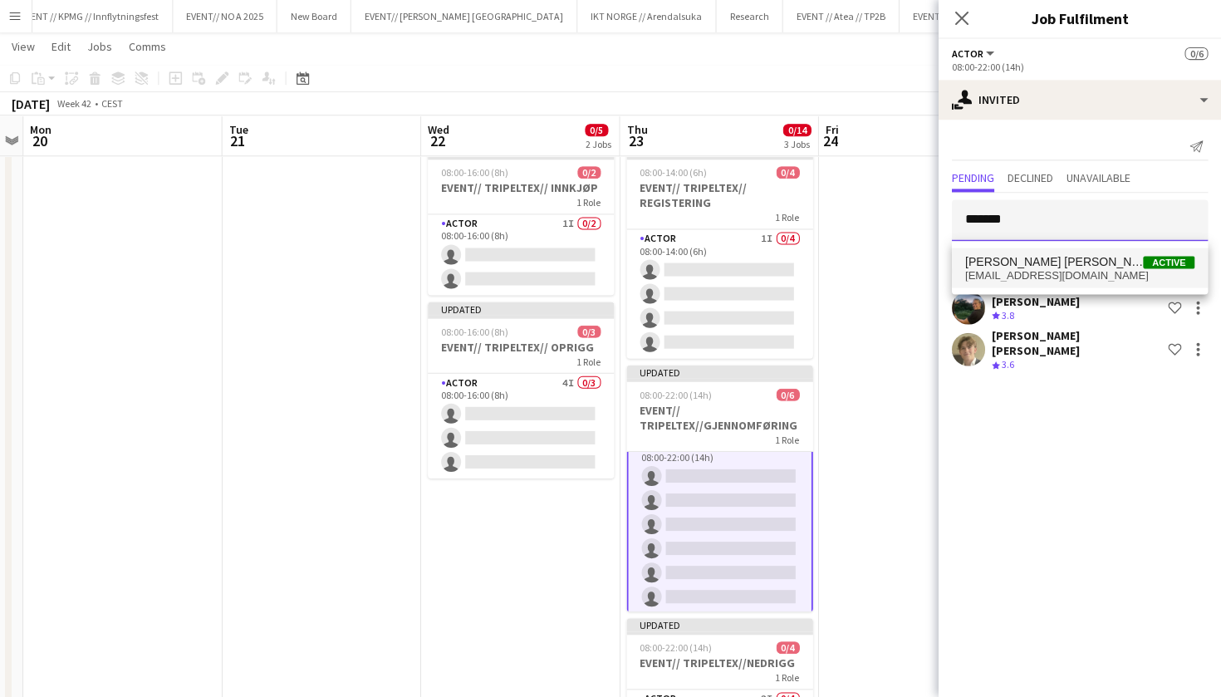
type input "*******"
click at [1049, 269] on span "[EMAIL_ADDRESS][DOMAIN_NAME]" at bounding box center [1080, 275] width 229 height 13
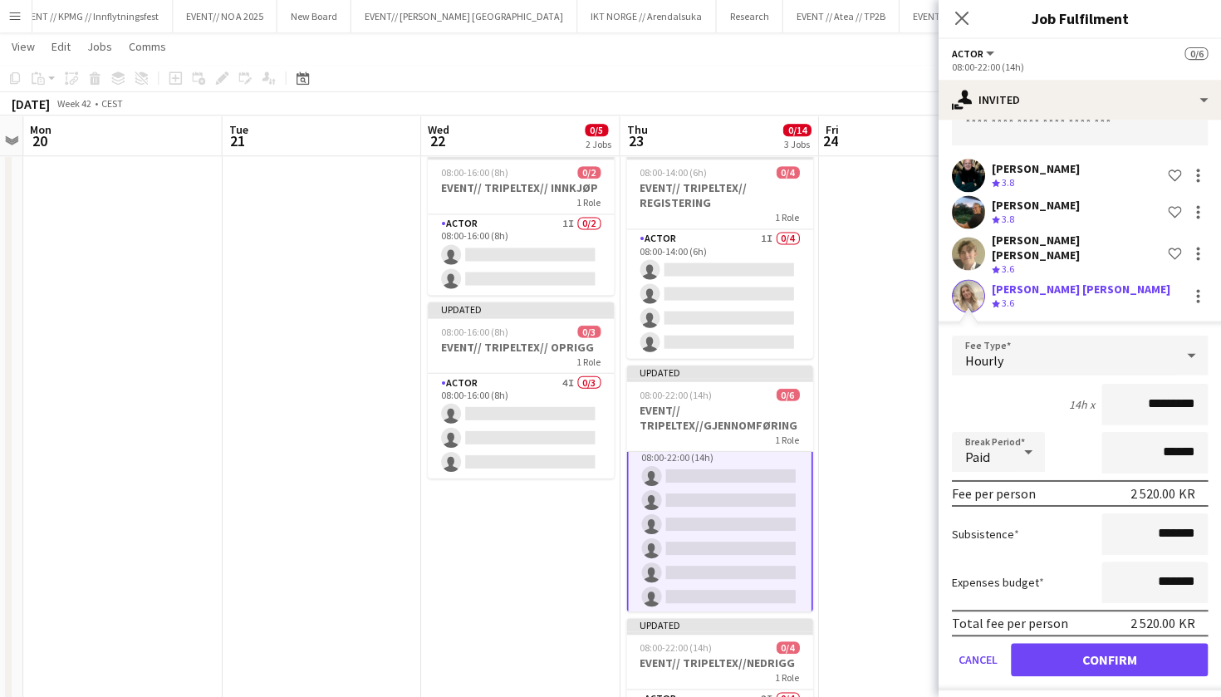
scroll to position [95, 0]
click at [1066, 666] on form "Fee Type Hourly 14h x ********* Break Period Paid ****** Fee per person 2 520.0…" at bounding box center [1080, 514] width 283 height 355
click at [1068, 654] on button "Confirm" at bounding box center [1109, 660] width 197 height 33
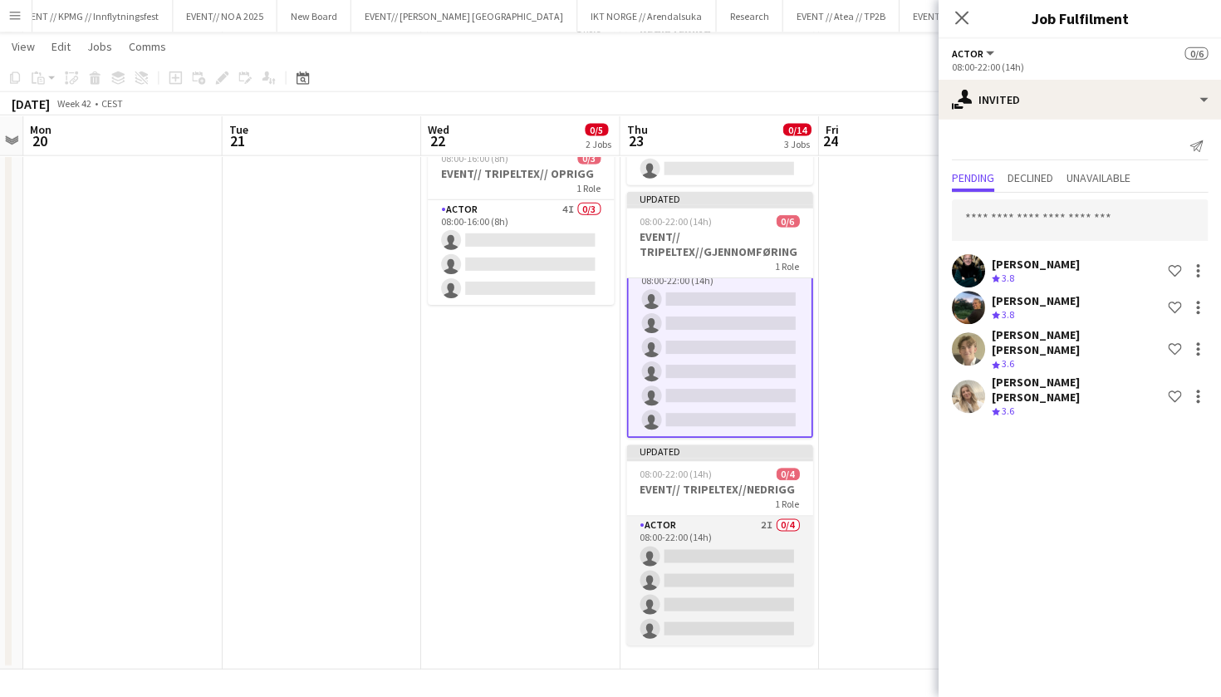
click at [702, 548] on app-card-role "Actor 2I 0/4 08:00-22:00 (14h) single-neutral-actions single-neutral-actions si…" at bounding box center [720, 581] width 186 height 129
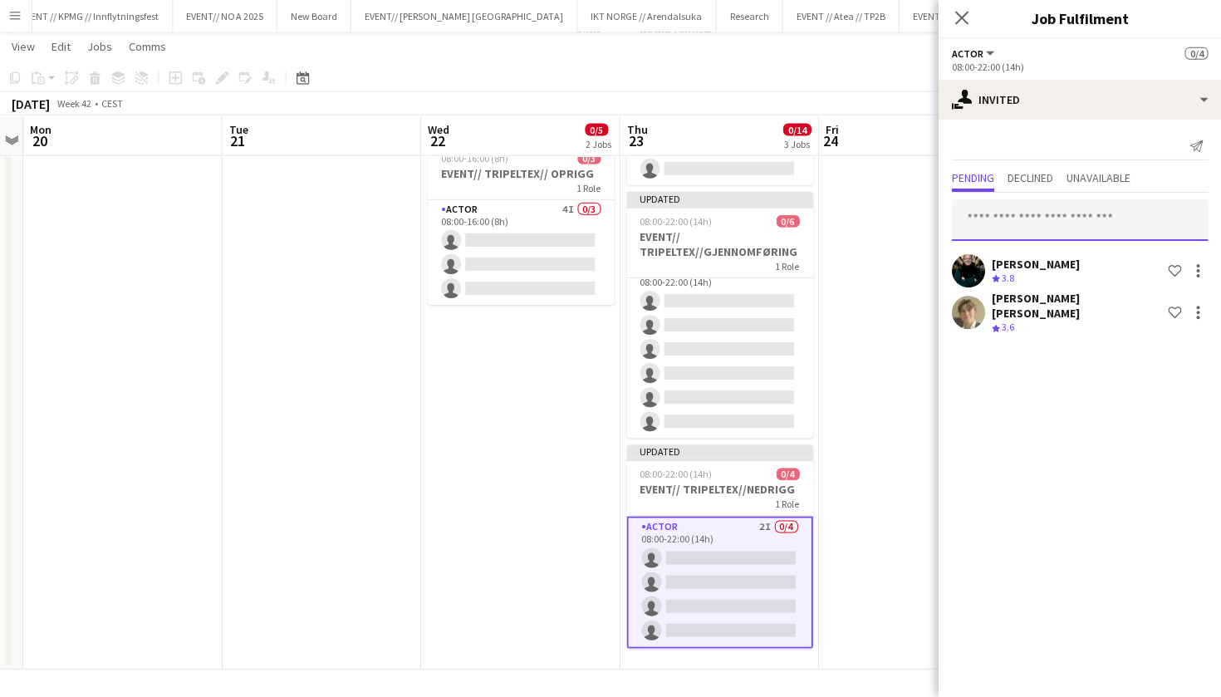
click at [990, 226] on input "text" at bounding box center [1080, 221] width 256 height 42
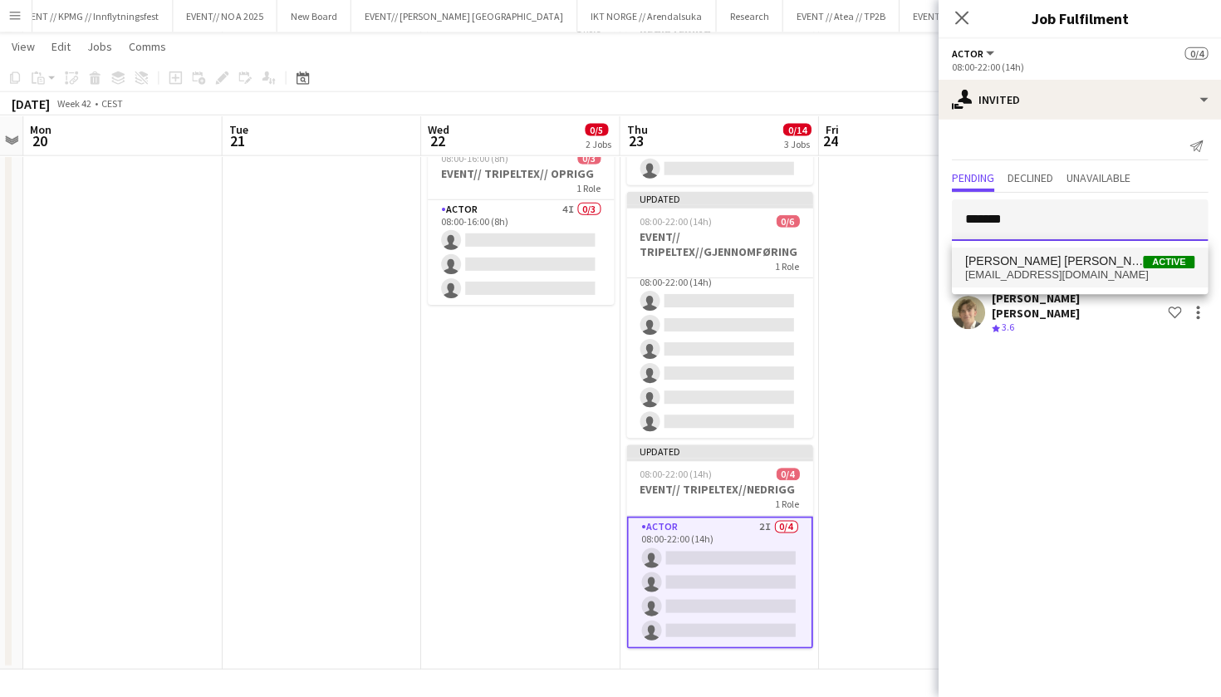
type input "*******"
click at [1049, 264] on span "[PERSON_NAME] [PERSON_NAME]" at bounding box center [1055, 262] width 178 height 14
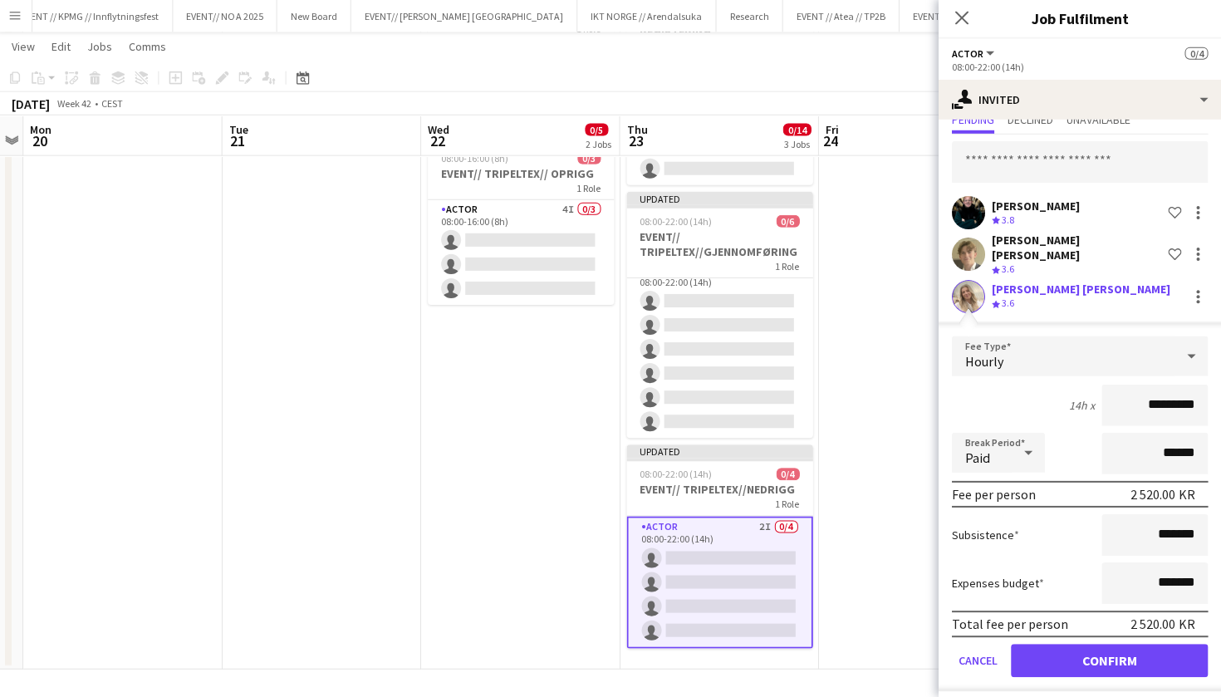
click at [1062, 654] on button "Confirm" at bounding box center [1109, 660] width 197 height 33
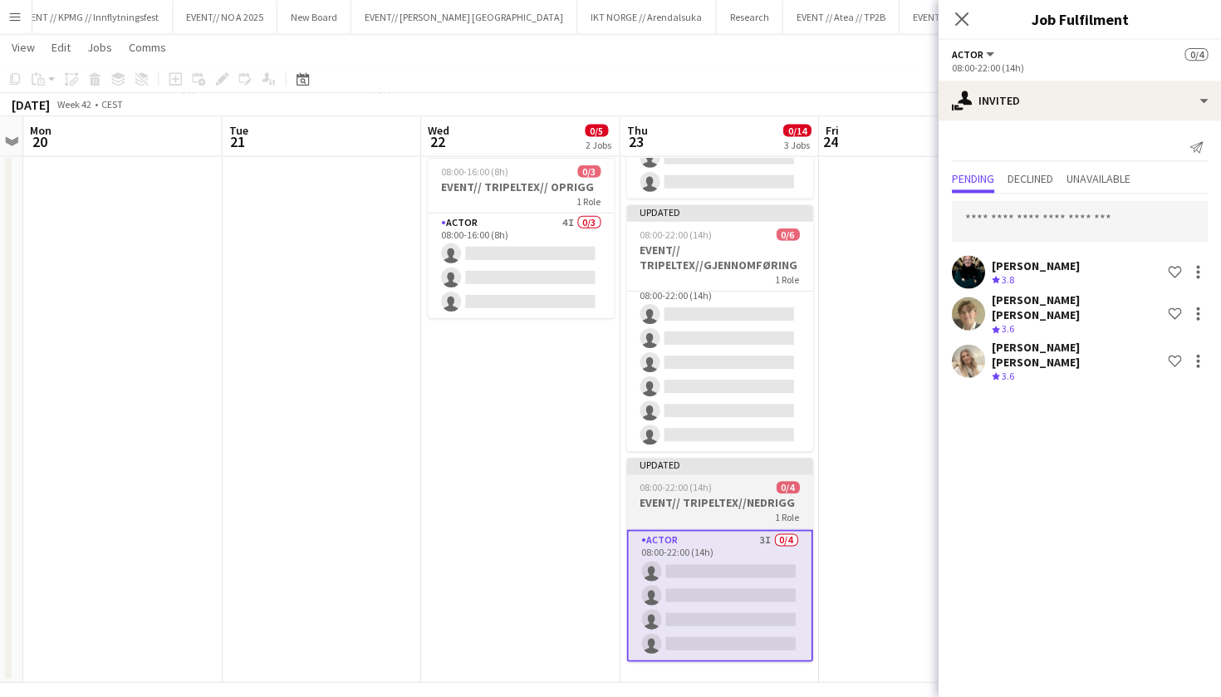
click at [734, 489] on div "08:00-22:00 (14h) 0/4" at bounding box center [720, 486] width 186 height 12
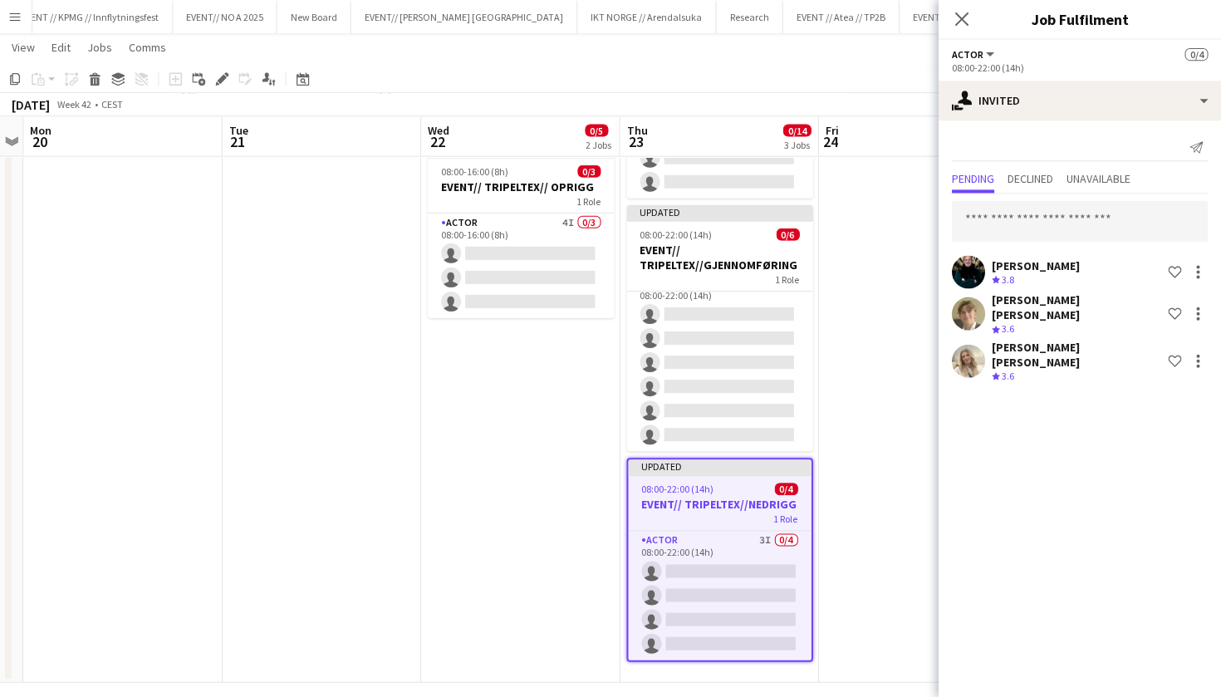
click at [209, 75] on div "Add job Add linked Job Edit Edit linked Job Applicants" at bounding box center [216, 79] width 127 height 20
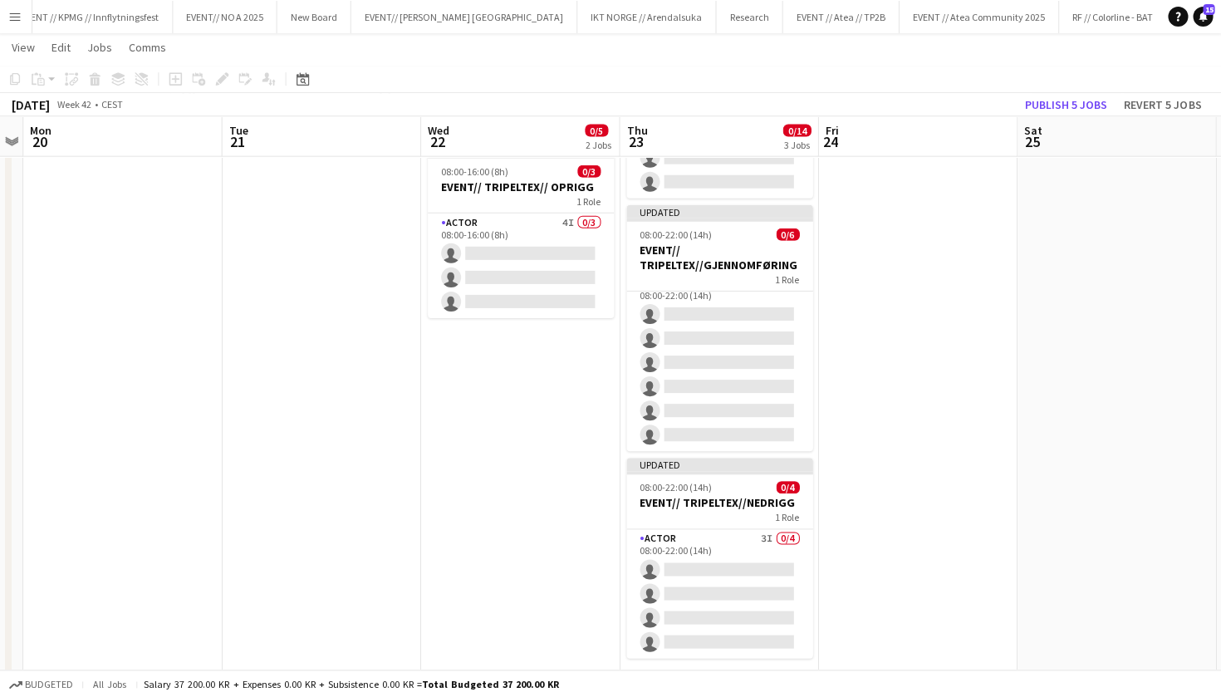
click at [213, 75] on div "Add job Add linked Job Edit Edit linked Job Applicants" at bounding box center [216, 79] width 127 height 20
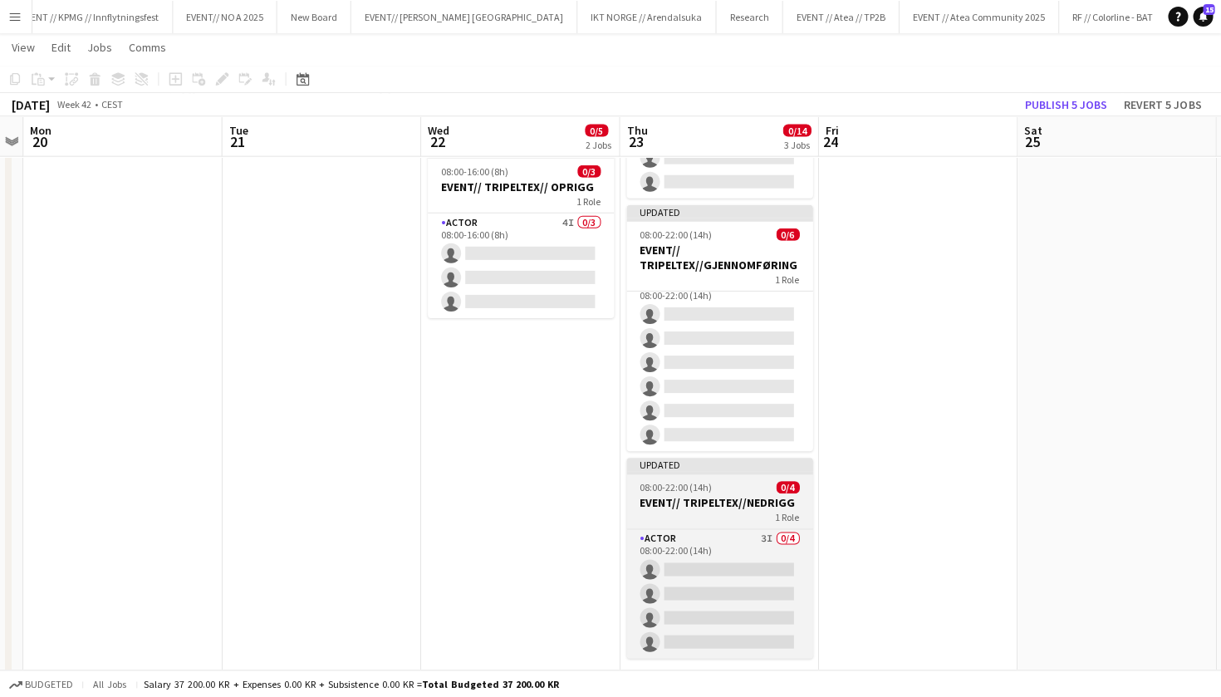
click at [735, 501] on h3 "EVENT// TRIPELTEX//NEDRIGG" at bounding box center [720, 501] width 186 height 15
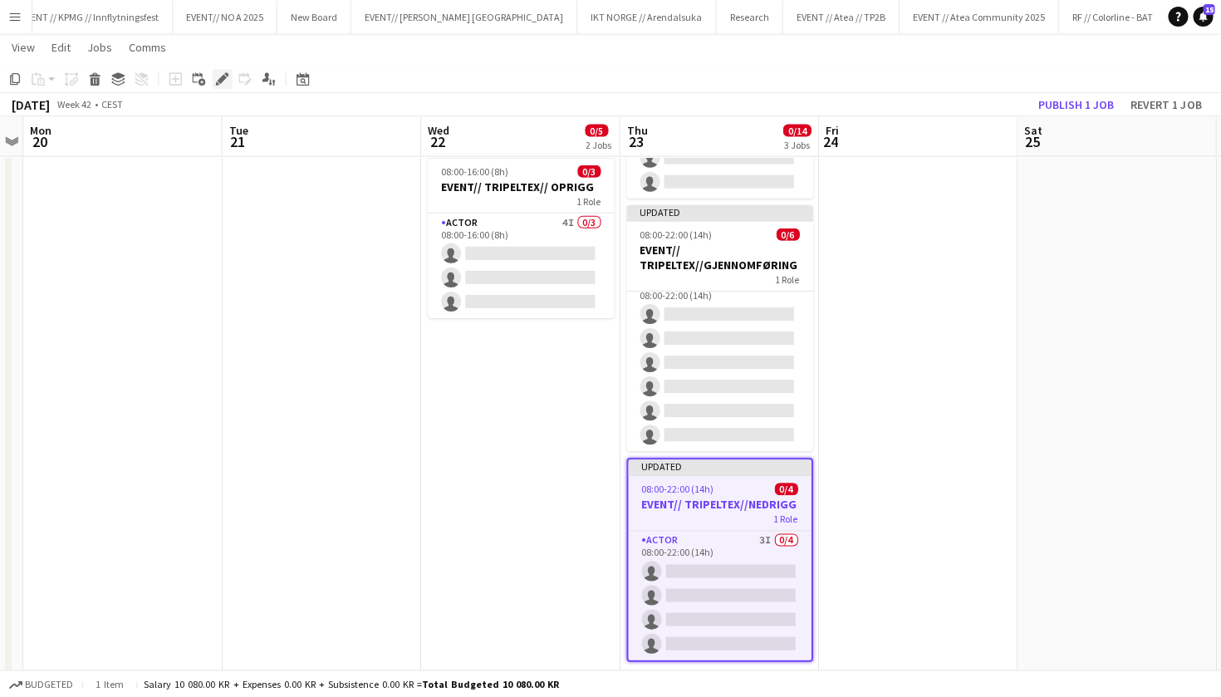
click at [220, 74] on icon "Edit" at bounding box center [223, 78] width 13 height 13
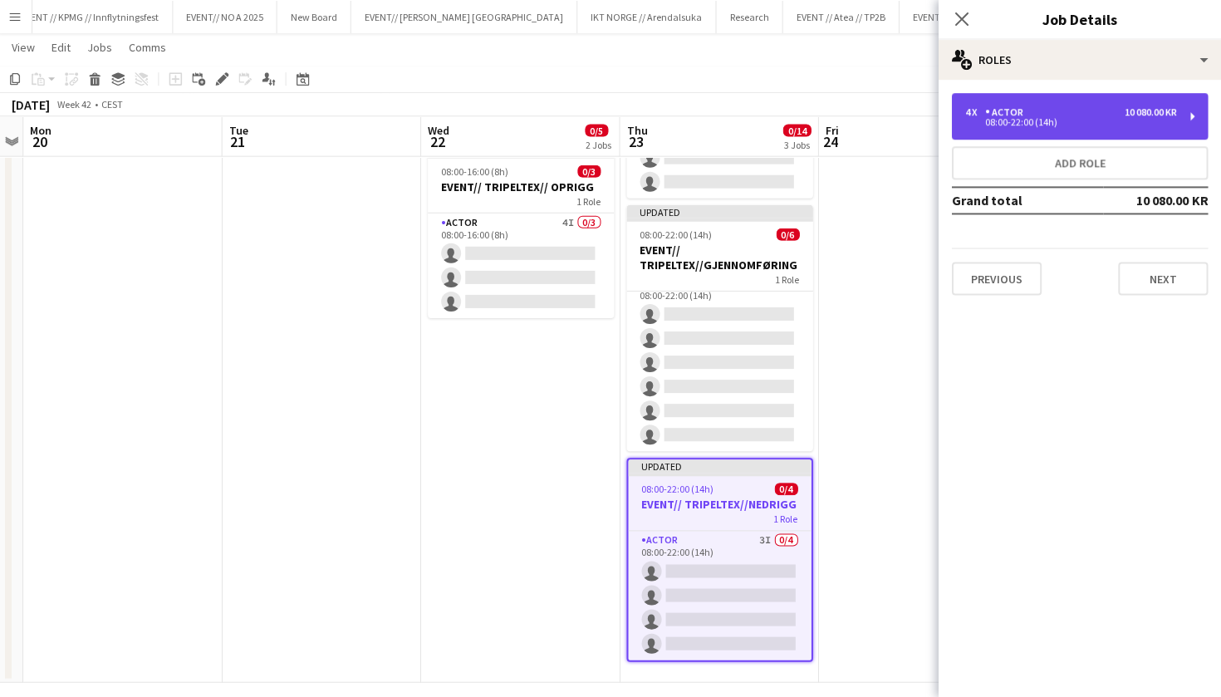
click at [973, 120] on div "08:00-22:00 (14h)" at bounding box center [1072, 122] width 212 height 8
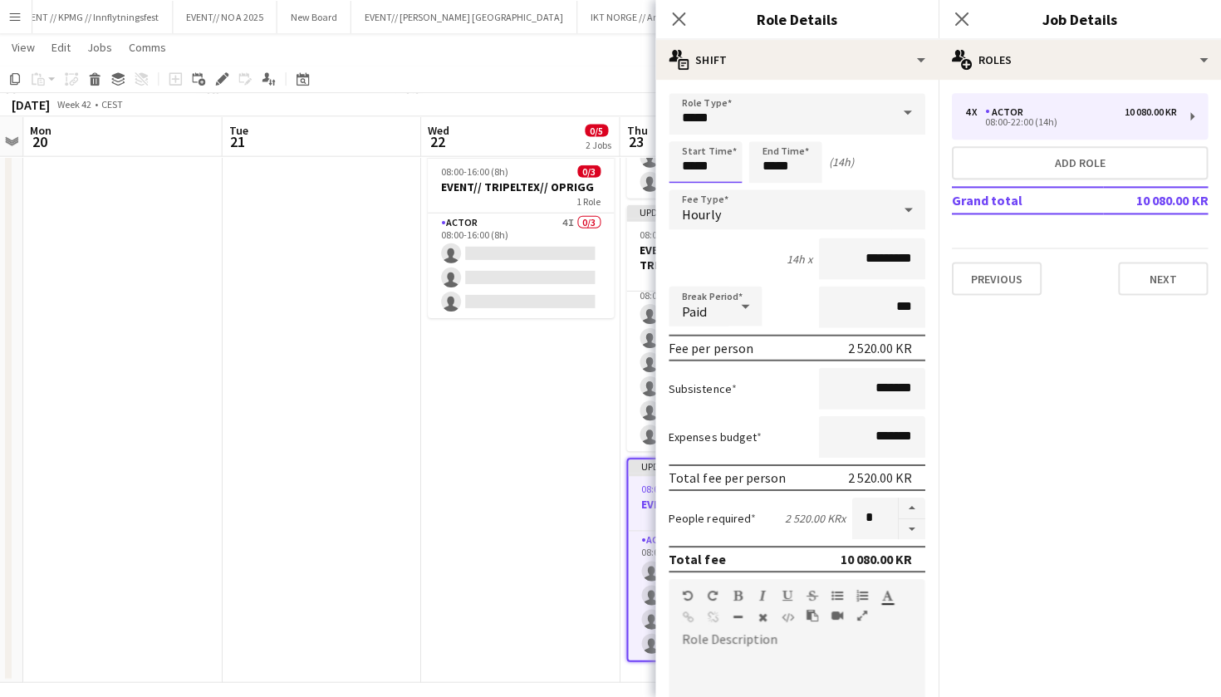
click at [694, 165] on input "*****" at bounding box center [706, 162] width 73 height 42
click at [686, 163] on input "*****" at bounding box center [706, 162] width 73 height 42
type input "*****"
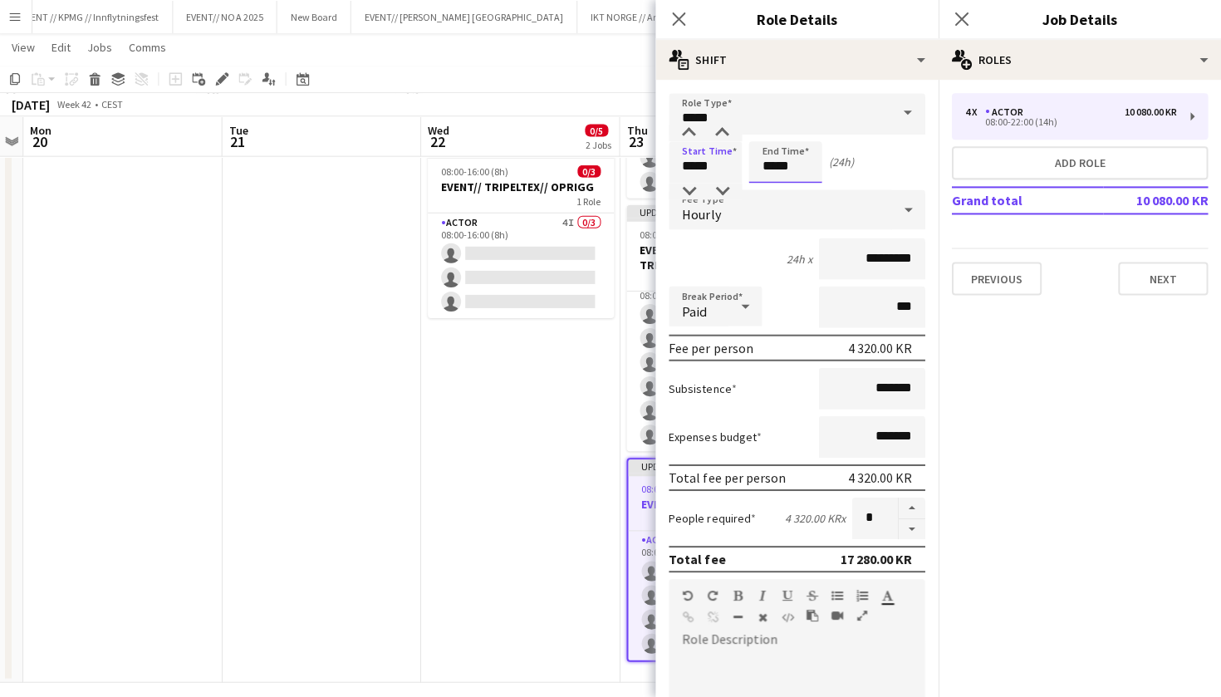
click at [763, 158] on input "*****" at bounding box center [786, 162] width 73 height 42
type input "*****"
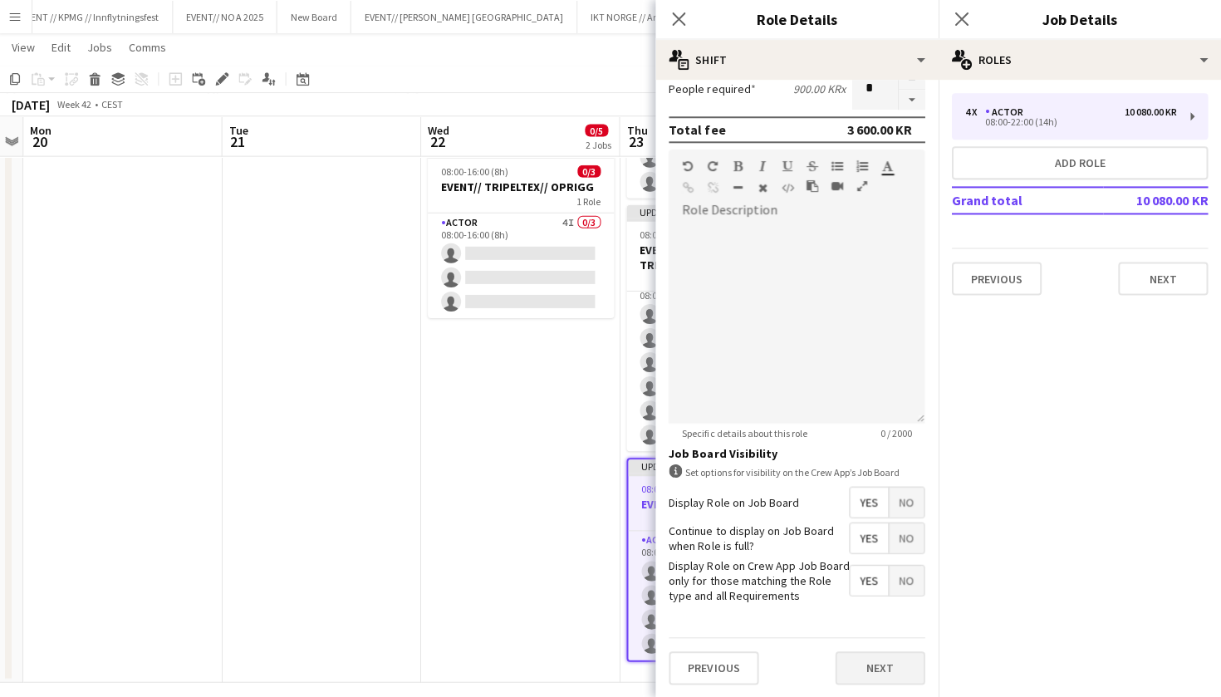
scroll to position [428, 0]
click at [870, 677] on button "Next" at bounding box center [881, 667] width 90 height 33
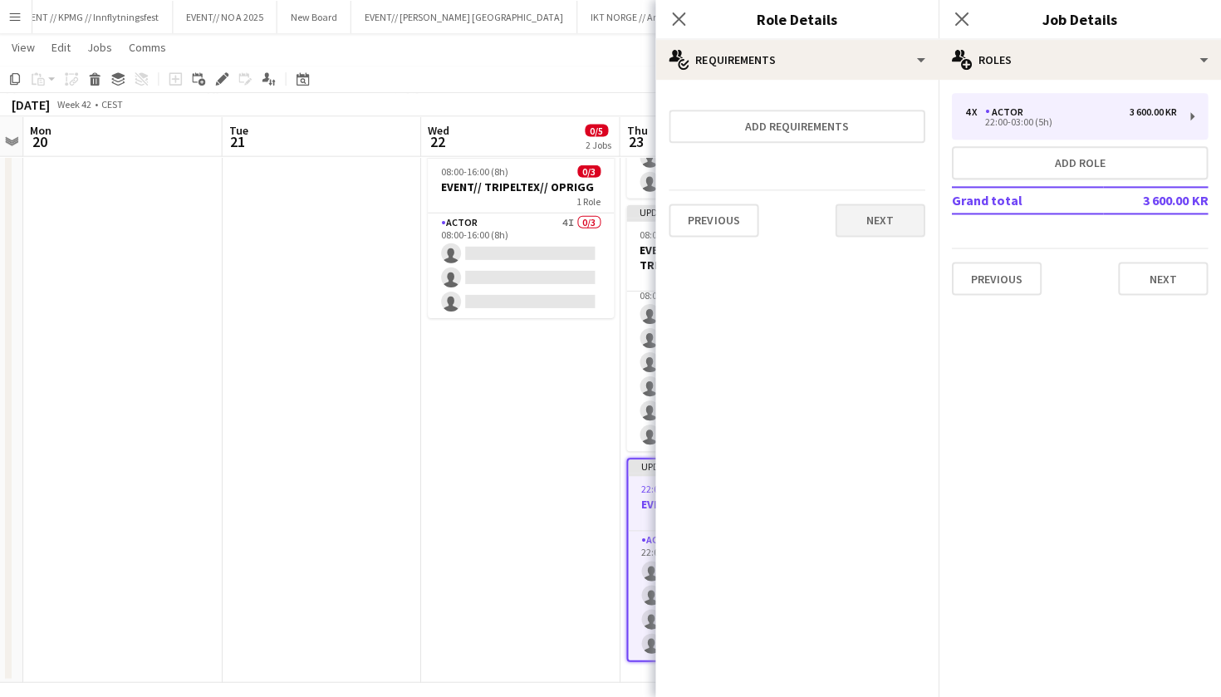
click at [907, 219] on button "Next" at bounding box center [881, 220] width 90 height 33
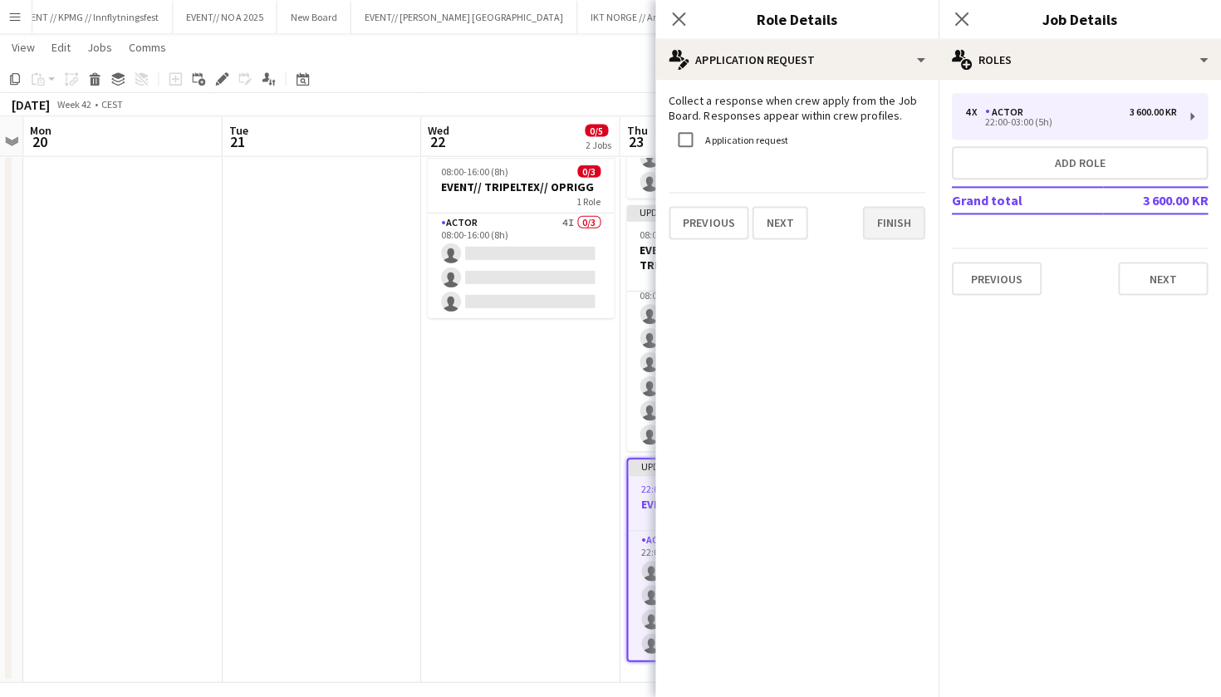
click at [912, 224] on button "Finish" at bounding box center [894, 222] width 62 height 33
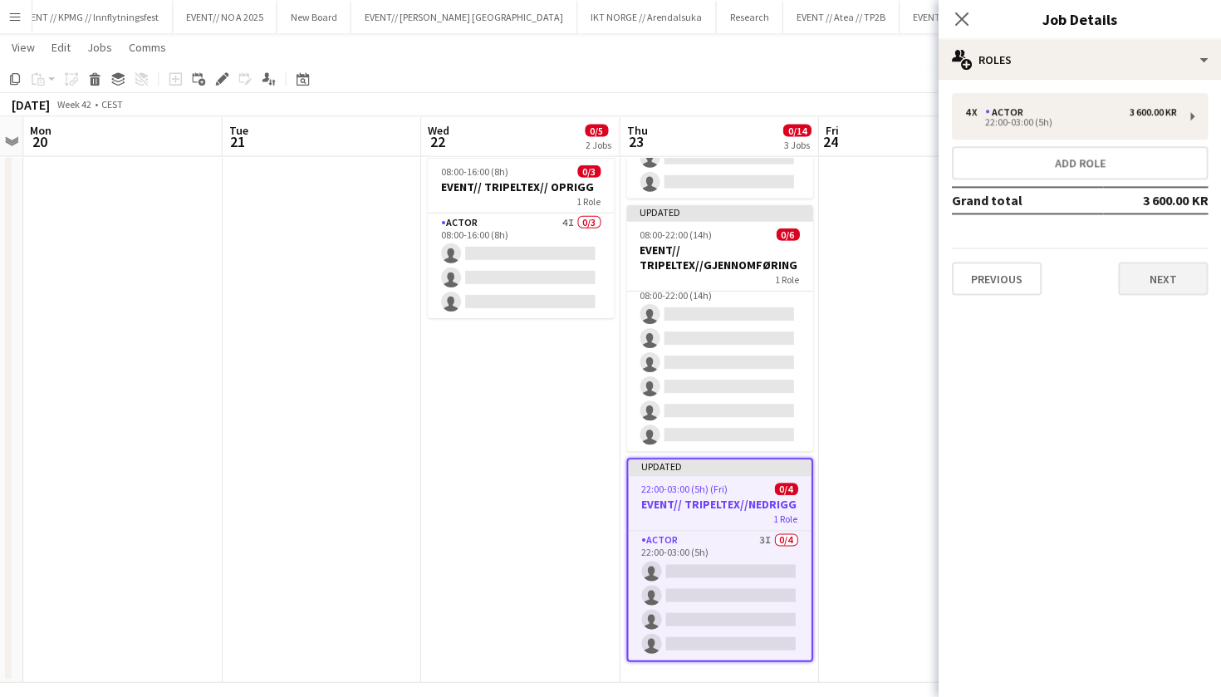
click at [1151, 263] on button "Next" at bounding box center [1163, 278] width 90 height 33
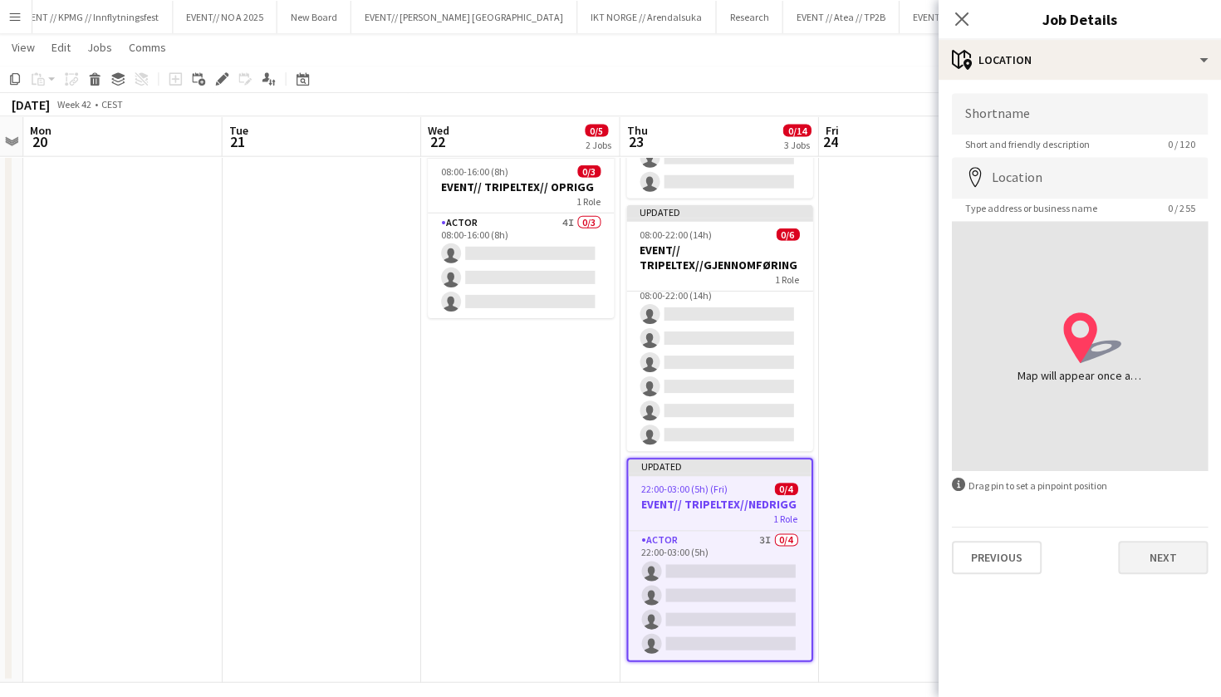
click at [1138, 552] on button "Next" at bounding box center [1163, 556] width 90 height 33
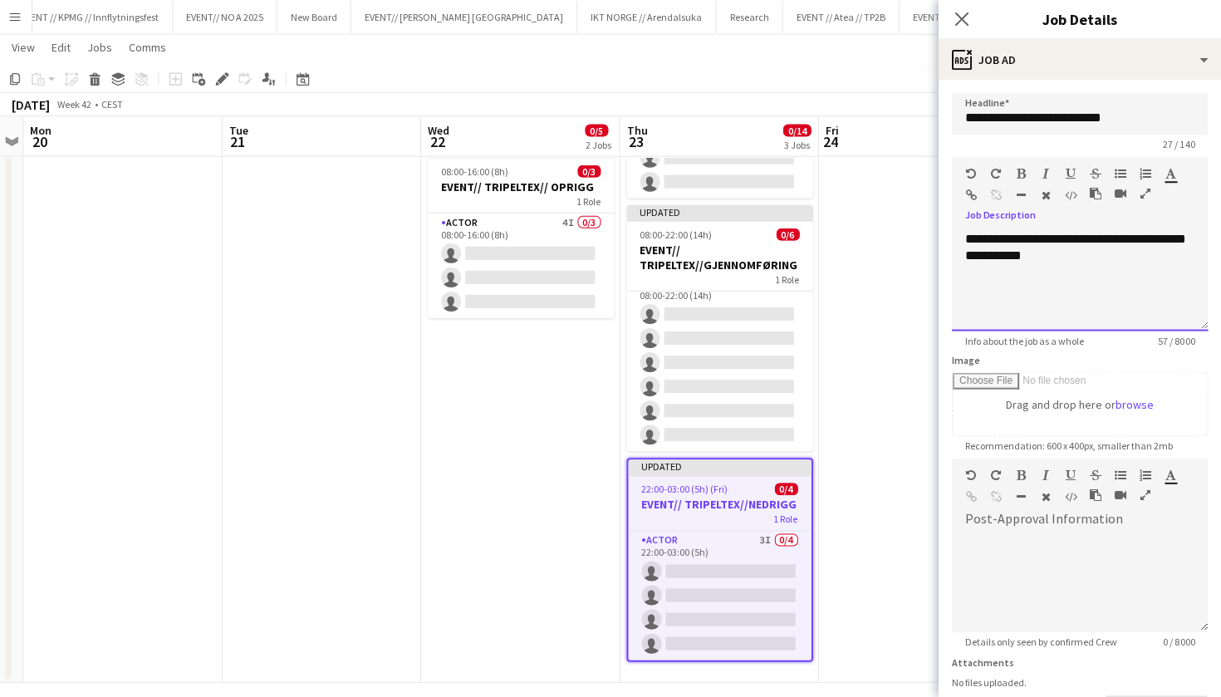
drag, startPoint x: 1059, startPoint y: 278, endPoint x: 1100, endPoint y: 241, distance: 55.3
click at [1100, 241] on div "**********" at bounding box center [1080, 281] width 256 height 100
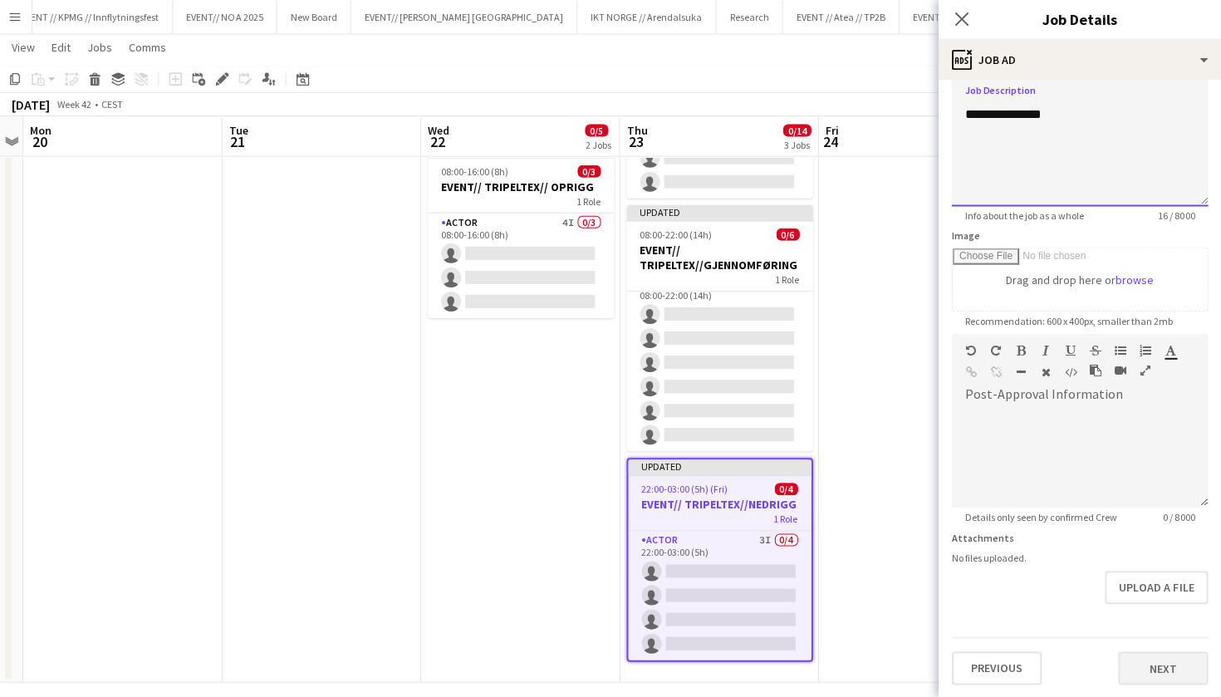
scroll to position [125, 0]
click at [1152, 670] on button "Next" at bounding box center [1163, 667] width 90 height 33
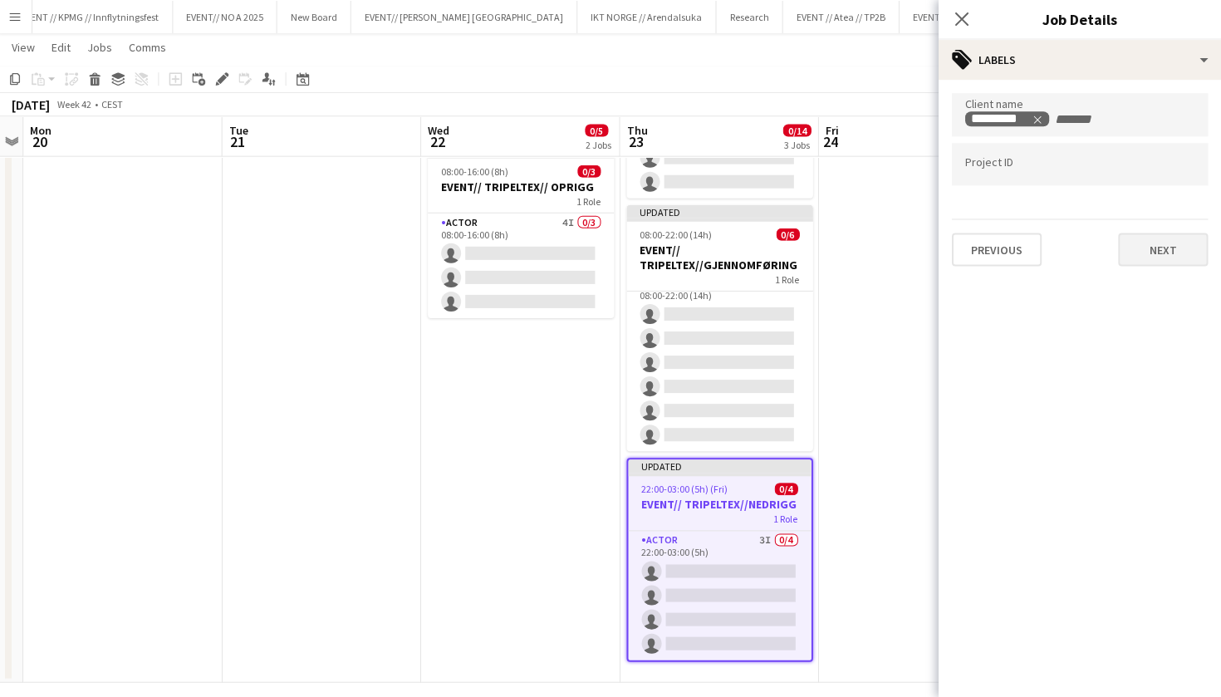
click at [1165, 262] on button "Next" at bounding box center [1163, 249] width 90 height 33
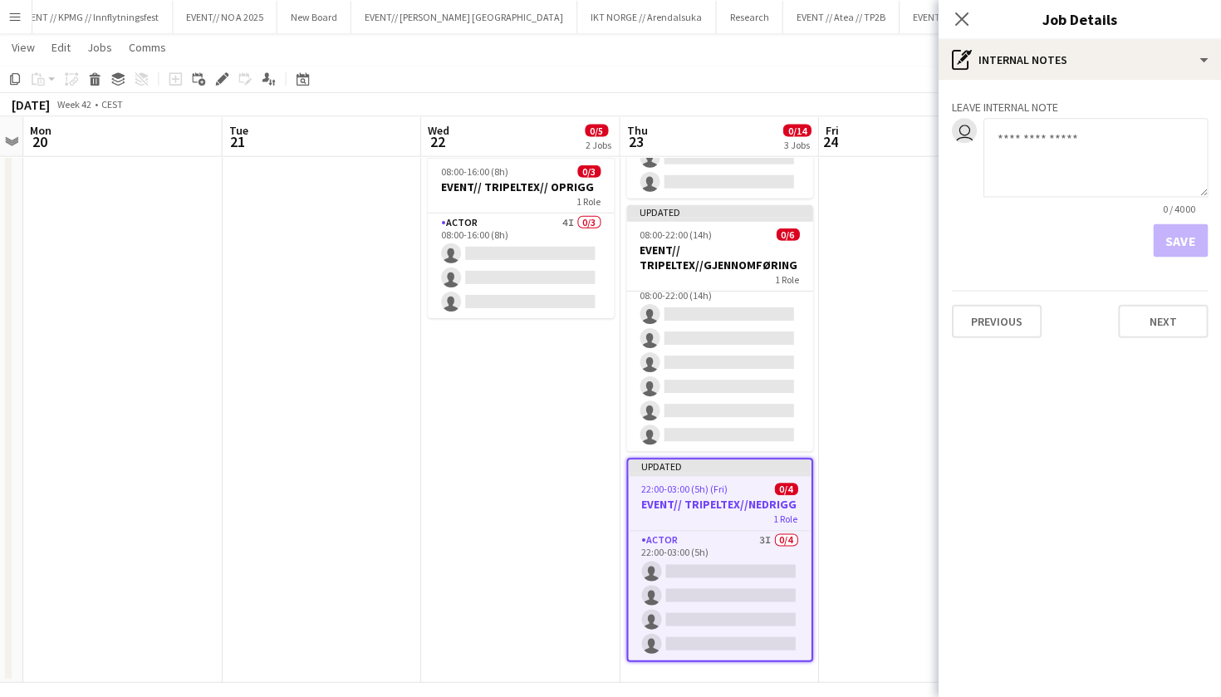
click at [1163, 256] on div "Save" at bounding box center [1080, 240] width 256 height 33
click at [1163, 322] on button "Next" at bounding box center [1163, 320] width 90 height 33
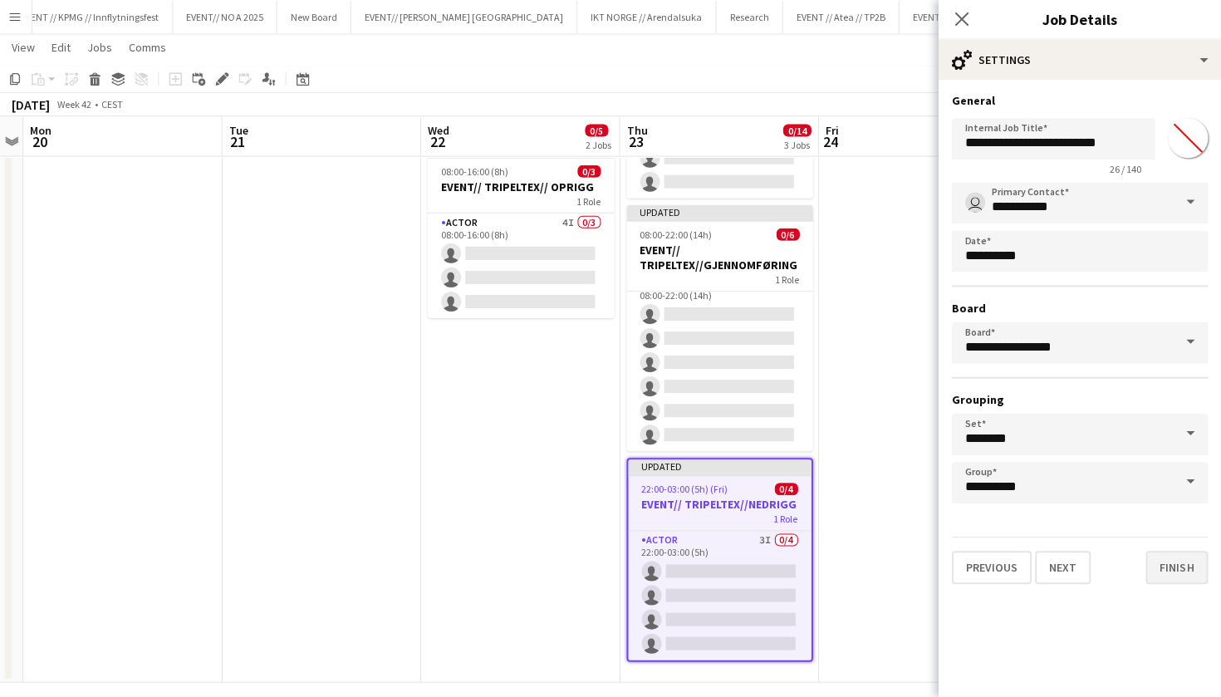
click at [1168, 564] on button "Finish" at bounding box center [1177, 566] width 62 height 33
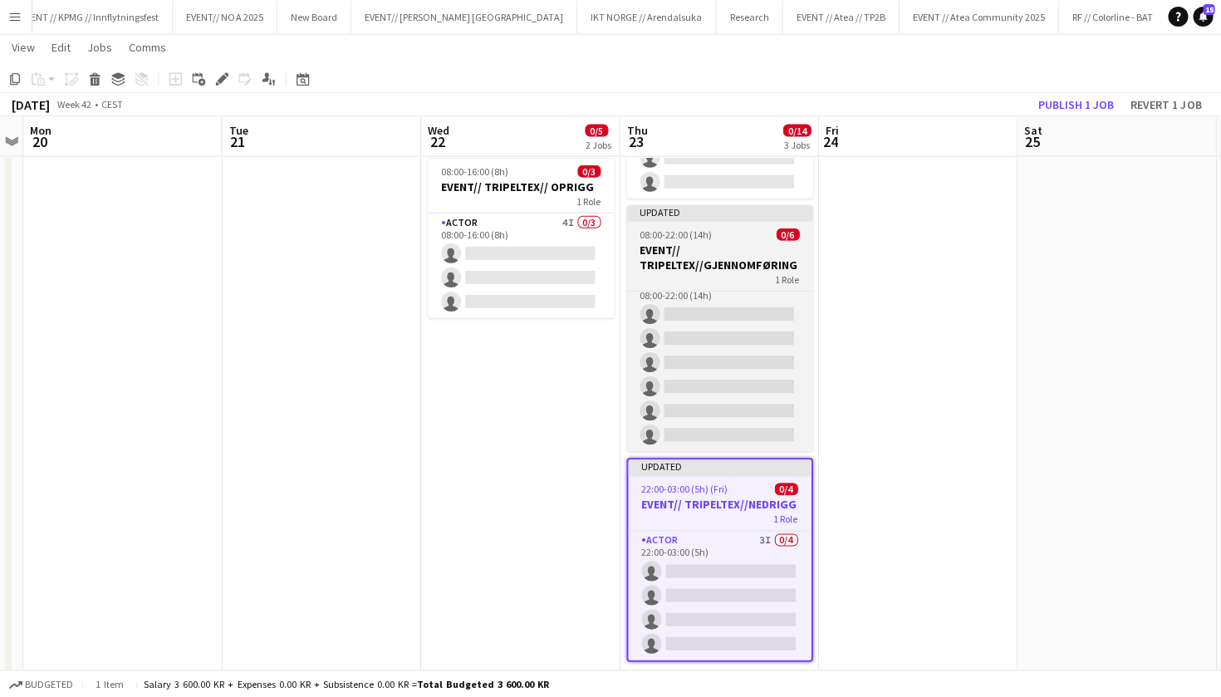
click at [748, 243] on h3 "EVENT// TRIPELTEX//GJENNOMFØRING" at bounding box center [720, 257] width 186 height 30
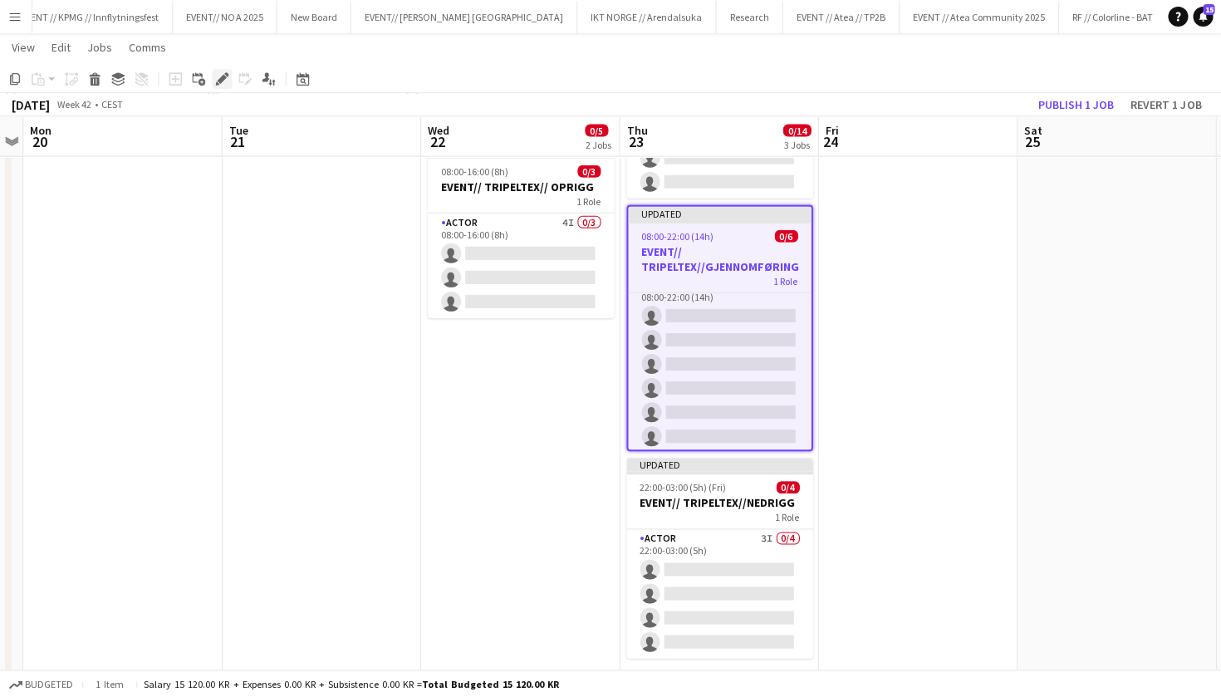
click at [219, 80] on icon at bounding box center [223, 79] width 9 height 9
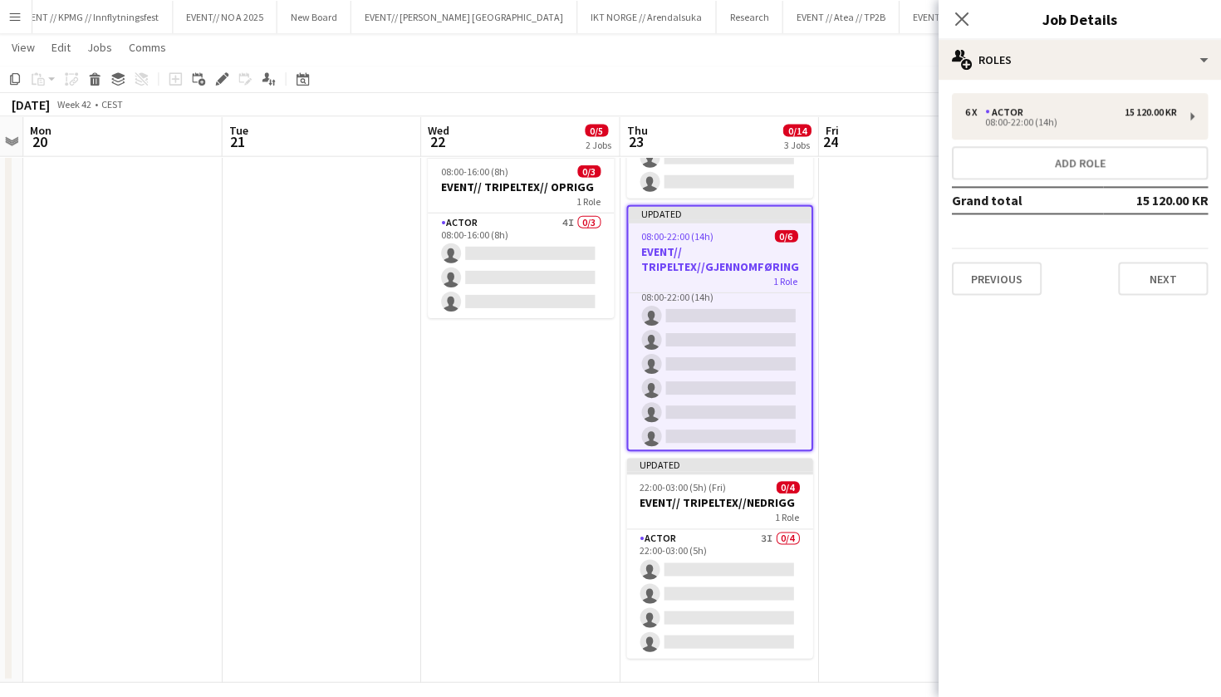
click at [1164, 304] on div "6 x Actor 15 120.00 KR 08:00-22:00 (14h) Add role Grand total 15 120.00 KR Prev…" at bounding box center [1080, 194] width 283 height 229
click at [1164, 279] on button "Next" at bounding box center [1163, 278] width 90 height 33
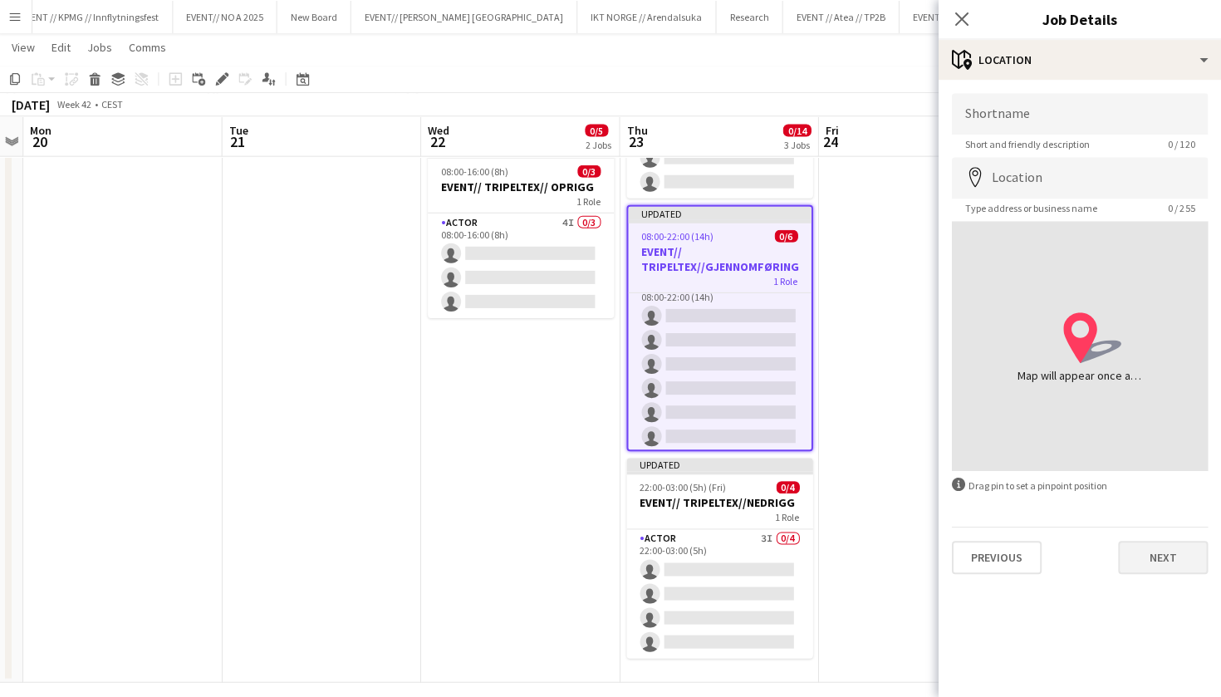
click at [1175, 560] on button "Next" at bounding box center [1163, 556] width 90 height 33
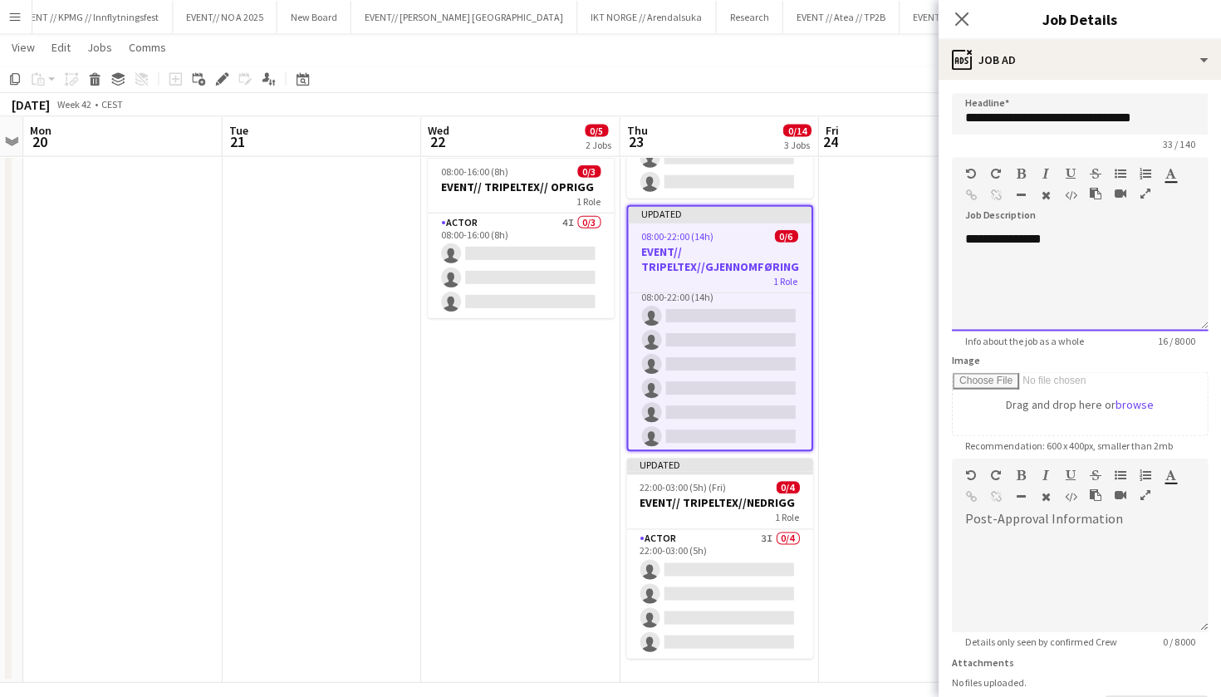
click at [1054, 233] on div "**********" at bounding box center [1080, 281] width 256 height 100
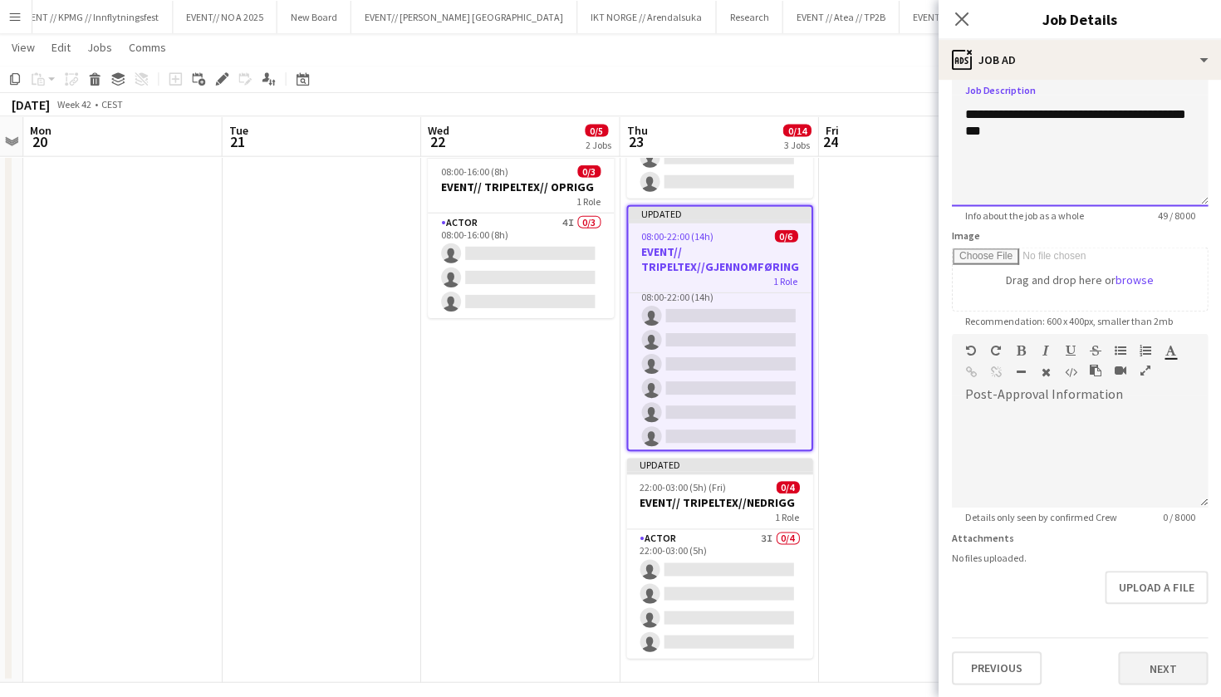
scroll to position [125, 0]
click at [1153, 671] on button "Next" at bounding box center [1163, 667] width 90 height 33
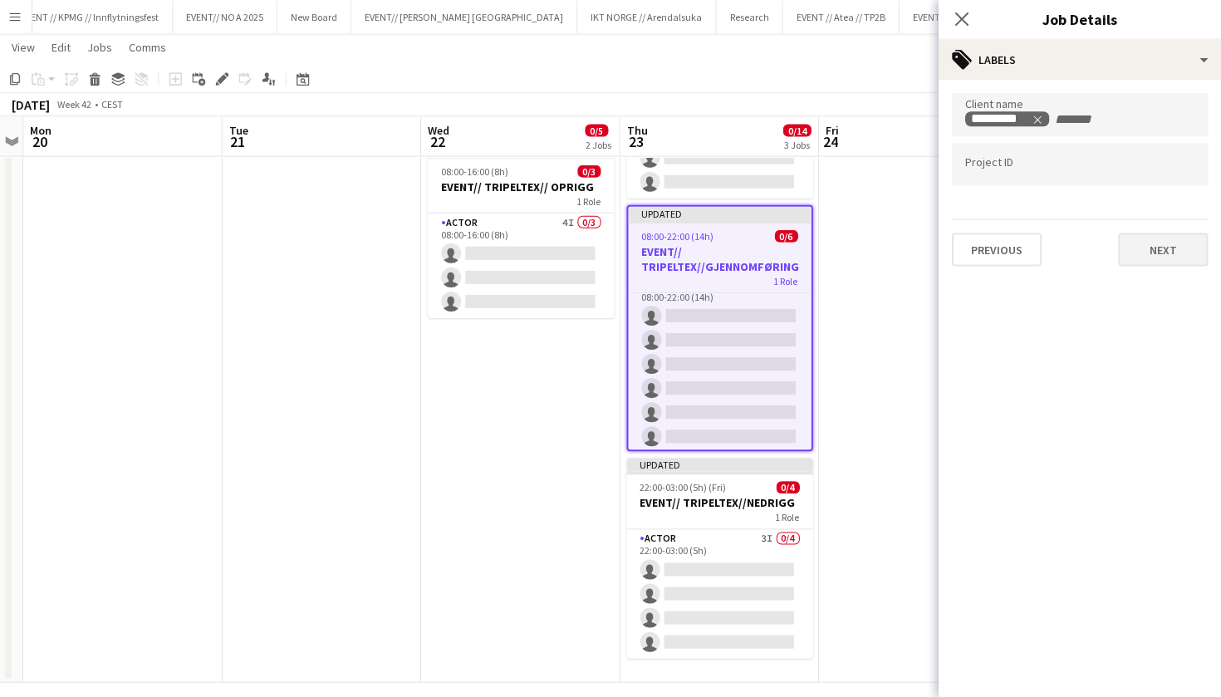
click at [1158, 245] on button "Next" at bounding box center [1163, 249] width 90 height 33
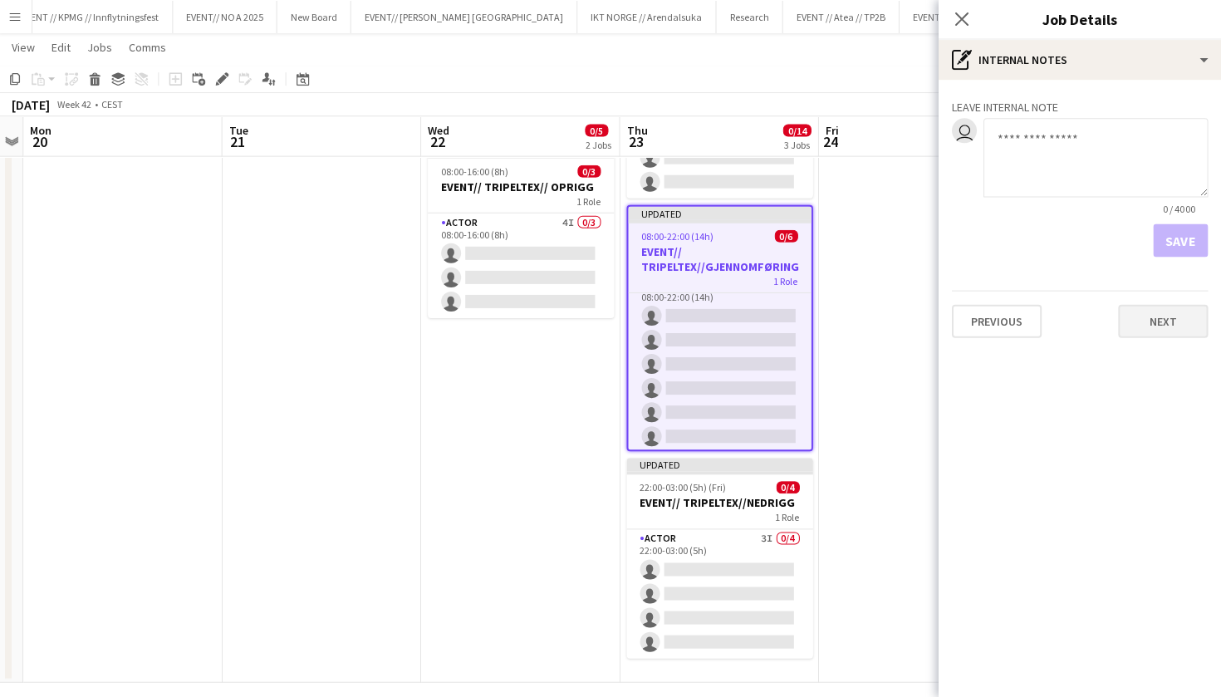
click at [1155, 316] on button "Next" at bounding box center [1163, 320] width 90 height 33
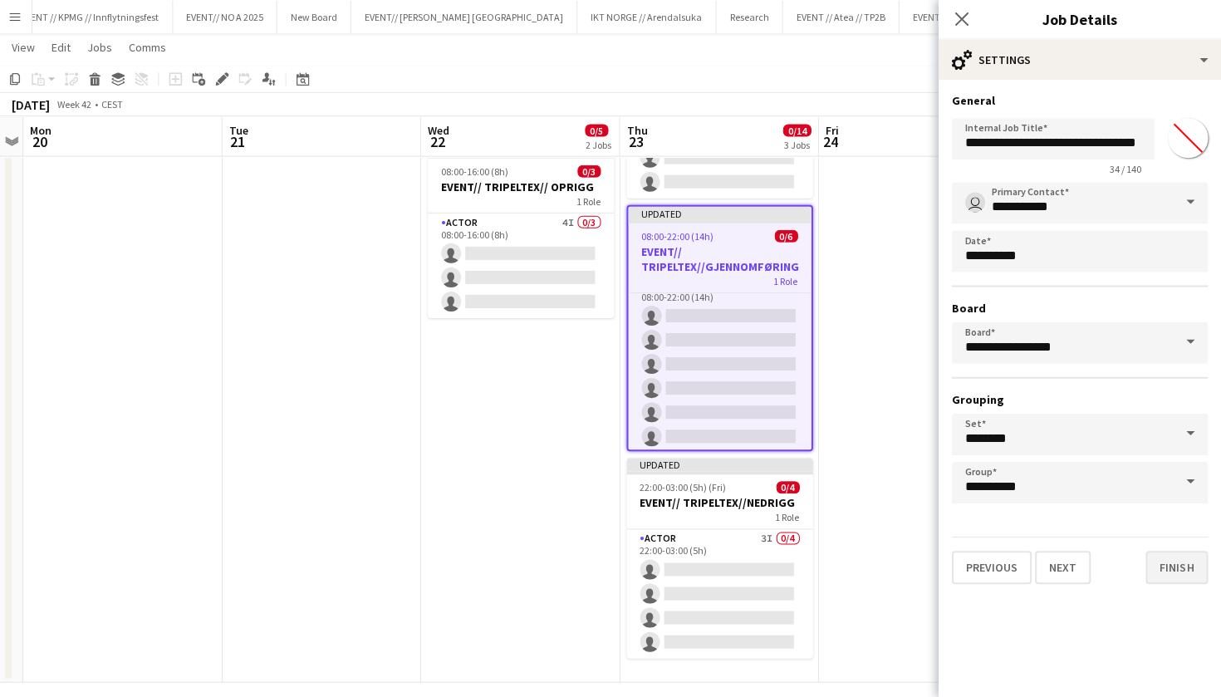
click at [1168, 574] on button "Finish" at bounding box center [1177, 566] width 62 height 33
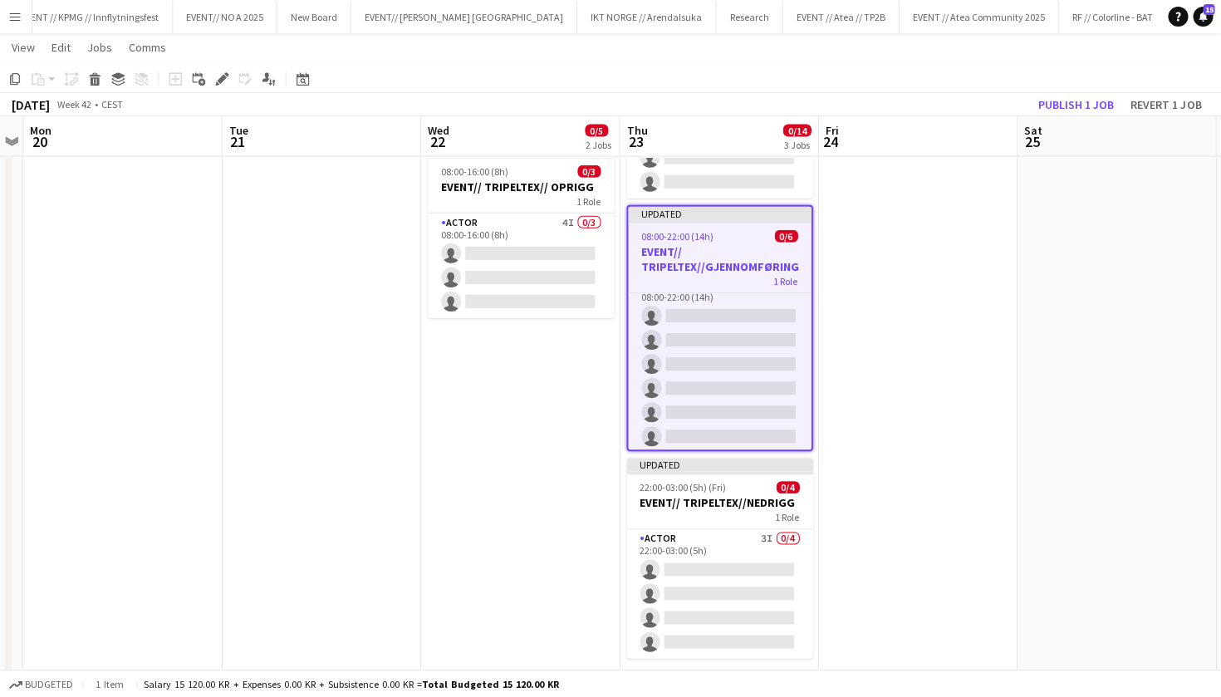
click at [1097, 90] on app-toolbar "Copy Paste Paste Command V Paste with crew Command Shift V Paste linked Job [GE…" at bounding box center [610, 79] width 1221 height 28
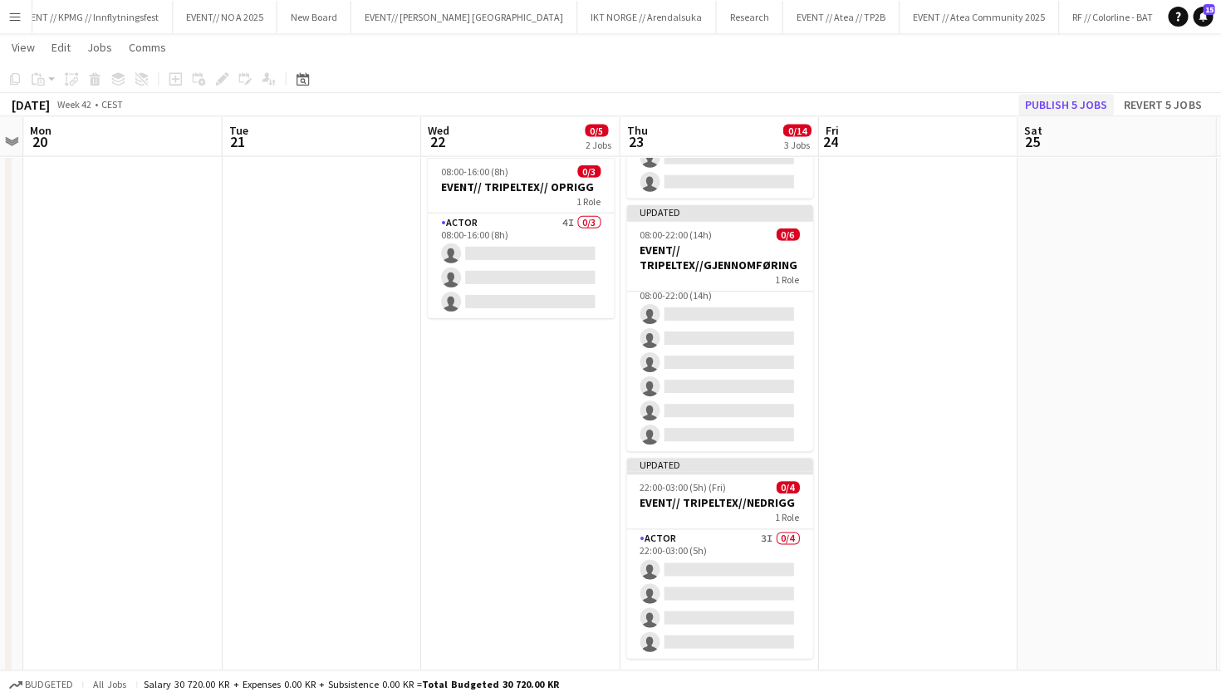
click at [1093, 96] on button "Publish 5 jobs" at bounding box center [1067, 105] width 96 height 22
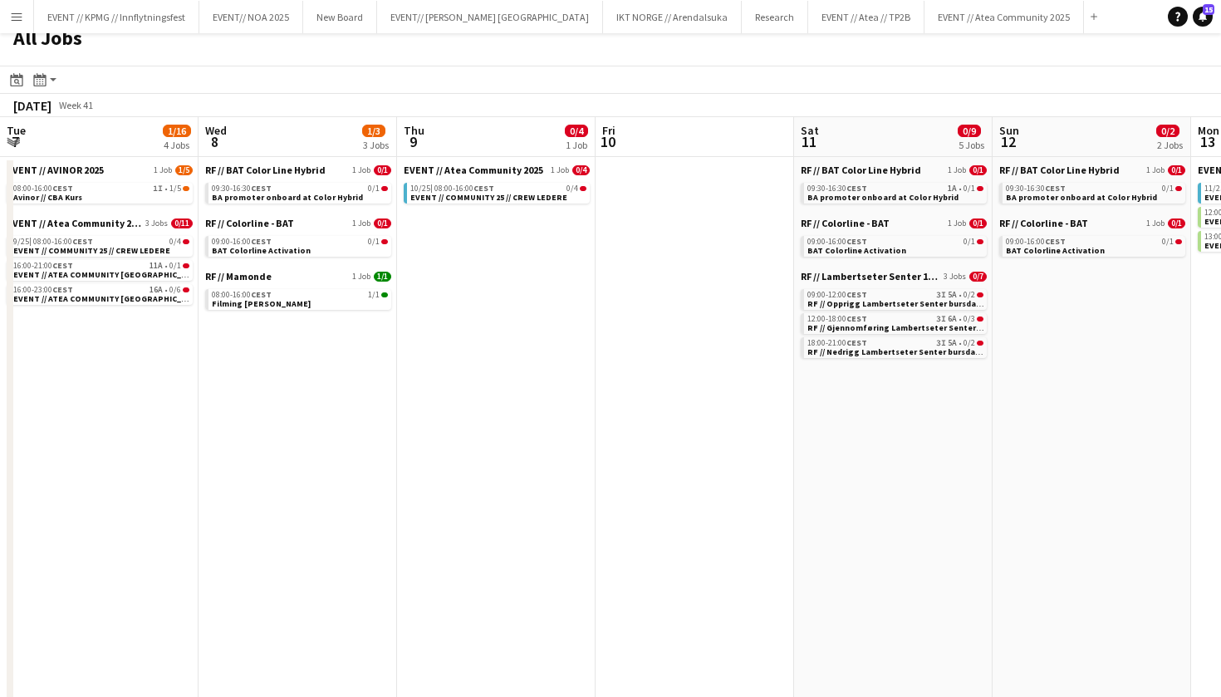
scroll to position [0, 444]
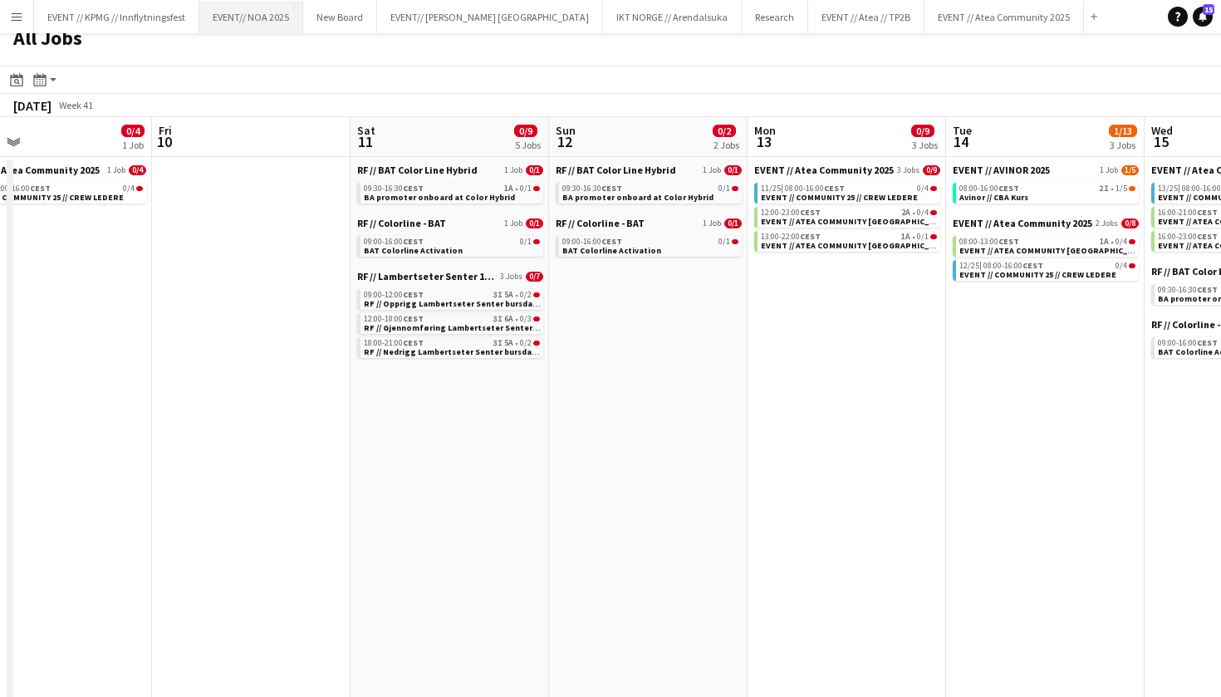
click at [268, 12] on button "EVENT// NOA 2025 Close" at bounding box center [251, 17] width 104 height 32
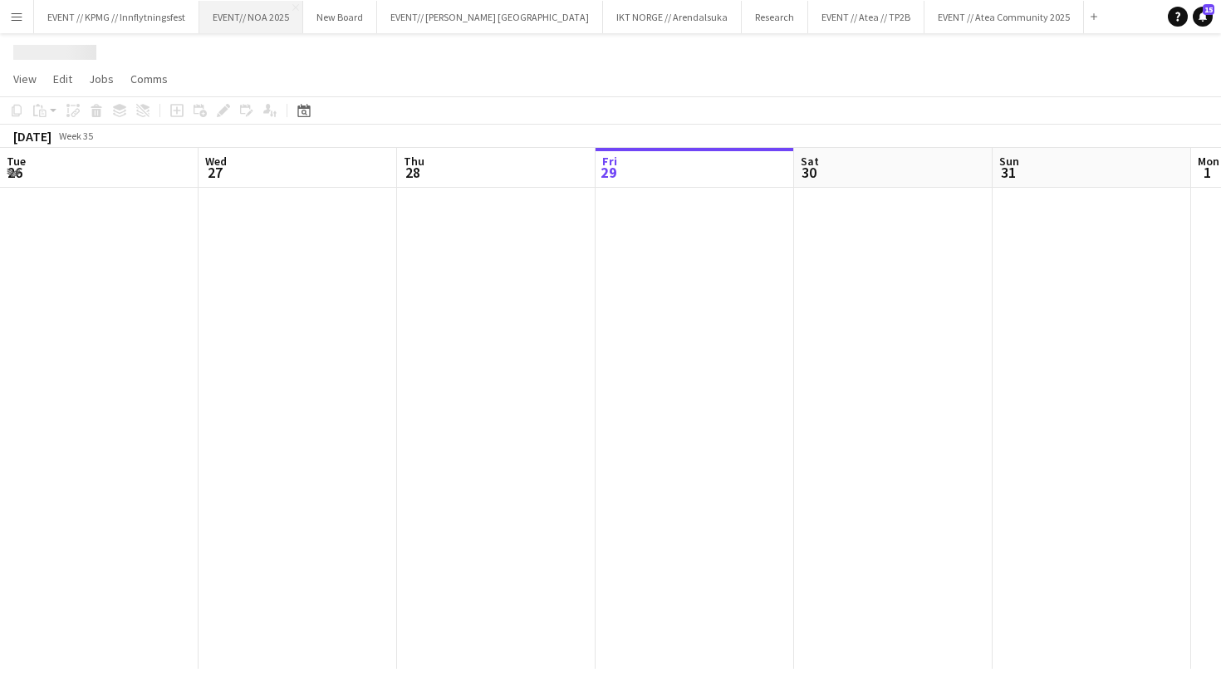
scroll to position [0, 397]
